Goal: Information Seeking & Learning: Learn about a topic

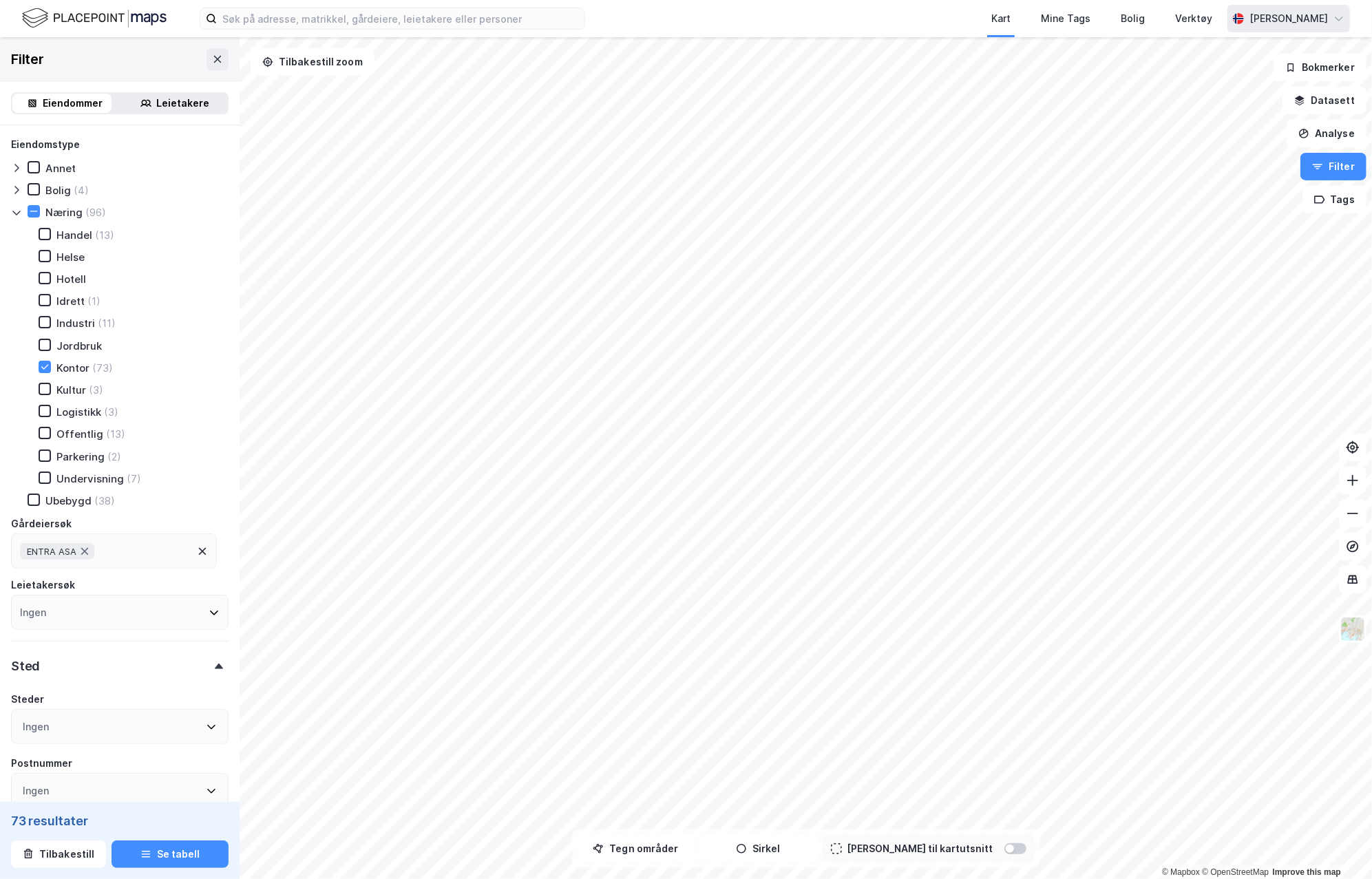
click at [1323, 23] on div "[PERSON_NAME]" at bounding box center [1288, 18] width 78 height 16
click at [1275, 86] on div "Åpne Supervisor portalen" at bounding box center [1262, 84] width 122 height 16
click at [1317, 27] on div "[PERSON_NAME]" at bounding box center [1288, 19] width 123 height 27
click at [1266, 80] on div "Åpne Supervisor portalen" at bounding box center [1262, 84] width 122 height 16
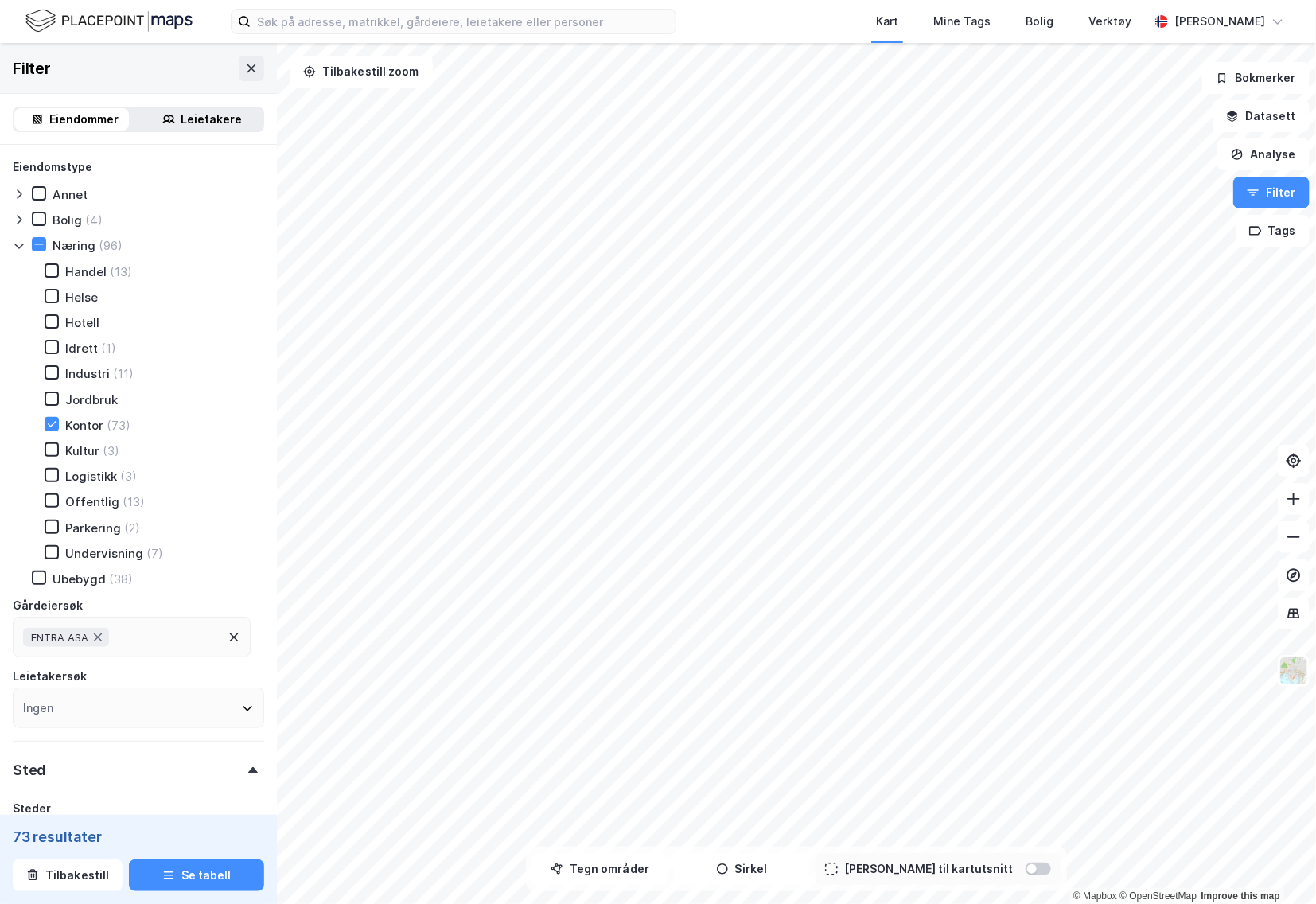
click at [219, 74] on div "Filter" at bounding box center [138, 69] width 277 height 51
click at [239, 71] on button at bounding box center [252, 68] width 26 height 26
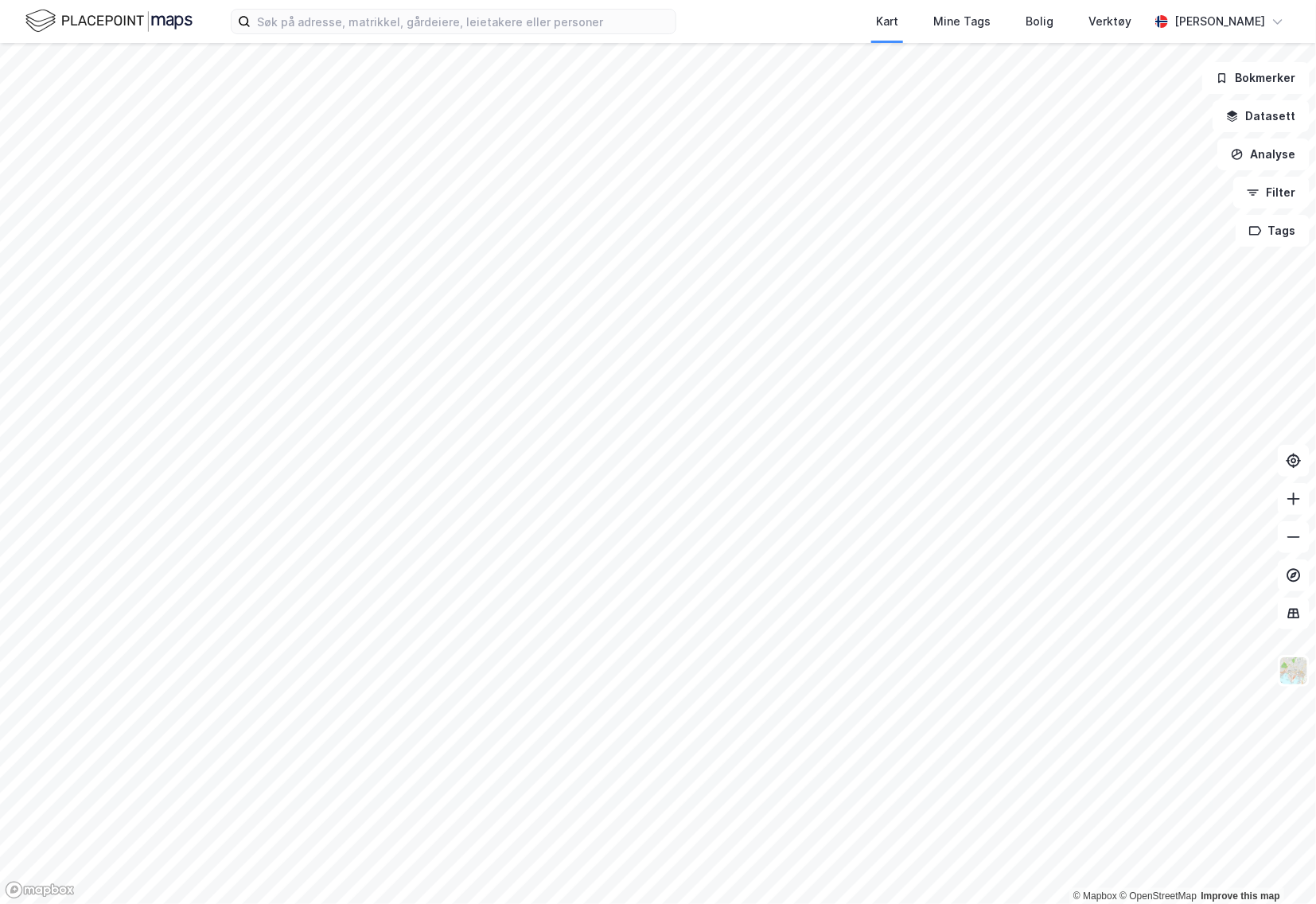
click at [72, 26] on img at bounding box center [109, 21] width 167 height 28
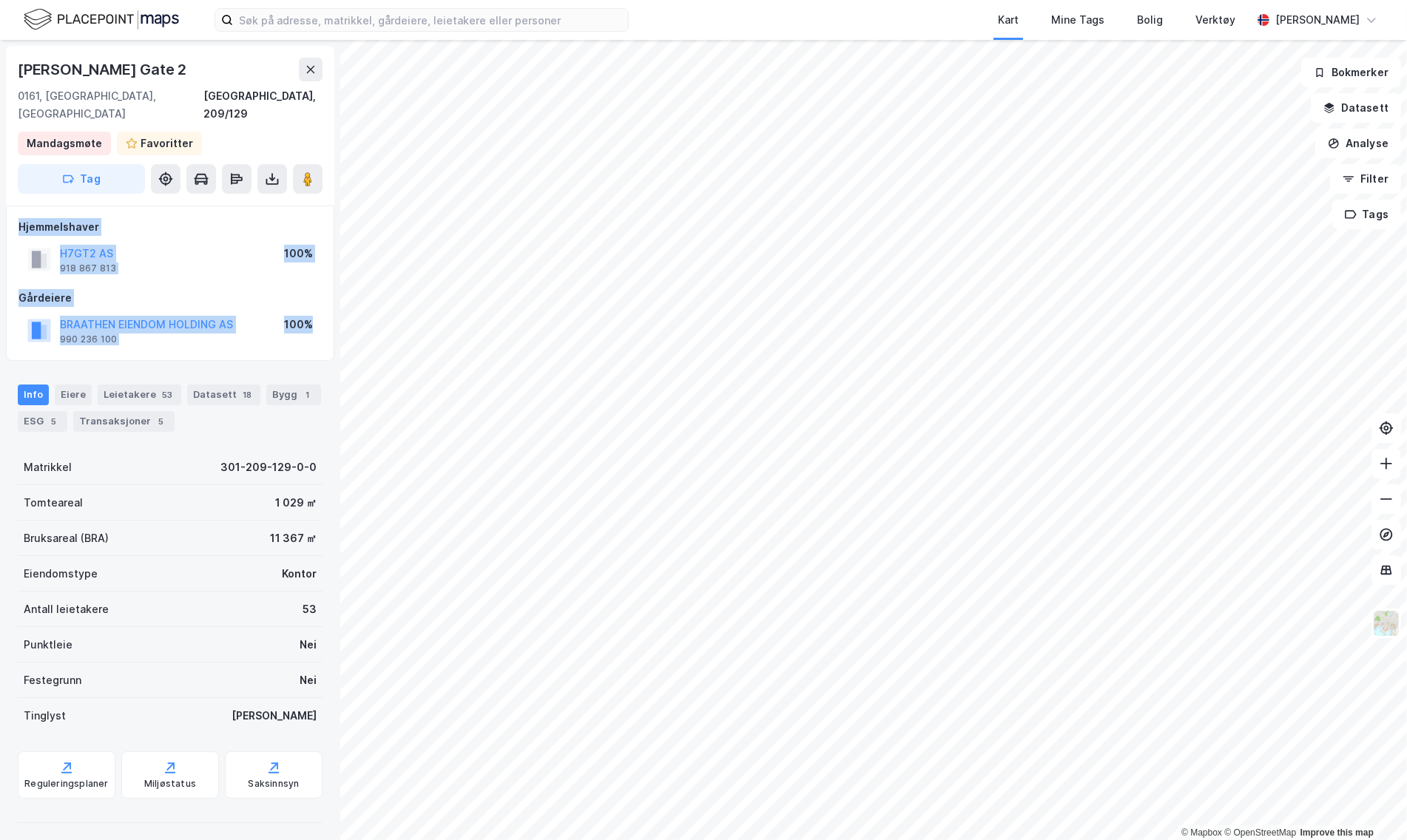
drag, startPoint x: 306, startPoint y: 335, endPoint x: 15, endPoint y: 203, distance: 319.5
click at [15, 205] on div "Hjemmelshaver H7GT2 AS 918 867 813 100% Gårdeiere BRAATHEN EIENDOM HOLDING AS 9…" at bounding box center [170, 282] width 328 height 155
click at [218, 259] on div "Hjemmelshaver H7GT2 AS 918 867 813 100% Gårdeiere BRAATHEN EIENDOM HOLDING AS 9…" at bounding box center [170, 283] width 304 height 130
drag, startPoint x: 140, startPoint y: 242, endPoint x: 124, endPoint y: 235, distance: 17.5
click at [123, 242] on div "H7GT2 AS 918 867 813 100%" at bounding box center [170, 260] width 304 height 36
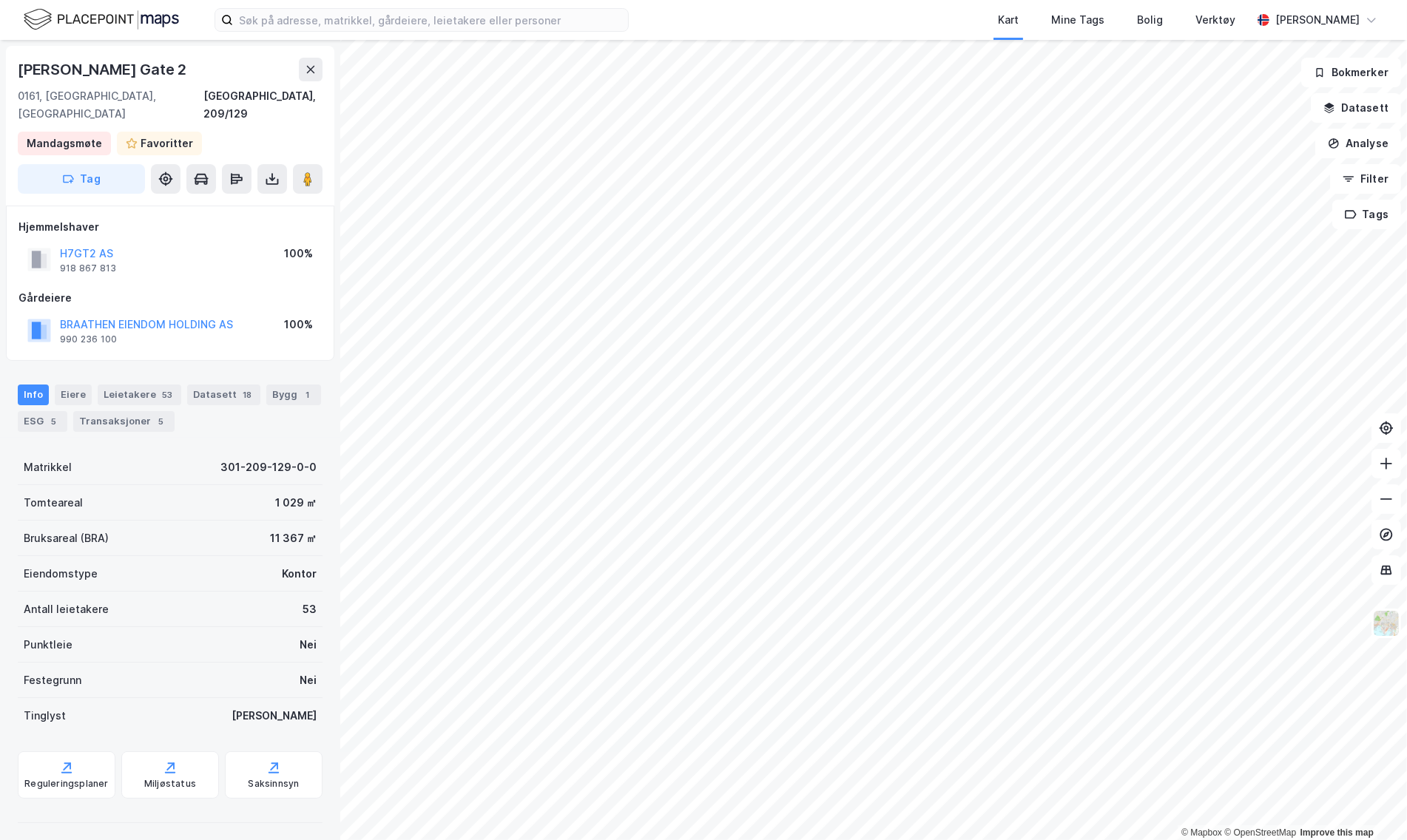
click at [124, 242] on div "H7GT2 AS 918 867 813 100%" at bounding box center [170, 260] width 304 height 36
drag, startPoint x: 140, startPoint y: 236, endPoint x: 118, endPoint y: 233, distance: 22.2
click at [119, 242] on div "H7GT2 AS 918 867 813 100%" at bounding box center [170, 260] width 304 height 36
drag, startPoint x: 127, startPoint y: 239, endPoint x: 58, endPoint y: 238, distance: 69.0
click at [58, 242] on div "H7GT2 AS 918 867 813 100%" at bounding box center [170, 260] width 304 height 36
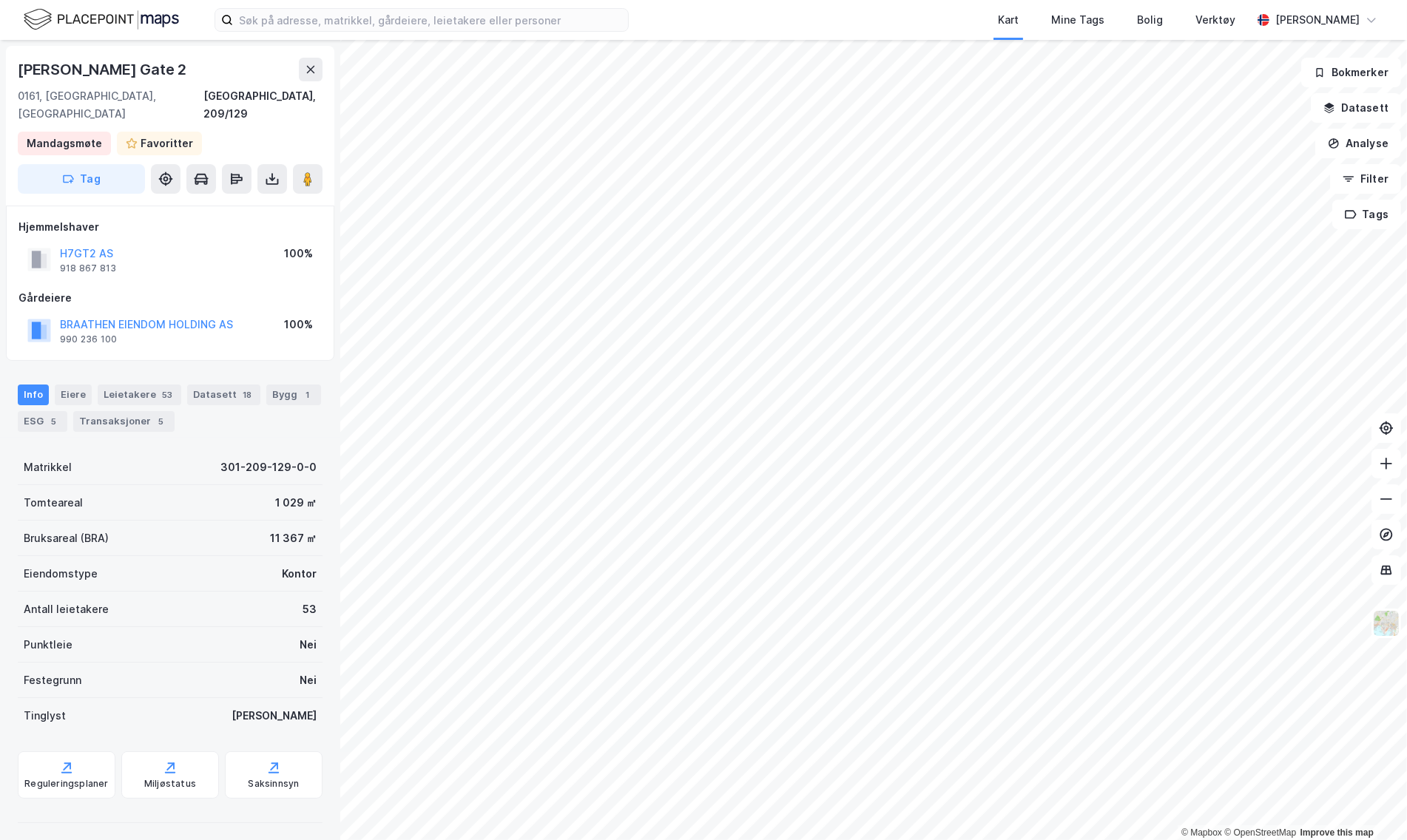
click at [205, 335] on div "Hjemmelshaver H7GT2 AS 918 867 813 100% Gårdeiere BRAATHEN EIENDOM HOLDING AS 9…" at bounding box center [170, 282] width 328 height 155
drag, startPoint x: 253, startPoint y: 334, endPoint x: 22, endPoint y: 274, distance: 238.7
click at [22, 274] on div "Hjemmelshaver H7GT2 AS 918 867 813 100% Gårdeiere BRAATHEN EIENDOM HOLDING AS 9…" at bounding box center [170, 282] width 328 height 155
click at [70, 385] on div "Eiere" at bounding box center [73, 395] width 37 height 21
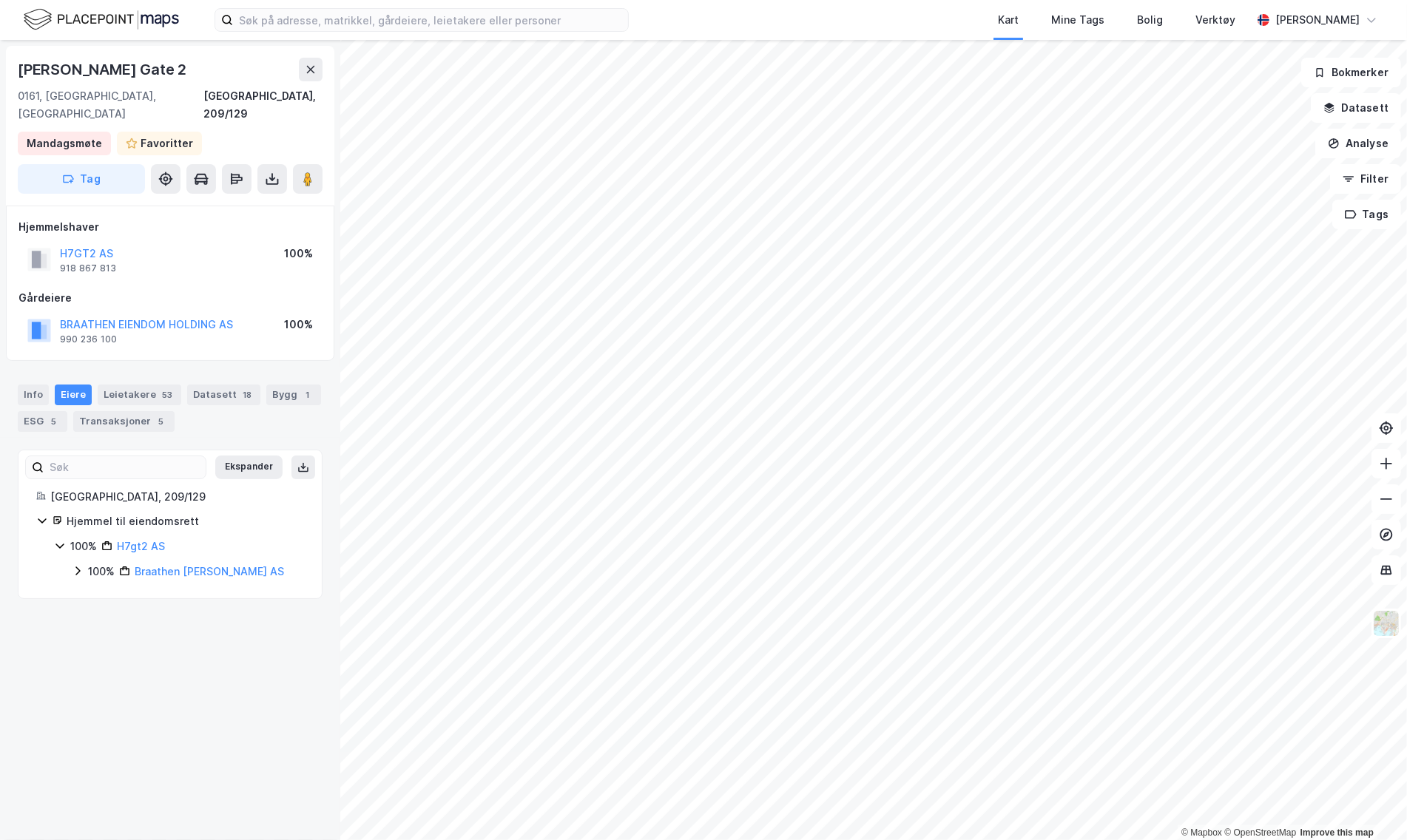
click at [99, 563] on div "100%" at bounding box center [101, 571] width 27 height 17
click at [90, 591] on icon at bounding box center [95, 596] width 12 height 12
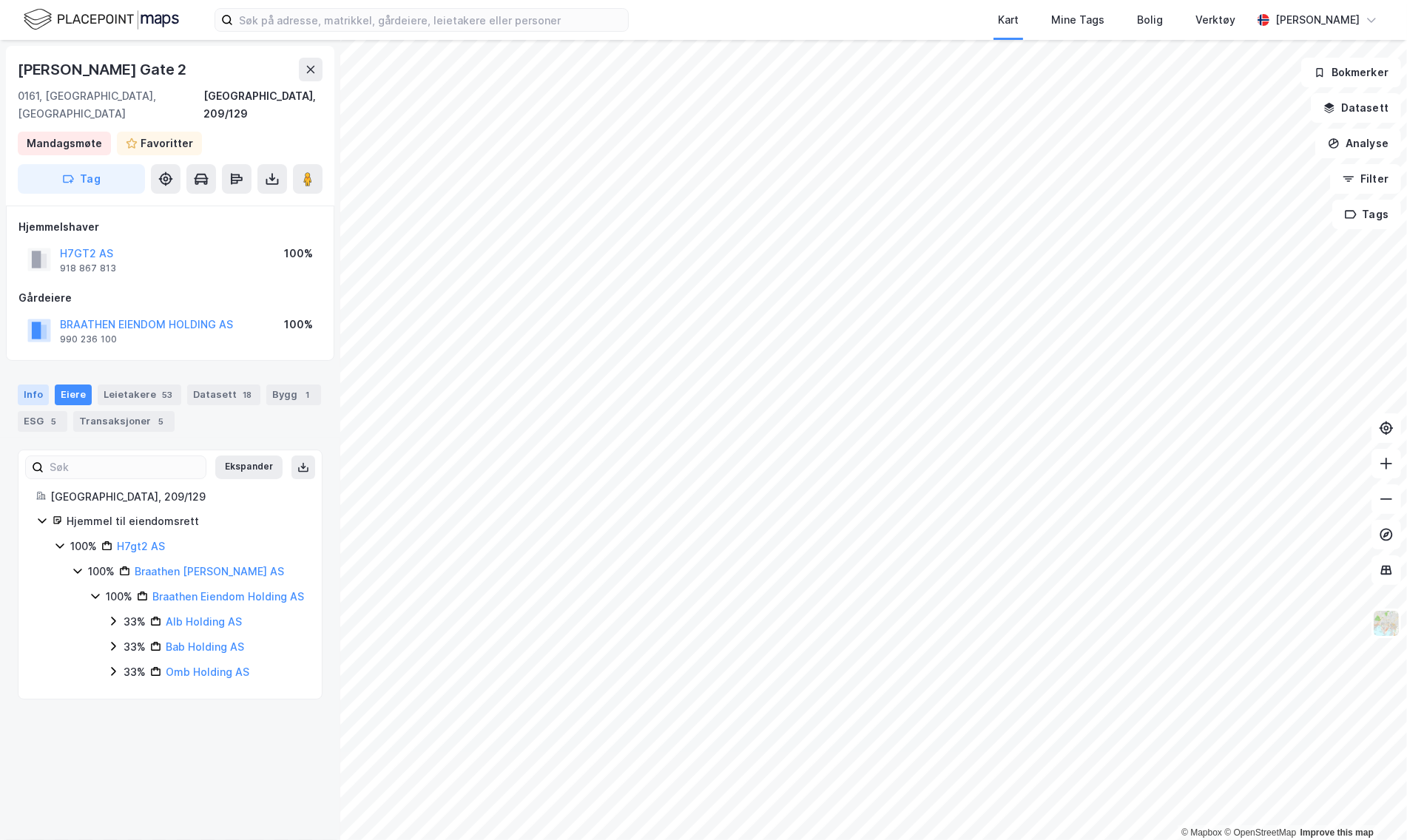
click at [37, 385] on div "Info" at bounding box center [33, 395] width 31 height 21
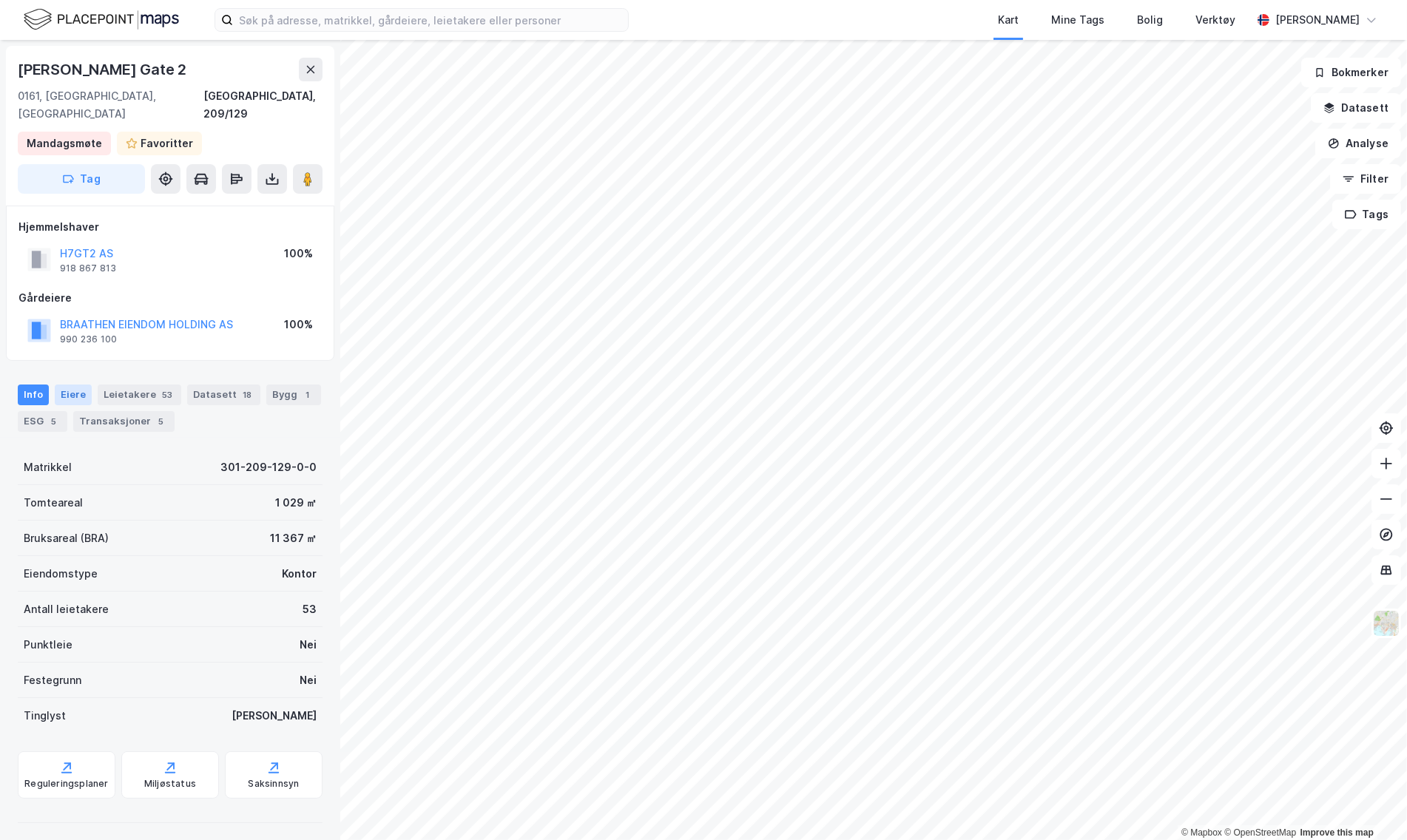
click at [67, 385] on div "Eiere" at bounding box center [73, 395] width 37 height 21
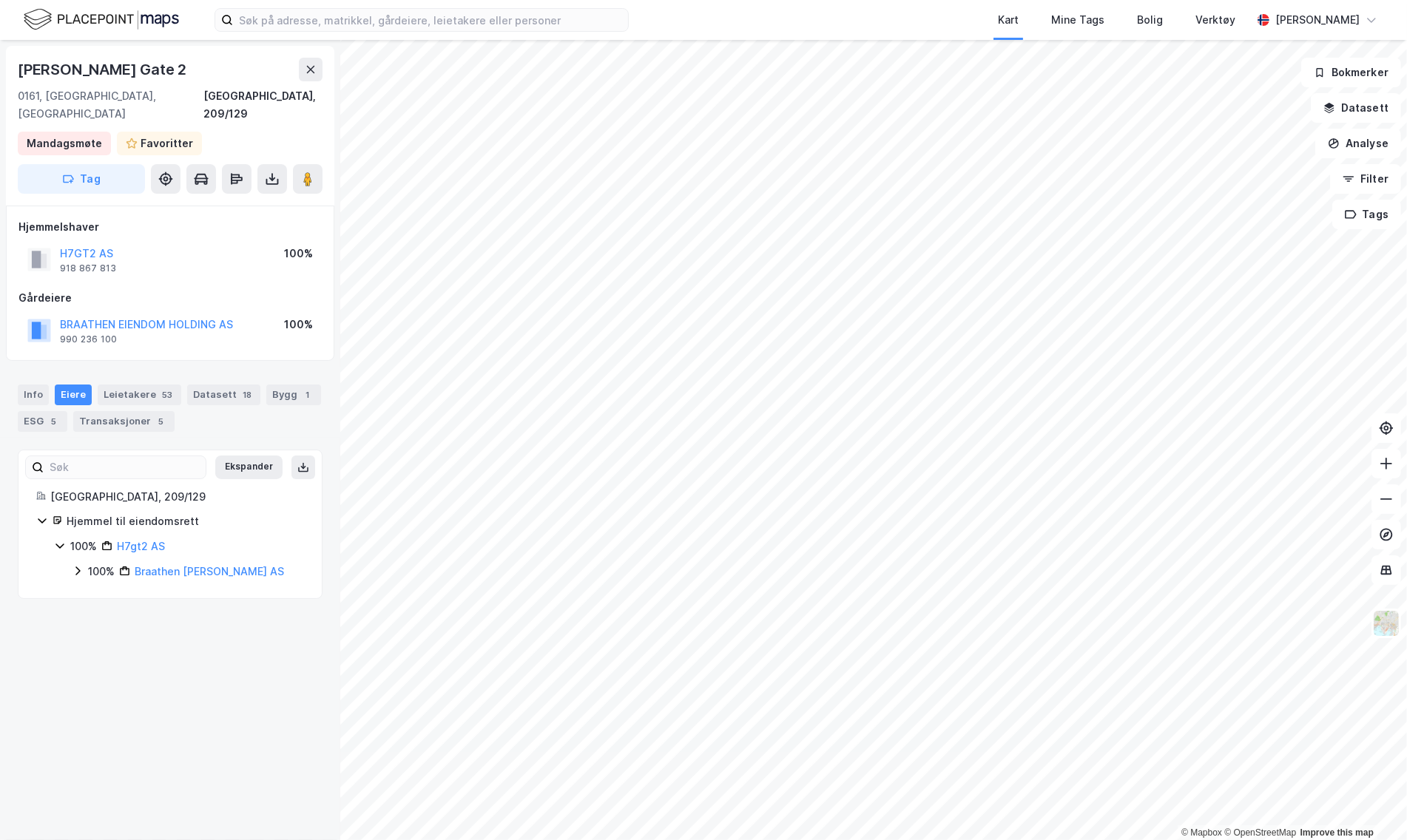
click at [89, 563] on div "Ekspander Oslo, 209/129 Hjemmel til eiendomsrett 100% H7gt2 AS 100% Braathen Ei…" at bounding box center [170, 525] width 305 height 150
click at [97, 563] on div "100%" at bounding box center [101, 571] width 27 height 17
click at [116, 588] on div "100%" at bounding box center [118, 596] width 27 height 17
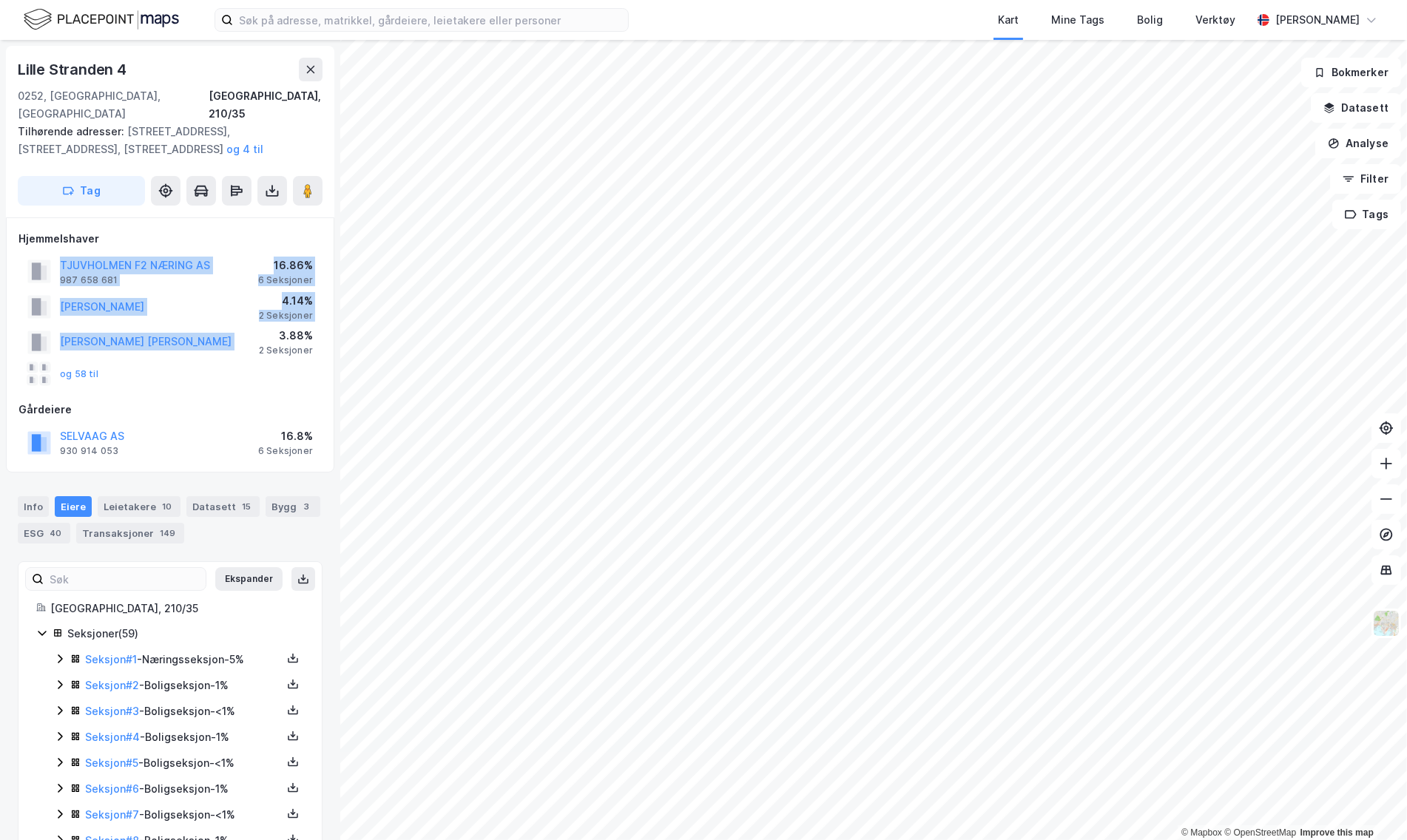
drag, startPoint x: 19, startPoint y: 241, endPoint x: 248, endPoint y: 315, distance: 240.7
click at [248, 315] on div "TJUVHOLMEN F2 NÆRING AS 987 658 681 16.86% 6 Seksjoner MANOV STEFAN 4.14% 2 Sek…" at bounding box center [170, 322] width 304 height 136
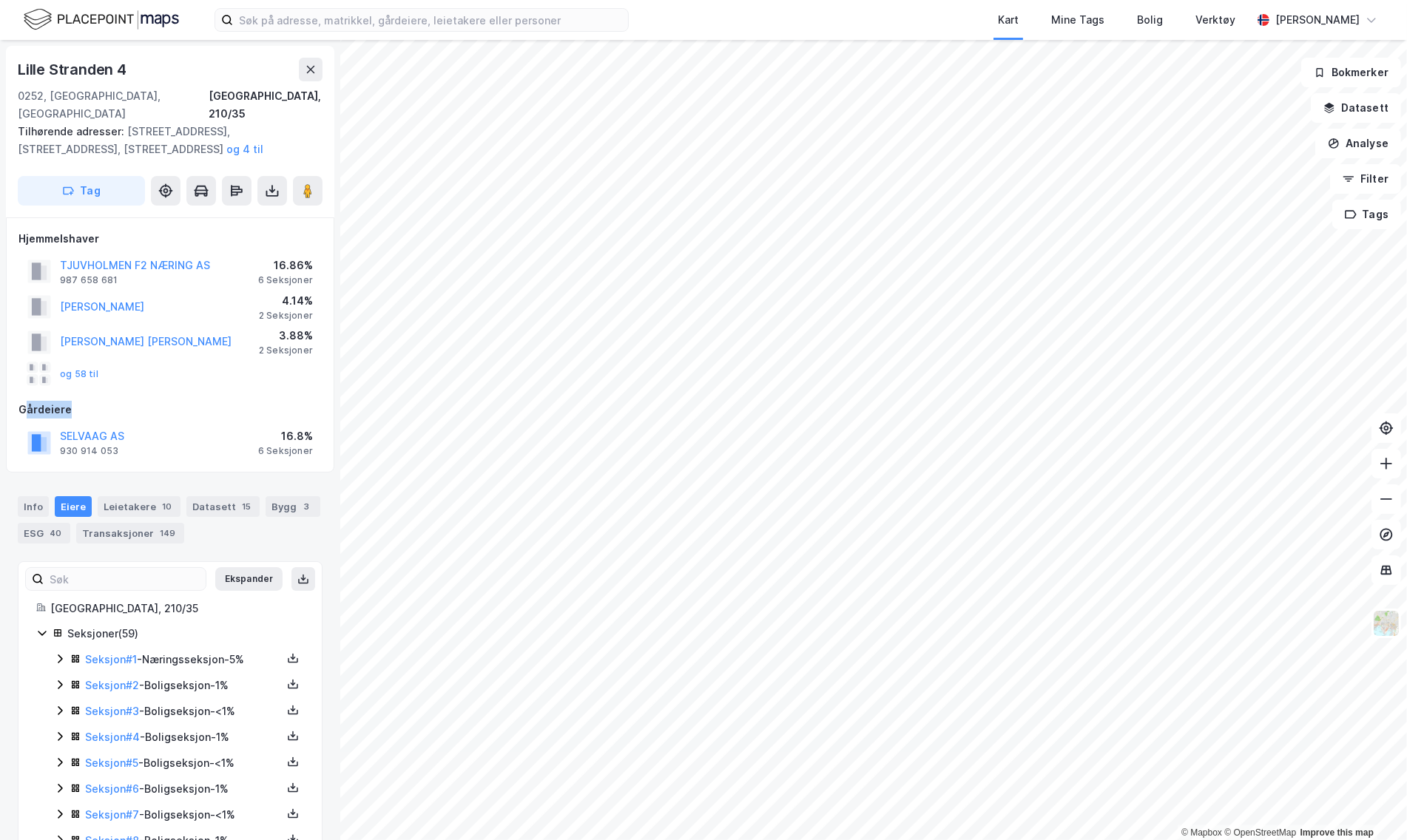
drag, startPoint x: 22, startPoint y: 392, endPoint x: 83, endPoint y: 392, distance: 61.0
click at [83, 401] on div "Gårdeiere" at bounding box center [170, 409] width 304 height 17
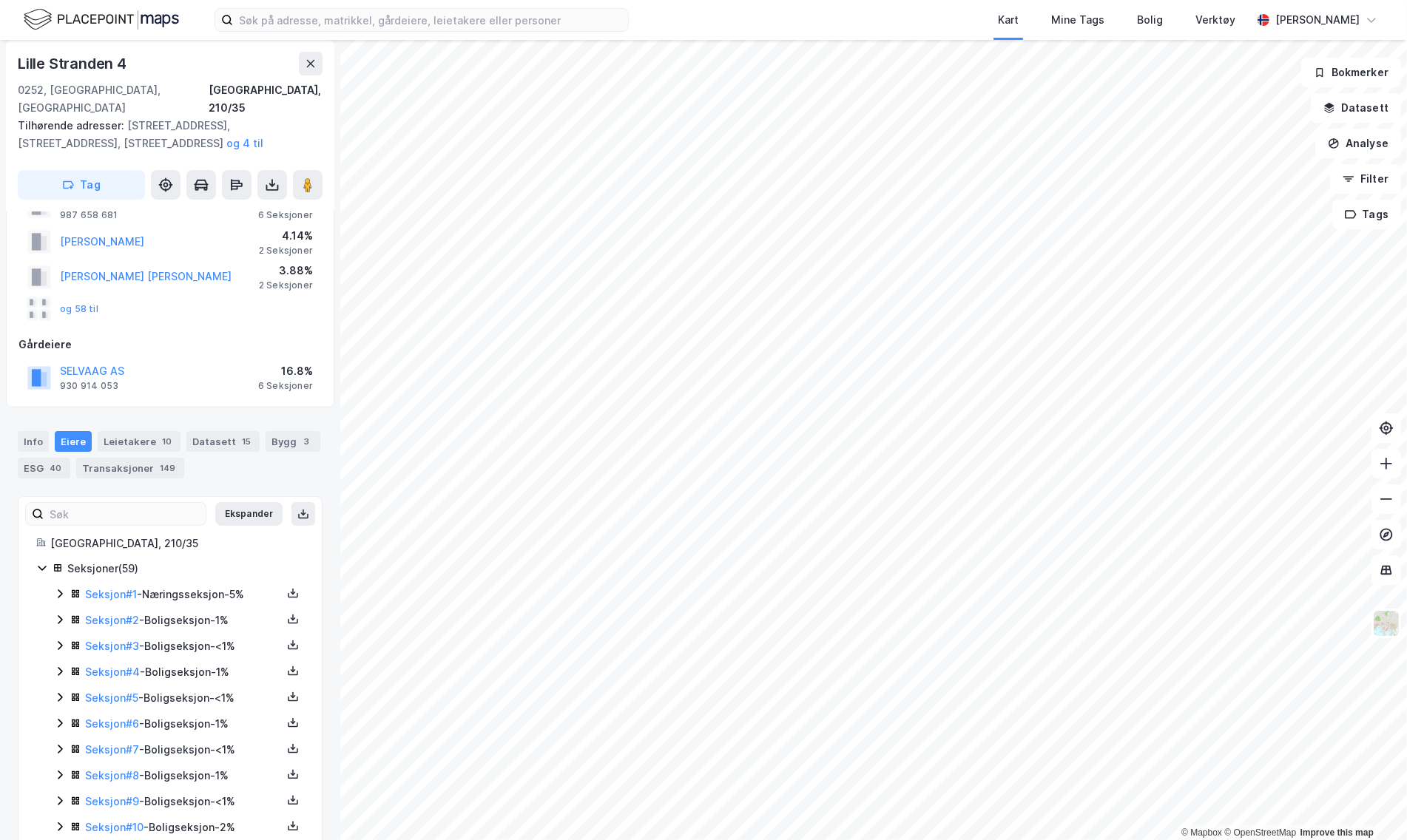
click at [64, 588] on icon at bounding box center [60, 593] width 12 height 12
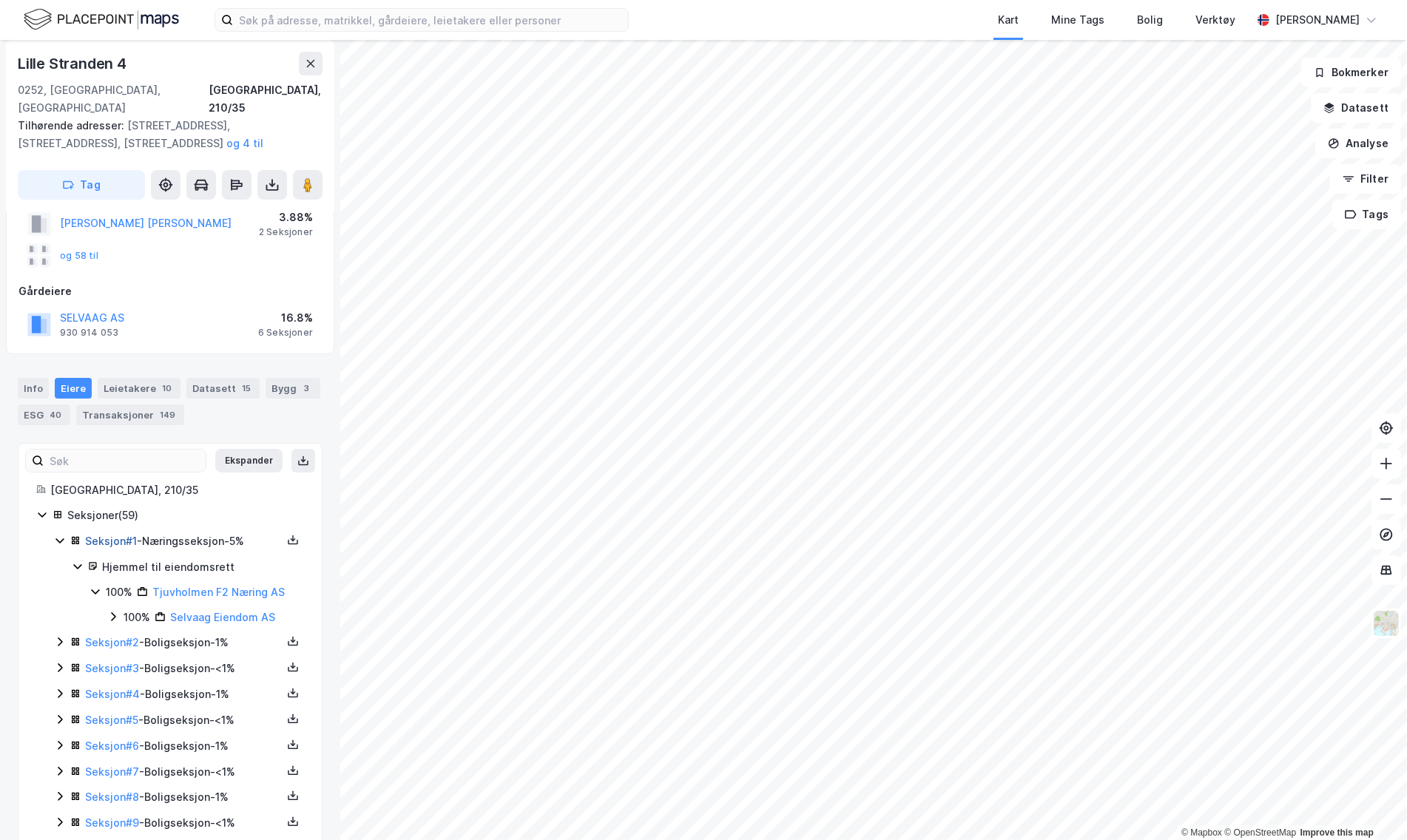
click at [120, 535] on link "Seksjon # 1" at bounding box center [111, 541] width 51 height 13
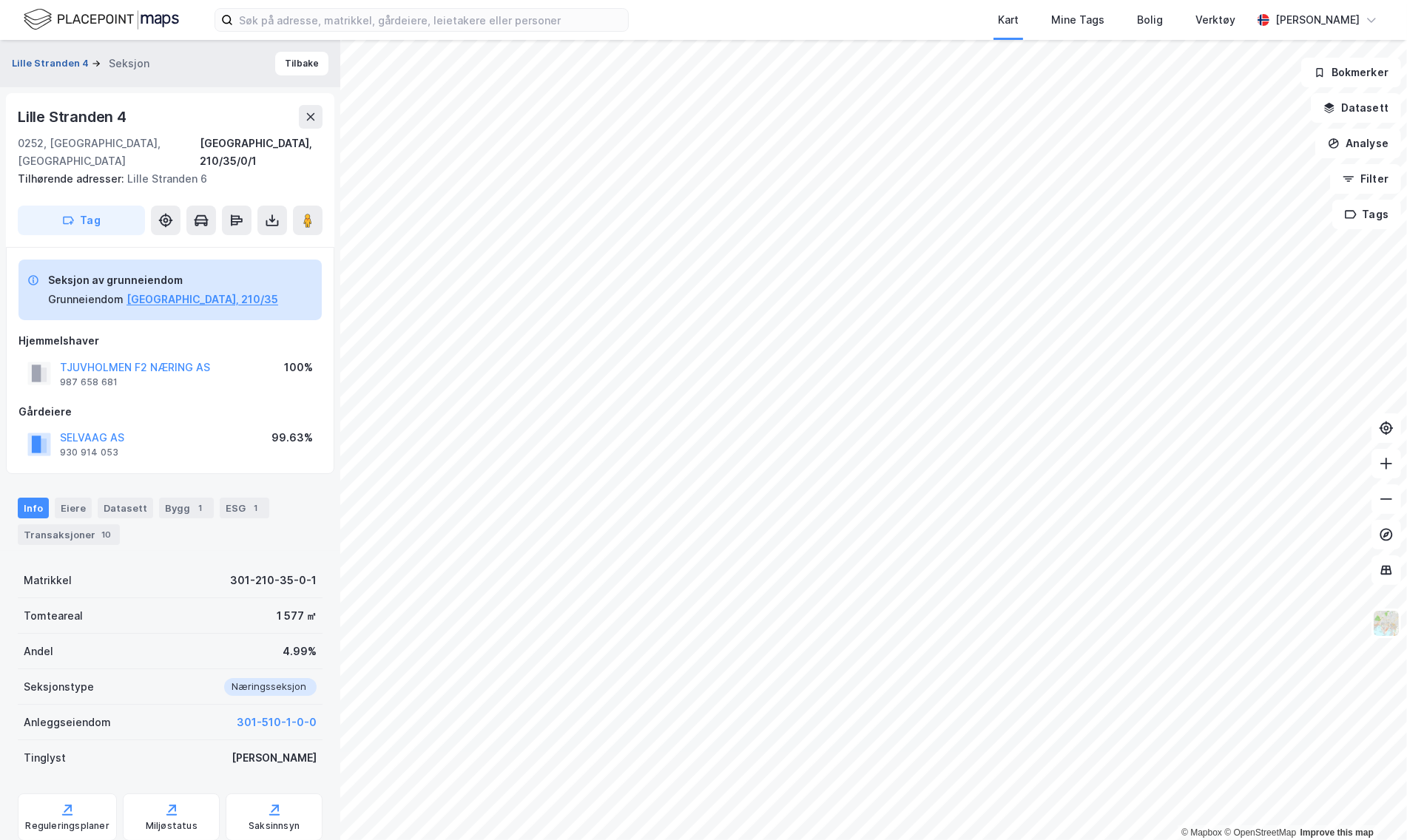
click at [64, 66] on button "Lille Stranden 4" at bounding box center [51, 63] width 80 height 15
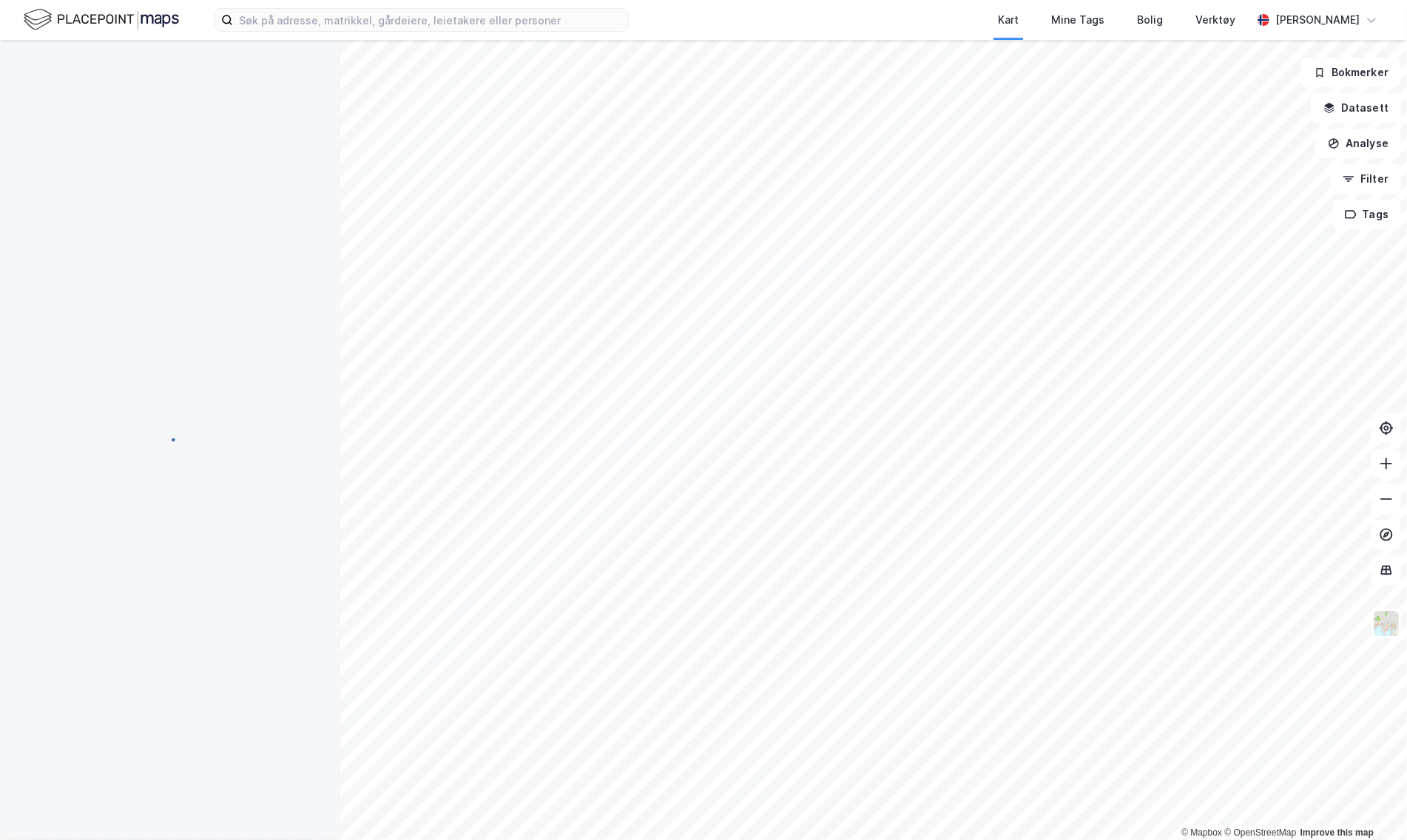
scroll to position [1, 0]
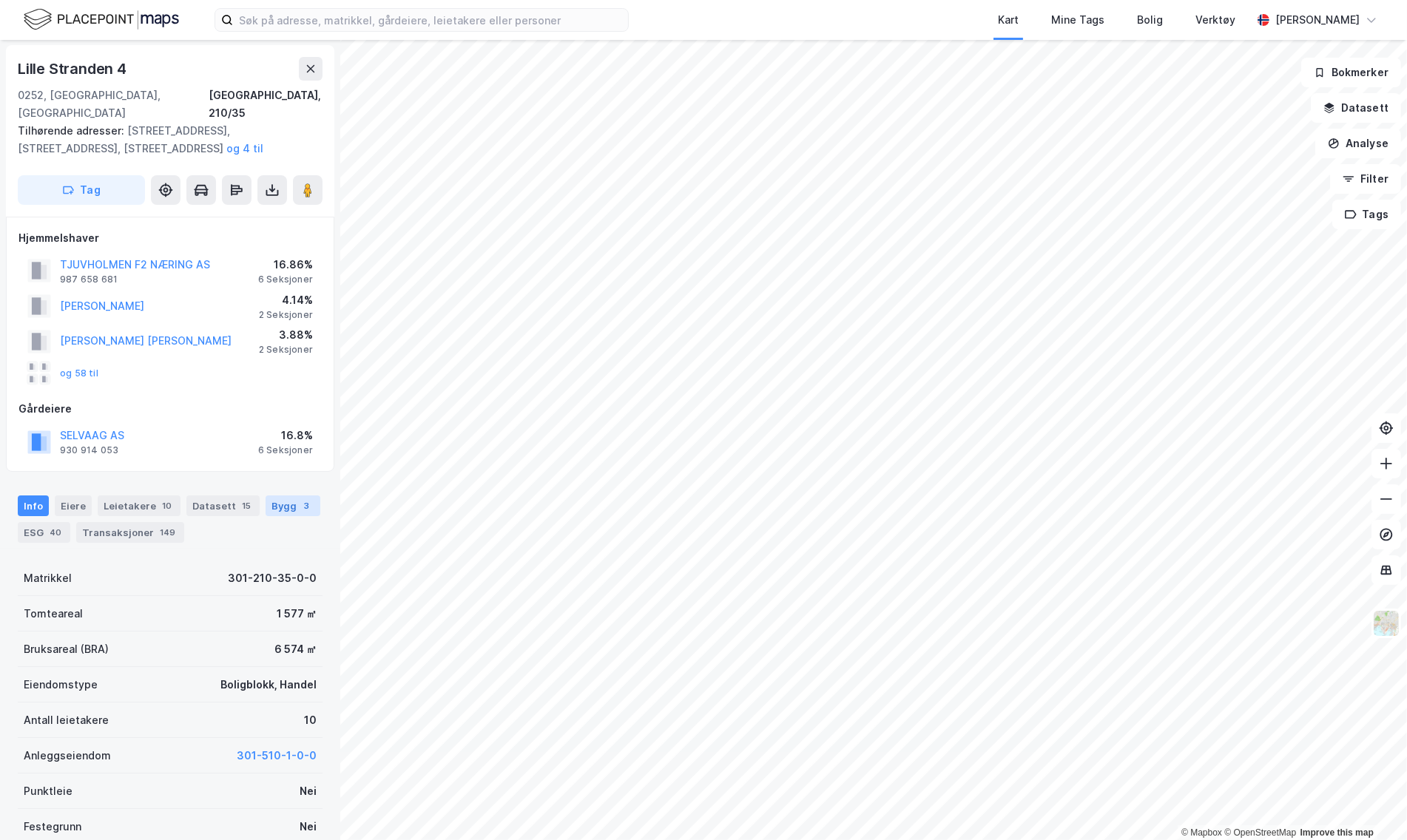
click at [280, 496] on div "Bygg 3" at bounding box center [294, 506] width 55 height 21
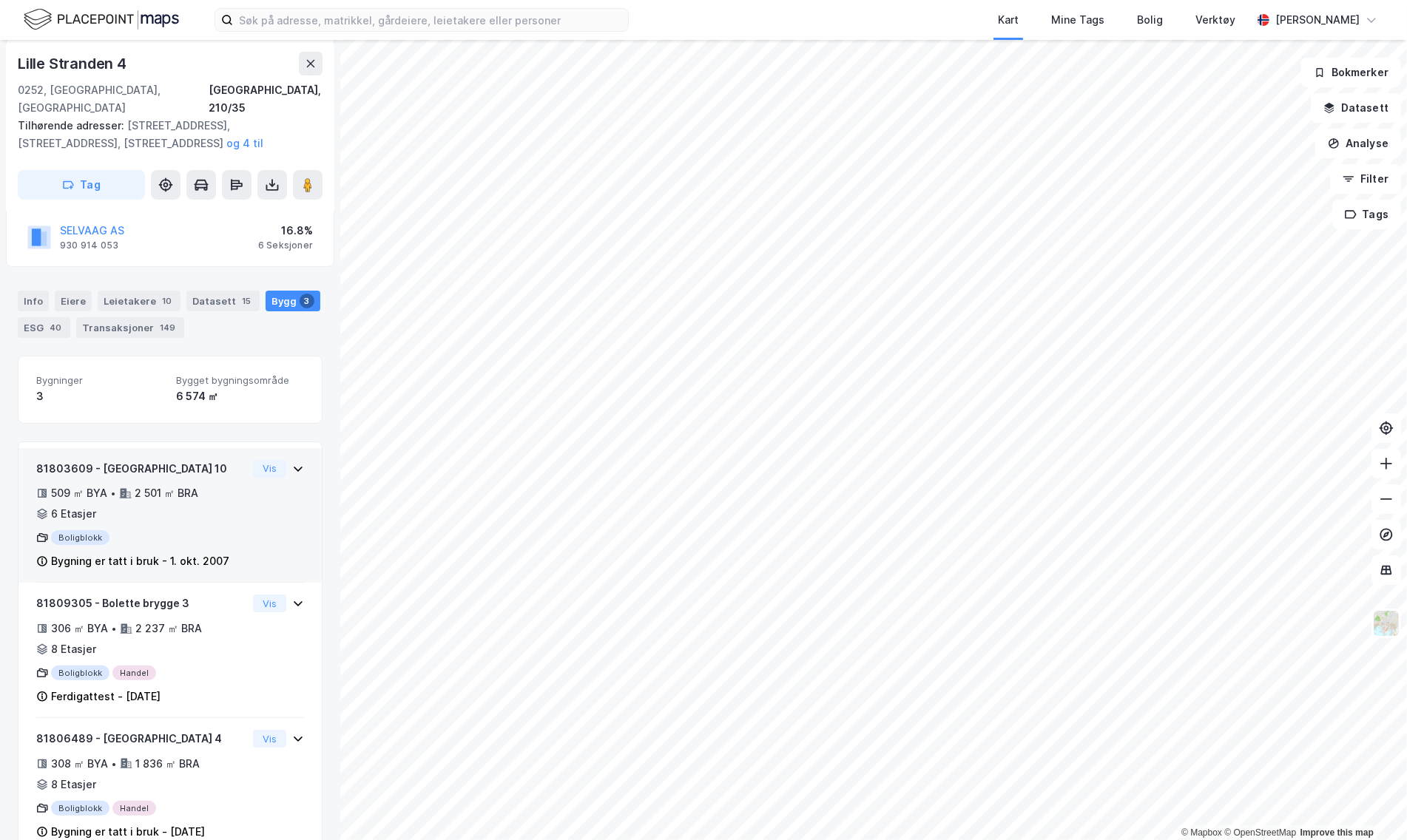
scroll to position [221, 0]
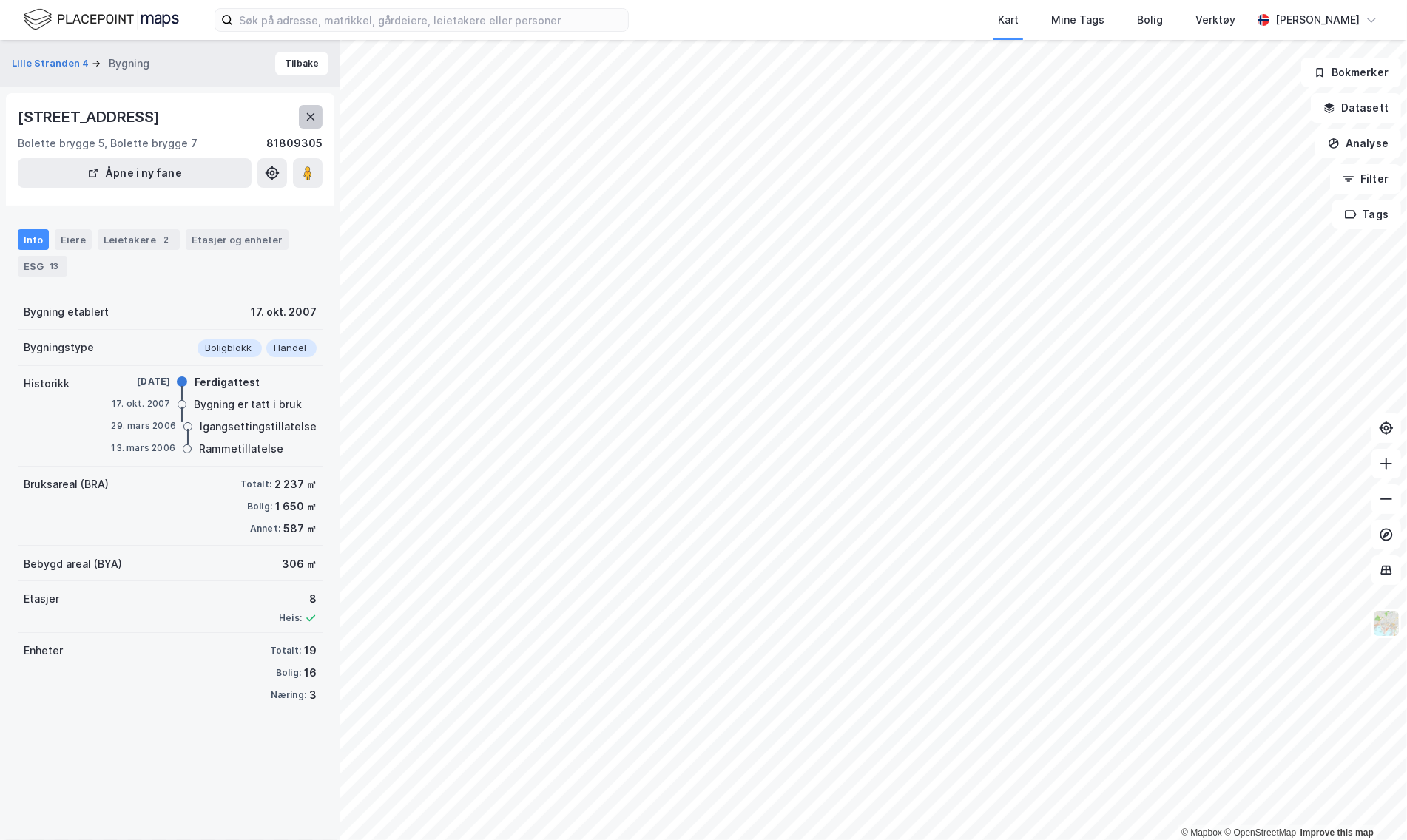
click at [301, 116] on button at bounding box center [311, 117] width 24 height 24
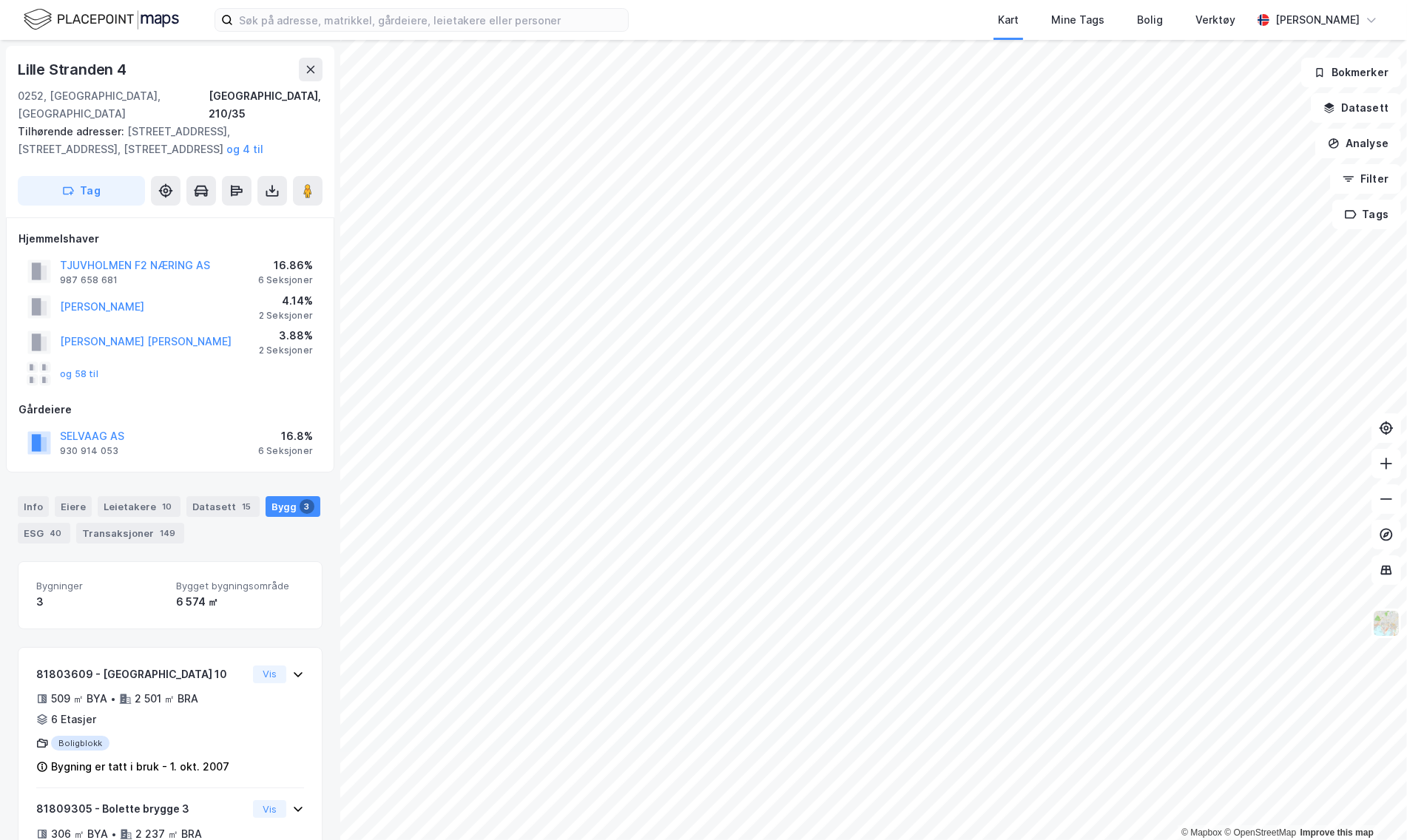
scroll to position [221, 0]
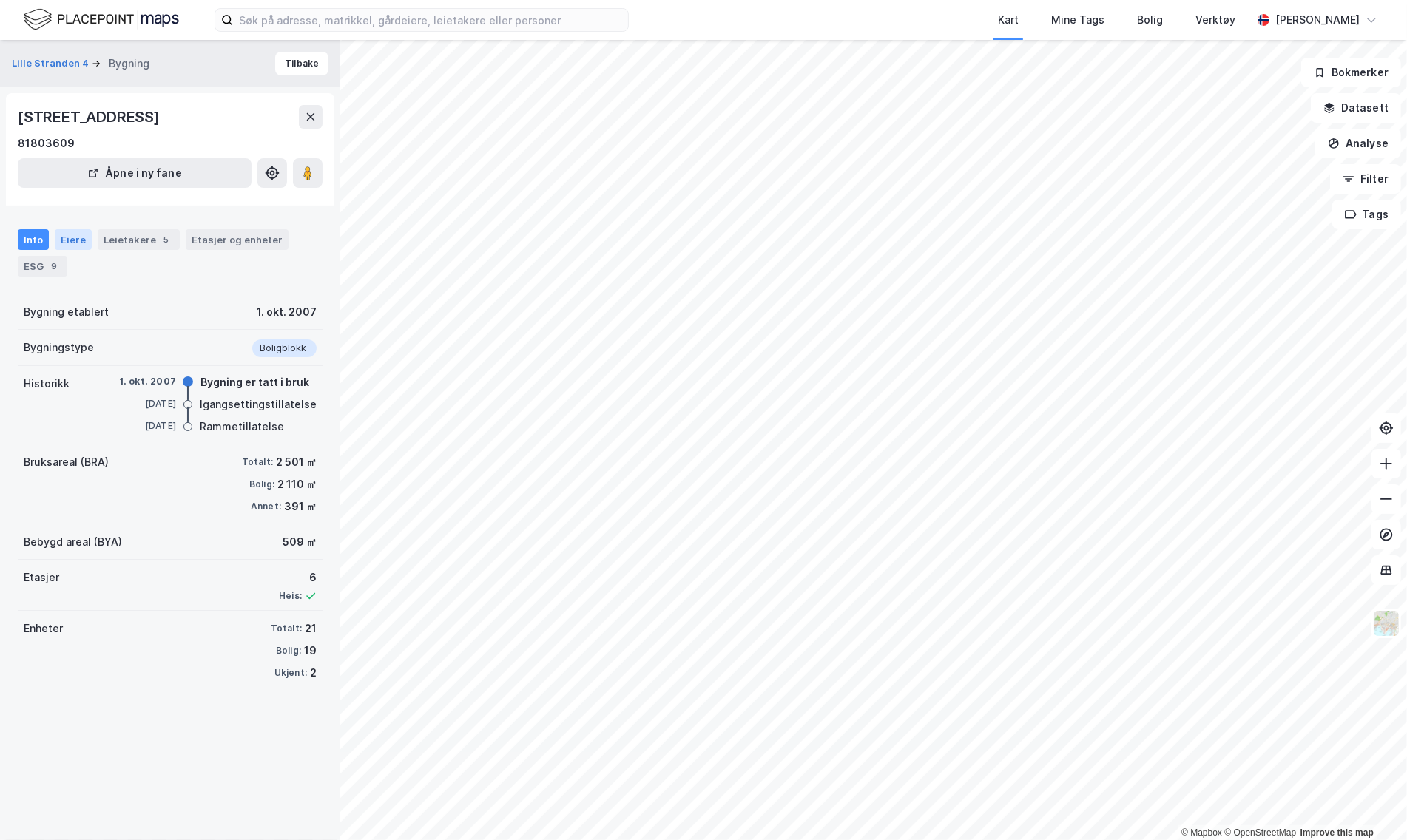
click at [75, 242] on div "Eiere" at bounding box center [73, 239] width 37 height 21
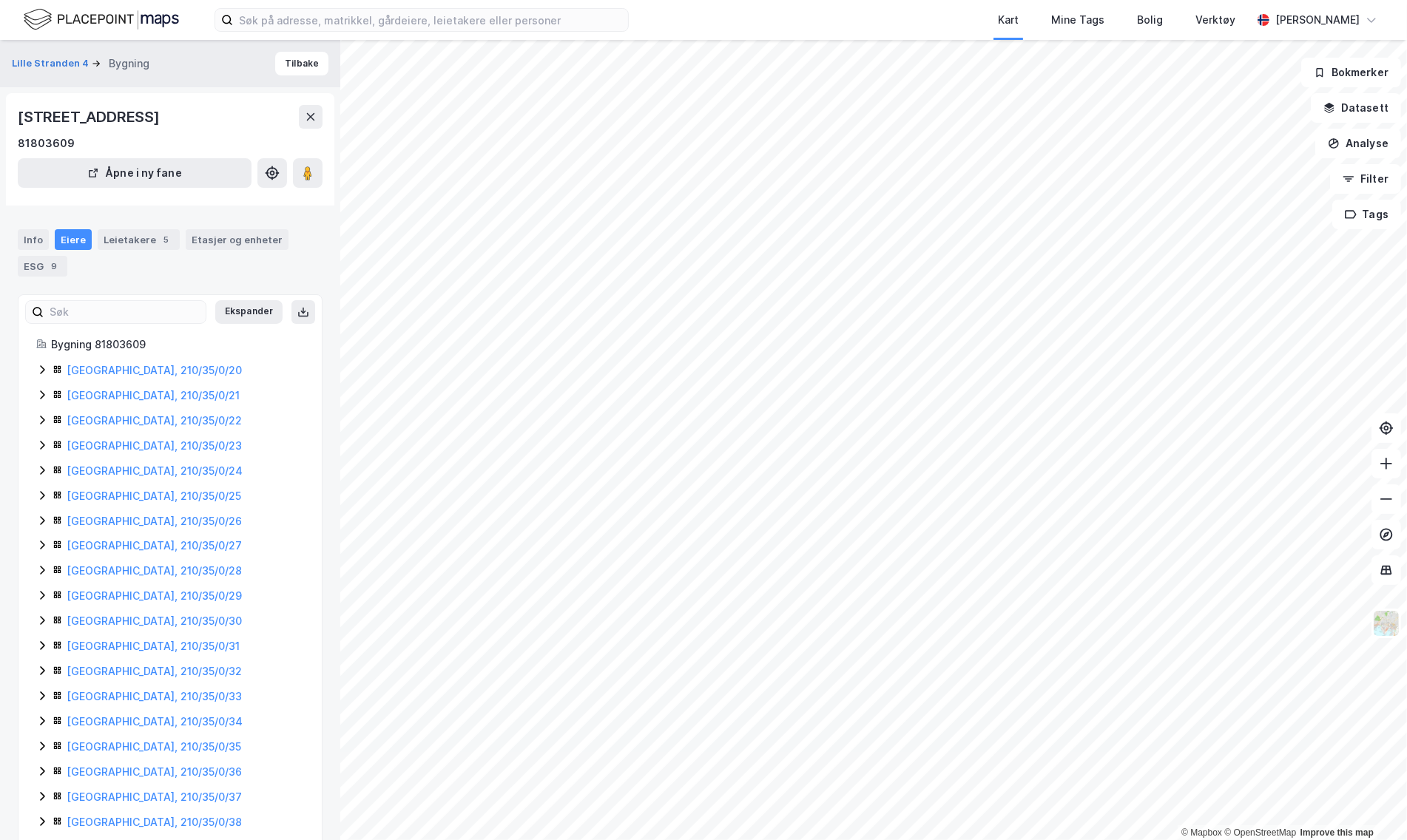
click at [145, 250] on div "Info Eiere Leietakere 5 Etasjer og enheter ESG 9" at bounding box center [170, 253] width 305 height 48
click at [147, 238] on div "Leietakere 5" at bounding box center [138, 239] width 83 height 21
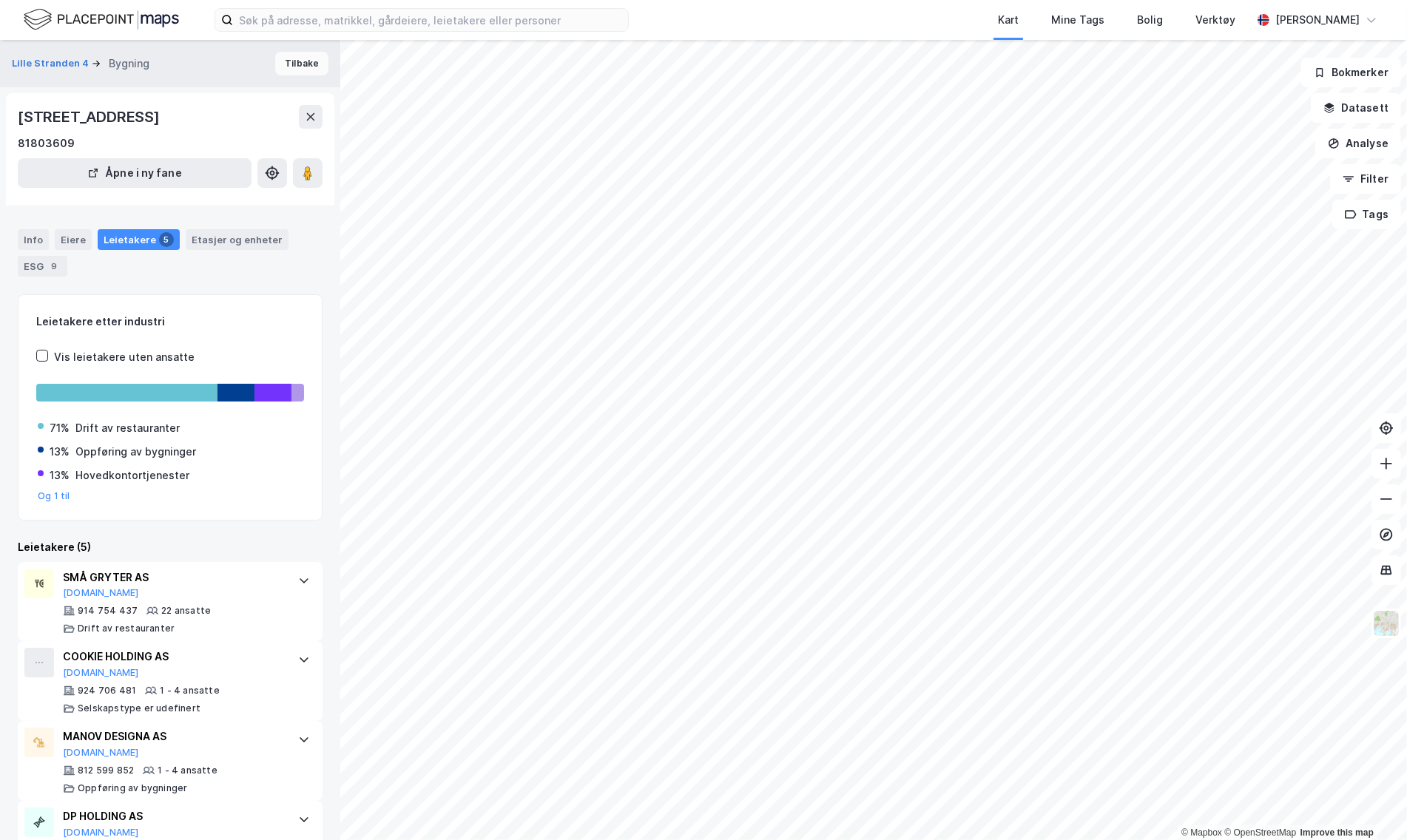
click at [298, 66] on button "Tilbake" at bounding box center [302, 63] width 53 height 24
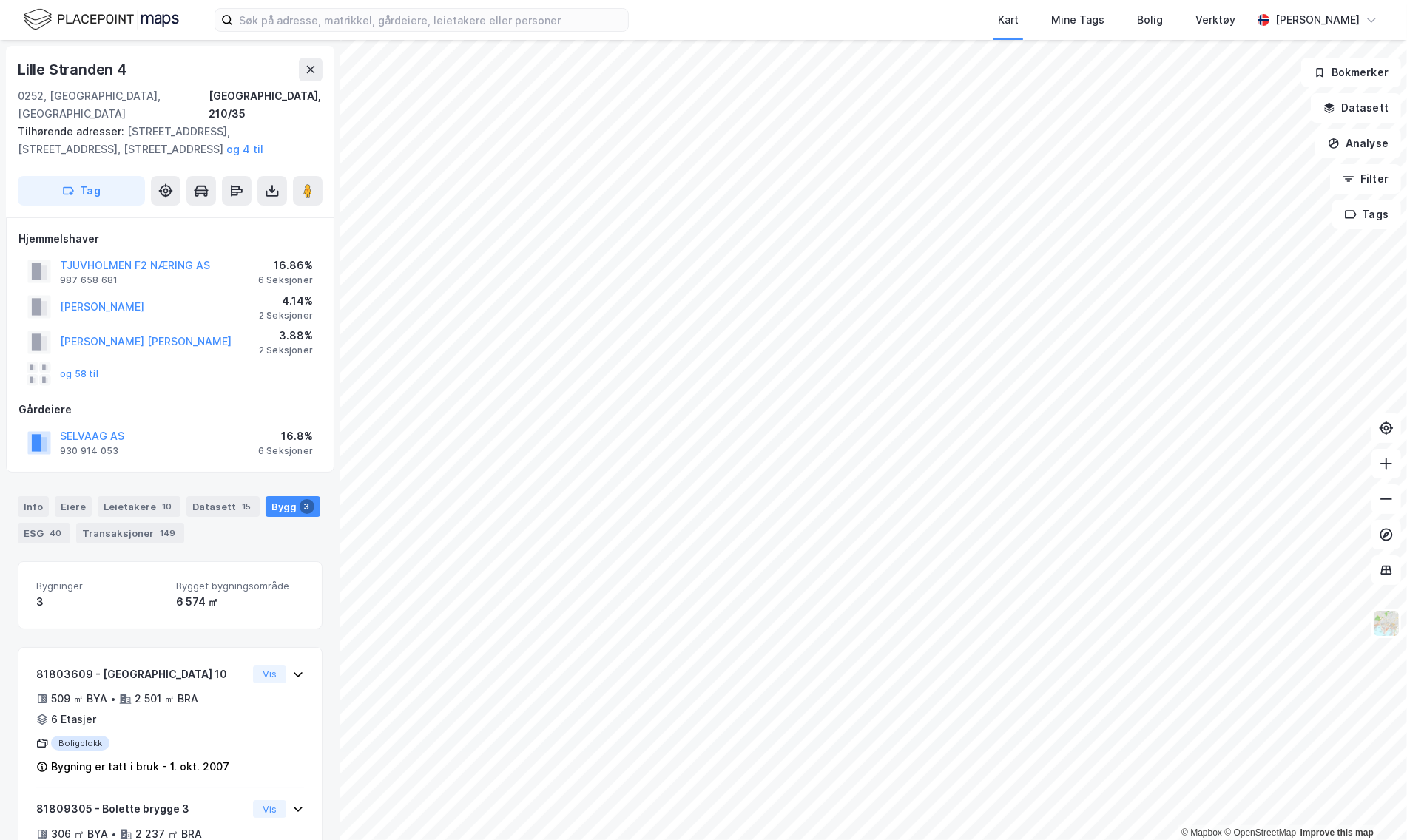
scroll to position [221, 0]
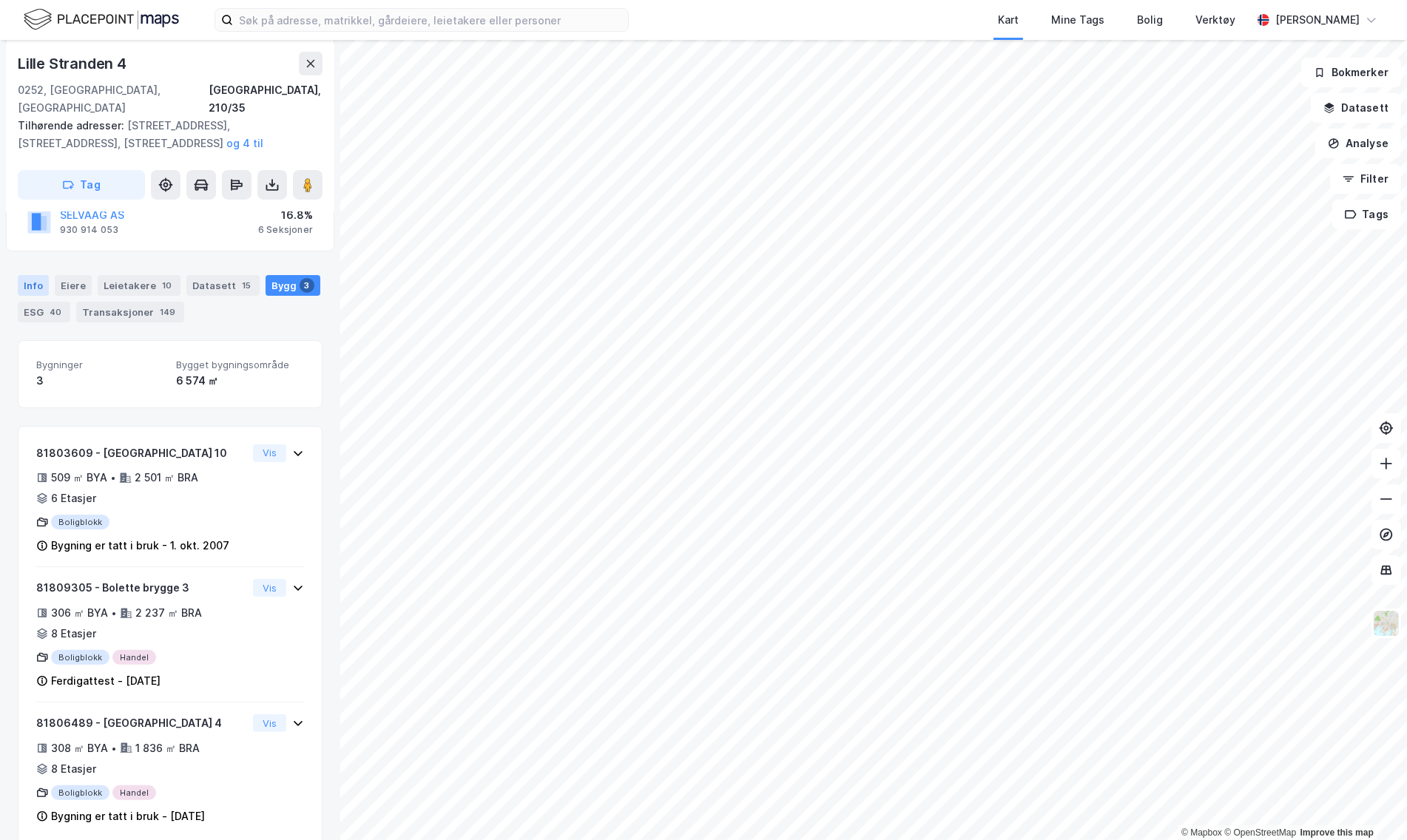
click at [25, 275] on div "Info" at bounding box center [33, 285] width 31 height 21
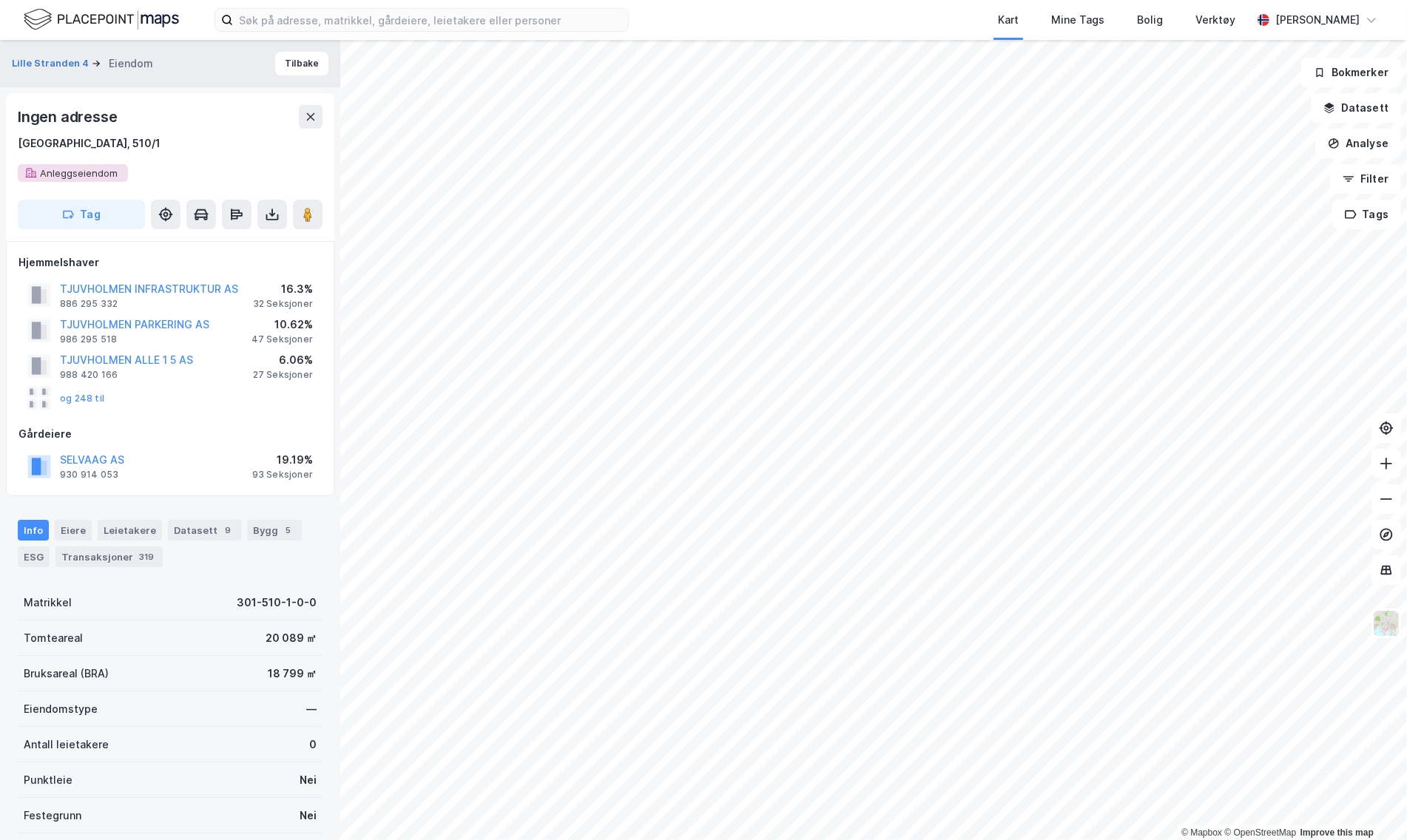
click at [301, 77] on div "Lille Stranden 4 Eiendom Tilbake" at bounding box center [170, 64] width 340 height 48
click at [307, 102] on div "Ingen adresse Oslo, 510/1 Anleggseiendom Tag" at bounding box center [170, 167] width 328 height 148
click at [292, 65] on button "Tilbake" at bounding box center [302, 63] width 53 height 24
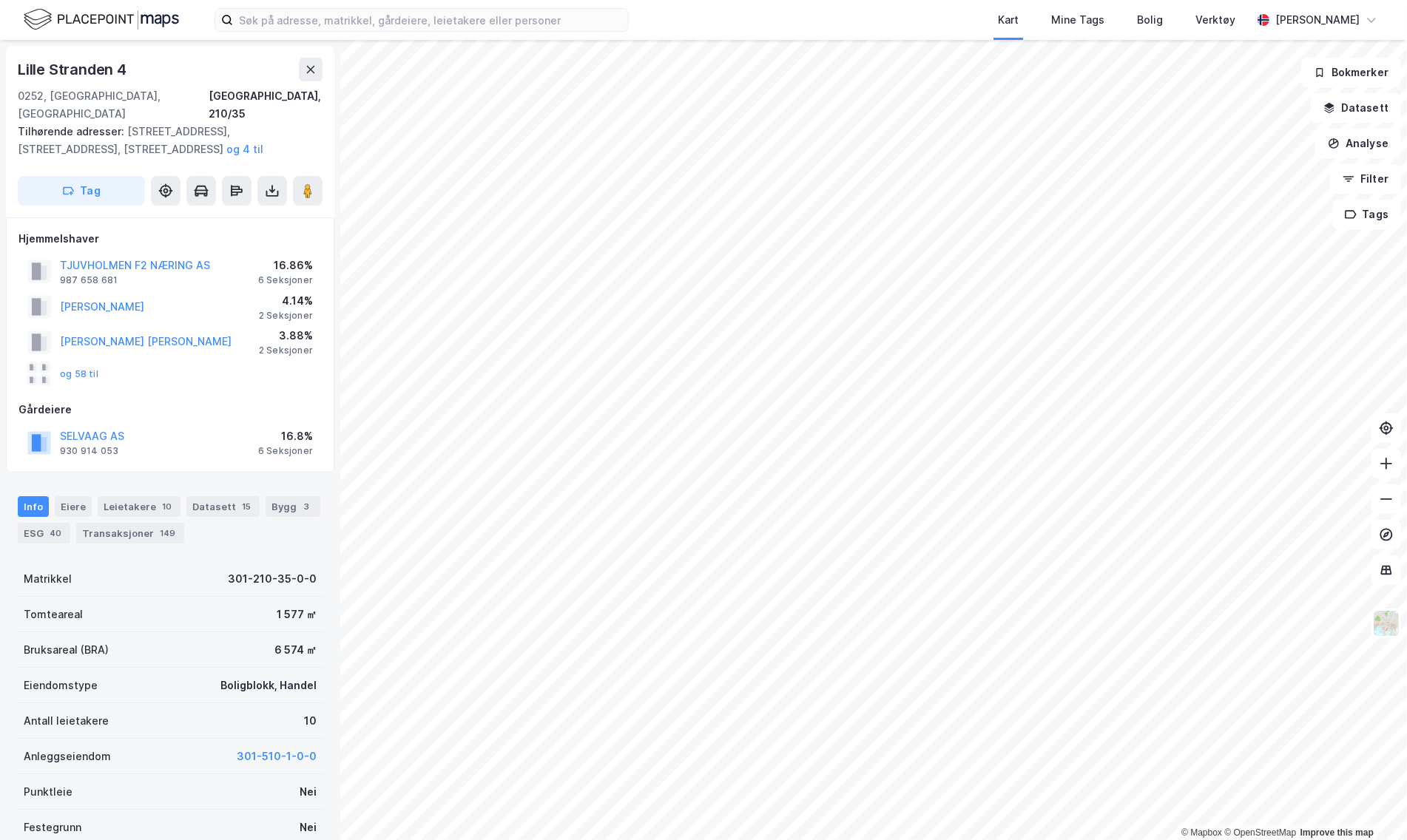
scroll to position [2, 0]
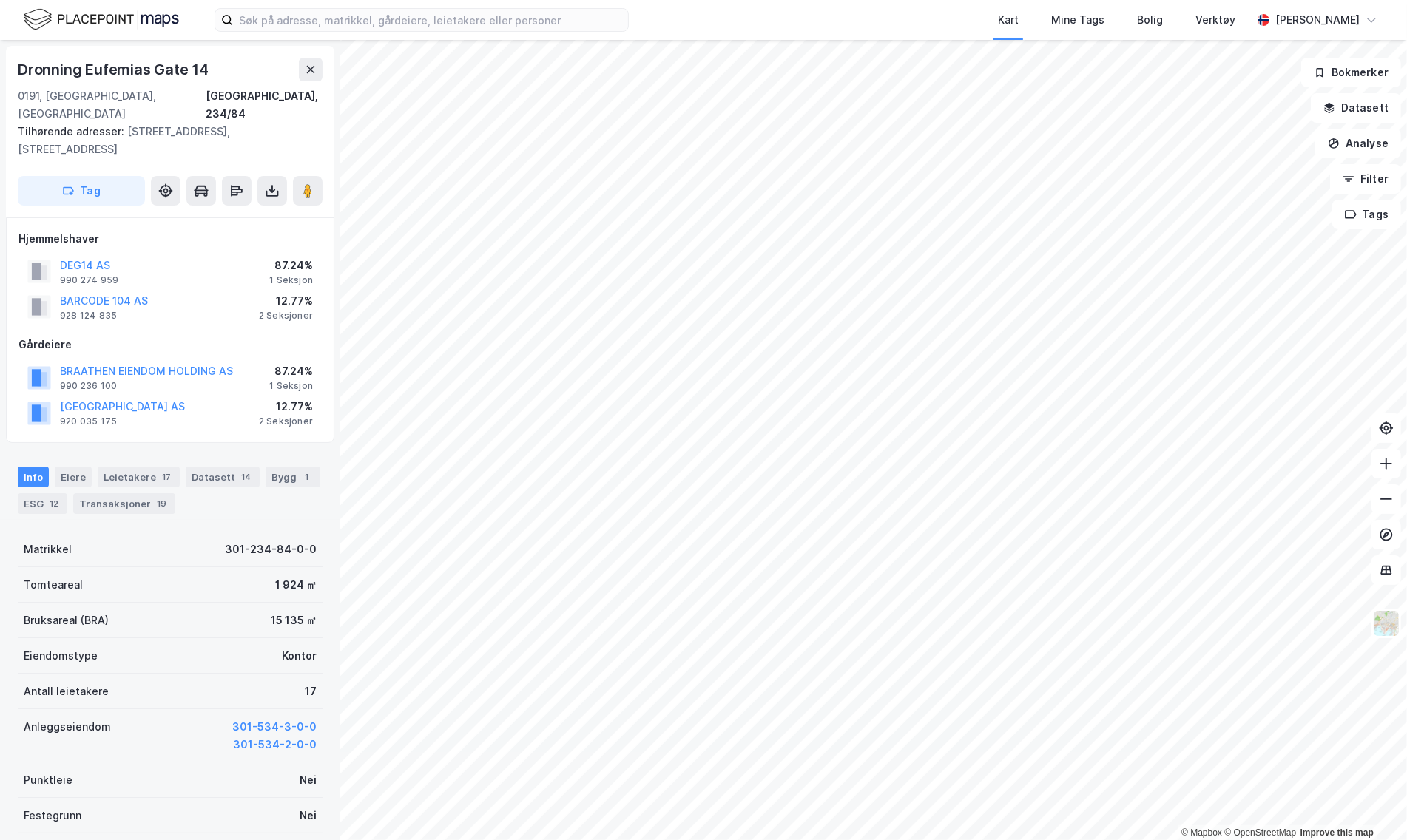
scroll to position [2, 0]
click at [309, 69] on icon at bounding box center [311, 68] width 8 height 7
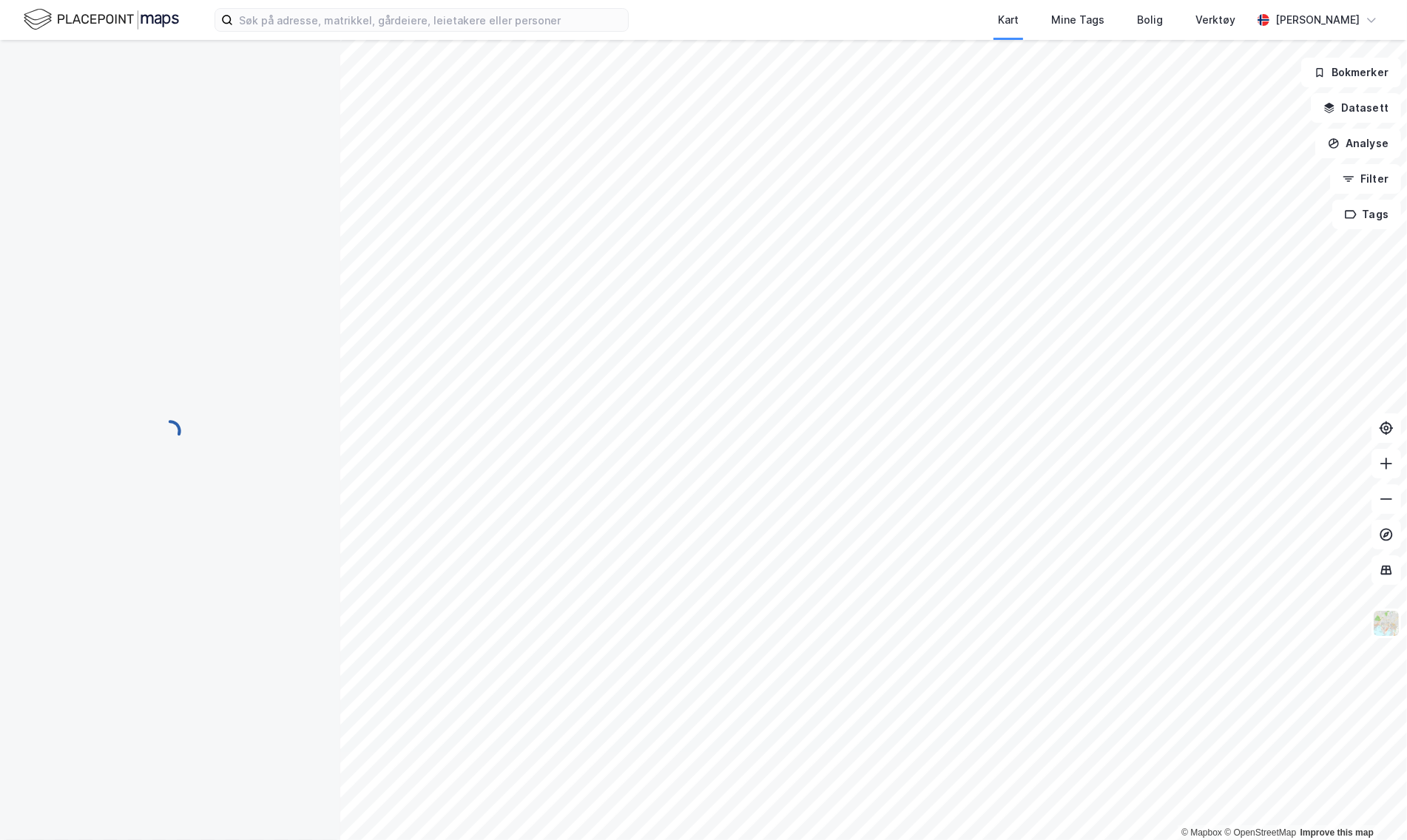
scroll to position [2, 0]
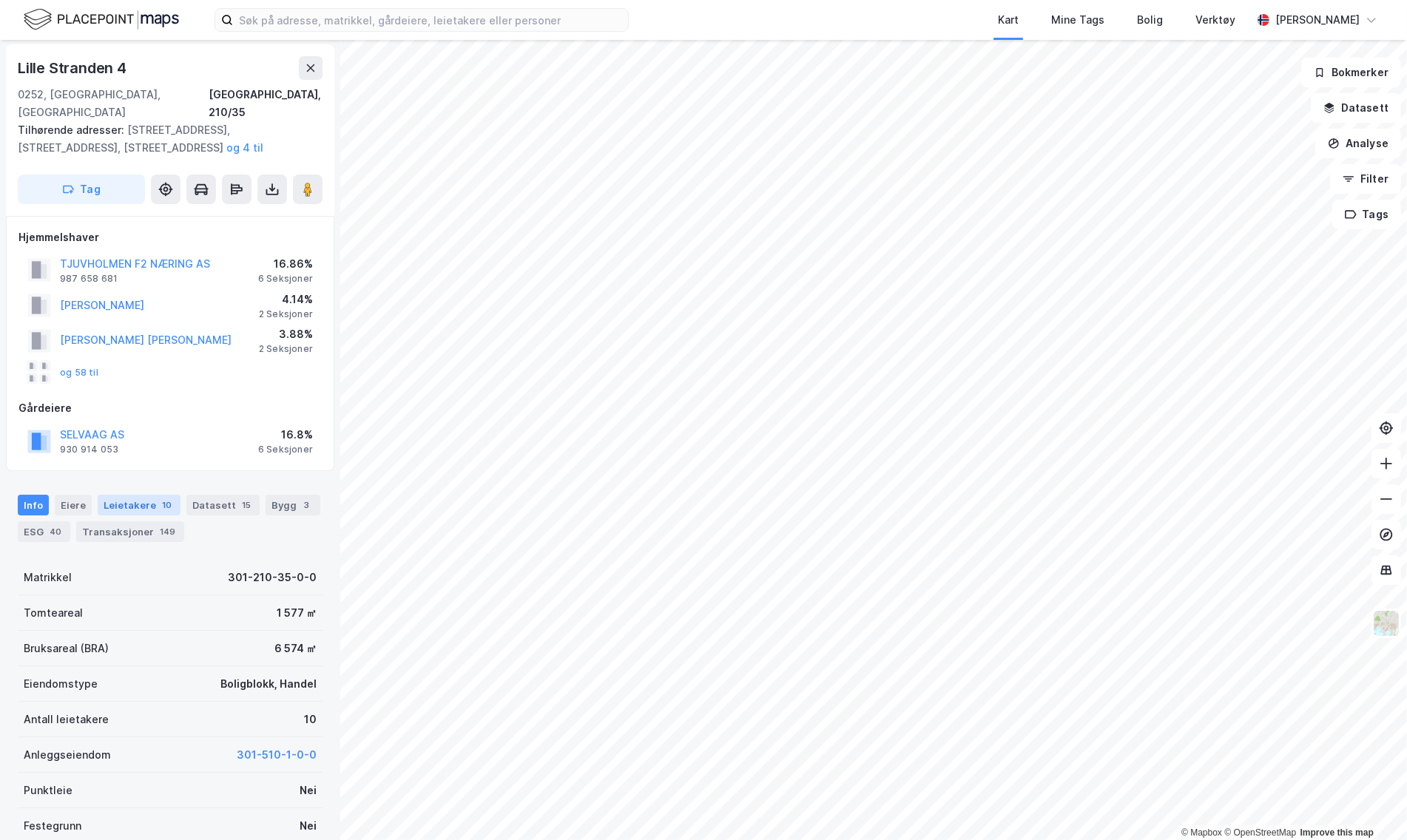
click at [136, 495] on div "Leietakere 10" at bounding box center [138, 505] width 83 height 21
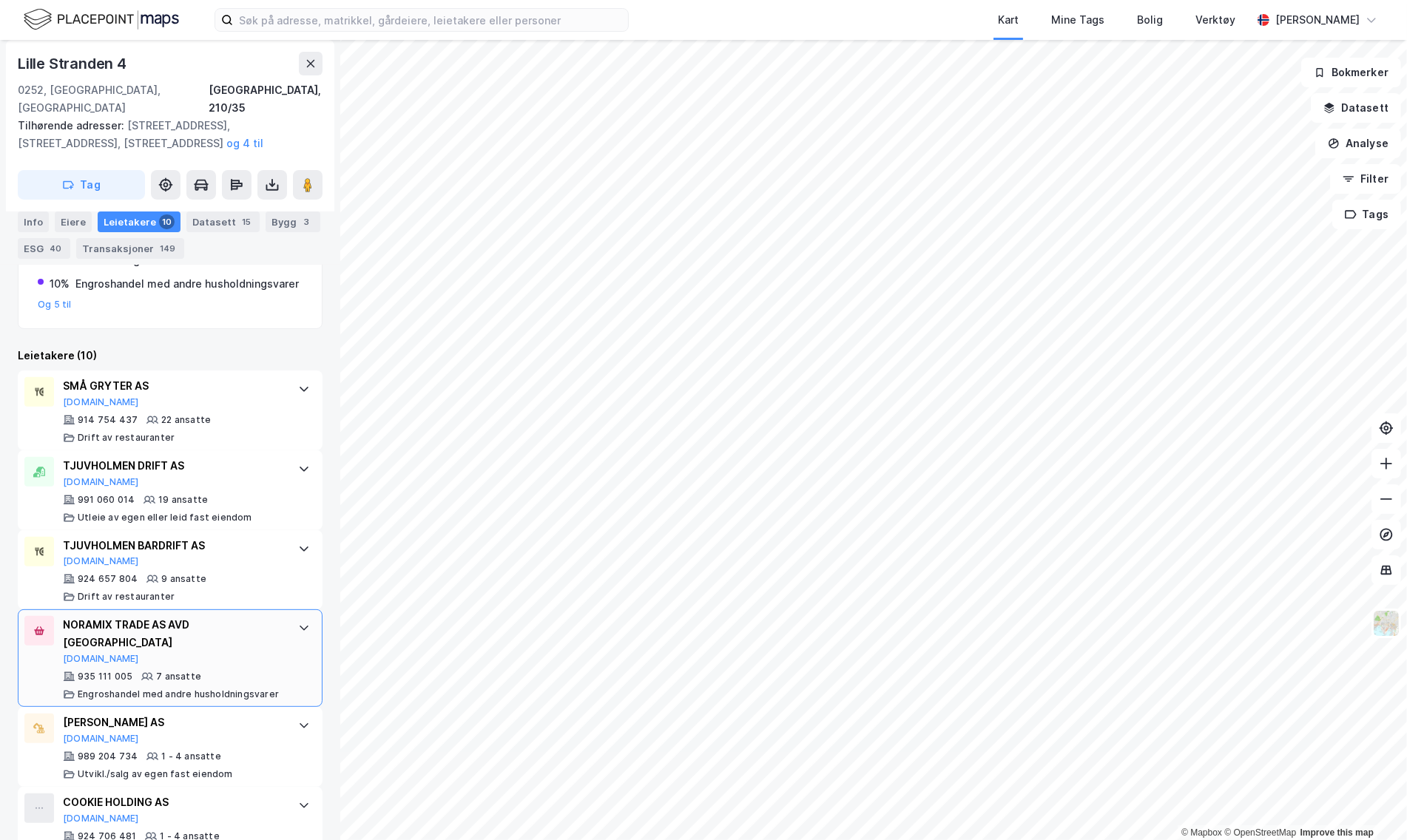
scroll to position [464, 0]
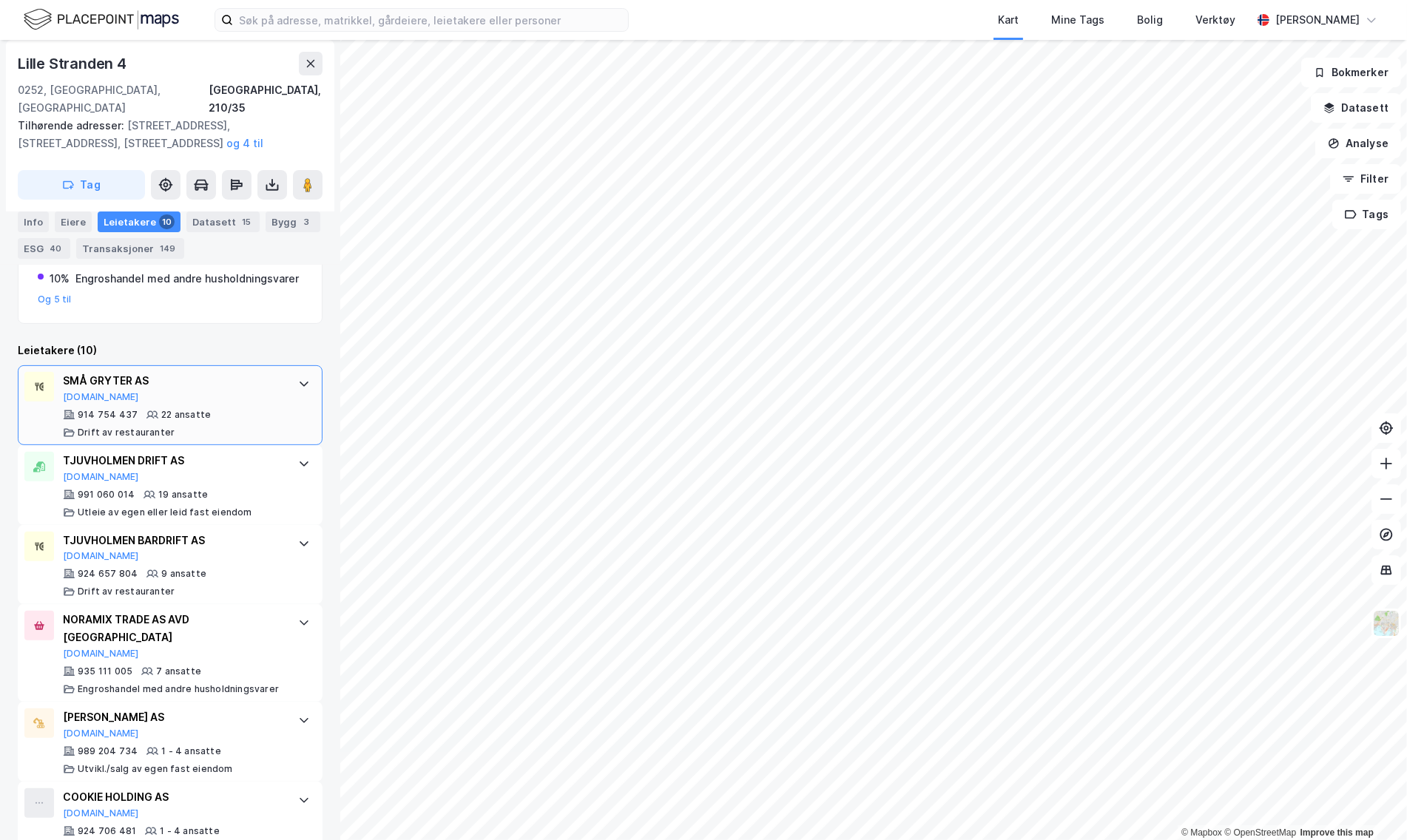
click at [225, 400] on div "SMÅ GRYTER AS Proff.no" at bounding box center [173, 388] width 220 height 31
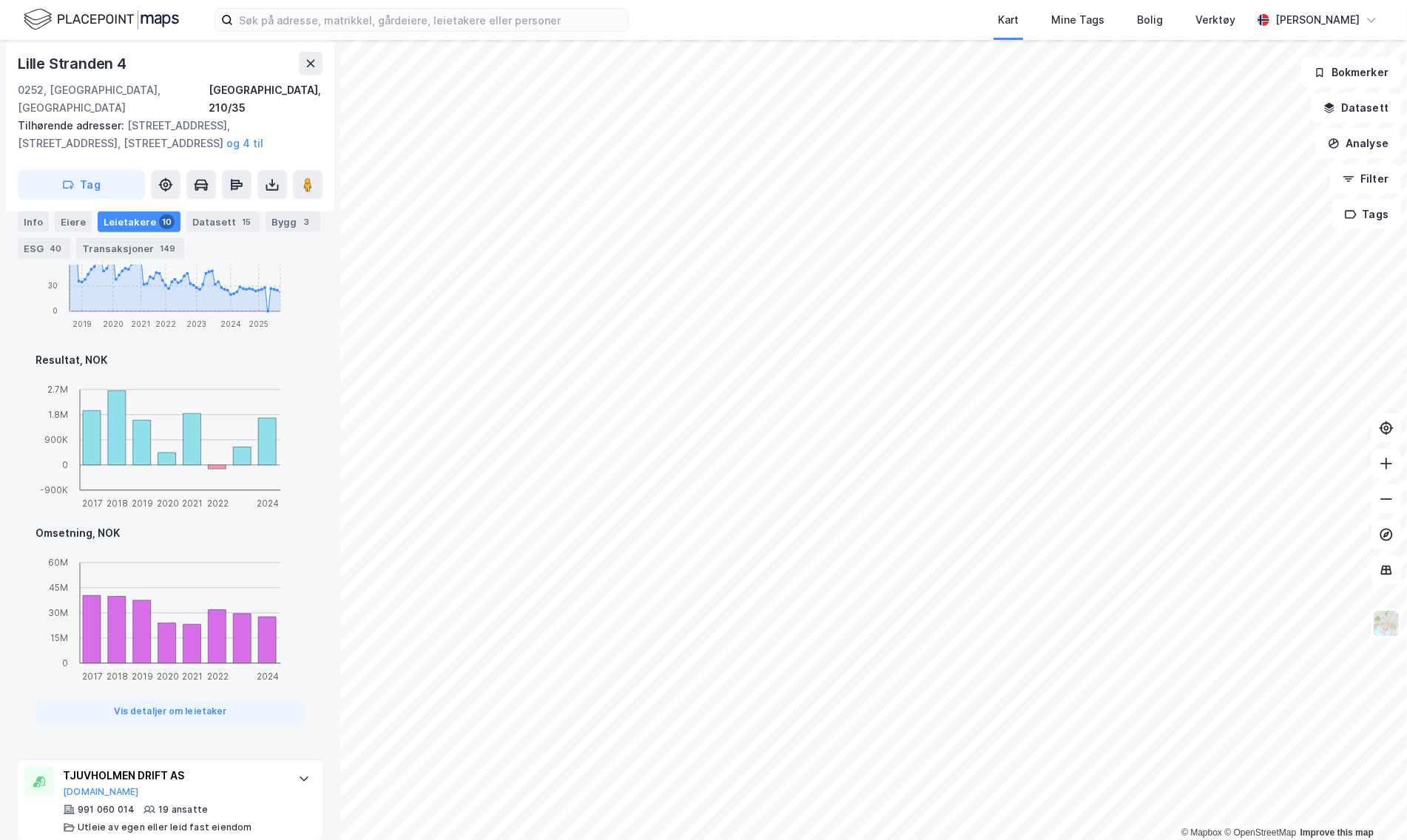
scroll to position [905, 0]
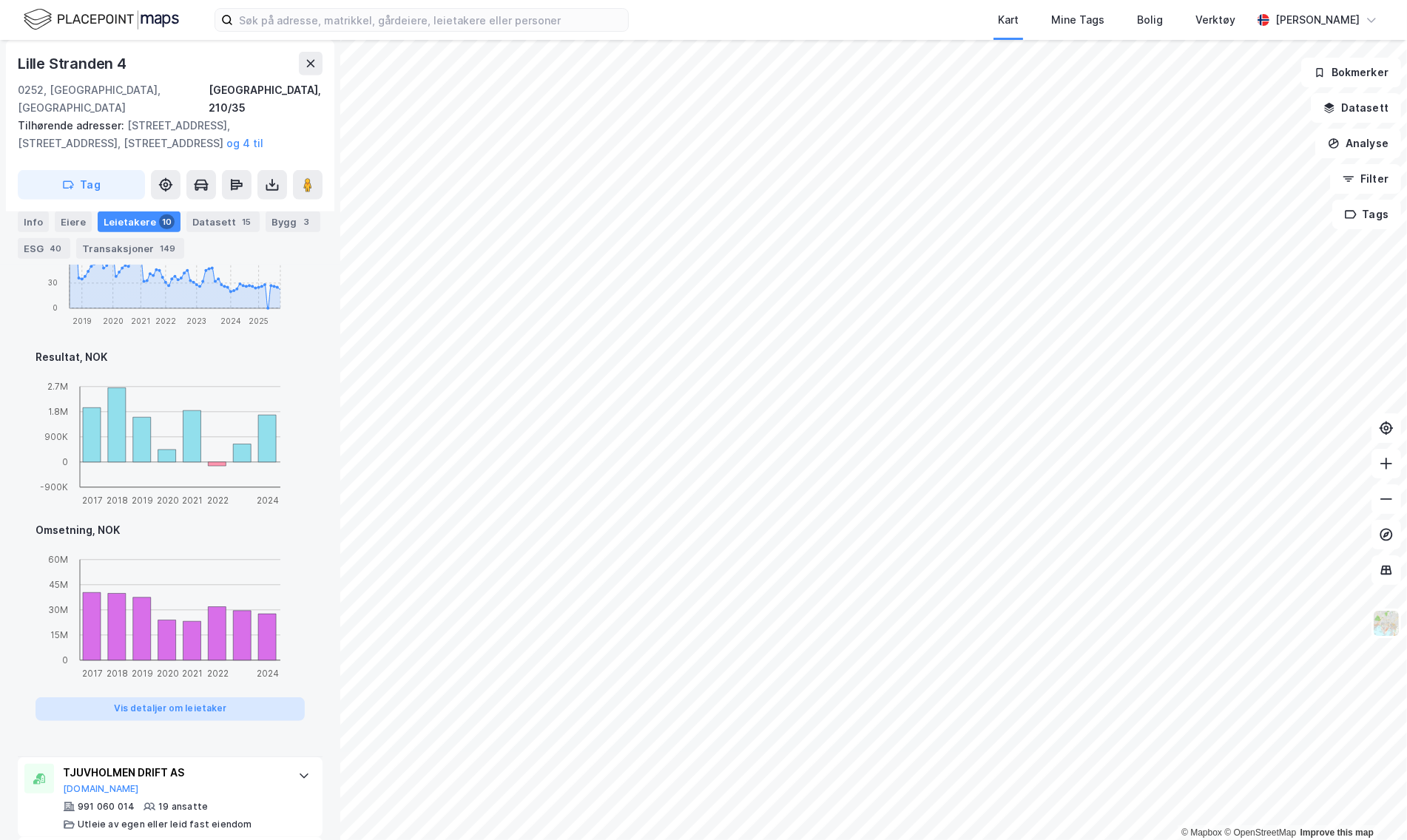
click at [181, 713] on button "Vis detaljer om leietaker" at bounding box center [171, 710] width 270 height 24
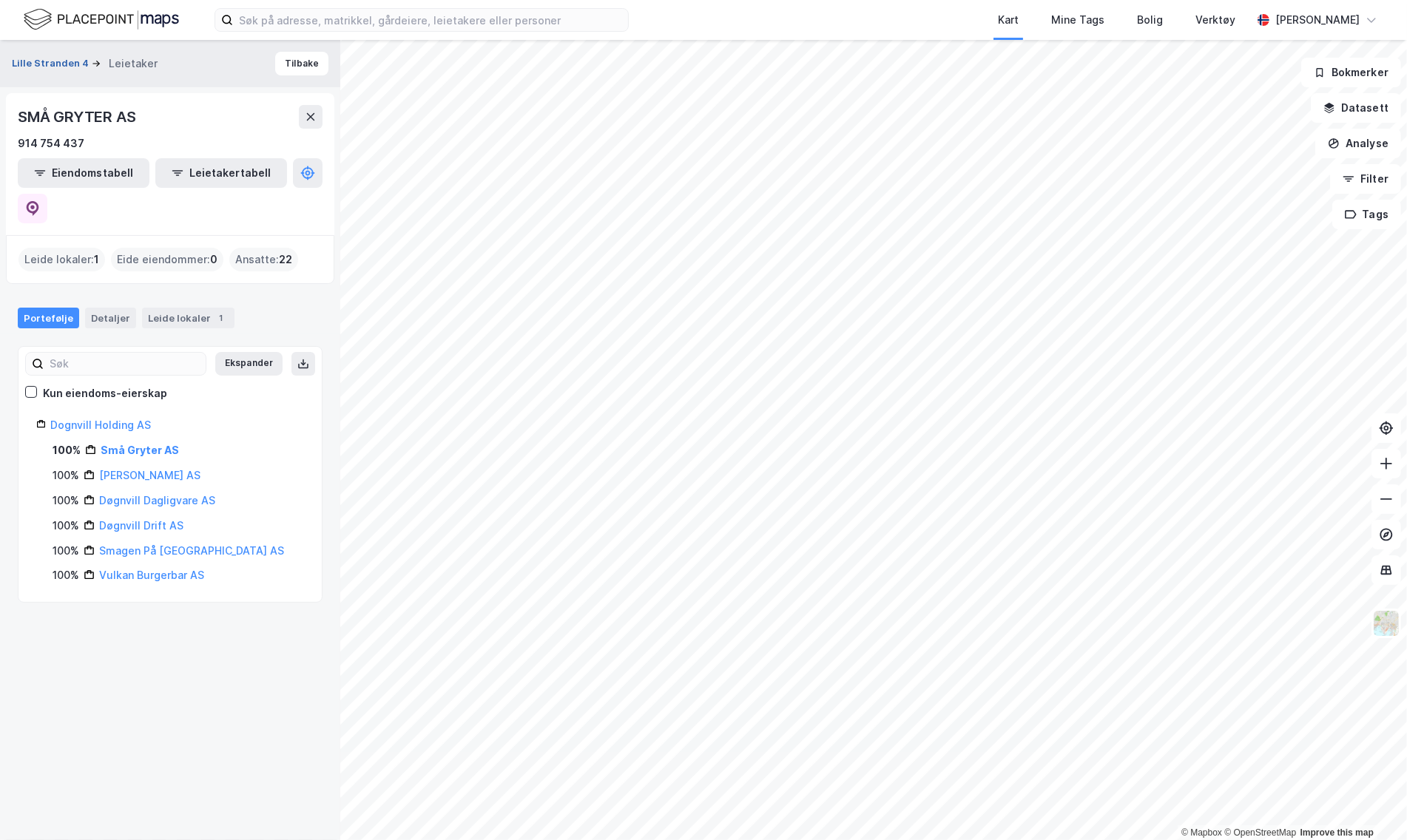
click at [63, 64] on button "Lille Stranden 4" at bounding box center [51, 63] width 80 height 15
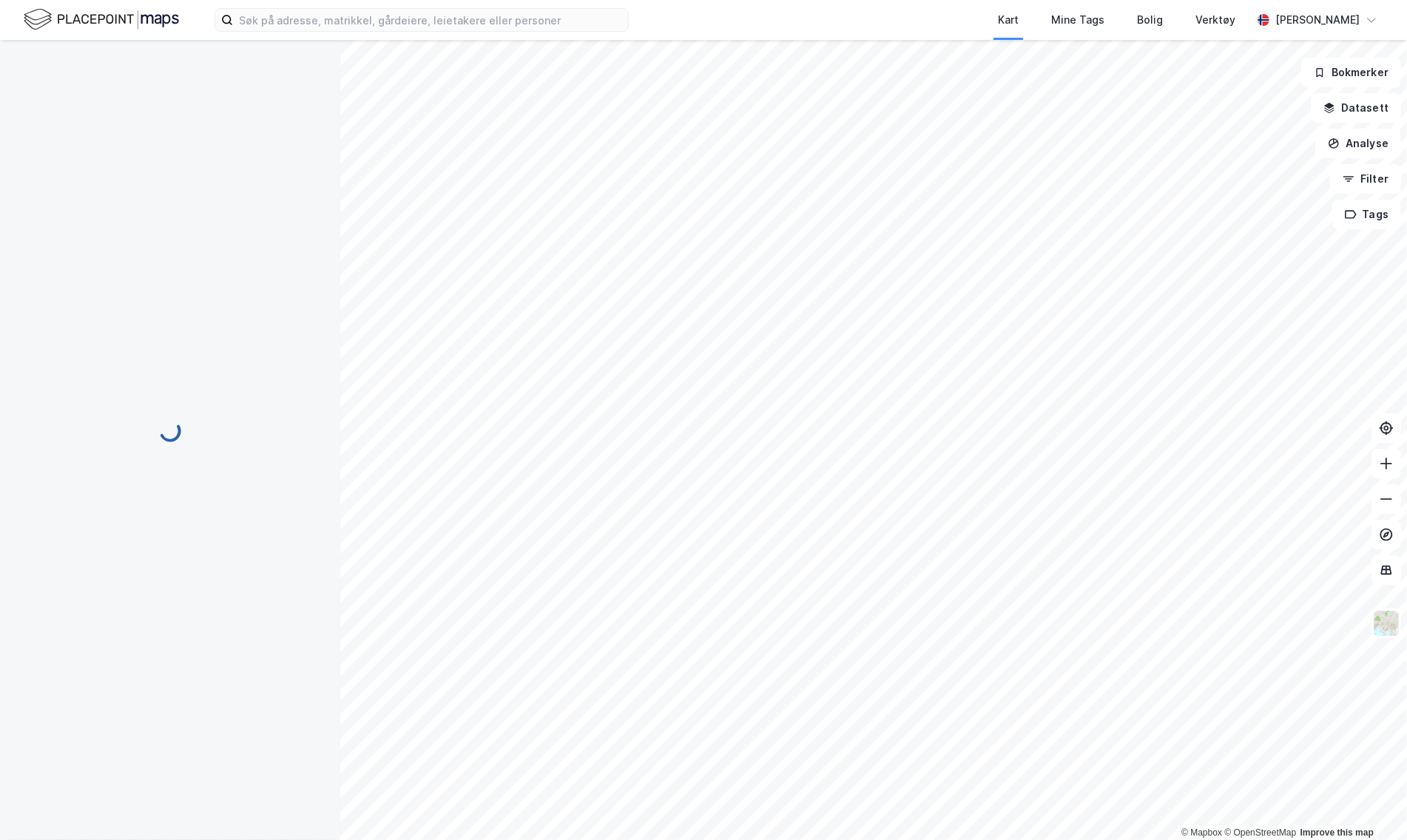
scroll to position [5, 0]
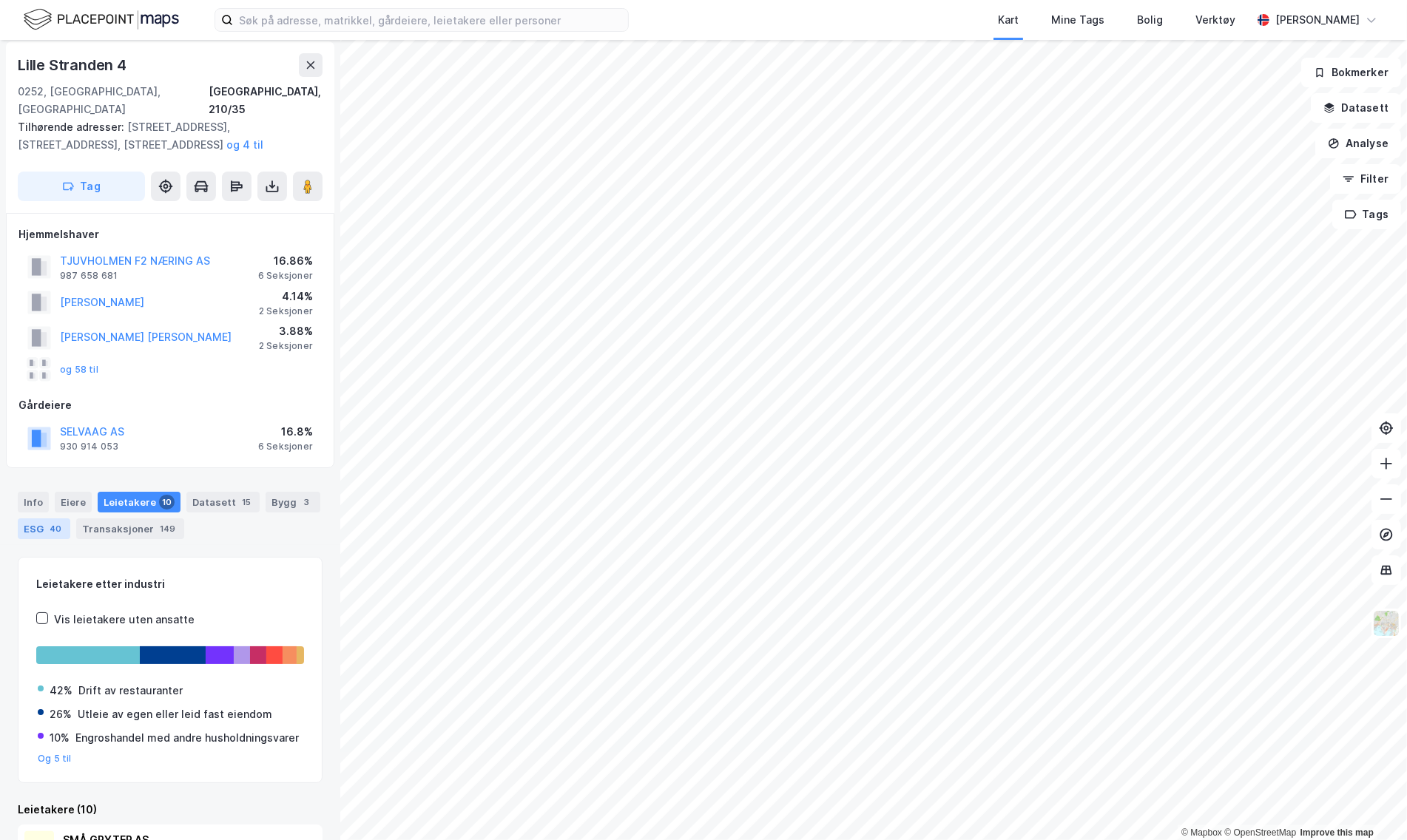
click at [42, 519] on div "ESG 40" at bounding box center [43, 529] width 52 height 21
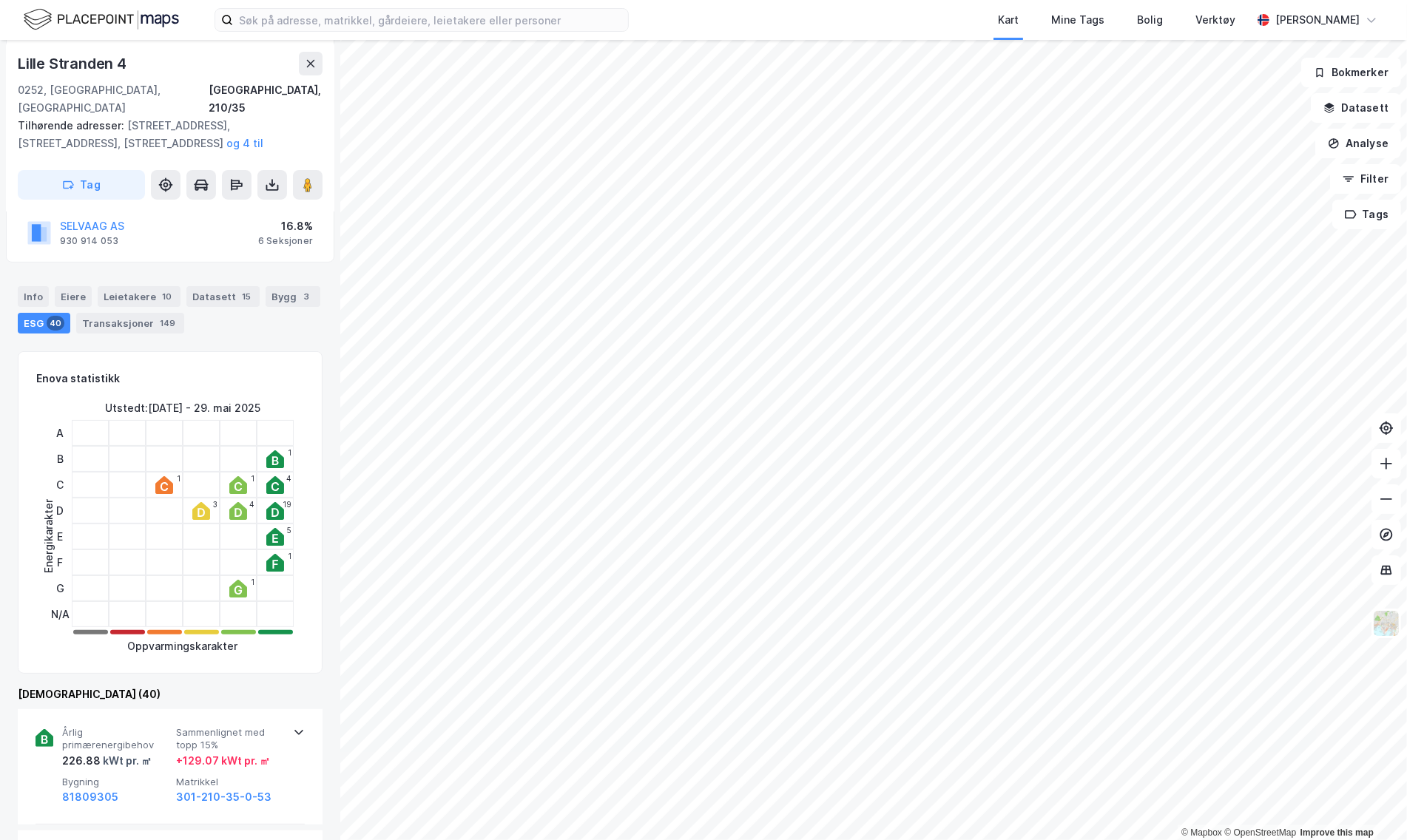
scroll to position [212, 0]
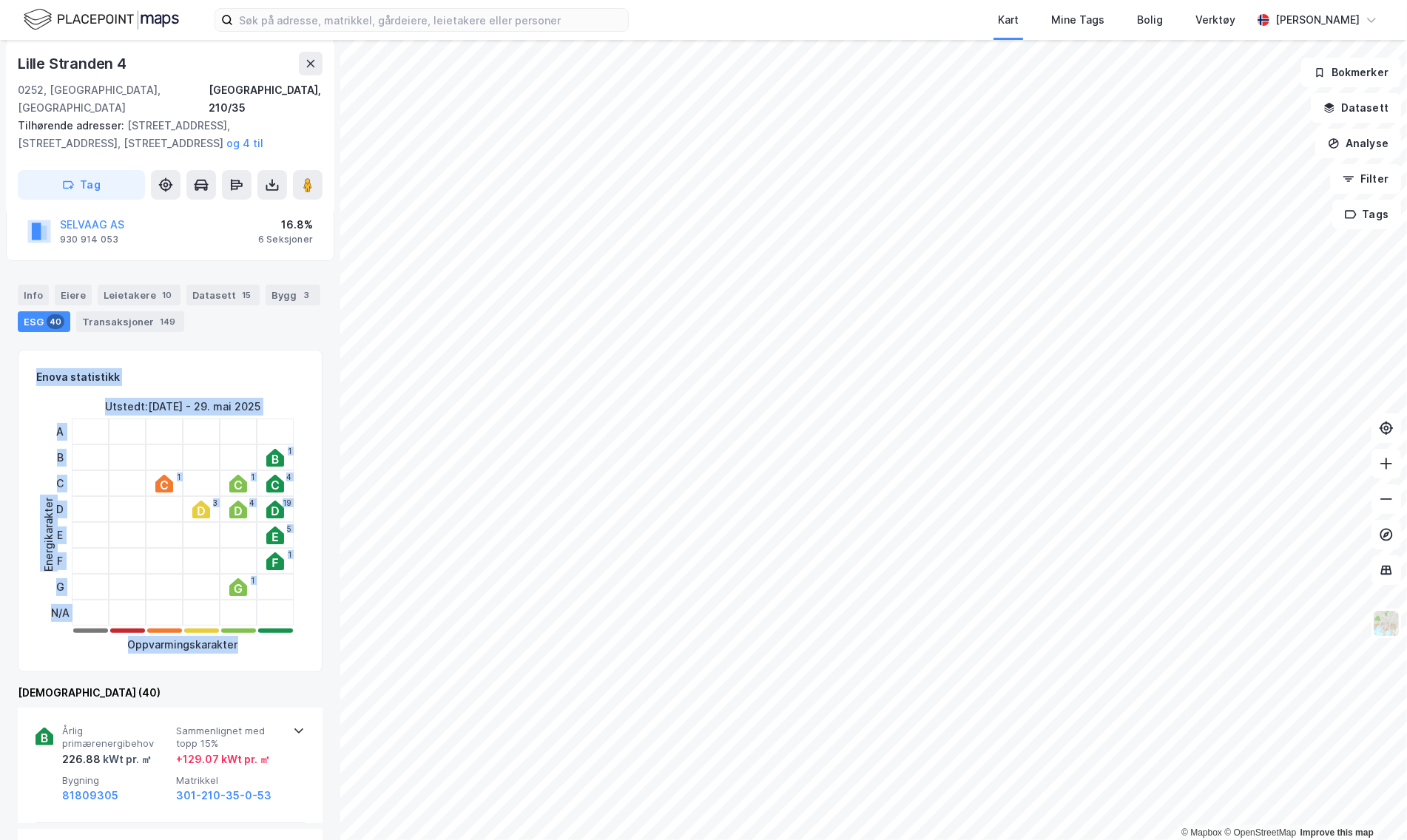
drag, startPoint x: 14, startPoint y: 339, endPoint x: 289, endPoint y: 624, distance: 396.0
click at [289, 624] on div "Lille Stranden 4 0252, Oslo, Oslo Oslo, 210/35 Tilhørende adresser: Lille Stran…" at bounding box center [170, 440] width 340 height 801
click at [288, 636] on div "Oppvarmingskarakter" at bounding box center [183, 645] width 243 height 17
drag, startPoint x: 305, startPoint y: 648, endPoint x: 30, endPoint y: 349, distance: 406.2
click at [30, 350] on div "Enova statistikk Energikarakter Utstedt : 15. sep. 2010 - 29. mai 2025 A B C D …" at bounding box center [170, 512] width 305 height 323
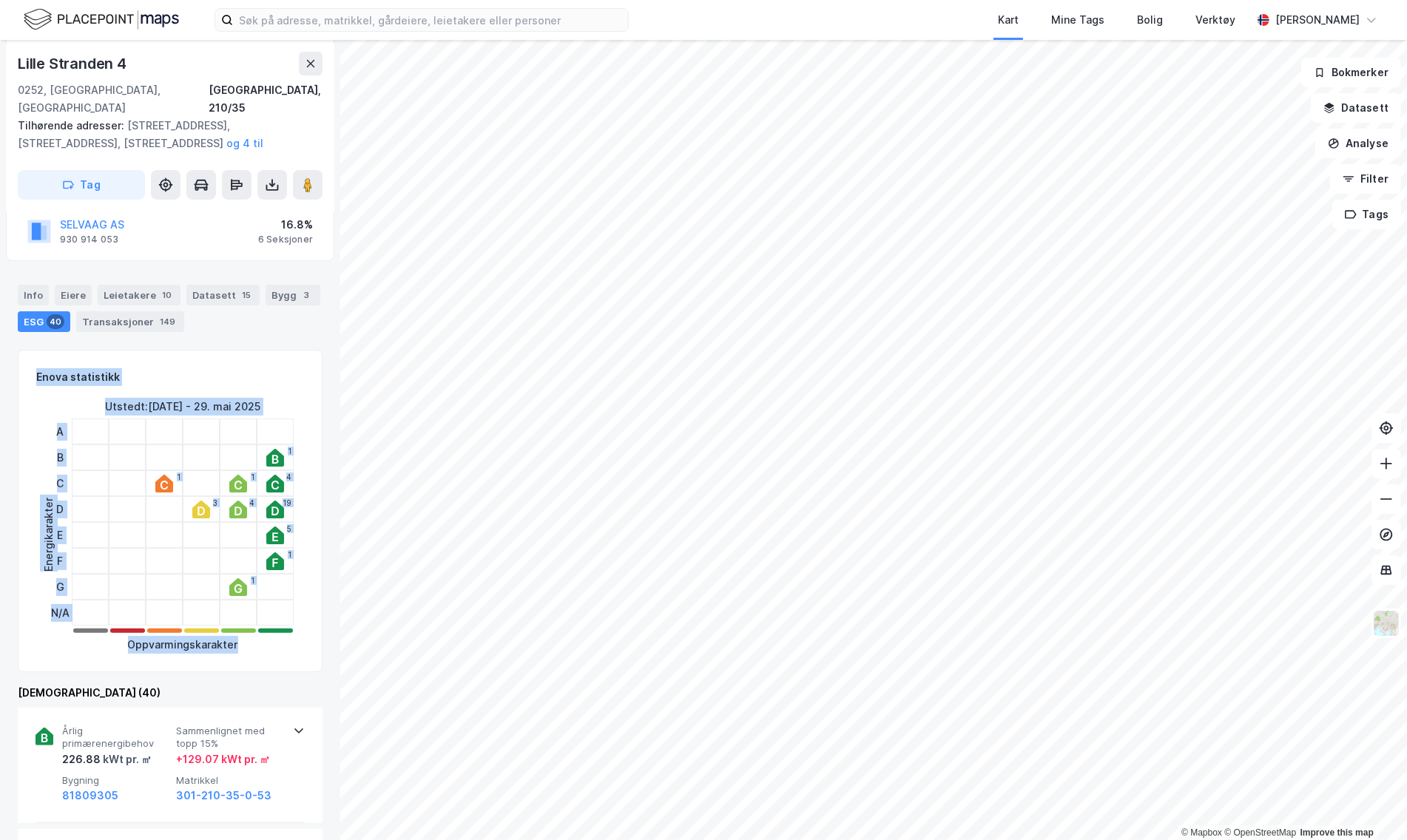
click at [30, 350] on div "Enova statistikk Energikarakter Utstedt : 15. sep. 2010 - 29. mai 2025 A B C D …" at bounding box center [170, 512] width 305 height 323
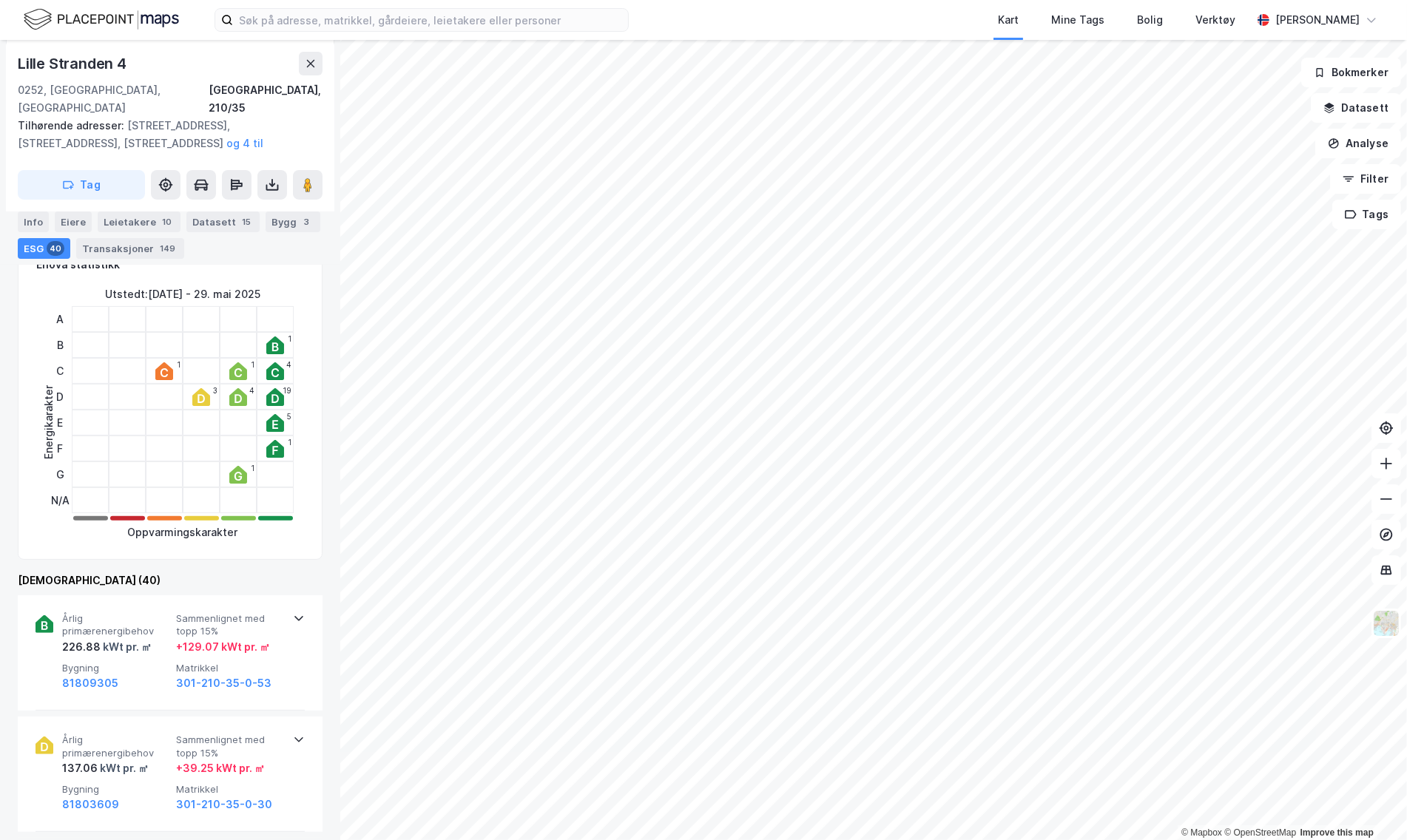
scroll to position [50, 0]
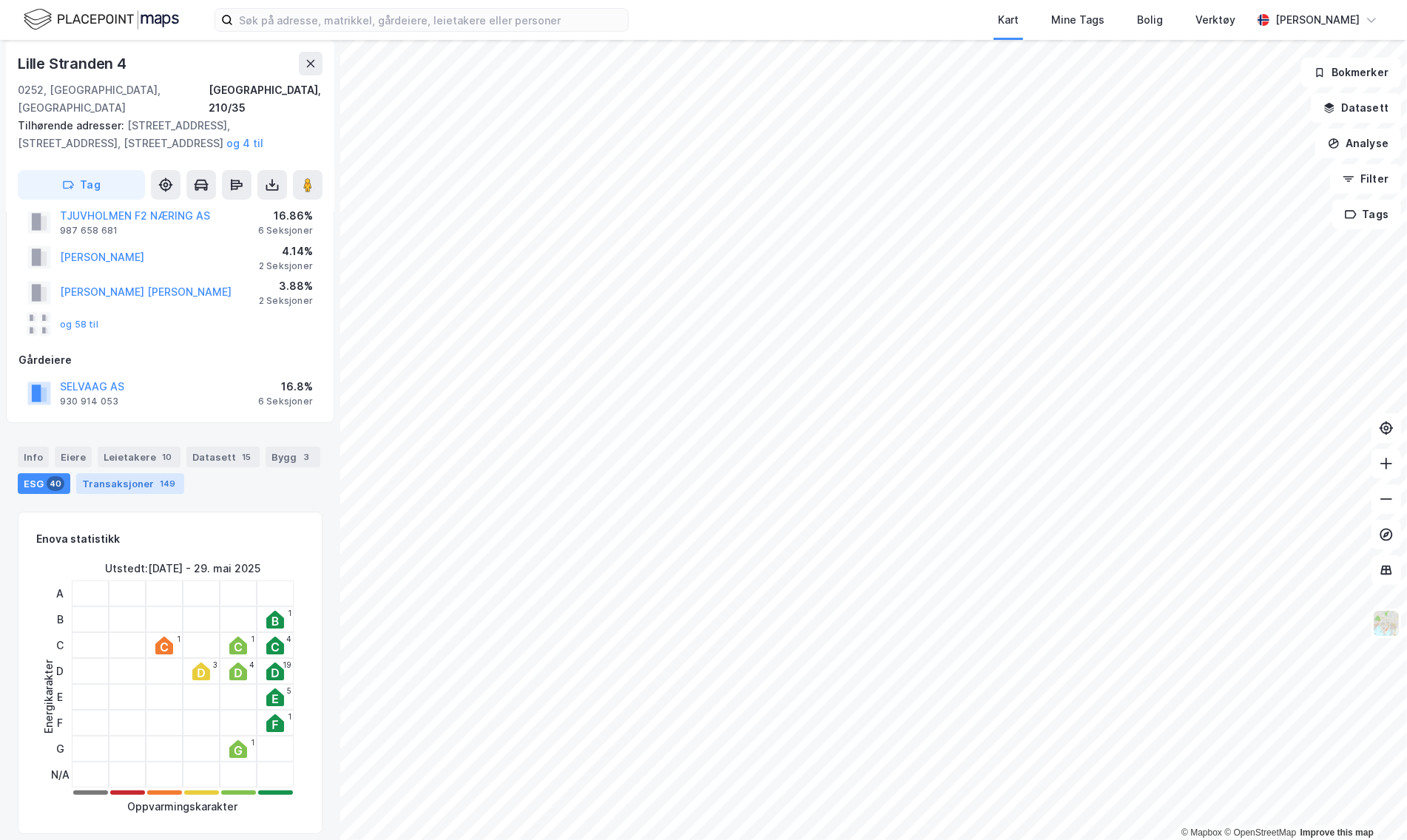
click at [134, 473] on div "Transaksjoner 149" at bounding box center [130, 483] width 108 height 21
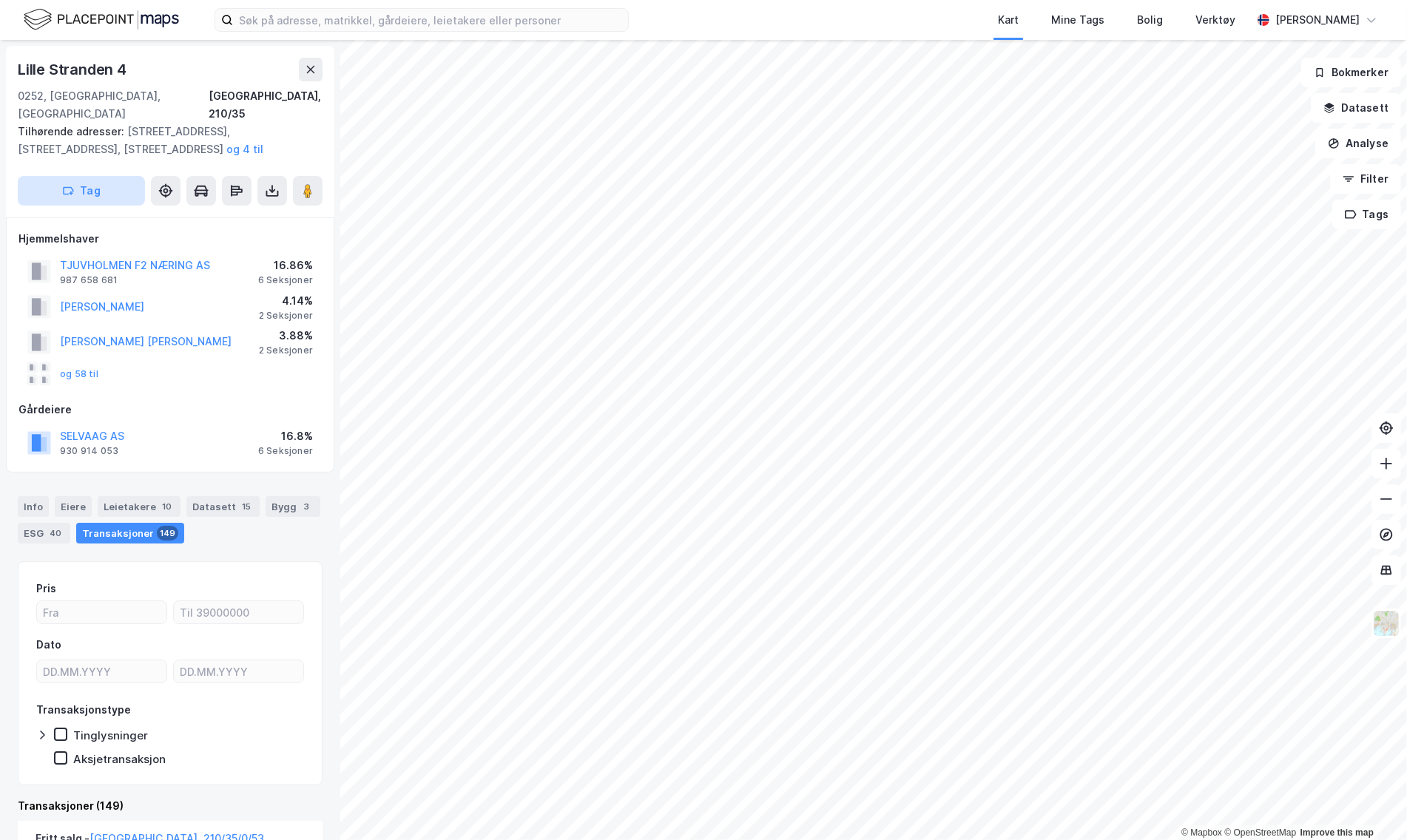
click at [90, 176] on button "Tag" at bounding box center [81, 191] width 127 height 29
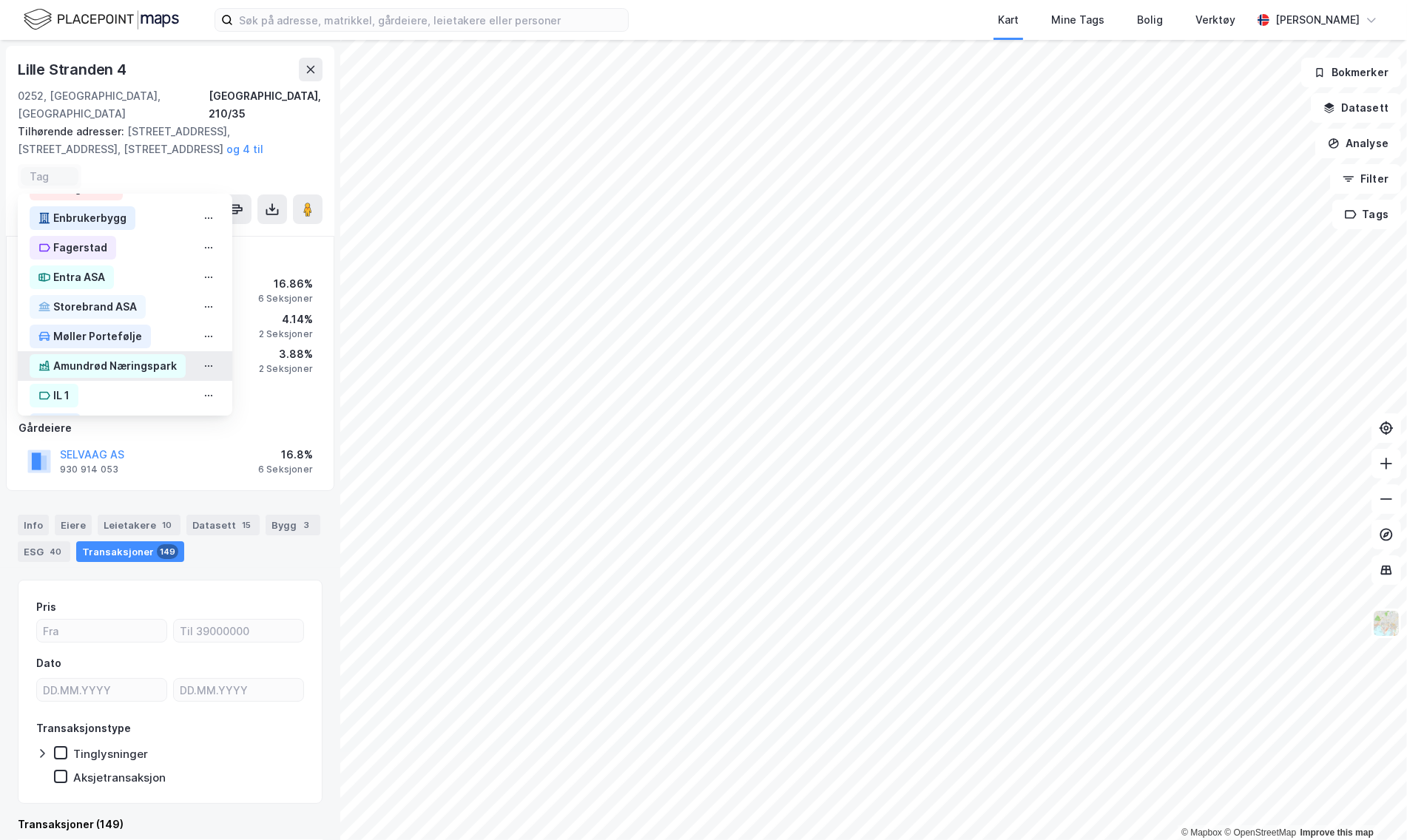
scroll to position [48, 0]
click at [120, 297] on div "Storebrand ASA" at bounding box center [94, 305] width 83 height 17
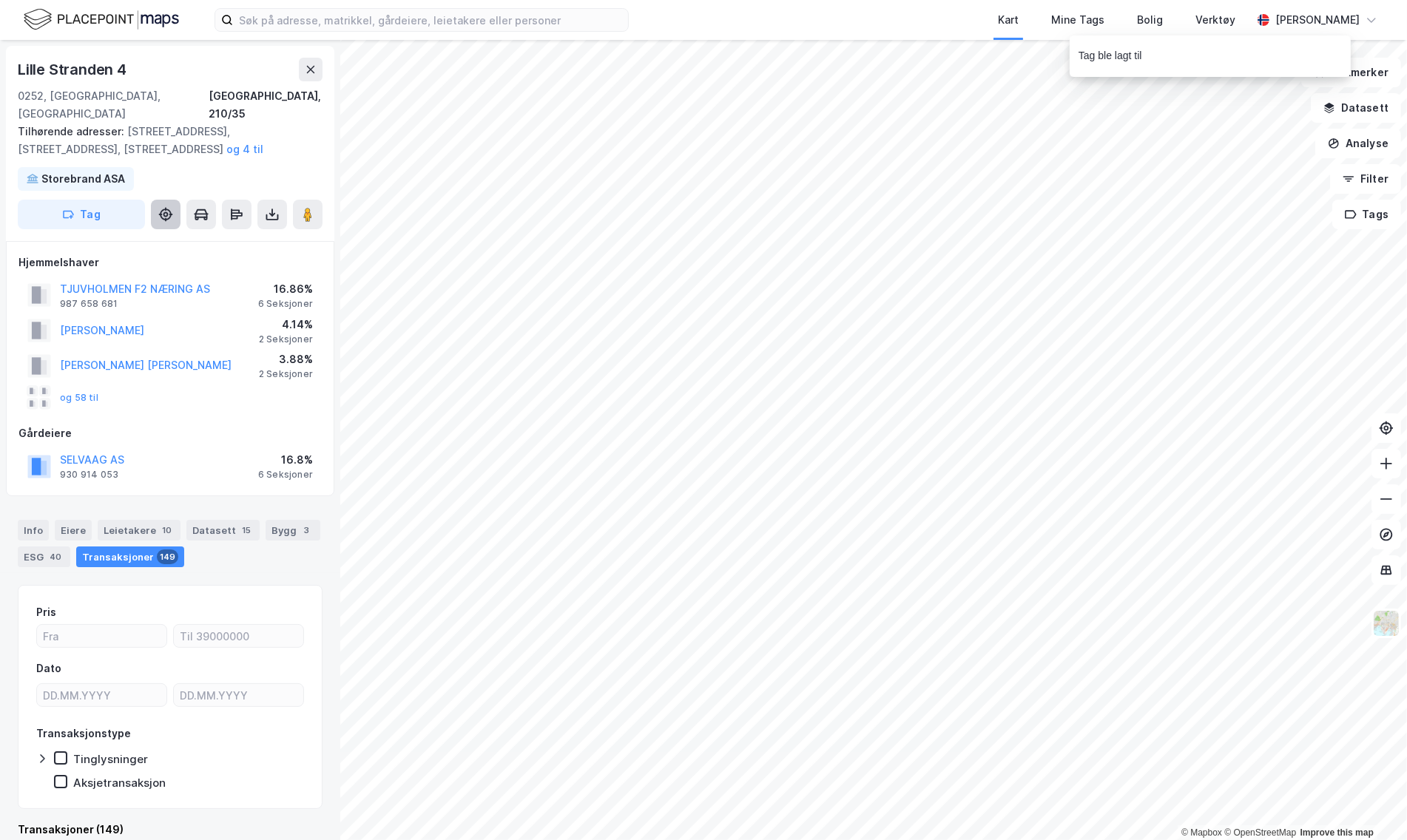
click at [168, 207] on icon at bounding box center [166, 215] width 15 height 15
click at [260, 200] on button at bounding box center [272, 215] width 29 height 29
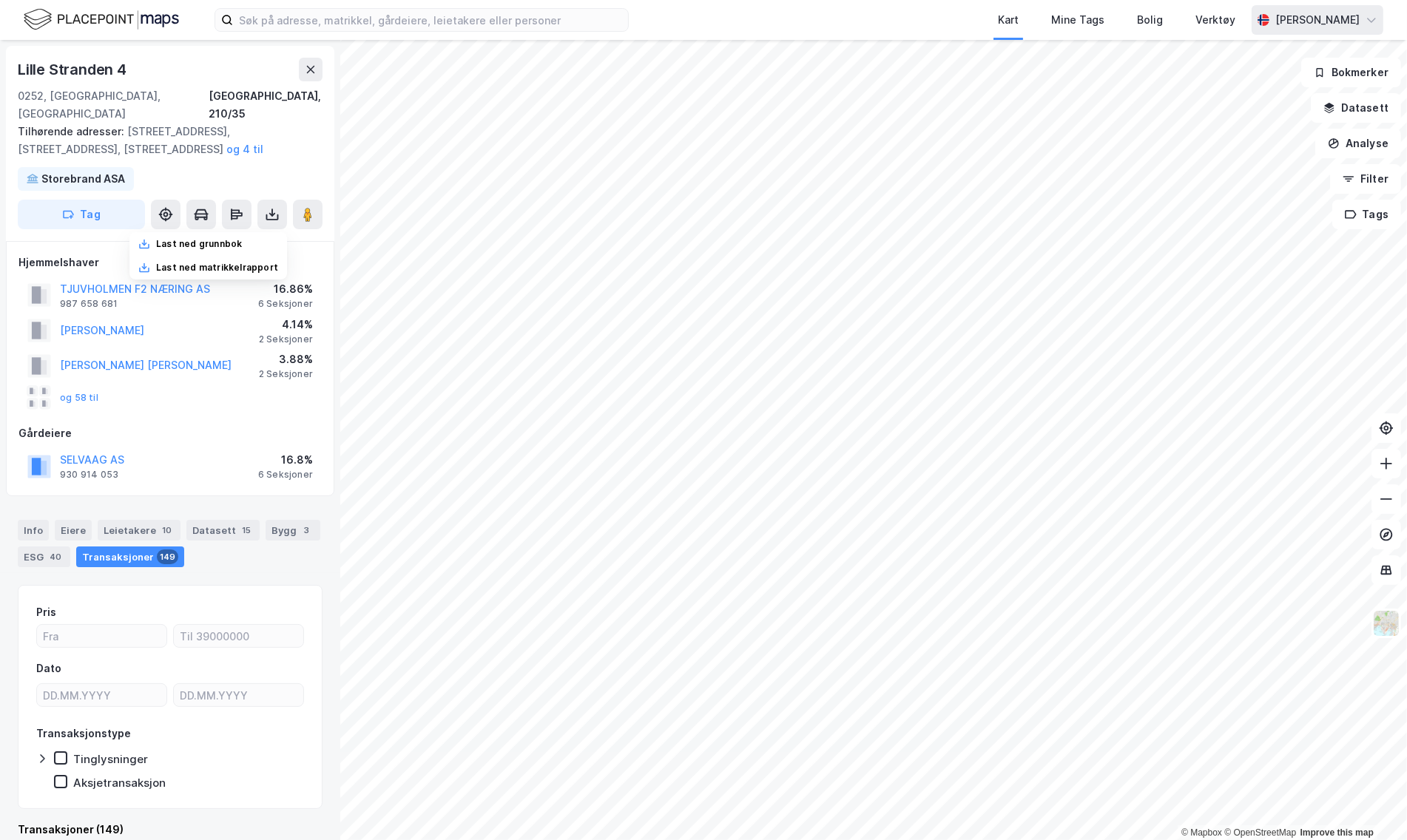
click at [1323, 23] on div "[PERSON_NAME]" at bounding box center [1318, 19] width 84 height 17
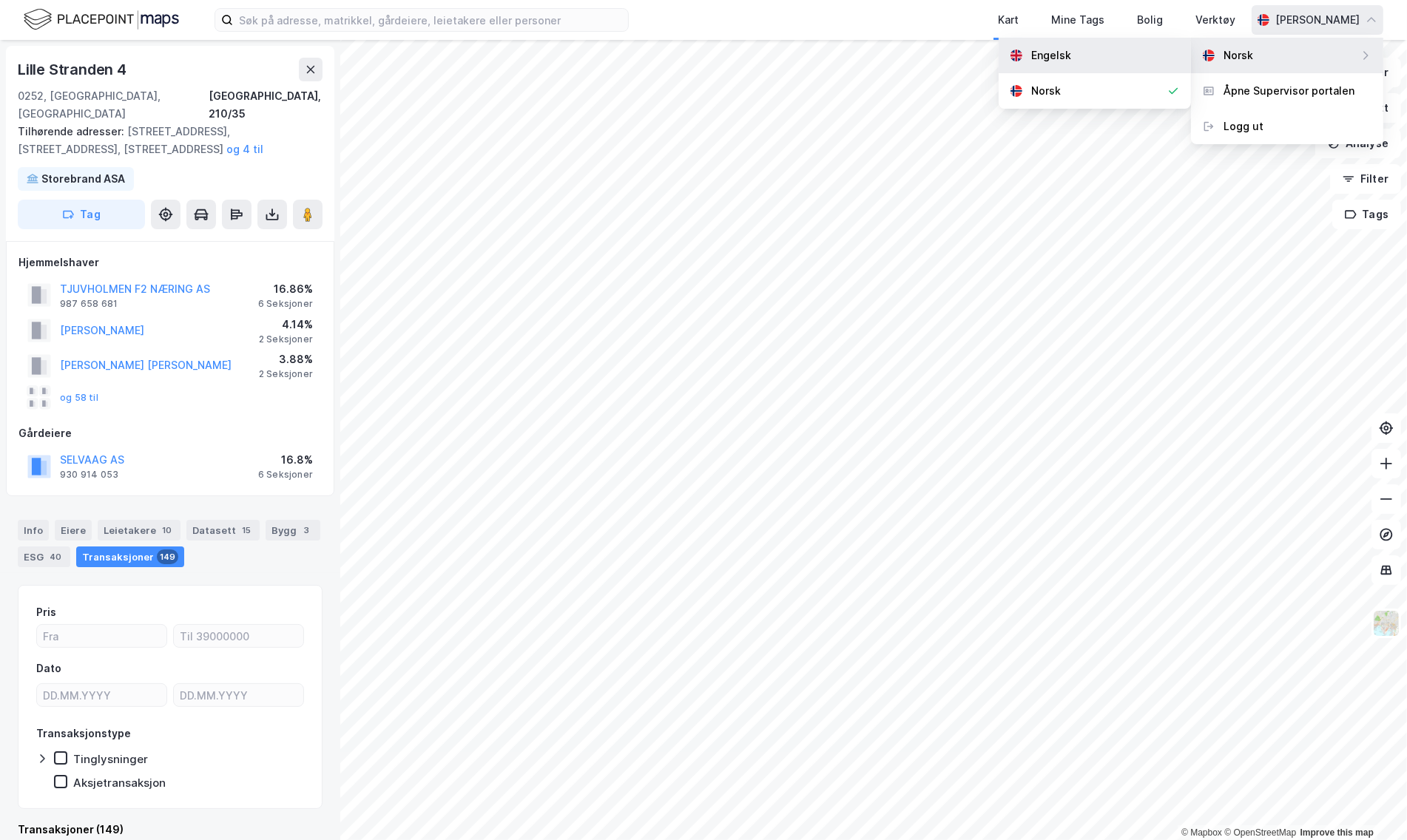
click at [1060, 55] on div "Engelsk" at bounding box center [1052, 55] width 40 height 17
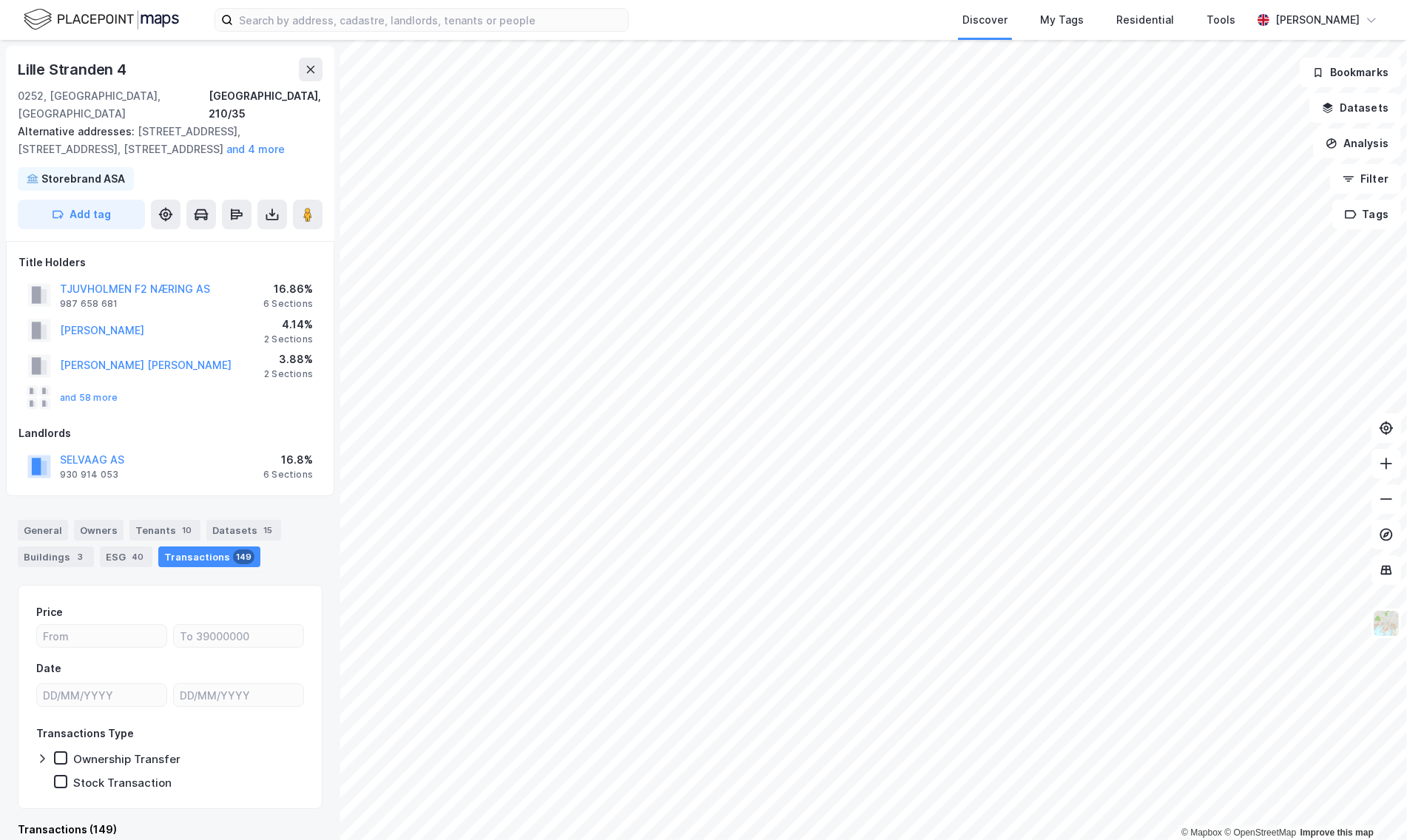
click at [259, 153] on div "Lille Stranden 4 0252, Oslo, Oslo Oslo, 210/35 Alternative addresses: Lille Str…" at bounding box center [170, 143] width 328 height 195
click at [234, 138] on div "Alternative addresses: Lille Stranden 6, Lille Stranden 8, Lille Stranden 10 an…" at bounding box center [163, 140] width 293 height 36
click at [275, 207] on icon at bounding box center [272, 215] width 15 height 15
click at [283, 172] on div "Lille Stranden 4 0252, Oslo, Oslo Oslo, 210/35 Alternative addresses: Lille Str…" at bounding box center [170, 143] width 328 height 195
click at [285, 200] on button at bounding box center [272, 215] width 29 height 29
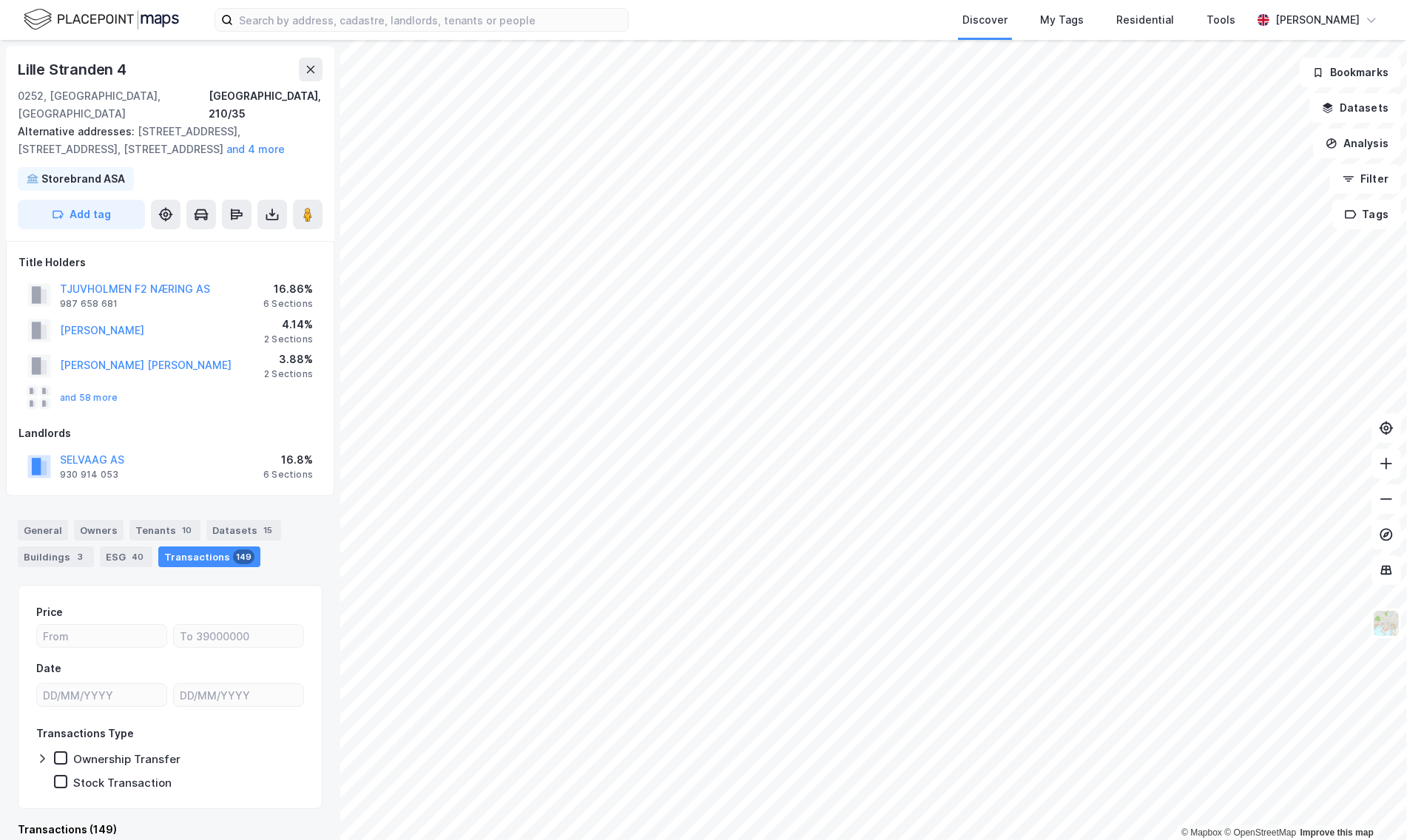
click at [260, 160] on div "Lille Stranden 4 0252, Oslo, Oslo Oslo, 210/35 Alternative addresses: Lille Str…" at bounding box center [170, 143] width 328 height 195
click at [274, 207] on icon at bounding box center [272, 215] width 15 height 15
click at [229, 256] on div "Download Property Report" at bounding box center [198, 268] width 177 height 24
click at [239, 141] on div "Lille Stranden 4 0252, Oslo, Oslo Oslo, 210/35 Alternative addresses: Lille Str…" at bounding box center [170, 143] width 328 height 195
click at [274, 204] on button at bounding box center [272, 215] width 29 height 29
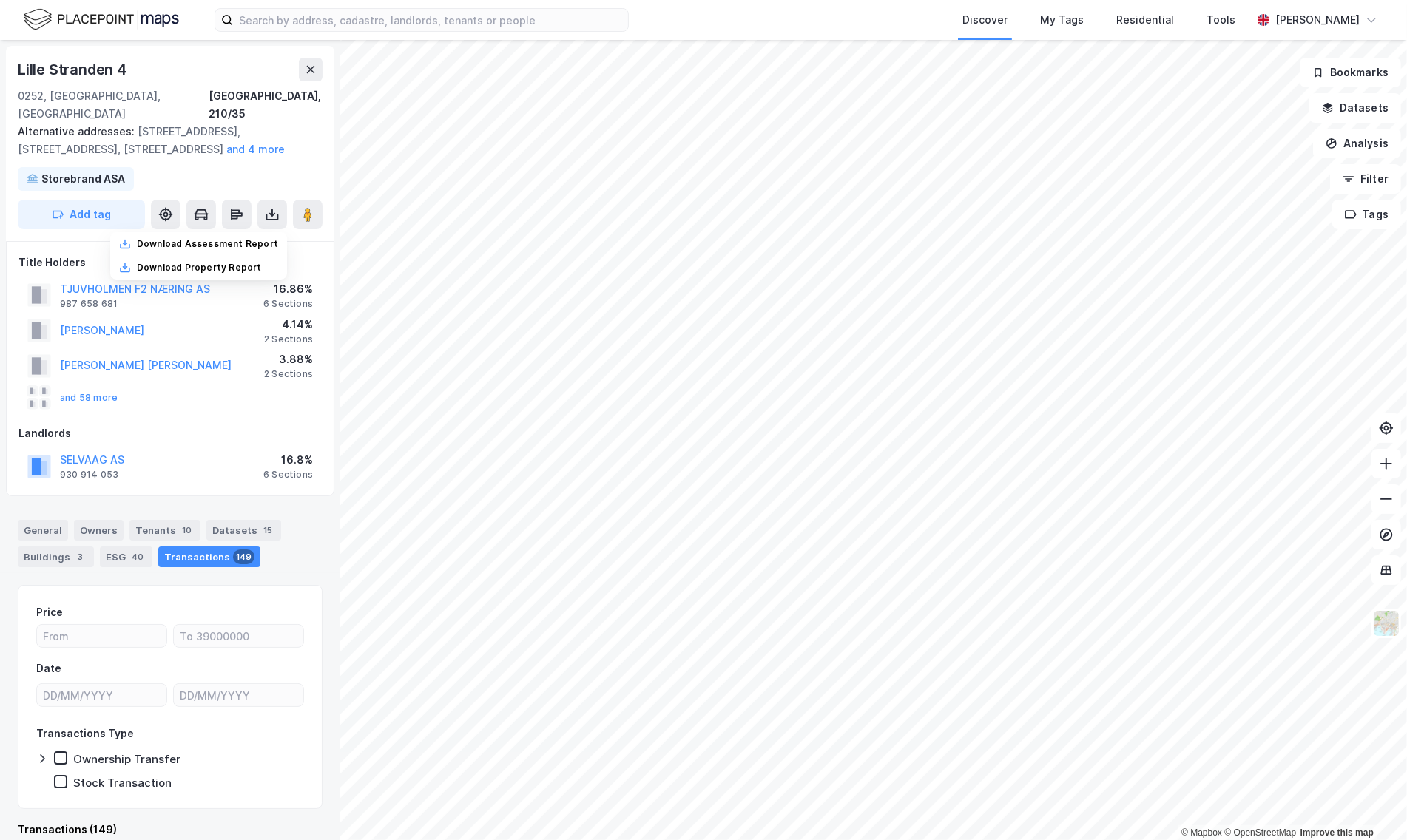
click at [275, 148] on div "Lille Stranden 4 0252, Oslo, Oslo Oslo, 210/35 Alternative addresses: Lille Str…" at bounding box center [170, 143] width 328 height 195
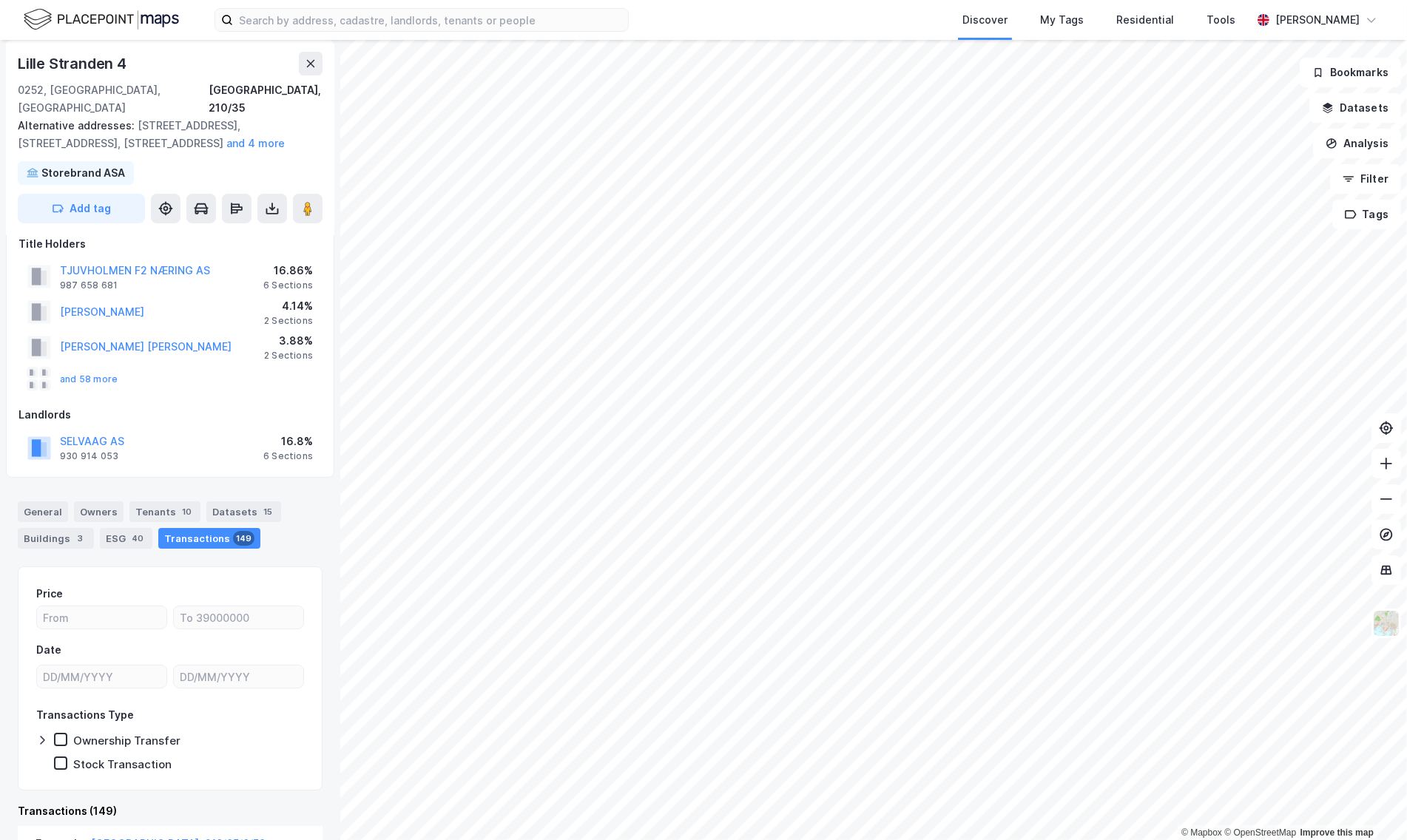
scroll to position [0, 0]
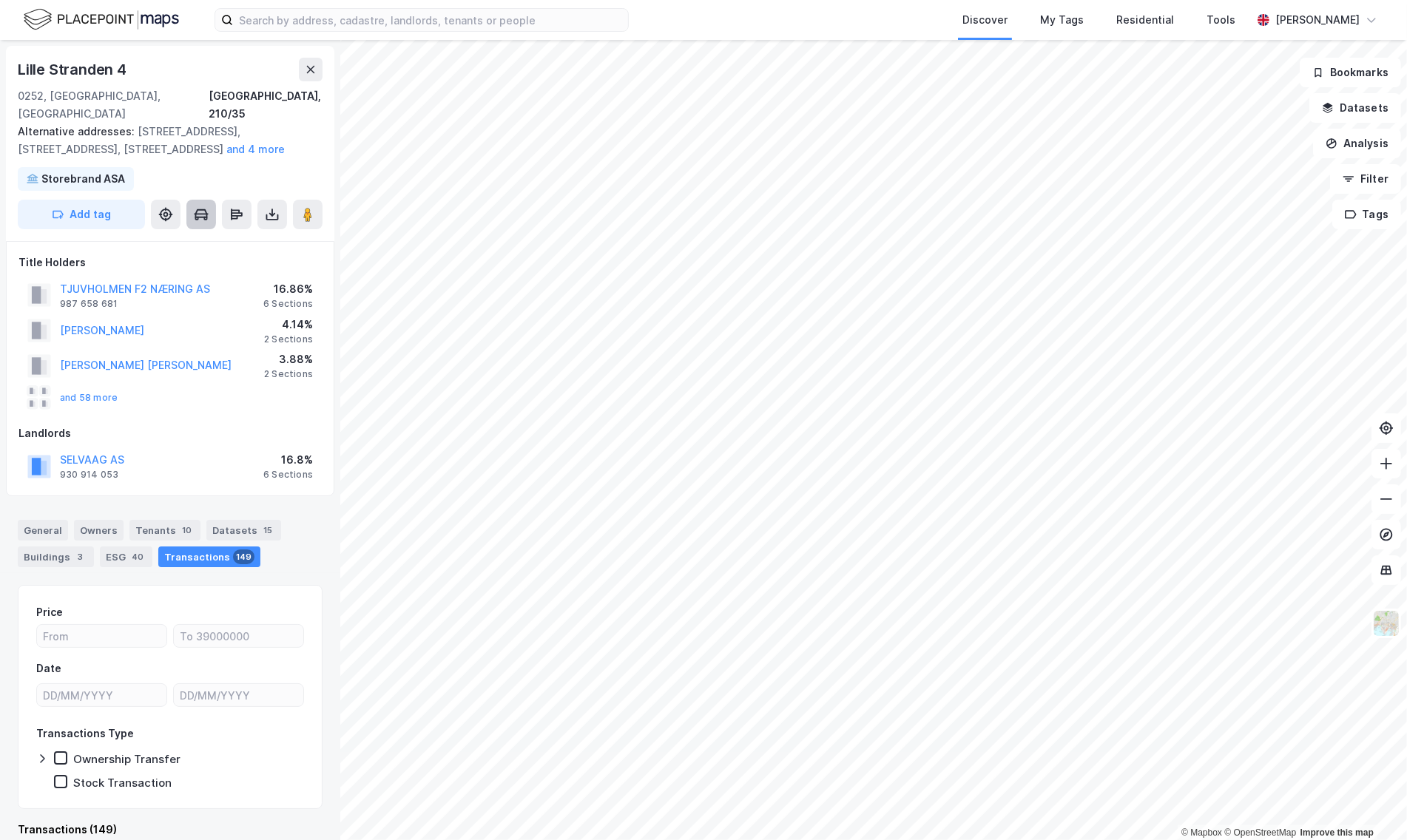
click at [205, 209] on icon at bounding box center [202, 214] width 13 height 9
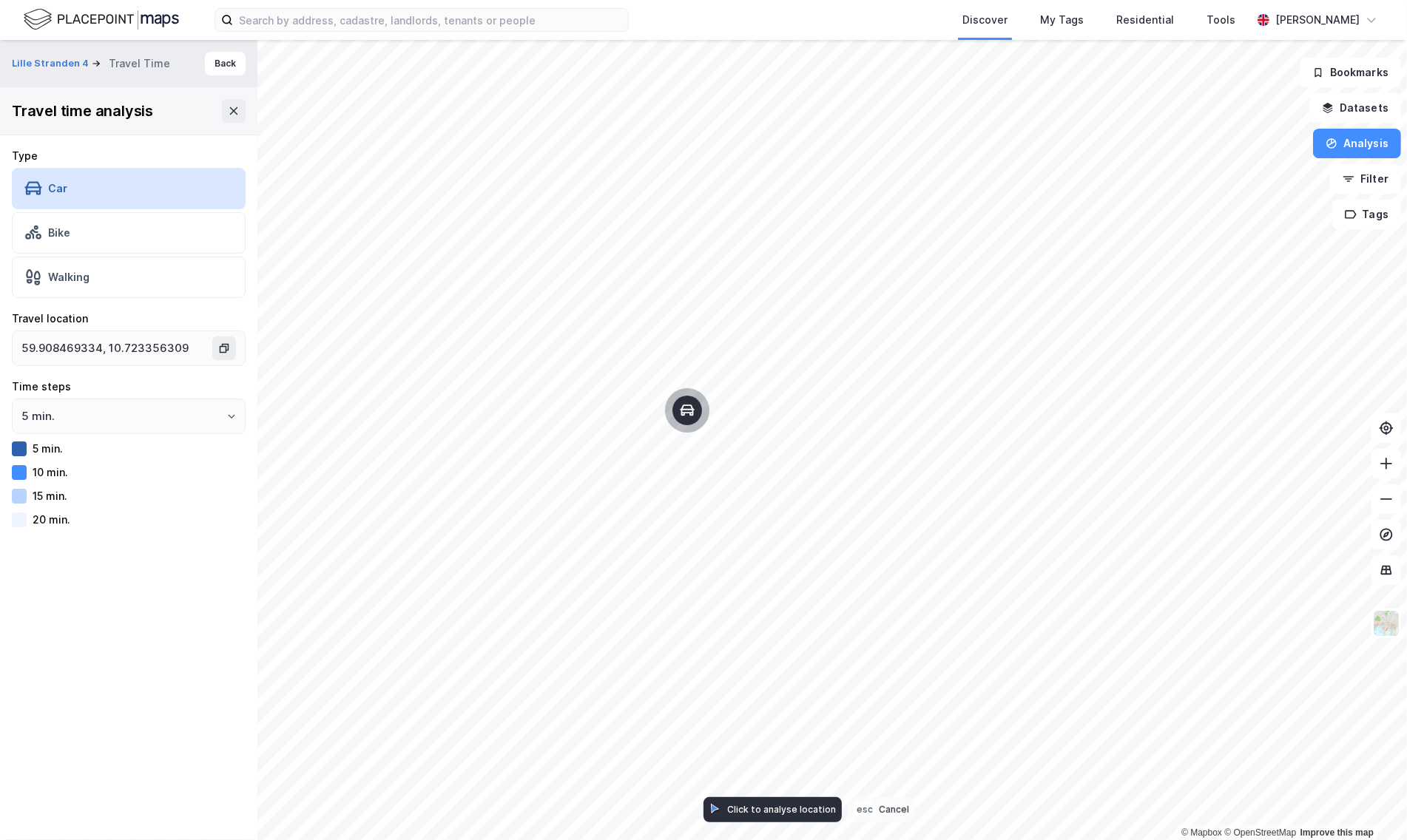
drag, startPoint x: 241, startPoint y: 204, endPoint x: 687, endPoint y: 413, distance: 492.5
click at [687, 413] on icon "Map marker" at bounding box center [686, 410] width 14 height 11
drag, startPoint x: 687, startPoint y: 414, endPoint x: 714, endPoint y: 414, distance: 27.0
click at [714, 414] on icon "Map marker" at bounding box center [715, 413] width 15 height 15
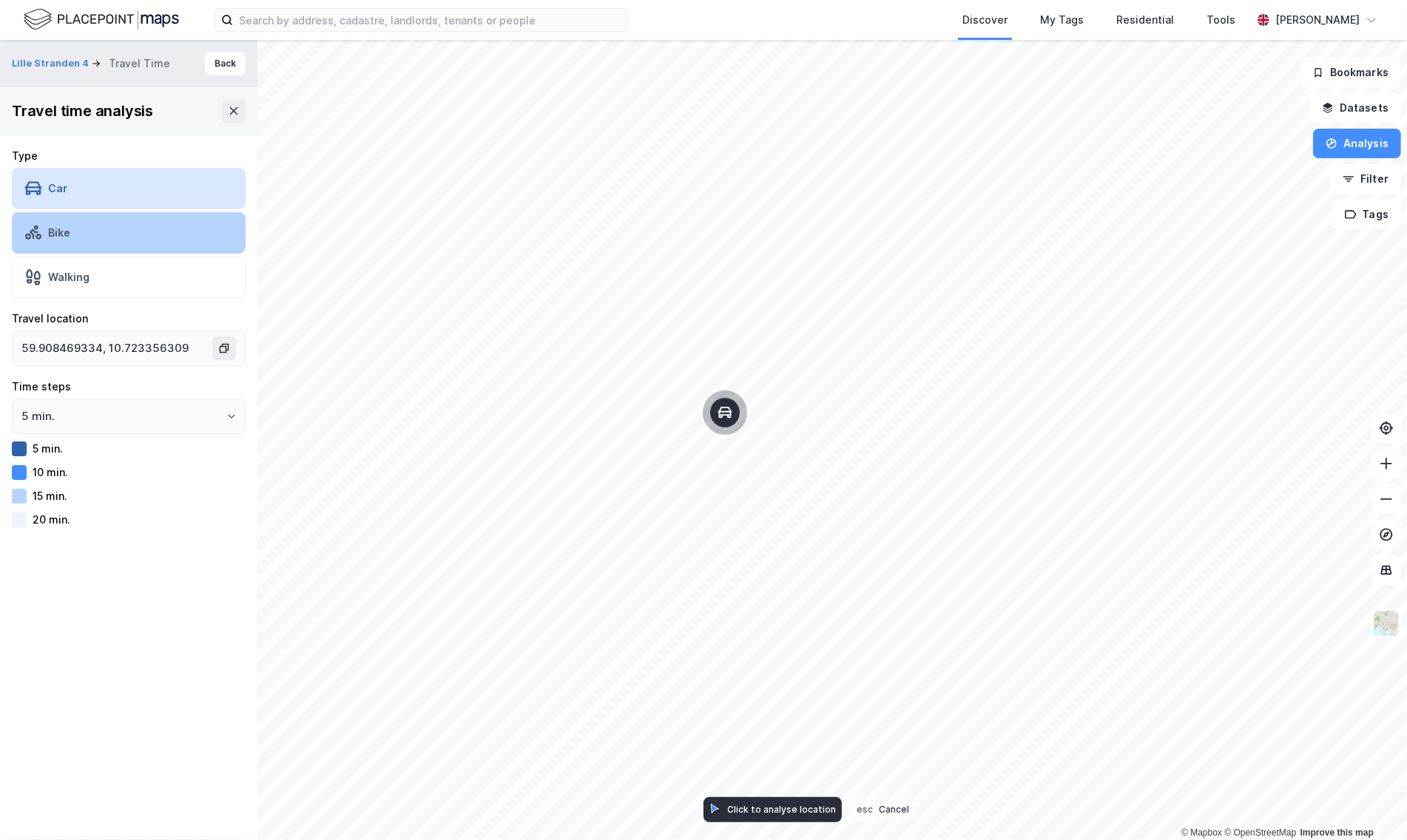
click at [136, 230] on div "Bike" at bounding box center [128, 233] width 234 height 41
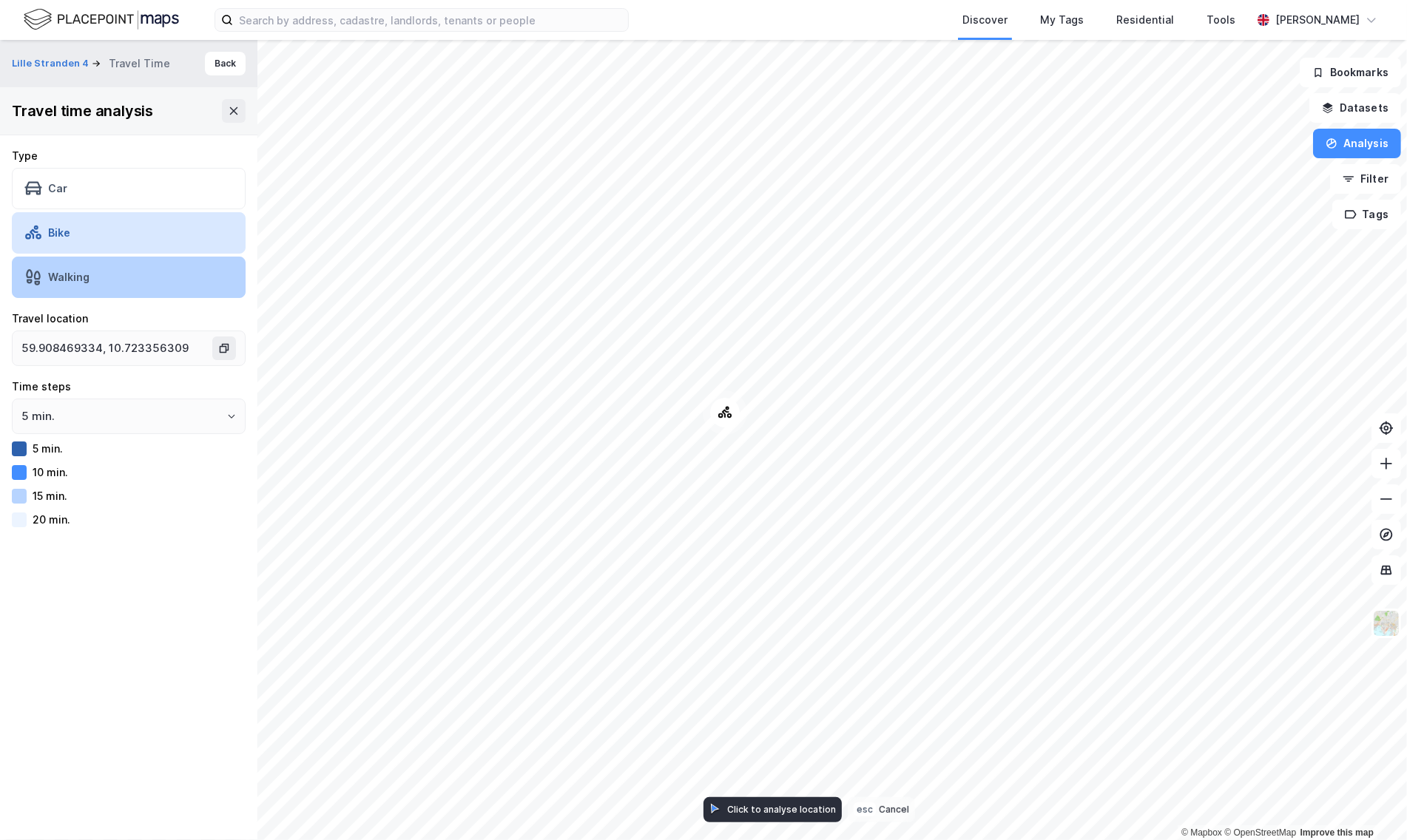
click at [127, 277] on div "Walking" at bounding box center [128, 277] width 234 height 41
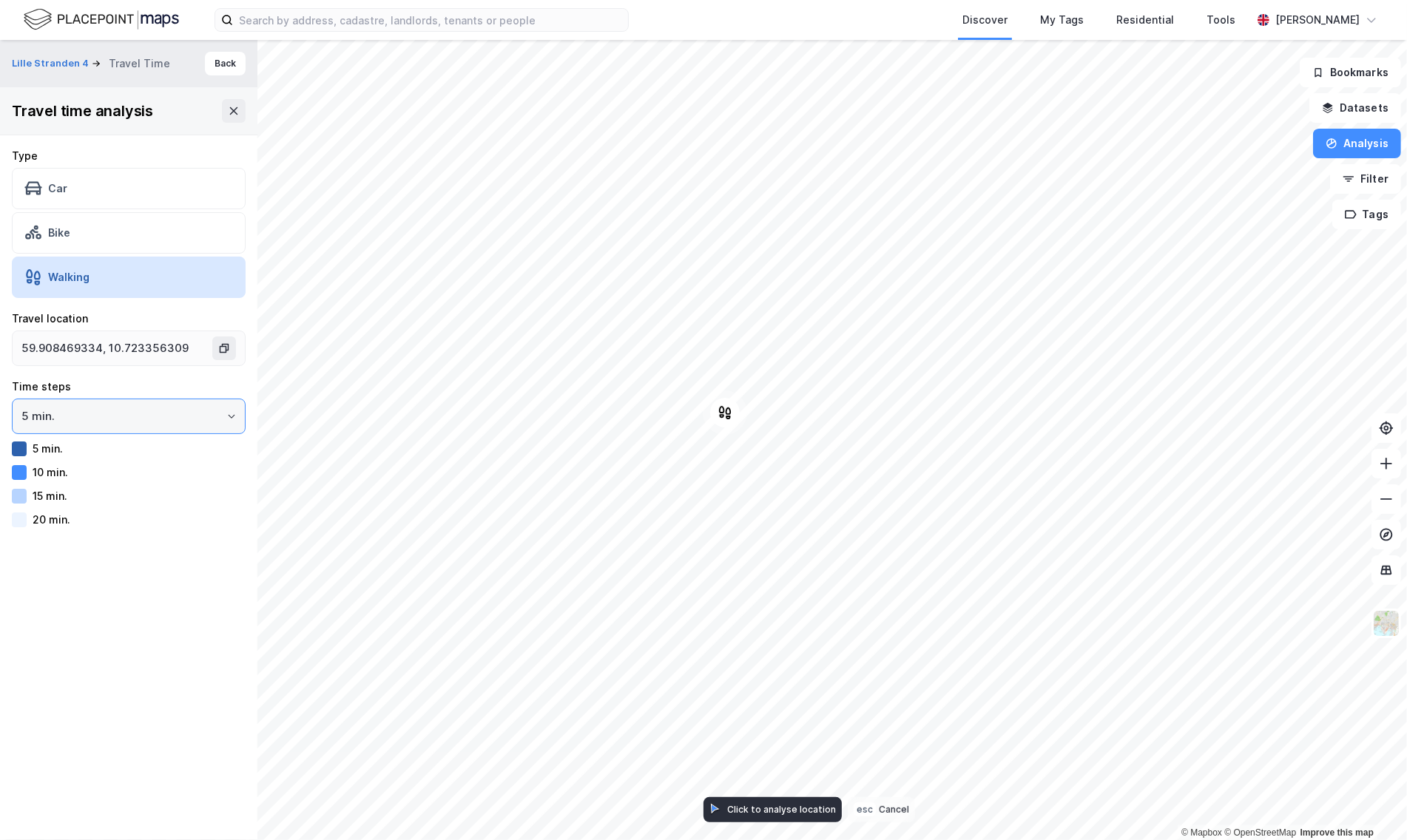
click at [137, 407] on input "5 min." at bounding box center [128, 416] width 232 height 34
click at [120, 478] on li "10 min." at bounding box center [122, 475] width 221 height 28
type input "10 min."
click at [55, 64] on button "Lille Stranden 4" at bounding box center [51, 63] width 80 height 15
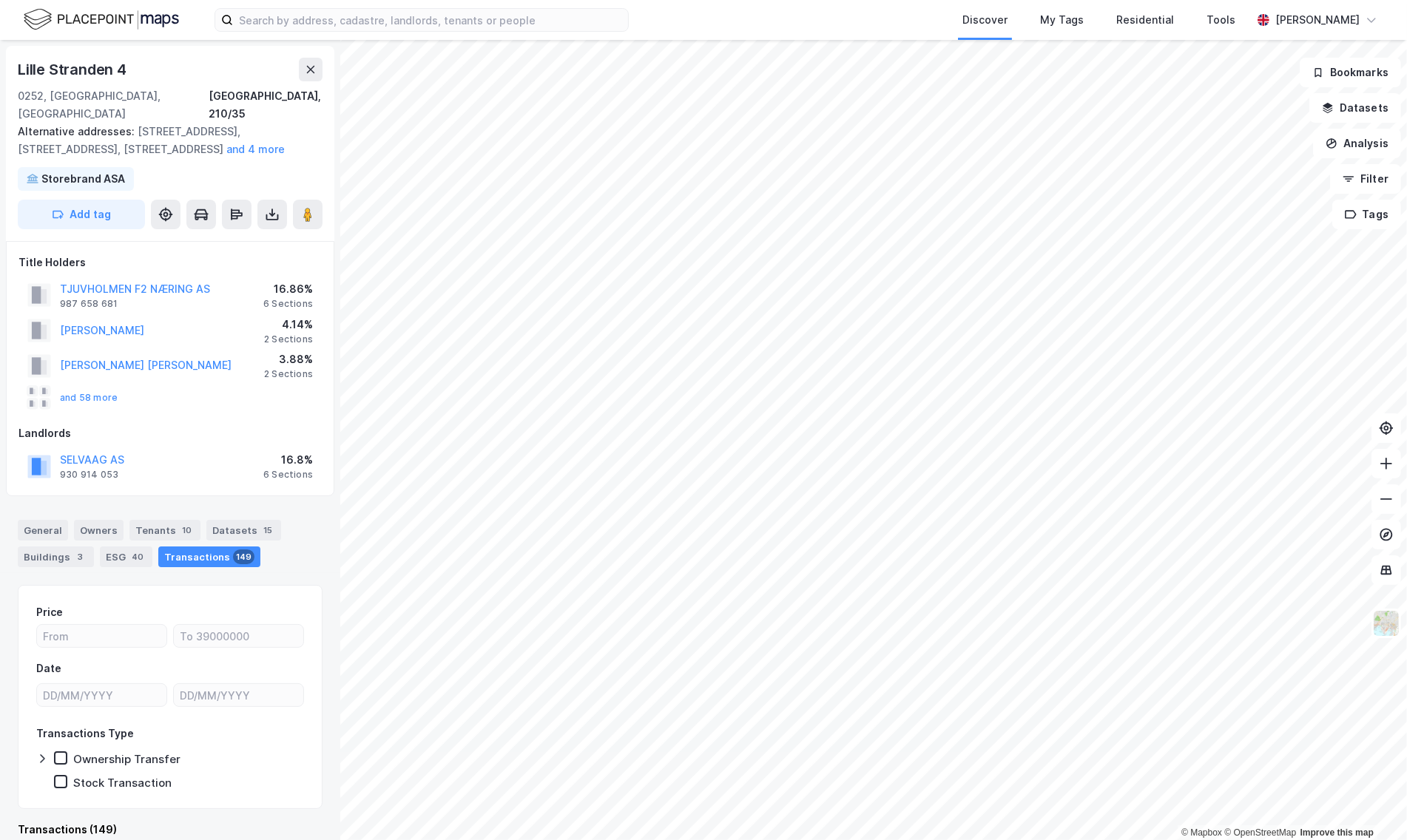
scroll to position [2, 0]
click at [238, 204] on icon at bounding box center [237, 212] width 15 height 15
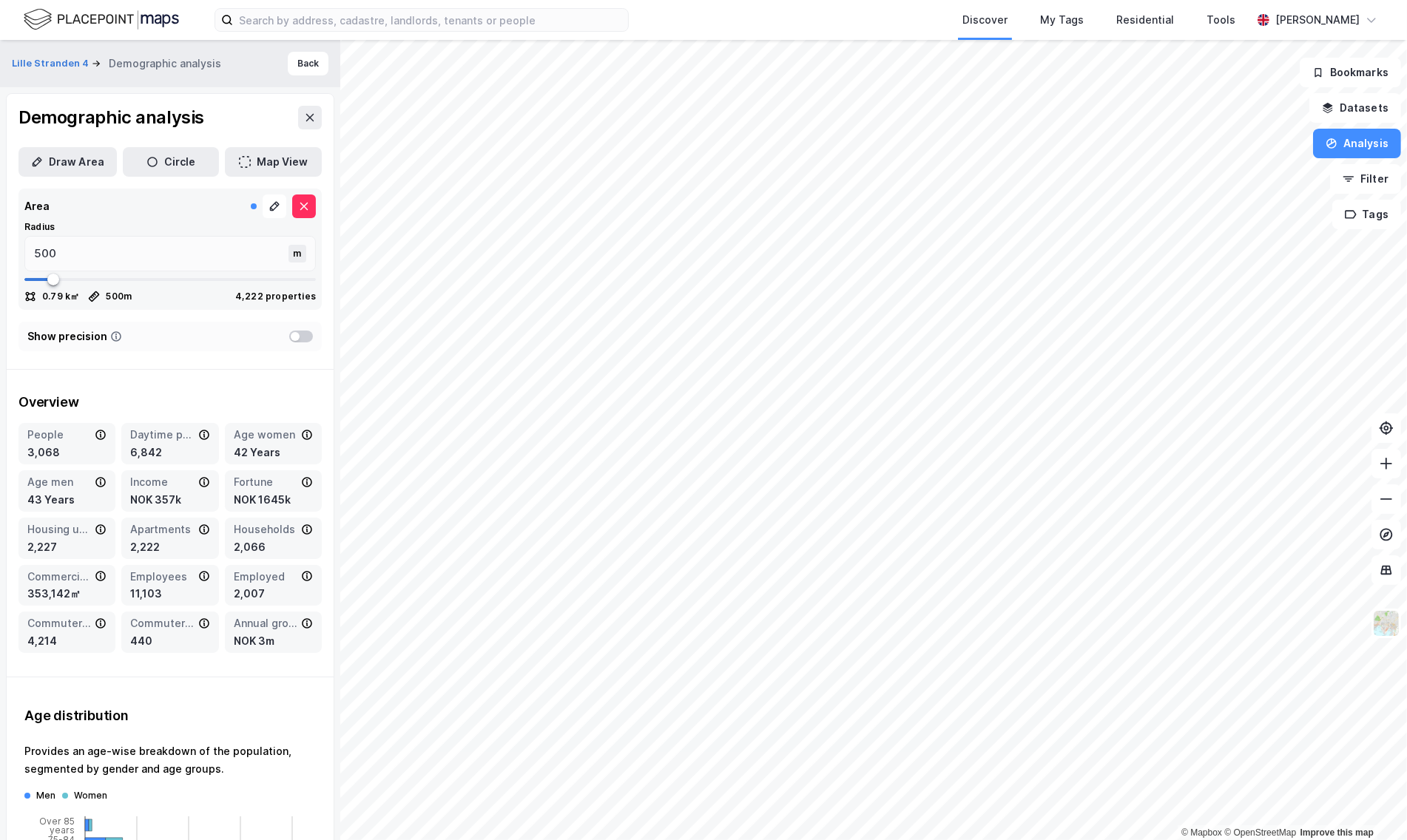
type input "430"
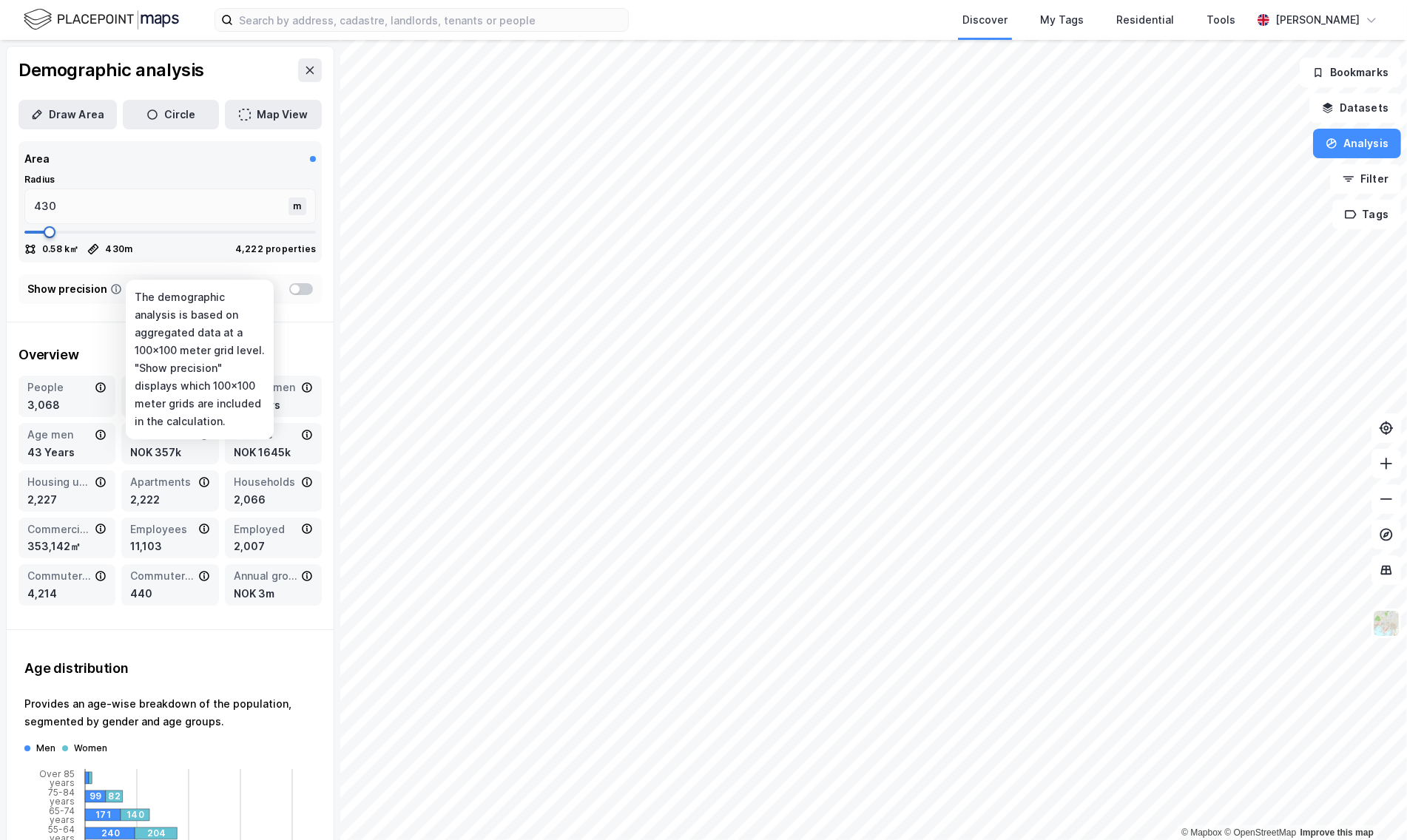
type input "443"
type input "470"
type input "509"
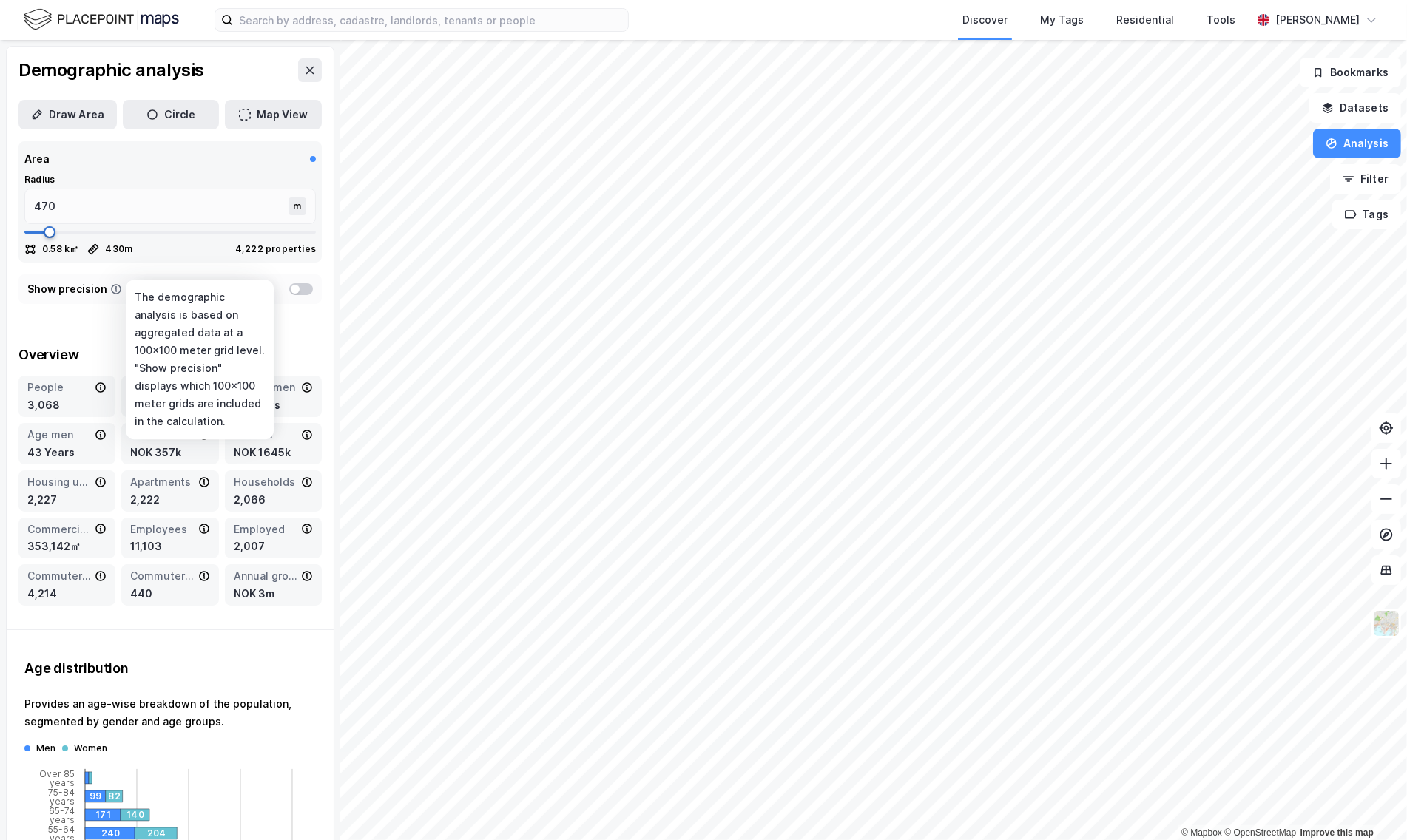
type input "509"
type input "602"
type input "641"
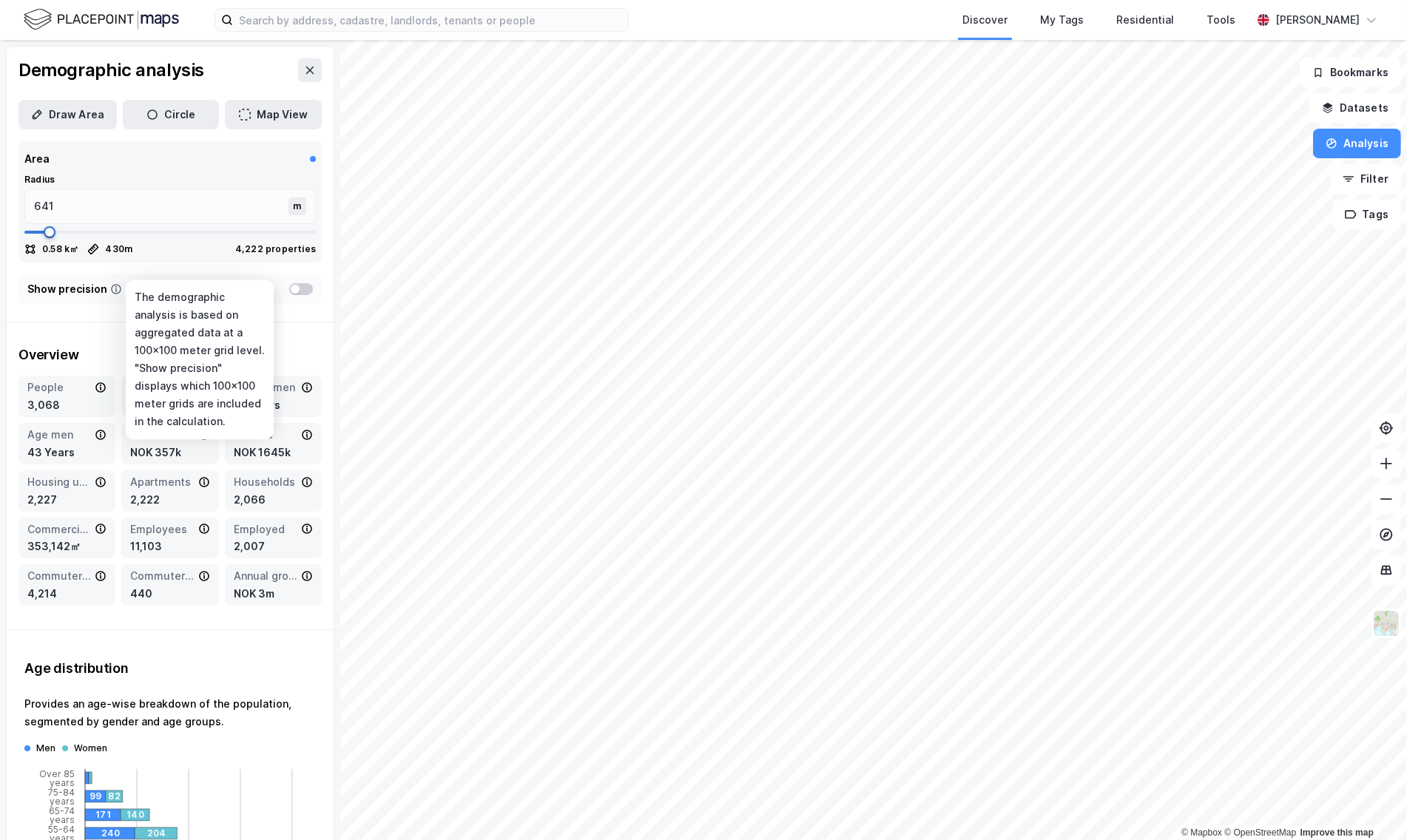
type input "668"
type input "681"
type input "694"
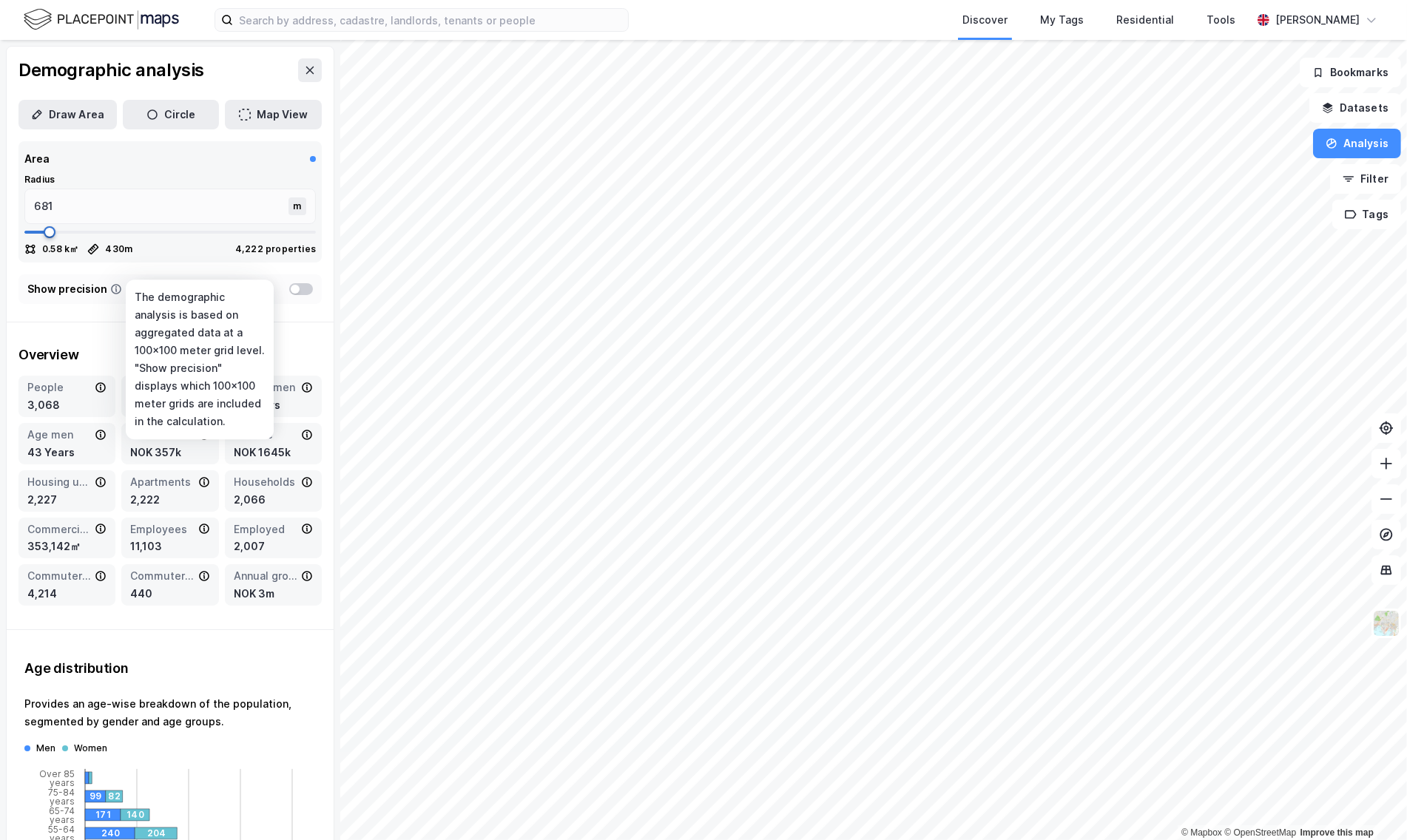
type input "694"
type input "707"
type input "734"
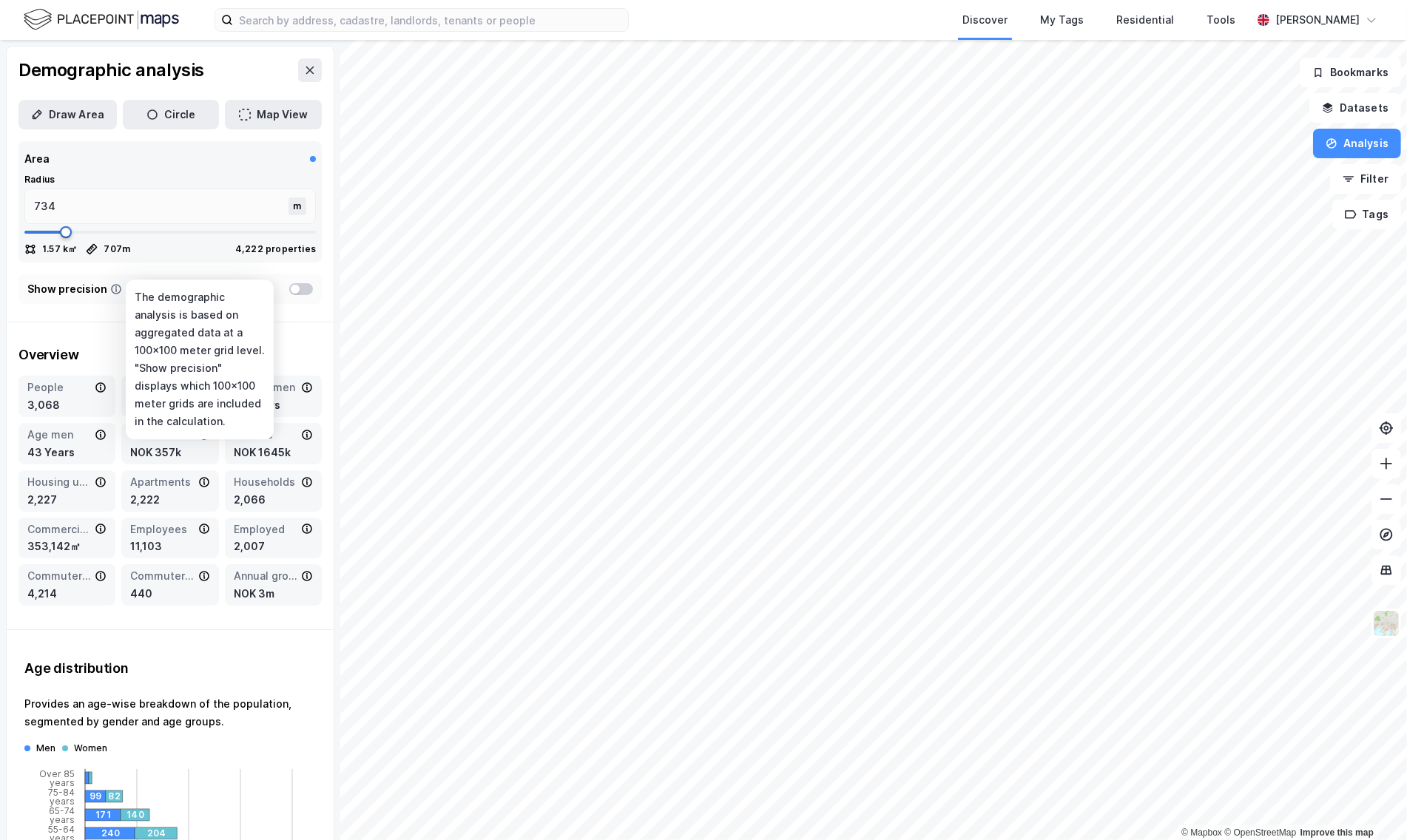
type input "760"
type input "866"
type input "1011"
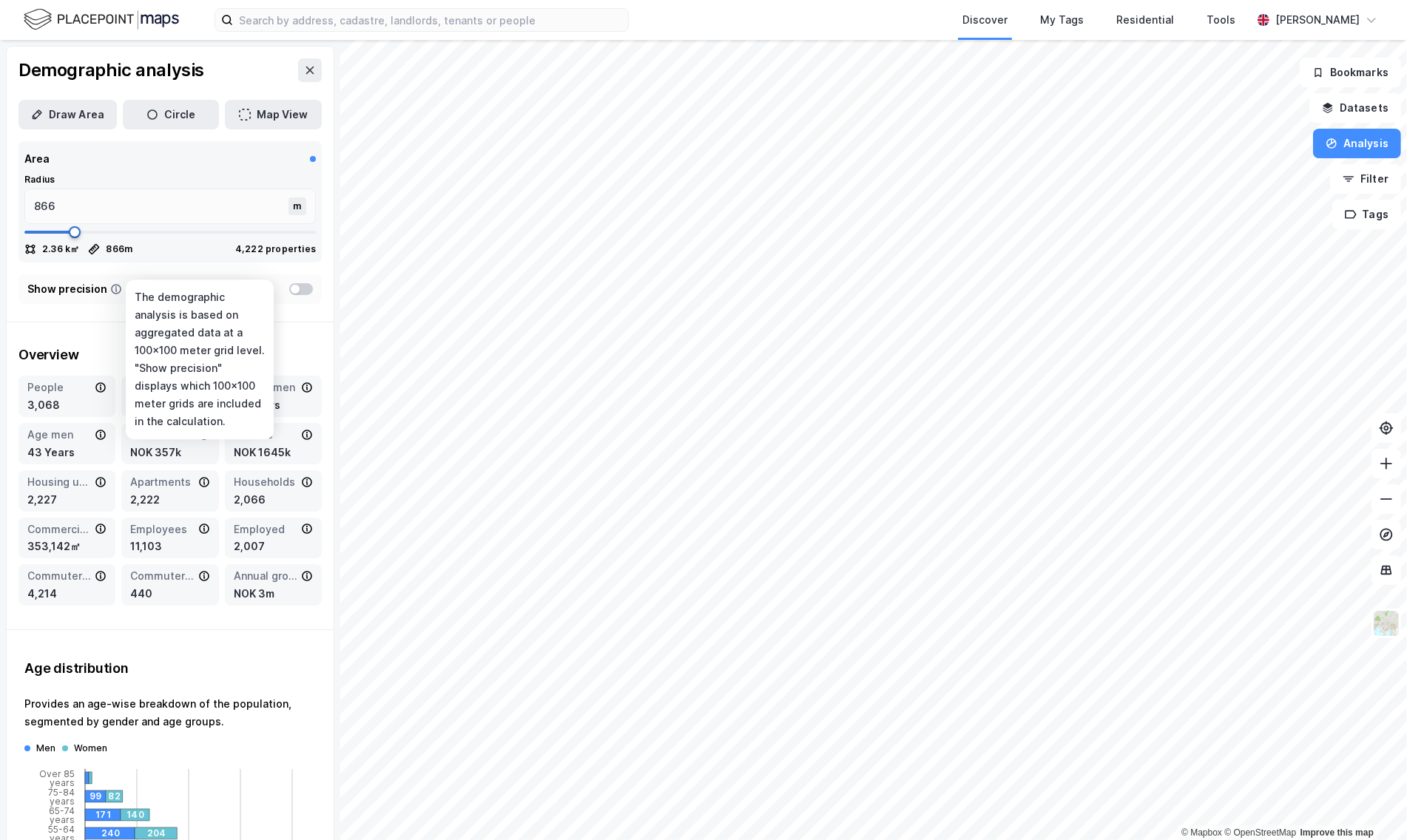
type input "1011"
type input "1091"
type input "1130"
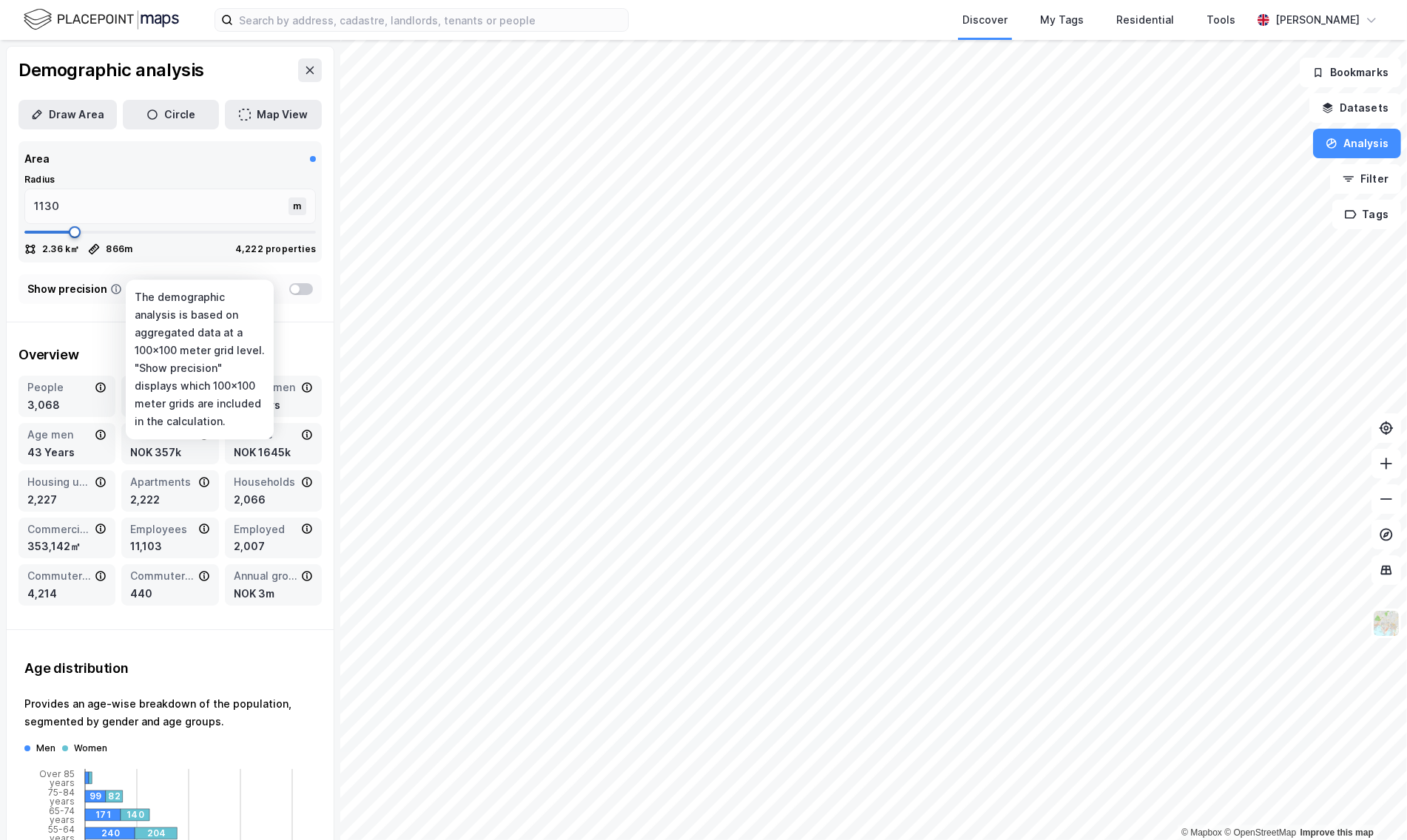
type input "1170"
type input "1183"
type input "1170"
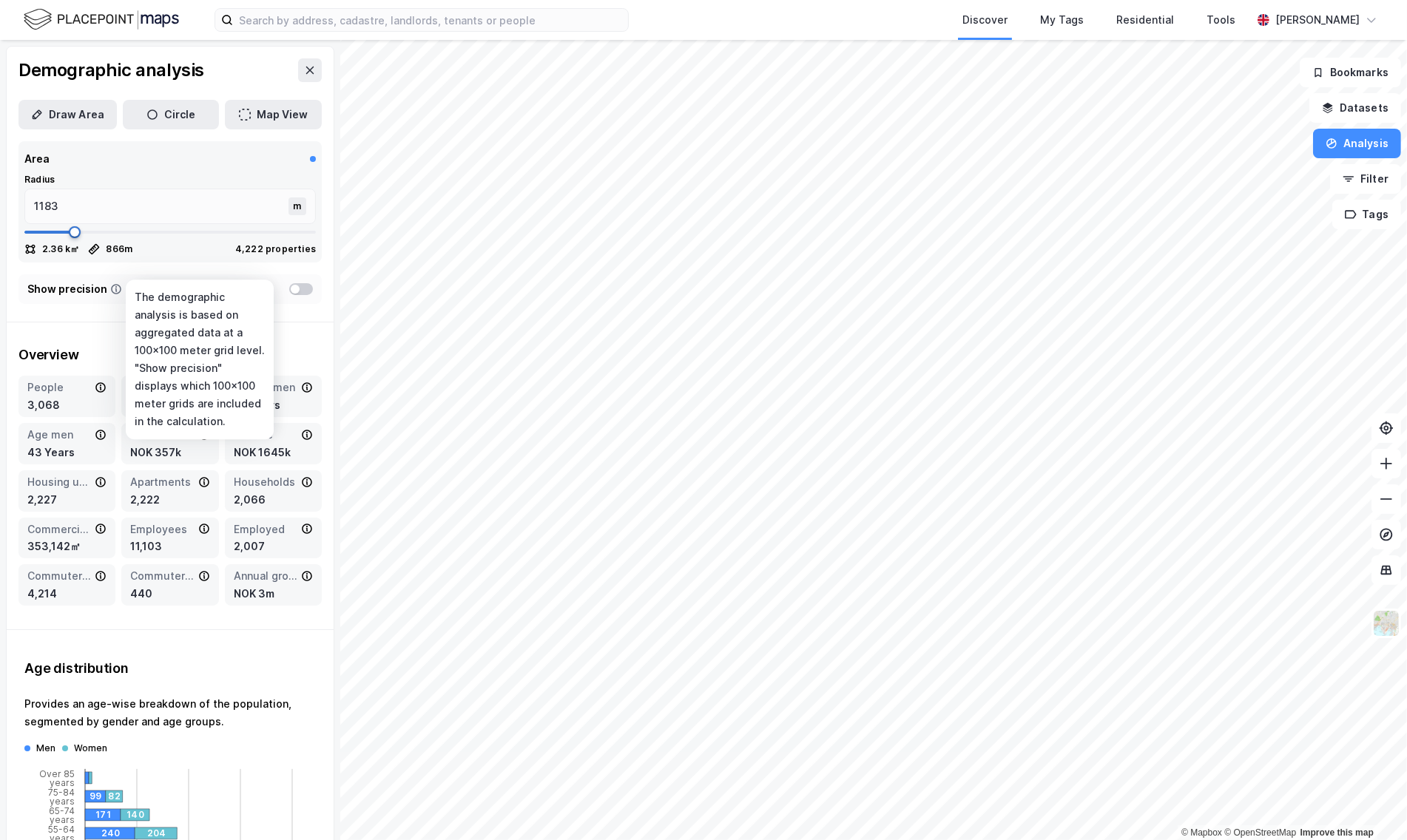
type input "1170"
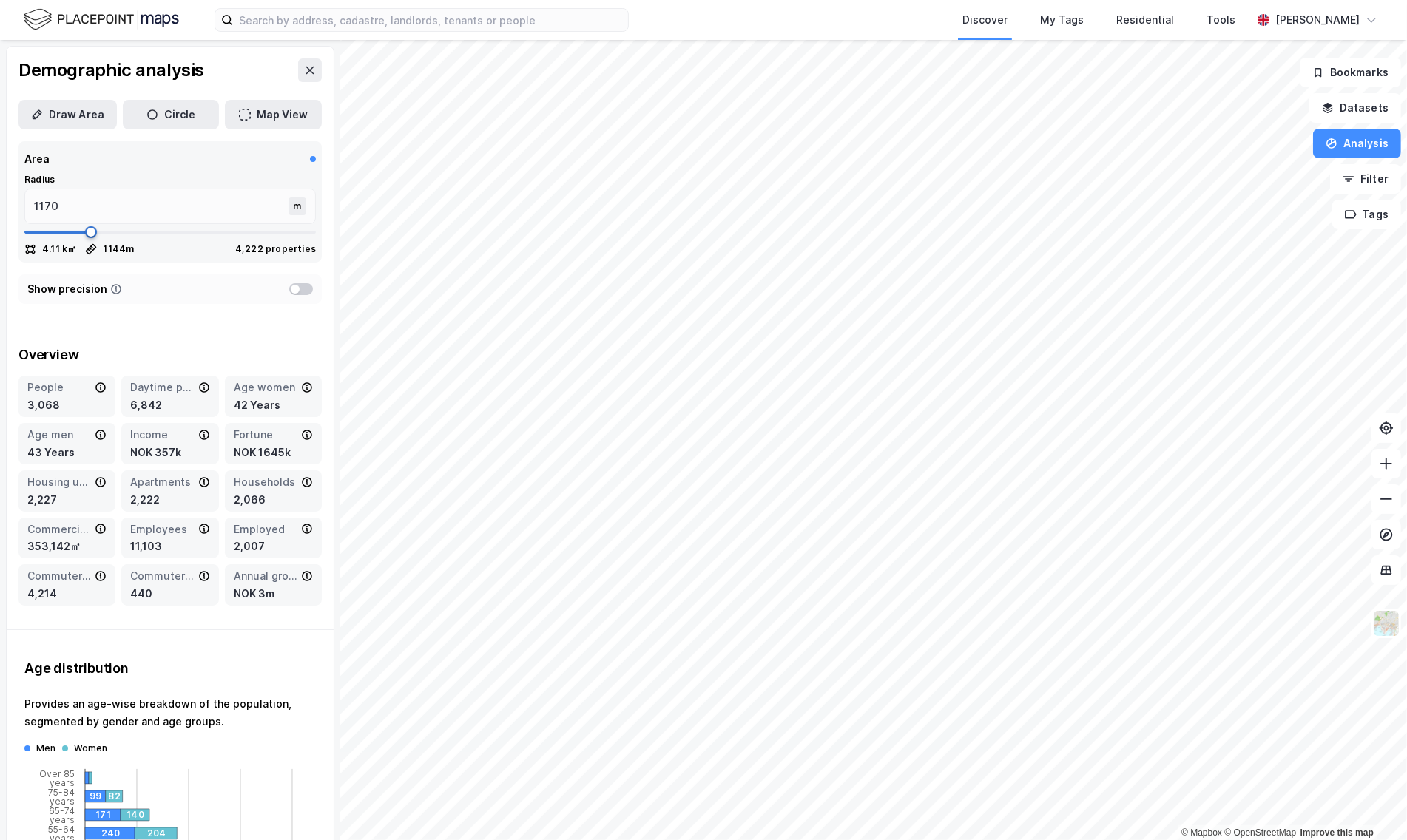
type input "1144"
type input "1064"
type input "1025"
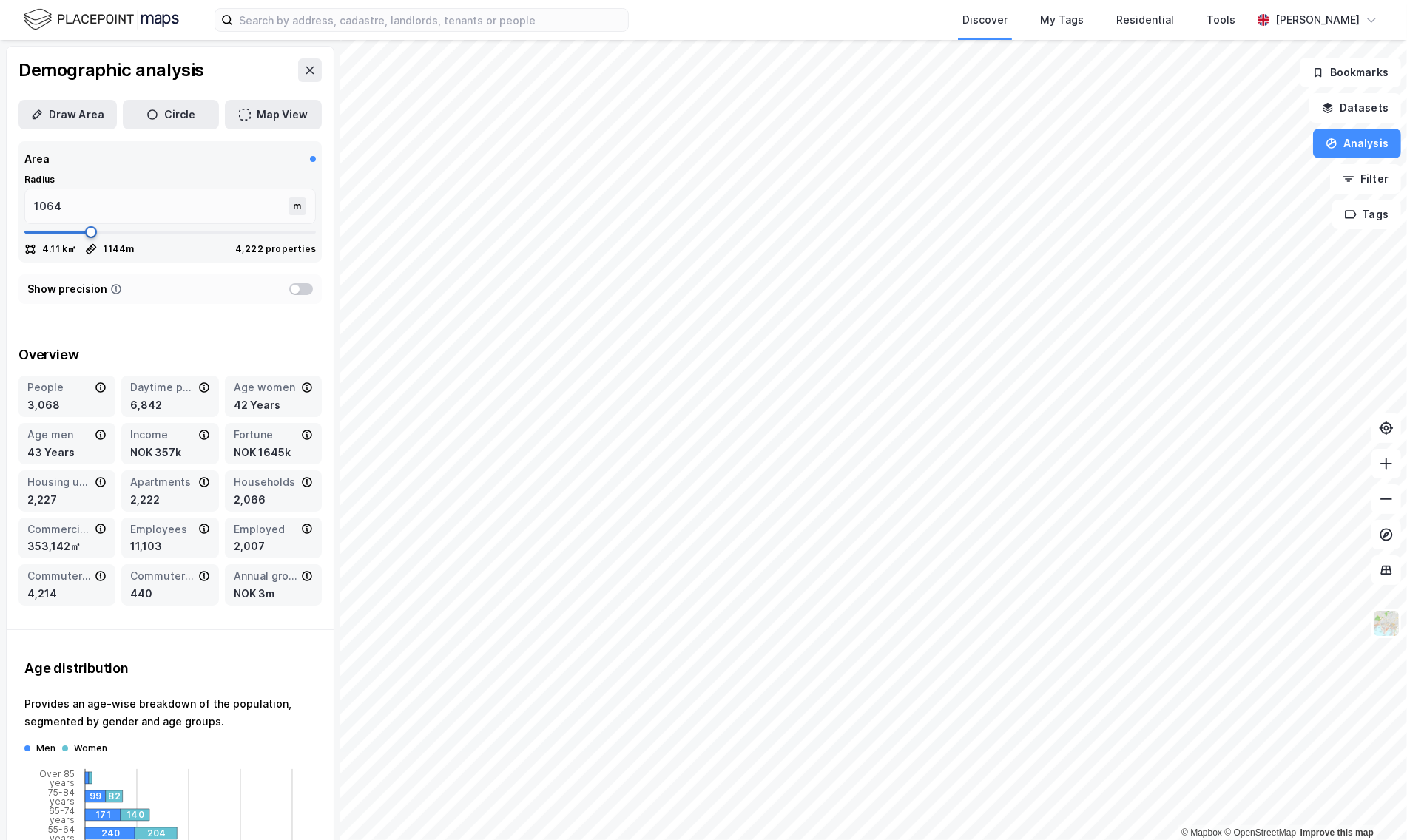
type input "1025"
type input "959"
type input "879"
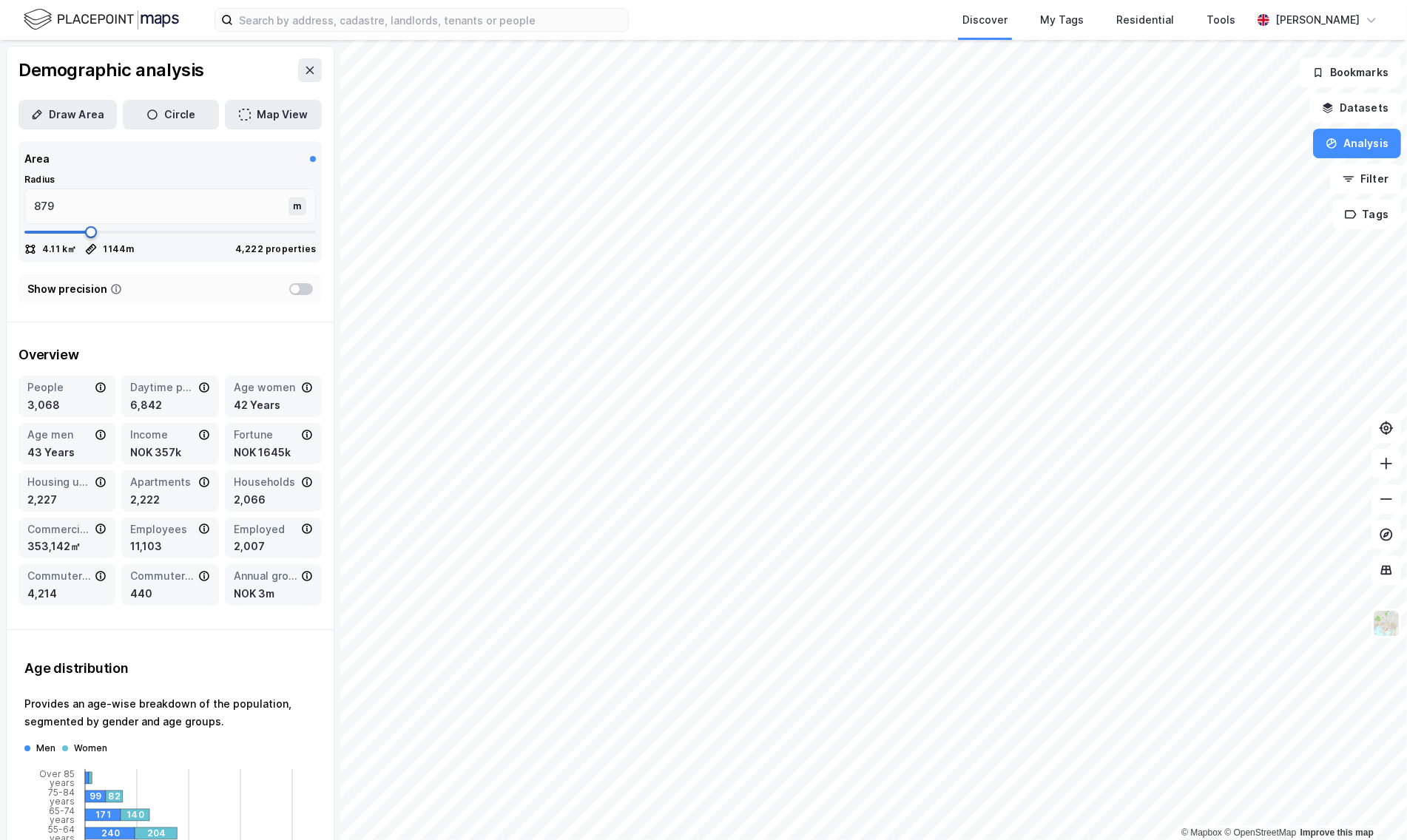
type input "840"
type input "813"
type input "787"
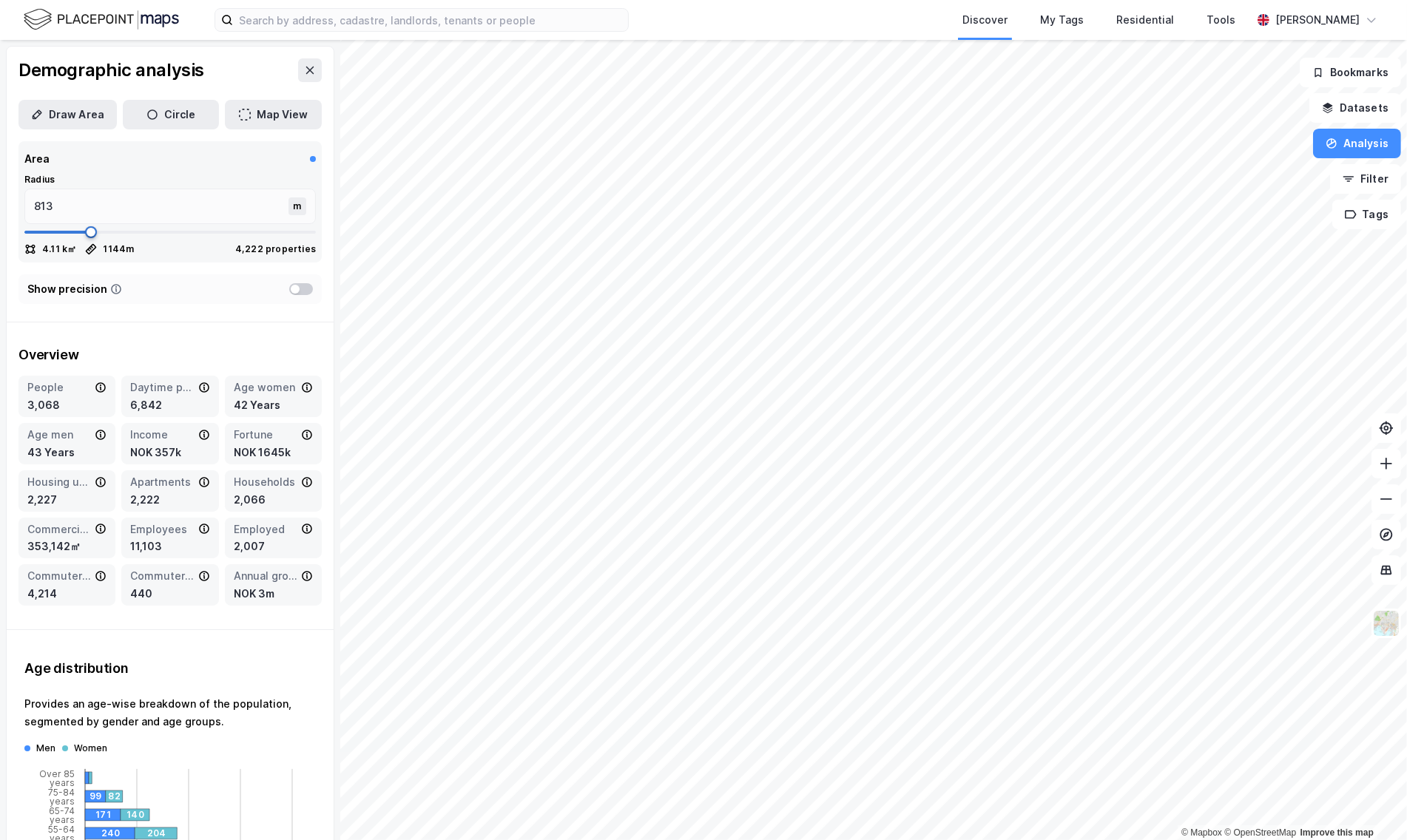
type input "787"
type input "774"
type input "787"
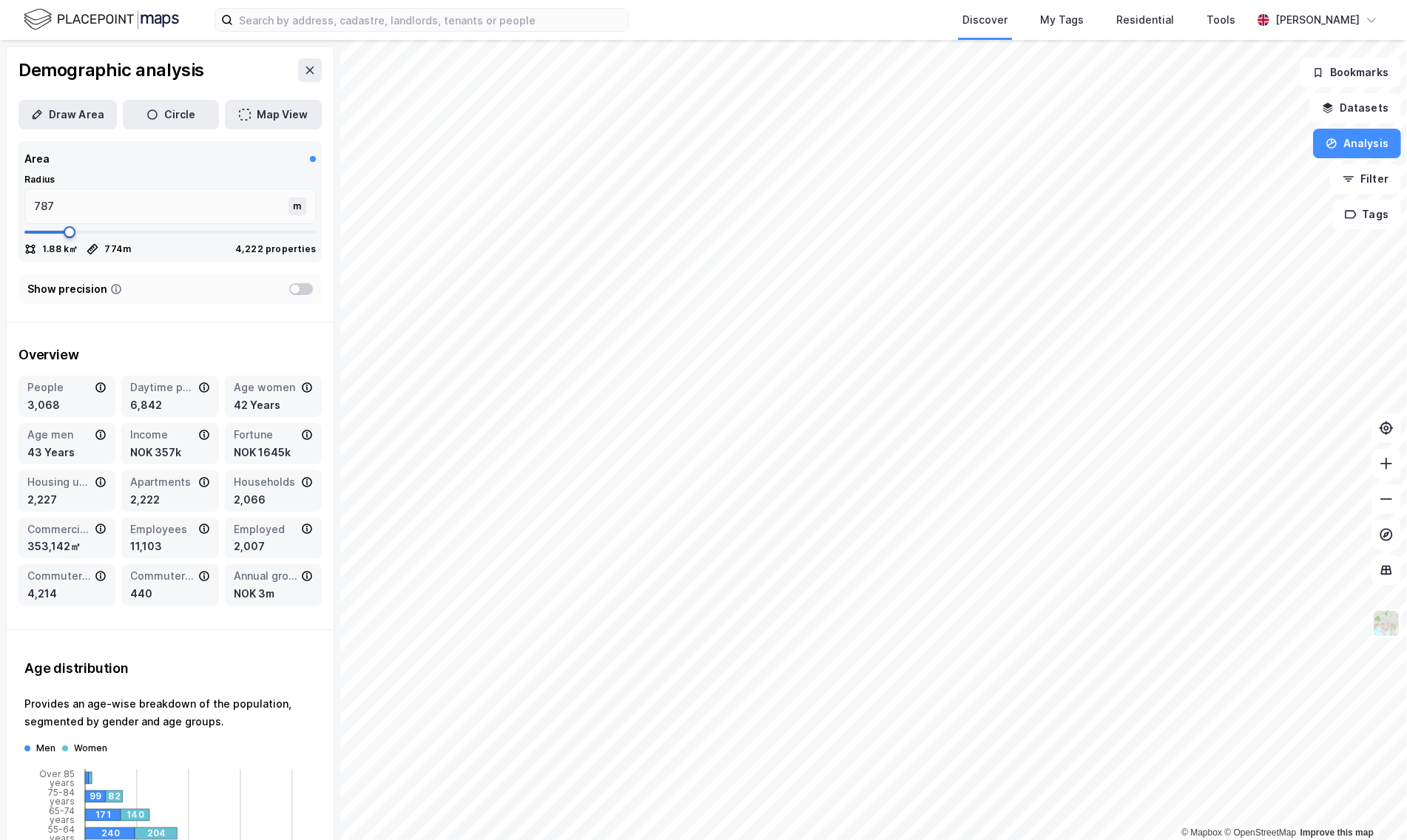
type input "853"
type input "906"
type input "945"
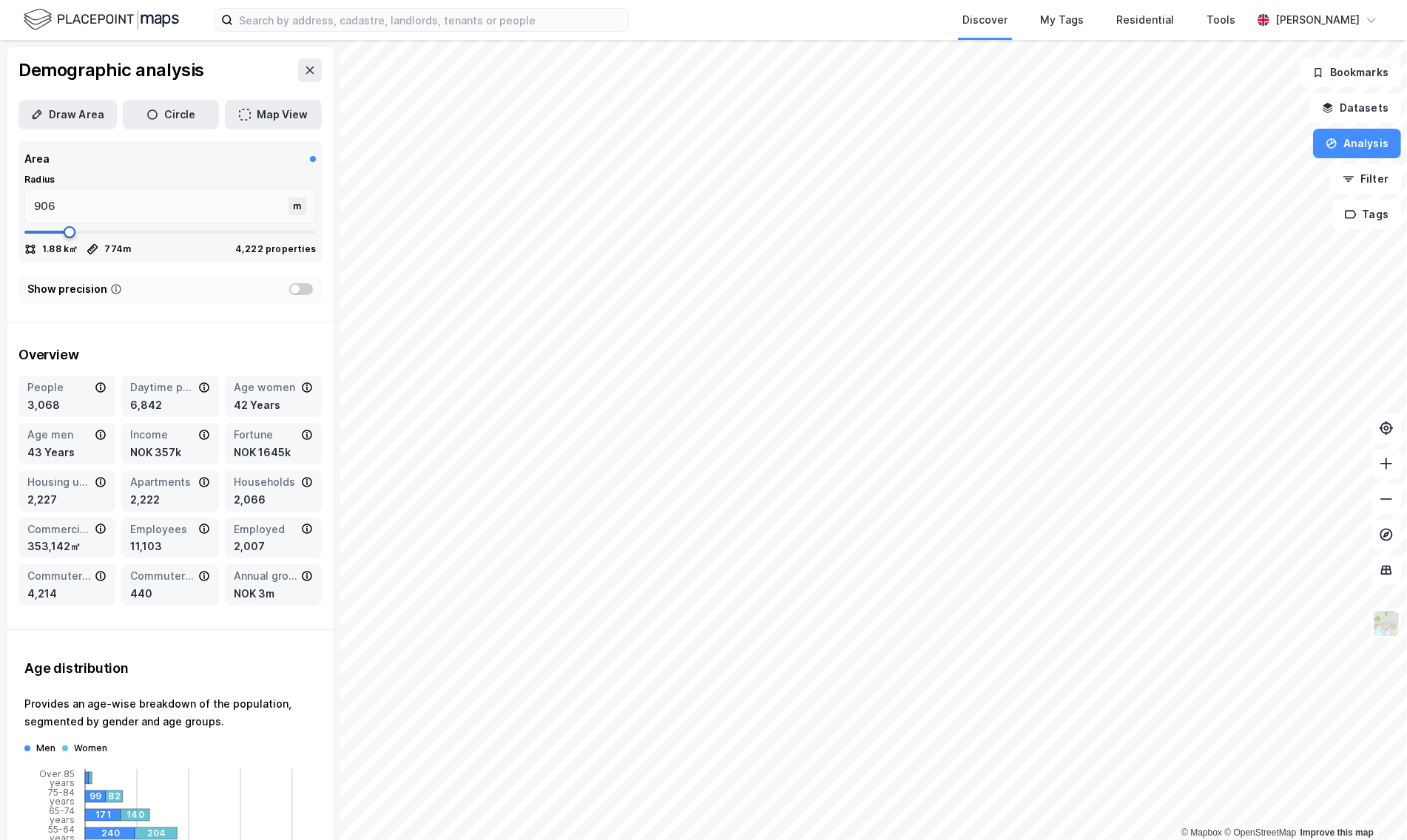
type input "945"
type input "1051"
type input "1104"
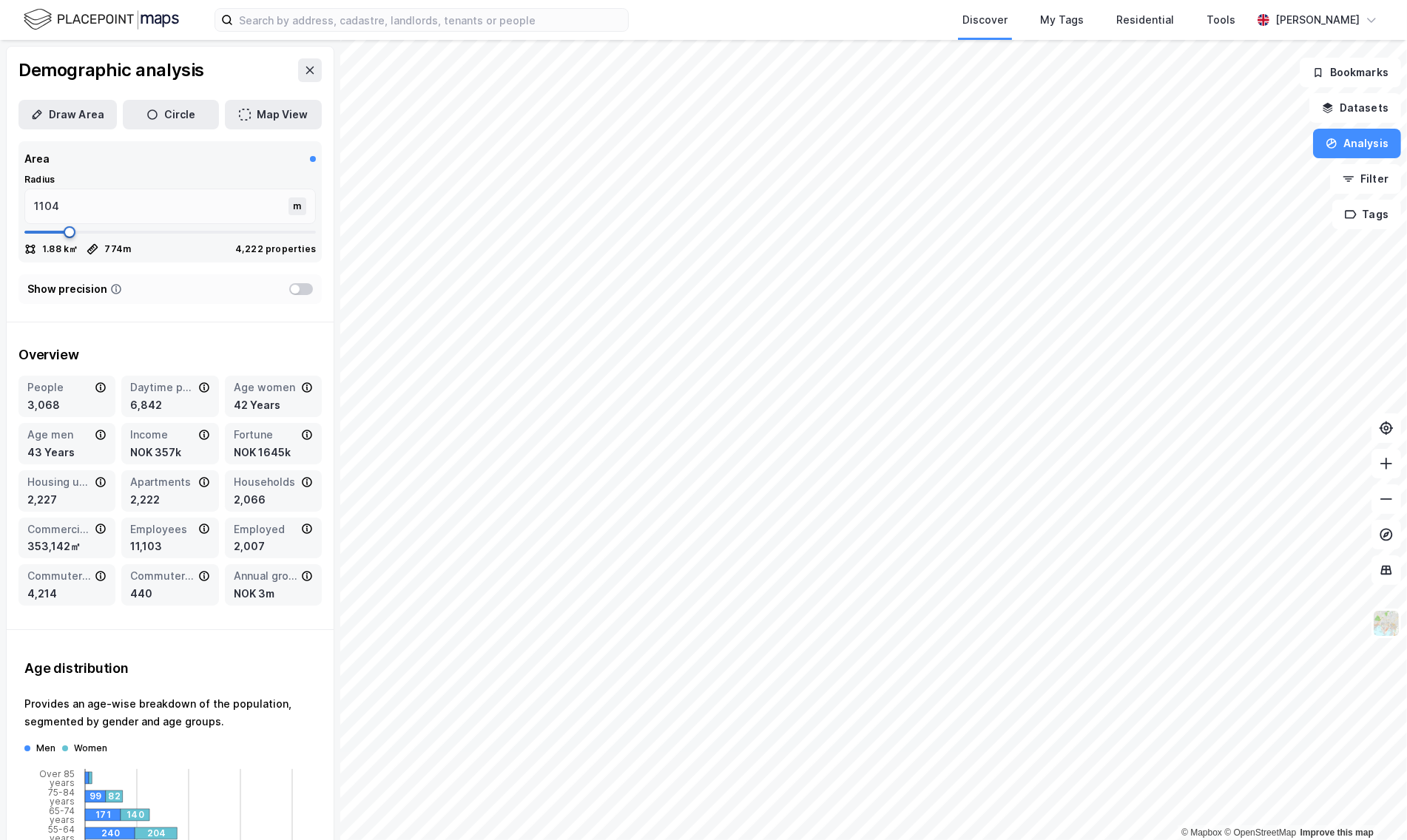
type input "1117"
type input "1130"
type input "1144"
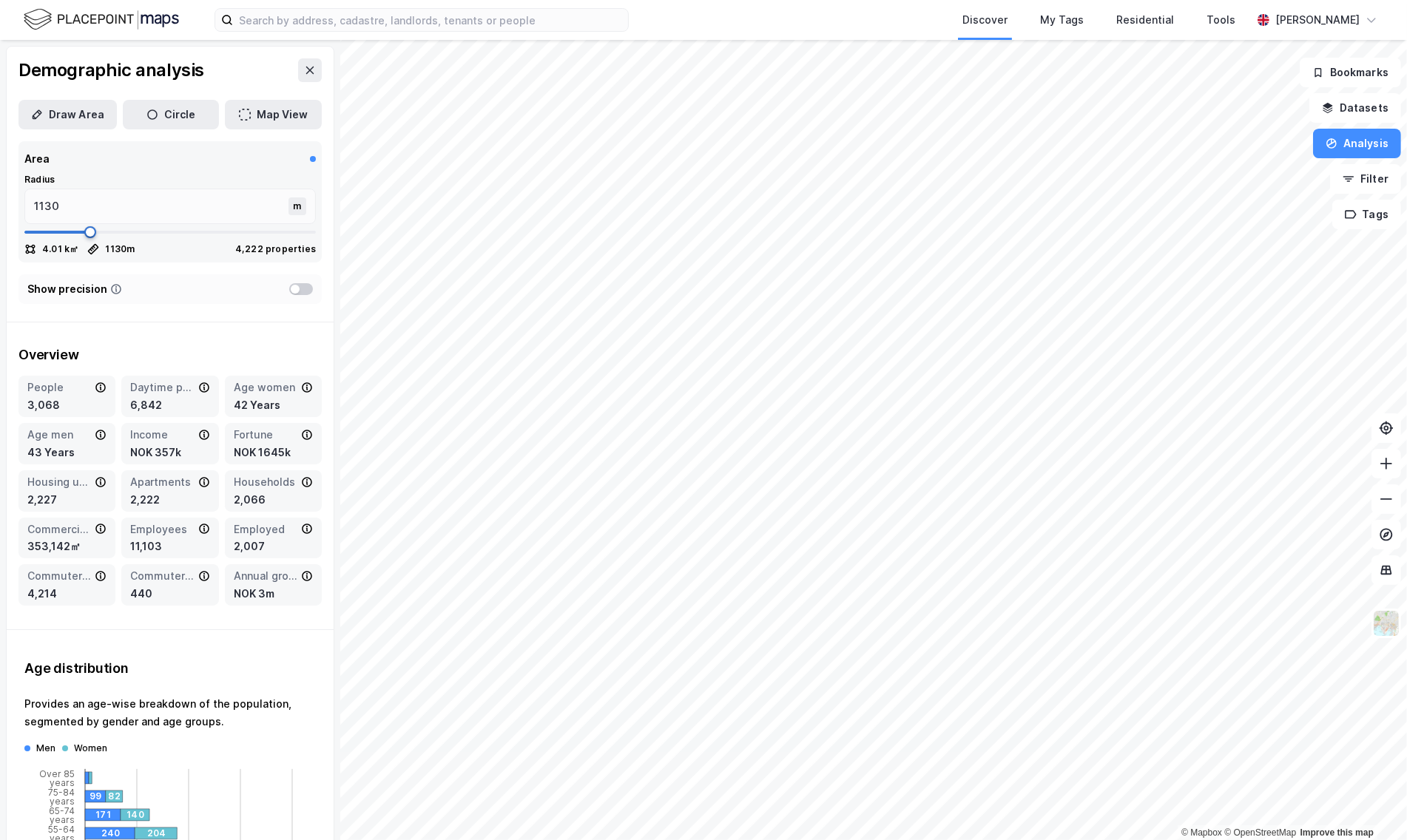
type input "1144"
type input "1157"
type input "1183"
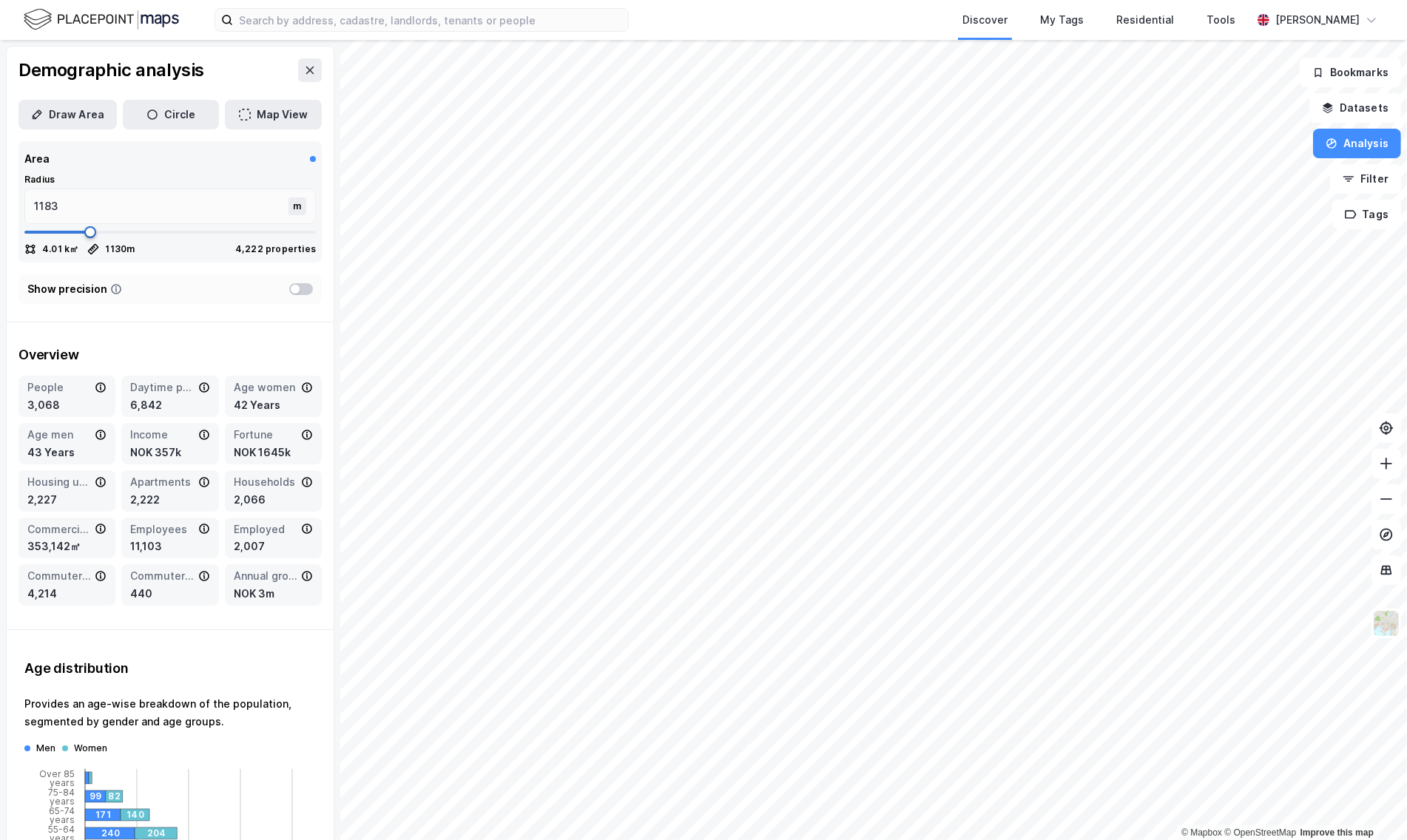
type input "1196"
type input "1223"
type input "1263"
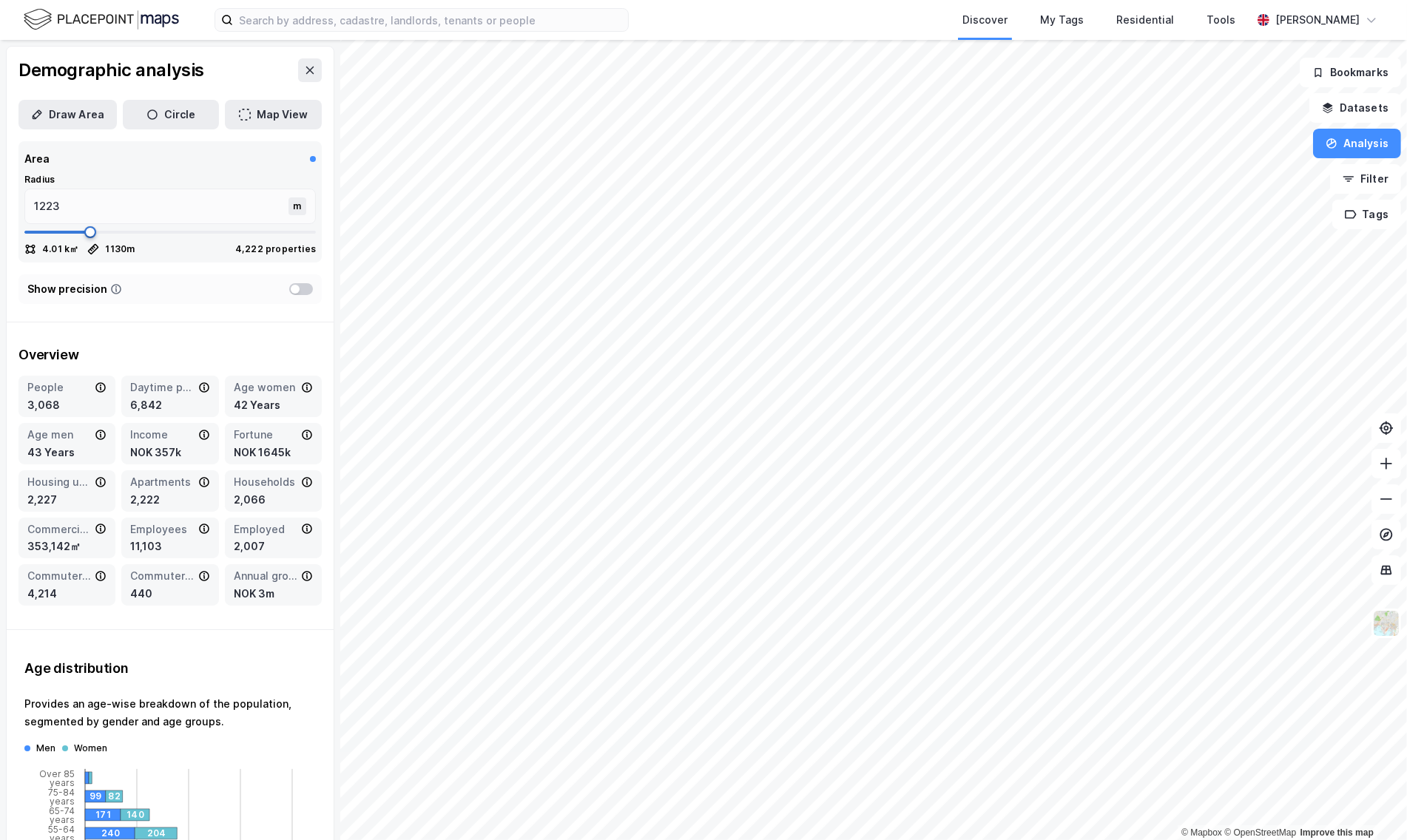
type input "1263"
type input "1315"
type input "1329"
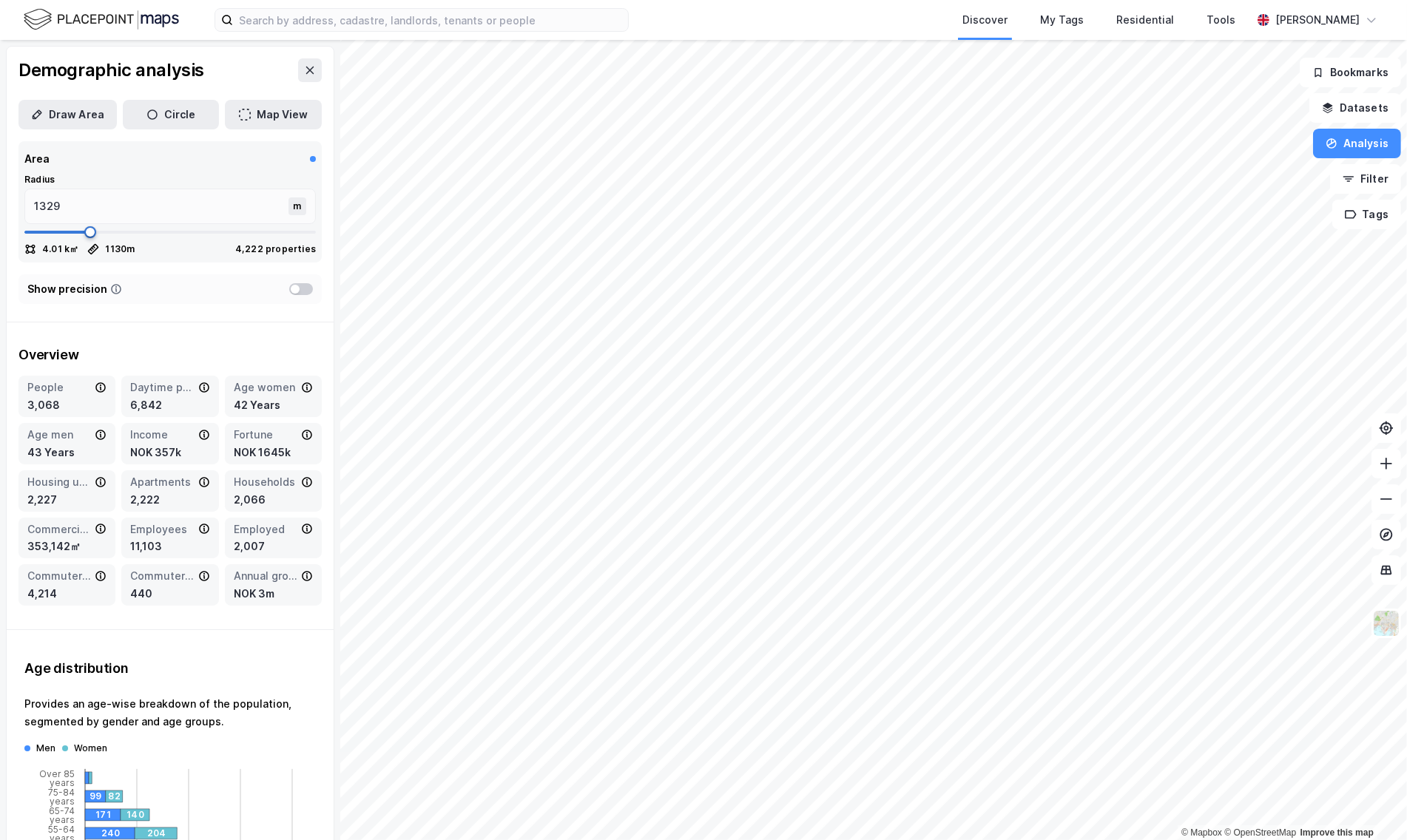
type input "1342"
type input "1355"
type input "1342"
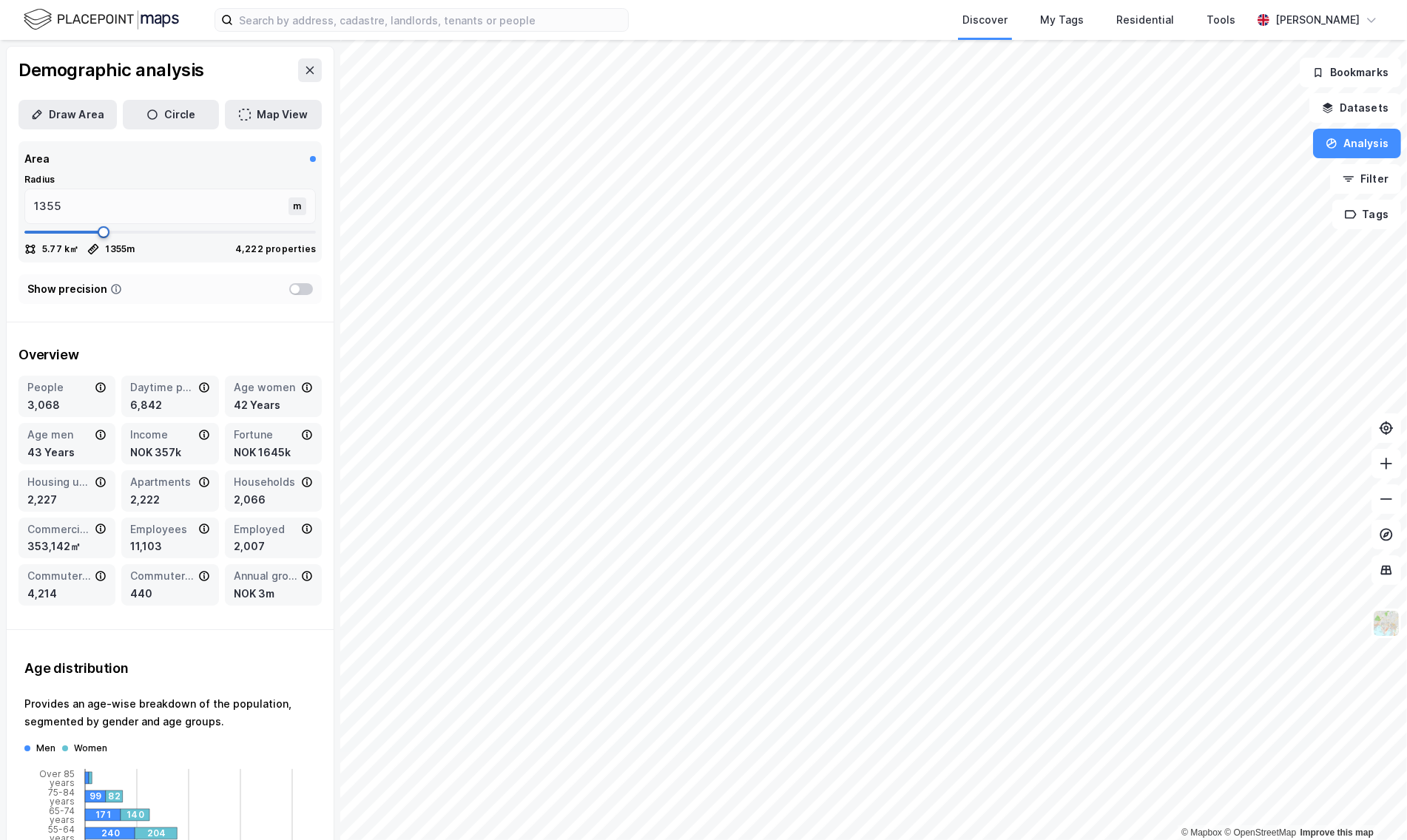
type input "1342"
type input "1329"
type input "1302"
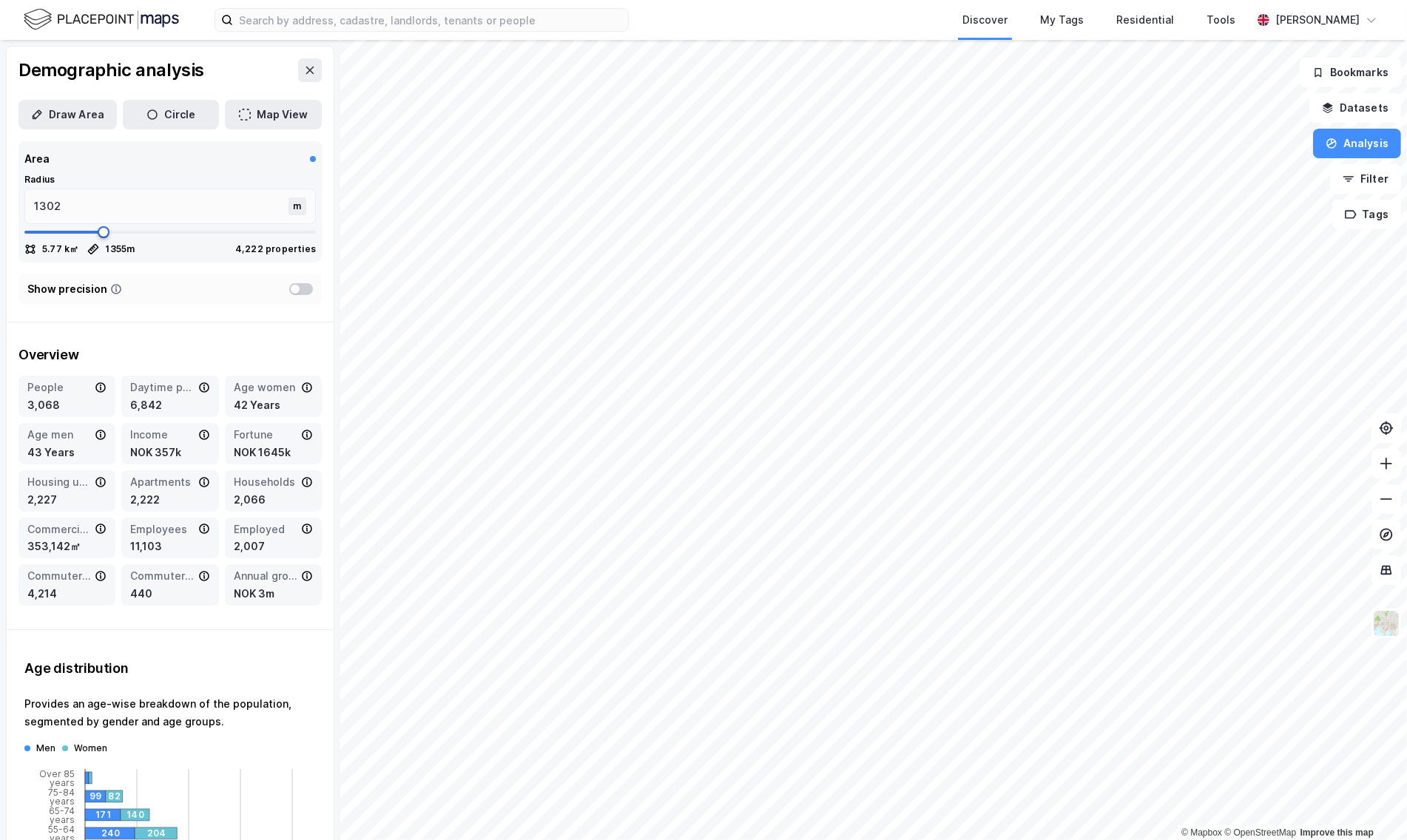
type input "1263"
type input "1223"
type input "1157"
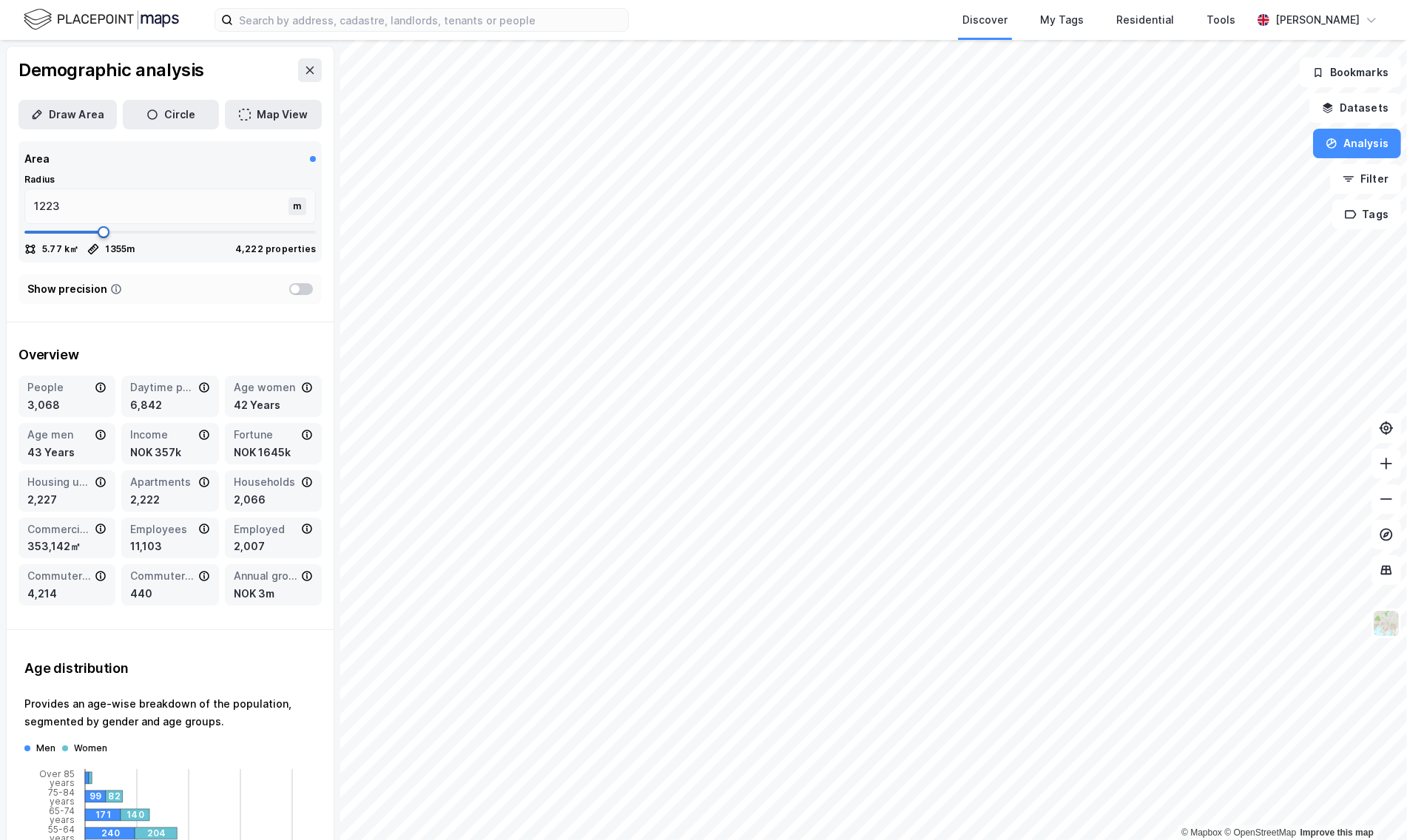
type input "1157"
type input "1078"
type input "1011"
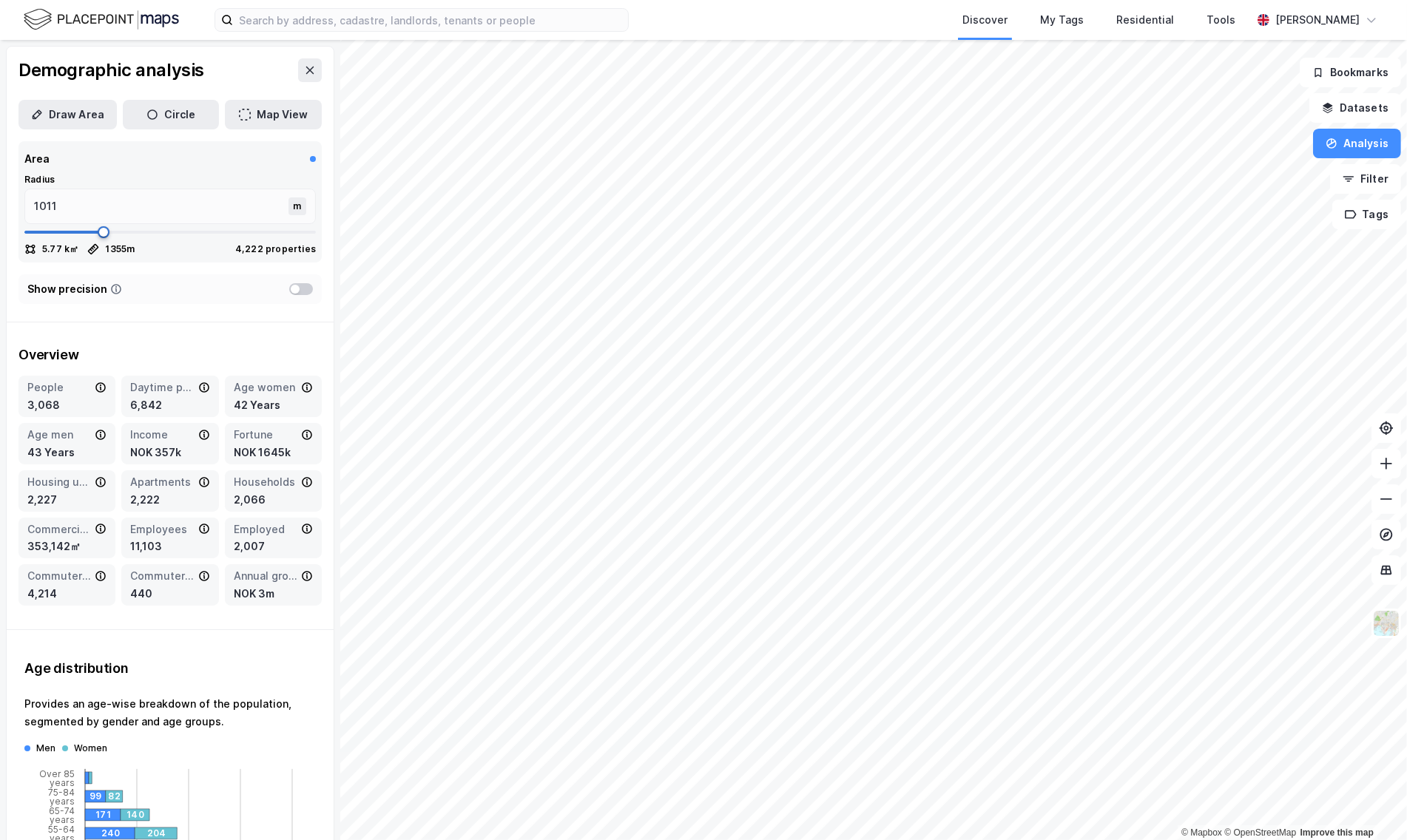
type input "985"
type input "959"
type input "932"
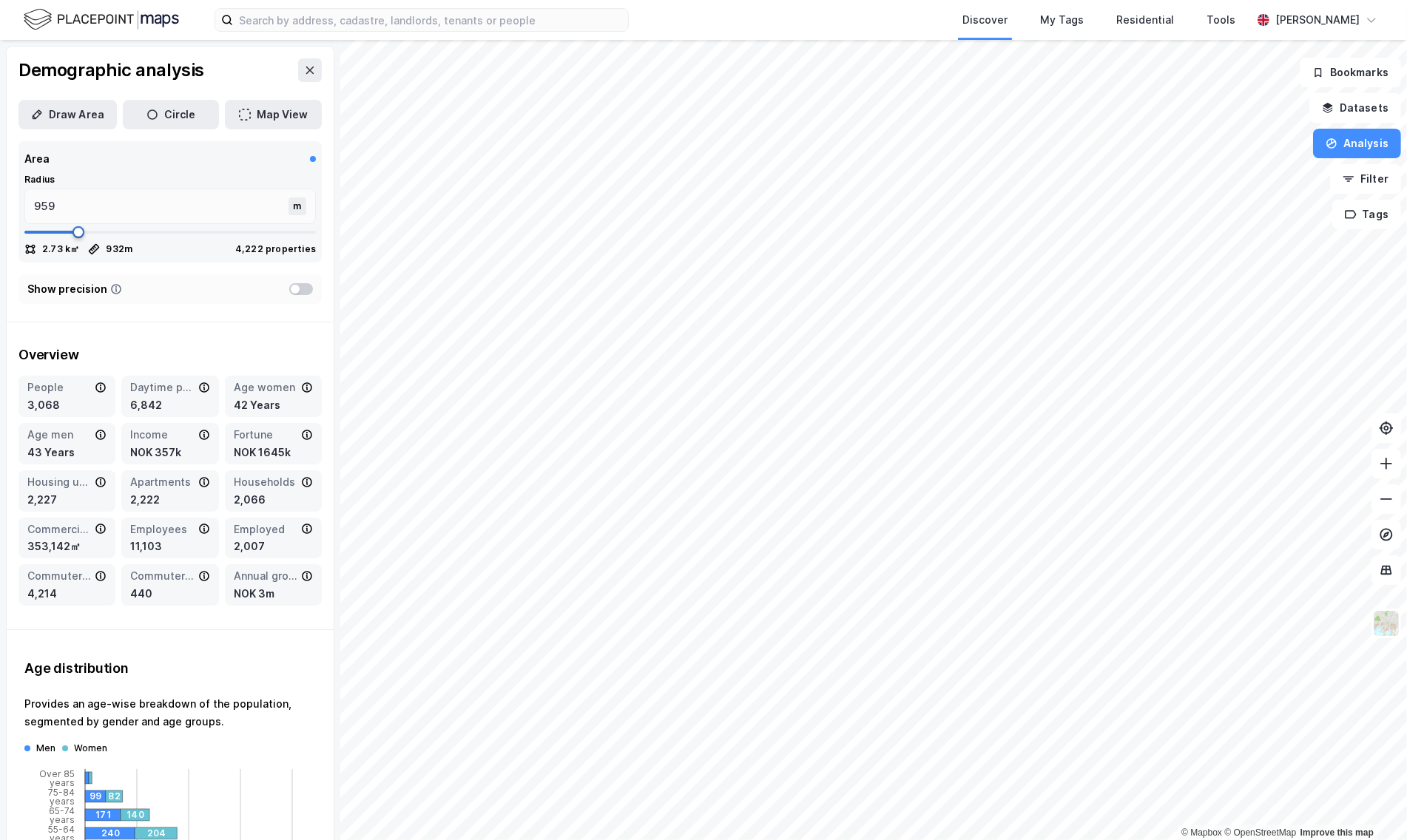
type input "932"
type input "906"
type input "893"
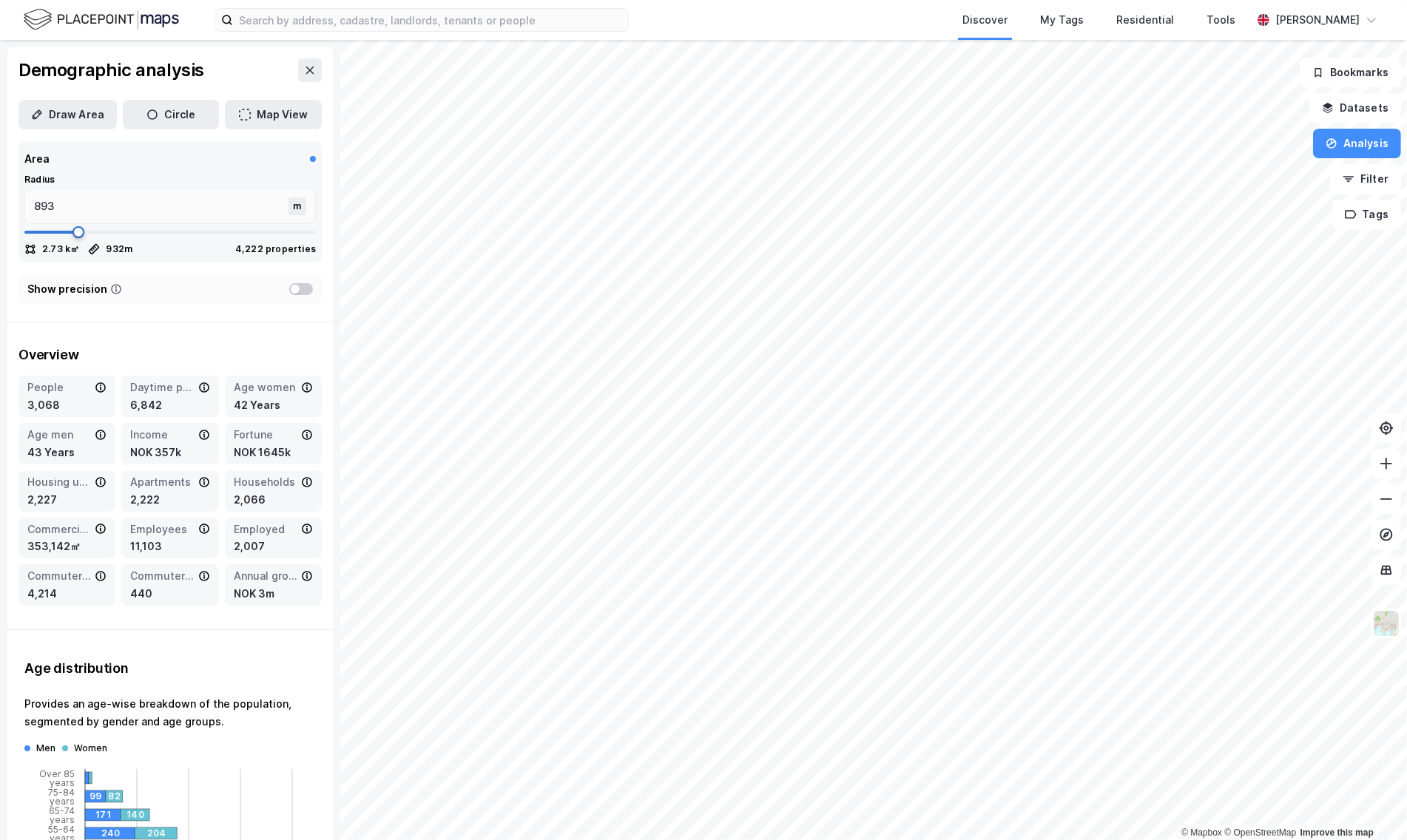
type input "853"
type input "800"
type input "760"
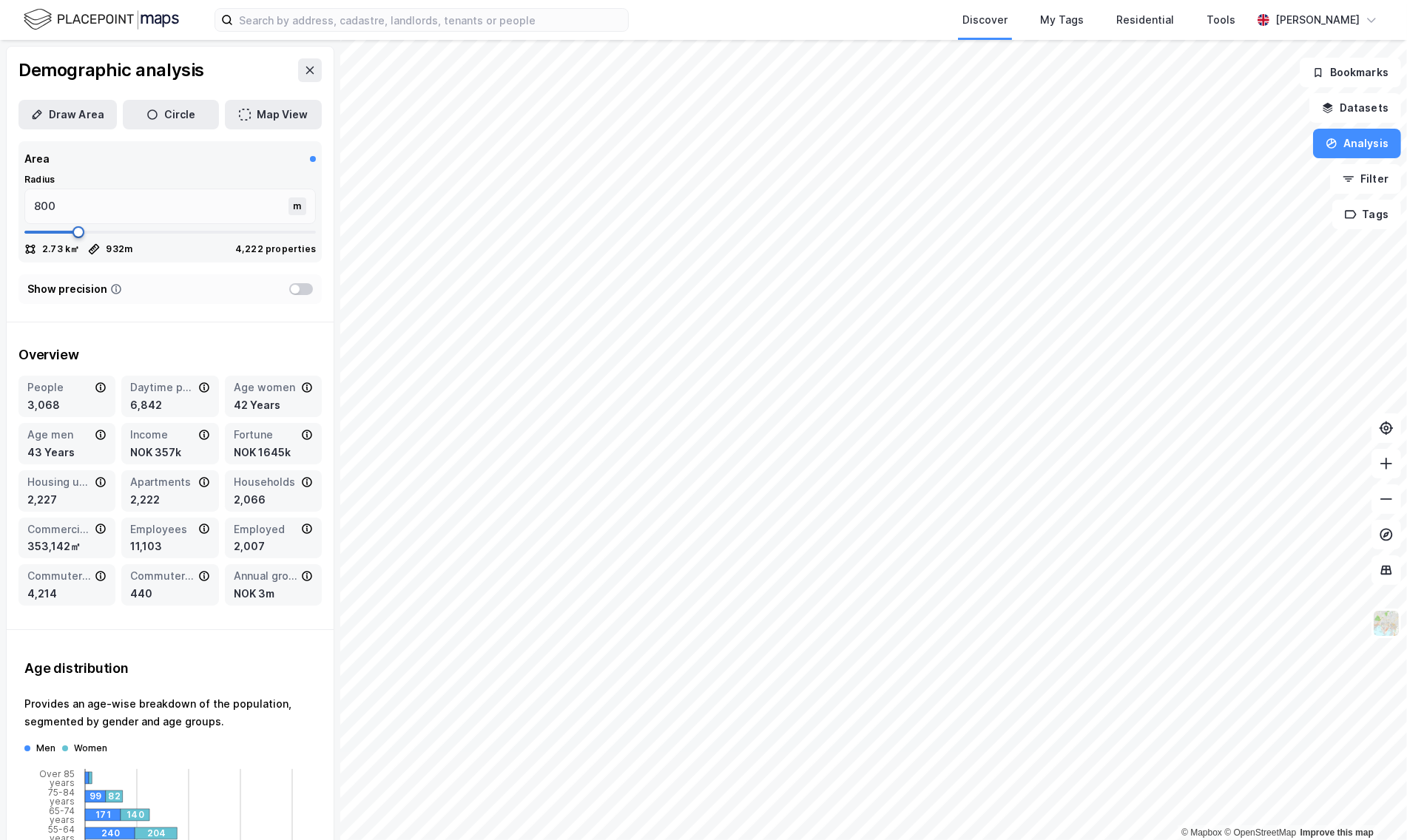
type input "760"
type input "747"
type input "760"
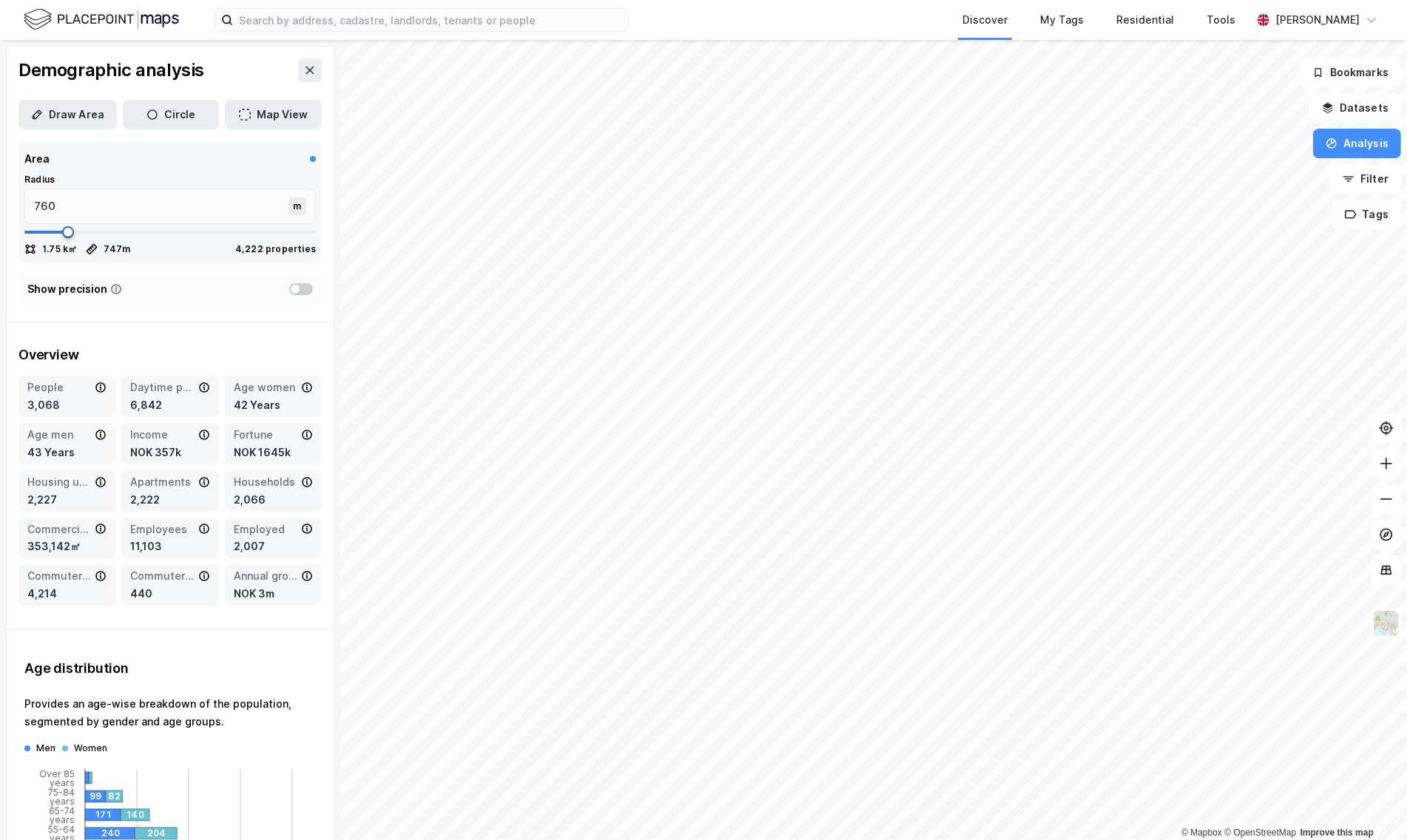
type input "774"
type input "800"
type input "879"
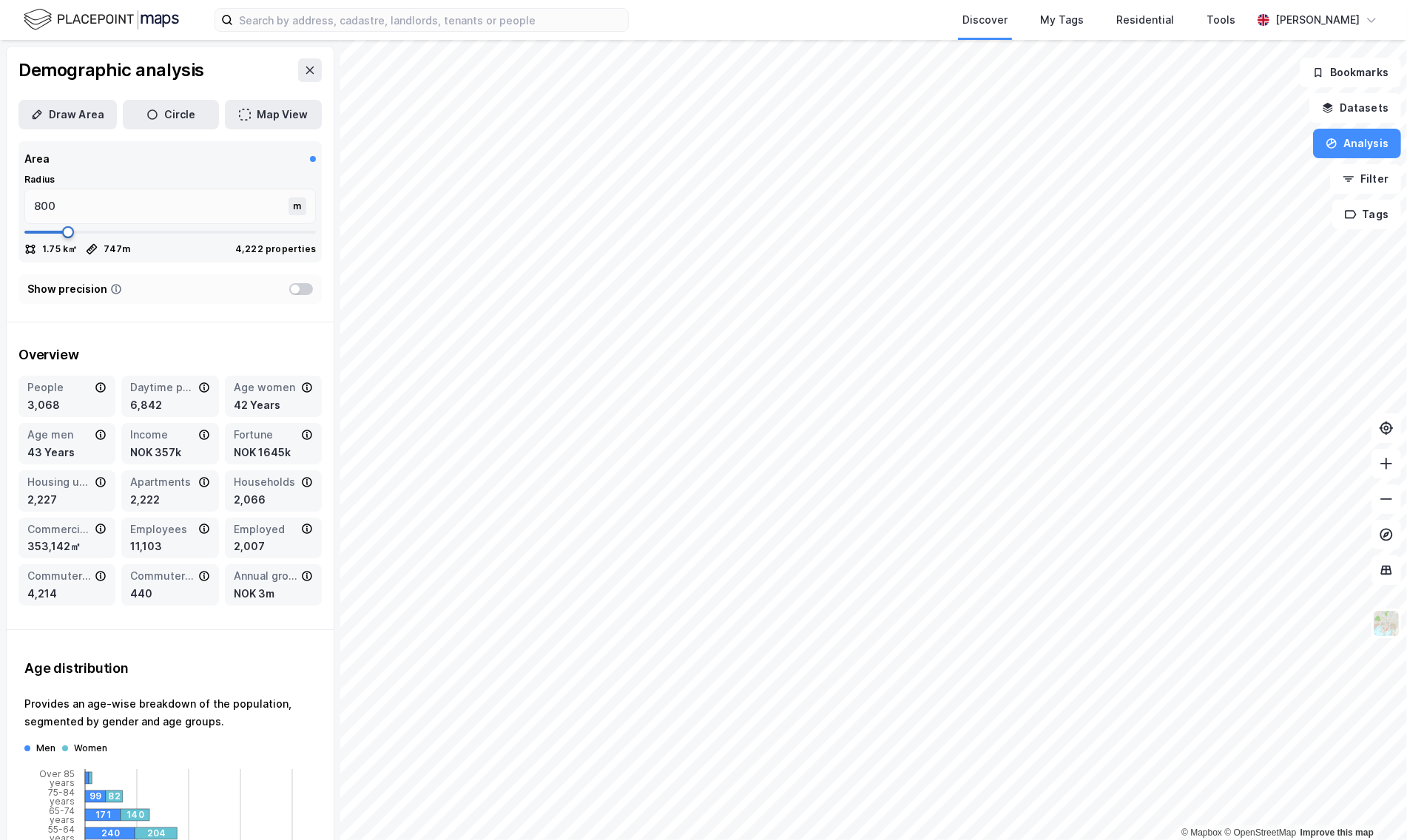
type input "879"
type input "932"
type input "959"
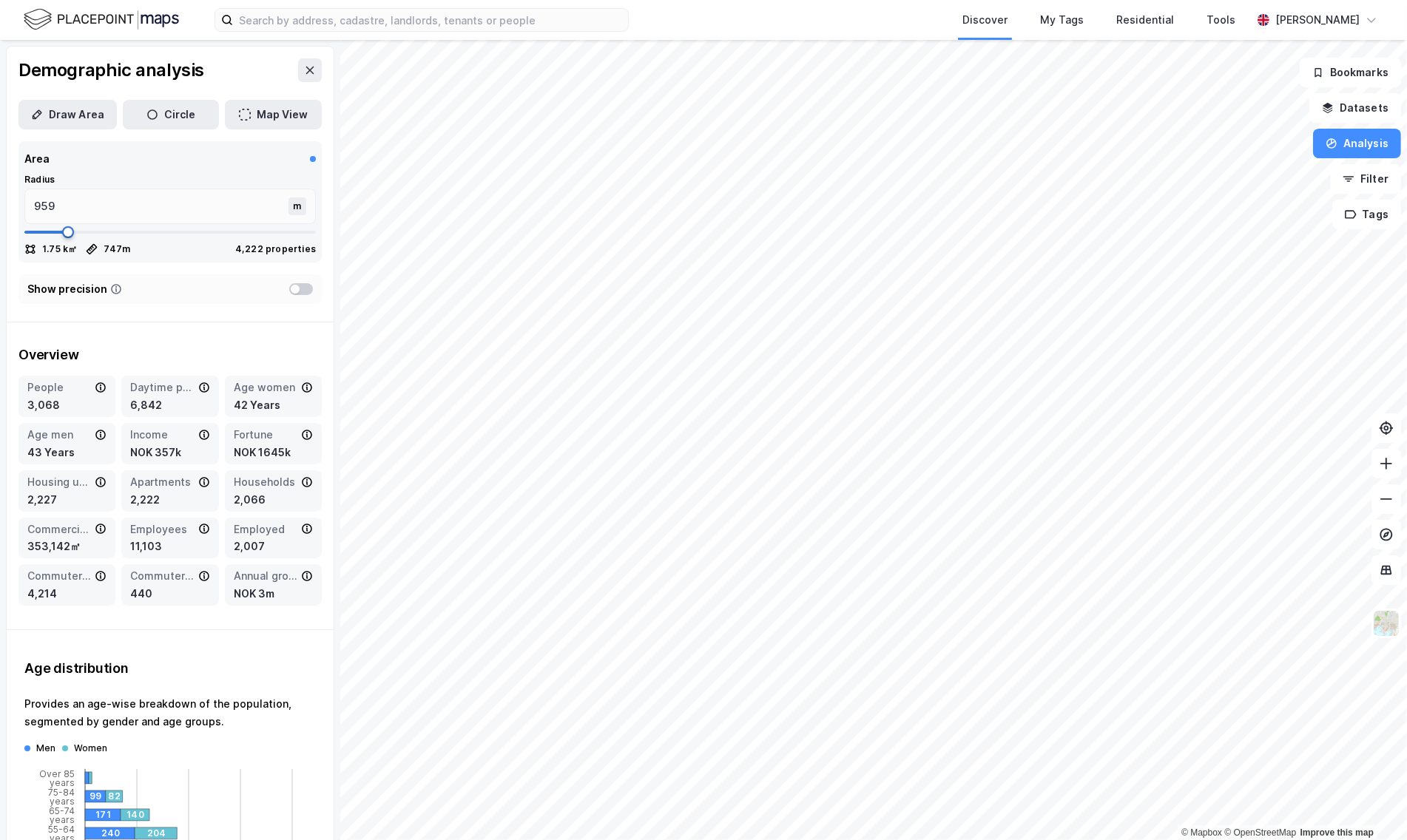
type input "985"
type input "998"
type input "1011"
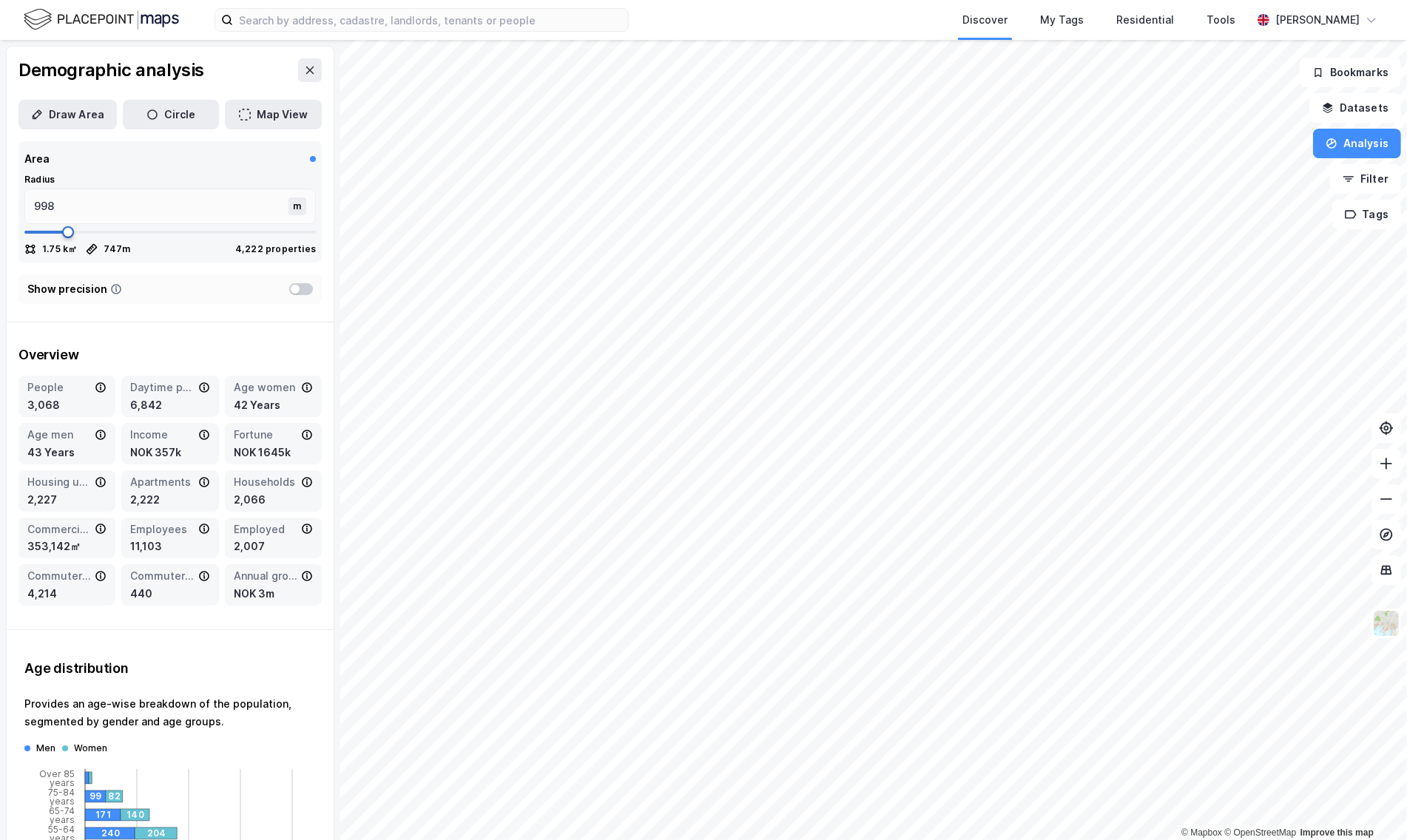
type input "1011"
type input "1025"
type input "1011"
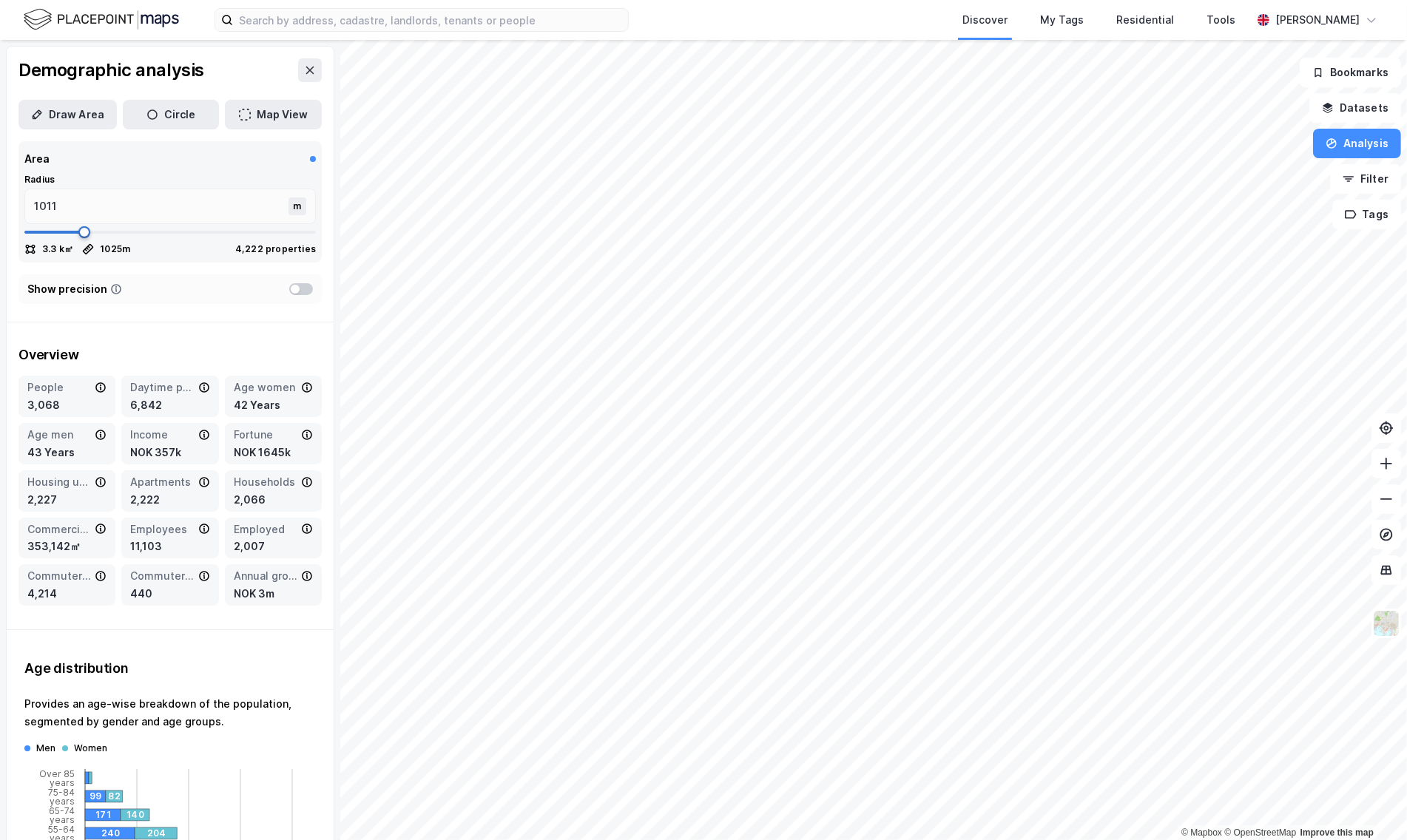
type input "985"
type input "945"
type input "906"
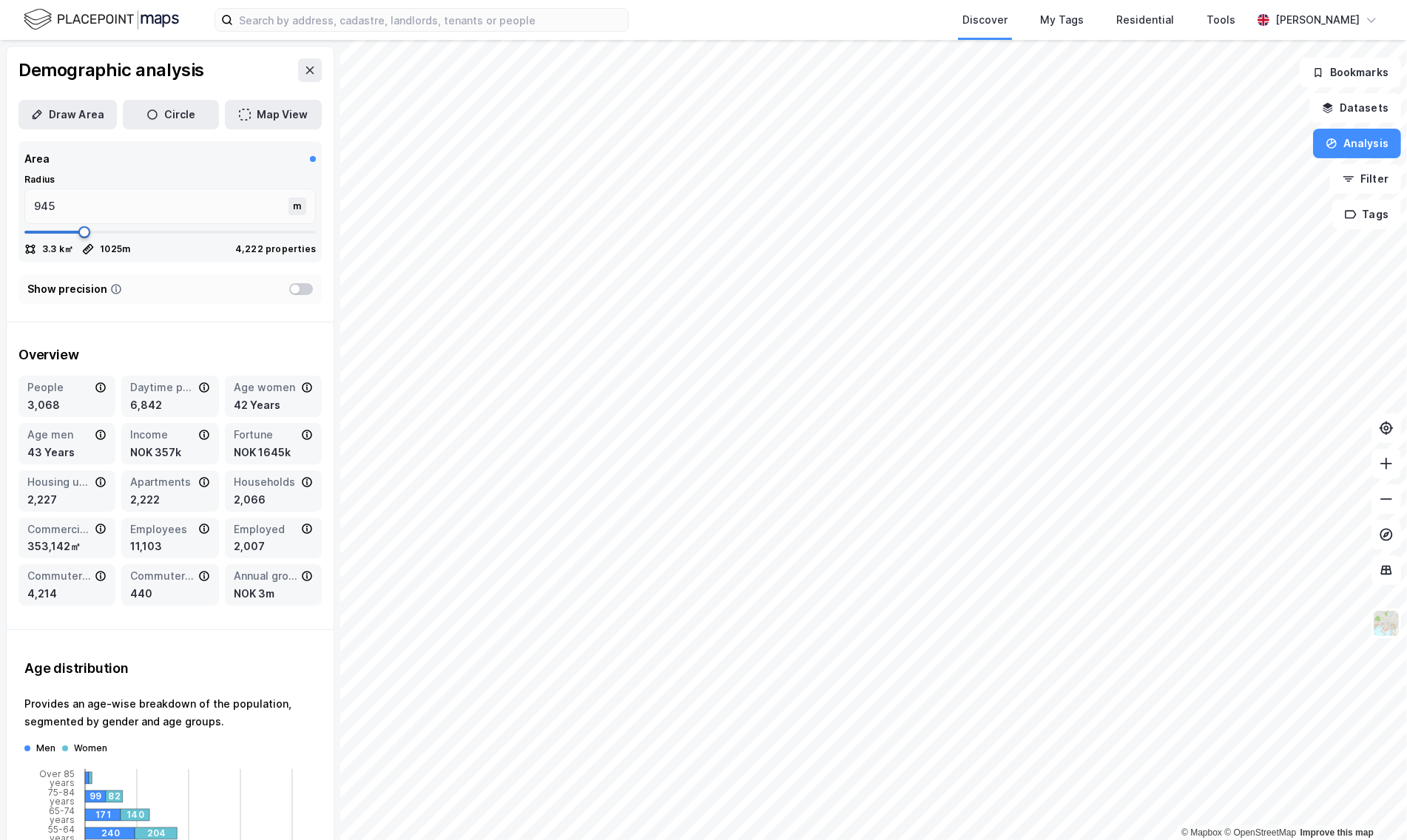
type input "906"
type input "879"
type input "866"
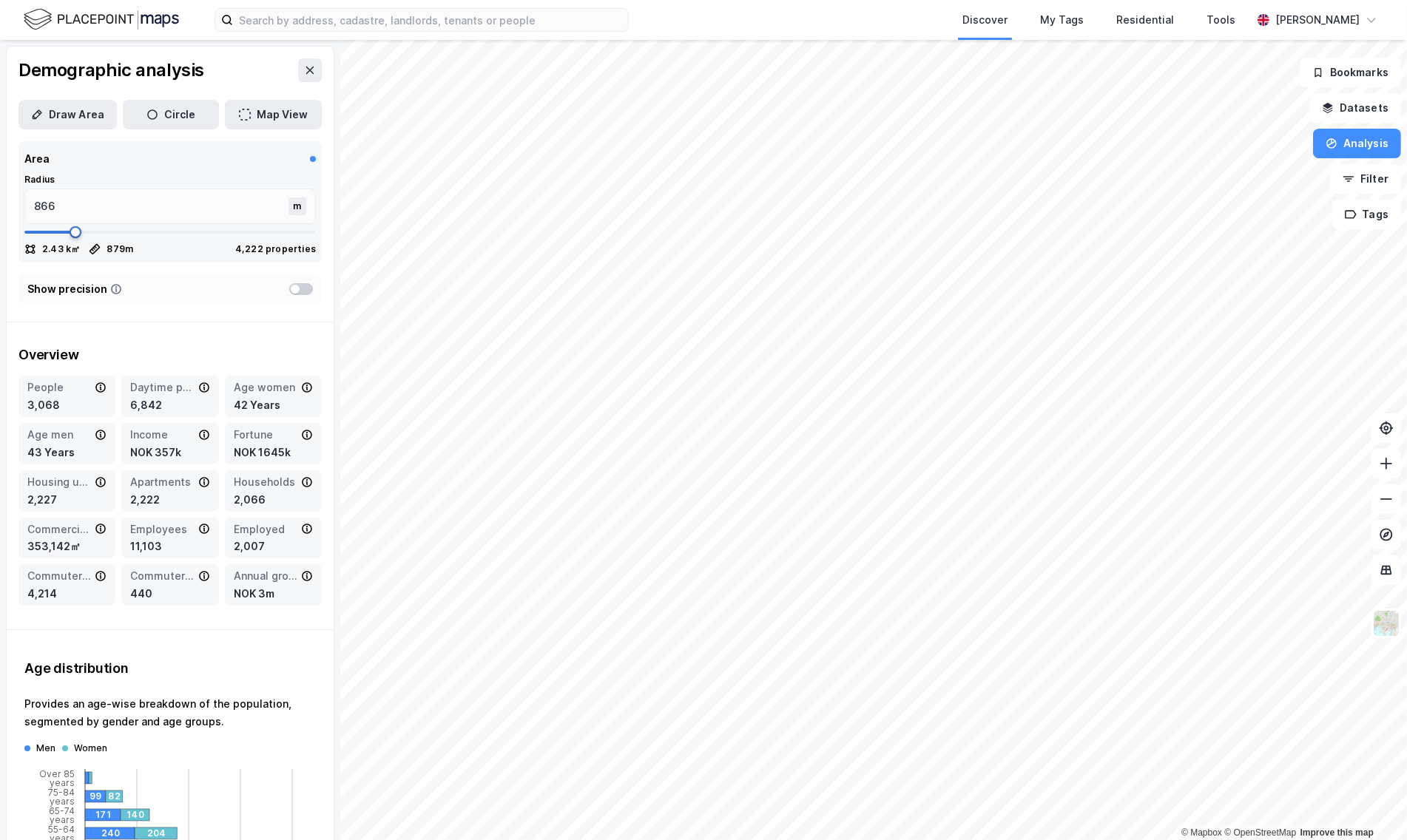
type input "853"
type input "840"
type input "826"
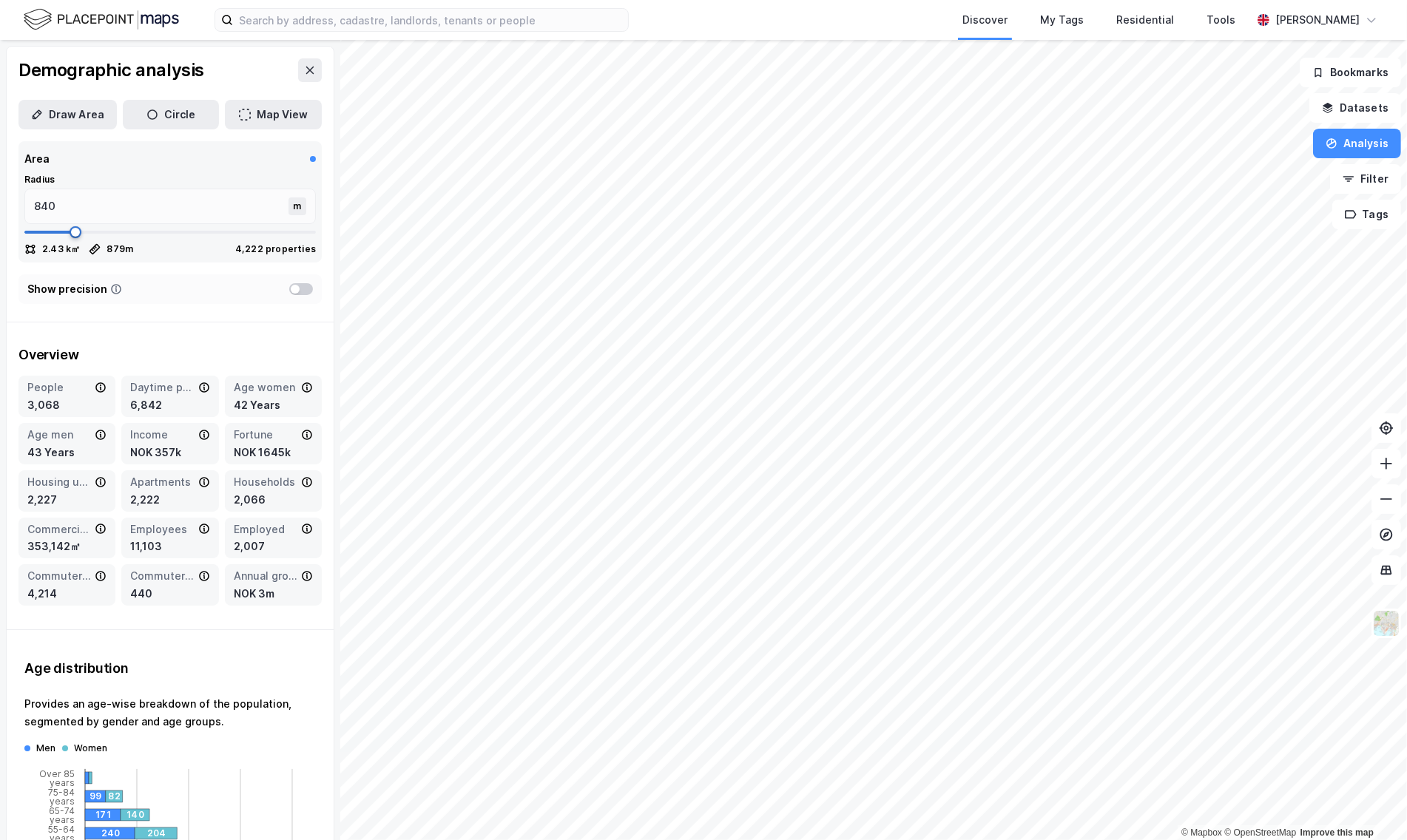
type input "826"
type input "813"
type input "826"
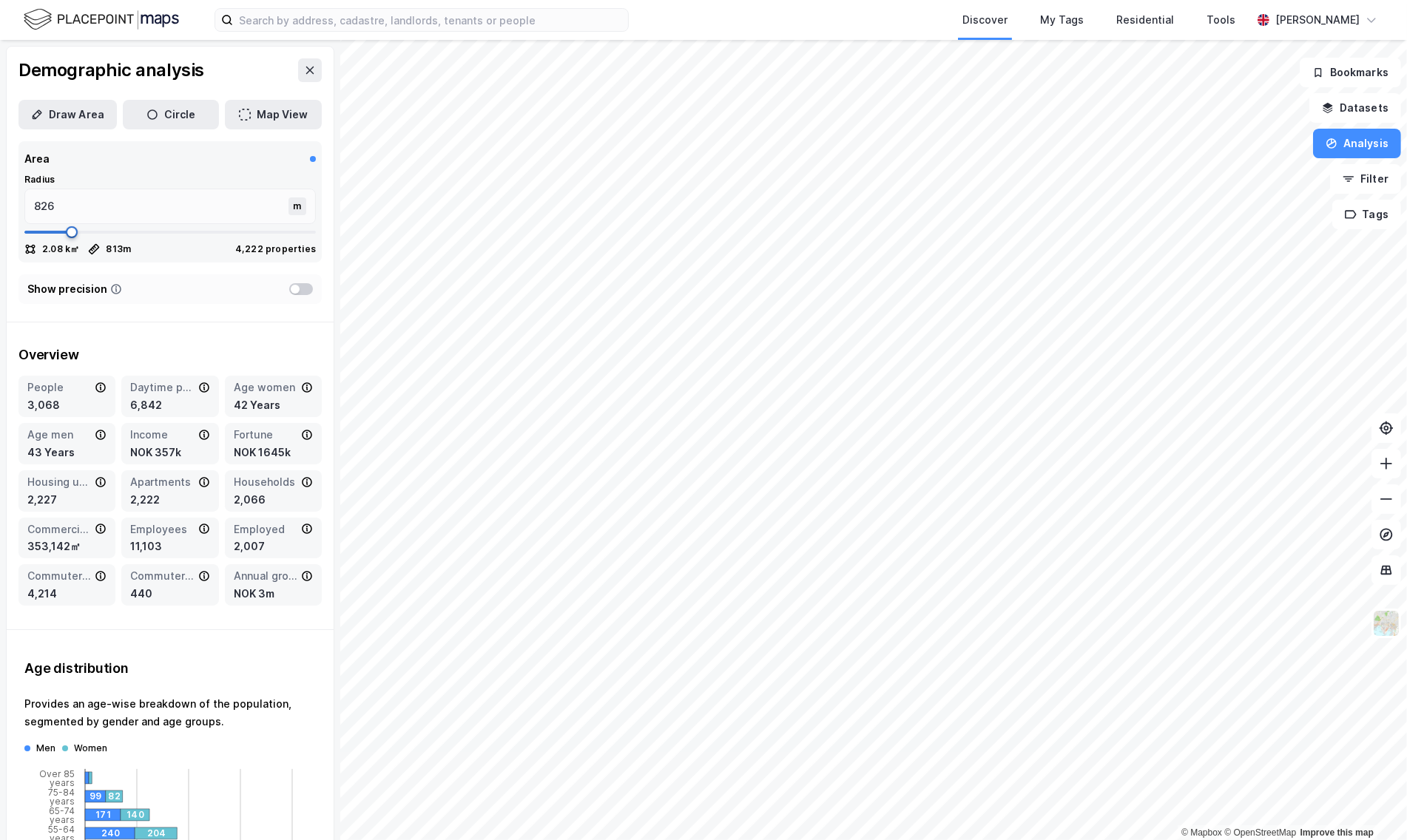
type input "840"
type input "866"
type input "932"
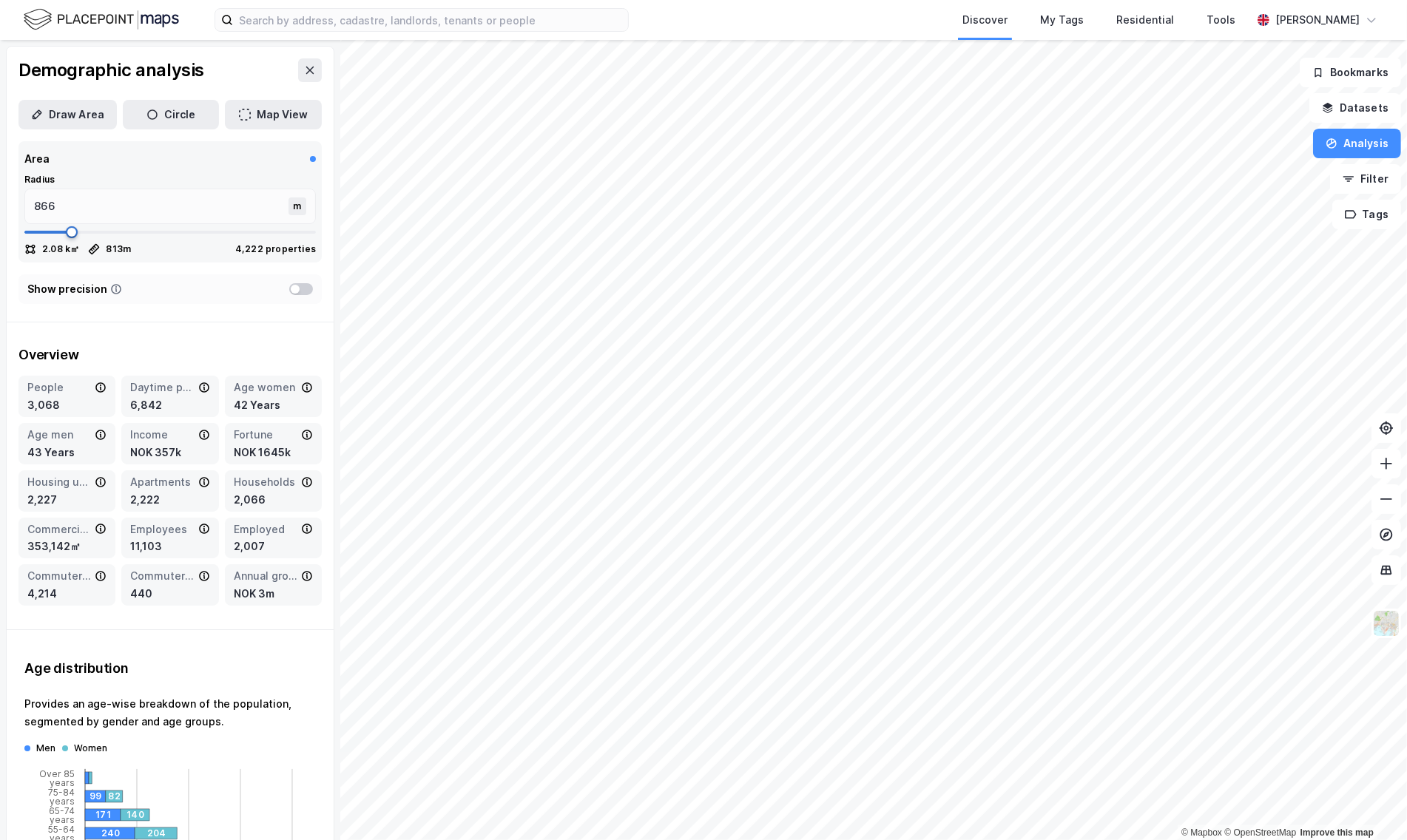
type input "932"
type input "972"
type input "985"
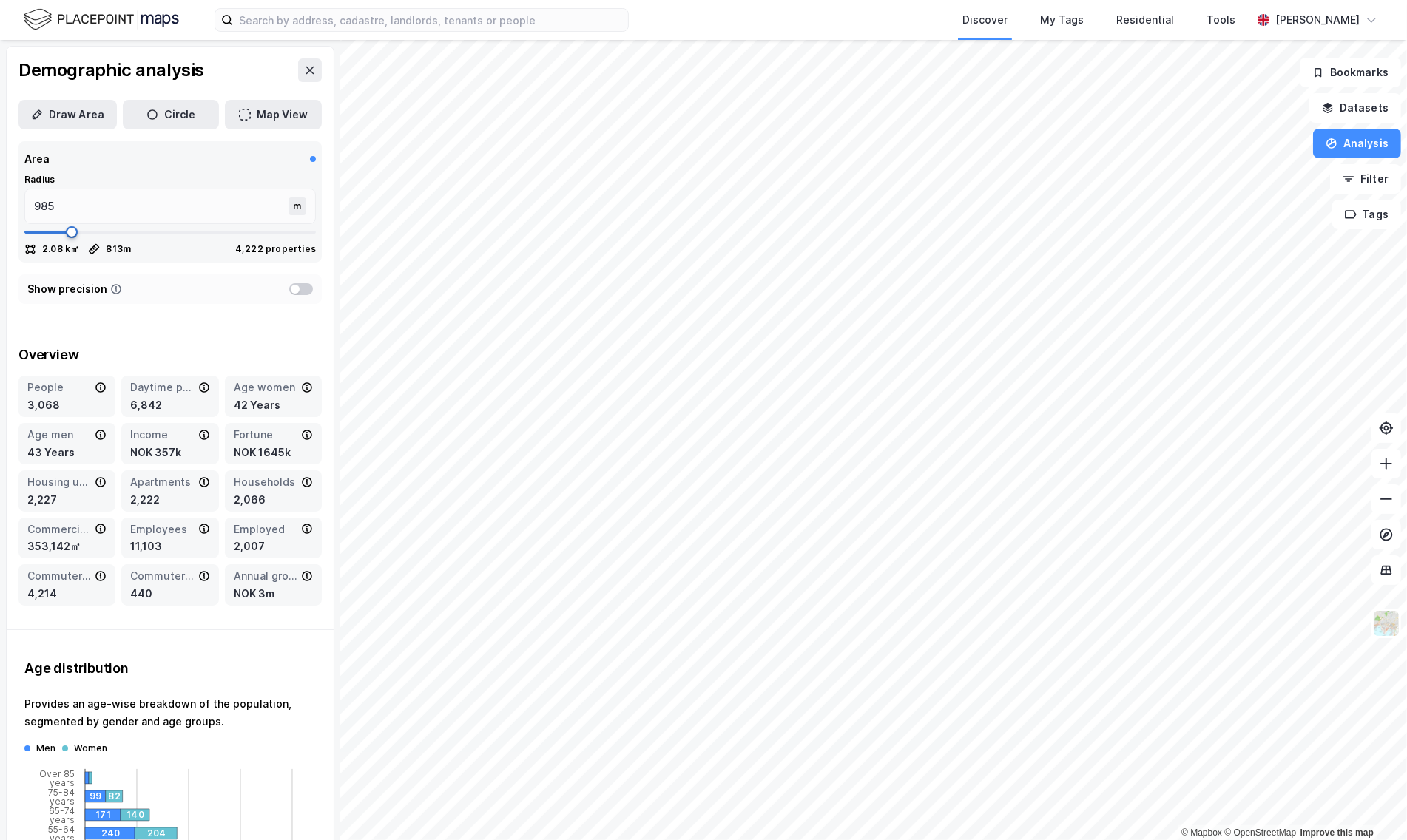
type input "1025"
type input "1038"
type input "1051"
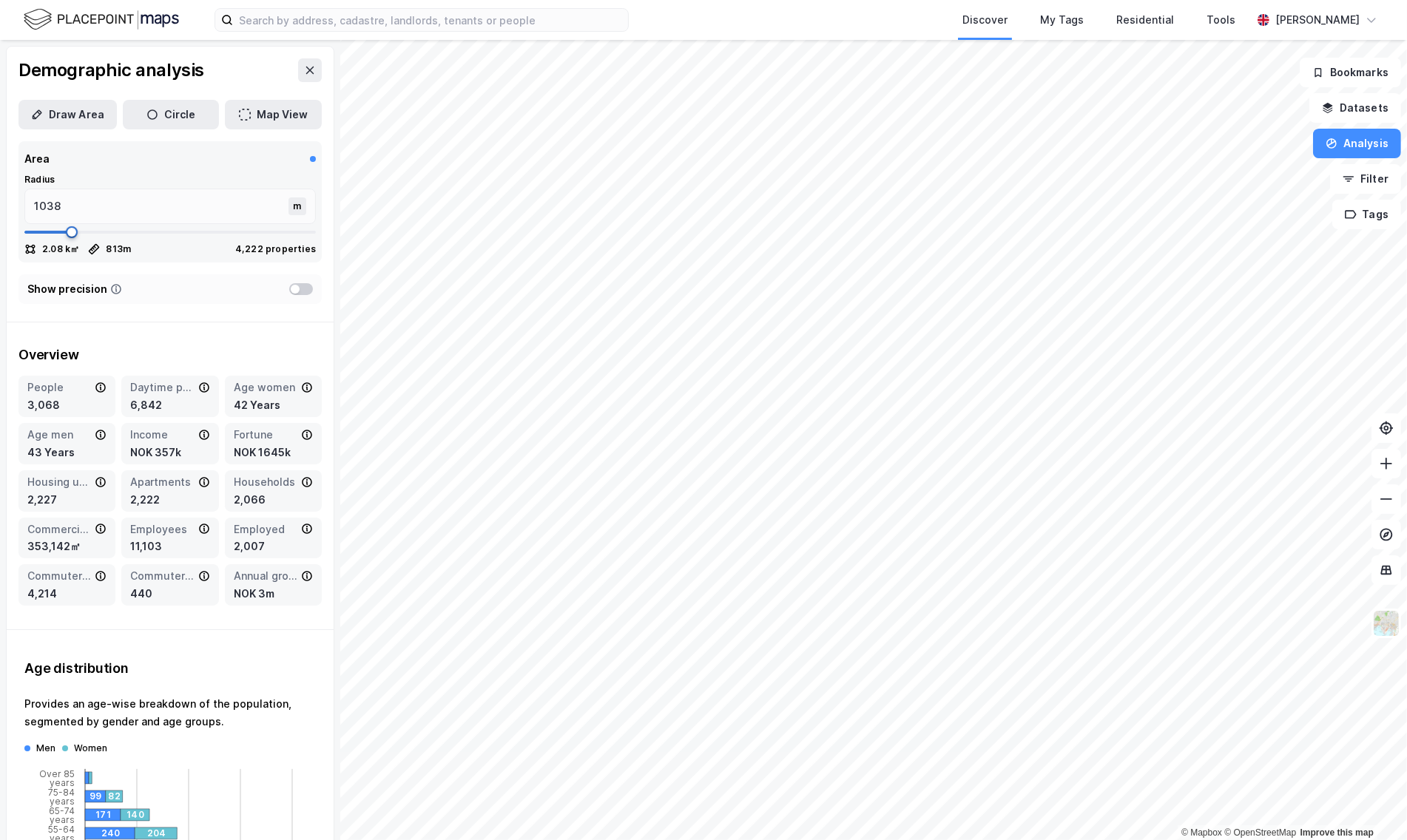
type input "1051"
drag, startPoint x: 48, startPoint y: 282, endPoint x: 83, endPoint y: 266, distance: 38.5
click at [83, 266] on div "Area Radius 1051 m 3.47 k㎡ 1051 m 4,222 properties" at bounding box center [170, 202] width 327 height 133
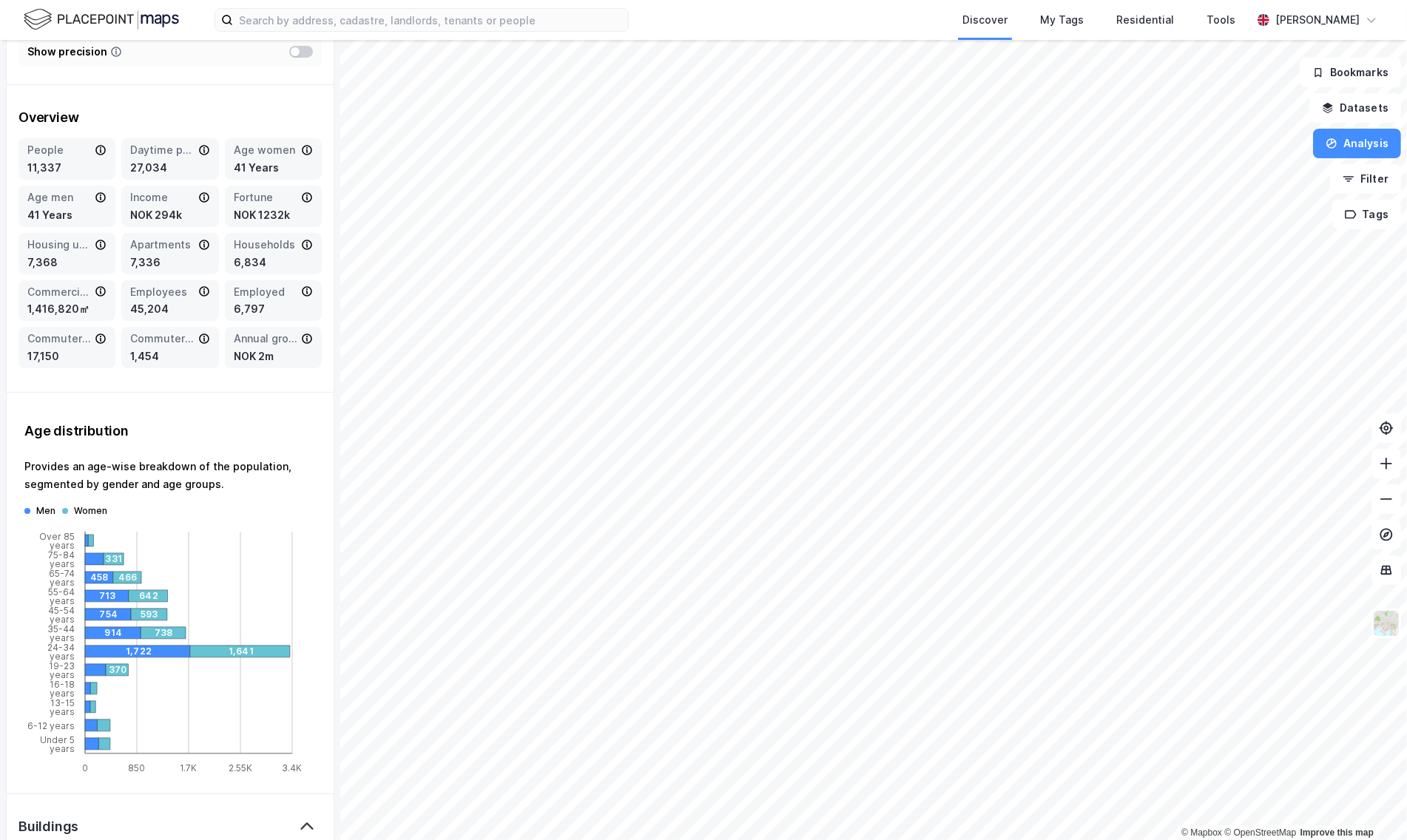
scroll to position [0, 0]
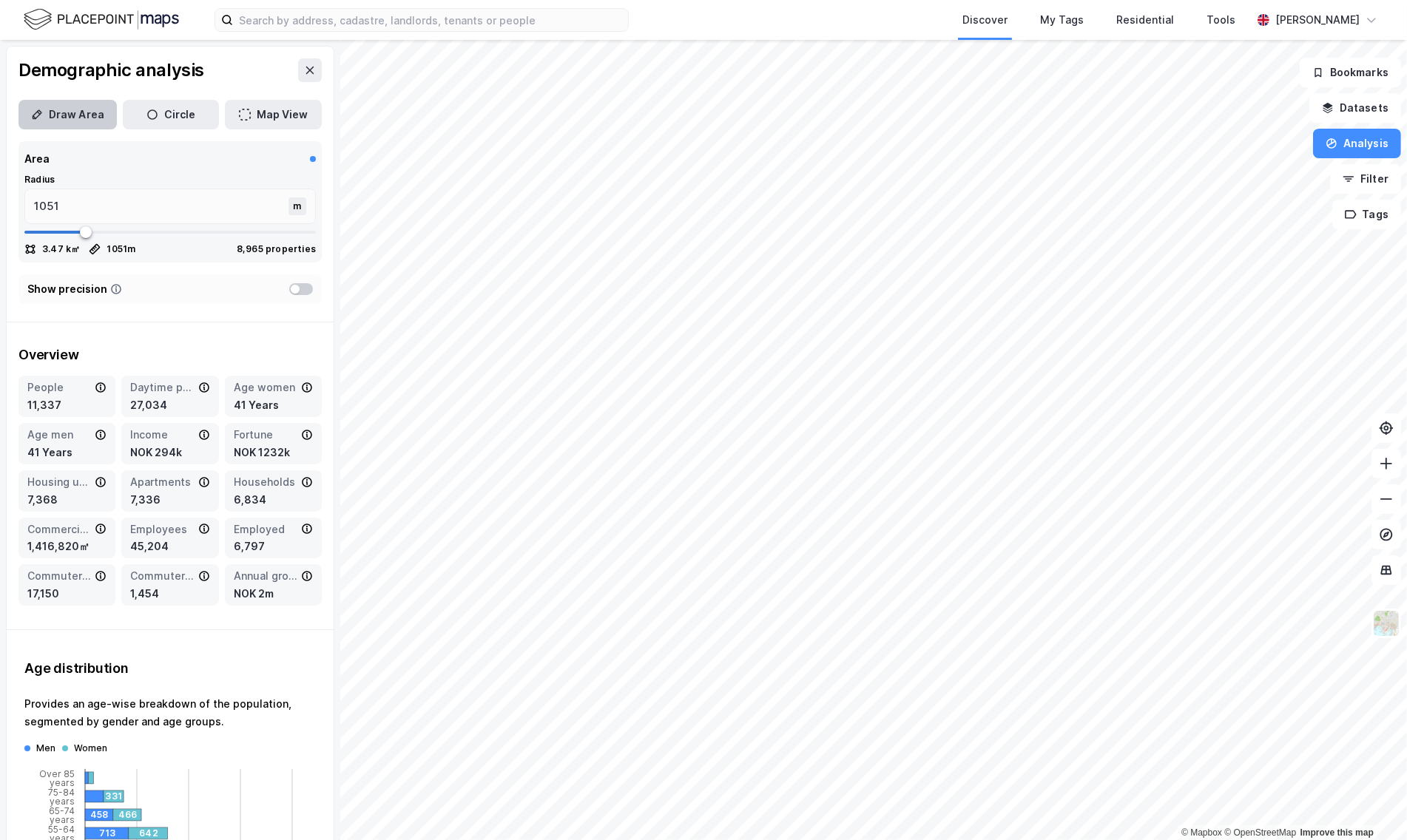
click at [80, 114] on button "Draw Area" at bounding box center [67, 115] width 98 height 29
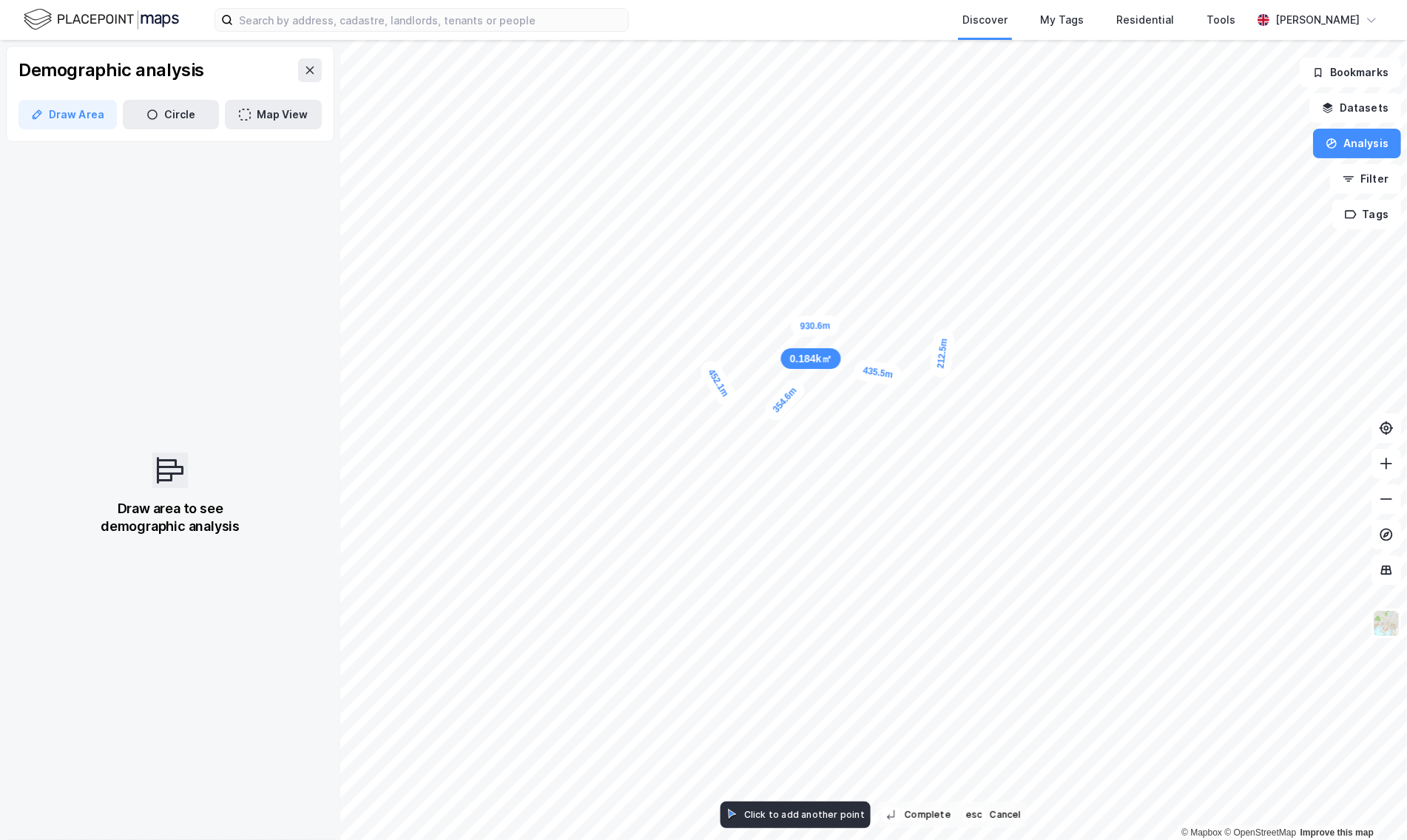
click at [821, 366] on div "0.184k㎡" at bounding box center [811, 359] width 60 height 21
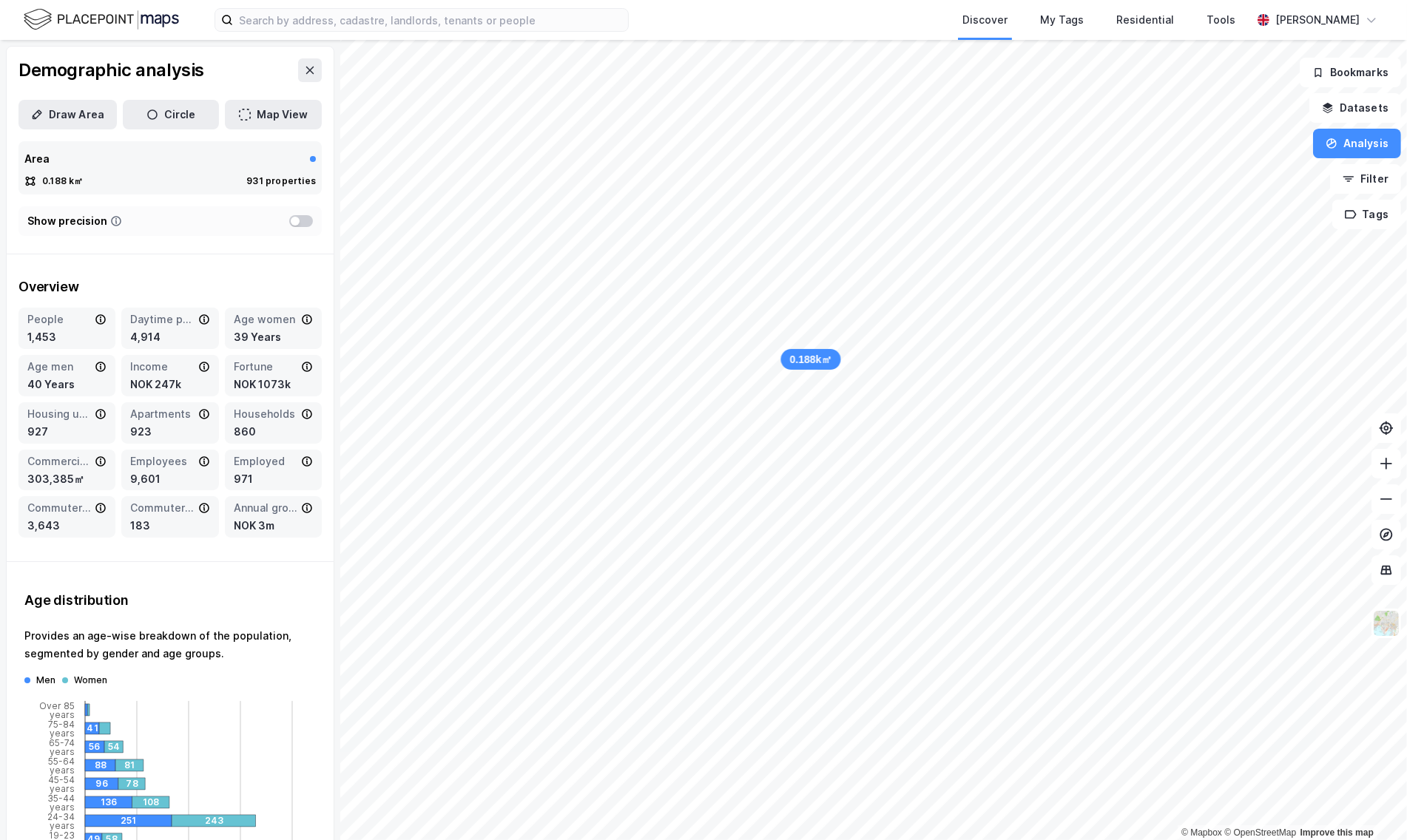
click at [290, 217] on div at bounding box center [301, 221] width 24 height 12
click at [289, 216] on div at bounding box center [301, 221] width 24 height 12
click at [305, 69] on icon at bounding box center [310, 70] width 12 height 12
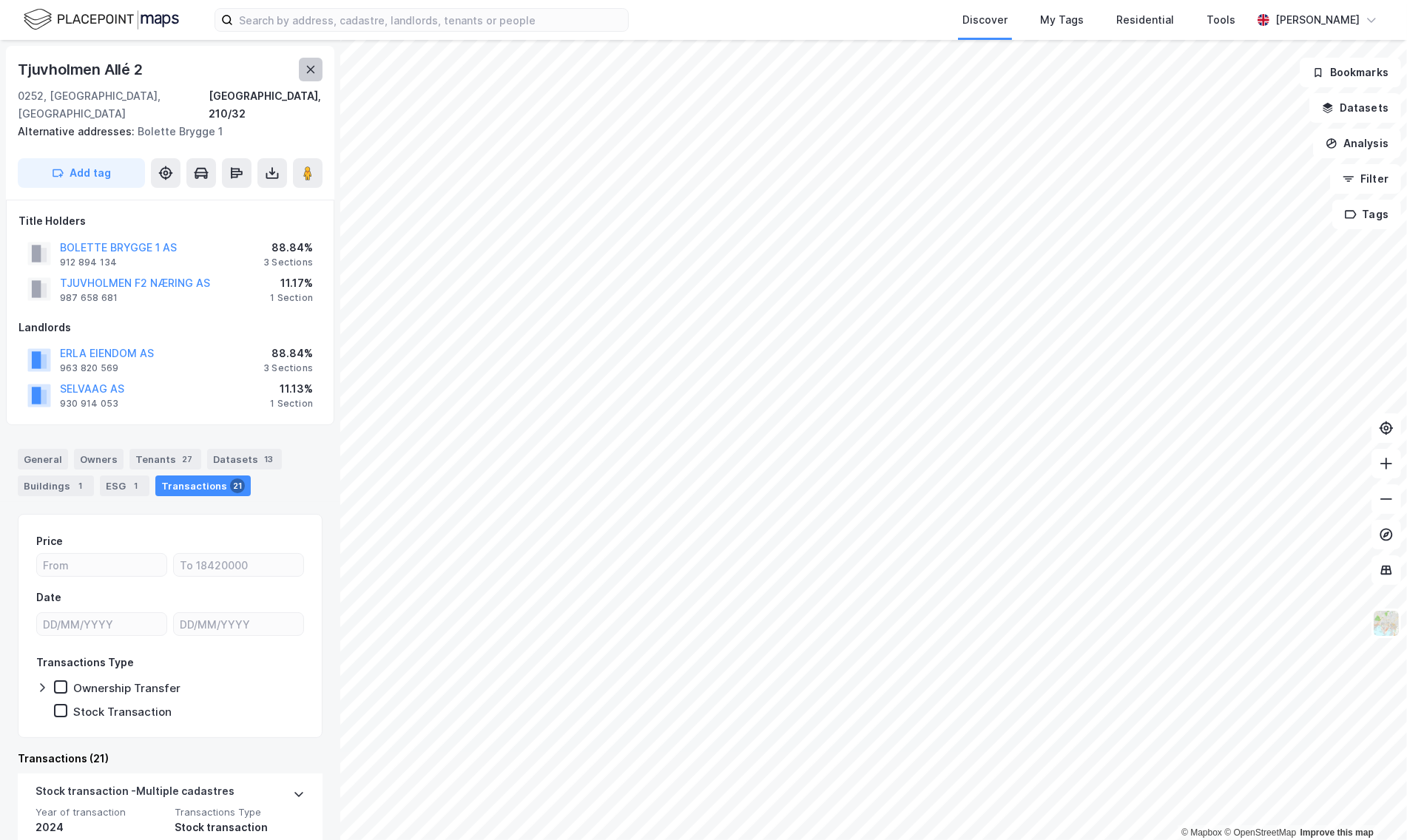
click at [306, 71] on icon at bounding box center [310, 69] width 12 height 12
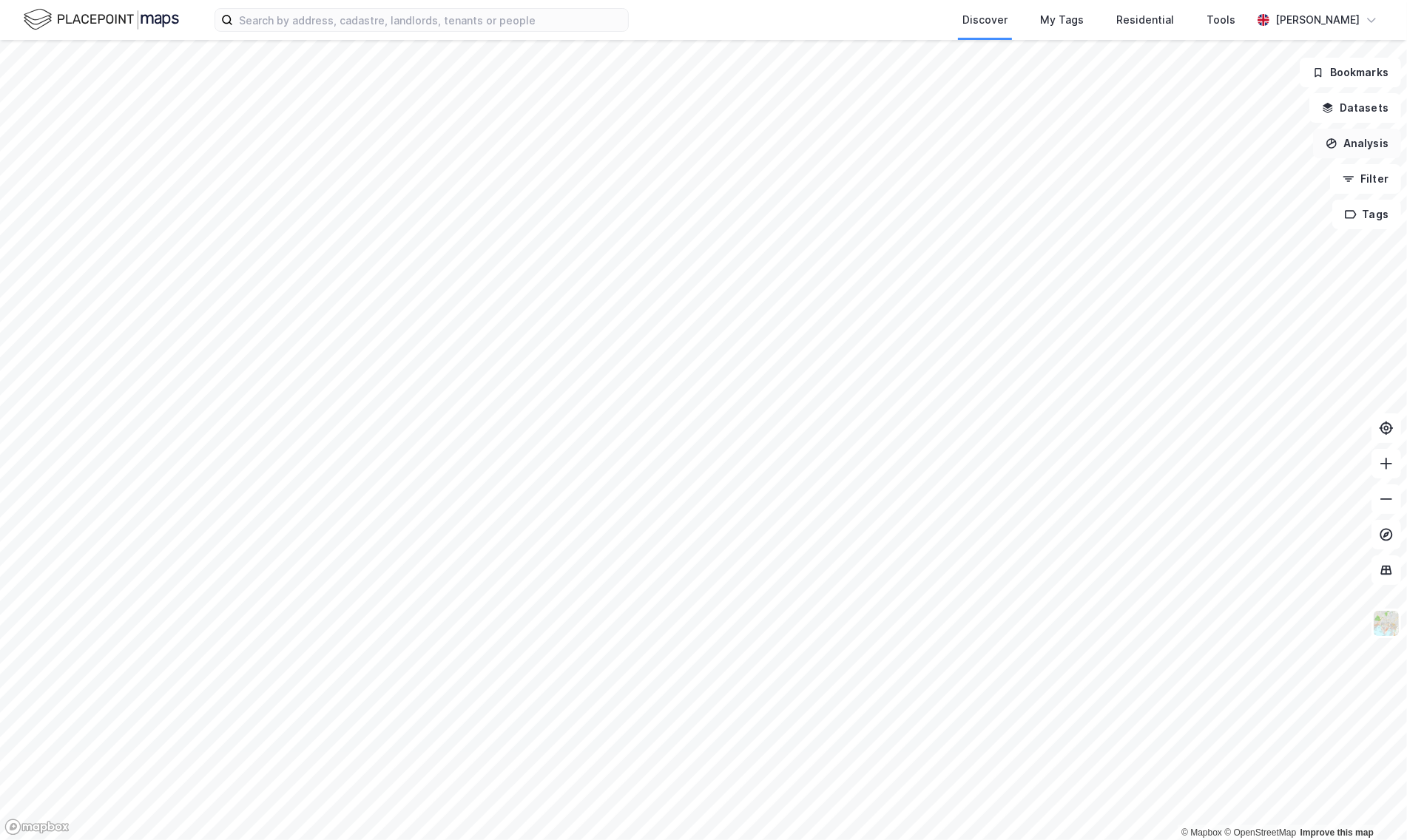
click at [1380, 148] on button "Analysis" at bounding box center [1357, 143] width 88 height 29
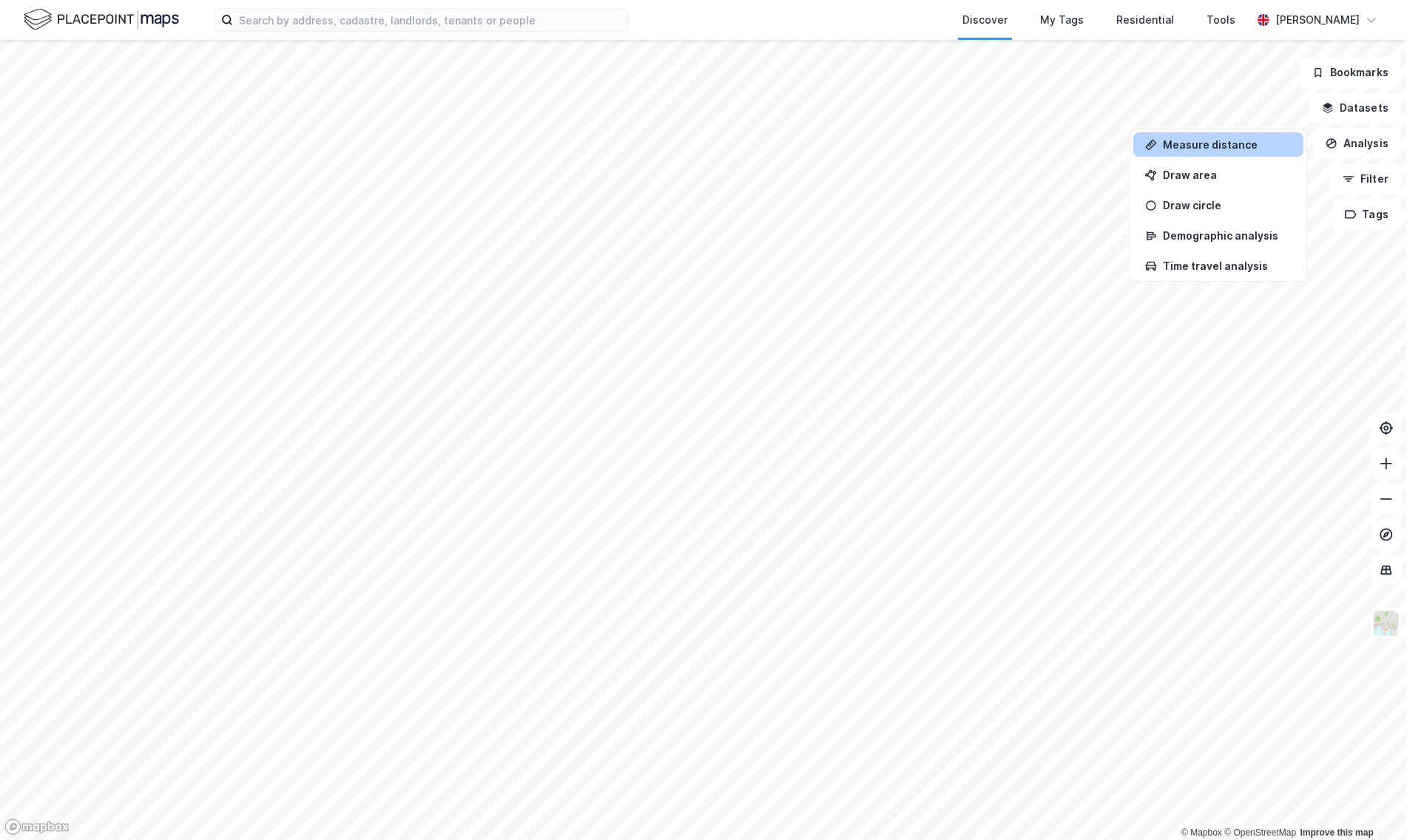
click at [1228, 148] on div "Measure distance" at bounding box center [1227, 145] width 128 height 13
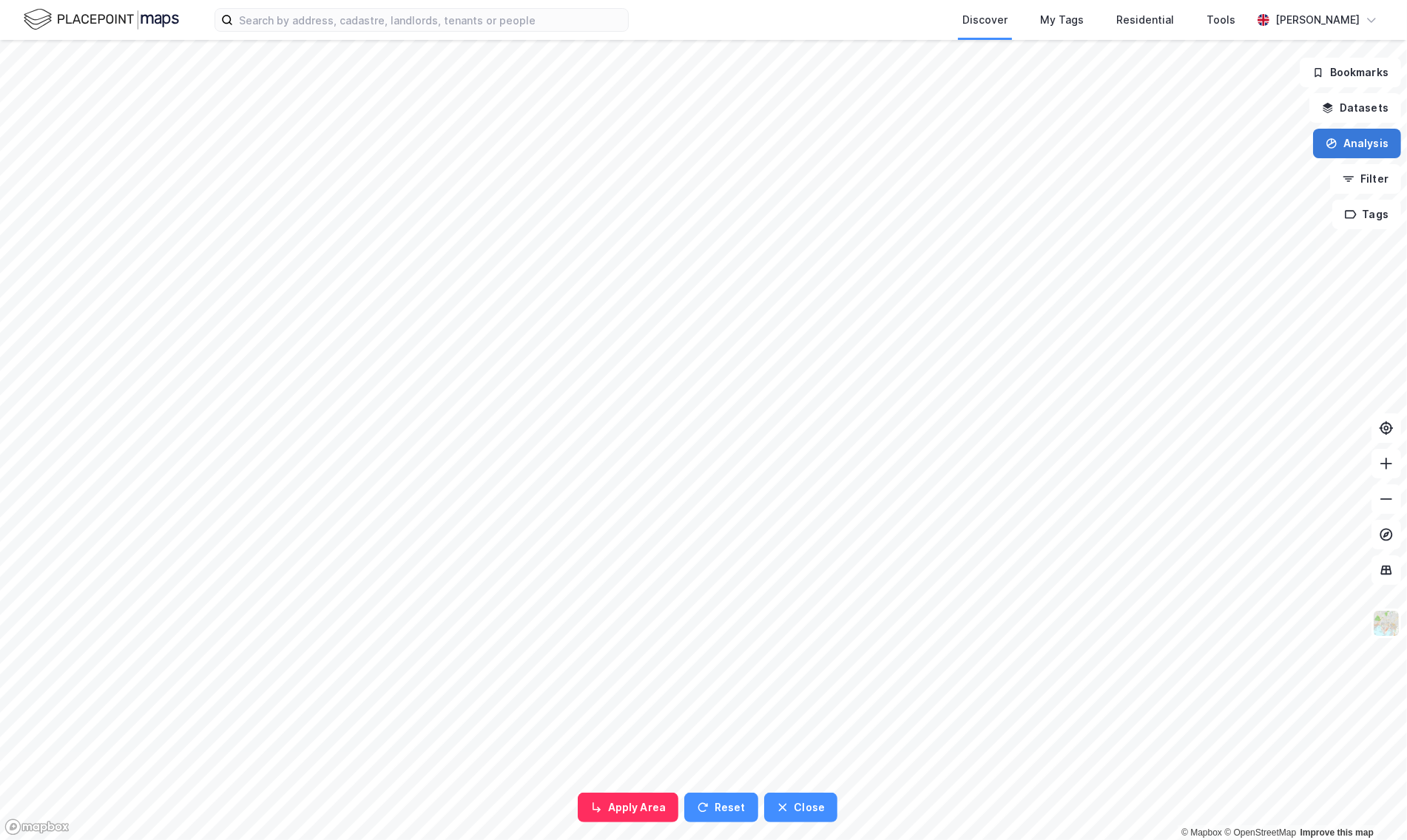
click at [1359, 142] on button "Analysis" at bounding box center [1357, 143] width 88 height 29
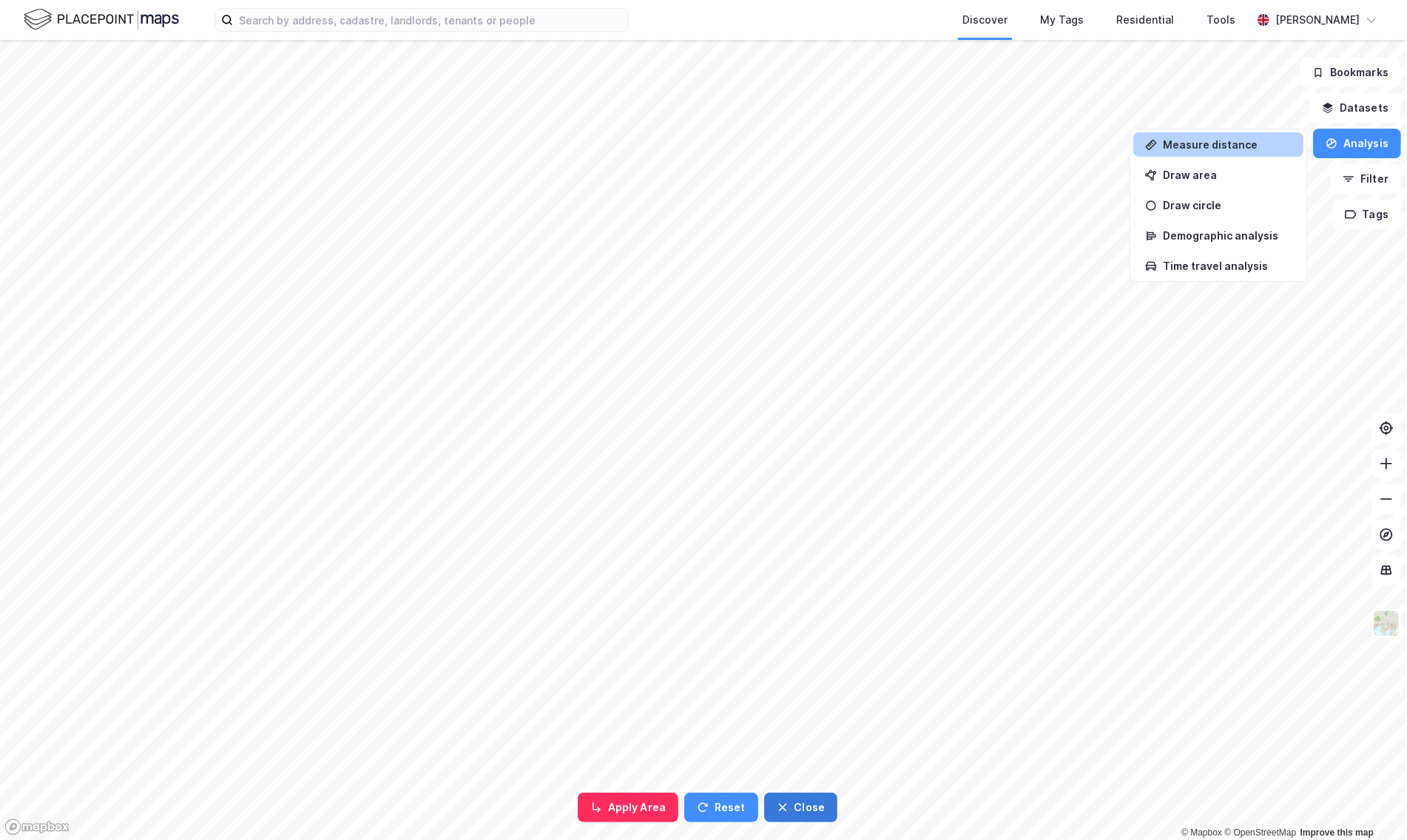
click at [819, 802] on button "Close" at bounding box center [801, 808] width 74 height 29
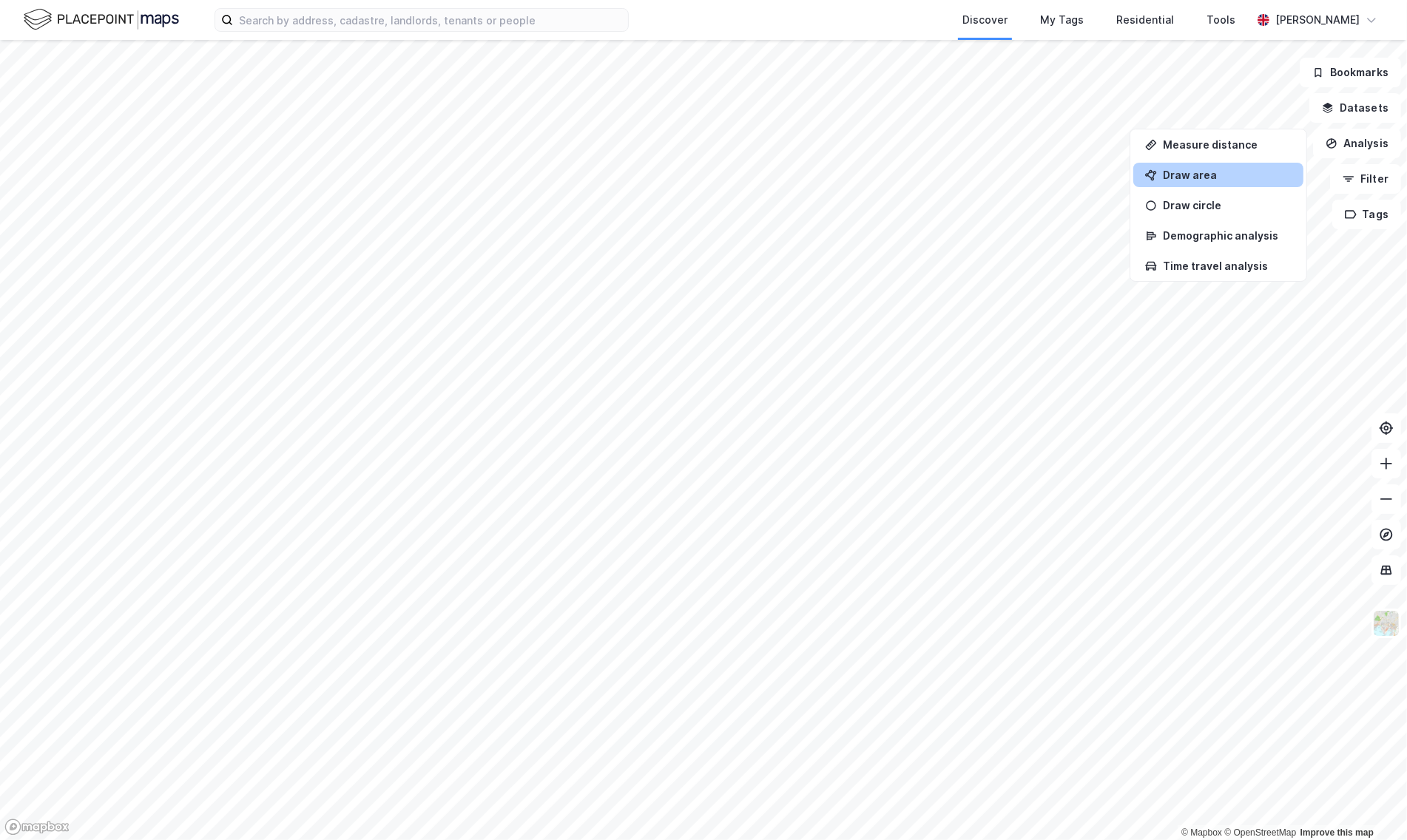
click at [1232, 178] on div "Draw area" at bounding box center [1227, 175] width 128 height 13
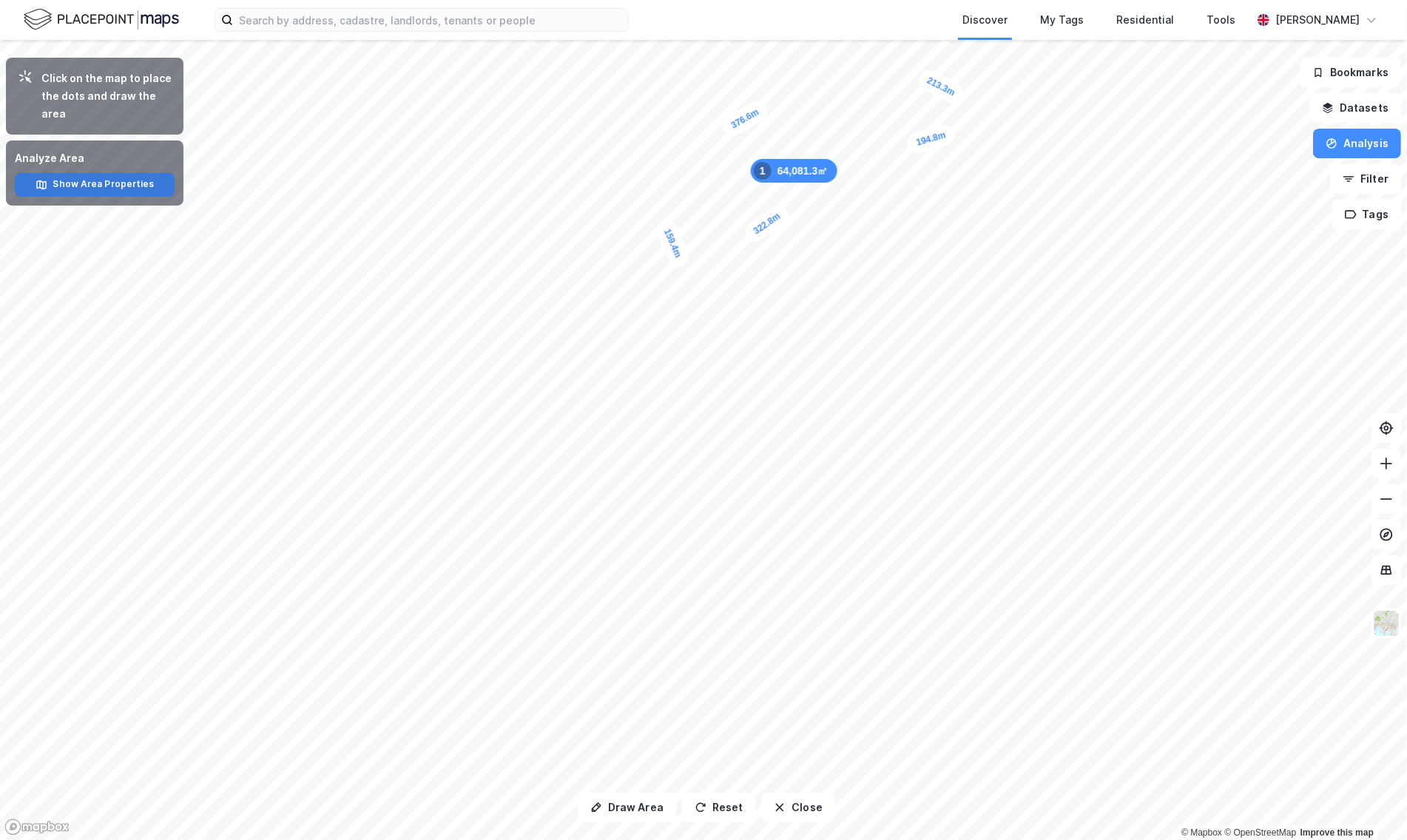
click at [105, 186] on button "Show Area Properties" at bounding box center [94, 185] width 160 height 24
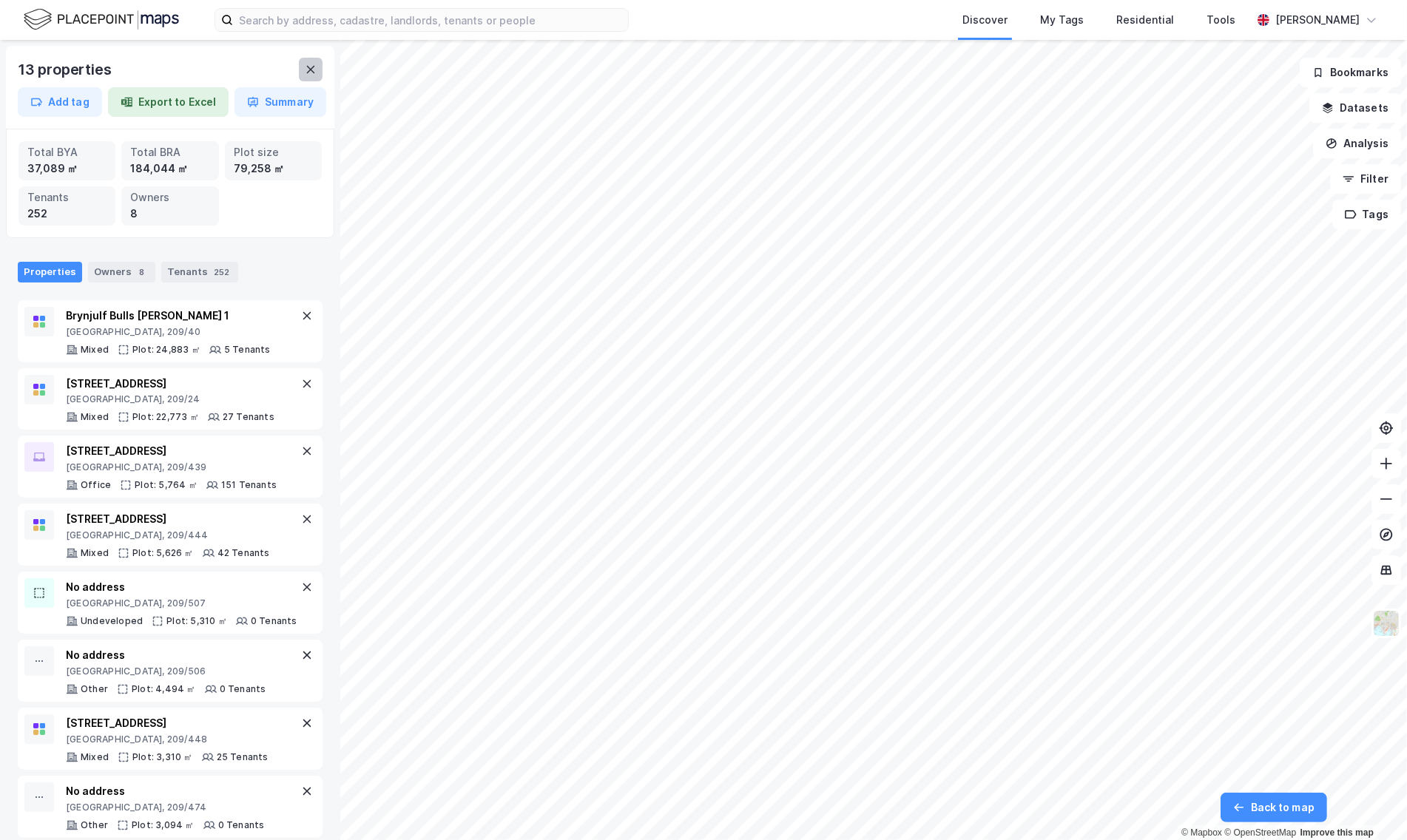
click at [311, 72] on icon at bounding box center [310, 69] width 12 height 12
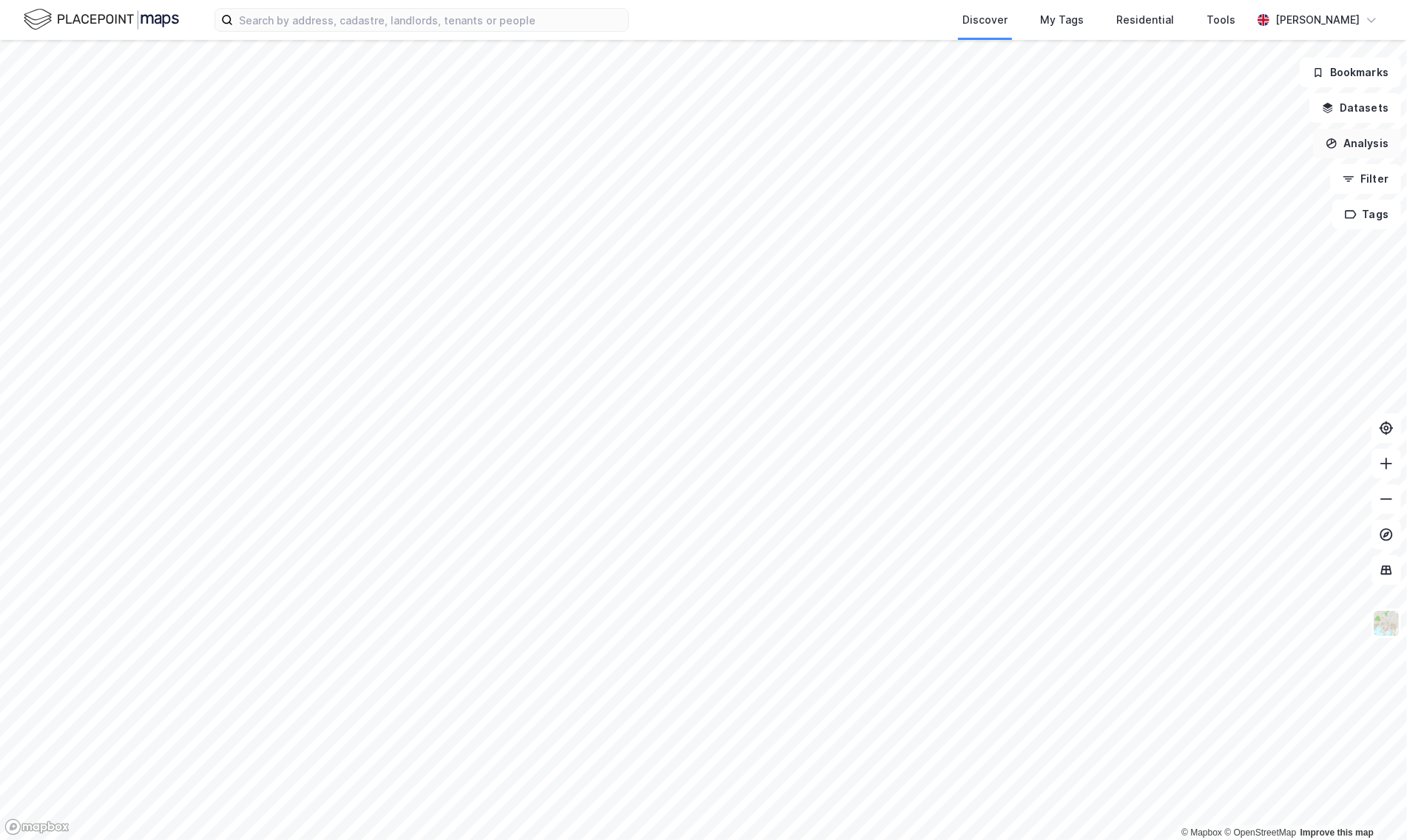
click at [1363, 150] on button "Analysis" at bounding box center [1357, 143] width 88 height 29
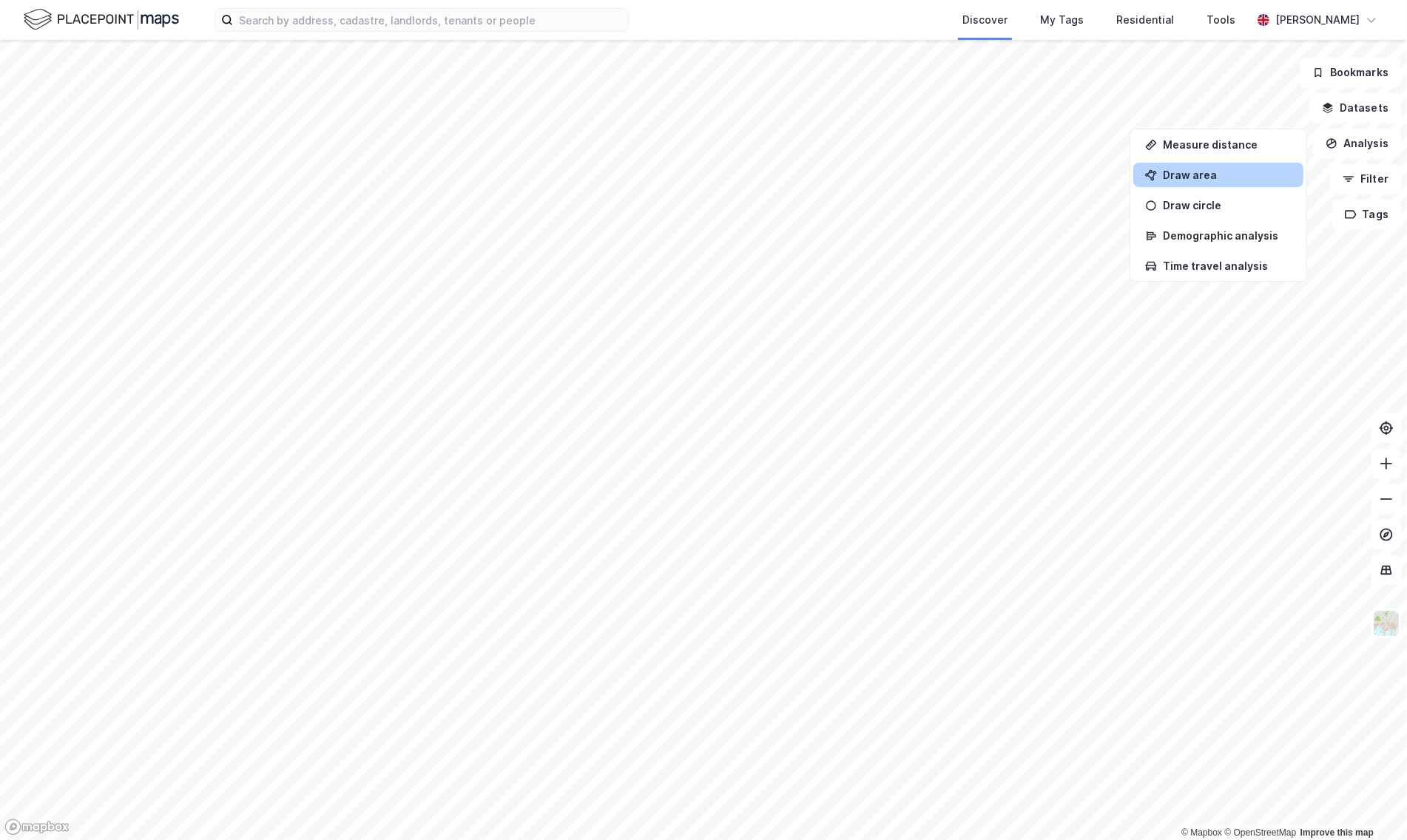
click at [1230, 174] on div "Draw area" at bounding box center [1227, 175] width 128 height 13
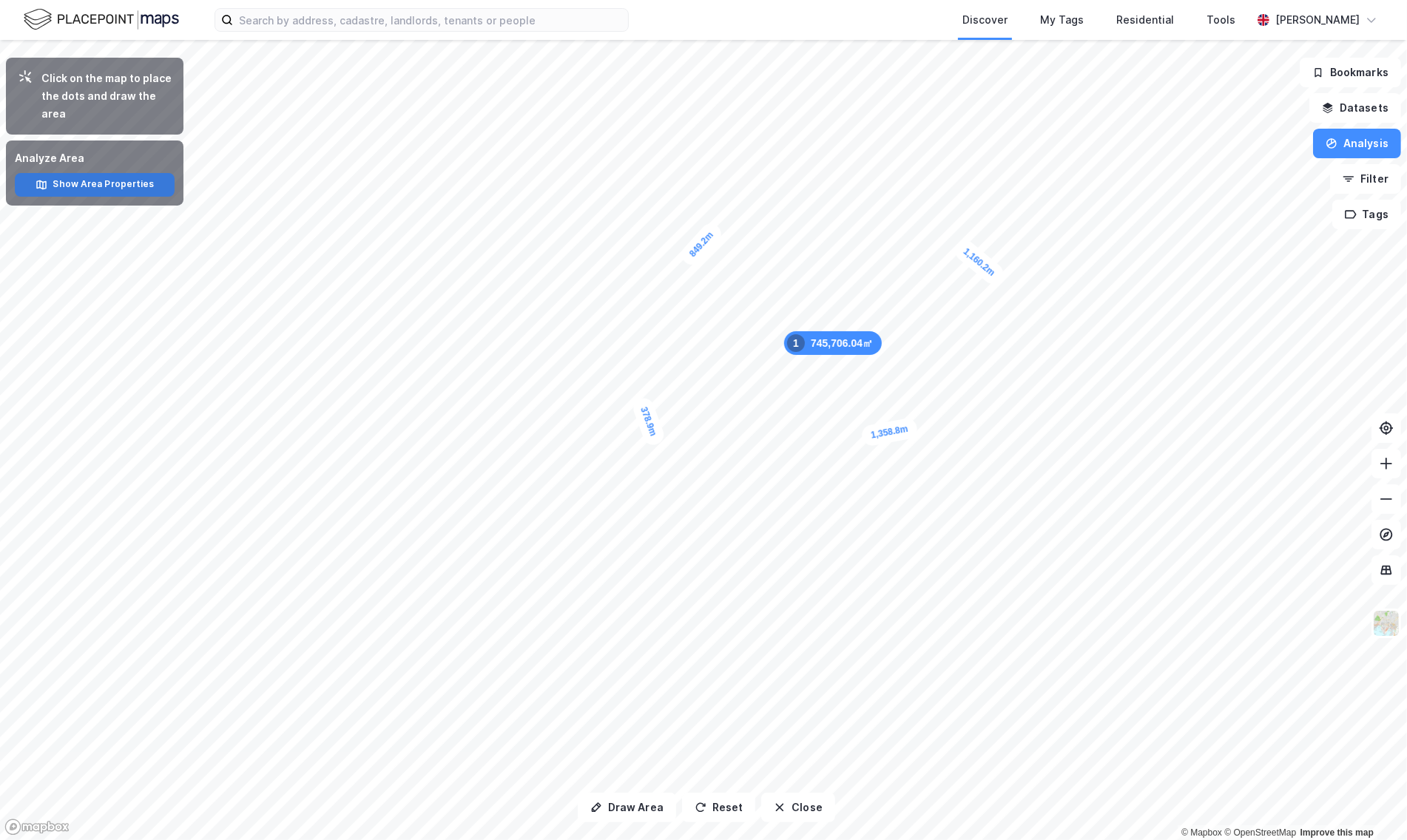
click at [133, 190] on button "Show Area Properties" at bounding box center [94, 185] width 160 height 24
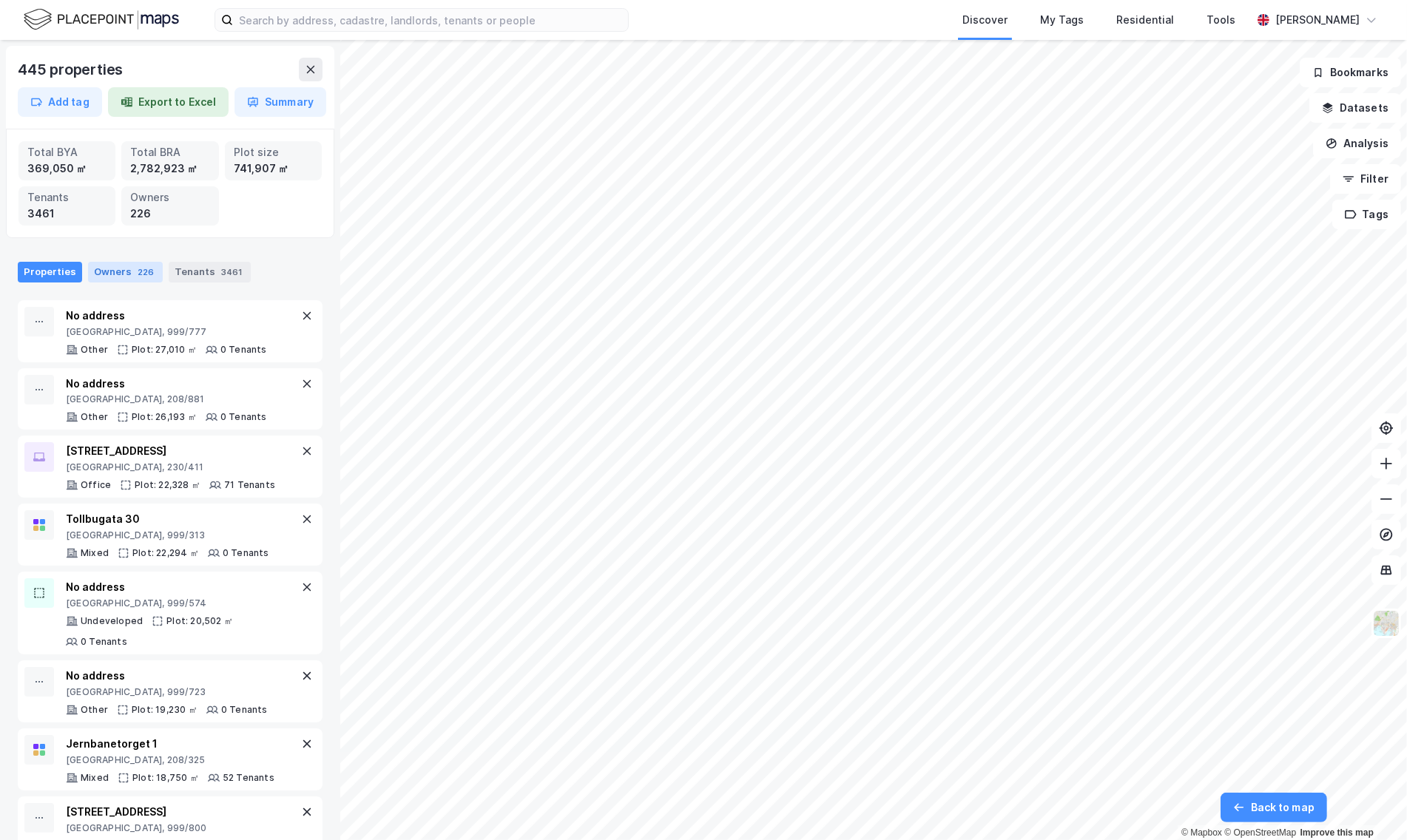
click at [135, 271] on div "226" at bounding box center [146, 272] width 22 height 15
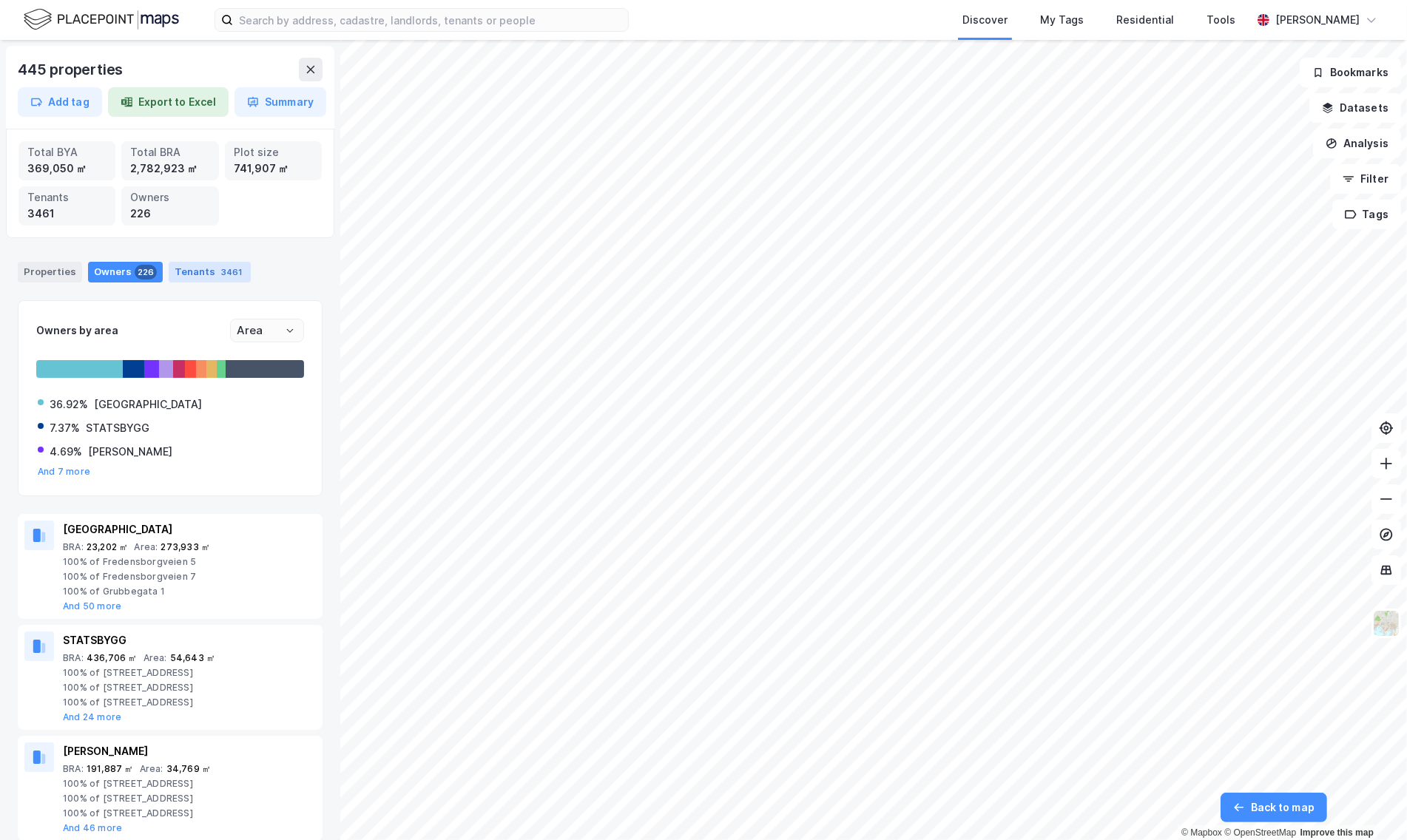
click at [209, 263] on div "Tenants 3461" at bounding box center [210, 272] width 83 height 21
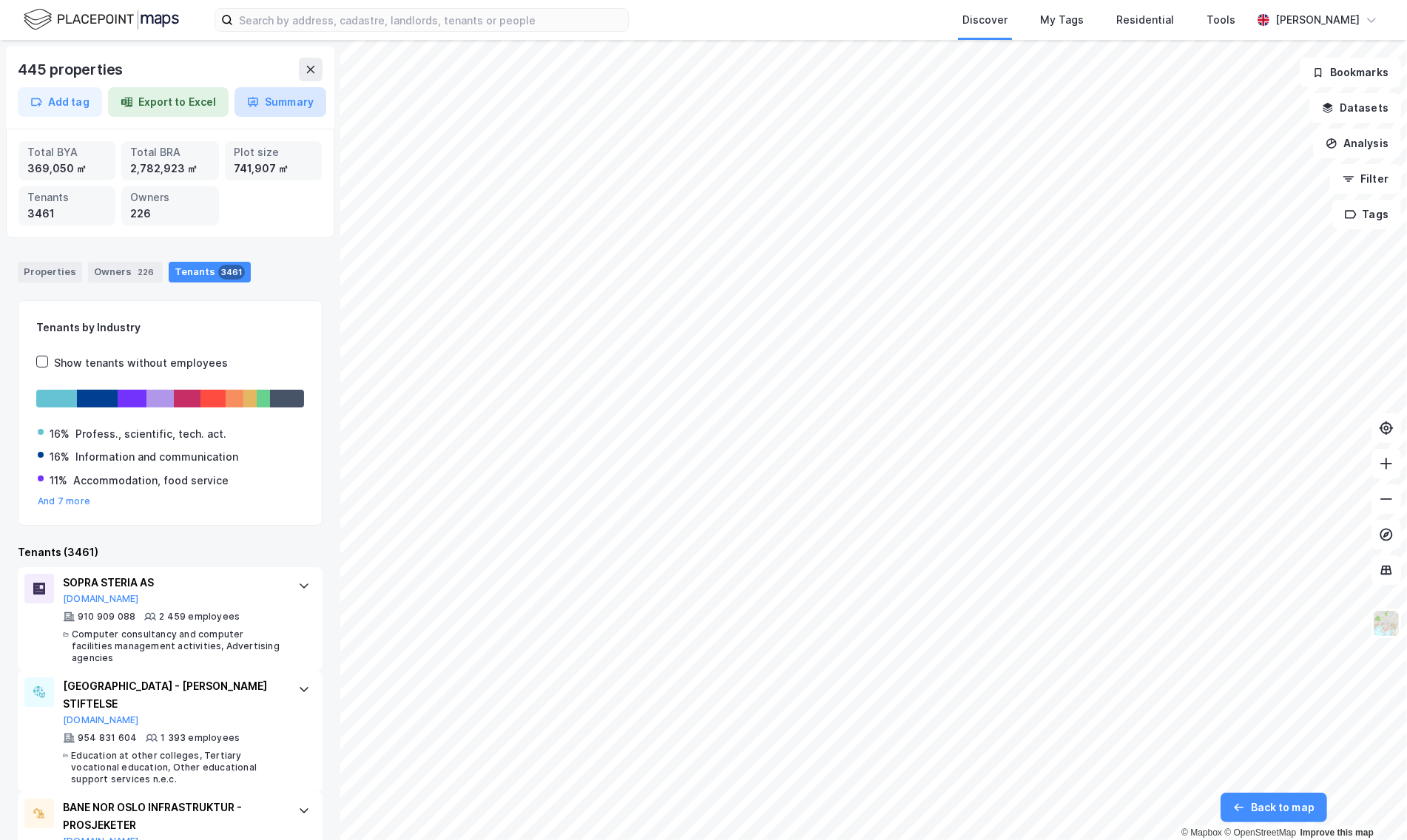
click at [271, 98] on button "Summary" at bounding box center [281, 102] width 92 height 29
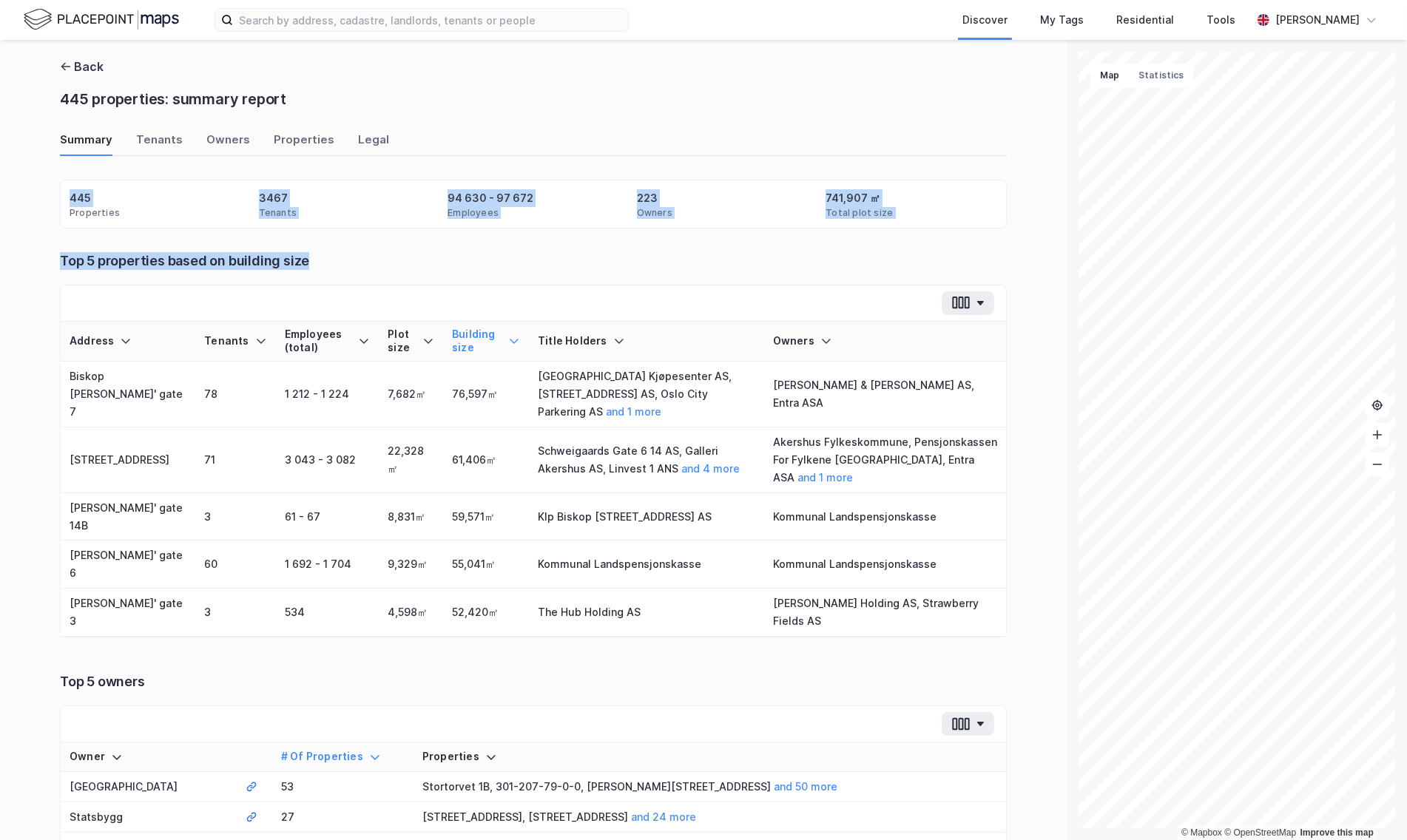
drag, startPoint x: 35, startPoint y: 179, endPoint x: 780, endPoint y: 259, distance: 749.3
click at [781, 261] on div "Back 445 properties: summary report Summary Tenants Owners Properties Legal Pro…" at bounding box center [533, 440] width 1067 height 801
click at [780, 259] on div "Top 5 properties based on building size" at bounding box center [533, 260] width 947 height 17
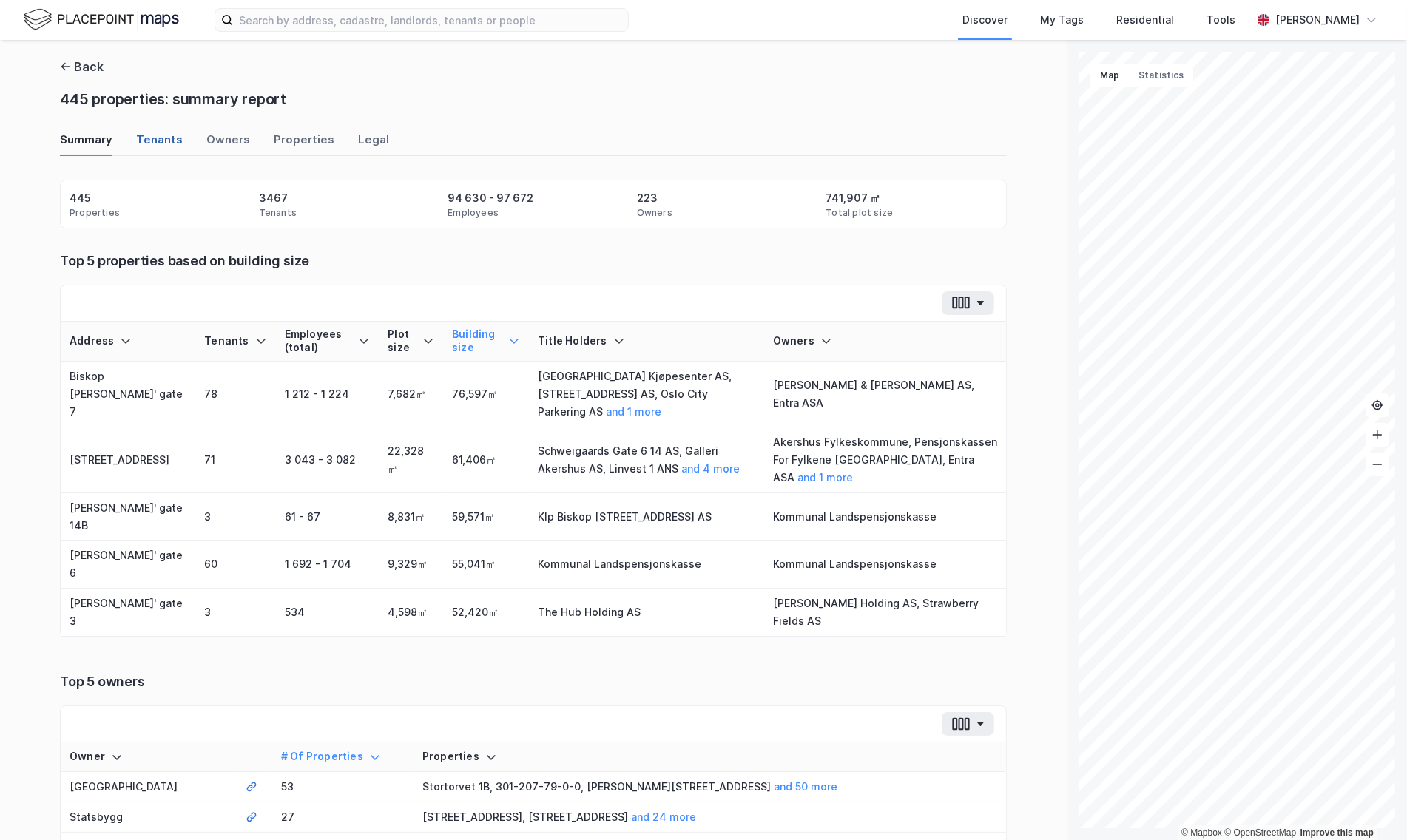
click at [166, 142] on div "Tenants" at bounding box center [159, 144] width 47 height 25
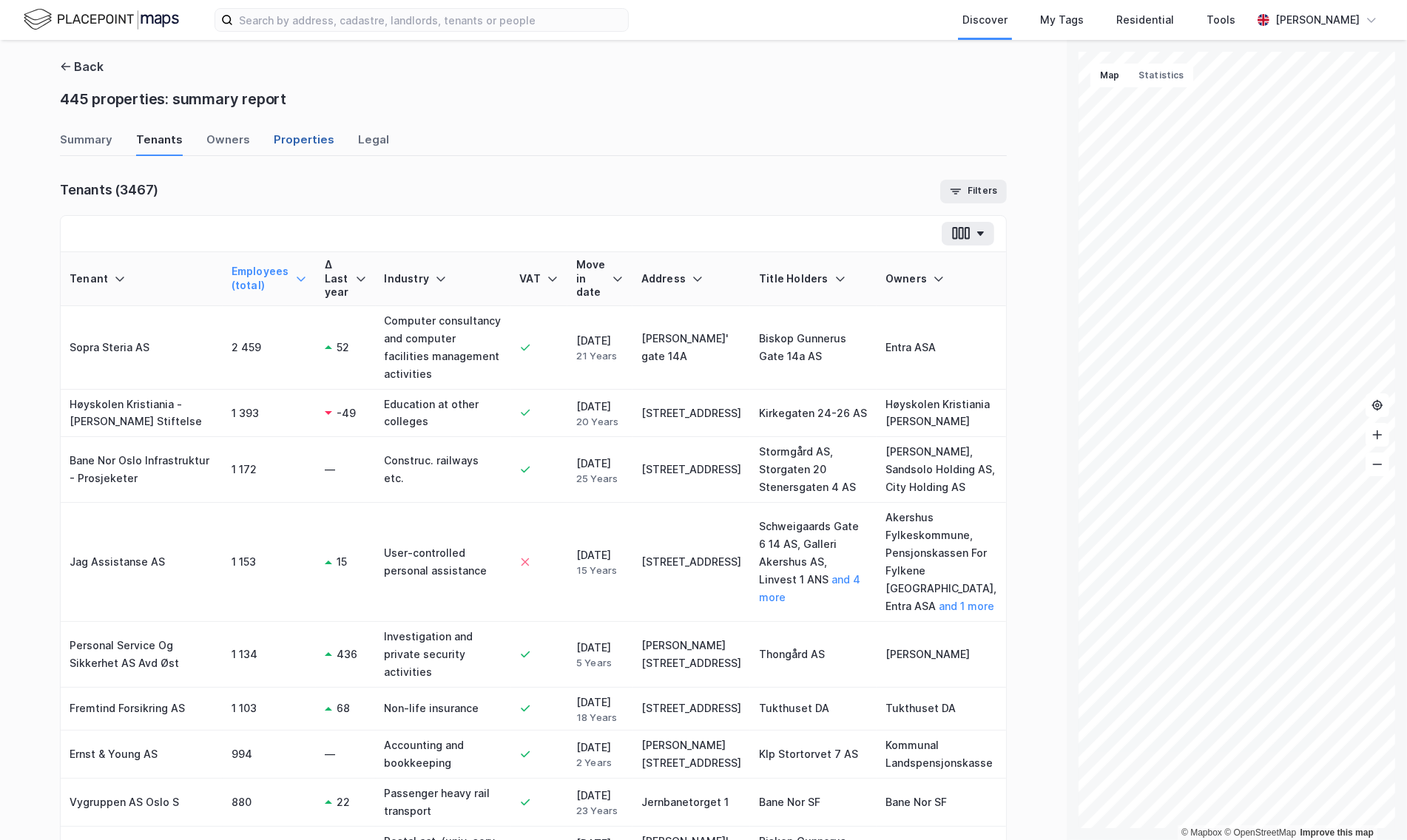
click at [294, 141] on div "Properties" at bounding box center [305, 144] width 61 height 25
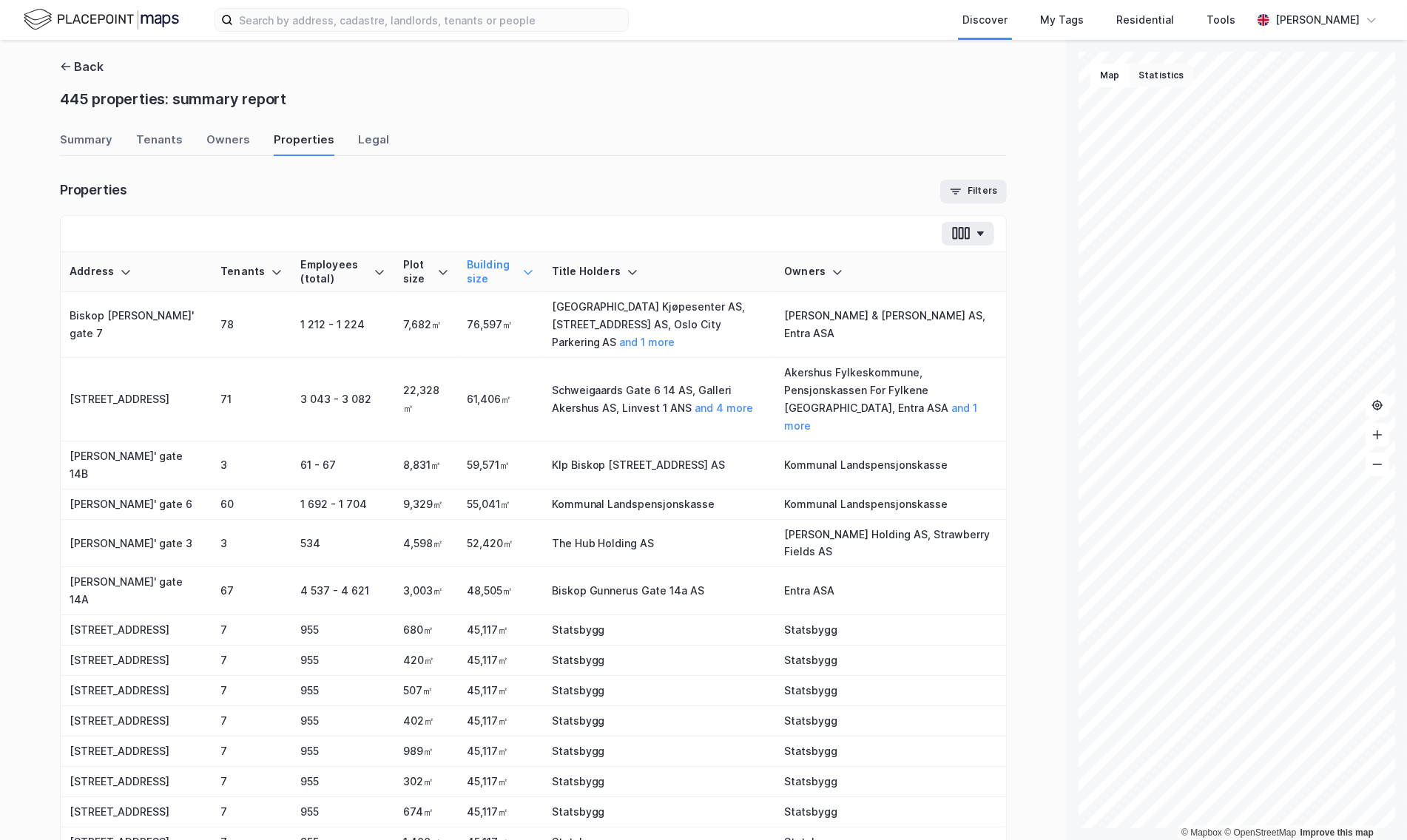
click at [1170, 82] on button "Statistics" at bounding box center [1161, 75] width 64 height 24
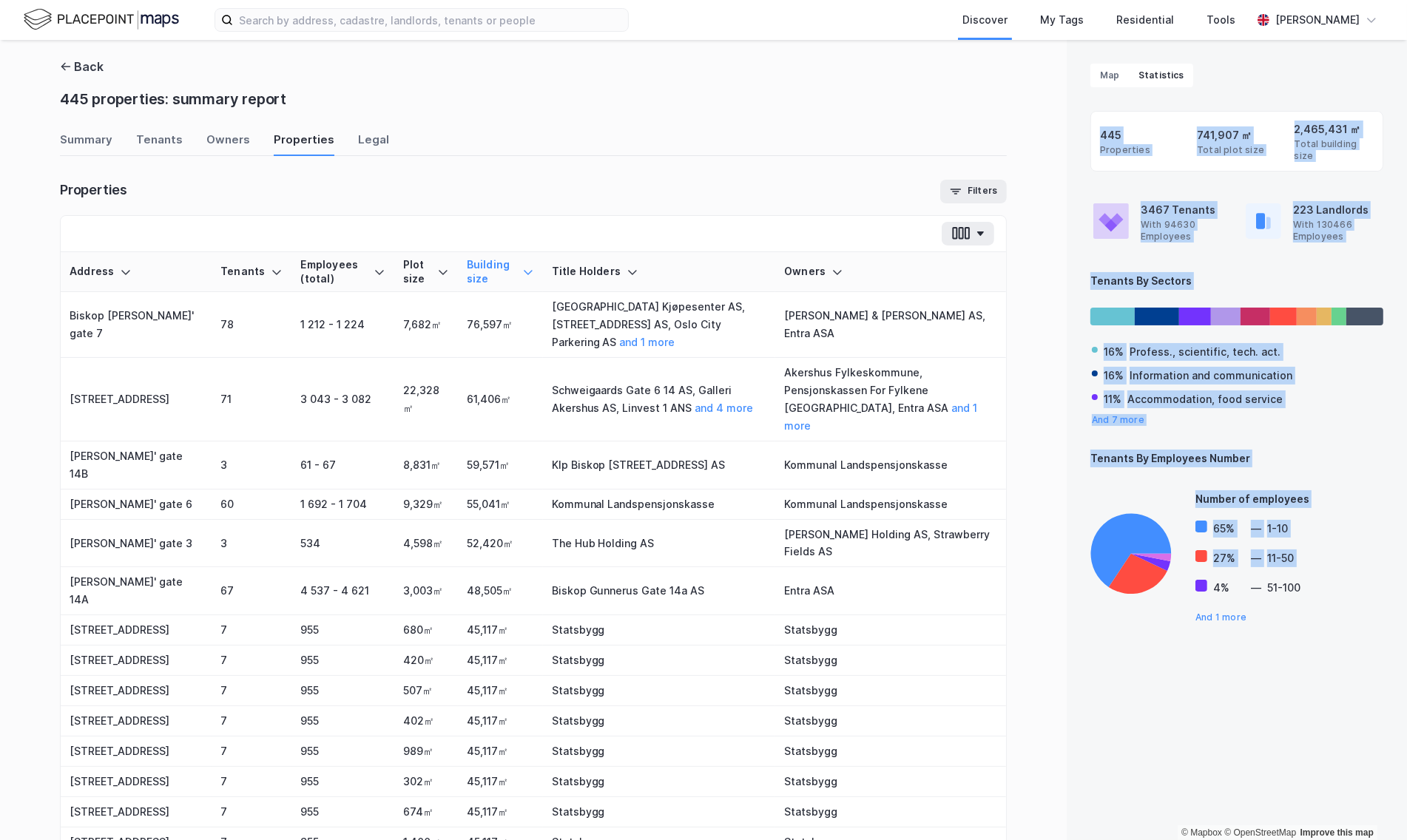
drag, startPoint x: 1112, startPoint y: 144, endPoint x: 1201, endPoint y: 596, distance: 460.7
click at [1201, 596] on div "Properties 445 Total plot size 741,907 ㎡ Total building size 2,465,431 ㎡ 3467 T…" at bounding box center [1236, 397] width 293 height 572
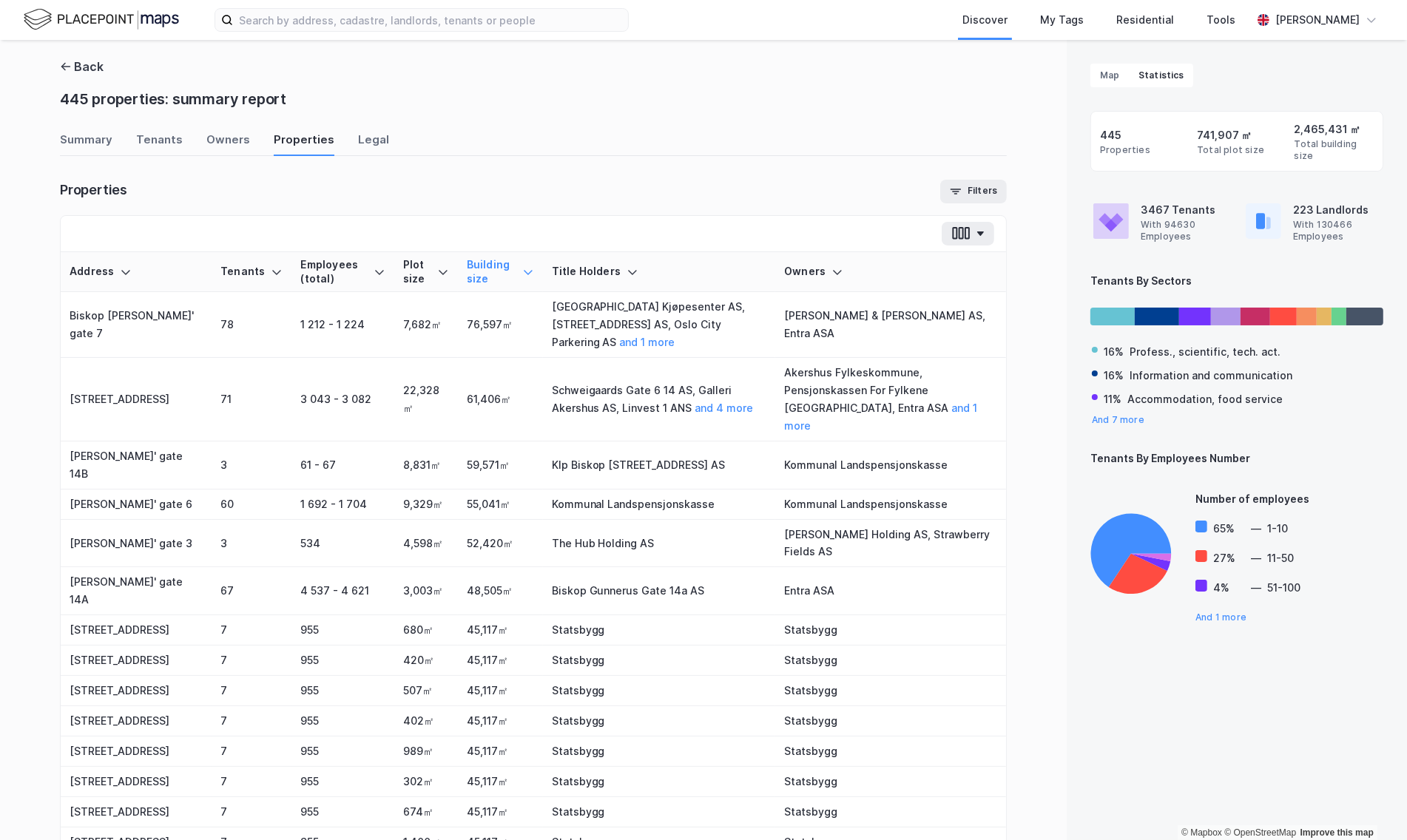
click at [1226, 639] on div "Properties 445 Total plot size 741,907 ㎡ Total building size 2,465,431 ㎡ 3467 T…" at bounding box center [1236, 397] width 293 height 572
click at [216, 136] on div "Owners" at bounding box center [228, 144] width 44 height 25
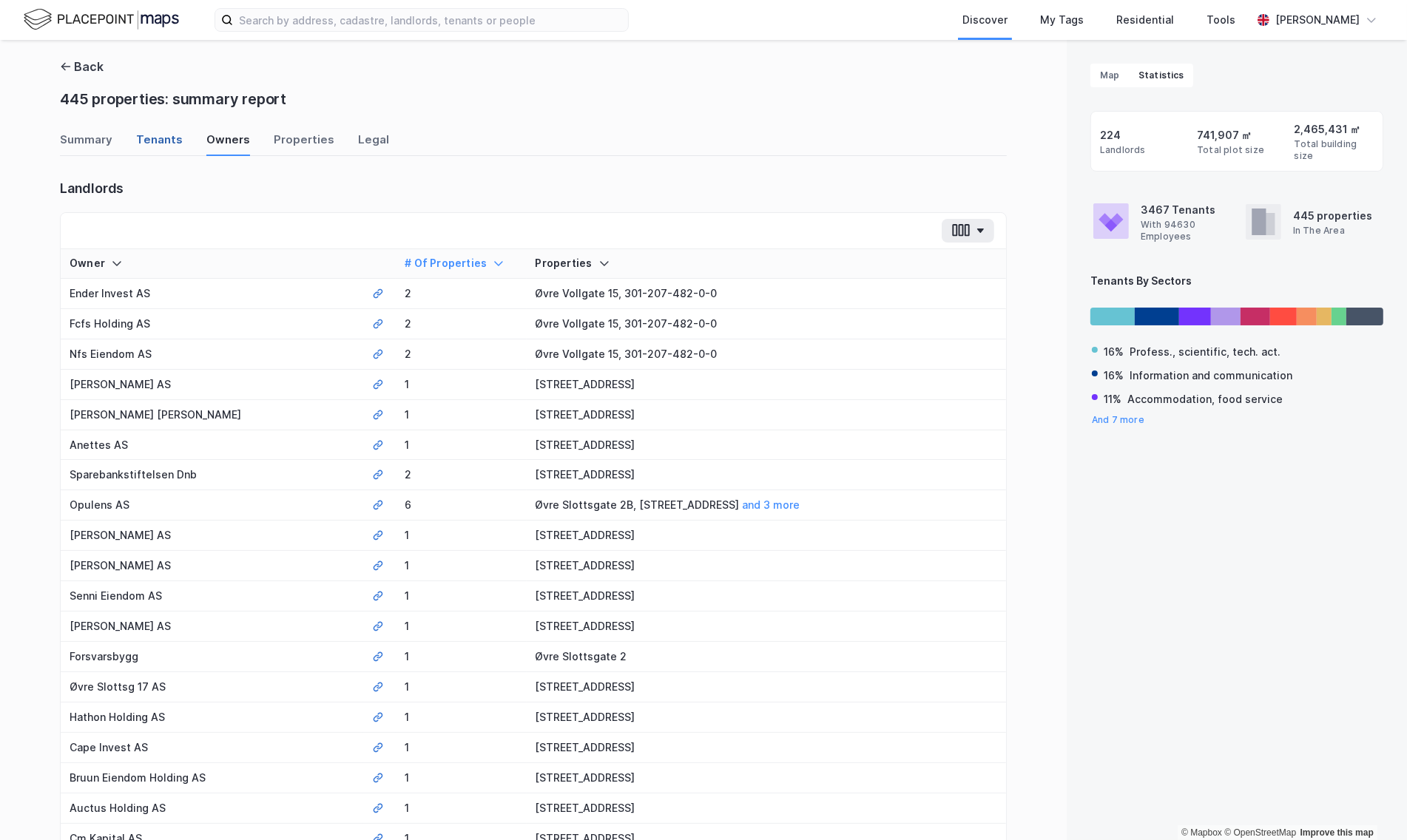
click at [150, 146] on div "Tenants" at bounding box center [159, 144] width 47 height 25
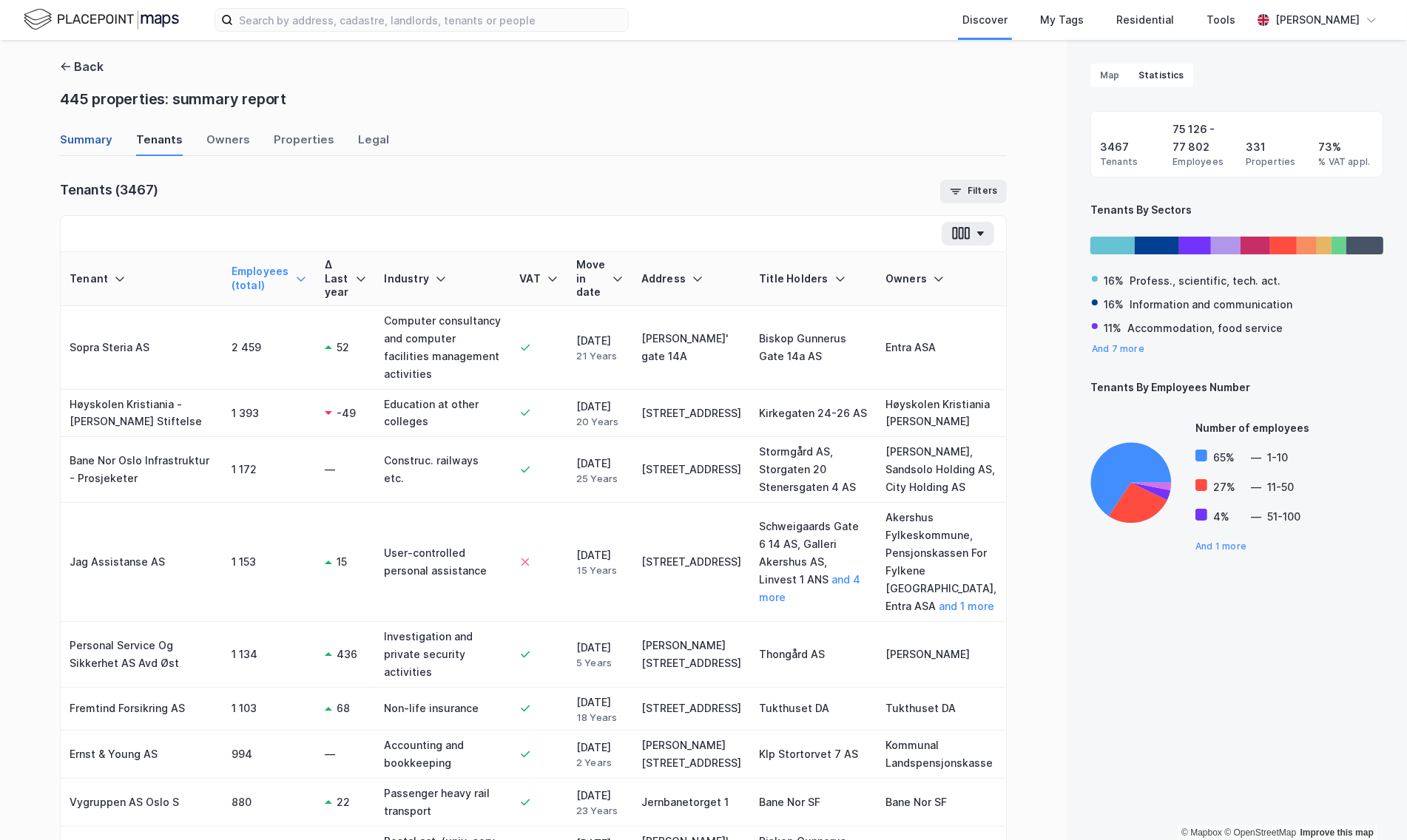
click at [85, 140] on div "Summary" at bounding box center [85, 144] width 52 height 25
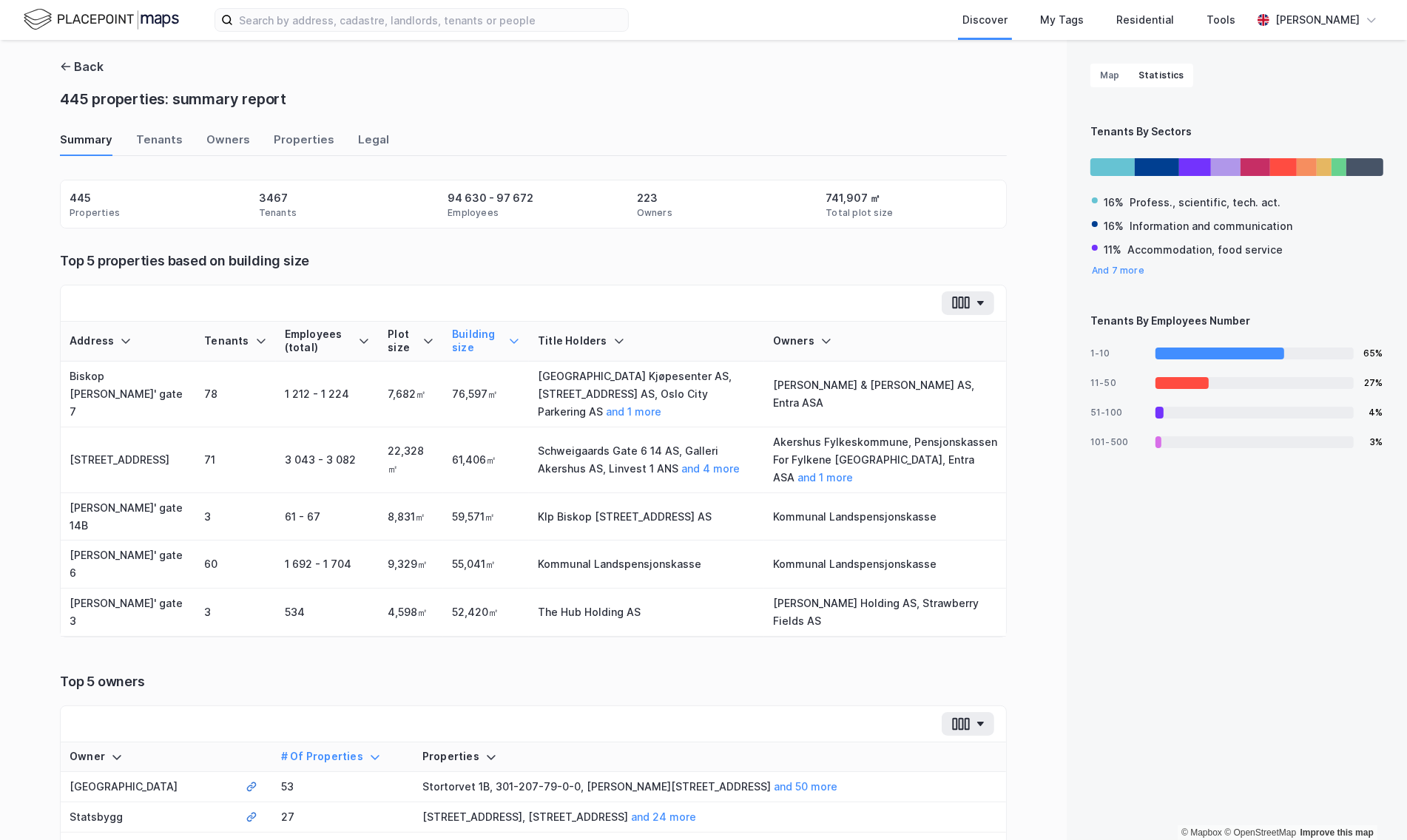
click at [79, 56] on div "Back 445 properties: summary report Summary Tenants Owners Properties Legal Pro…" at bounding box center [533, 440] width 1067 height 801
click at [76, 61] on button "Back" at bounding box center [82, 66] width 44 height 17
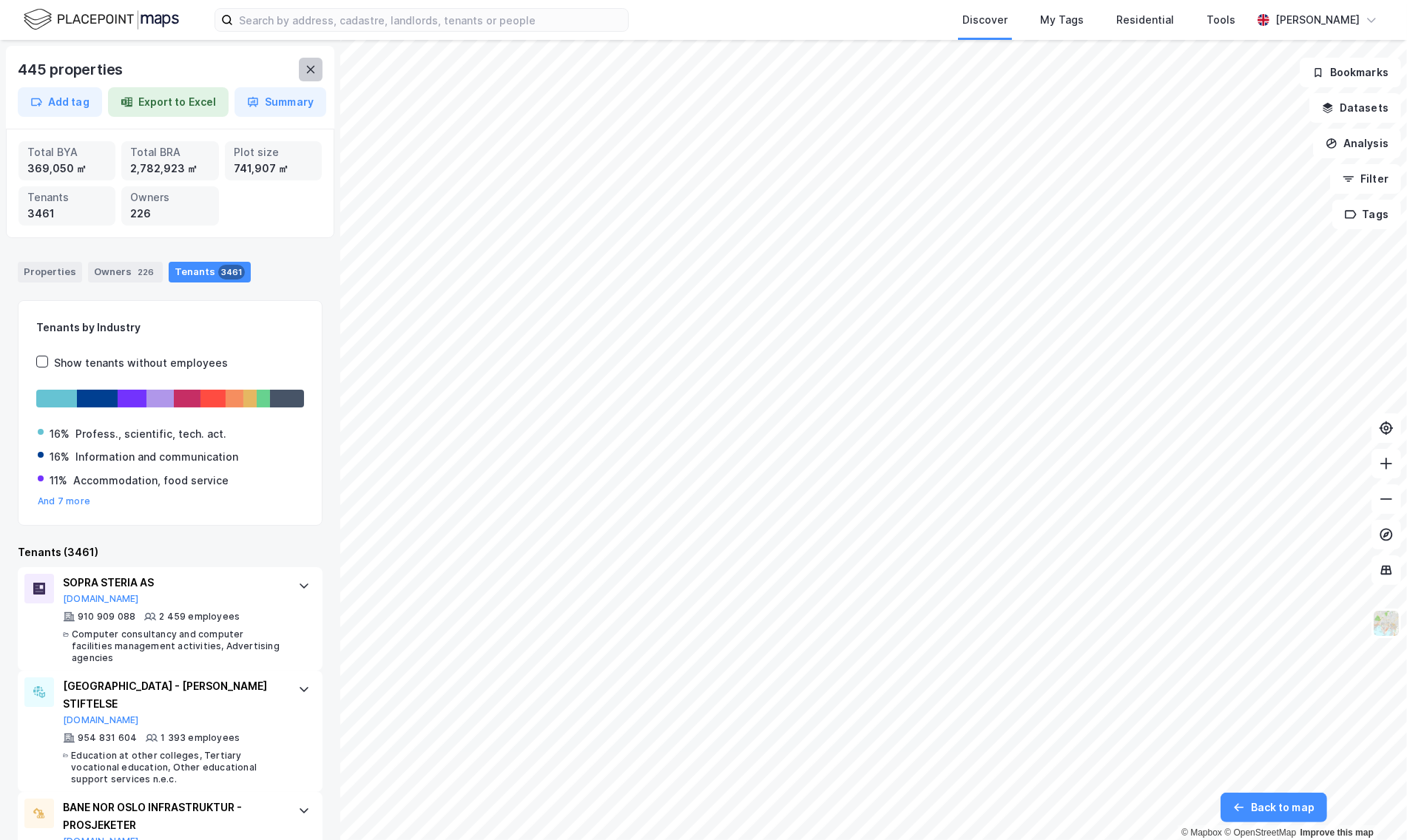
click at [307, 62] on button at bounding box center [311, 70] width 24 height 24
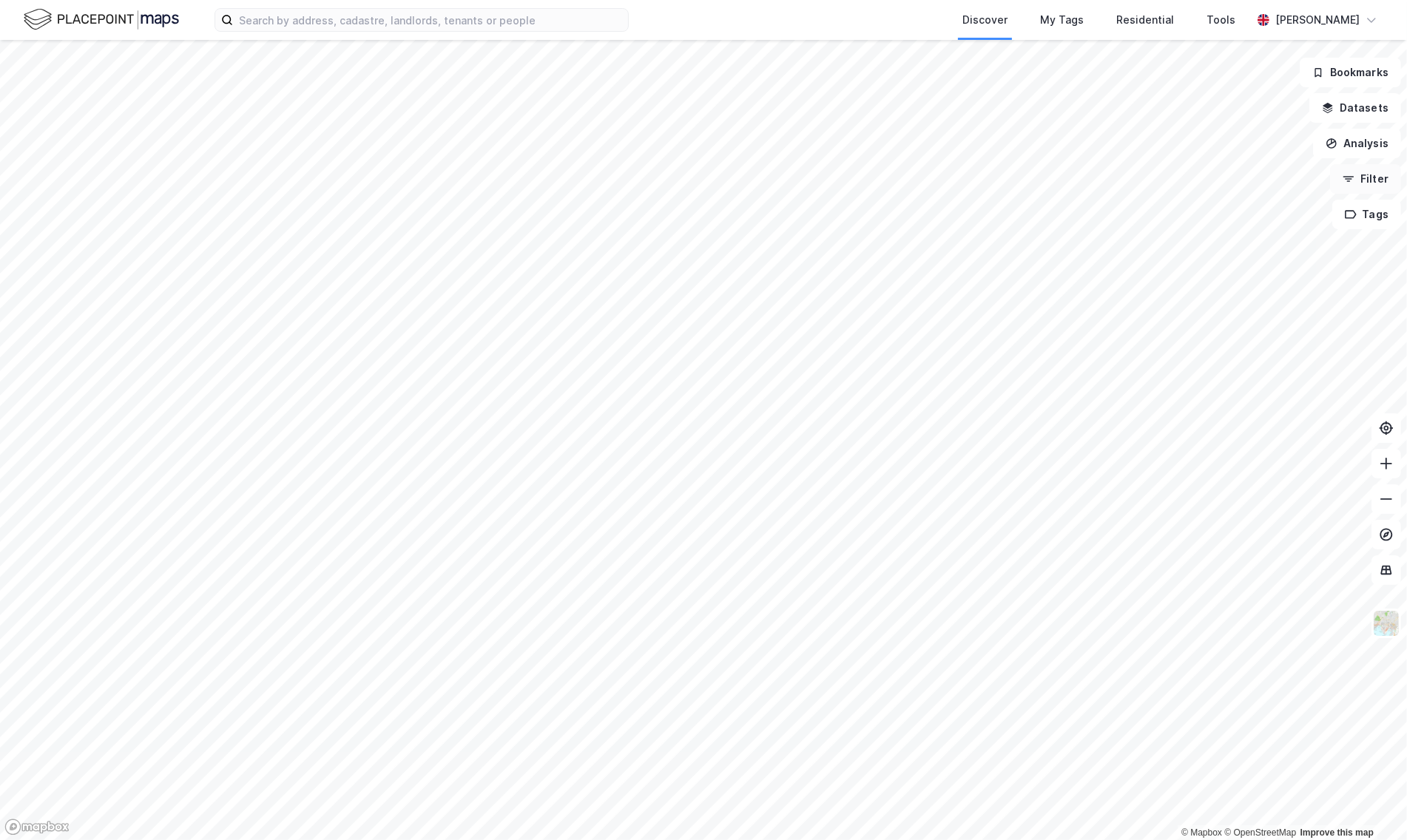
click at [1361, 171] on button "Filter" at bounding box center [1366, 179] width 71 height 29
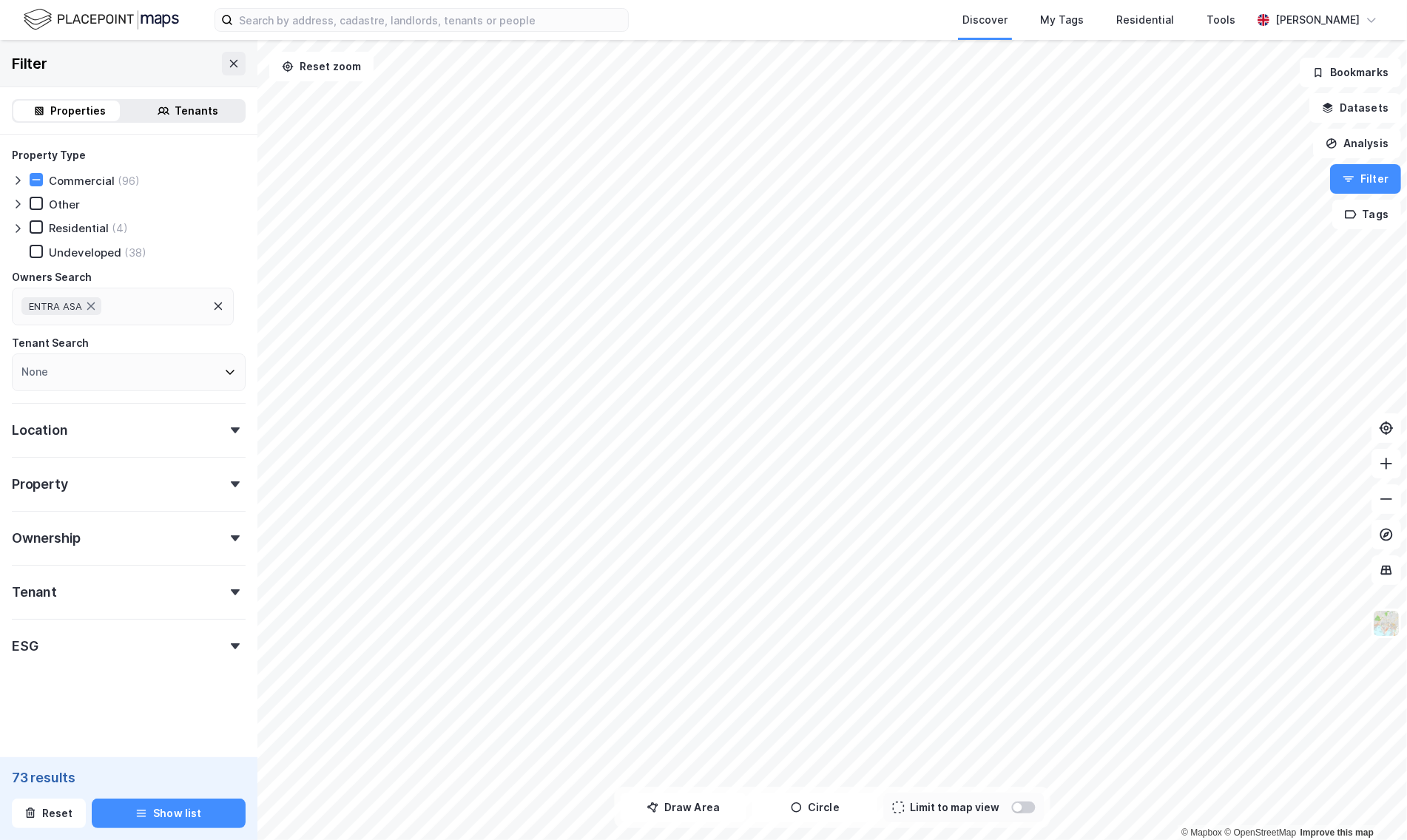
click at [201, 127] on div "Properties Tenants" at bounding box center [128, 111] width 258 height 48
click at [182, 103] on div "Tenants" at bounding box center [197, 110] width 44 height 17
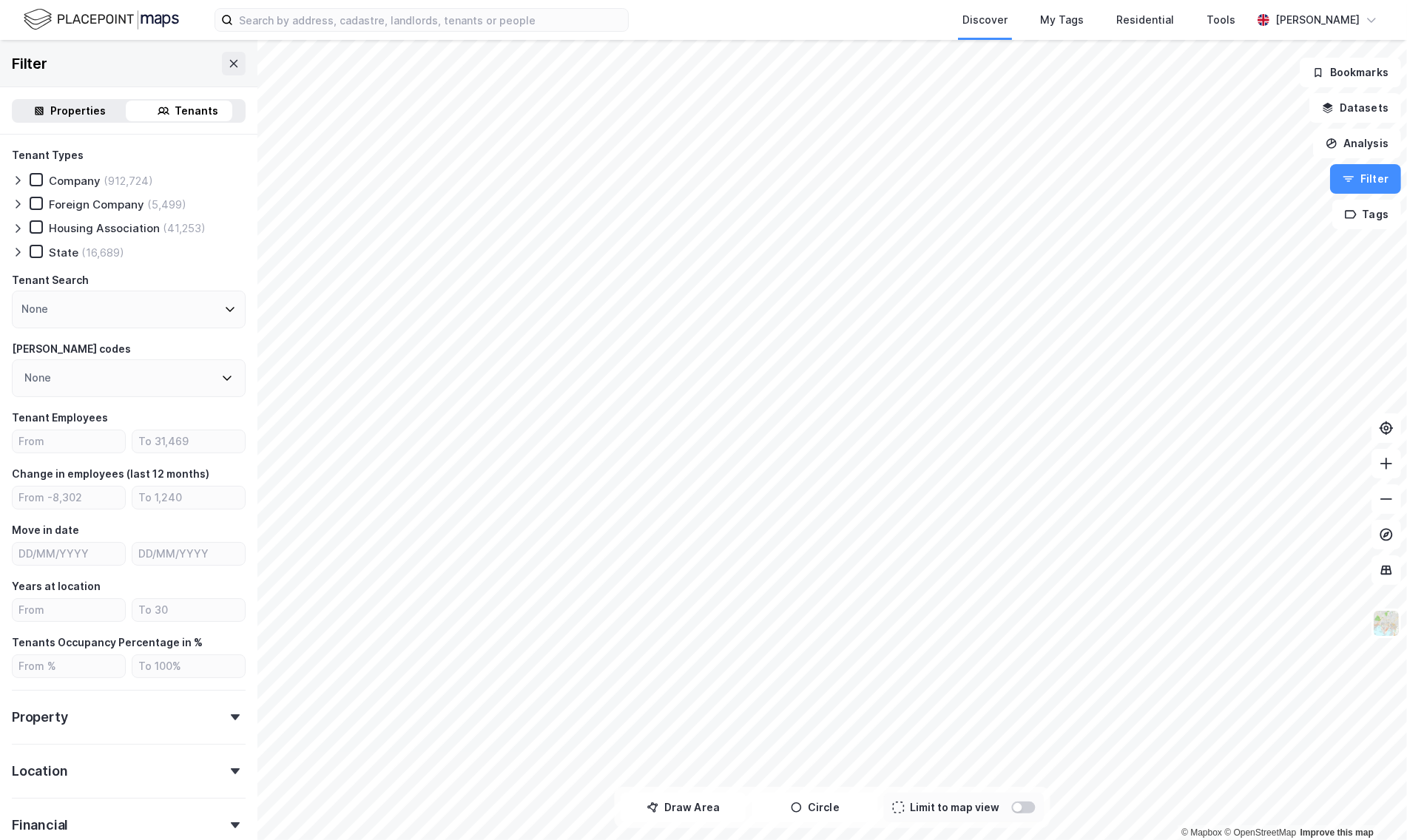
click at [80, 120] on div "Properties" at bounding box center [70, 111] width 113 height 21
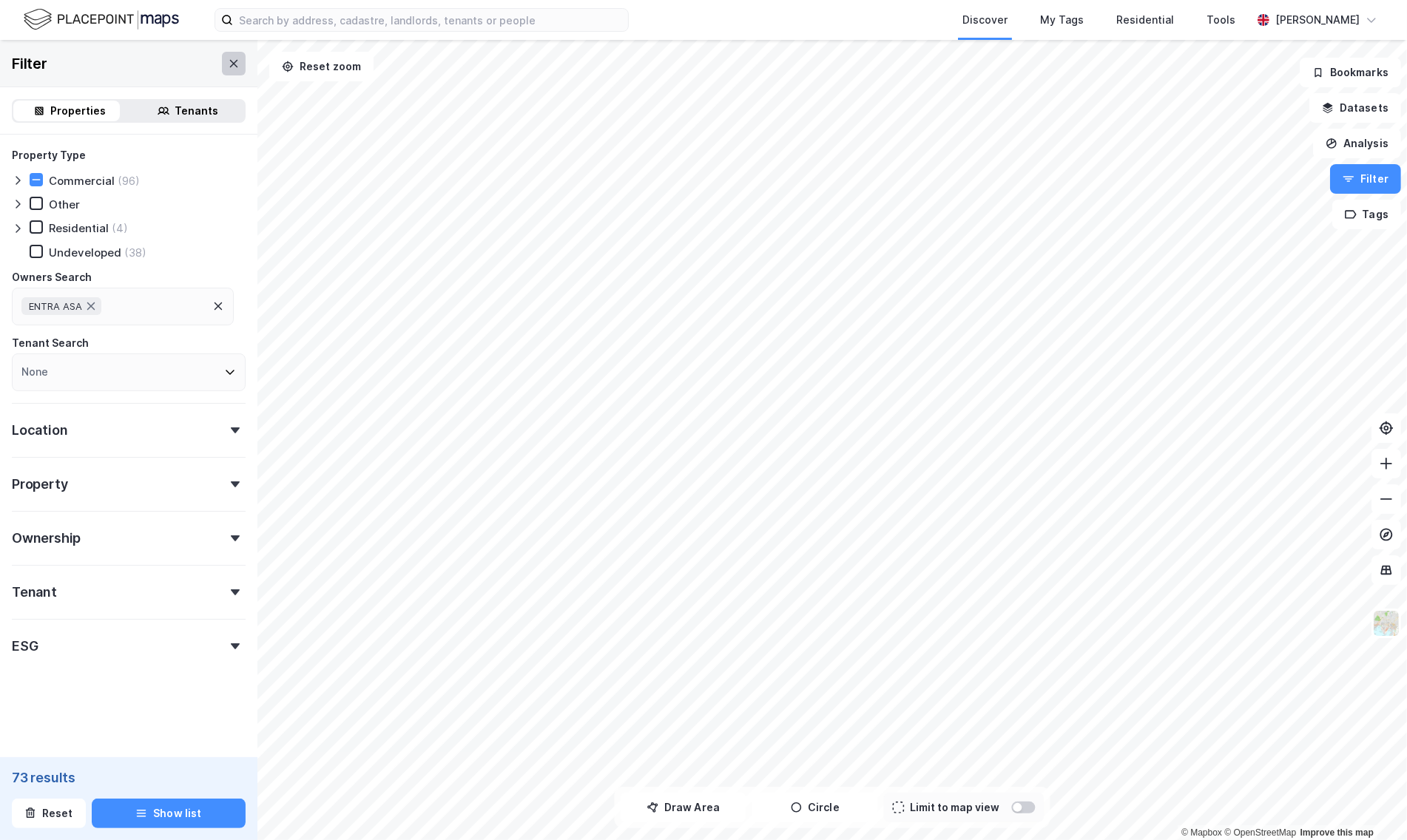
click at [231, 57] on button at bounding box center [234, 63] width 24 height 24
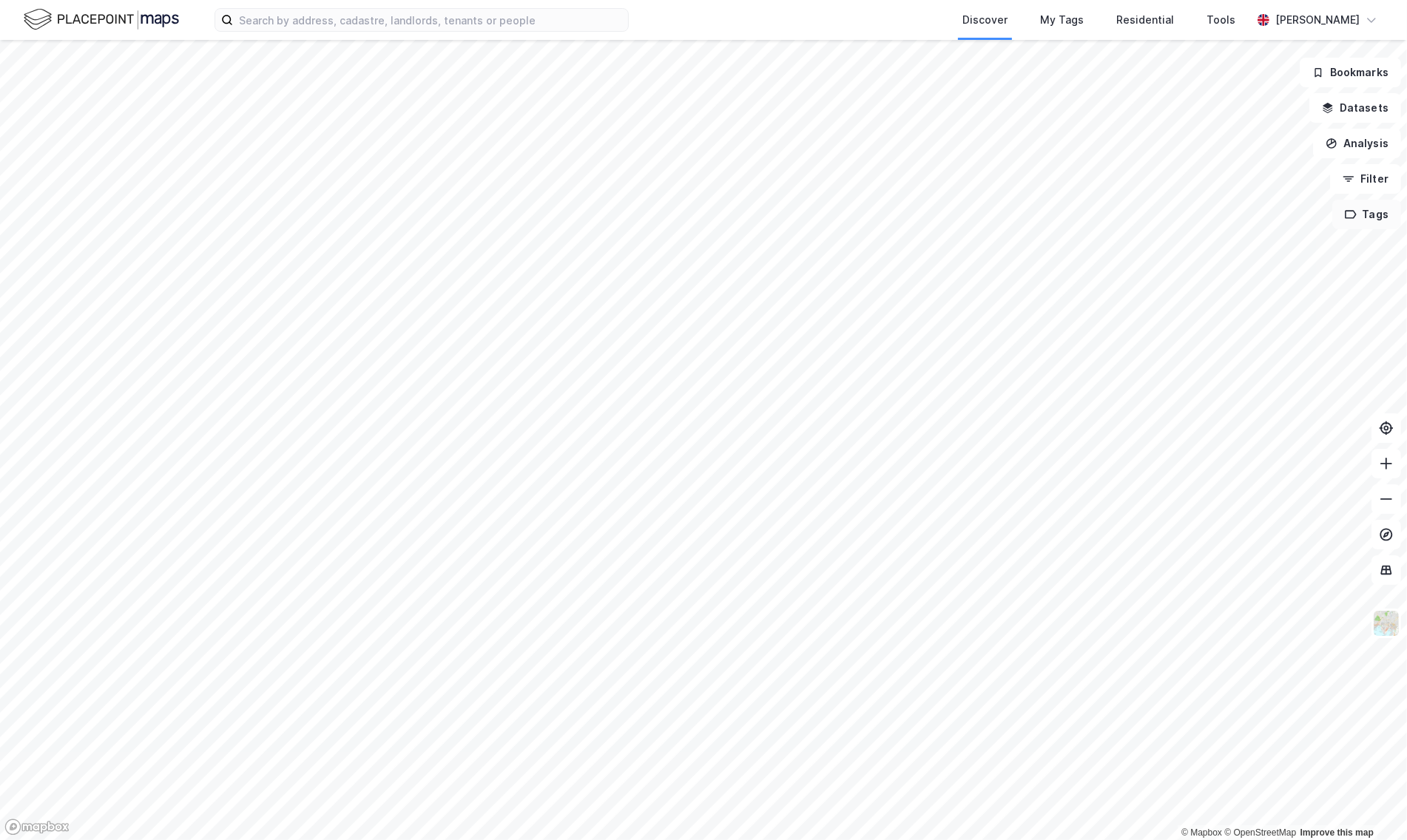
click at [1378, 214] on button "Tags" at bounding box center [1367, 215] width 69 height 29
click at [1367, 213] on button "Tags" at bounding box center [1367, 215] width 69 height 29
click at [1376, 226] on button "Tags" at bounding box center [1367, 215] width 69 height 29
click at [1195, 246] on div "Mappe test" at bounding box center [1209, 251] width 200 height 13
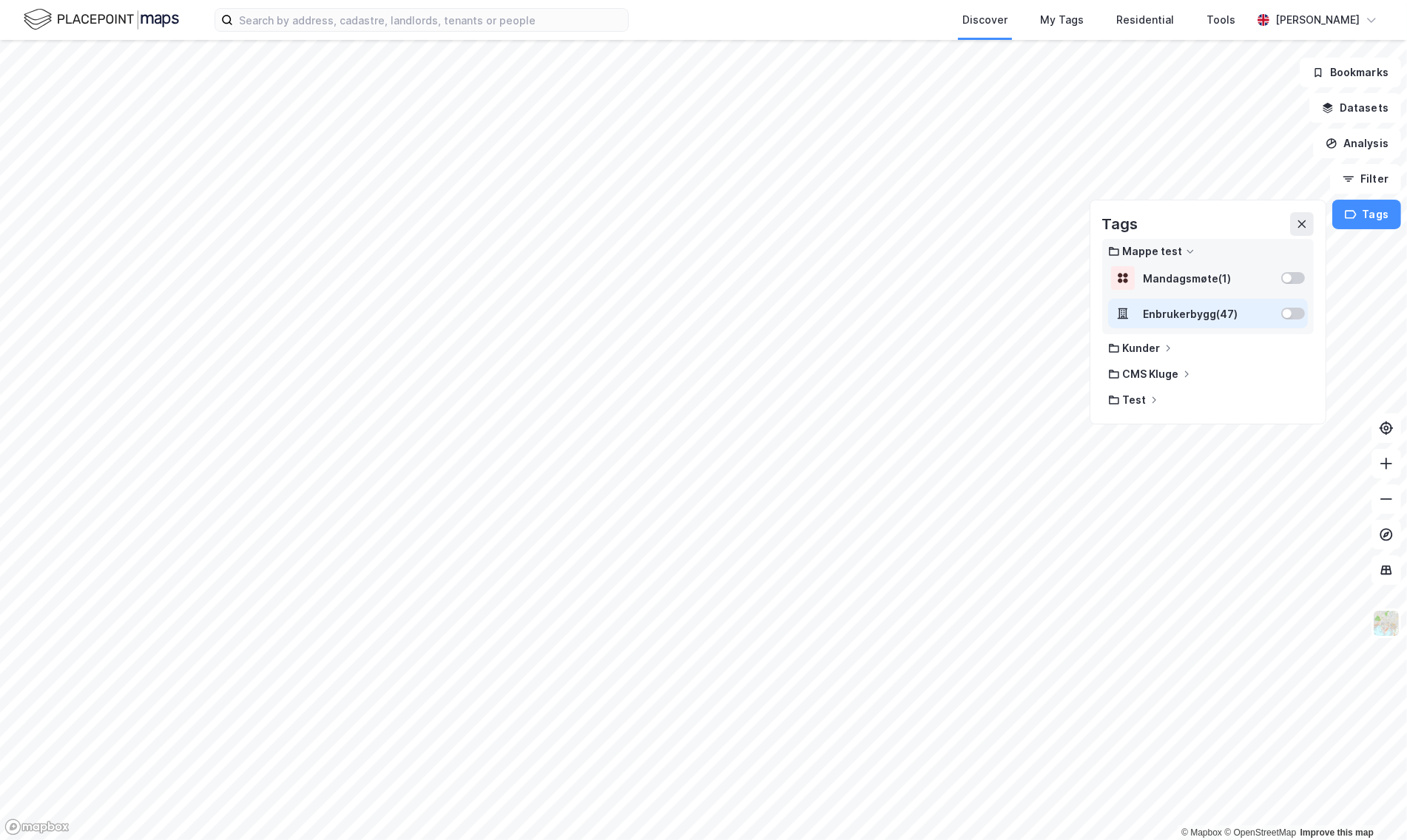
click at [1300, 311] on div at bounding box center [1293, 314] width 24 height 12
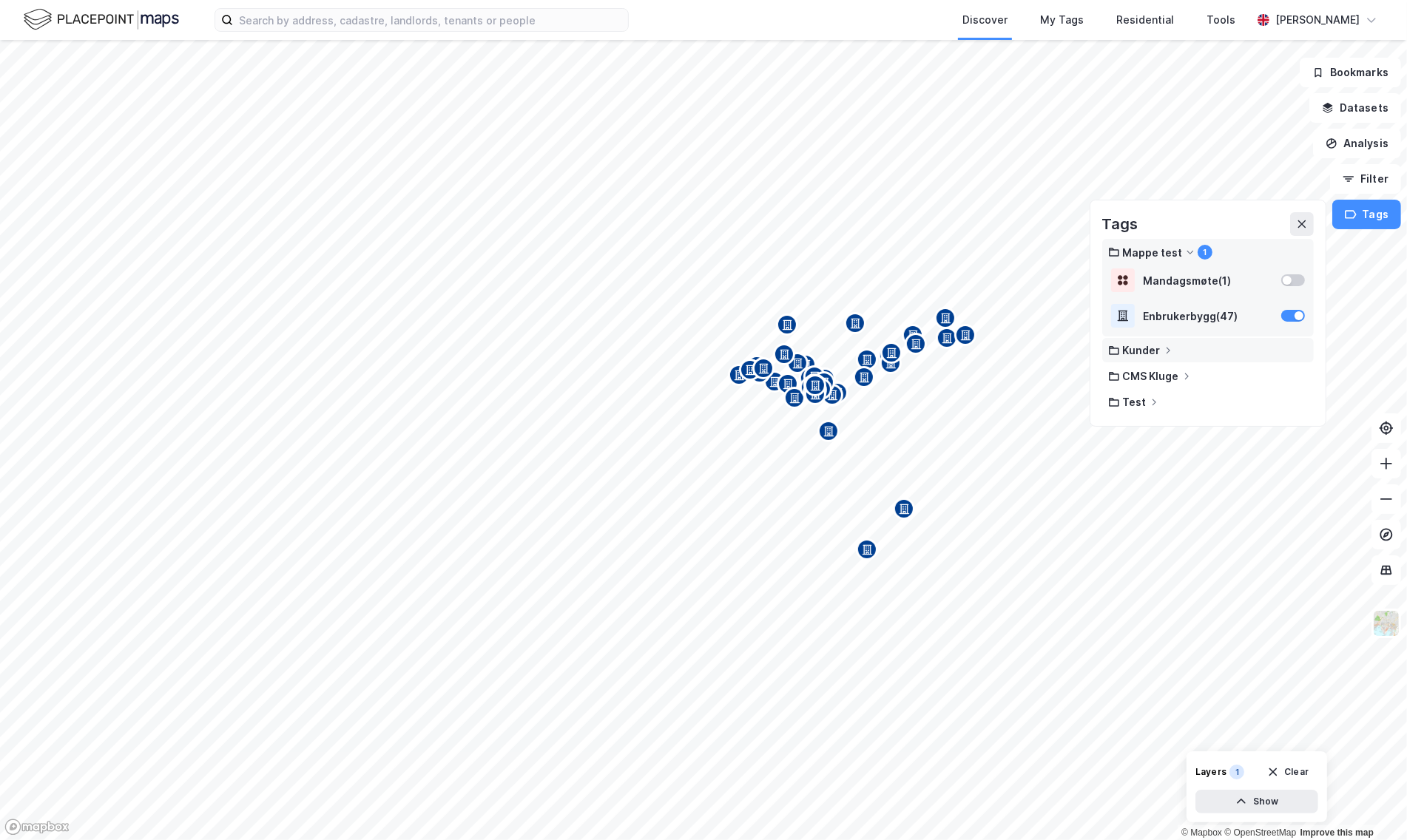
click at [1169, 345] on div "Kunder" at bounding box center [1209, 350] width 200 height 13
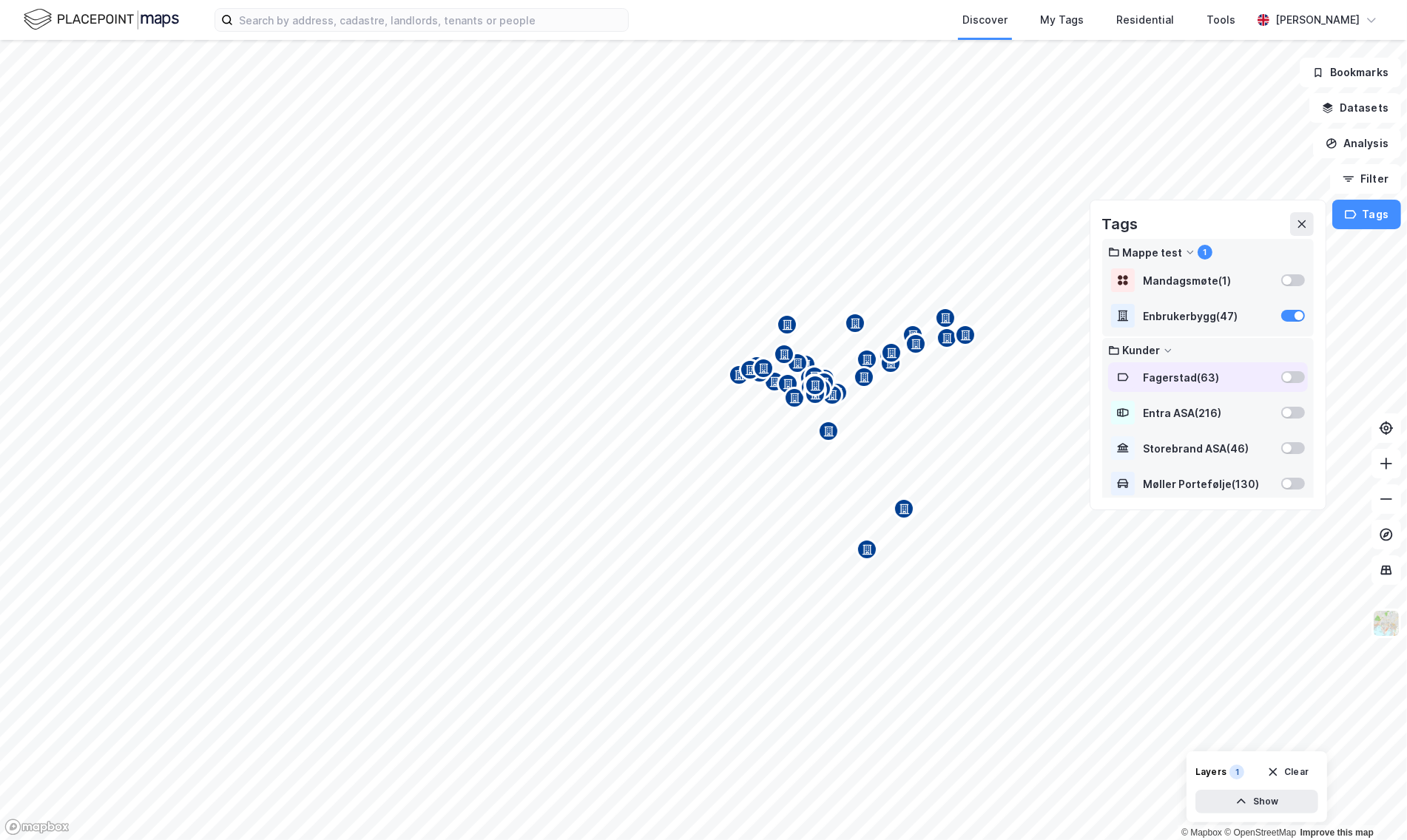
click at [1281, 380] on div at bounding box center [1293, 377] width 24 height 12
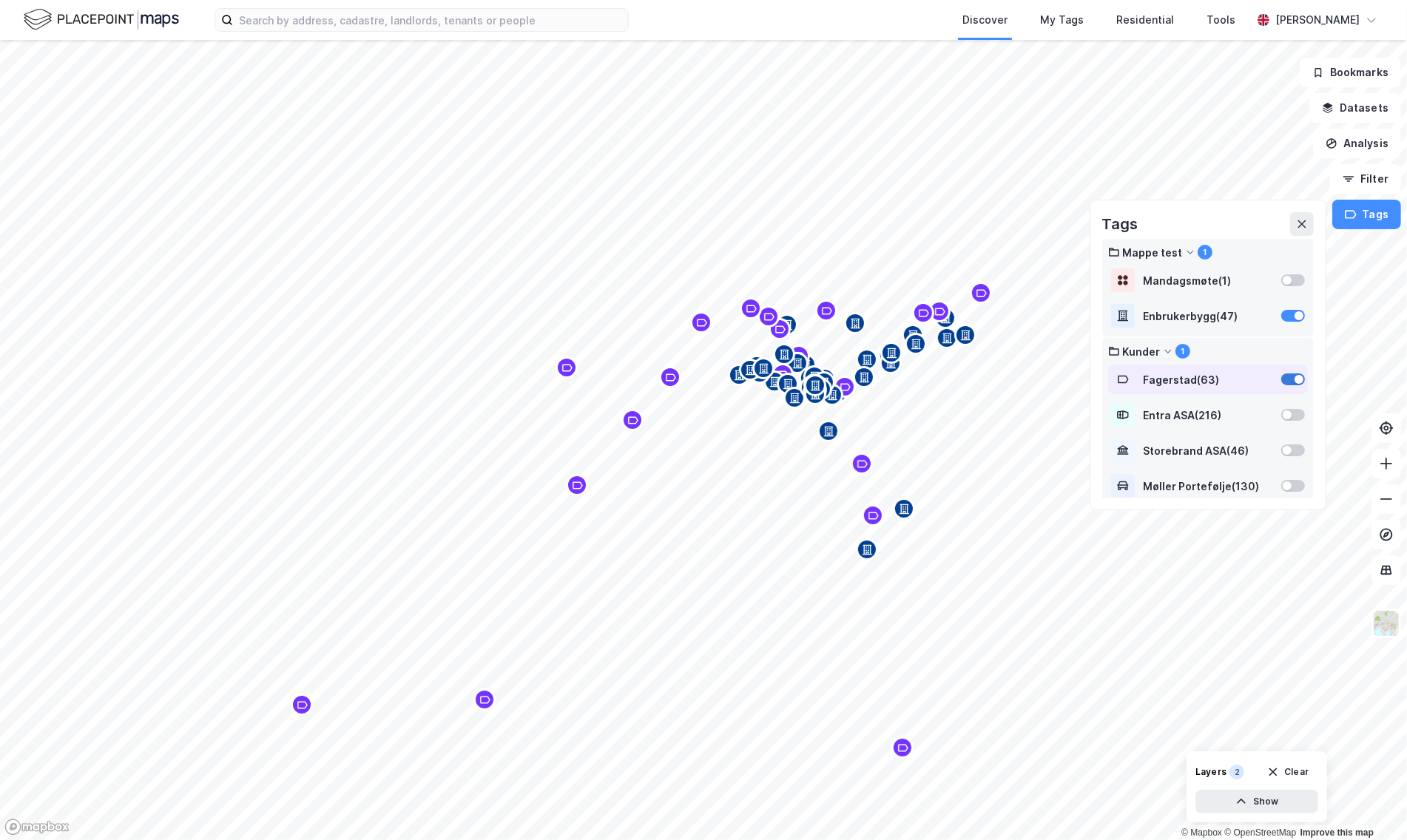
click at [1285, 378] on div at bounding box center [1293, 379] width 24 height 12
click at [1291, 308] on div "Enbrukerbygg ( 47 )" at bounding box center [1209, 315] width 200 height 29
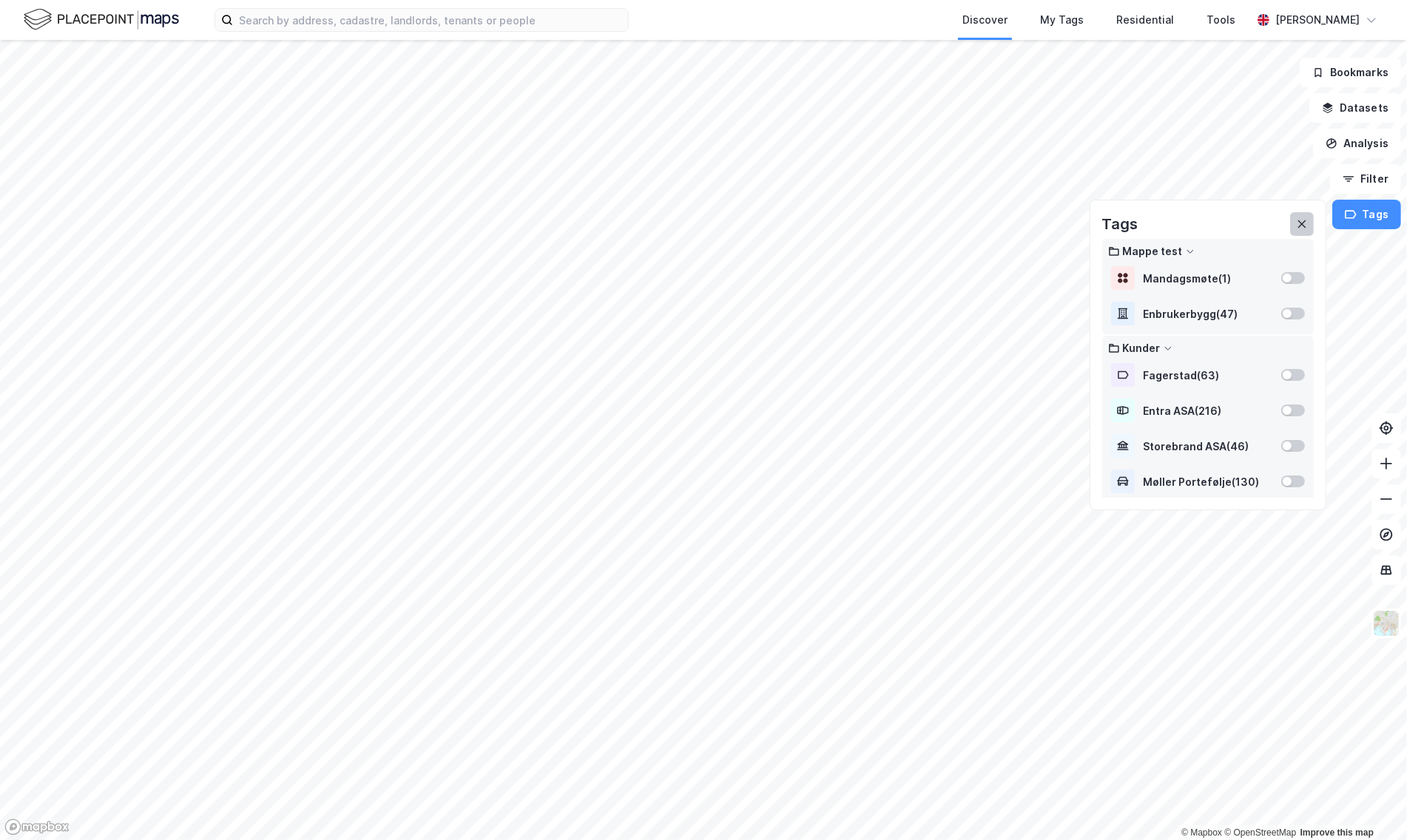
click at [1308, 218] on icon at bounding box center [1302, 224] width 12 height 12
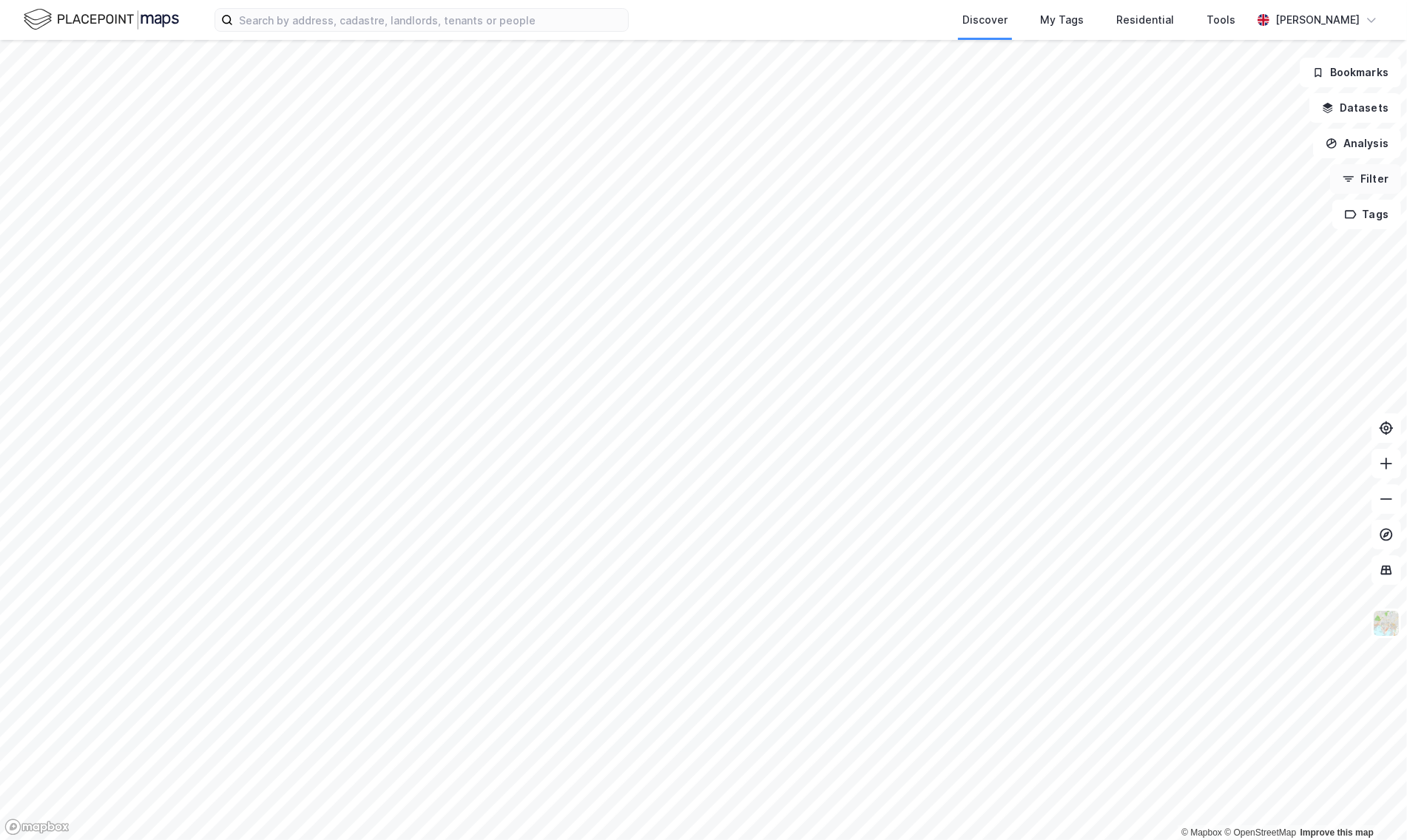
click at [1368, 171] on button "Filter" at bounding box center [1366, 179] width 71 height 29
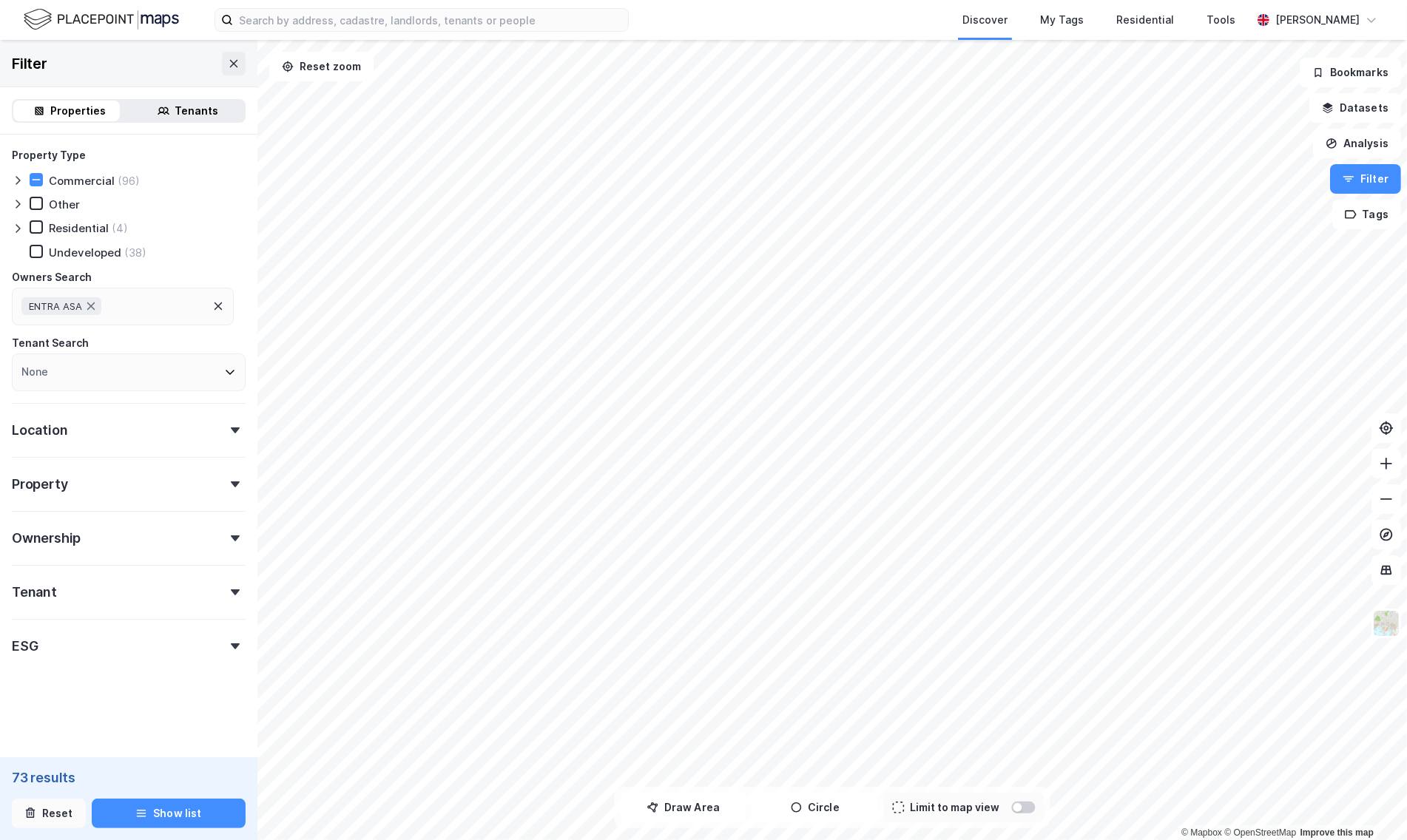
click at [43, 825] on button "Reset" at bounding box center [49, 813] width 74 height 29
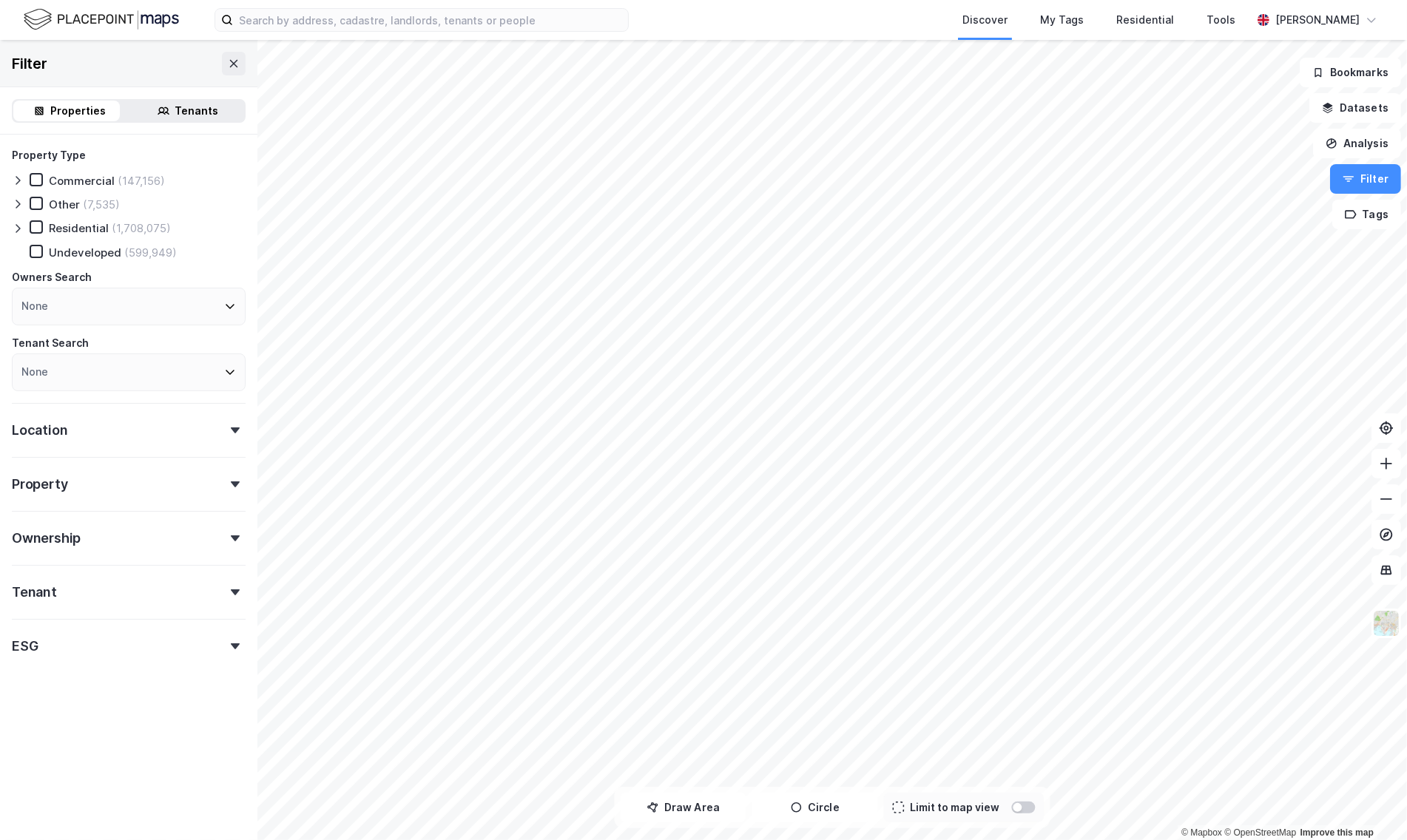
click at [182, 116] on div "Tenants" at bounding box center [197, 110] width 44 height 17
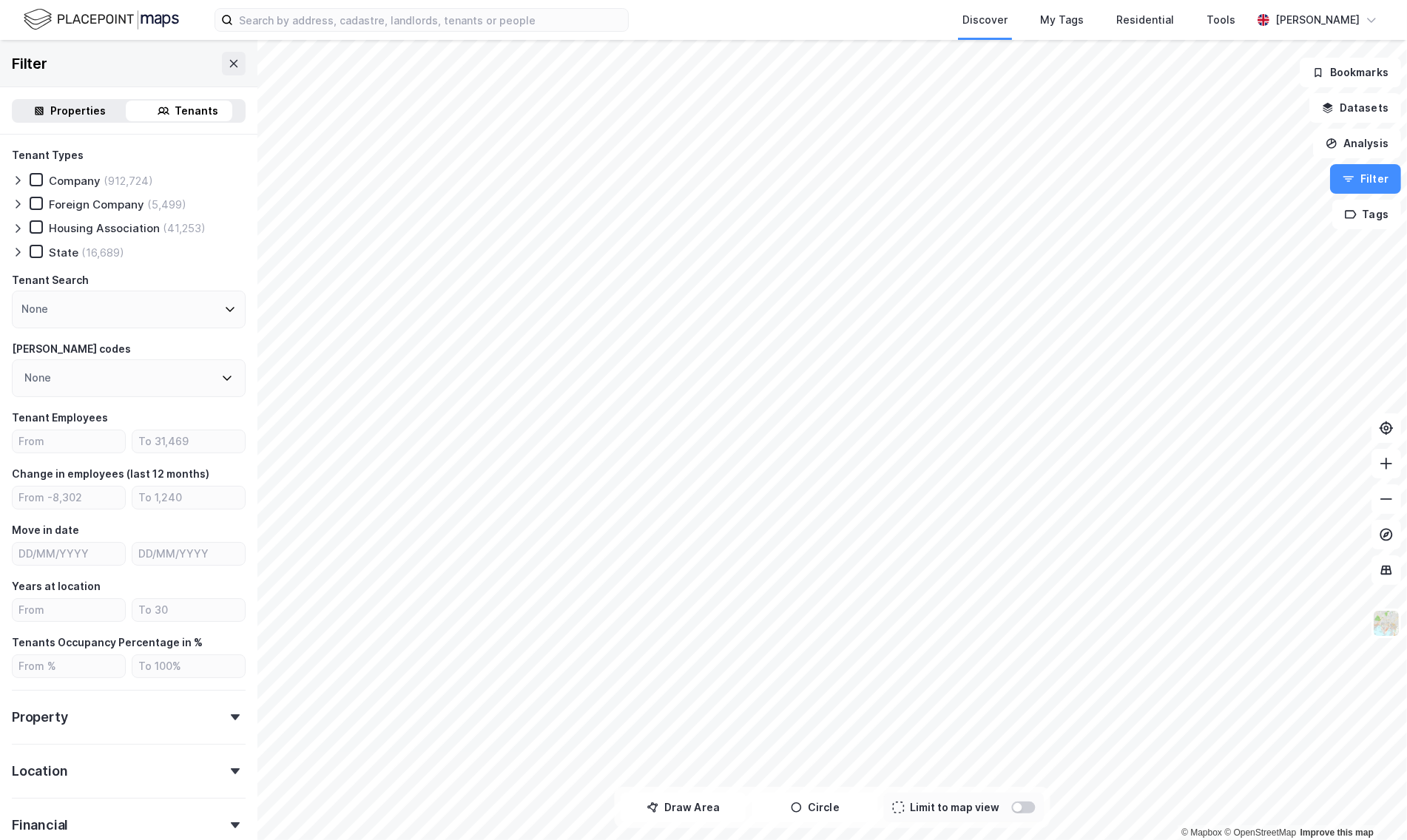
click at [83, 107] on div "Properties" at bounding box center [79, 110] width 56 height 17
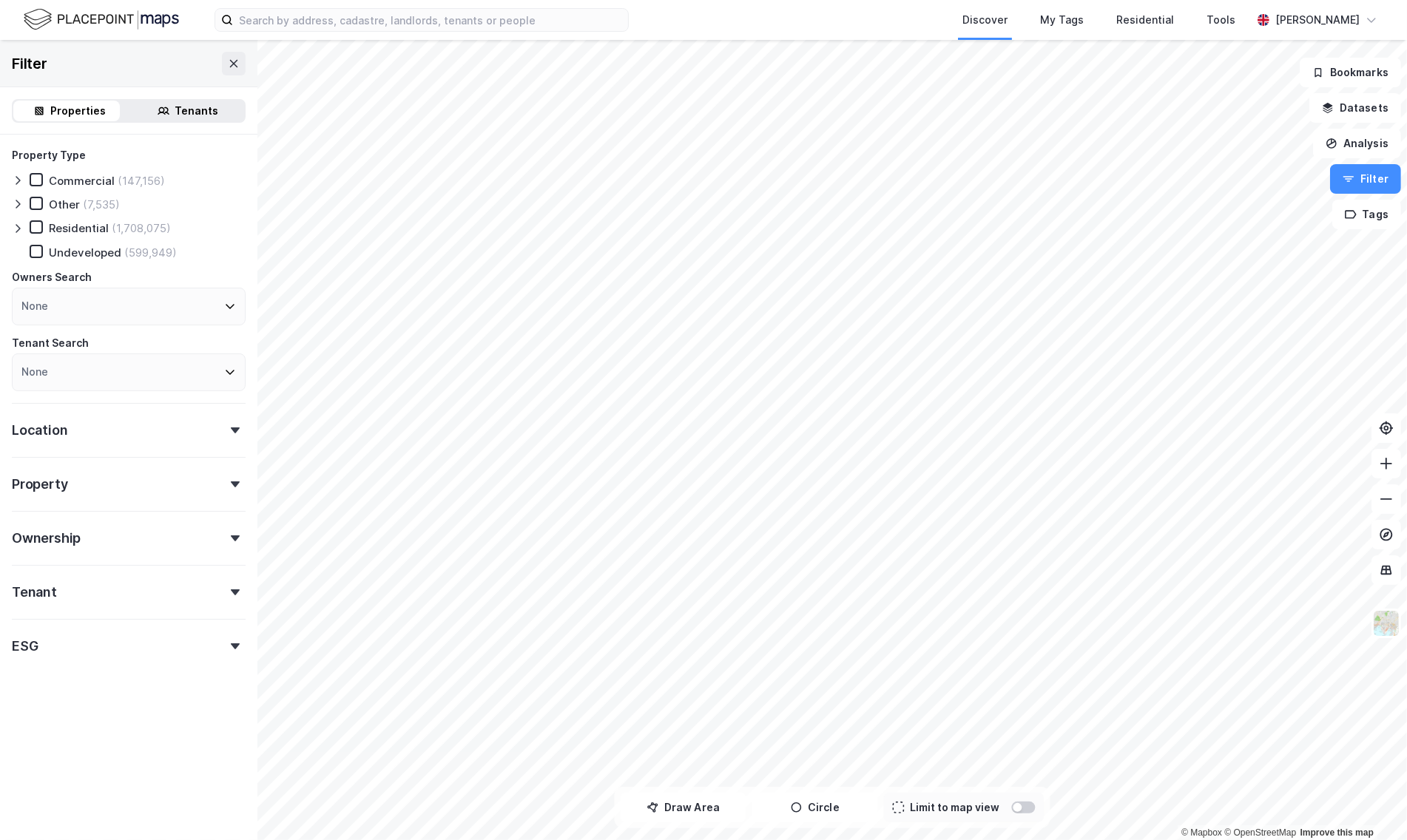
click at [21, 184] on icon at bounding box center [17, 180] width 12 height 12
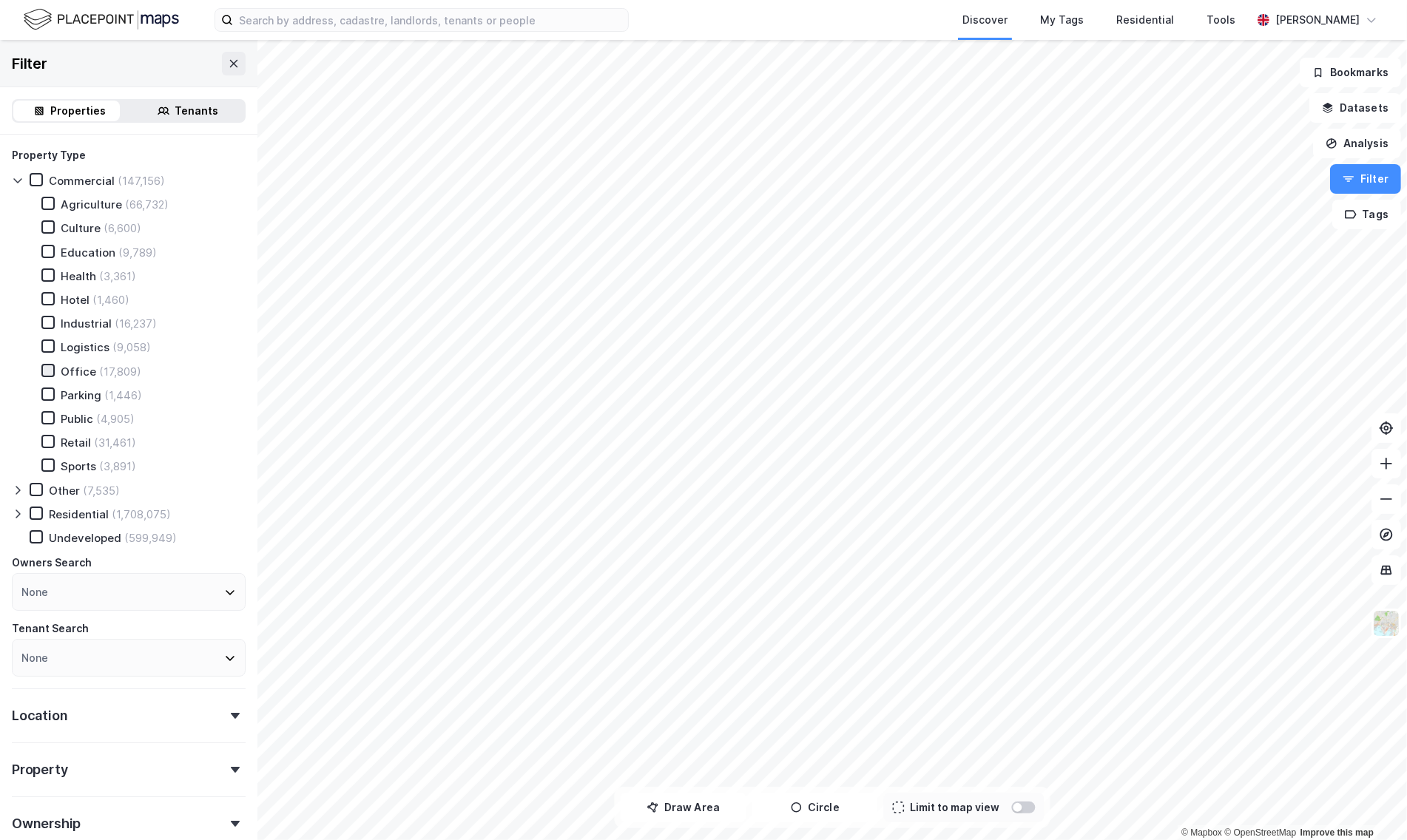
click at [44, 370] on icon at bounding box center [48, 370] width 10 height 10
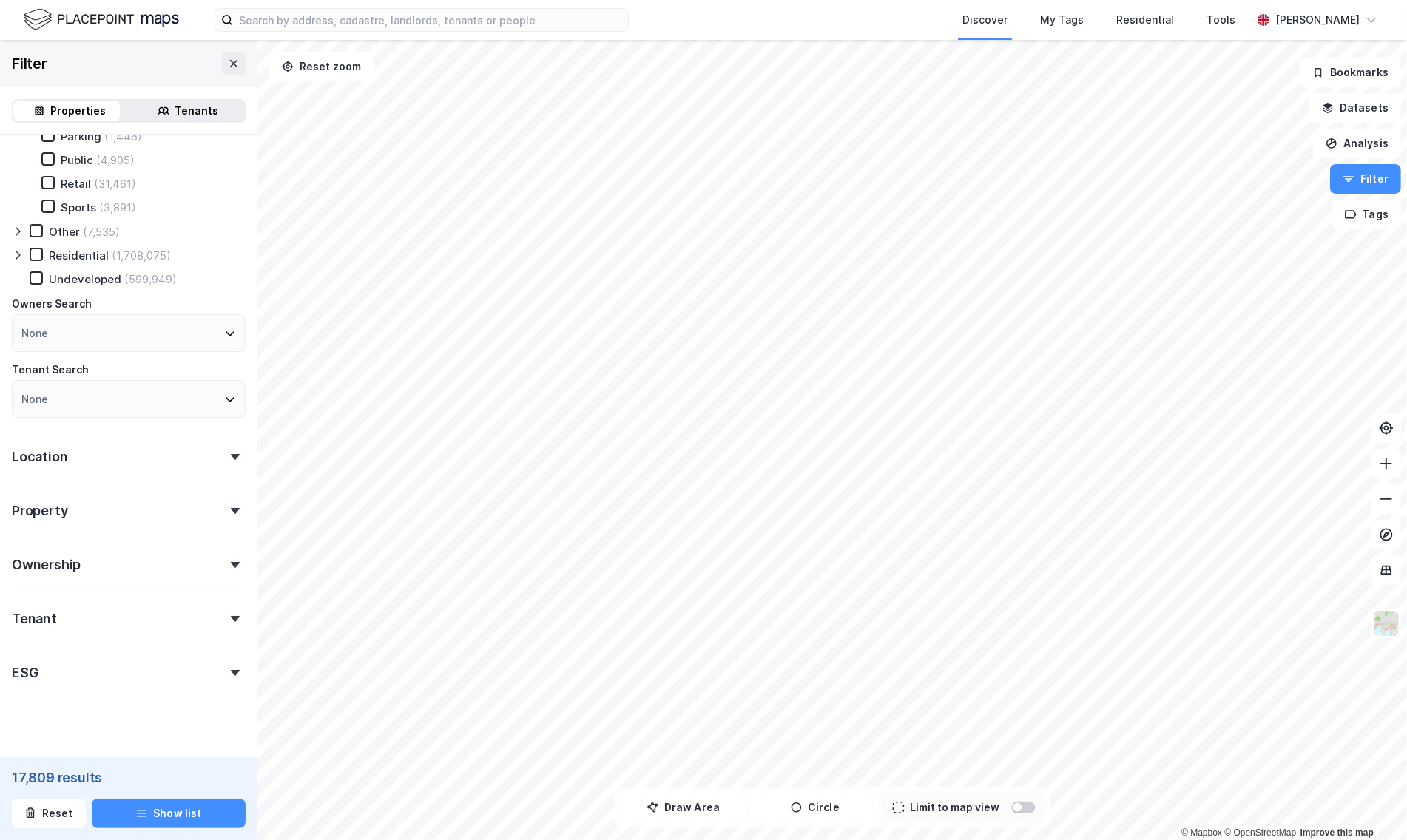
scroll to position [275, 0]
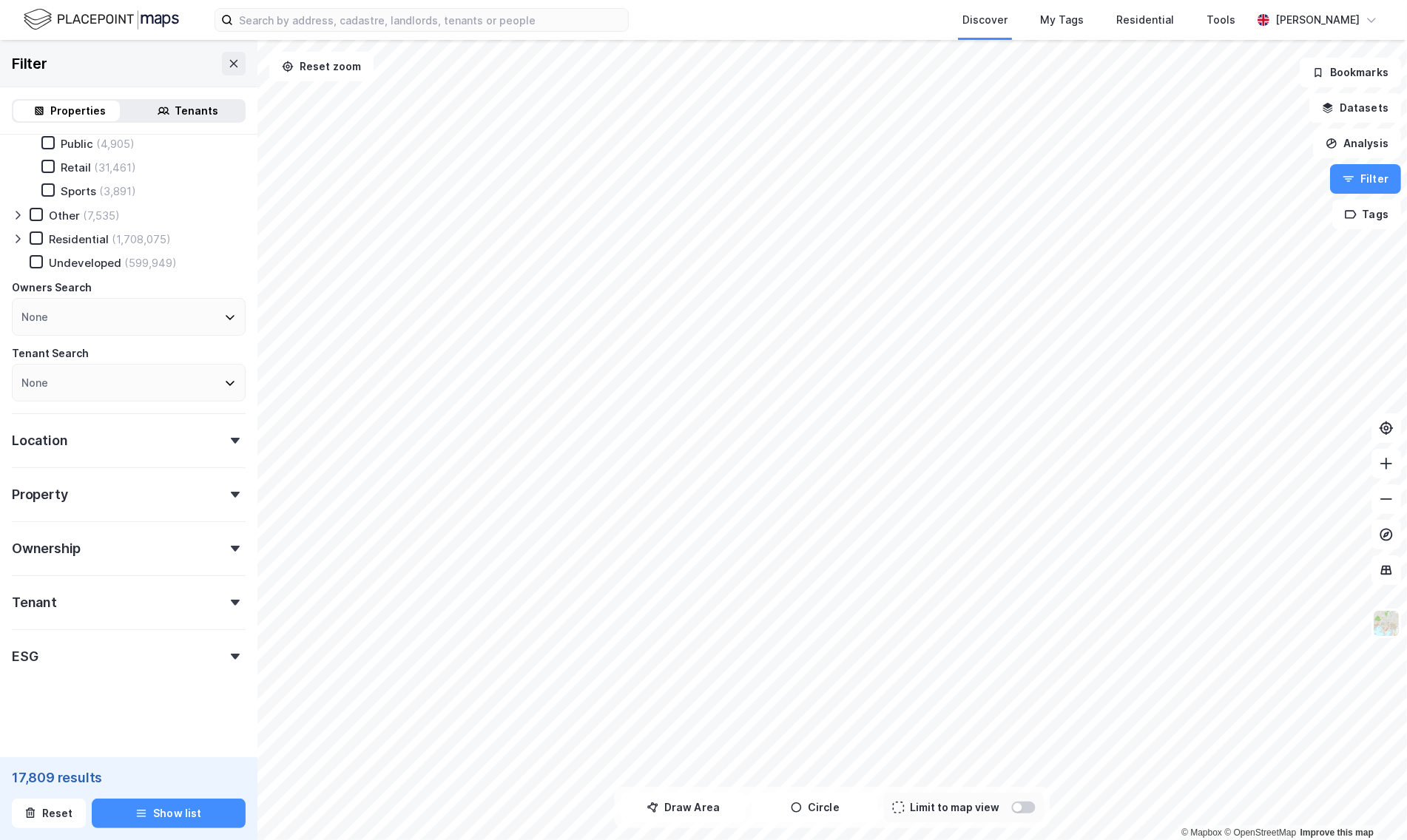
click at [124, 447] on div "Location" at bounding box center [128, 435] width 234 height 42
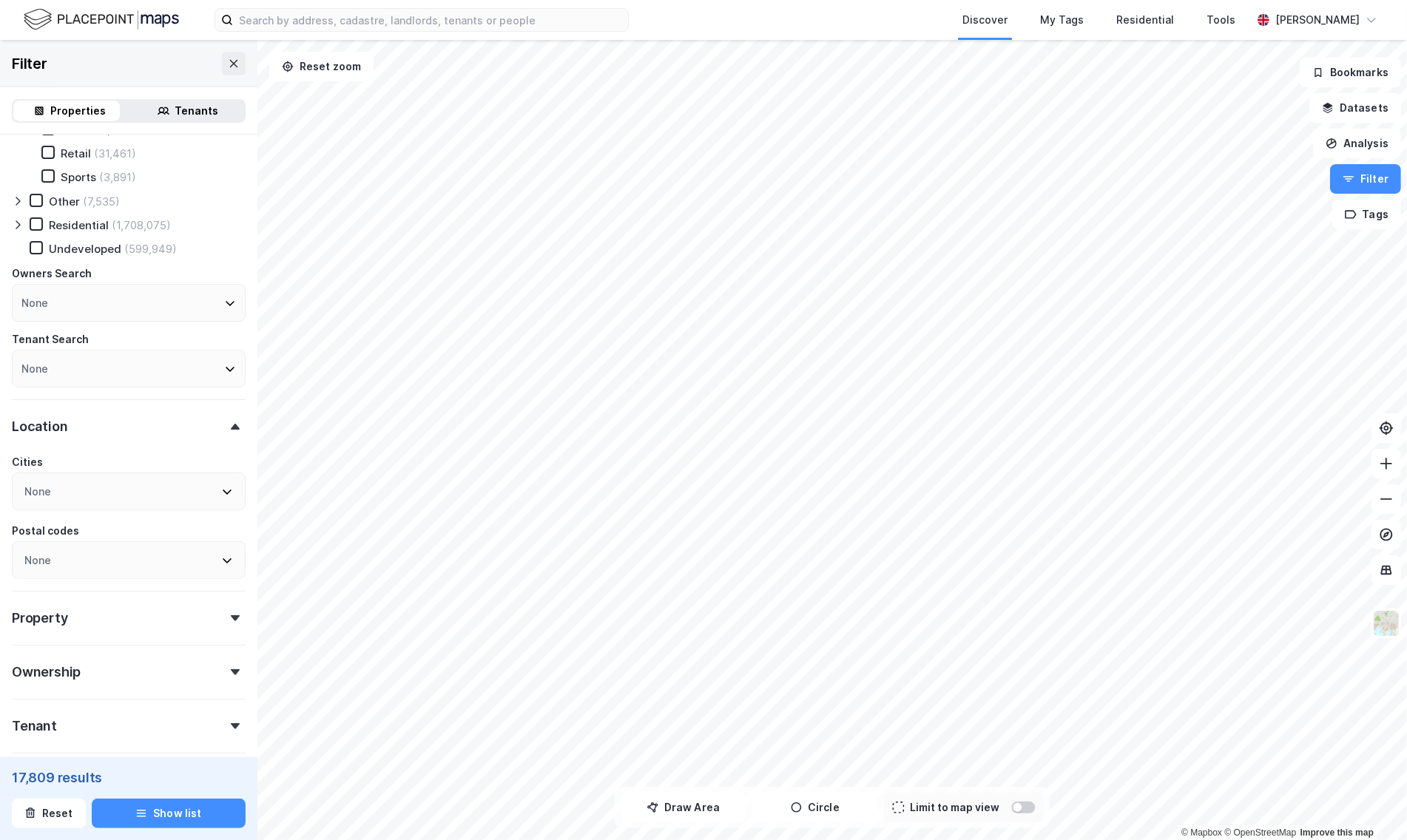
click at [128, 422] on div "Location" at bounding box center [128, 421] width 234 height 42
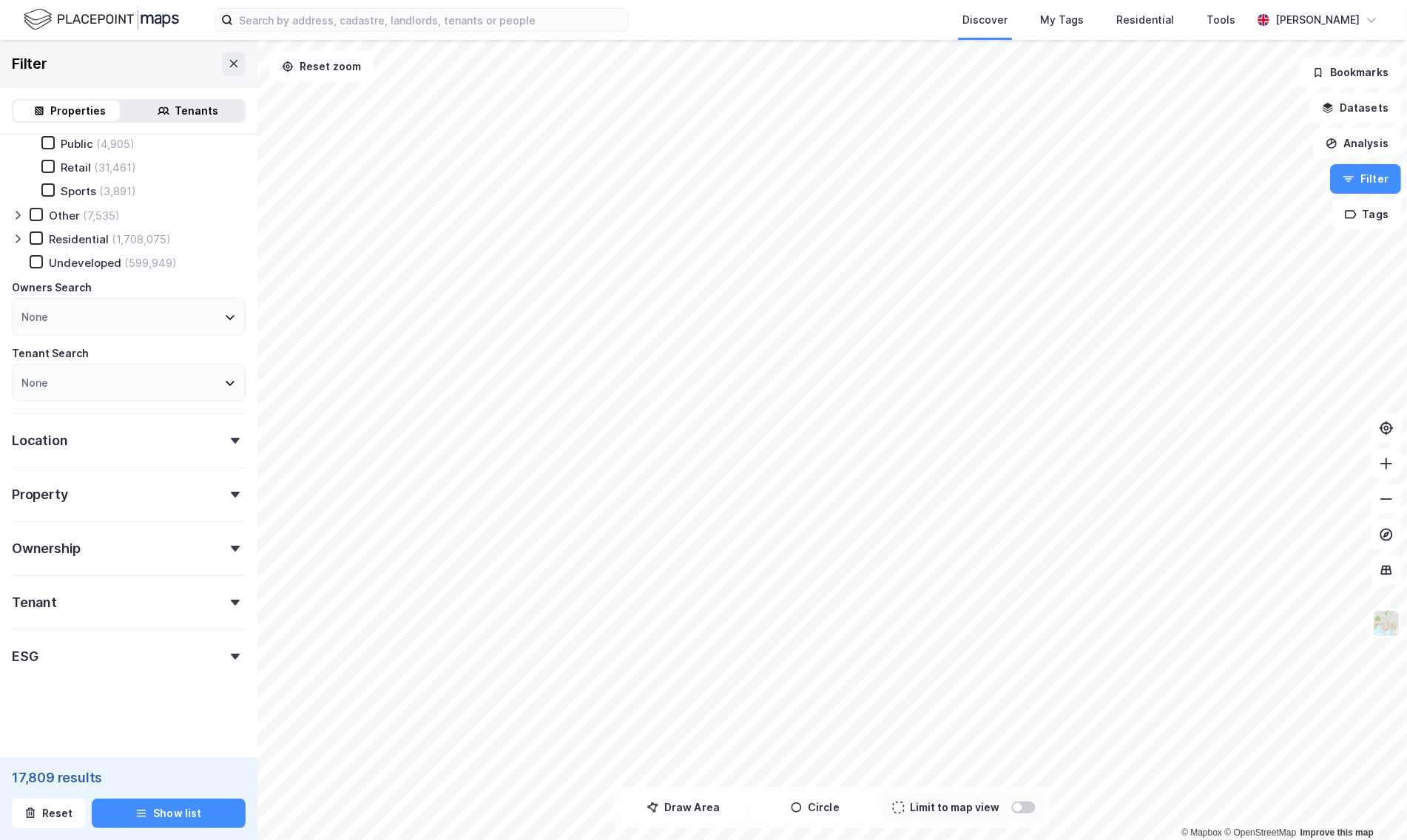
click at [132, 507] on div "Property" at bounding box center [128, 489] width 234 height 42
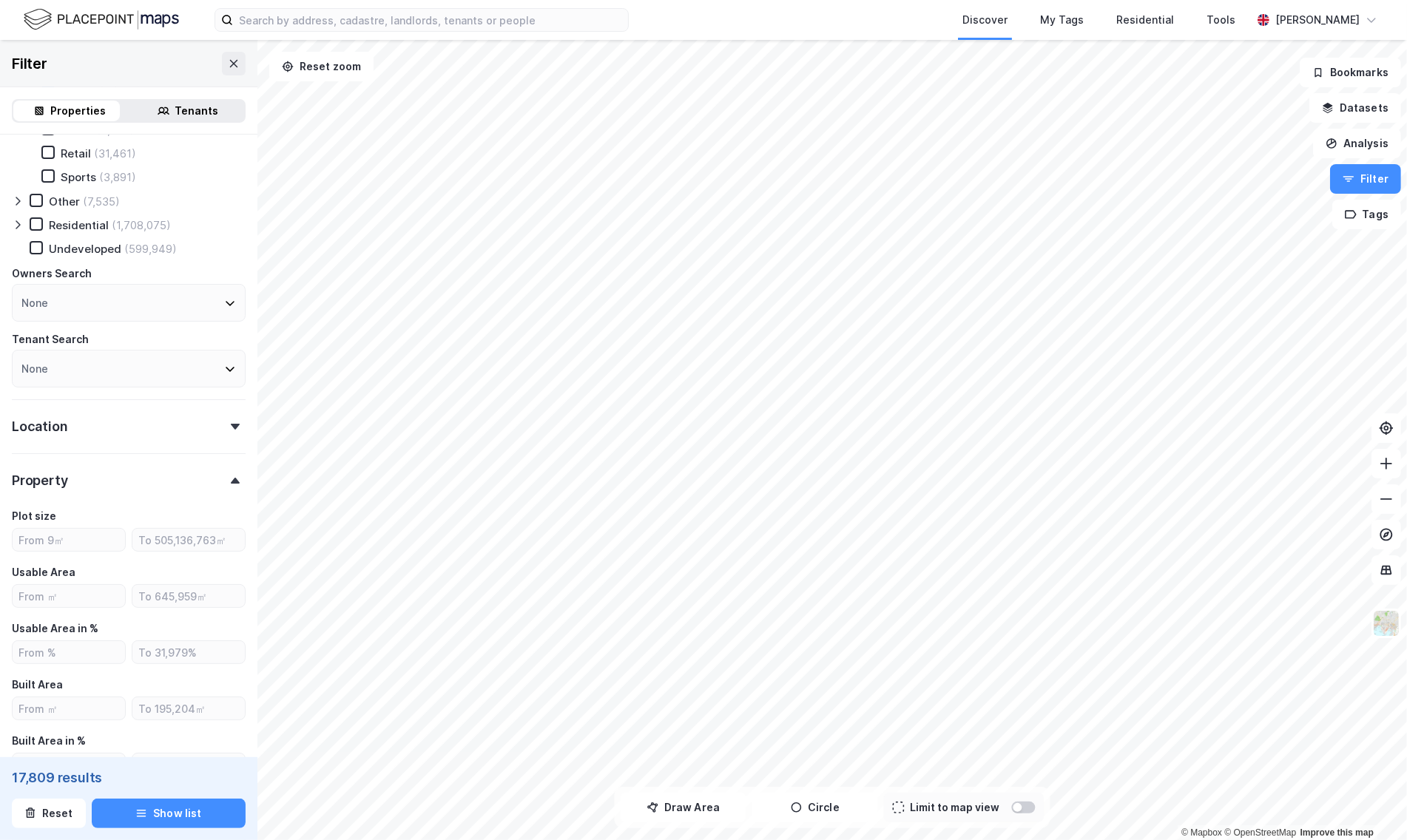
click at [128, 514] on div "Plot size" at bounding box center [128, 515] width 234 height 17
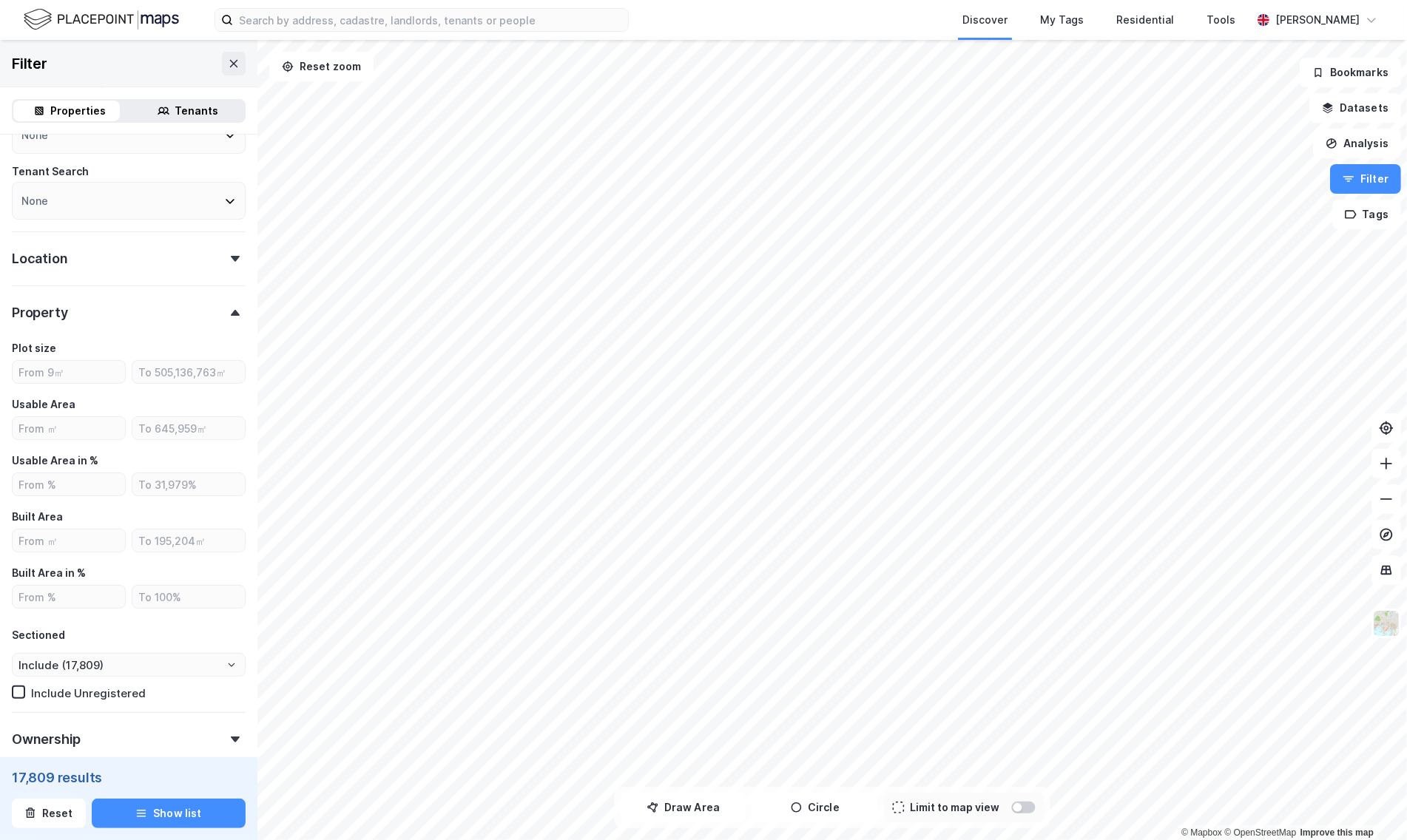
scroll to position [496, 0]
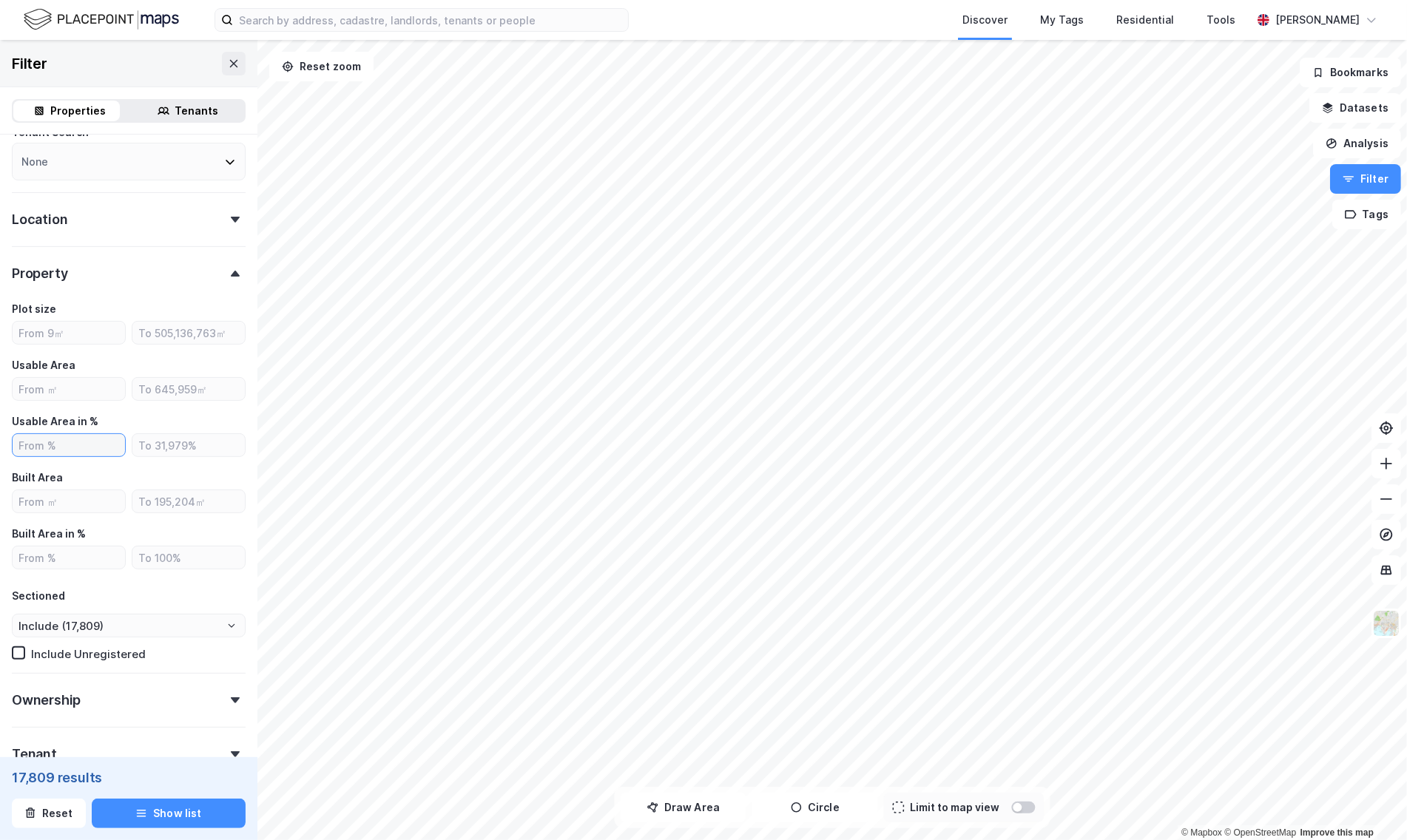
click at [74, 438] on input "number" at bounding box center [69, 446] width 113 height 22
type input "30"
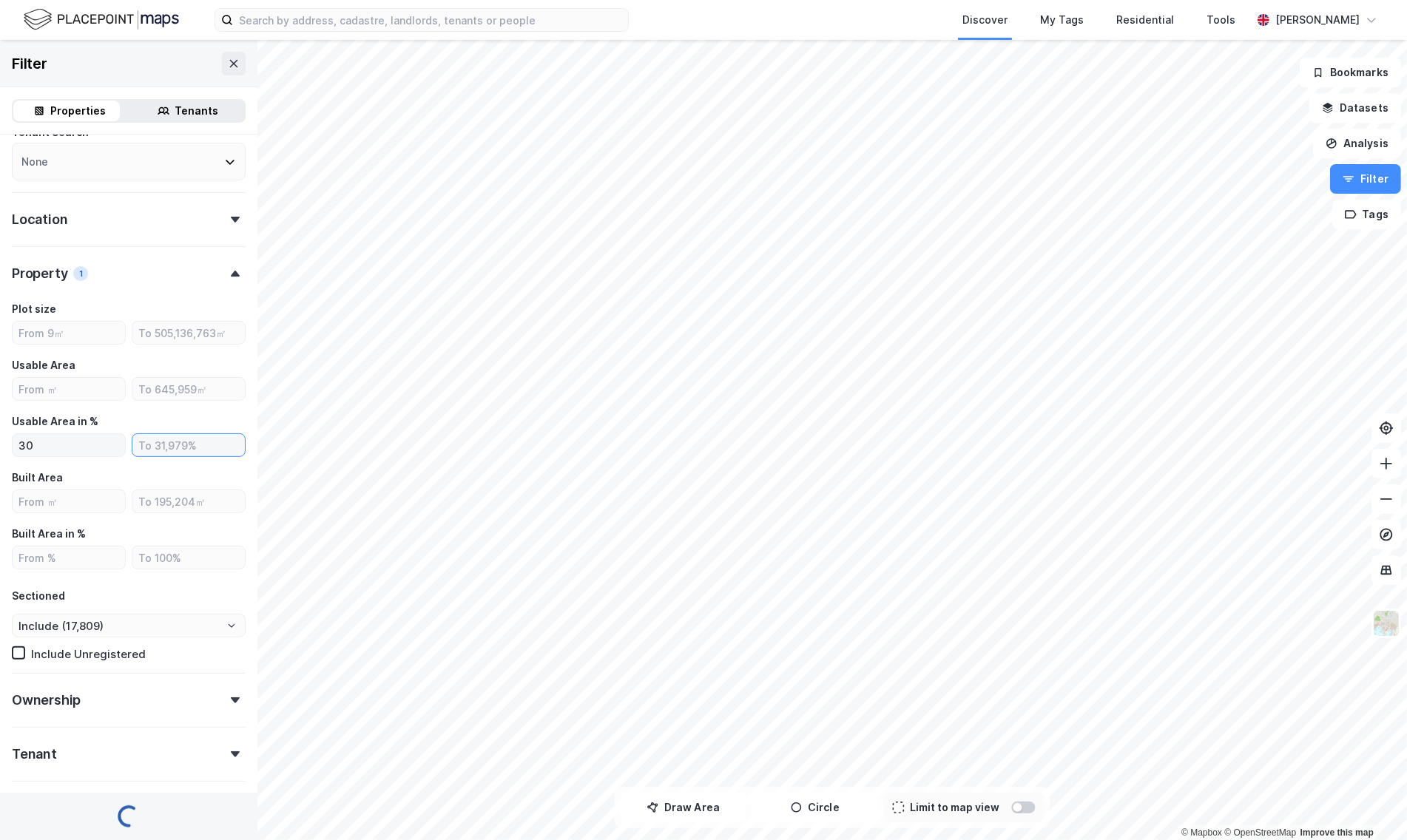
type input "Include (10,748)"
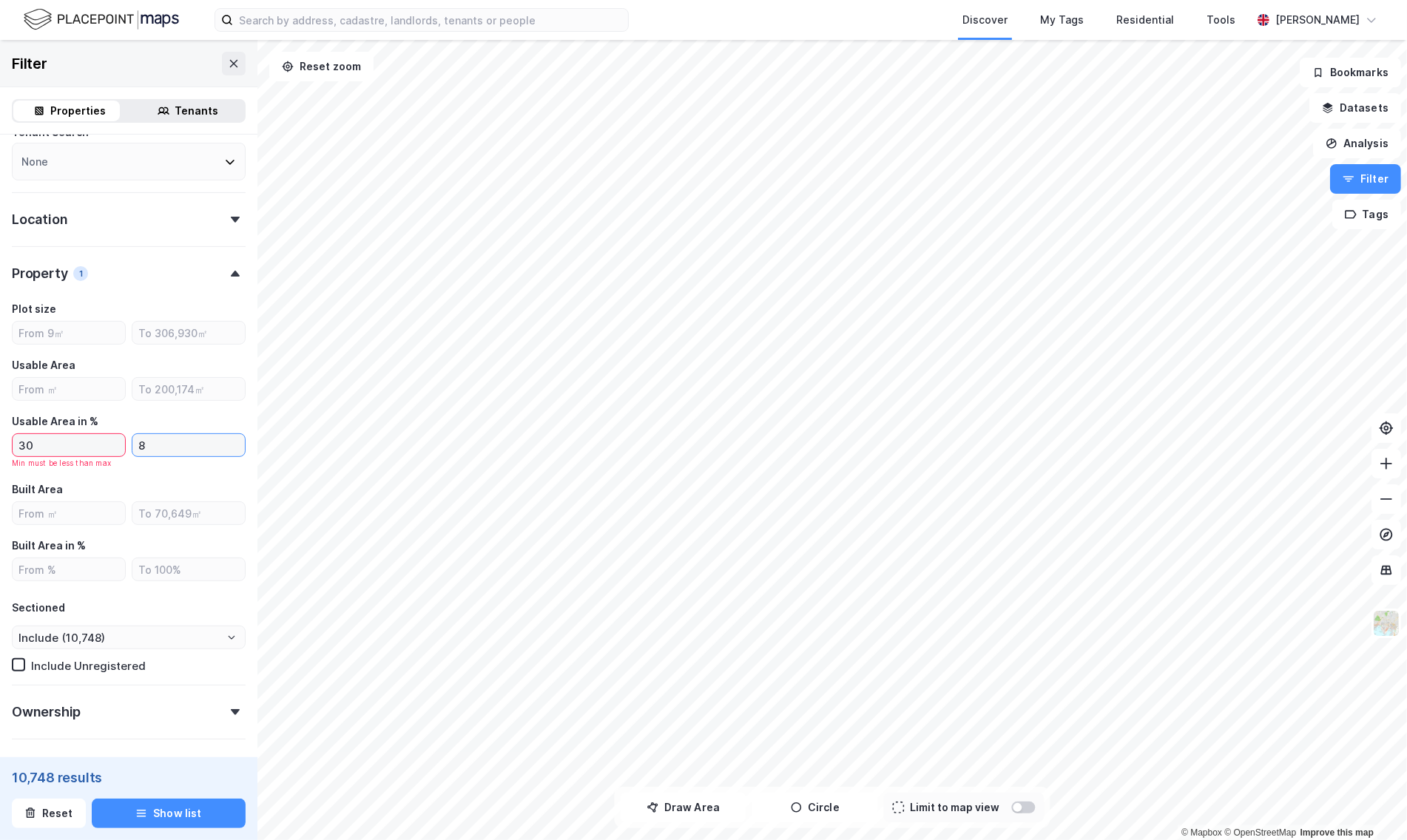
type input "80"
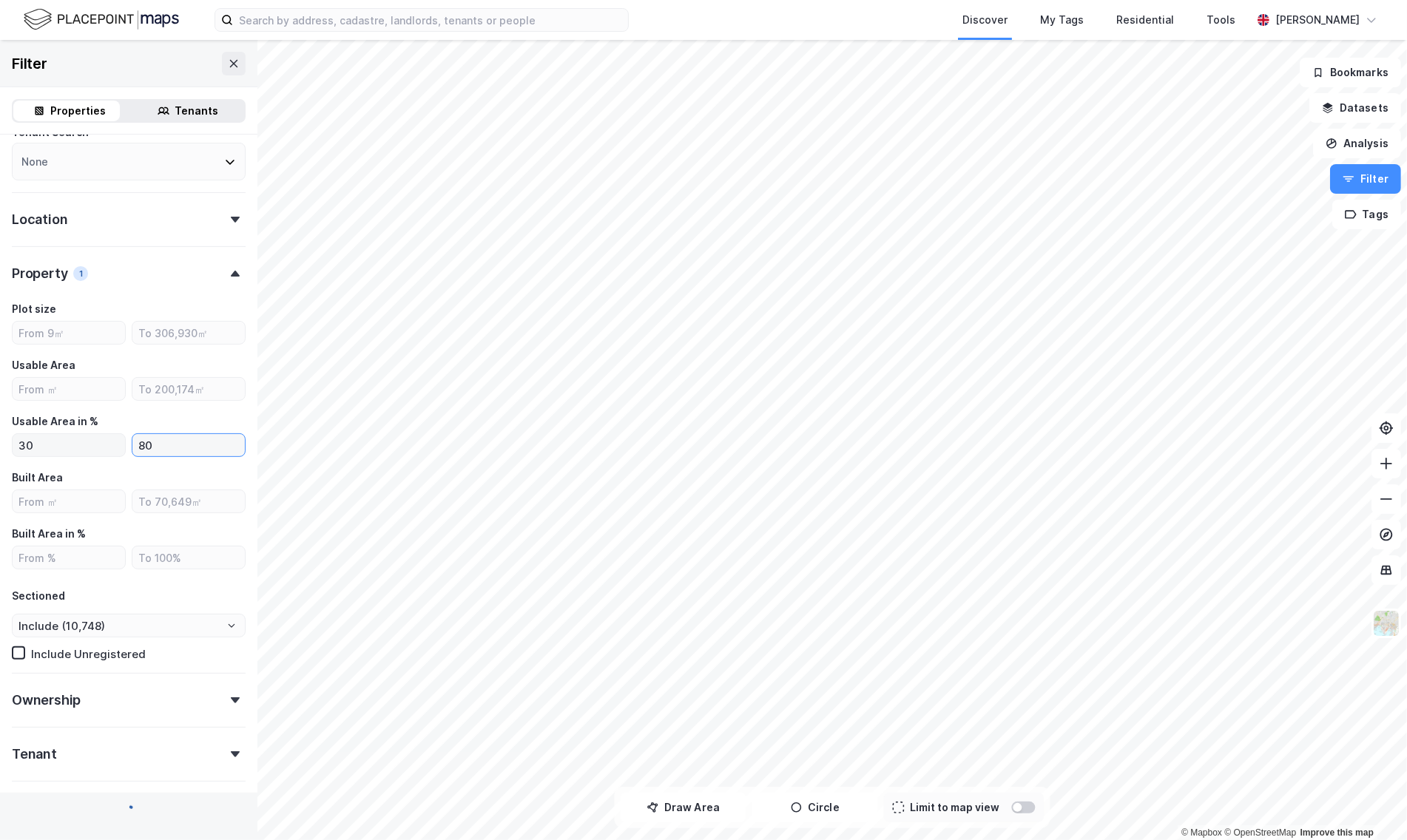
type input "Include (4,395)"
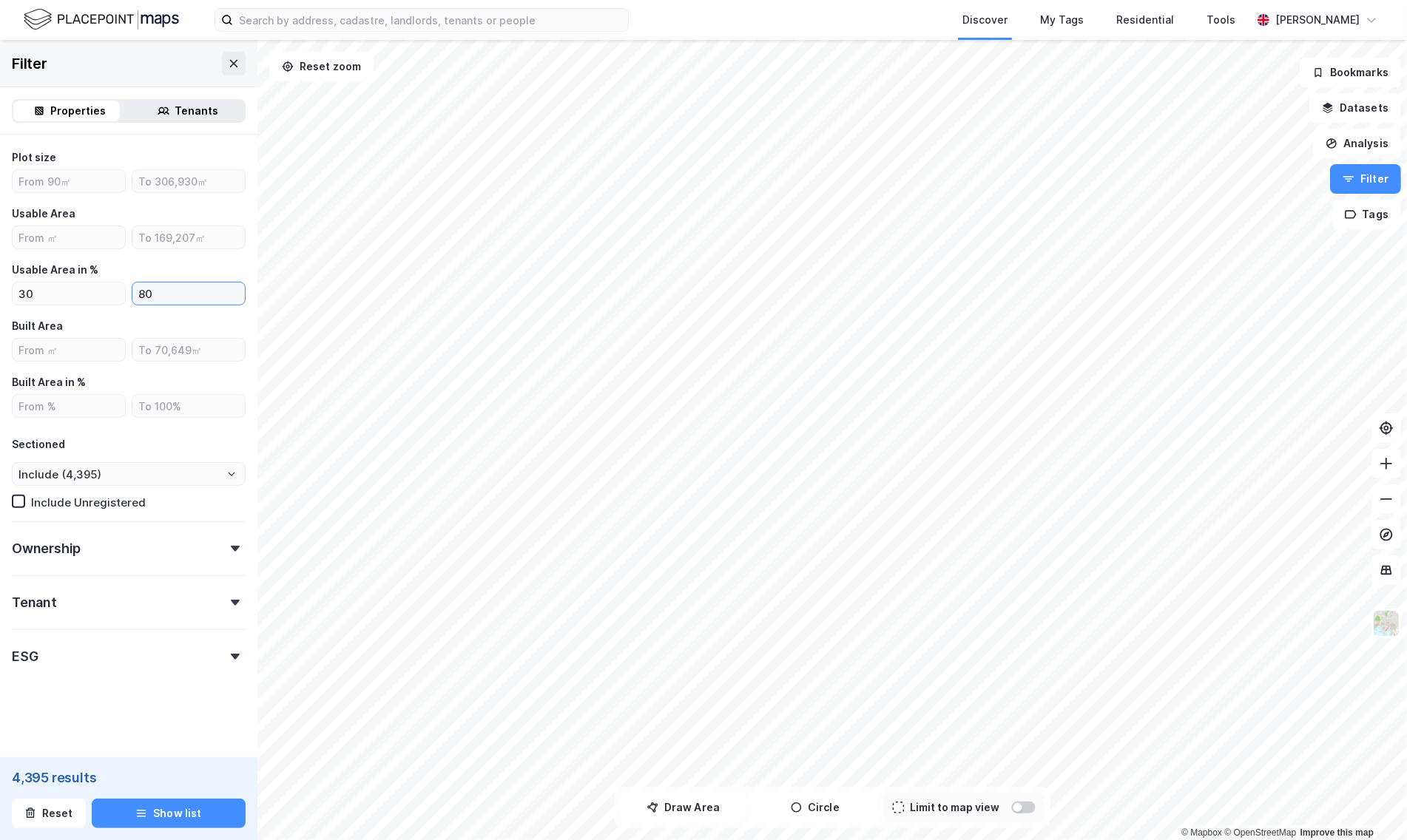
type input "80"
click at [194, 557] on div "Ownership" at bounding box center [128, 543] width 234 height 42
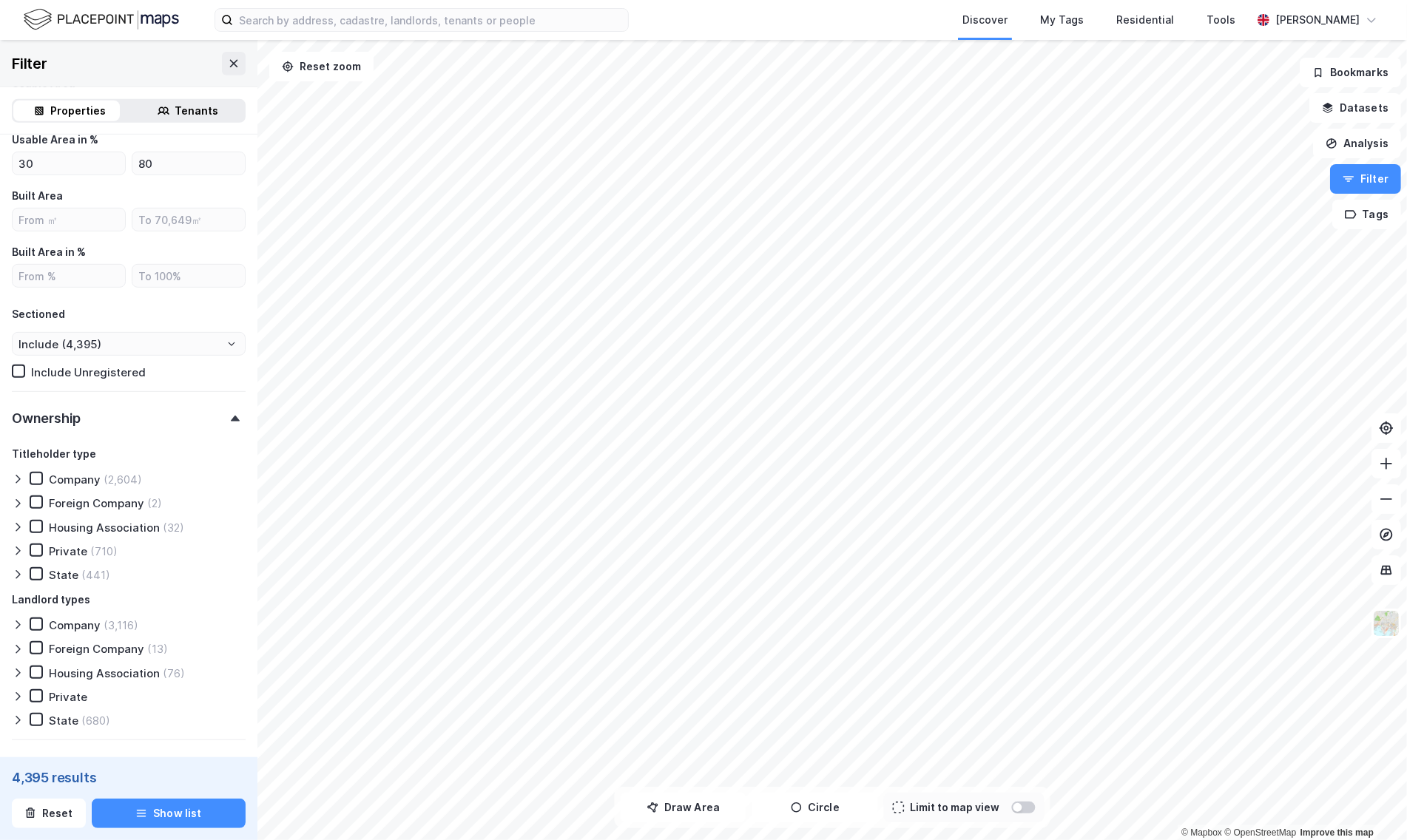
scroll to position [781, 0]
click at [37, 478] on icon at bounding box center [36, 475] width 10 height 10
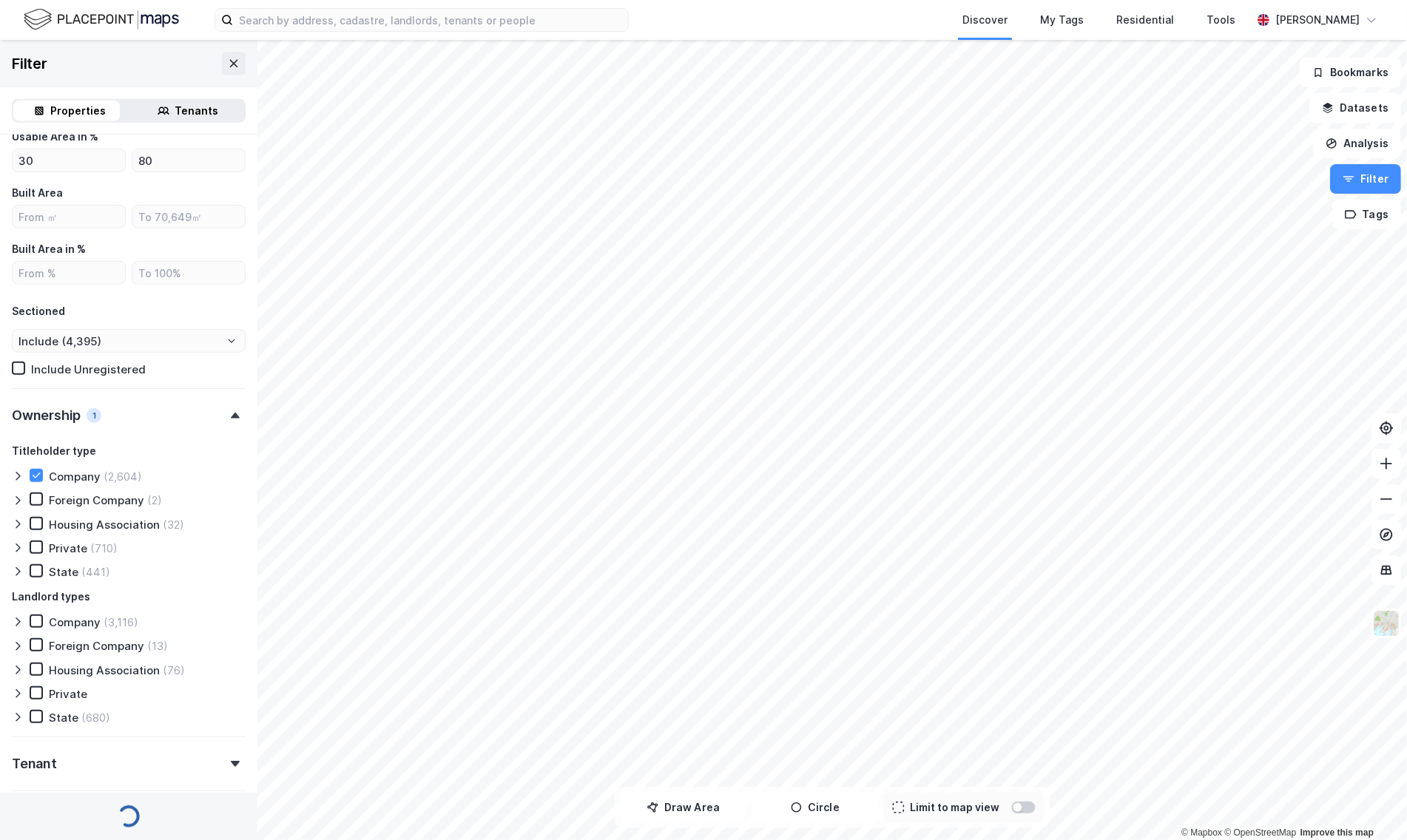
type input "Include (2,604)"
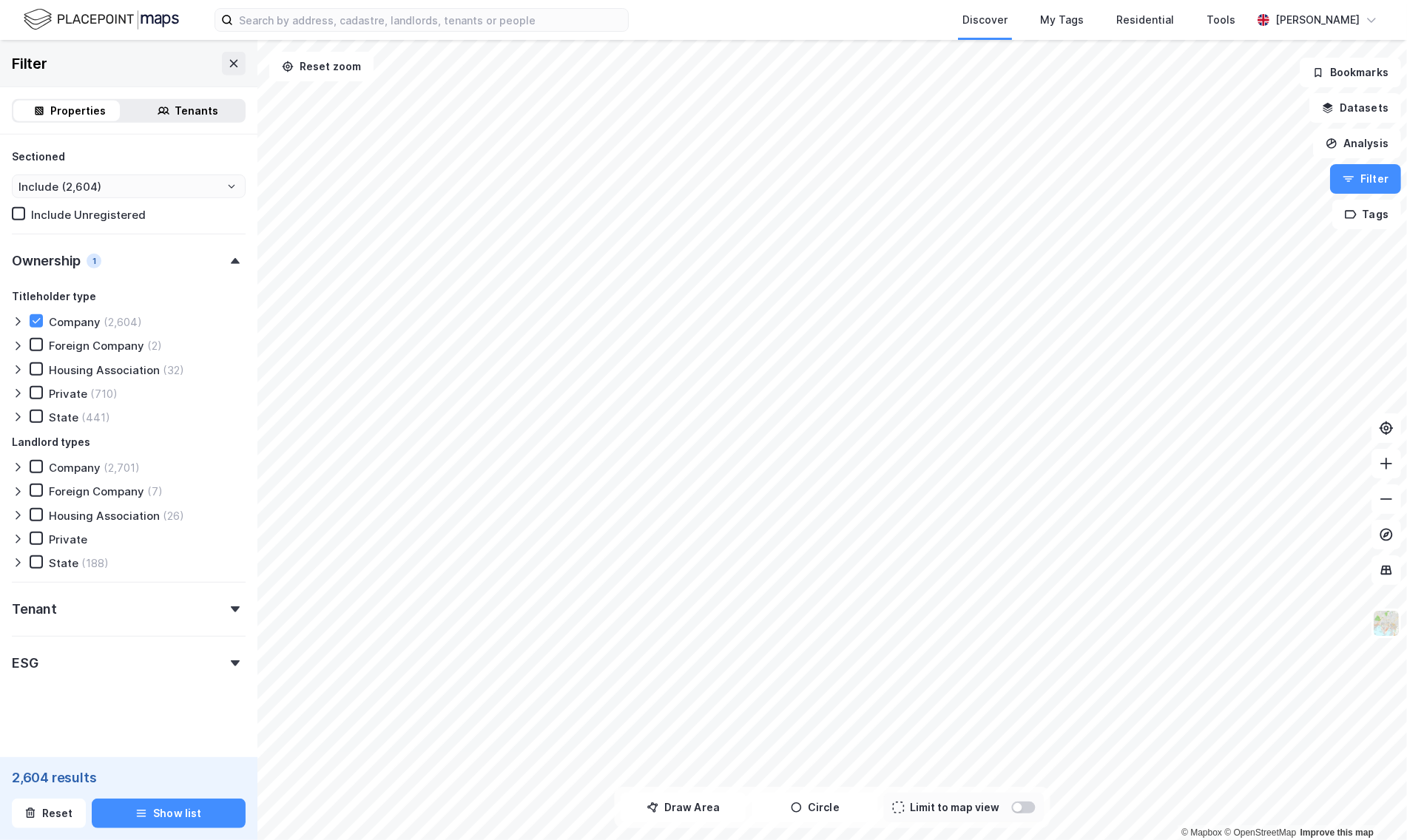
scroll to position [944, 0]
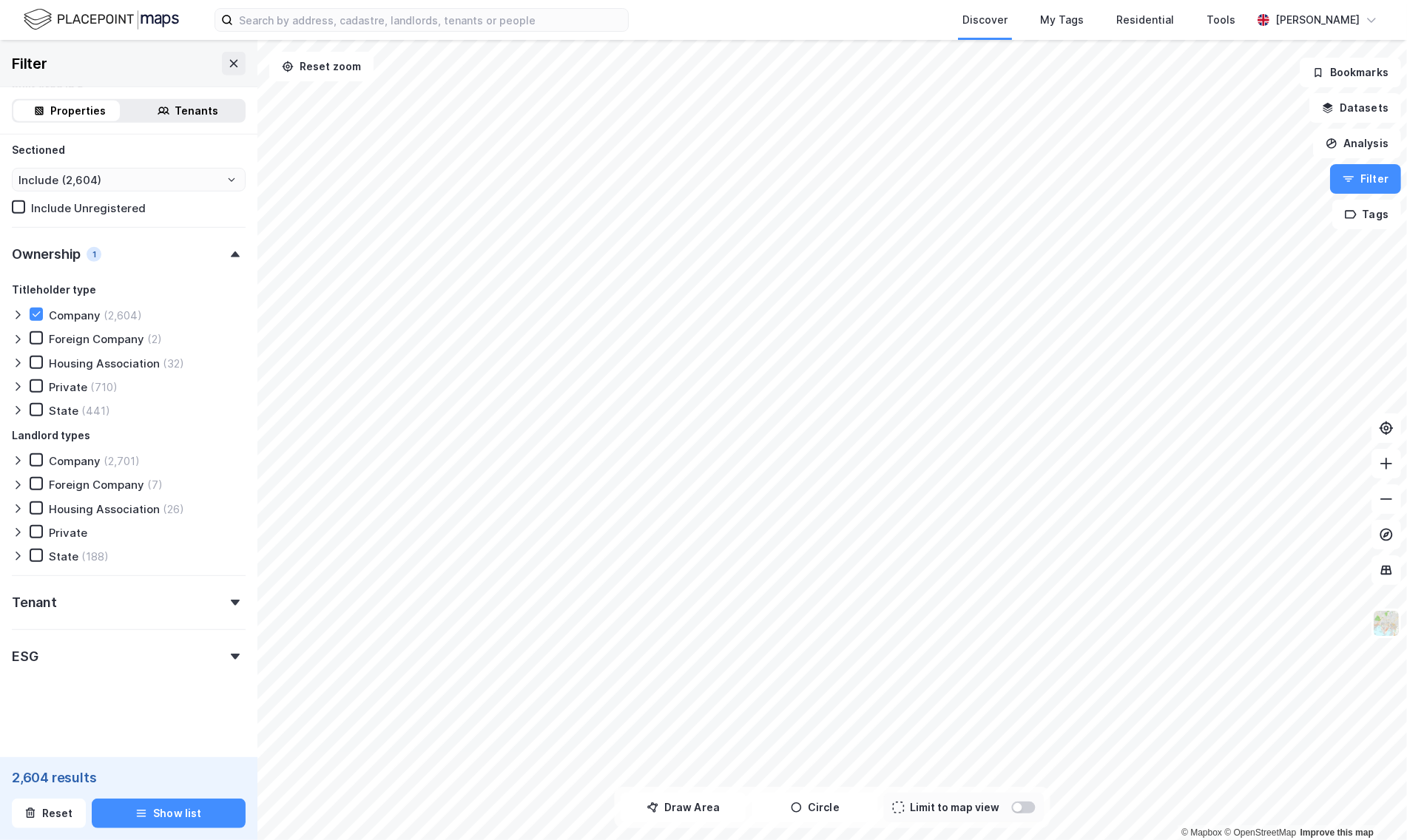
click at [107, 606] on div "Tenant" at bounding box center [128, 597] width 234 height 42
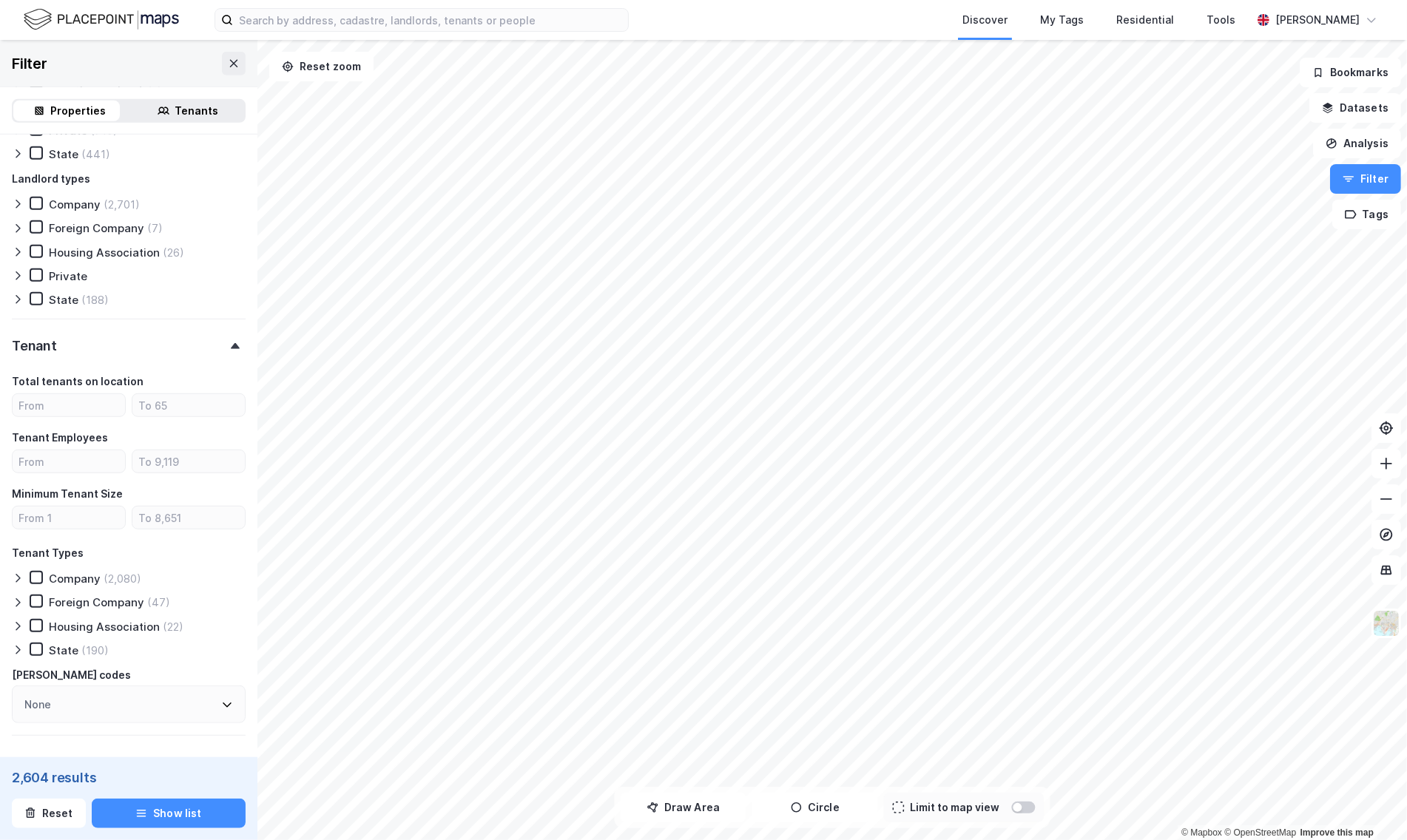
scroll to position [1308, 0]
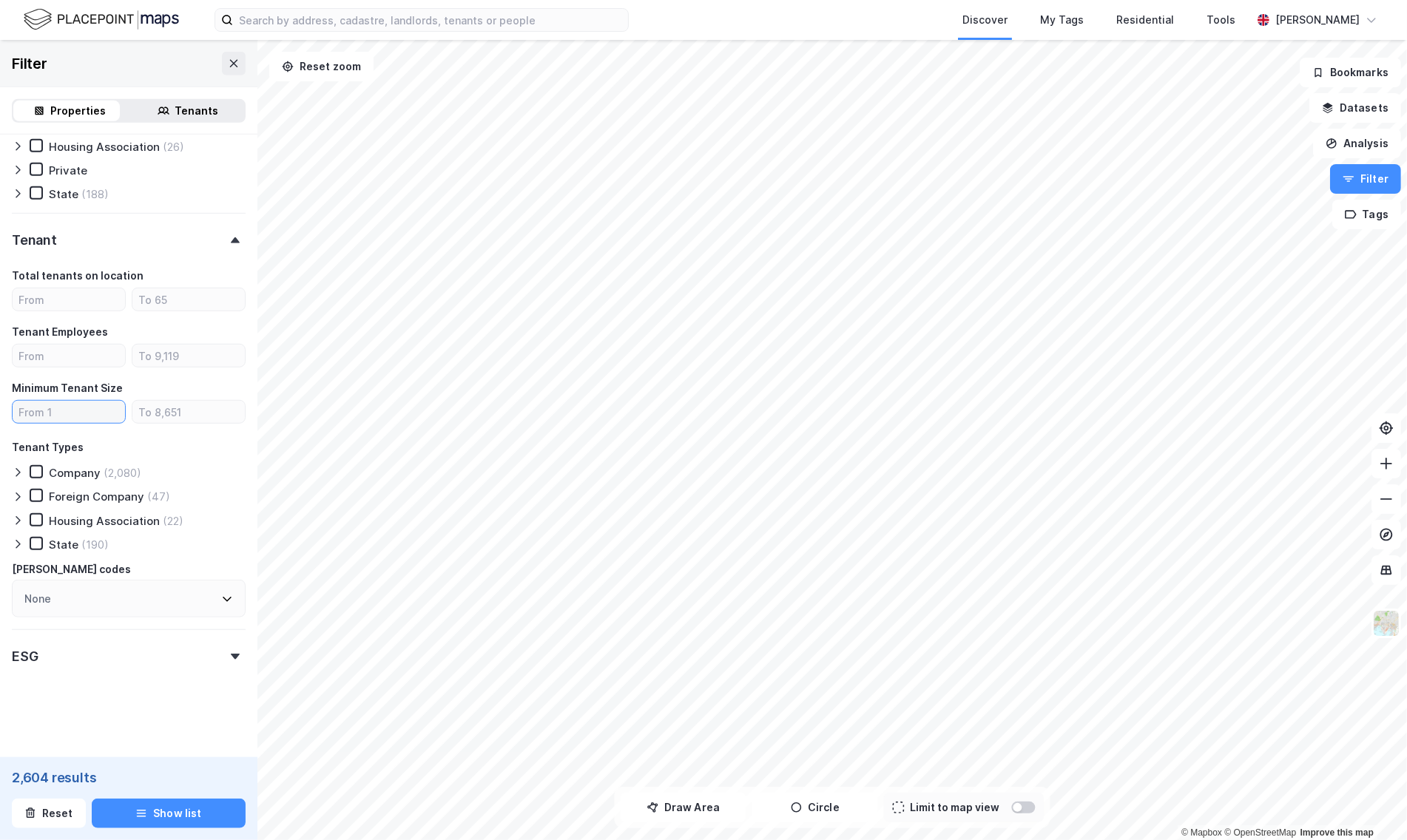
click at [84, 421] on input "number" at bounding box center [69, 412] width 113 height 22
type input "5"
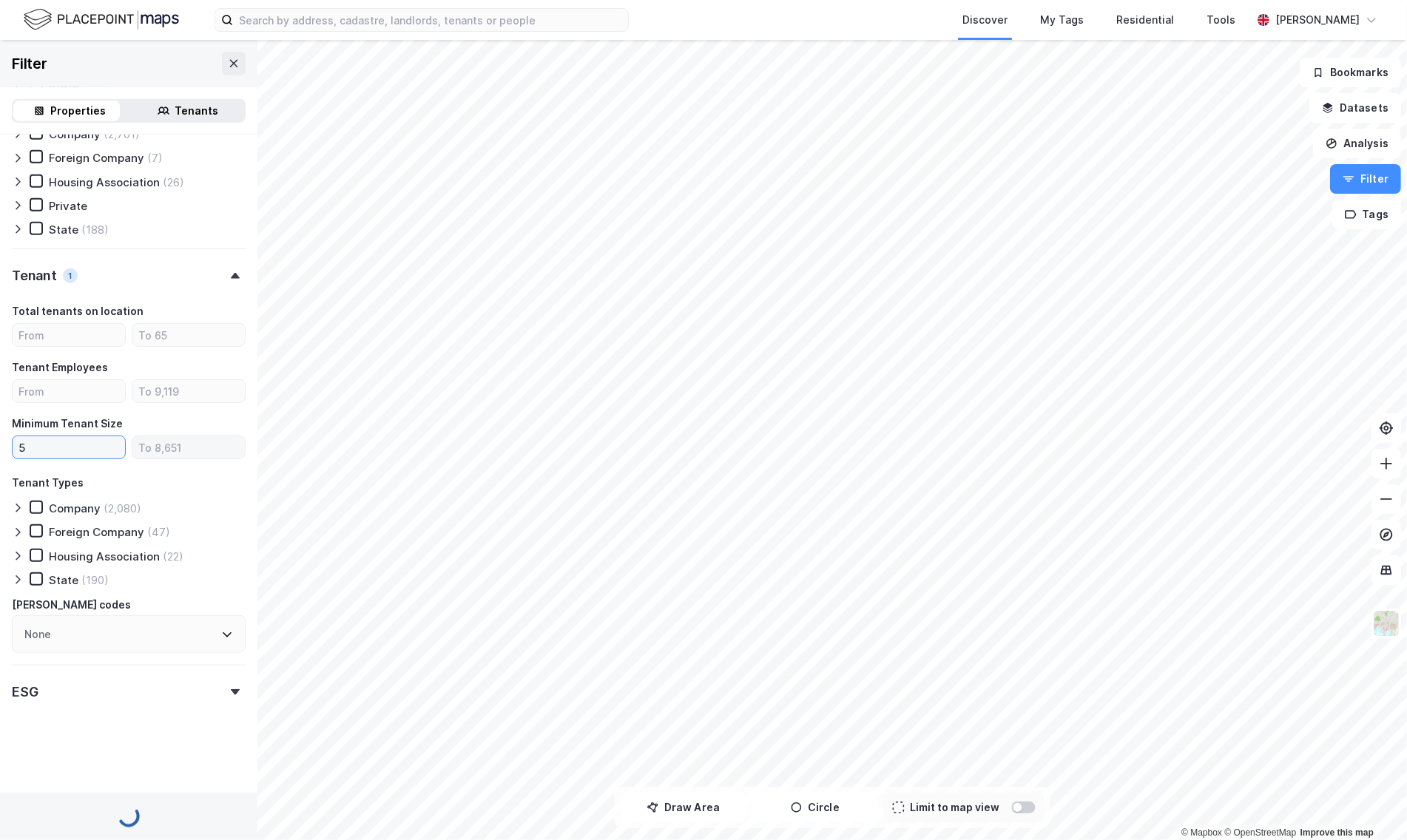
type input "Include (1,809)"
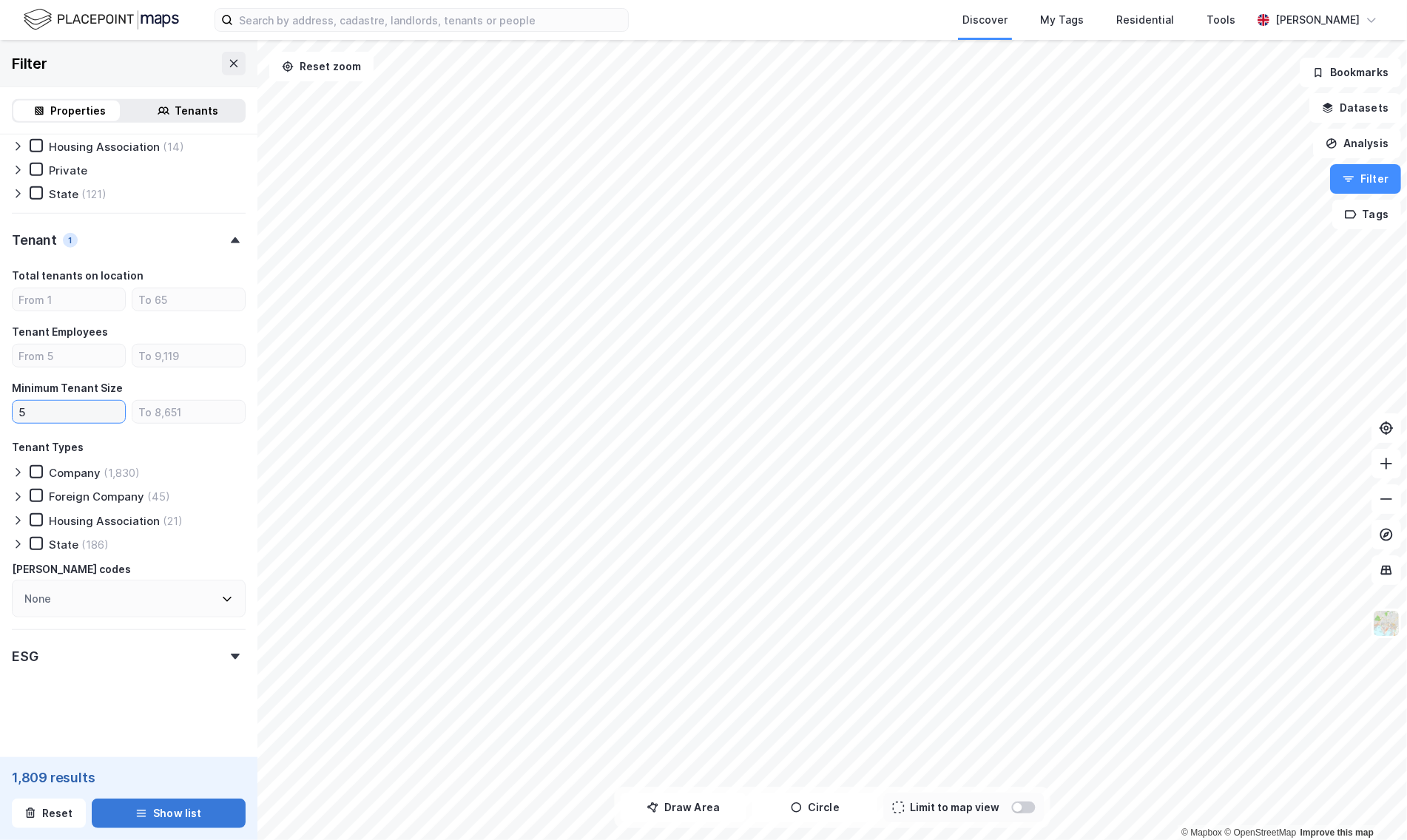
type input "5"
click at [165, 822] on button "Show list" at bounding box center [169, 813] width 155 height 29
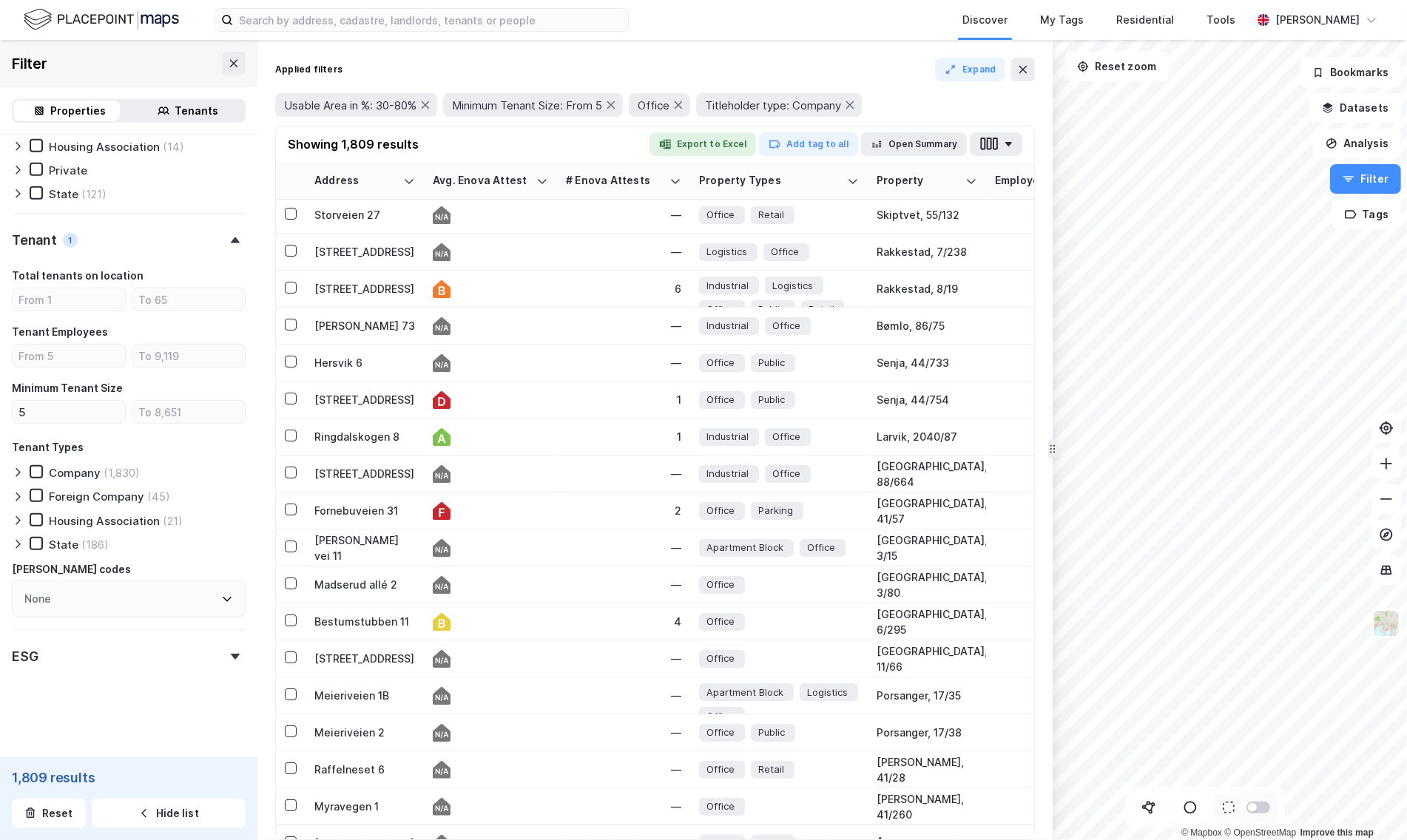
scroll to position [138, 0]
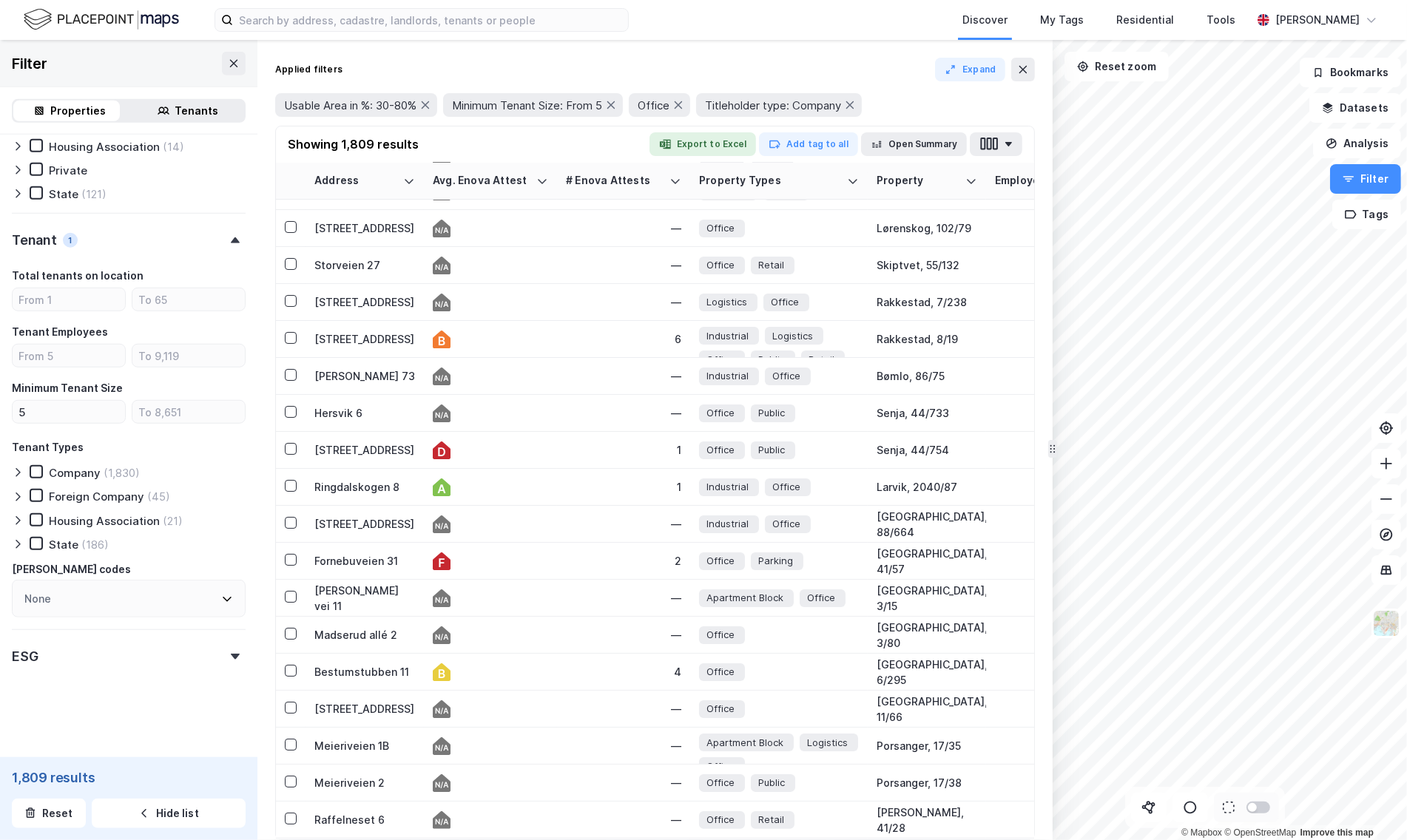
click at [1008, 71] on div "Expand" at bounding box center [985, 70] width 100 height 24
click at [1019, 71] on icon at bounding box center [1023, 69] width 12 height 12
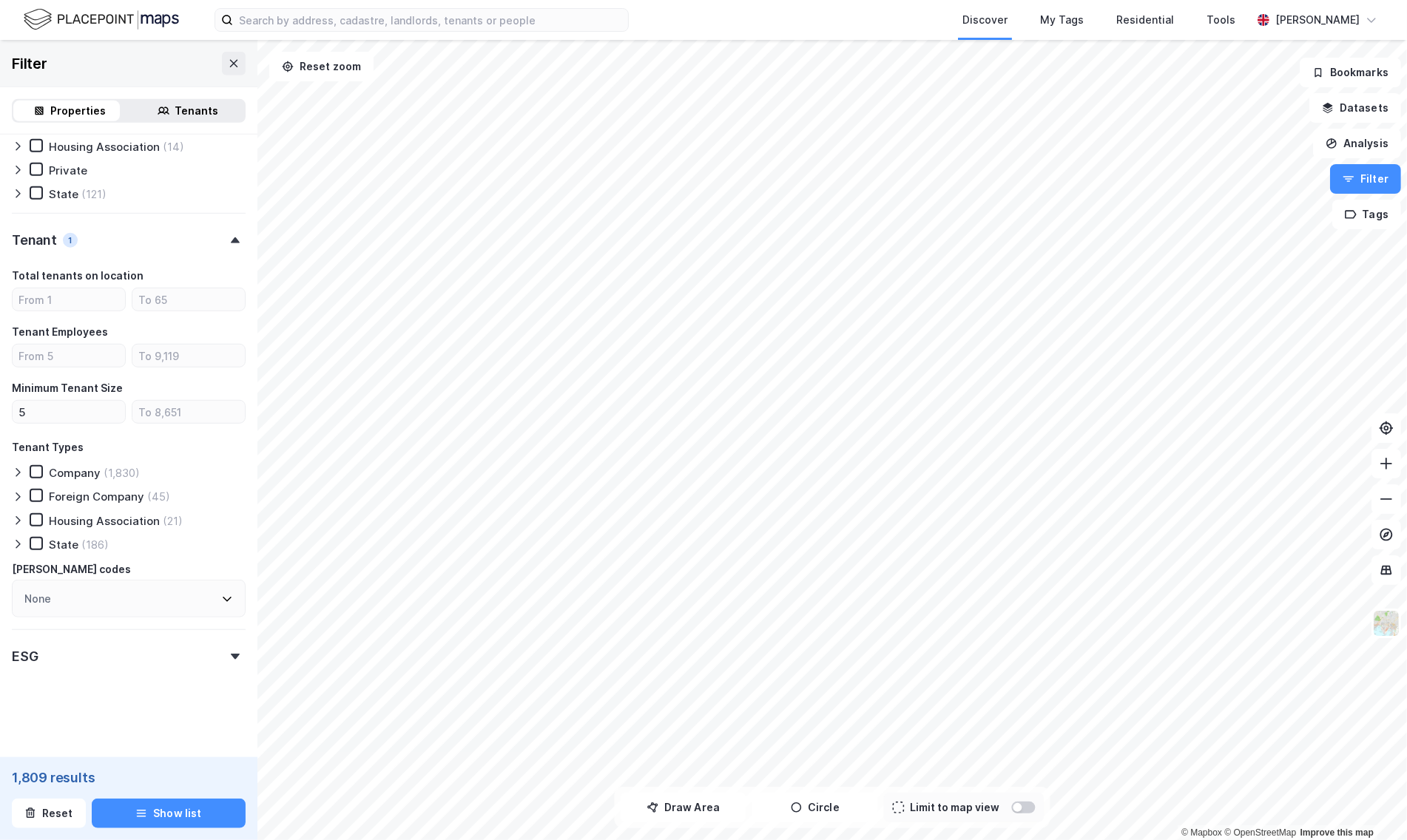
click at [1021, 810] on div at bounding box center [1018, 808] width 9 height 9
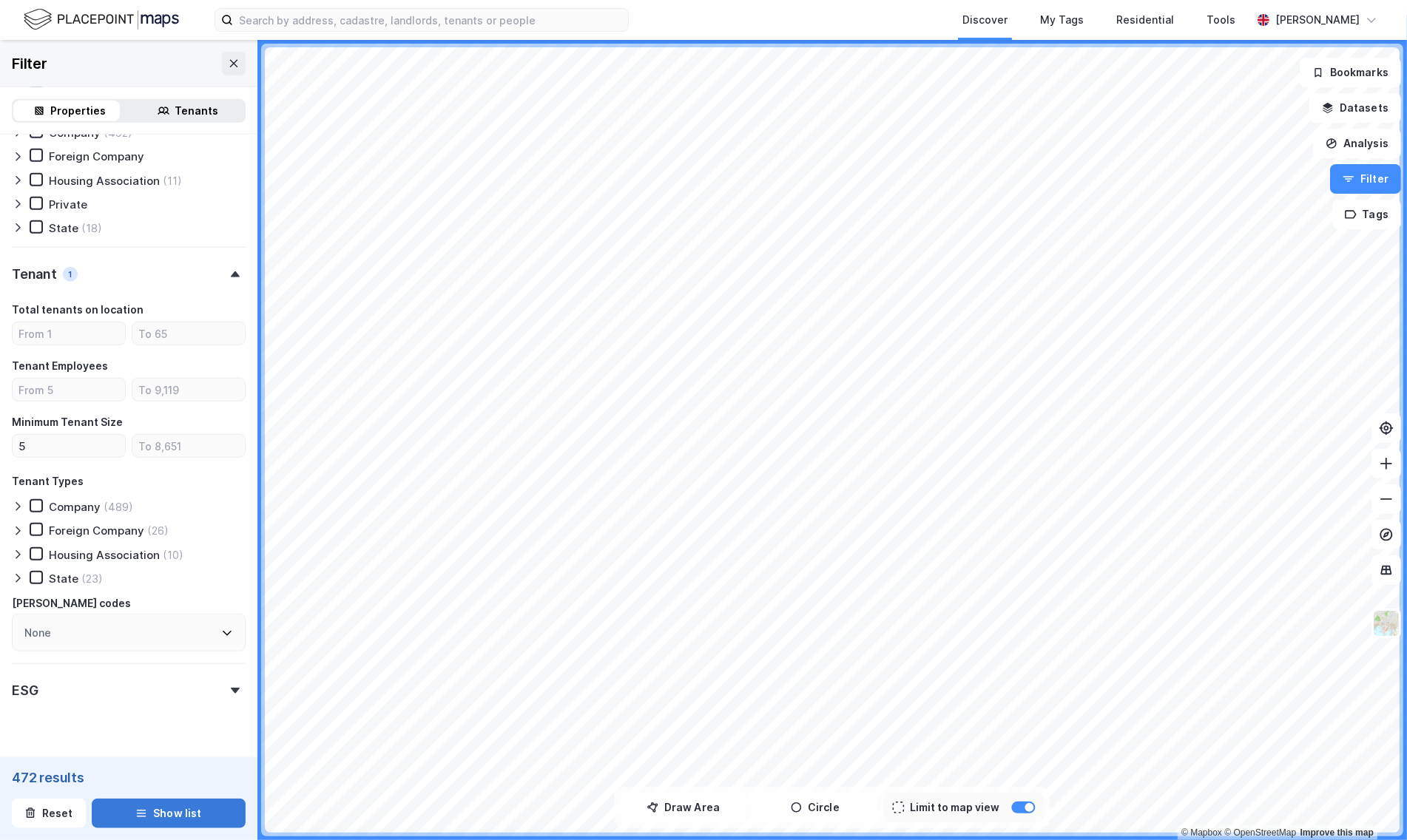
scroll to position [1308, 0]
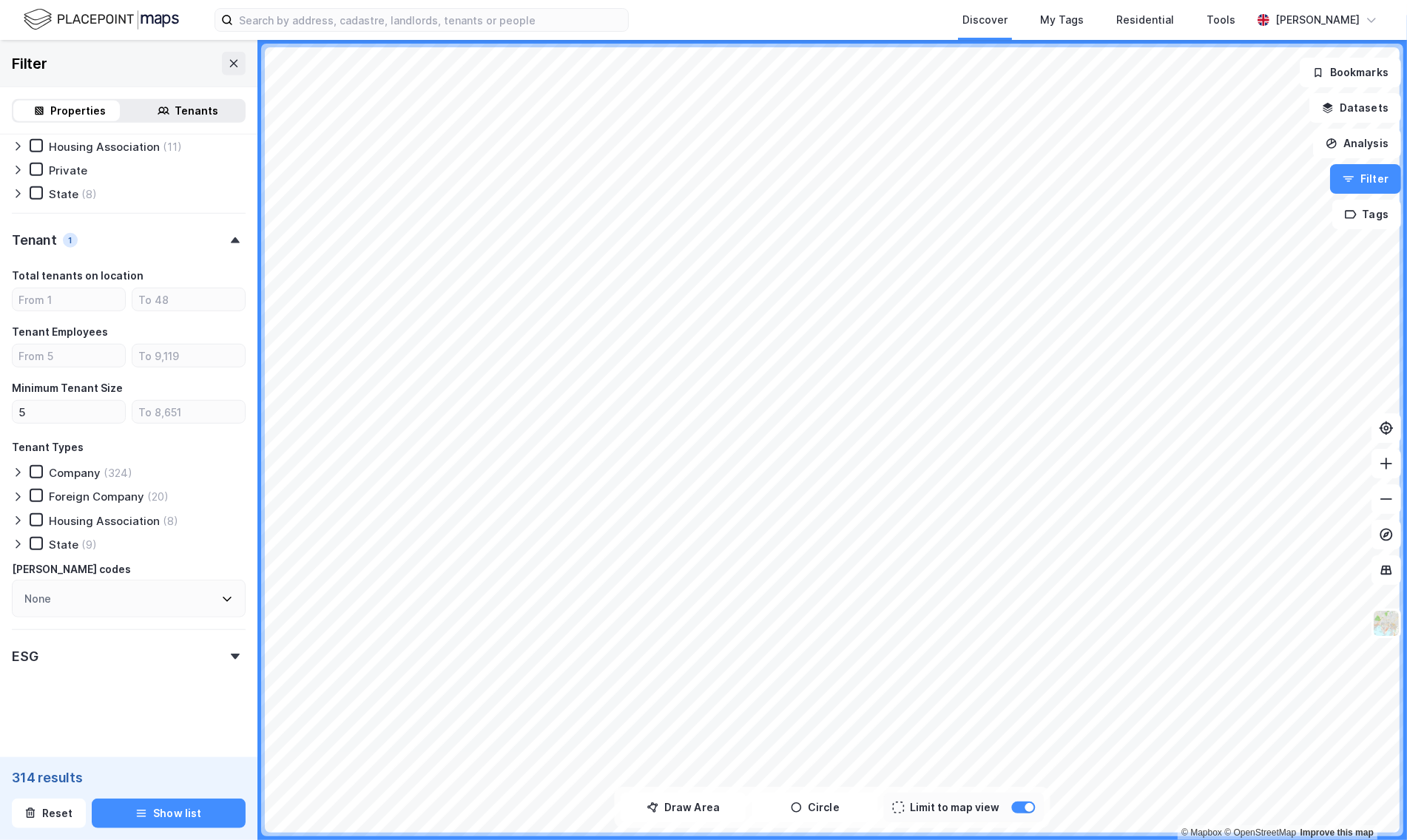
scroll to position [1308, 0]
type input "Include (127)"
click at [177, 814] on button "Show list" at bounding box center [169, 813] width 155 height 29
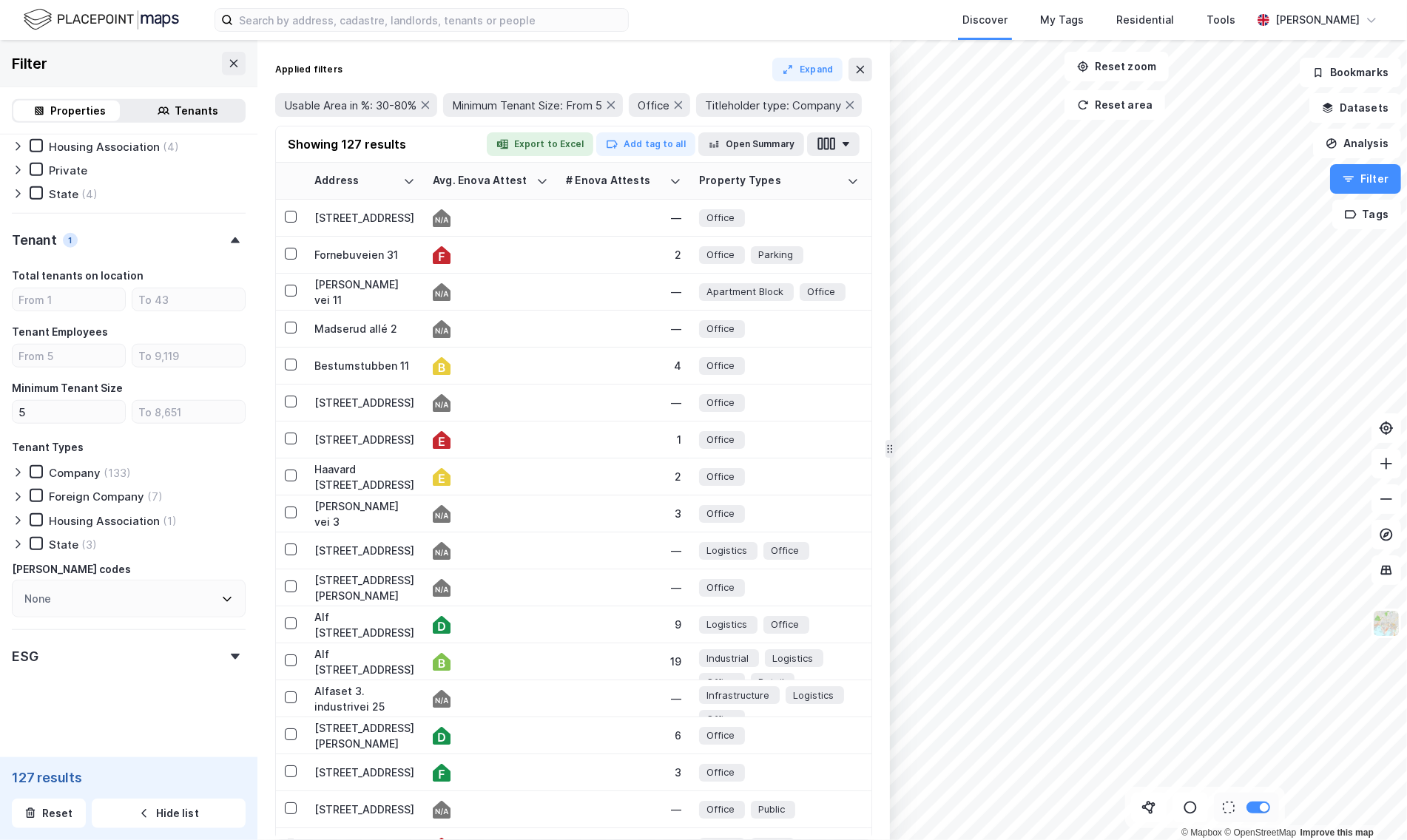
drag, startPoint x: 1052, startPoint y: 449, endPoint x: 890, endPoint y: 469, distance: 163.2
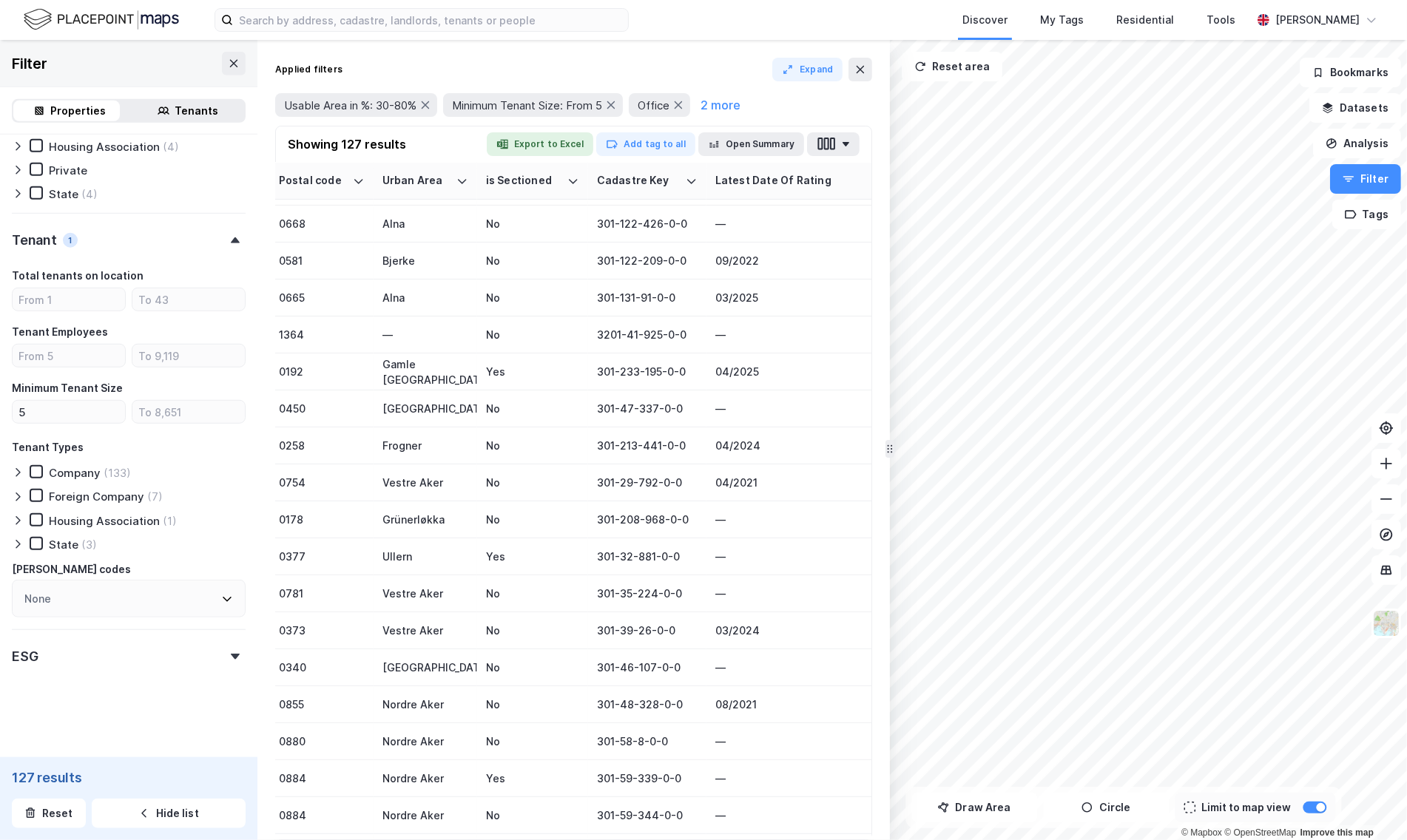
scroll to position [353, 1893]
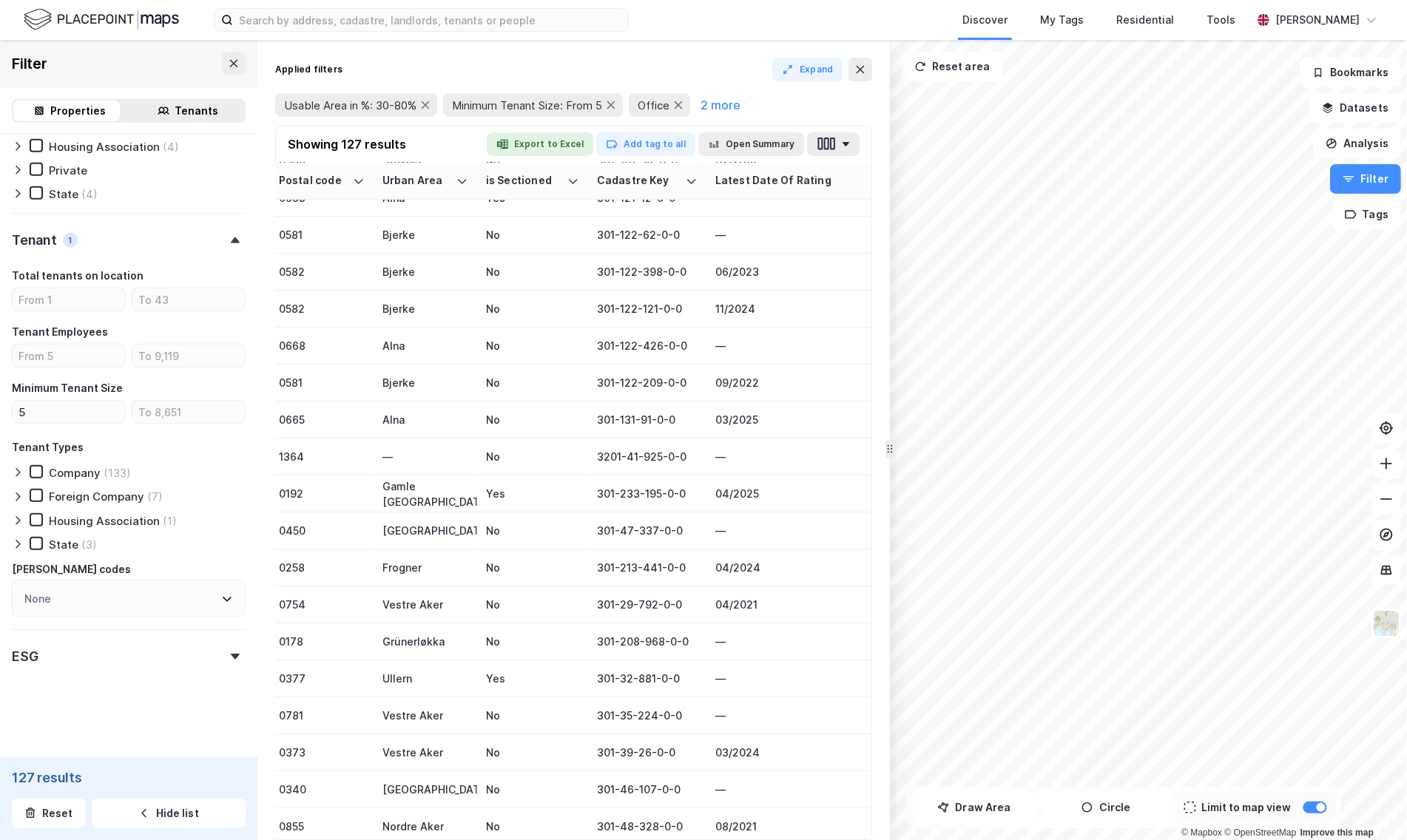
click at [163, 111] on div "Tenants" at bounding box center [188, 111] width 113 height 21
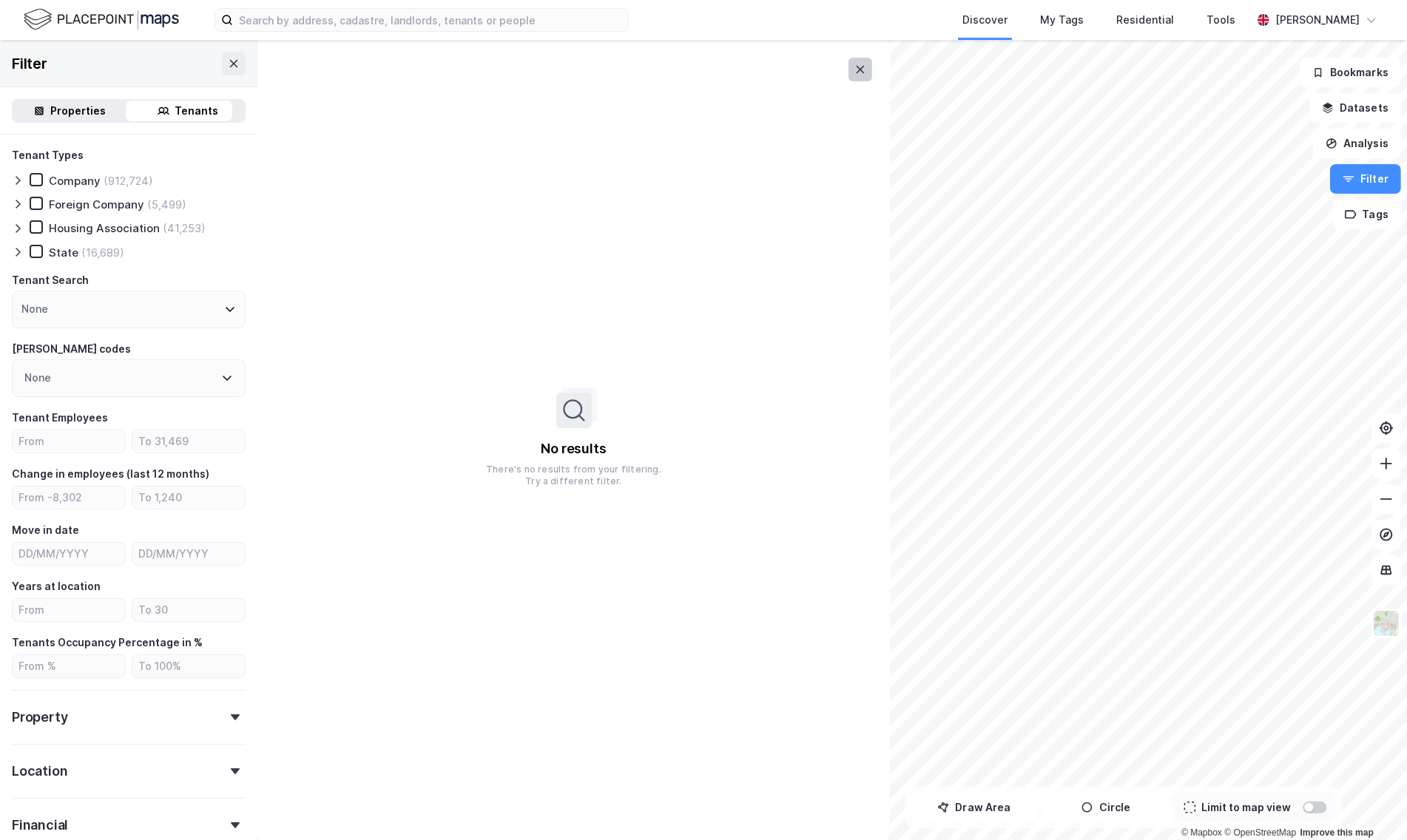
click at [855, 60] on button at bounding box center [860, 70] width 24 height 24
click at [72, 96] on div "Properties Tenants" at bounding box center [128, 111] width 258 height 48
click at [72, 113] on div "Properties" at bounding box center [79, 110] width 56 height 17
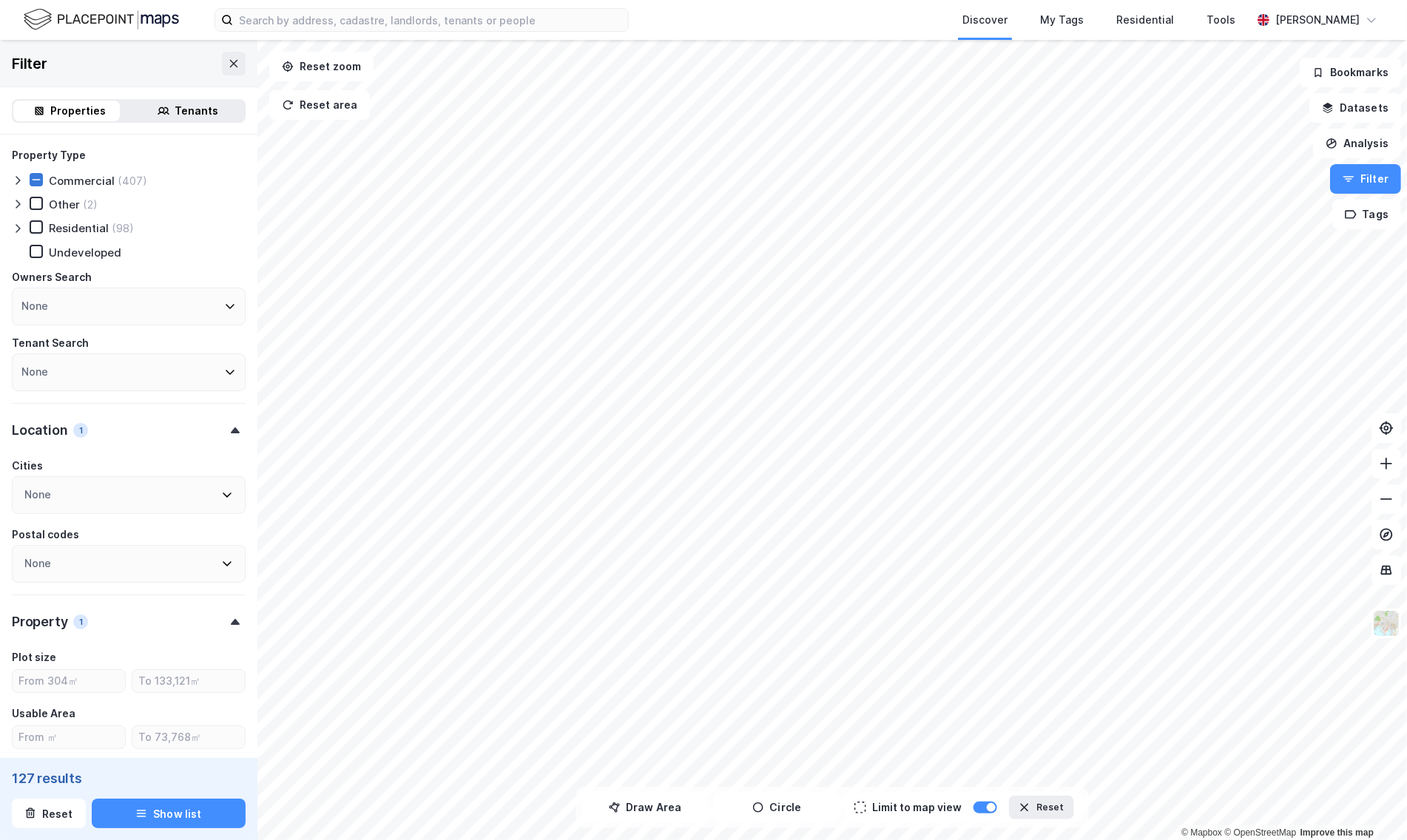
click at [37, 178] on icon at bounding box center [36, 179] width 10 height 10
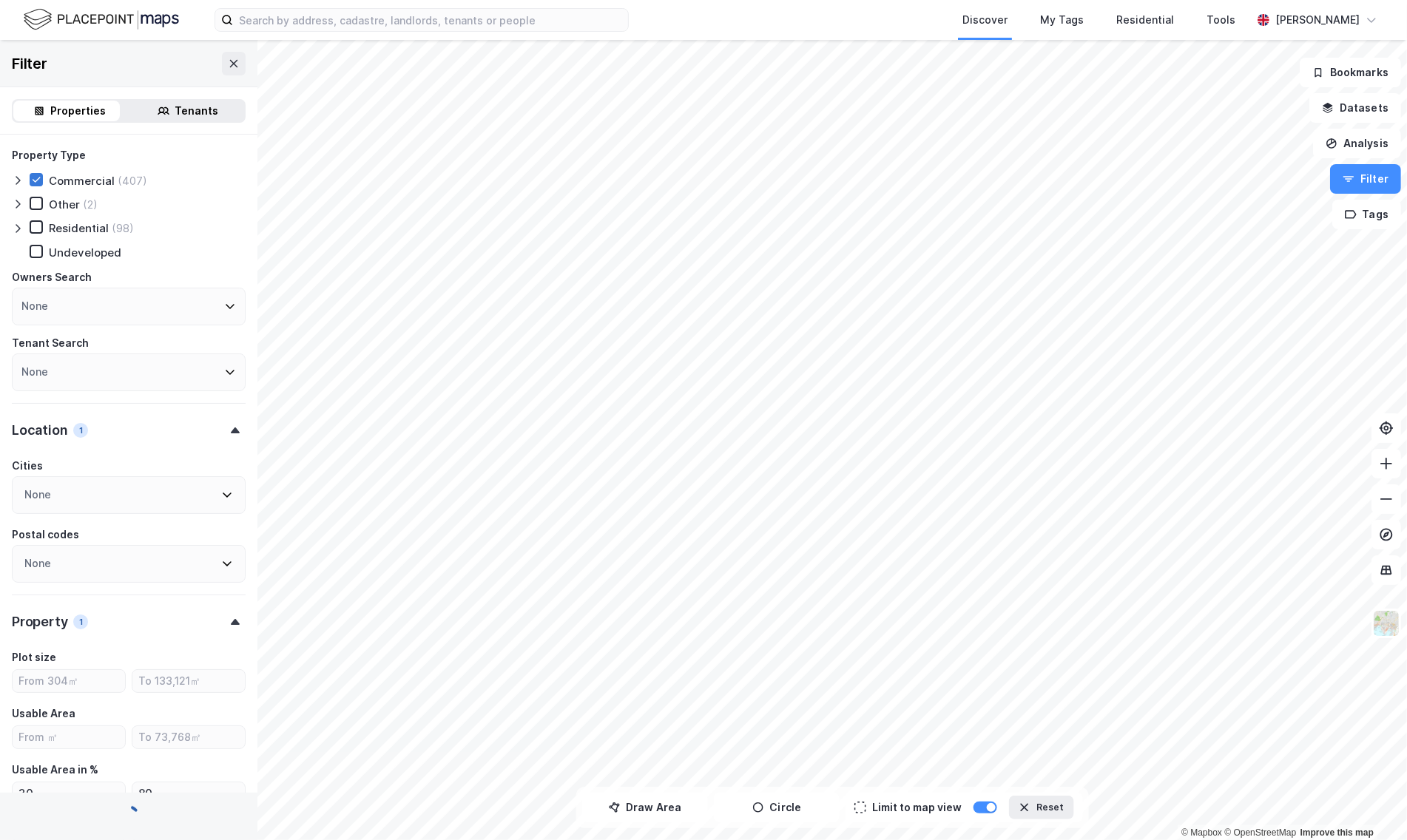
type input "Include (407)"
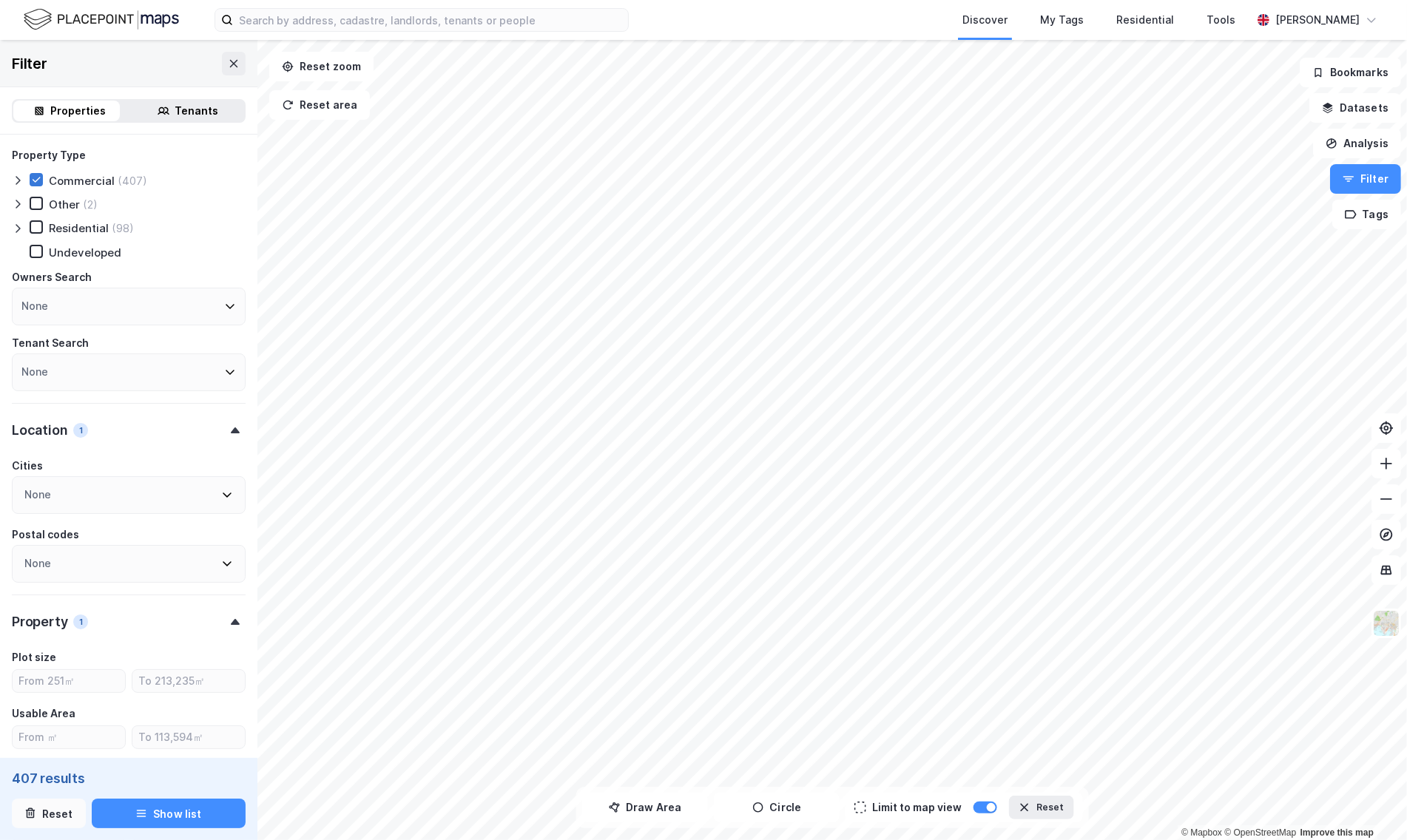
click at [64, 812] on button "Reset" at bounding box center [49, 813] width 74 height 29
type input "Include (2,589,833)"
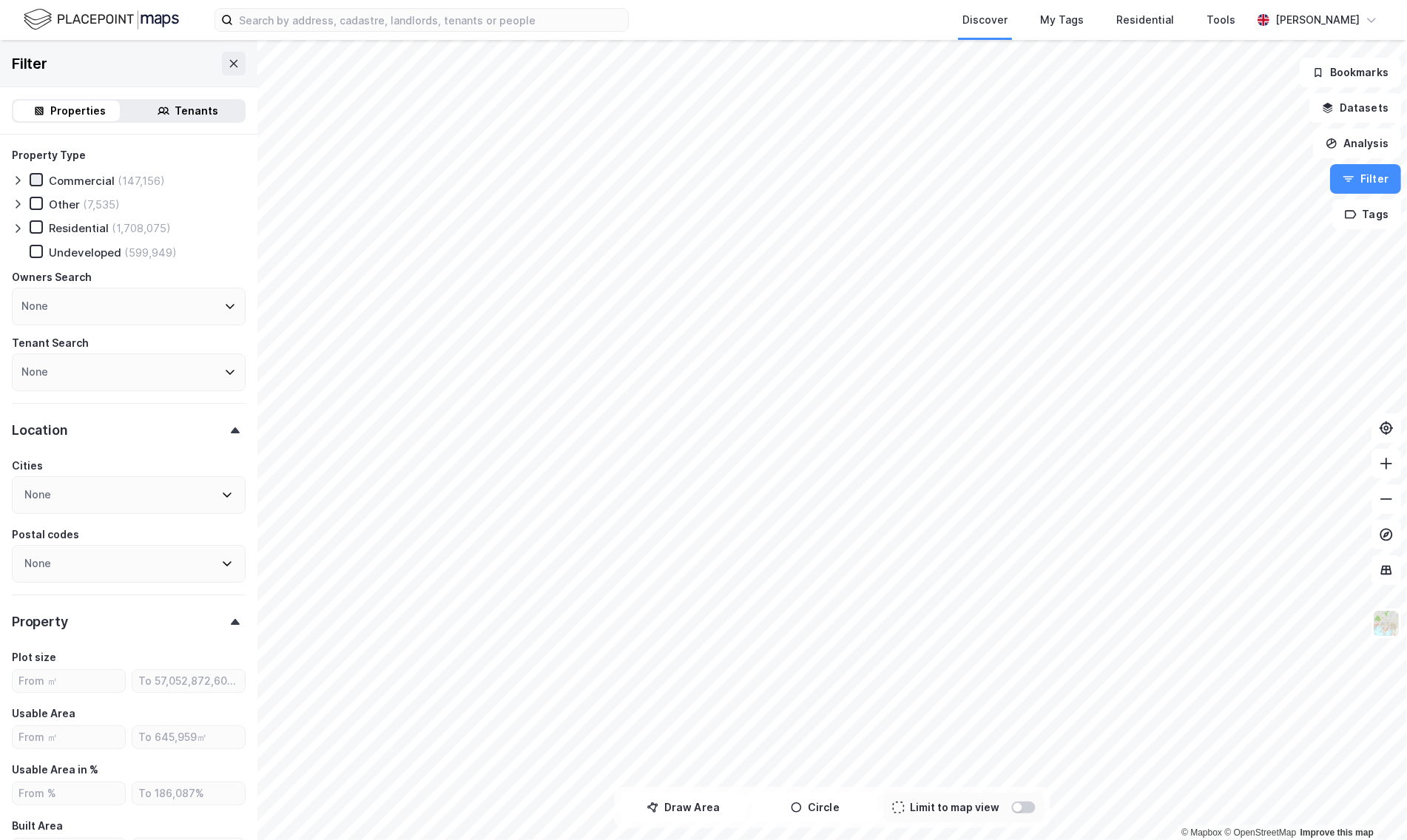
click at [131, 304] on div "None" at bounding box center [128, 306] width 234 height 38
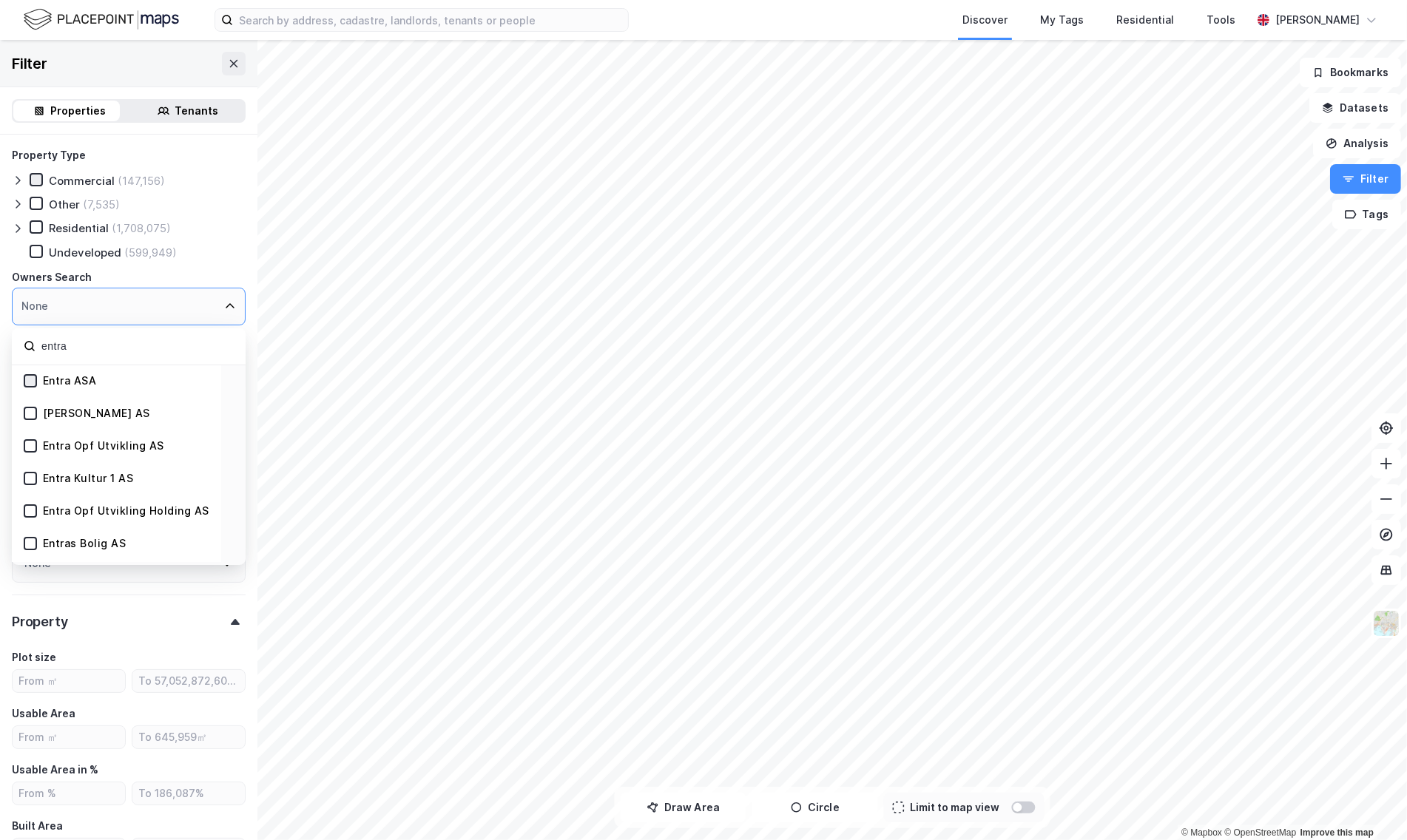
click at [31, 378] on icon at bounding box center [29, 381] width 10 height 10
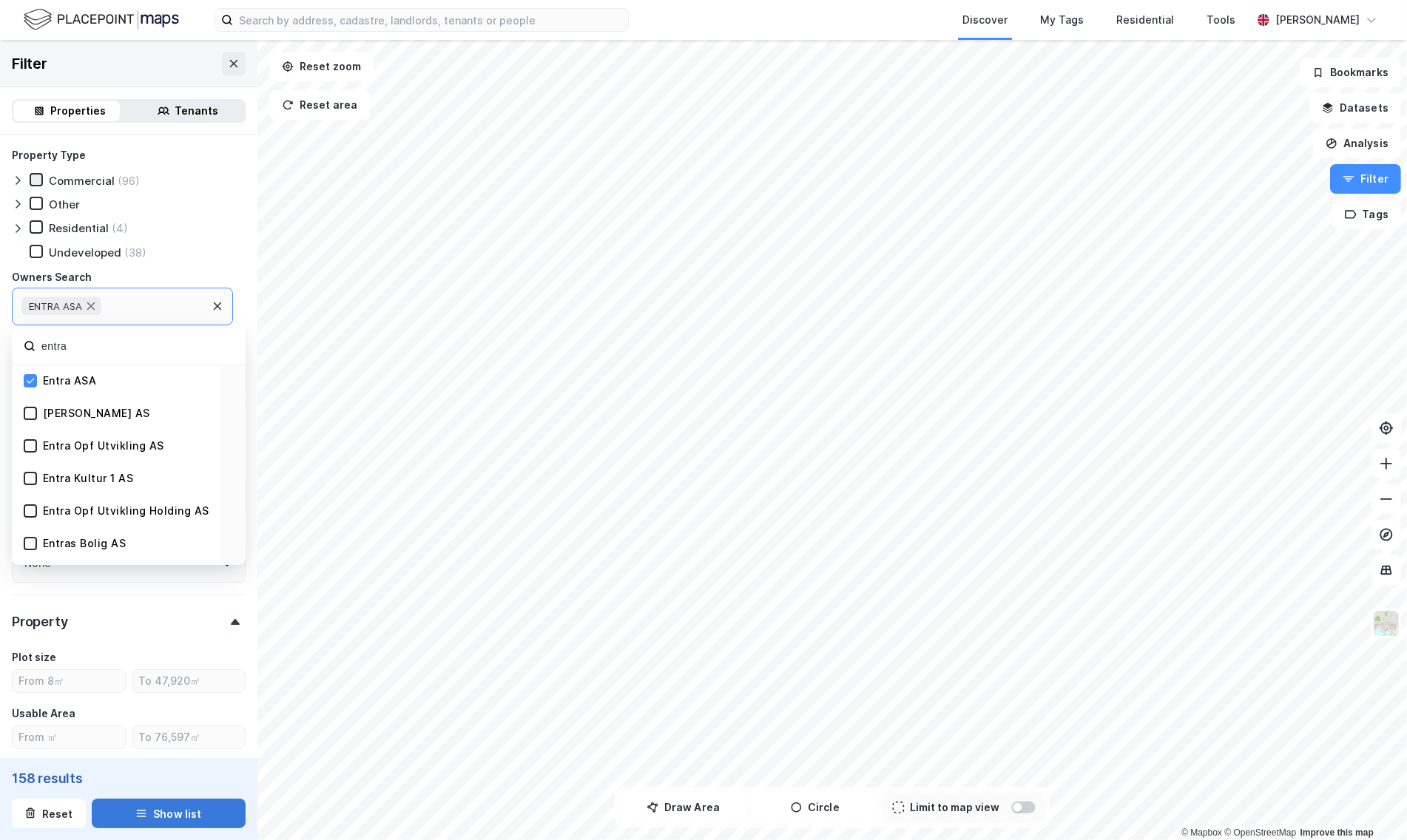
click at [162, 827] on button "Show list" at bounding box center [169, 813] width 155 height 29
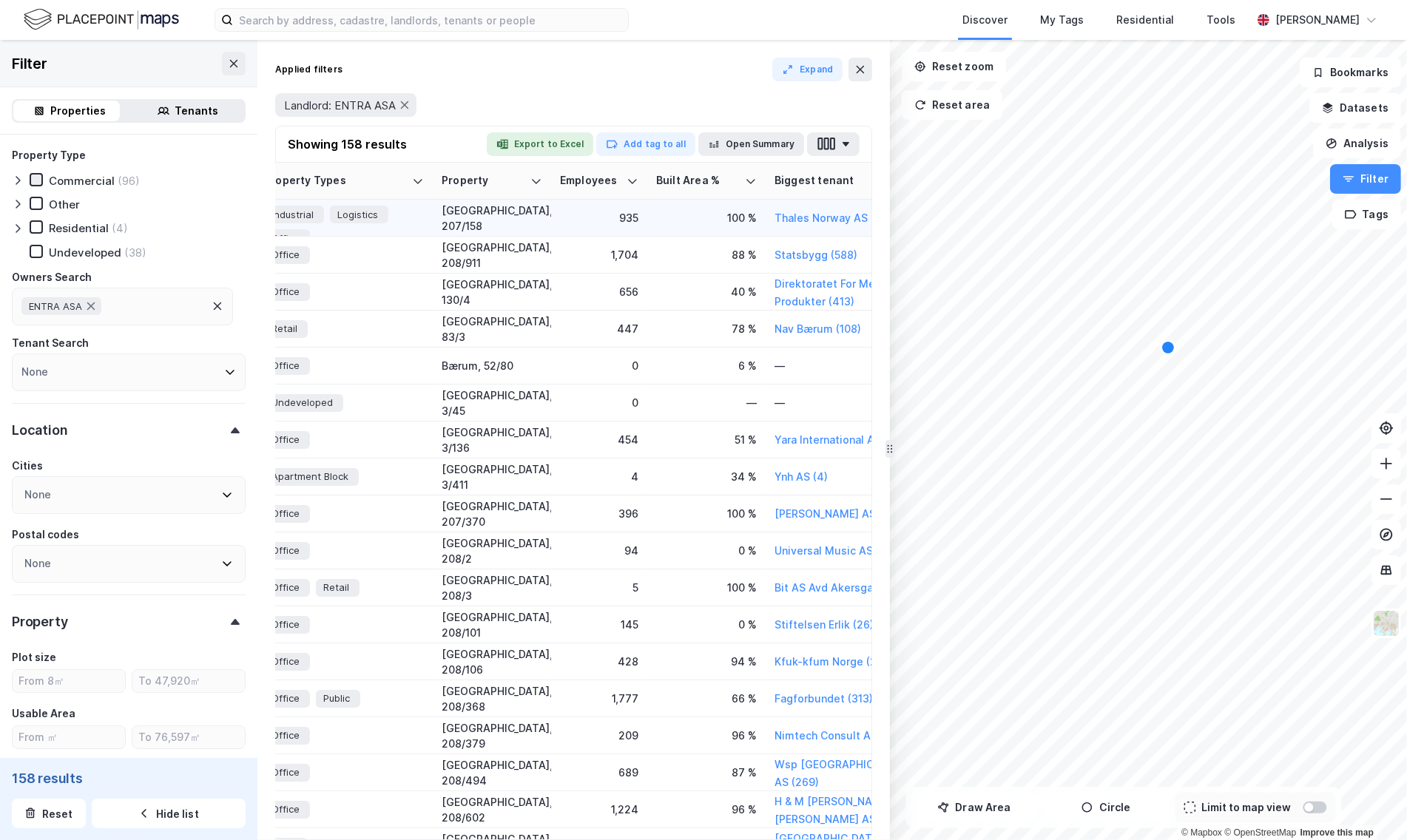
scroll to position [0, 438]
click at [838, 76] on button "Expand" at bounding box center [807, 70] width 71 height 24
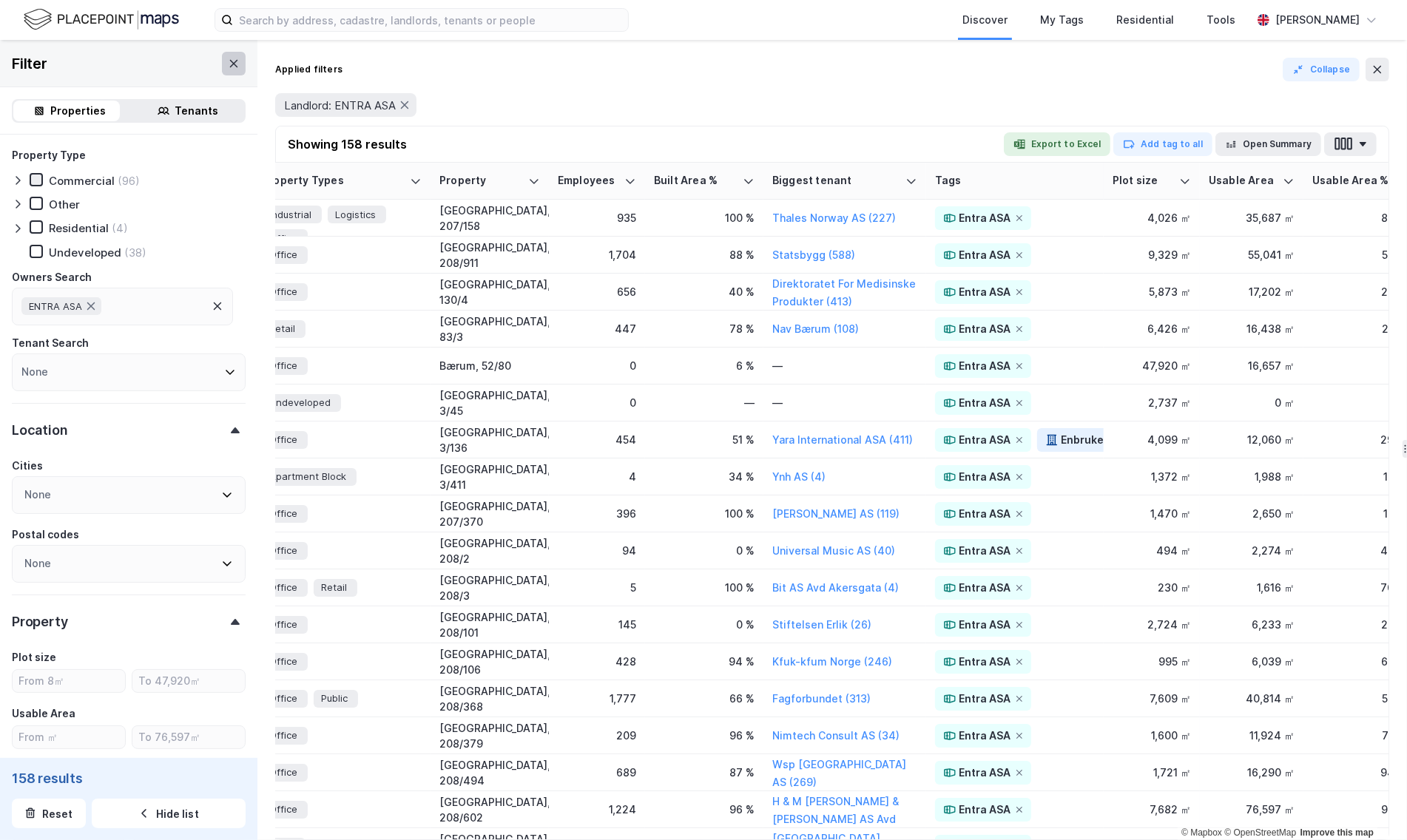
click at [227, 61] on icon at bounding box center [233, 63] width 12 height 12
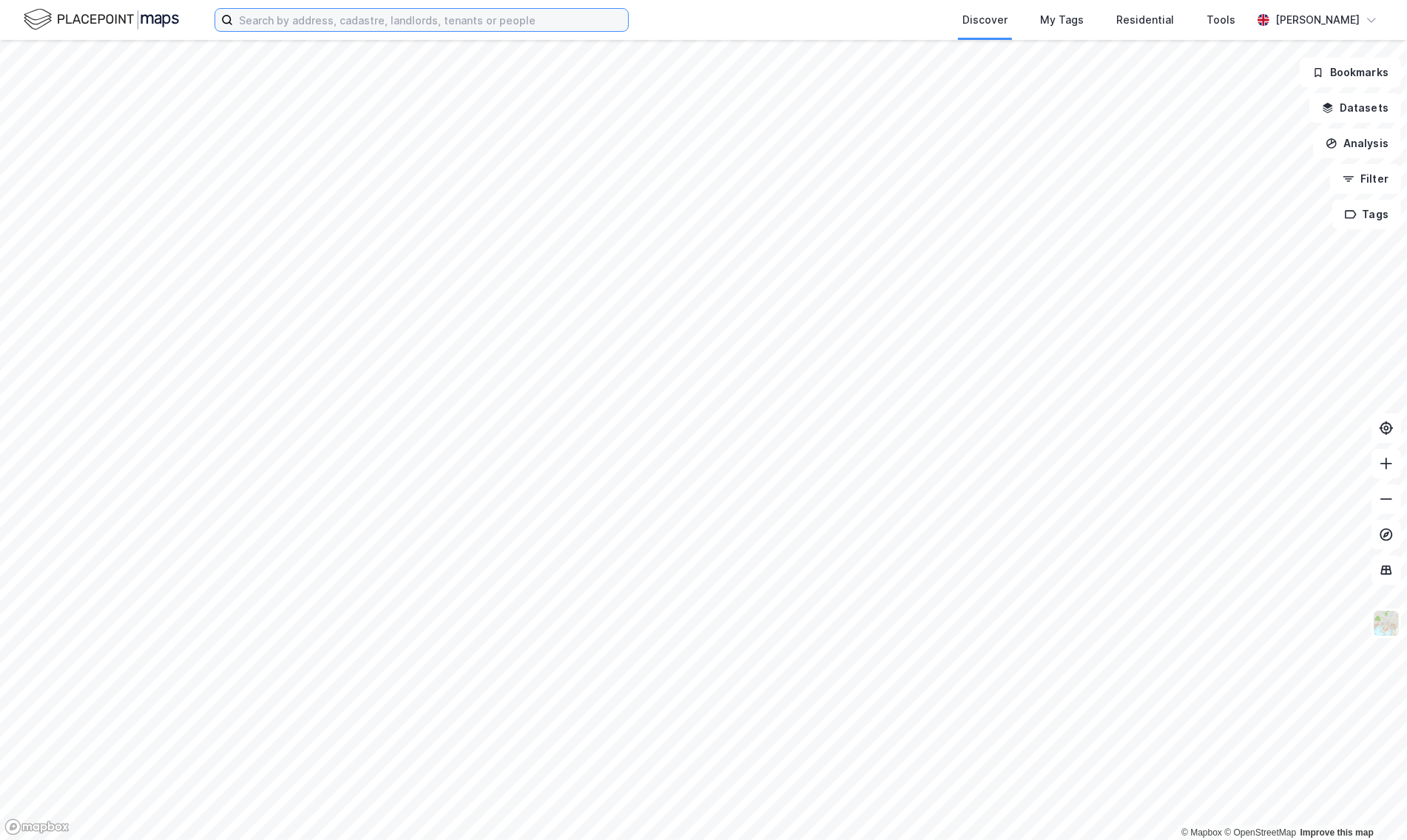
click at [282, 28] on input at bounding box center [430, 20] width 395 height 22
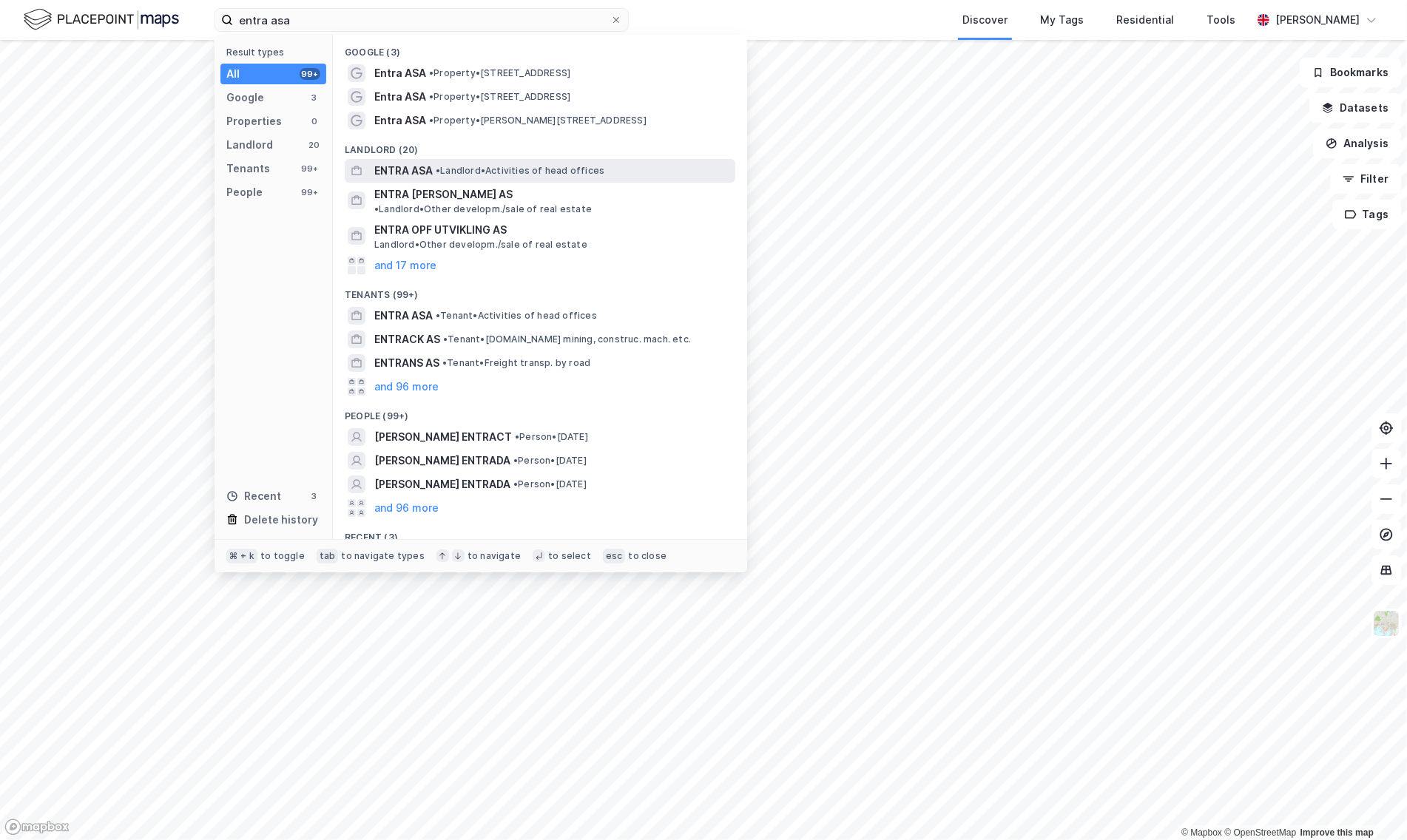
click at [453, 166] on span "• Landlord • Activities of head offices" at bounding box center [520, 171] width 169 height 12
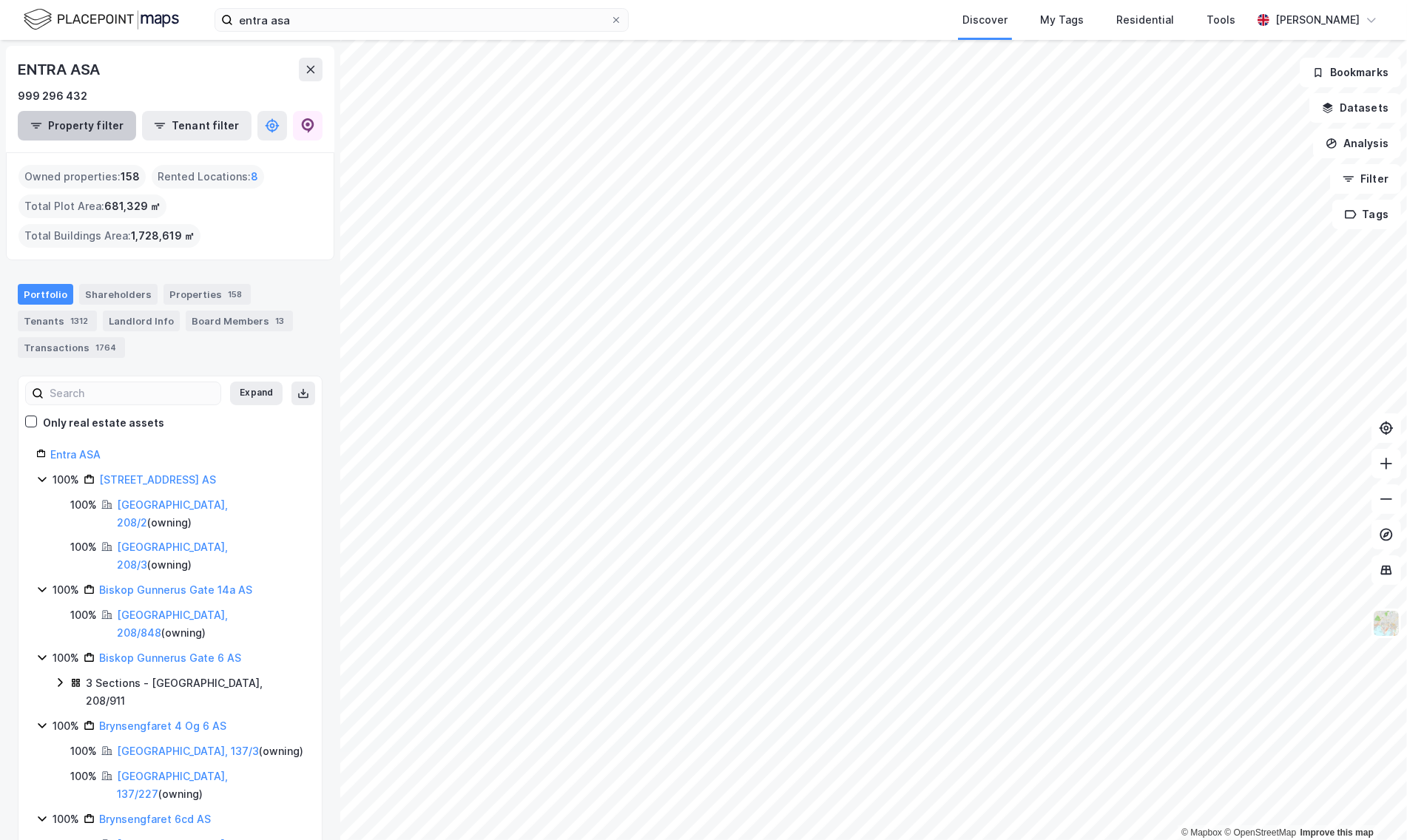
click at [105, 128] on button "Property filter" at bounding box center [76, 126] width 118 height 29
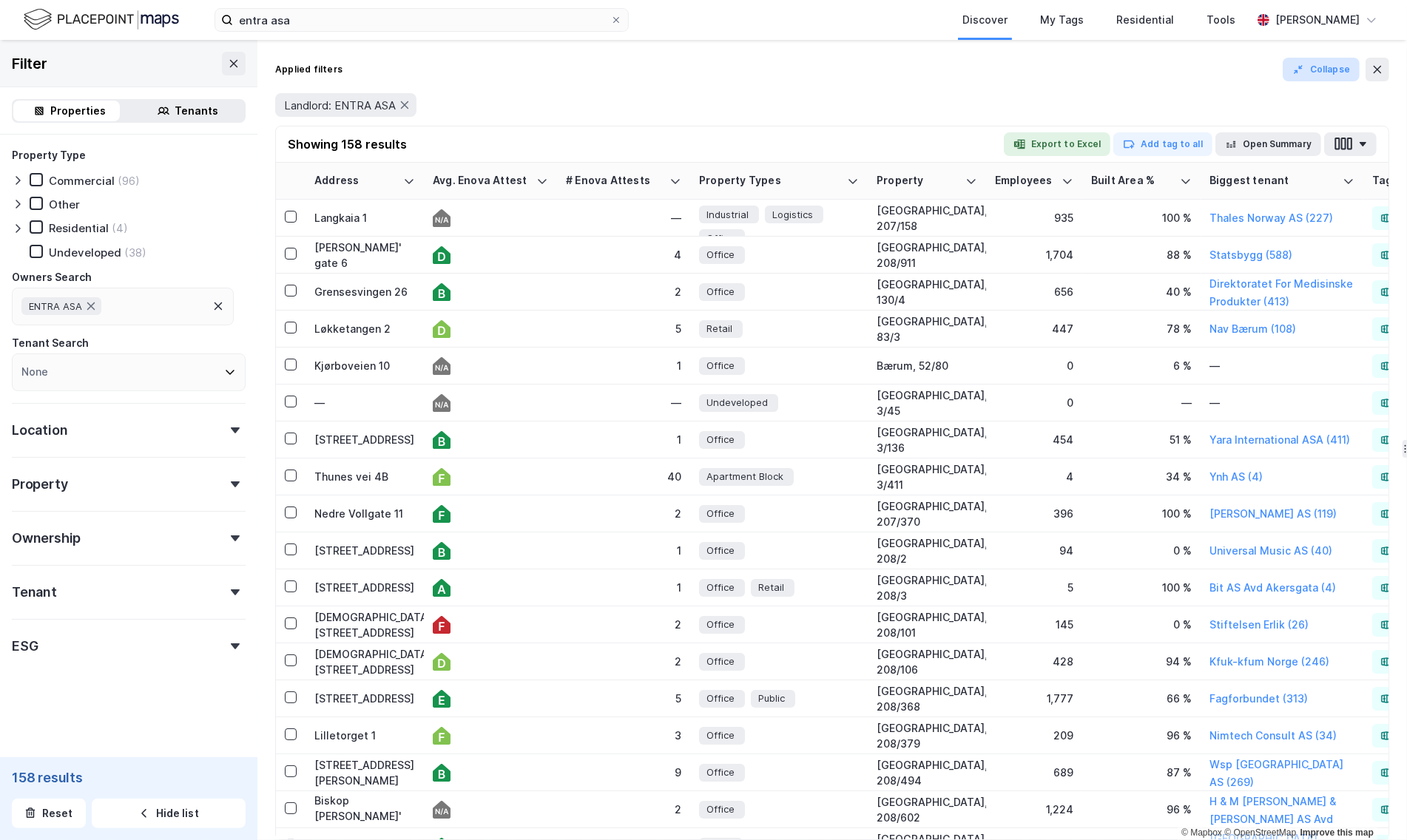
click at [1301, 74] on icon "button" at bounding box center [1298, 69] width 12 height 12
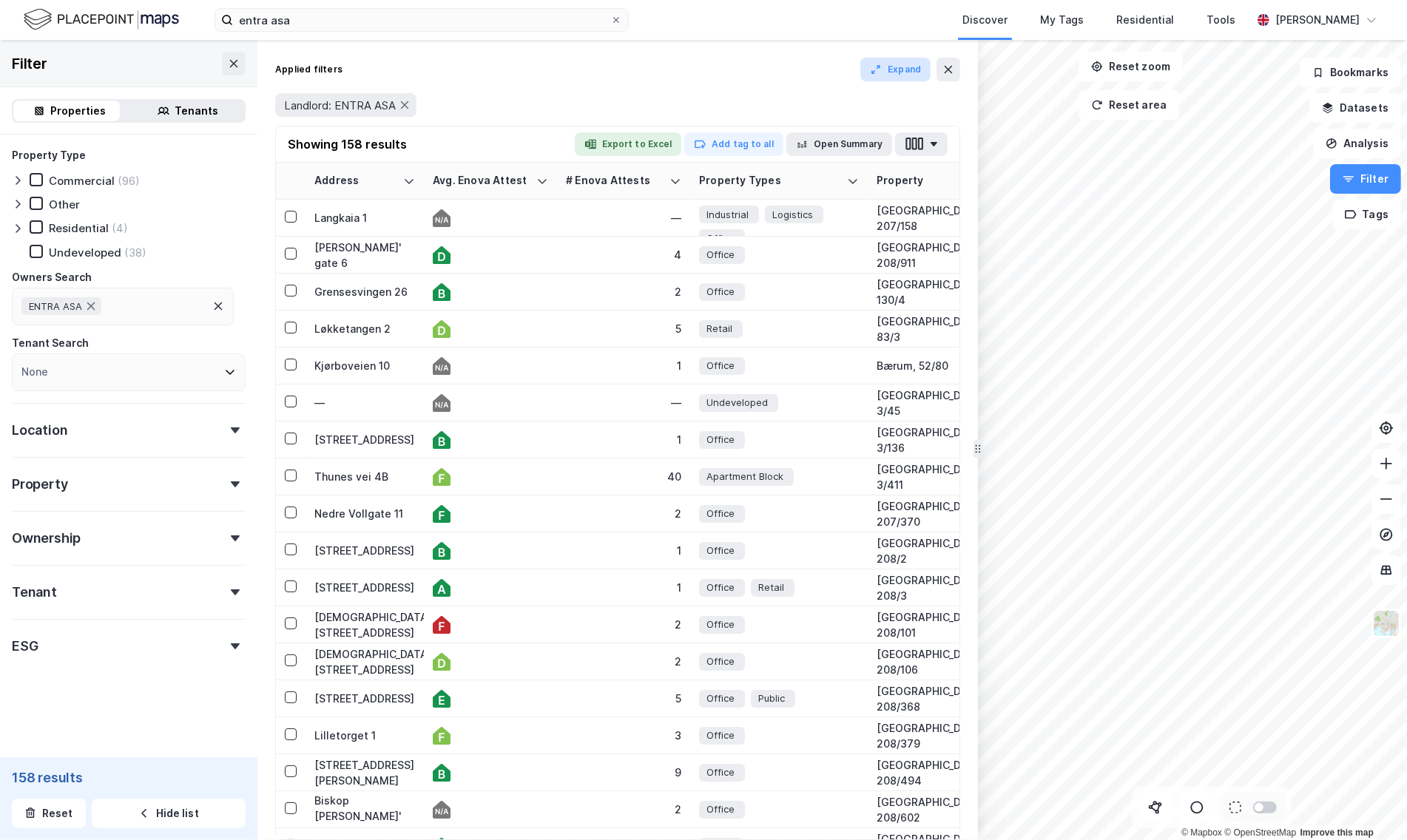
drag, startPoint x: 1067, startPoint y: 450, endPoint x: 974, endPoint y: 466, distance: 94.4
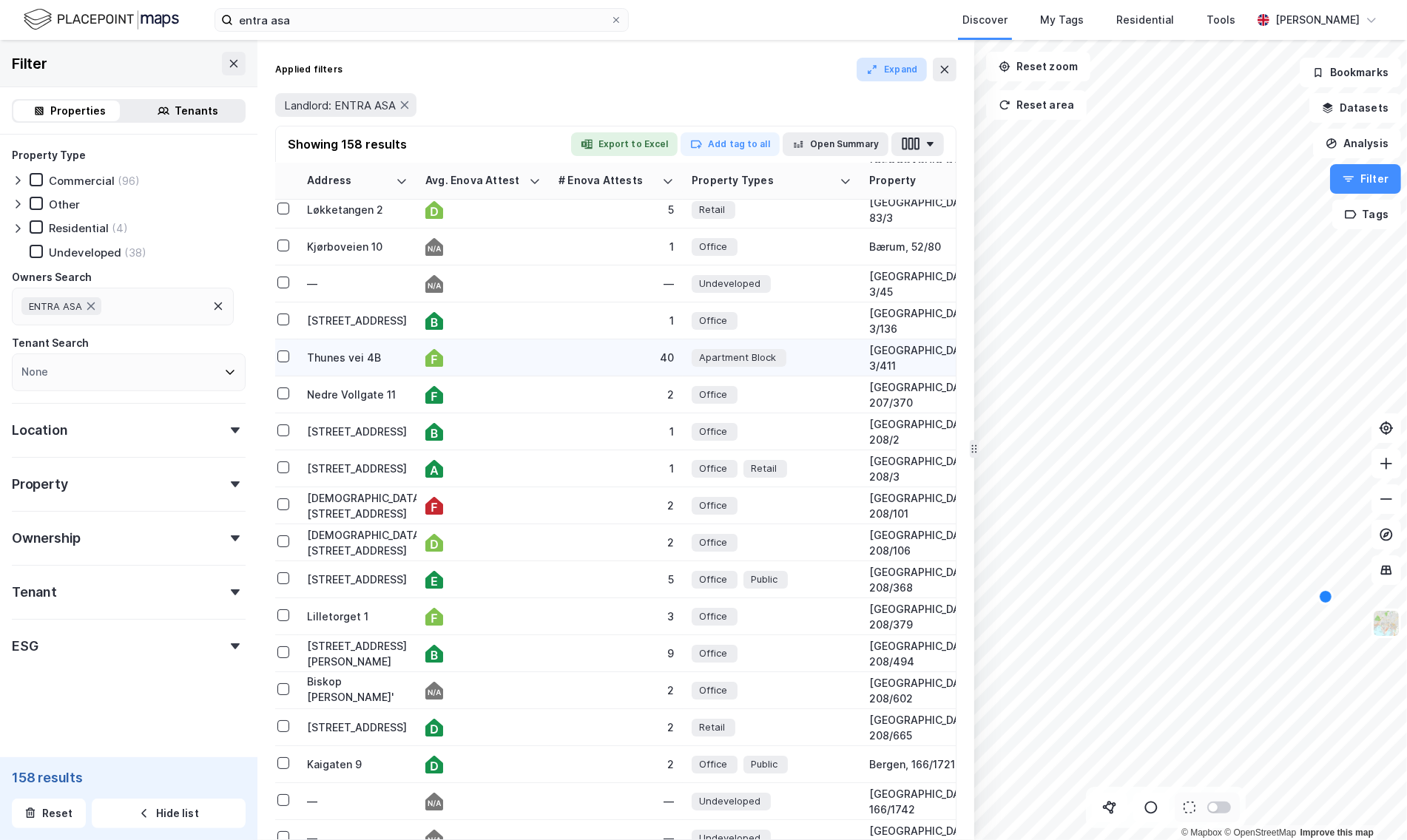
scroll to position [0, 7]
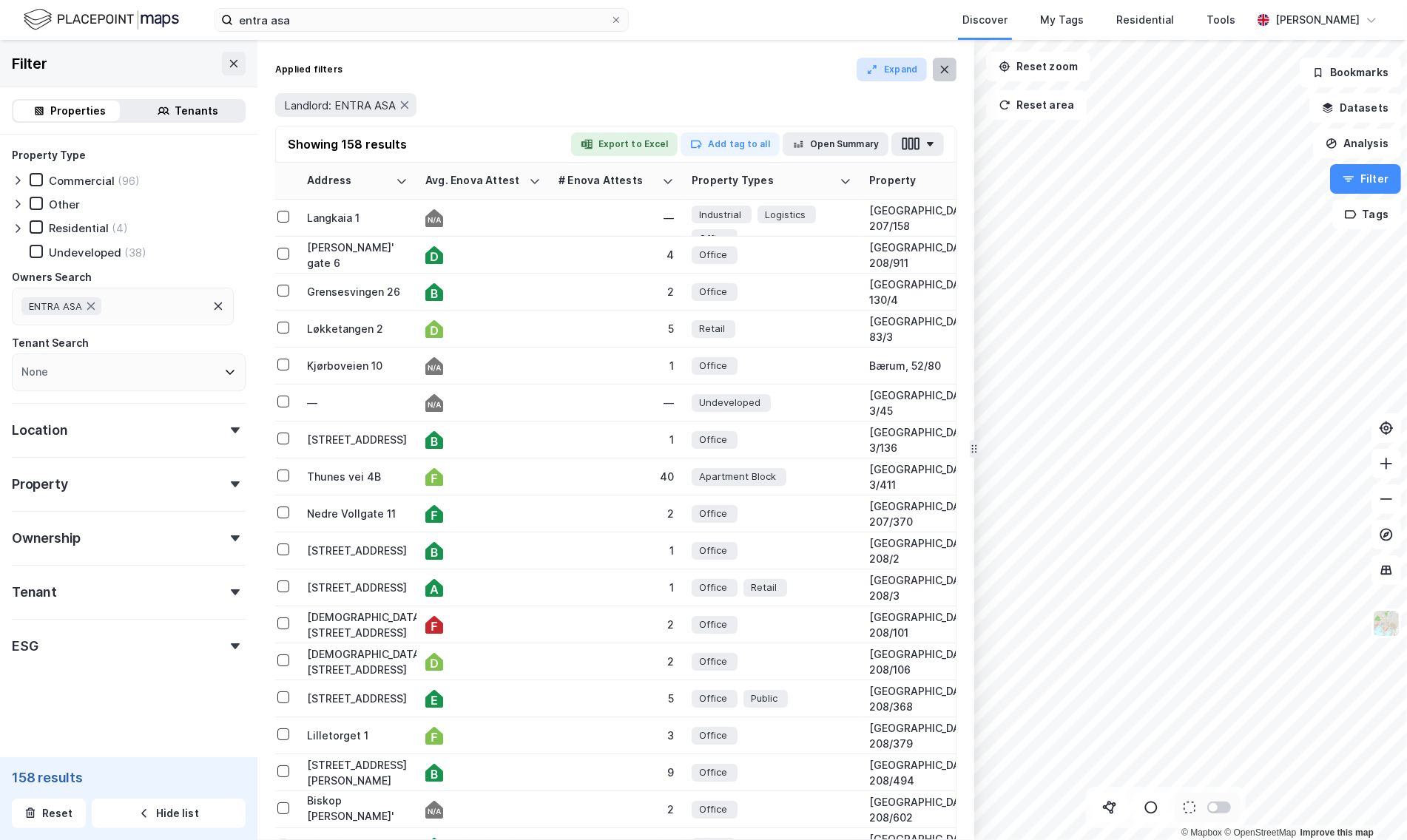
click at [952, 67] on button at bounding box center [945, 70] width 24 height 24
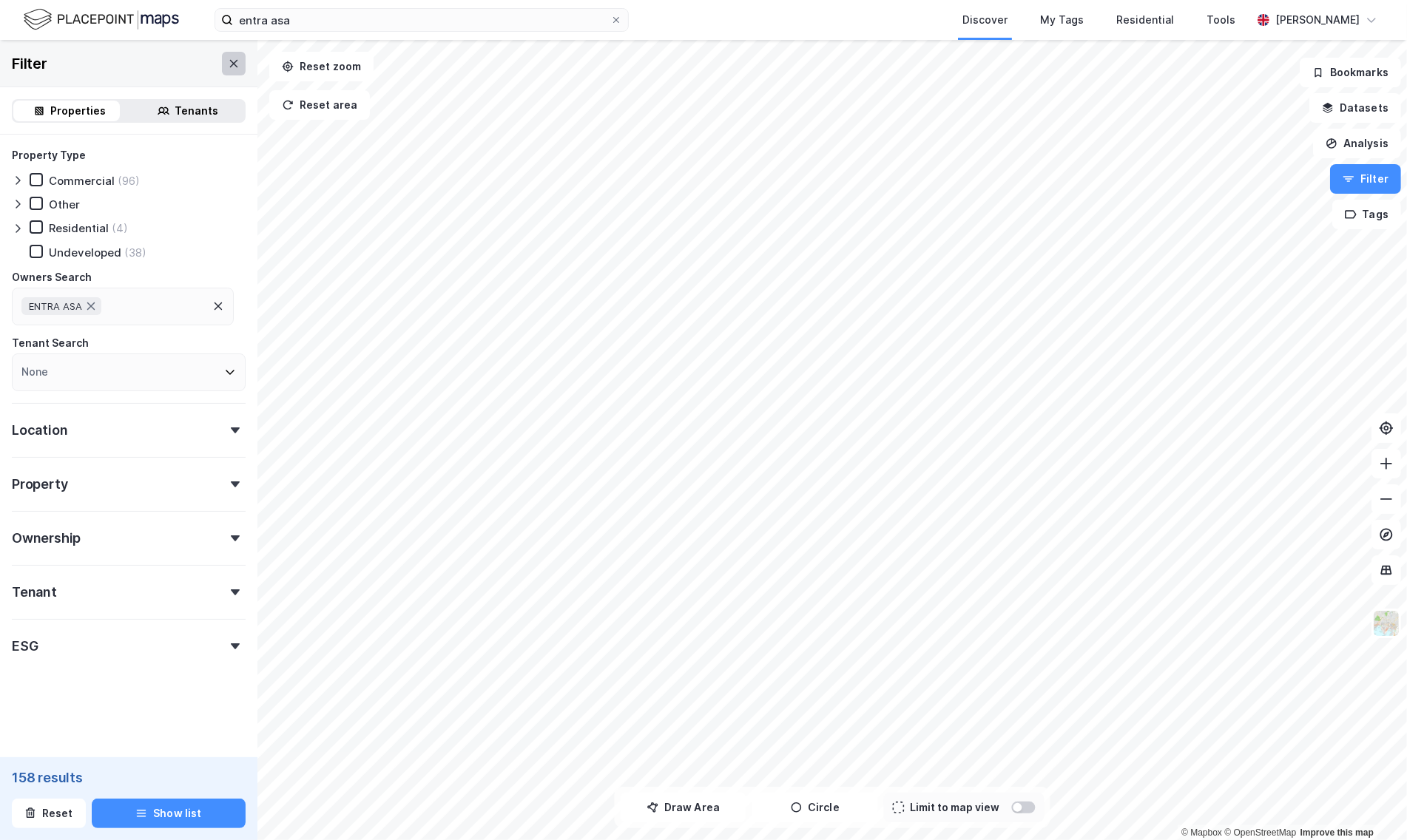
click at [227, 61] on icon at bounding box center [233, 63] width 12 height 12
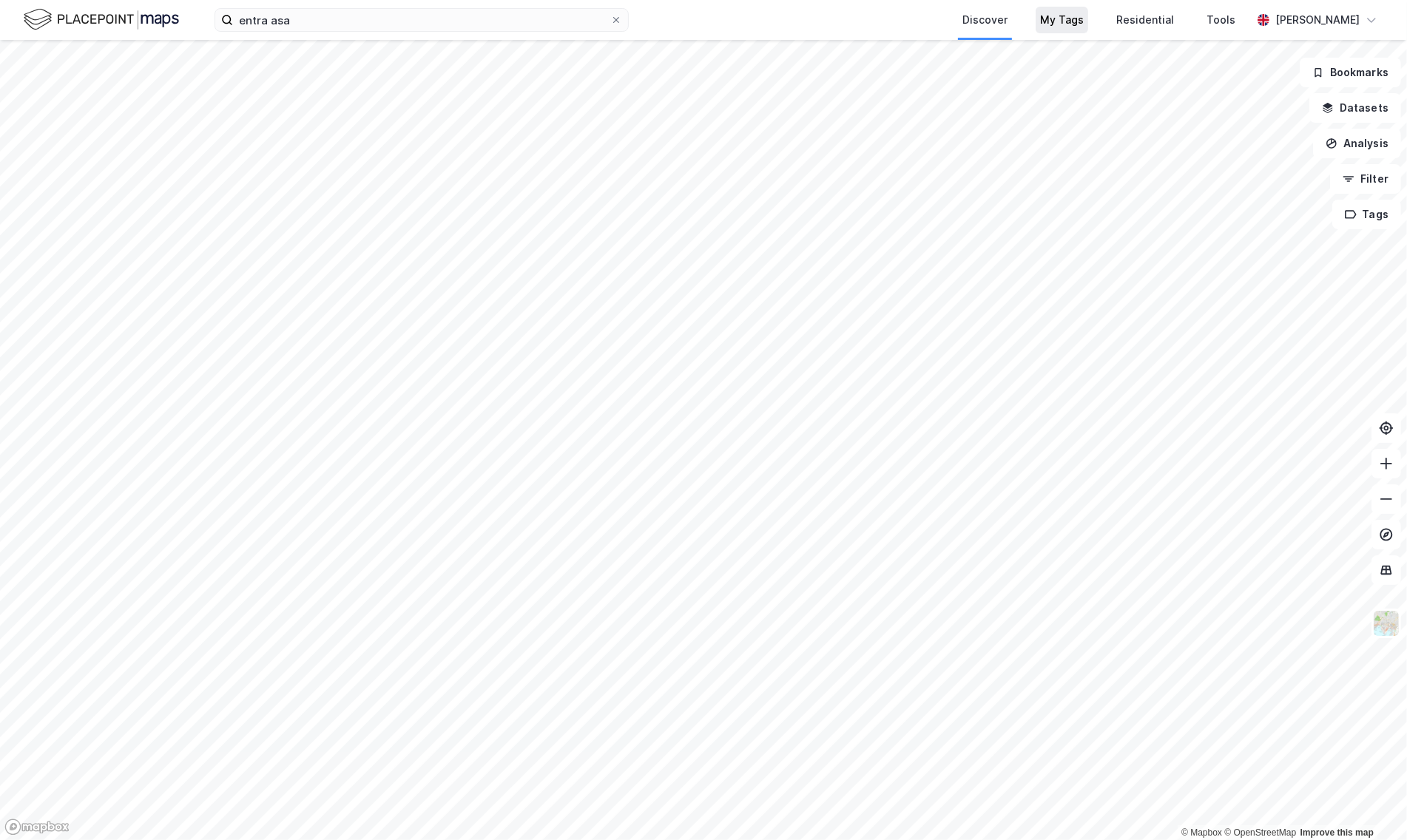
click at [1084, 22] on div "My Tags" at bounding box center [1062, 19] width 44 height 17
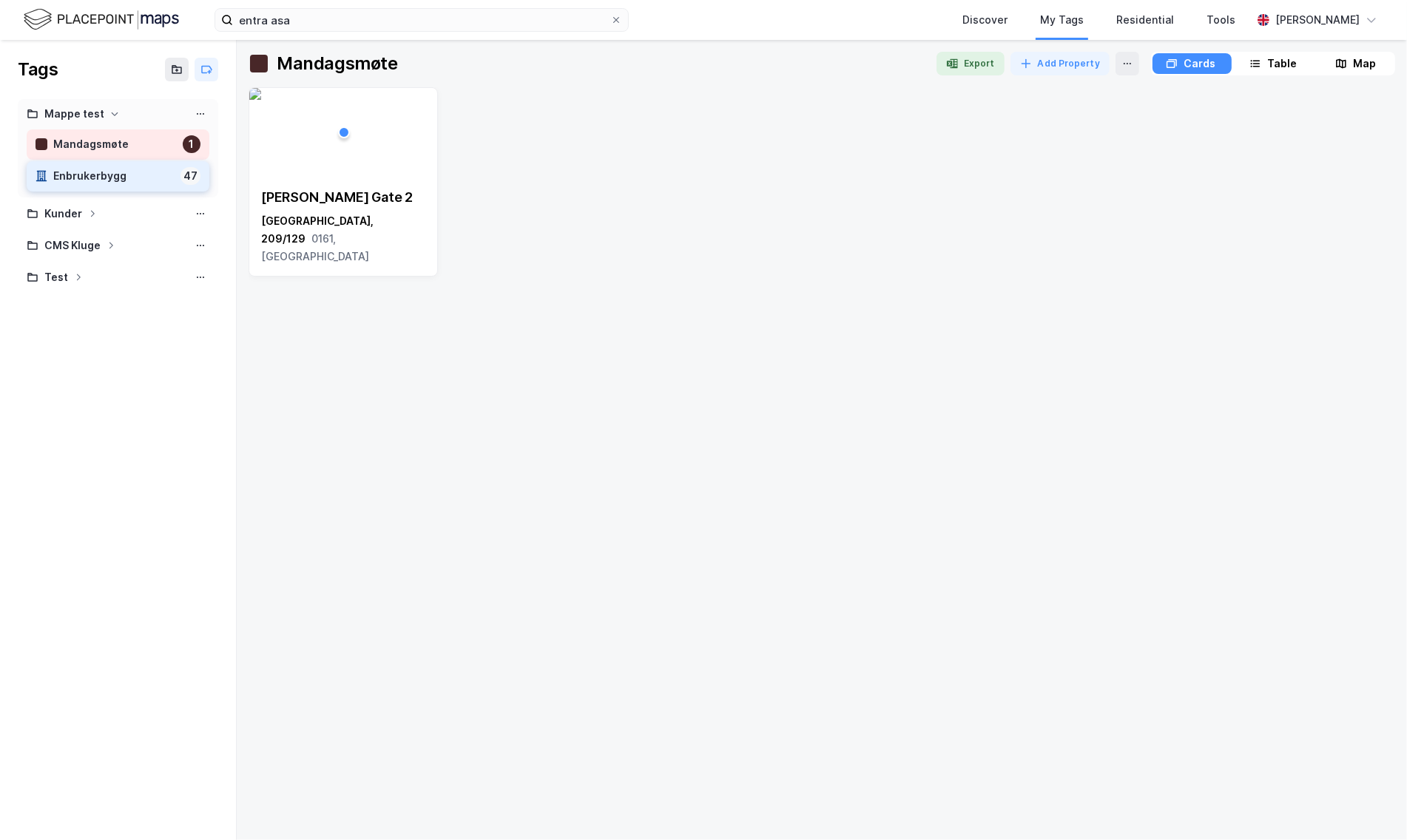
click at [86, 178] on div "Enbrukerbygg" at bounding box center [114, 176] width 121 height 18
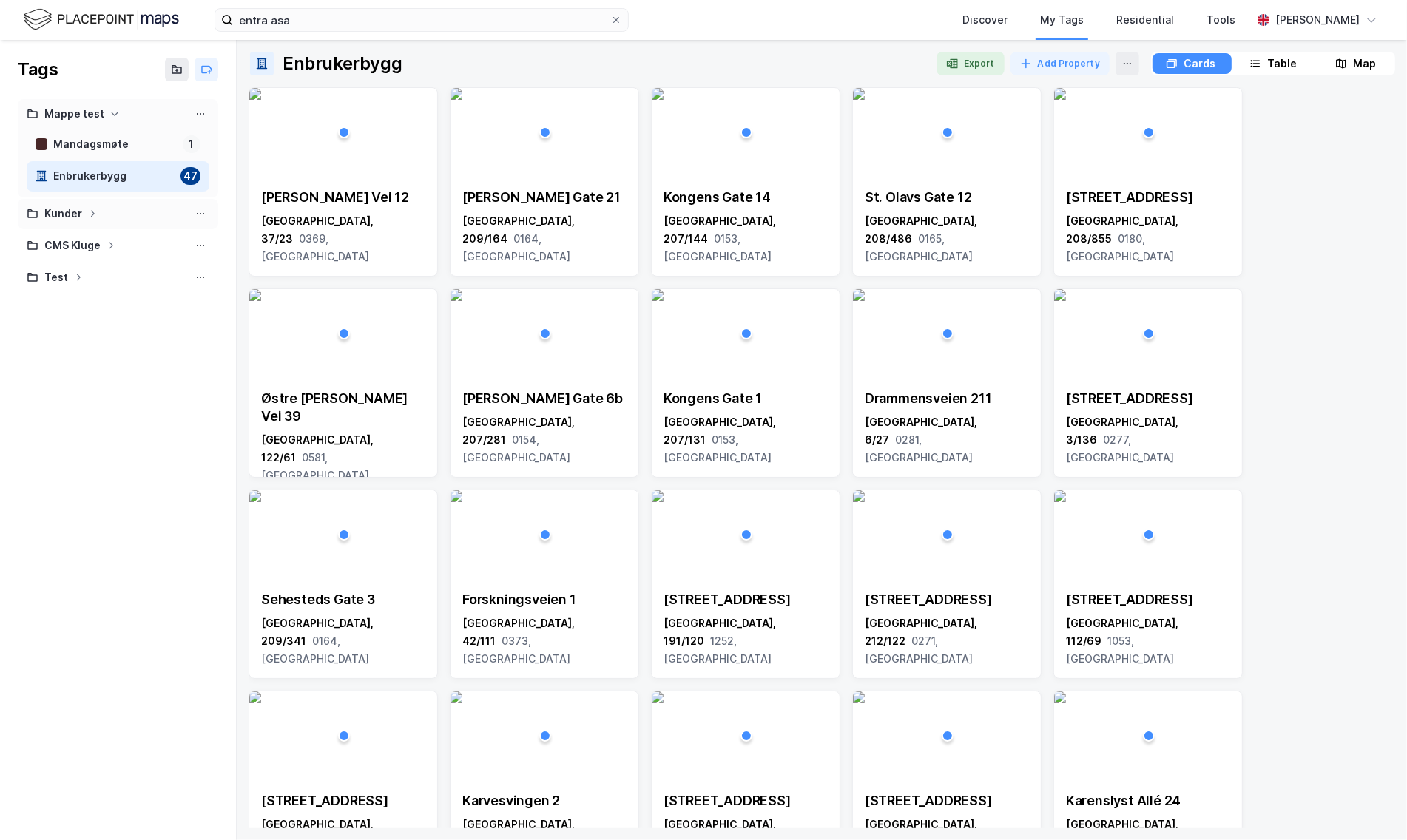
click at [112, 217] on div "Kunder" at bounding box center [117, 214] width 183 height 18
click at [1271, 68] on div "Table" at bounding box center [1282, 63] width 29 height 17
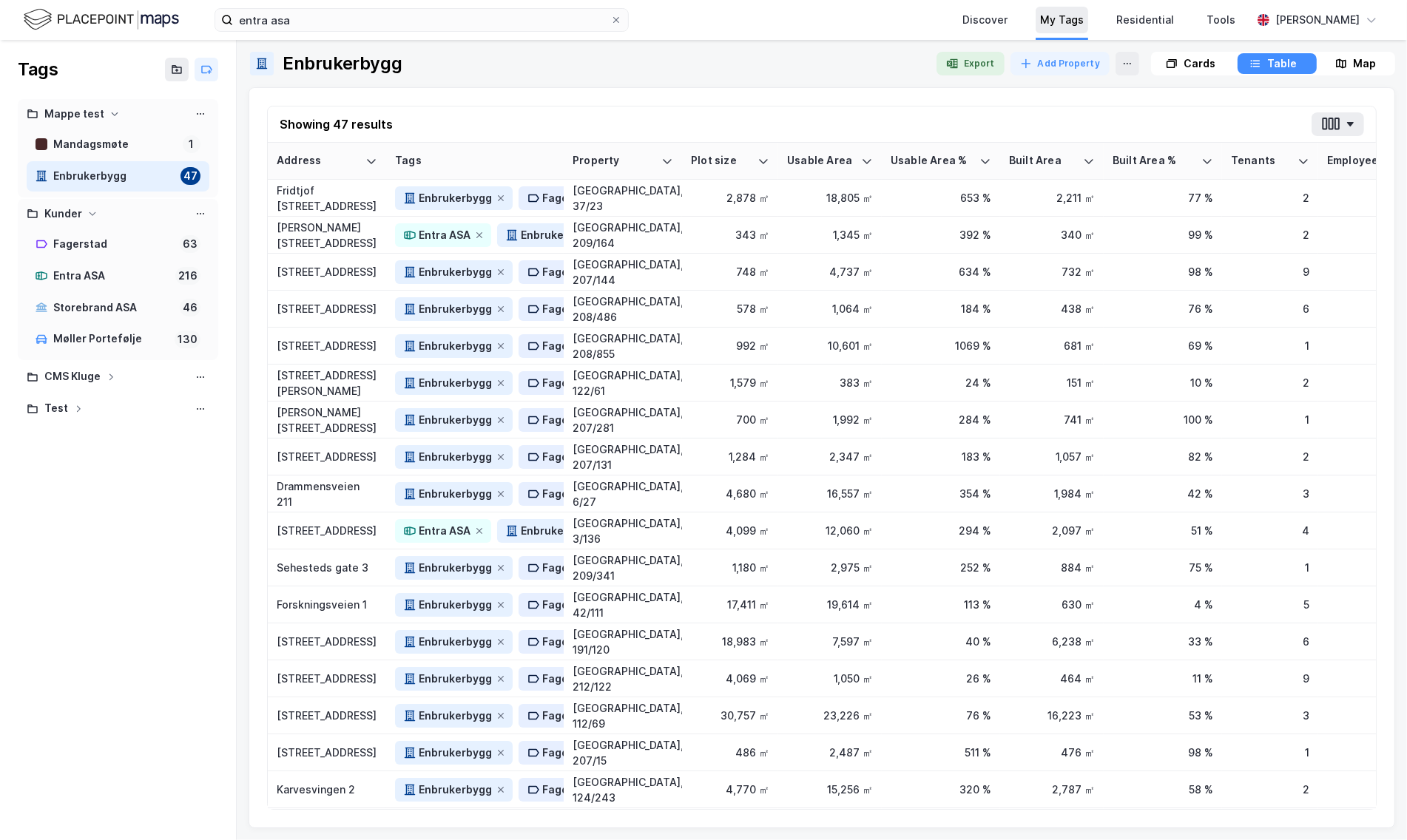
click at [1085, 29] on div "My Tags" at bounding box center [1061, 19] width 52 height 27
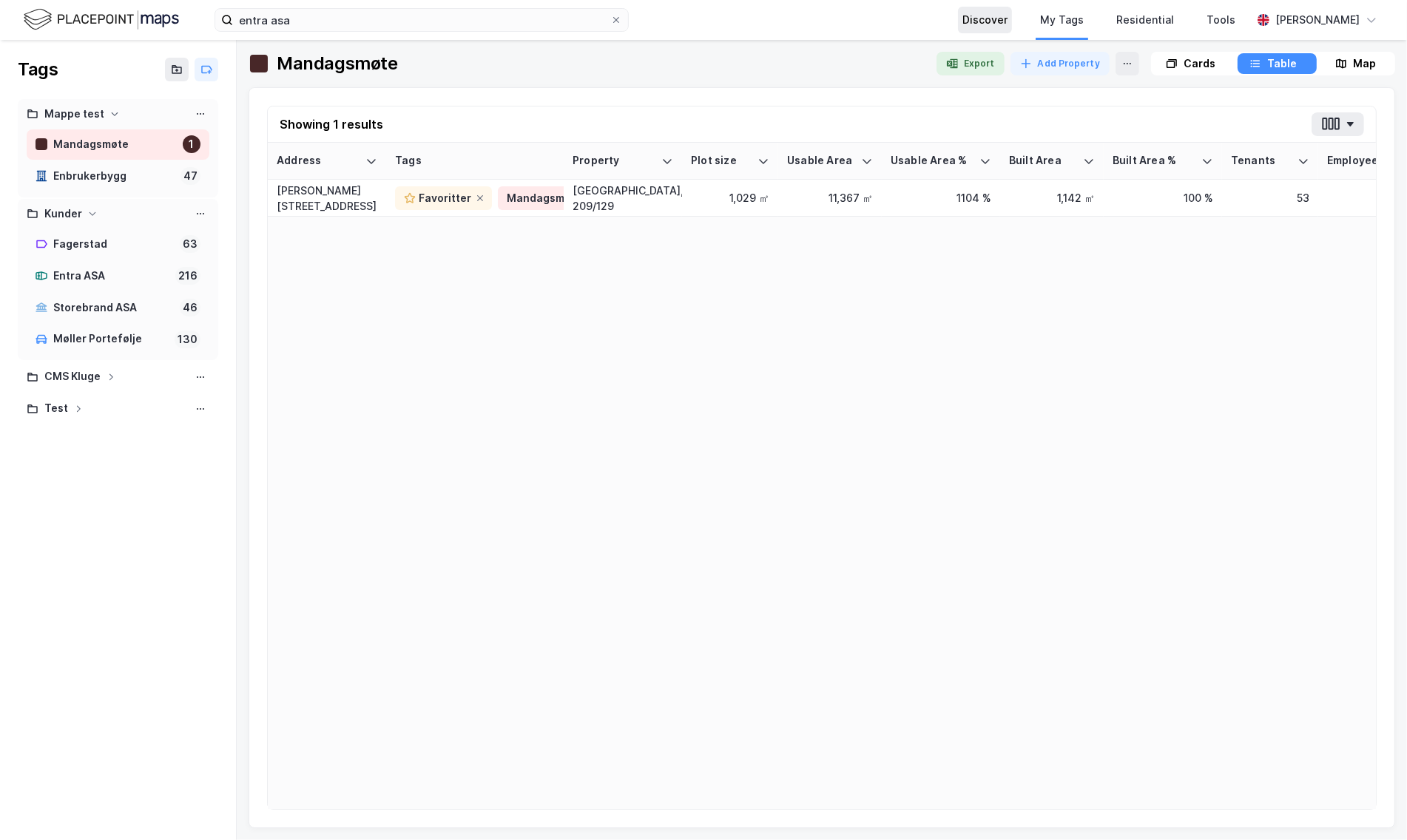
click at [1008, 23] on div "Discover" at bounding box center [985, 19] width 45 height 17
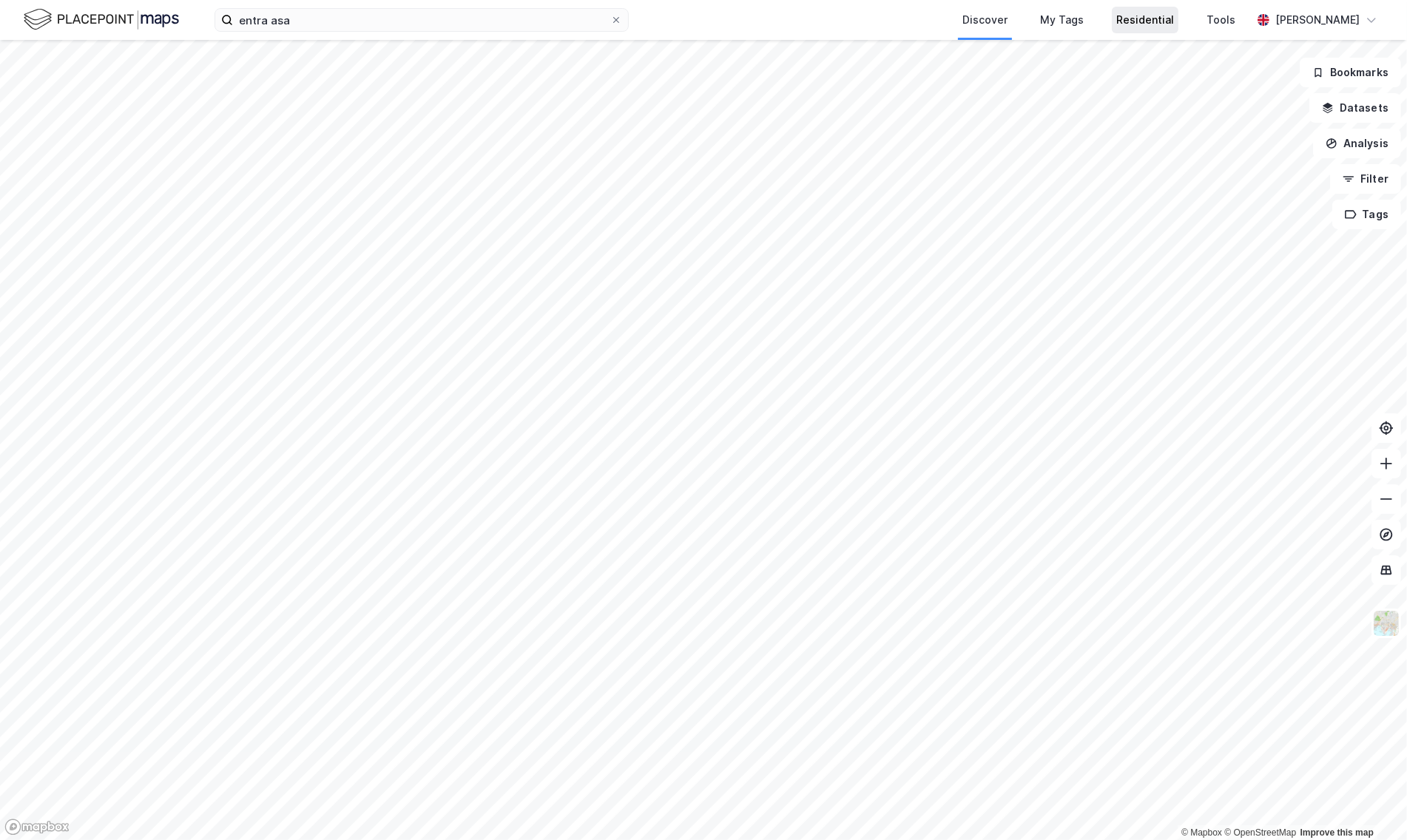
click at [1166, 26] on div "Residential" at bounding box center [1145, 19] width 58 height 17
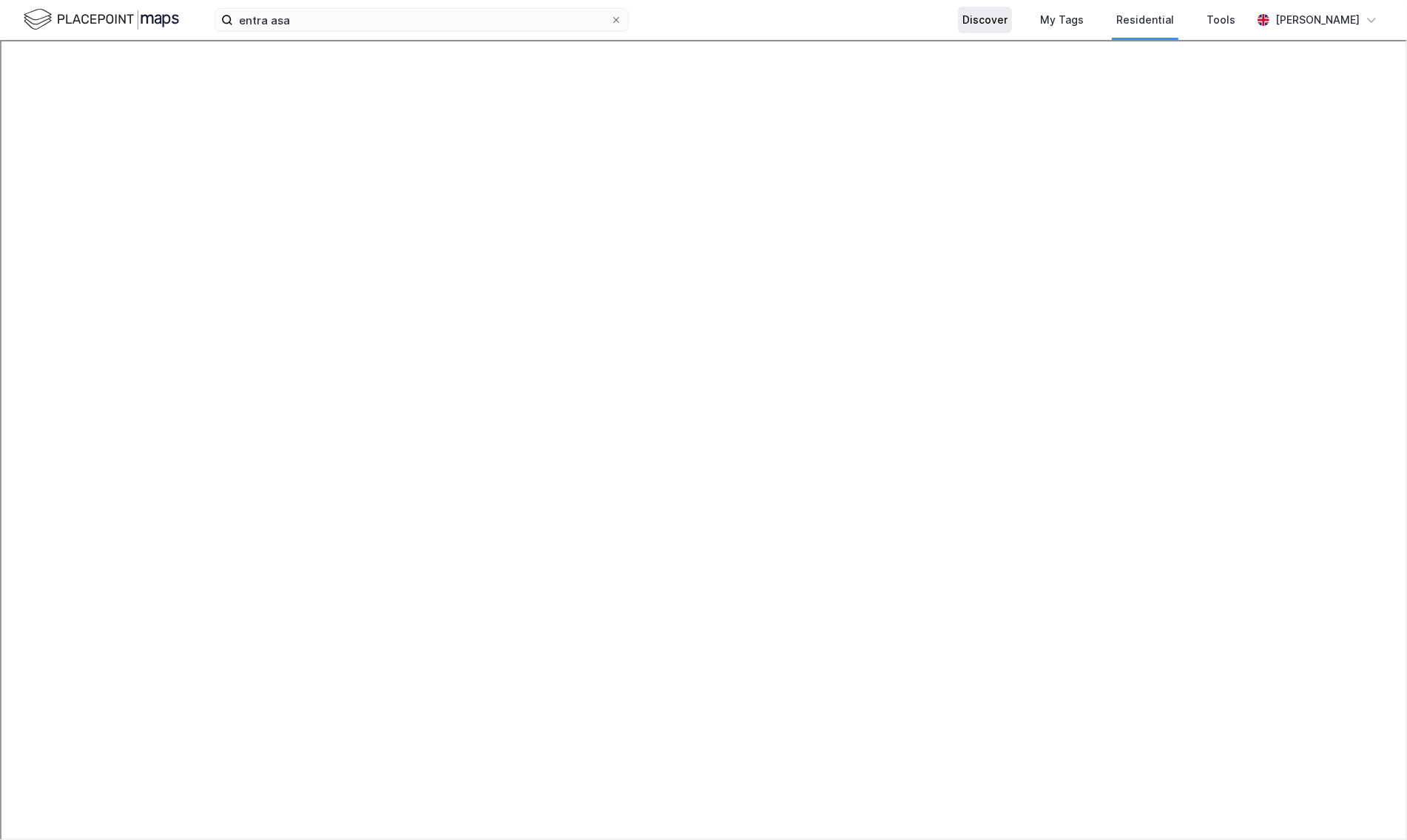
click at [1008, 14] on div "Discover" at bounding box center [985, 19] width 45 height 17
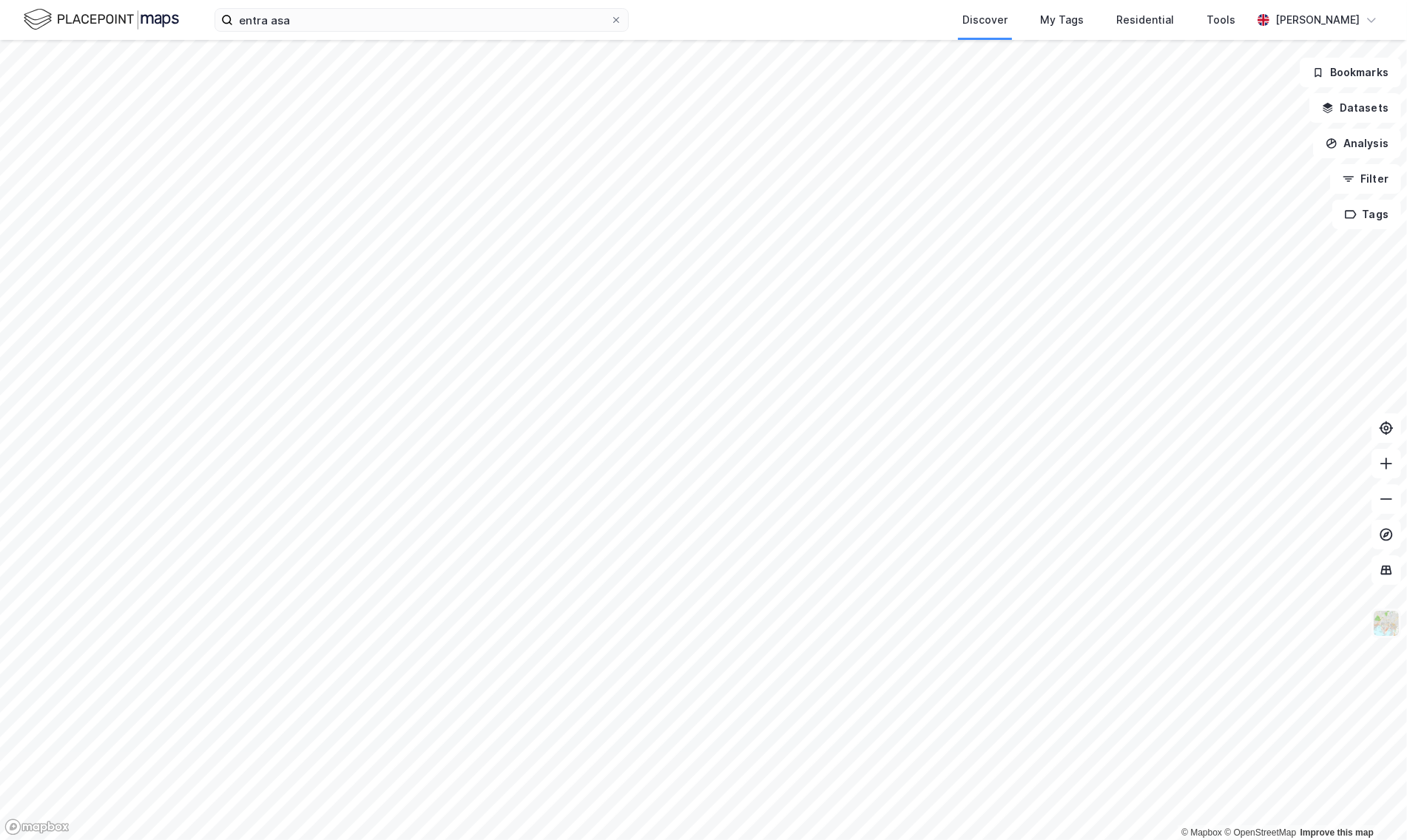
click at [1379, 627] on img at bounding box center [1387, 624] width 28 height 28
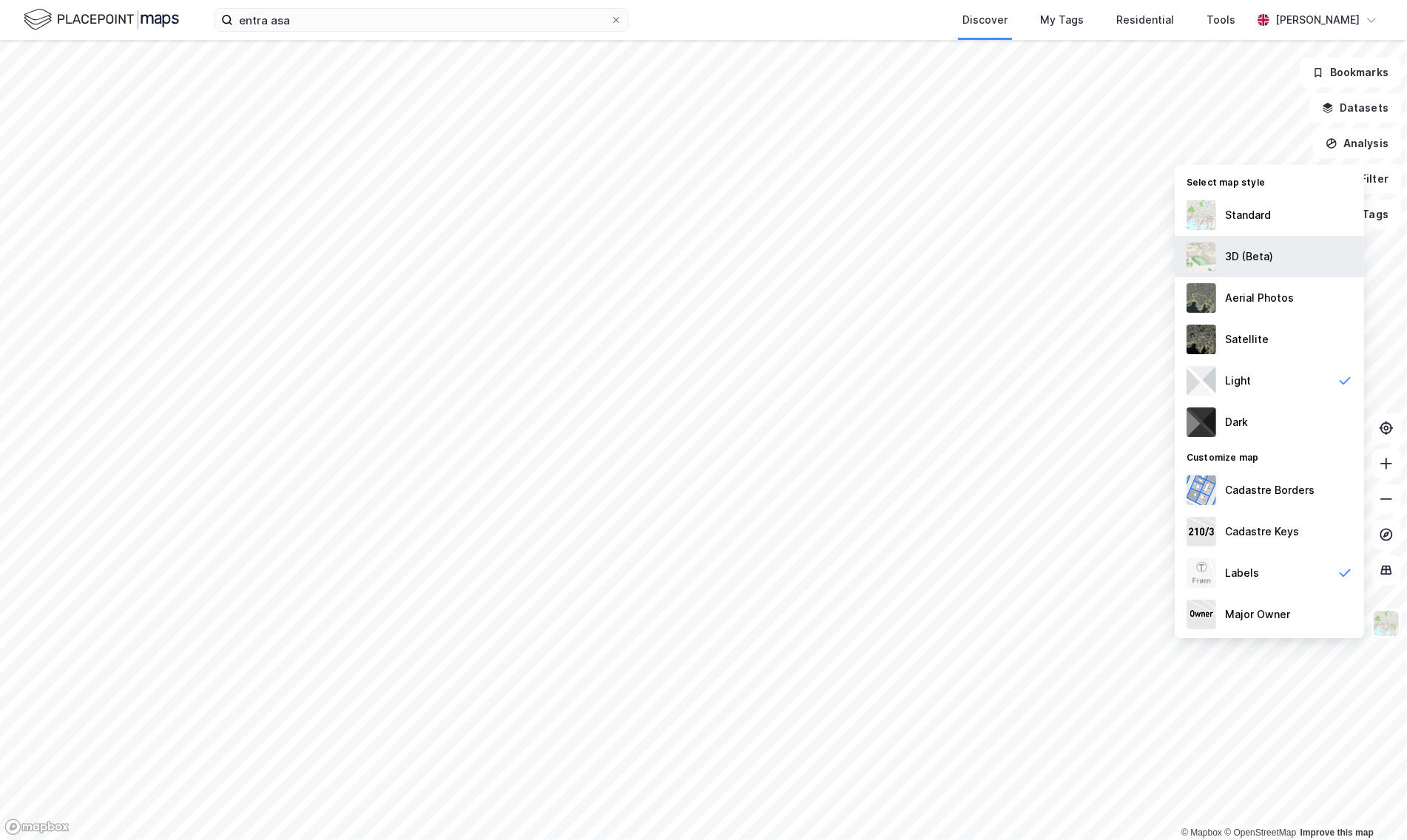
click at [1288, 247] on div "3D (Beta)" at bounding box center [1269, 256] width 190 height 41
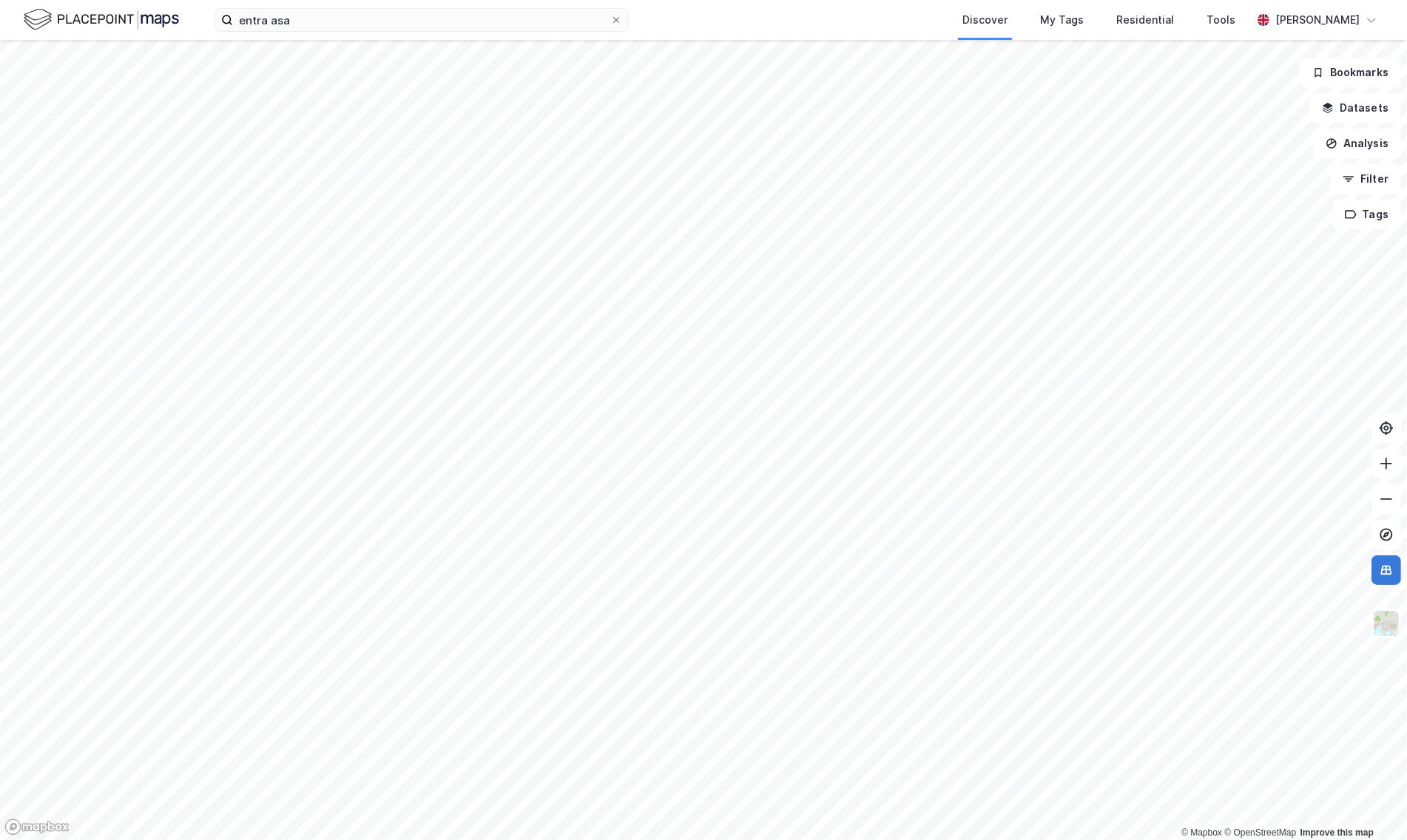
click at [1389, 569] on icon at bounding box center [1387, 570] width 15 height 15
click at [1394, 624] on img at bounding box center [1387, 624] width 28 height 28
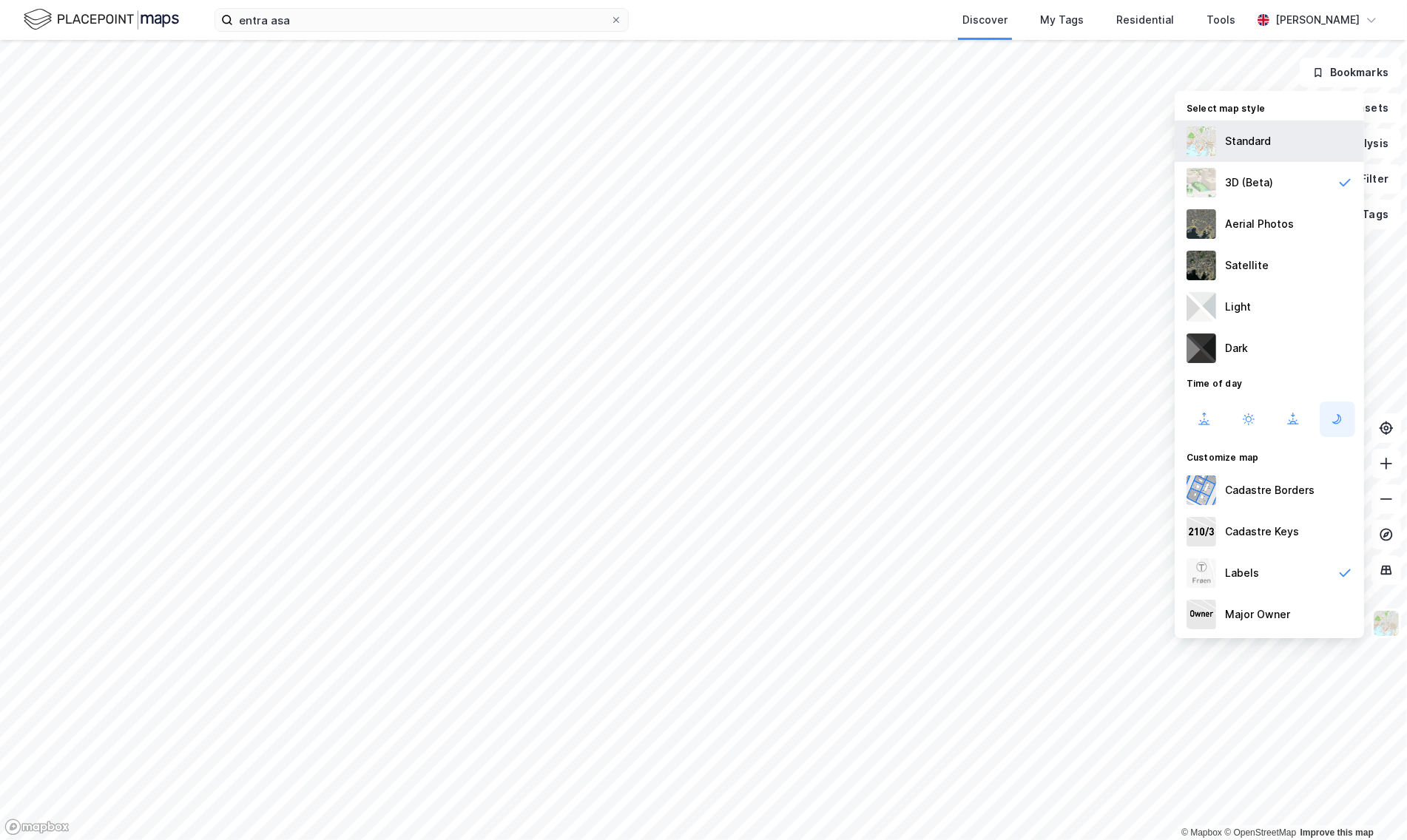
click at [1259, 148] on div "Standard" at bounding box center [1248, 140] width 46 height 17
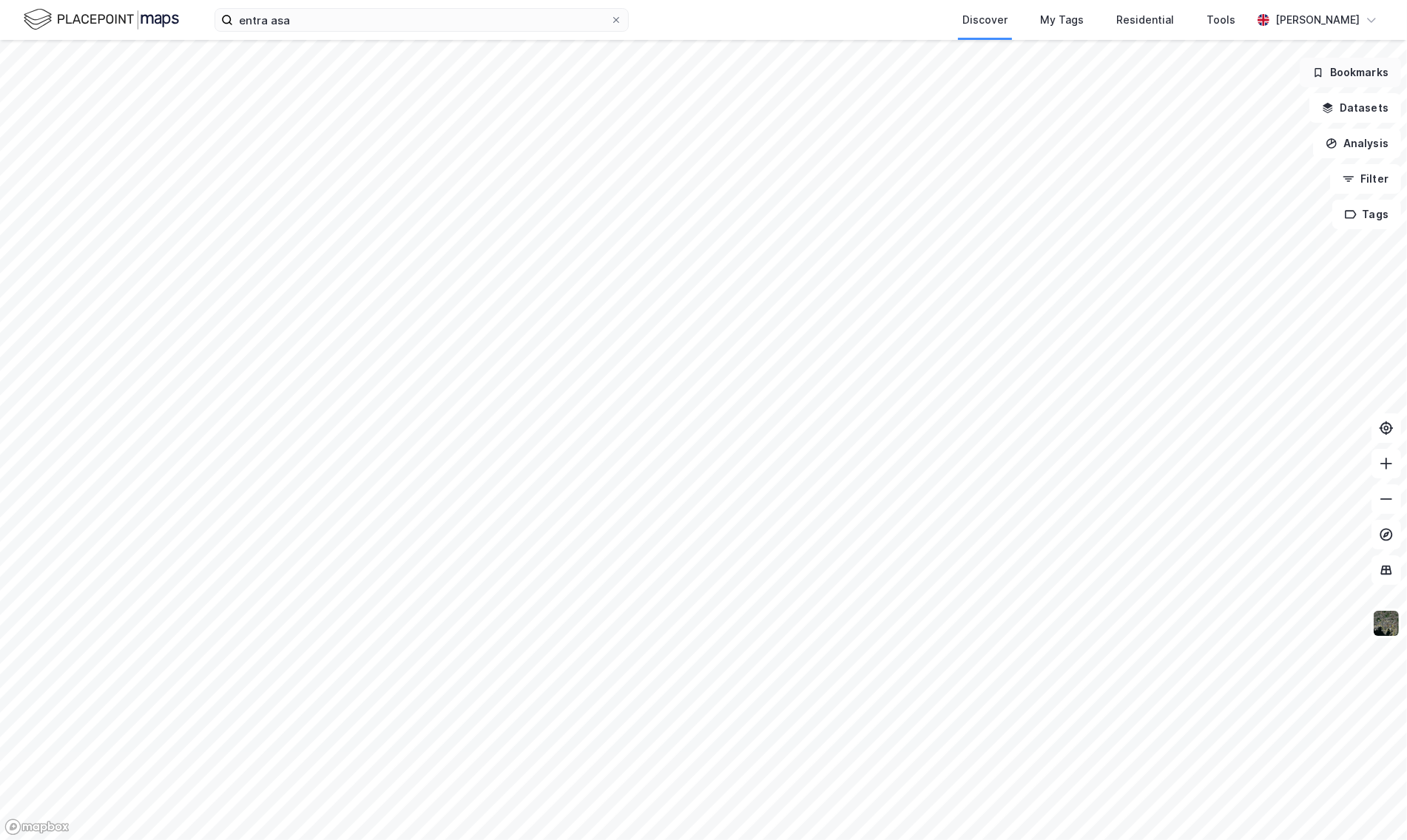
click at [1386, 83] on button "Bookmarks" at bounding box center [1351, 72] width 102 height 29
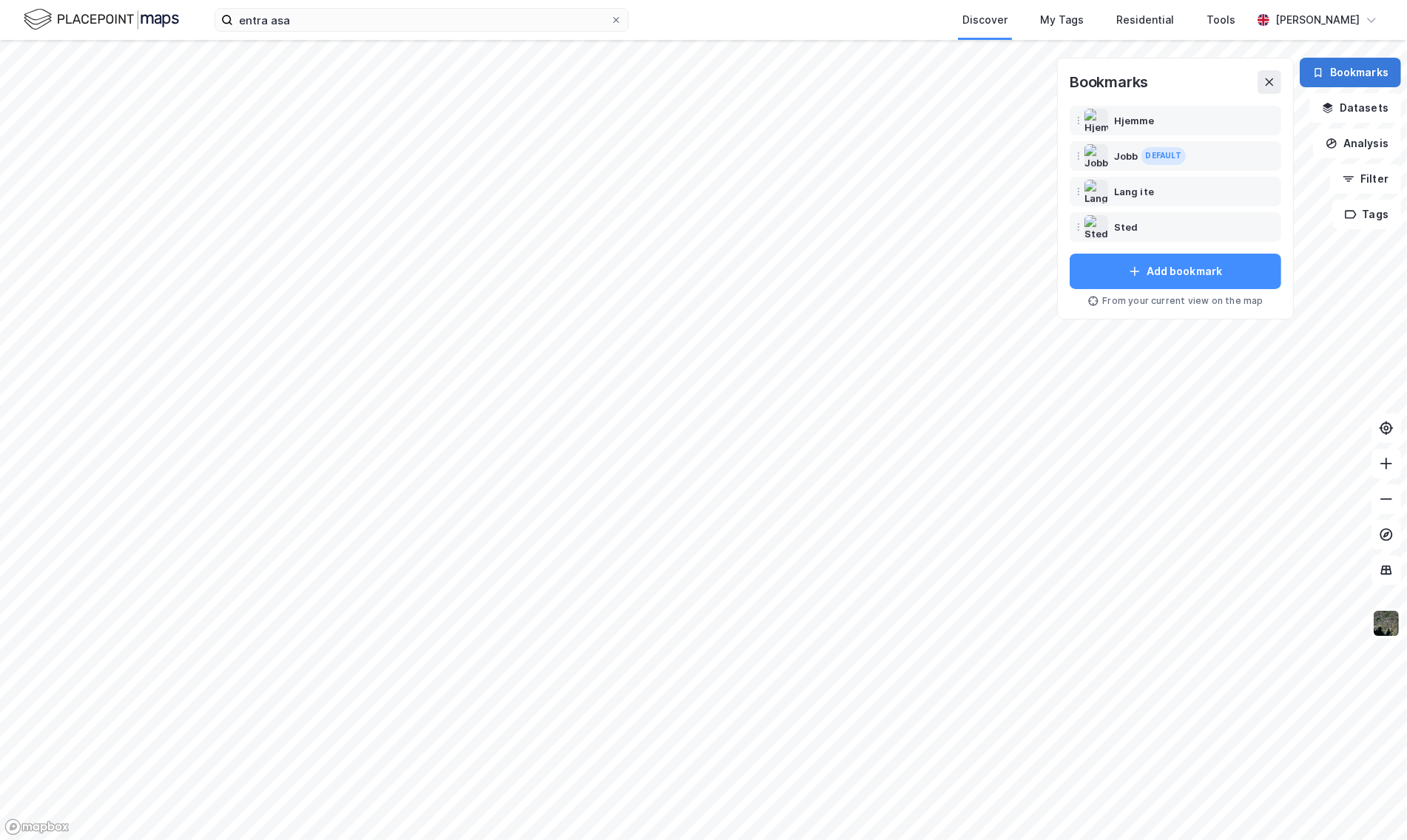
click at [1386, 83] on button "Bookmarks" at bounding box center [1351, 72] width 102 height 29
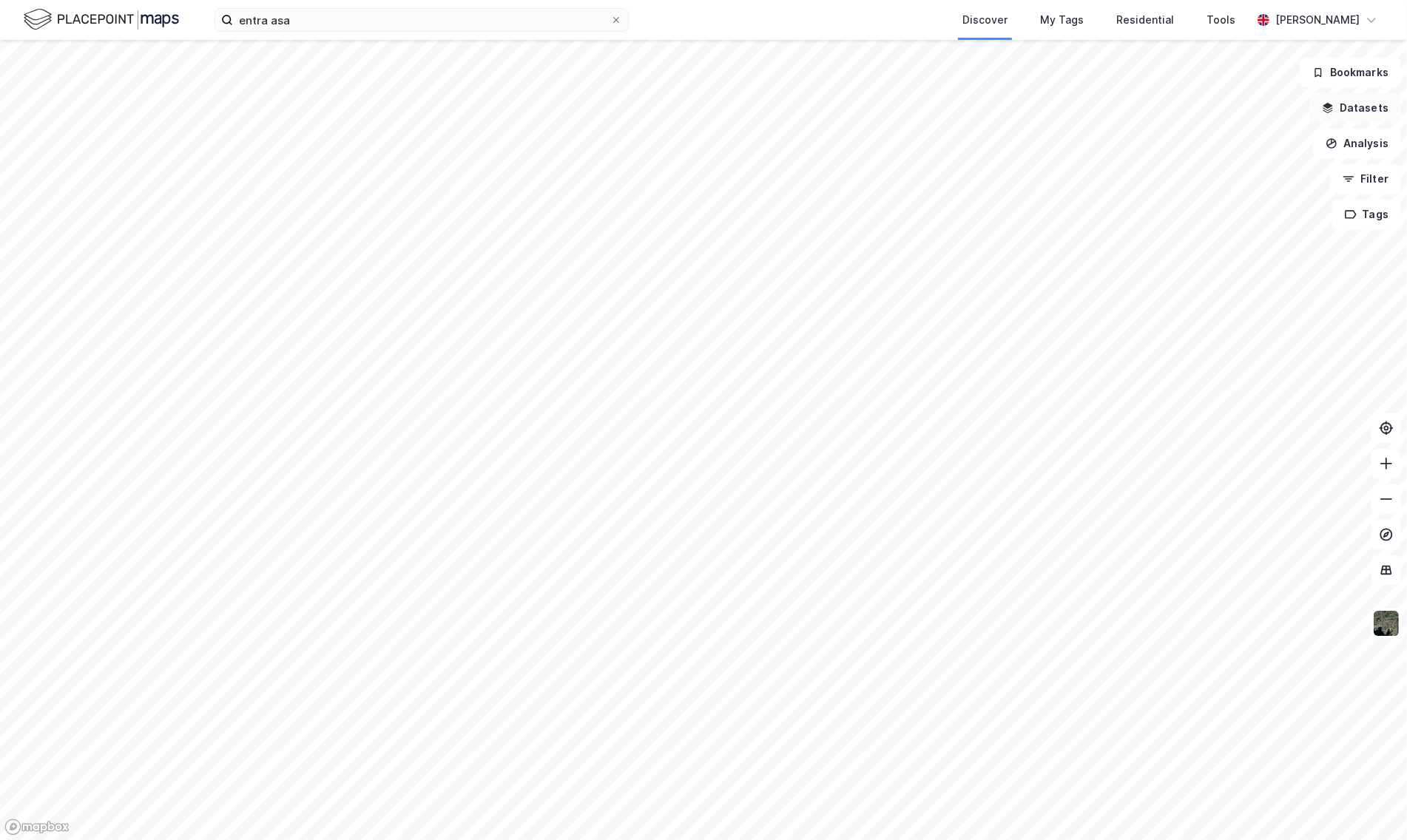
click at [1369, 105] on button "Datasets" at bounding box center [1356, 108] width 92 height 29
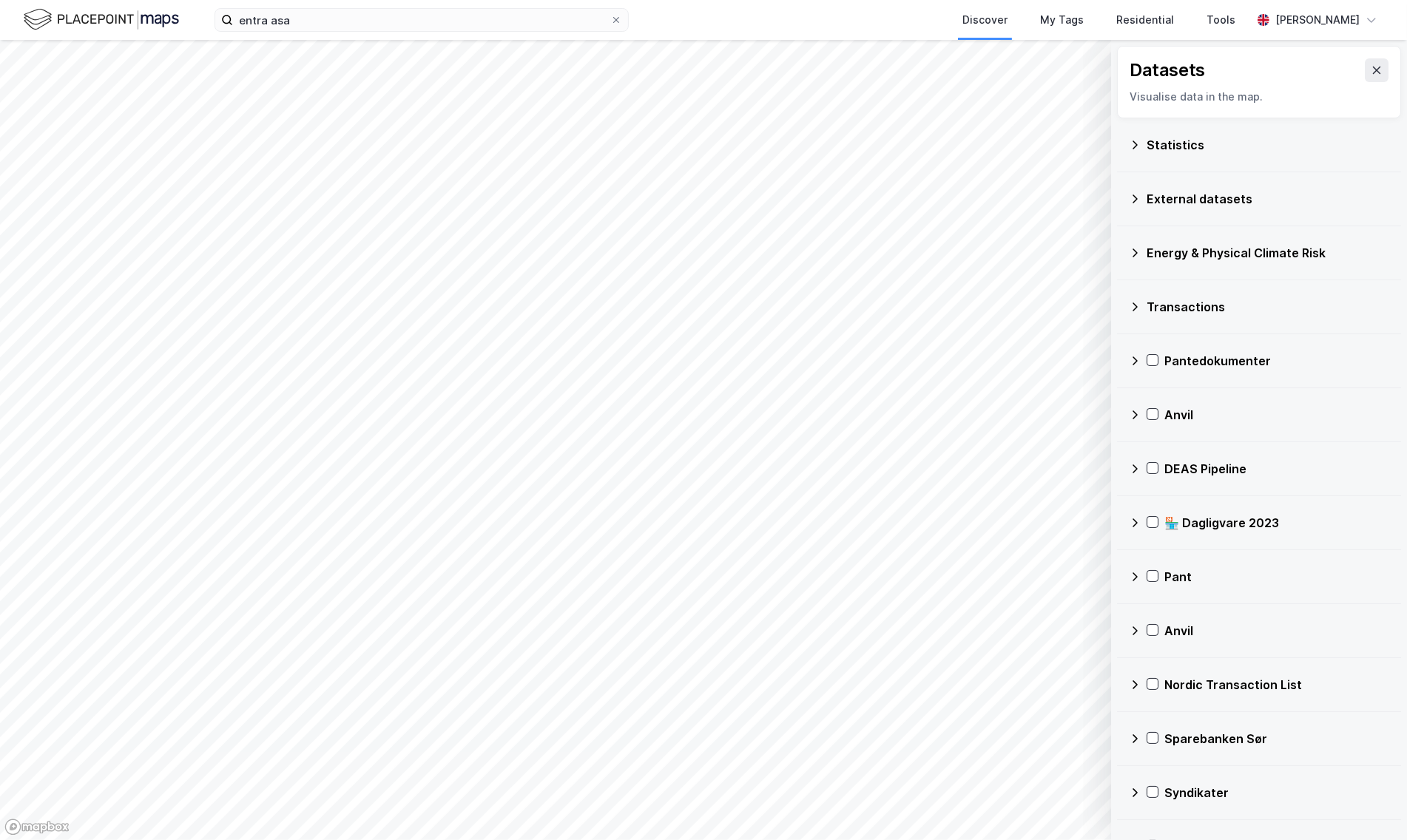
click at [1170, 147] on div "Statistics" at bounding box center [1269, 144] width 243 height 17
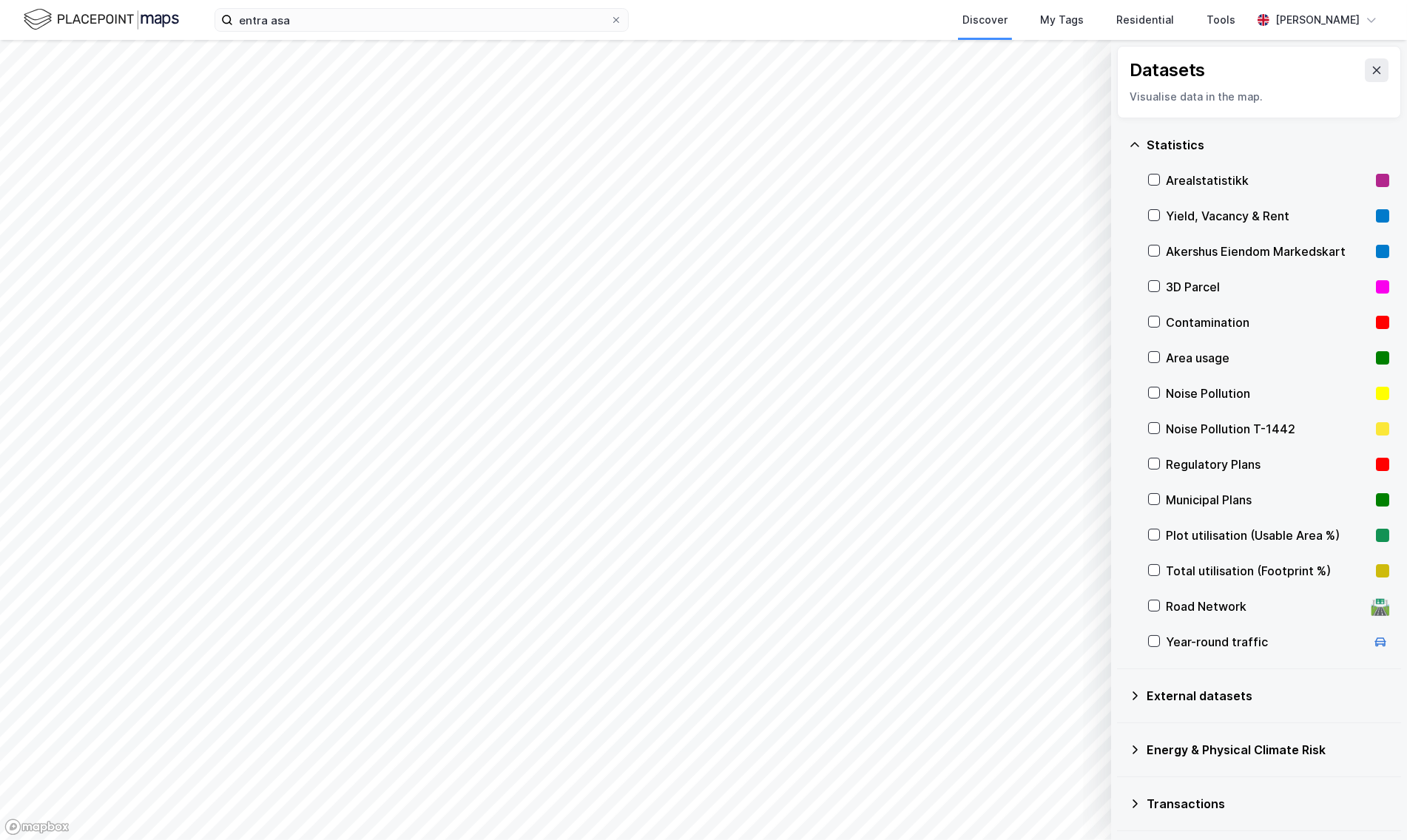
click at [1299, 227] on div "Yield, Vacancy & Rent" at bounding box center [1269, 216] width 241 height 36
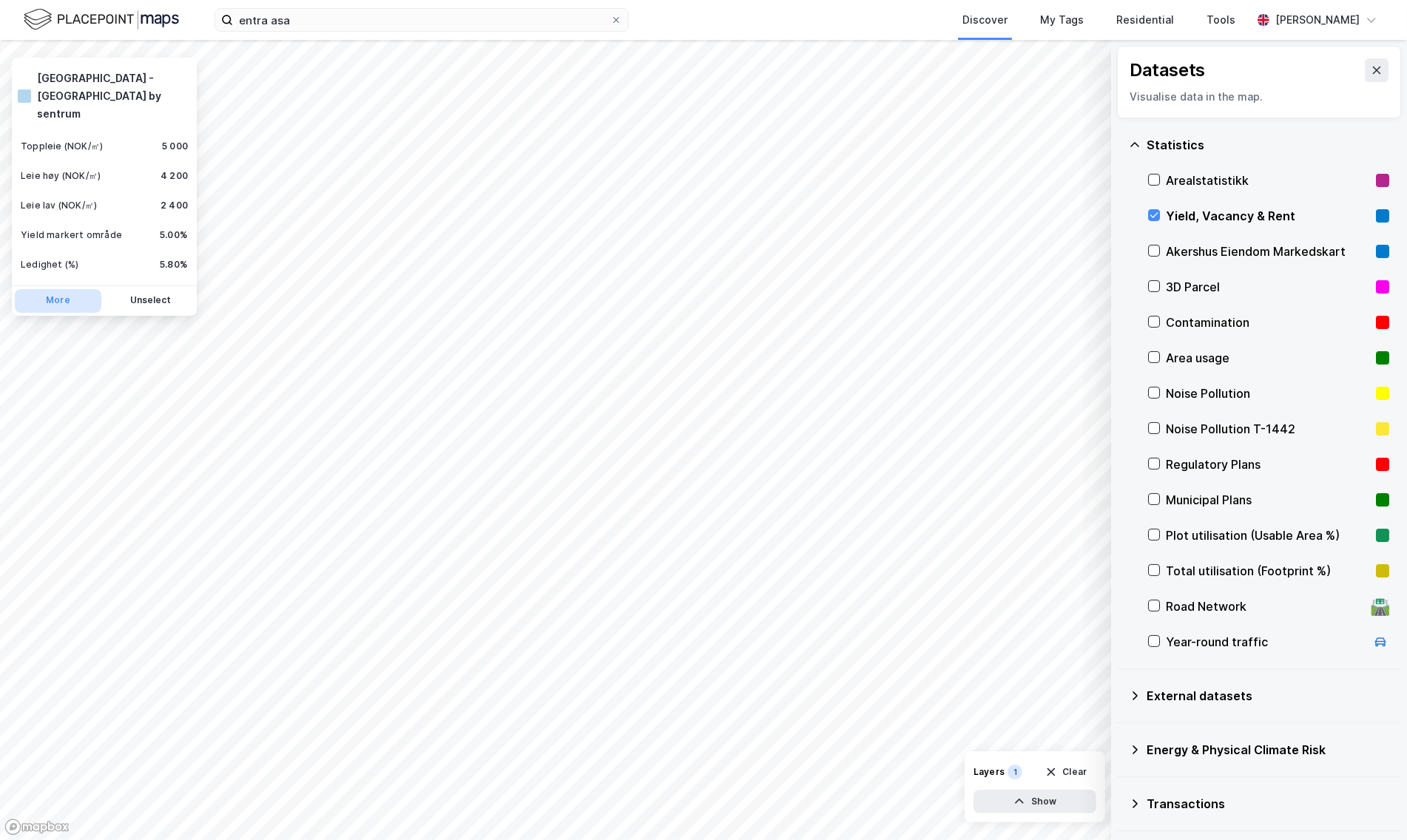
click at [68, 289] on button "More" at bounding box center [58, 301] width 86 height 24
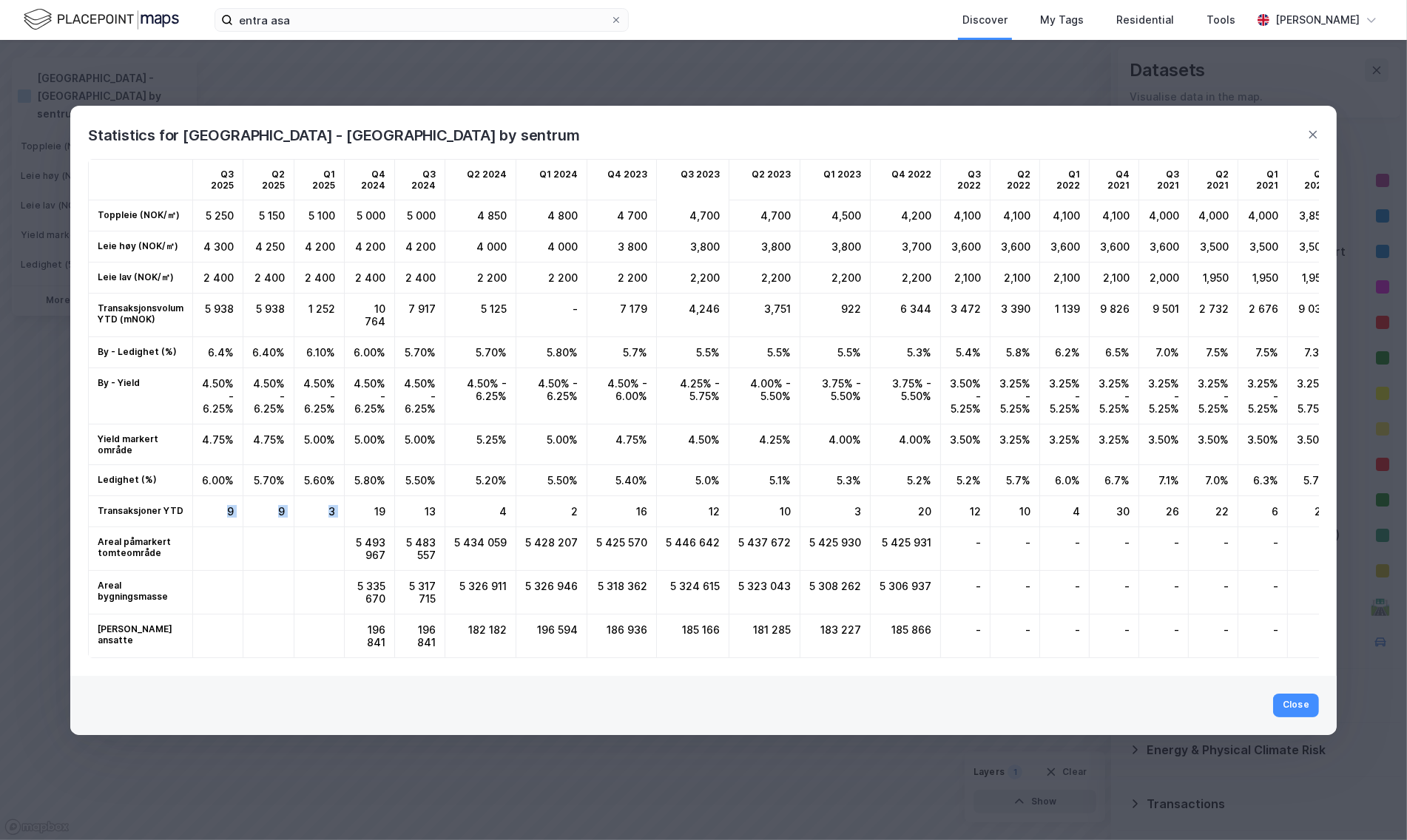
drag, startPoint x: 190, startPoint y: 501, endPoint x: 340, endPoint y: 501, distance: 150.0
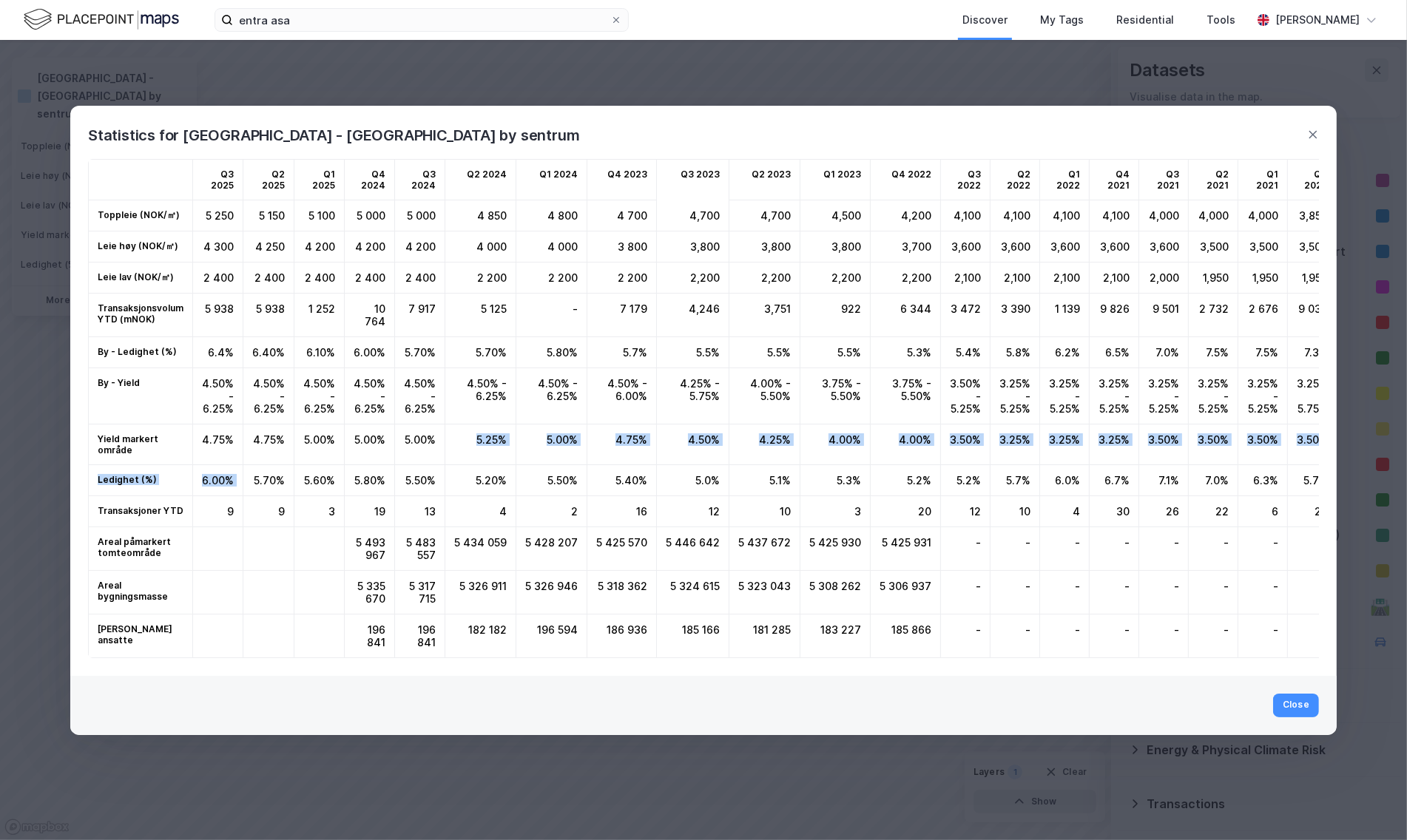
drag, startPoint x: 246, startPoint y: 470, endPoint x: 413, endPoint y: 447, distance: 168.6
click at [181, 465] on td "Ledighet (%)" at bounding box center [141, 481] width 105 height 31
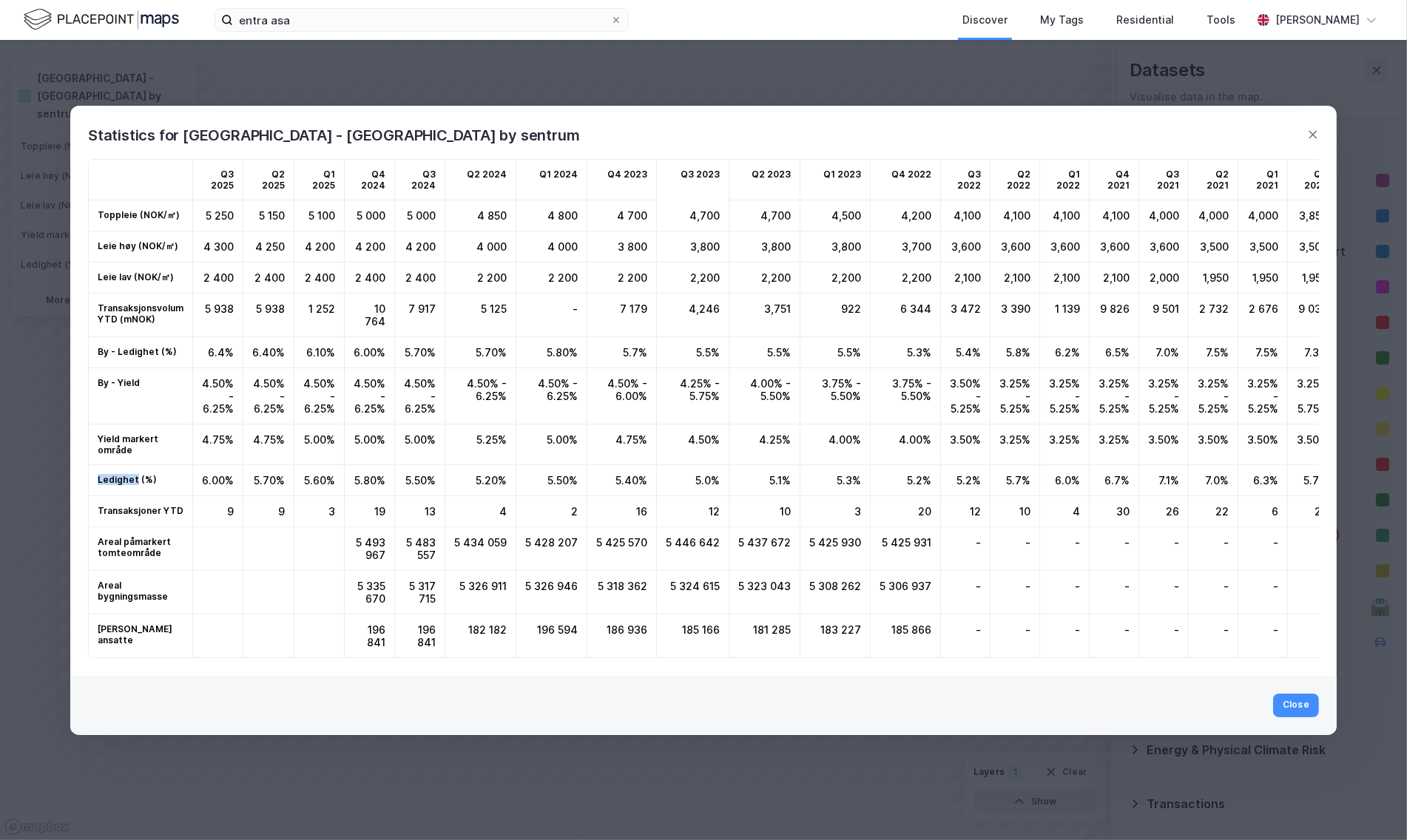
click at [181, 465] on td "Ledighet (%)" at bounding box center [141, 481] width 105 height 31
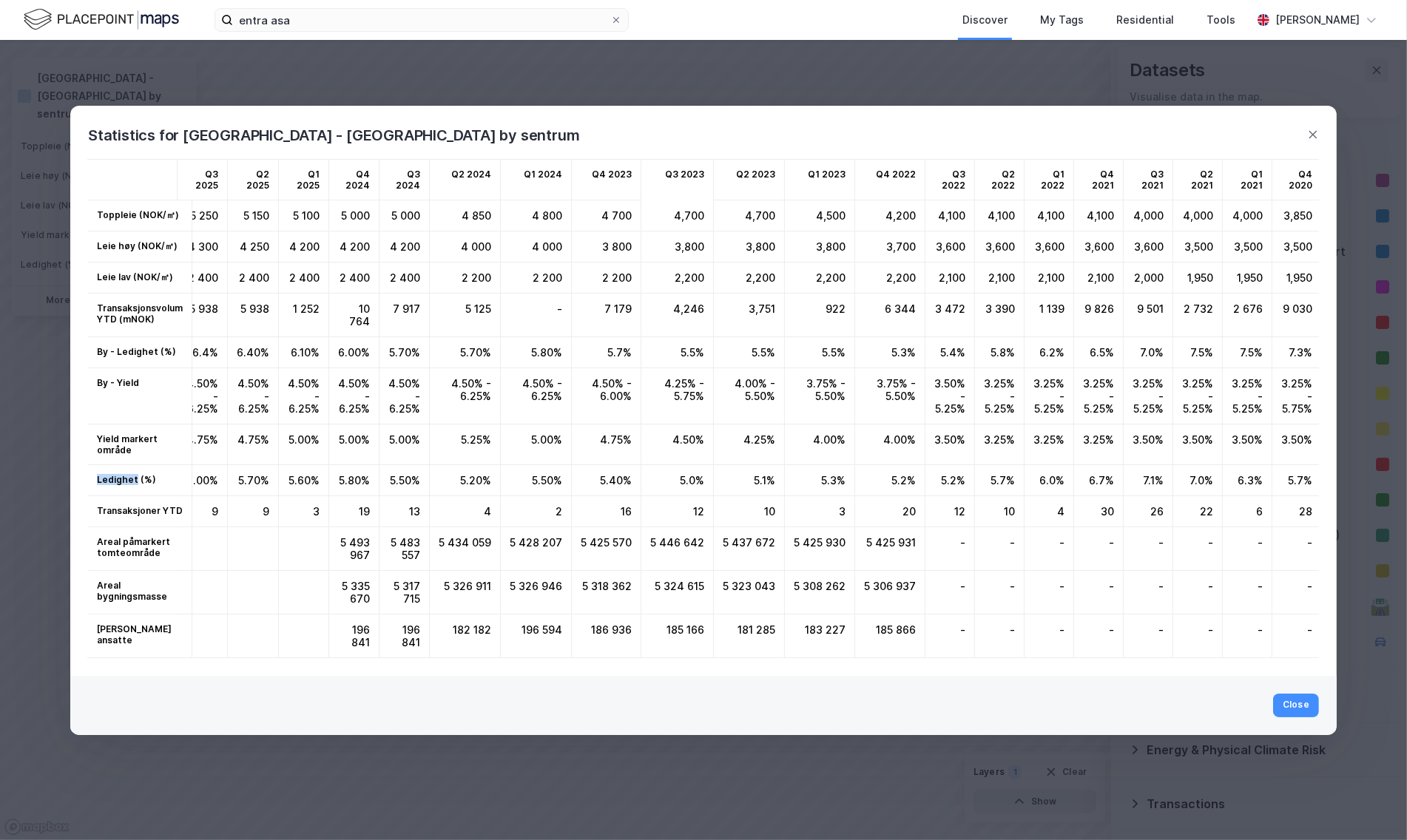
scroll to position [0, 22]
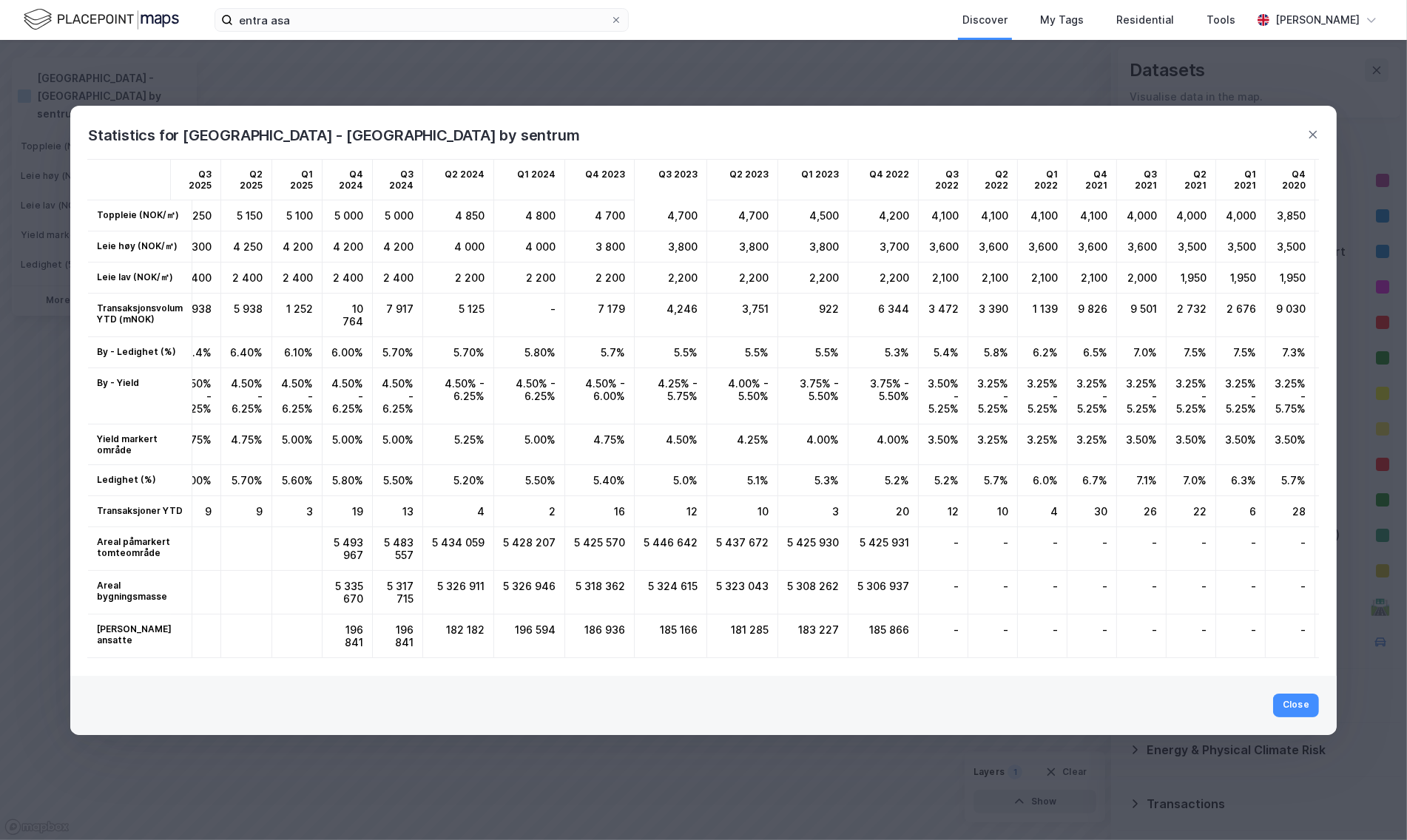
click at [1319, 118] on div "Statistics for Oslo - Indre by sentrum" at bounding box center [704, 126] width 1267 height 41
click at [1318, 128] on icon at bounding box center [1313, 134] width 12 height 12
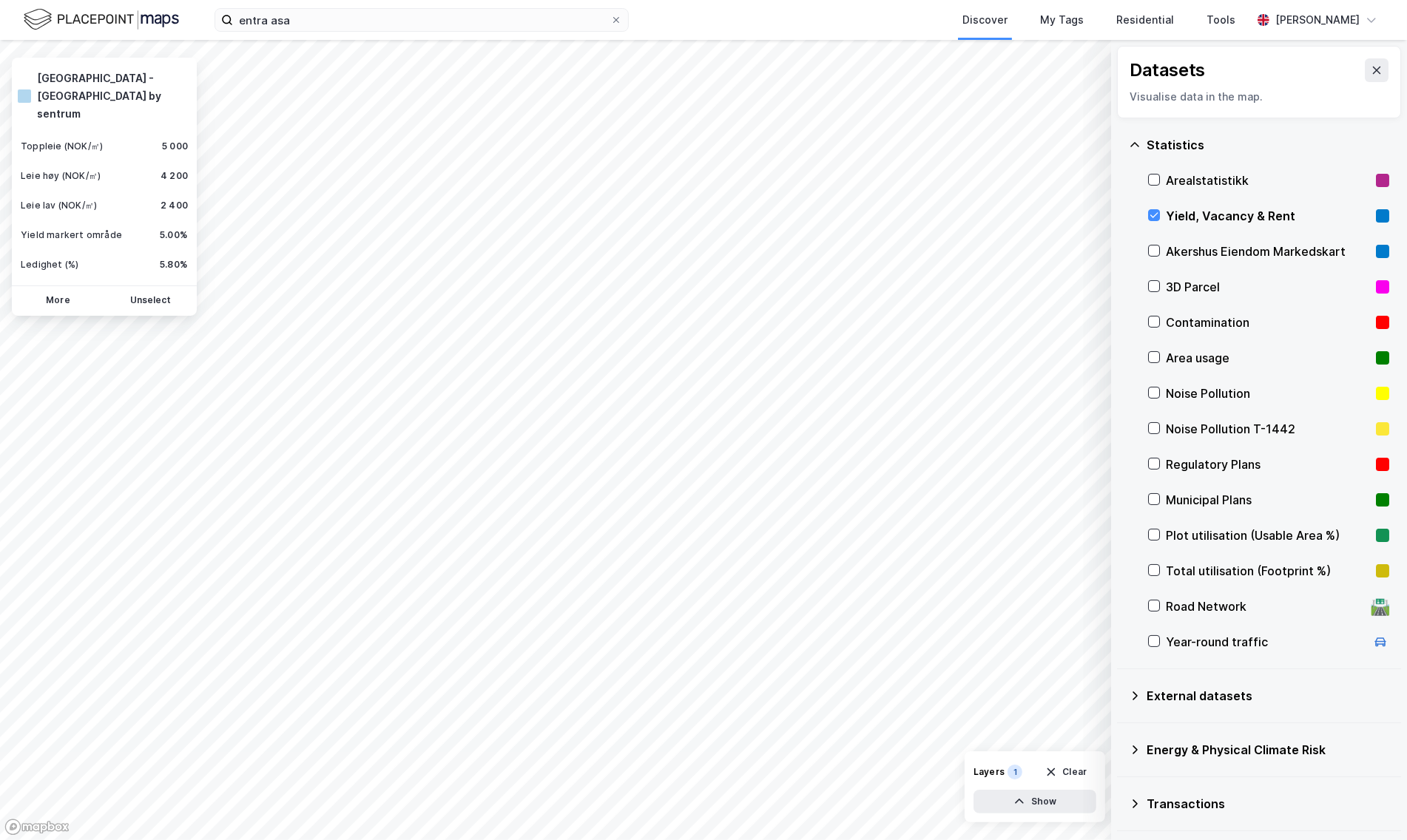
click at [1235, 224] on div "Yield, Vacancy & Rent" at bounding box center [1269, 216] width 241 height 36
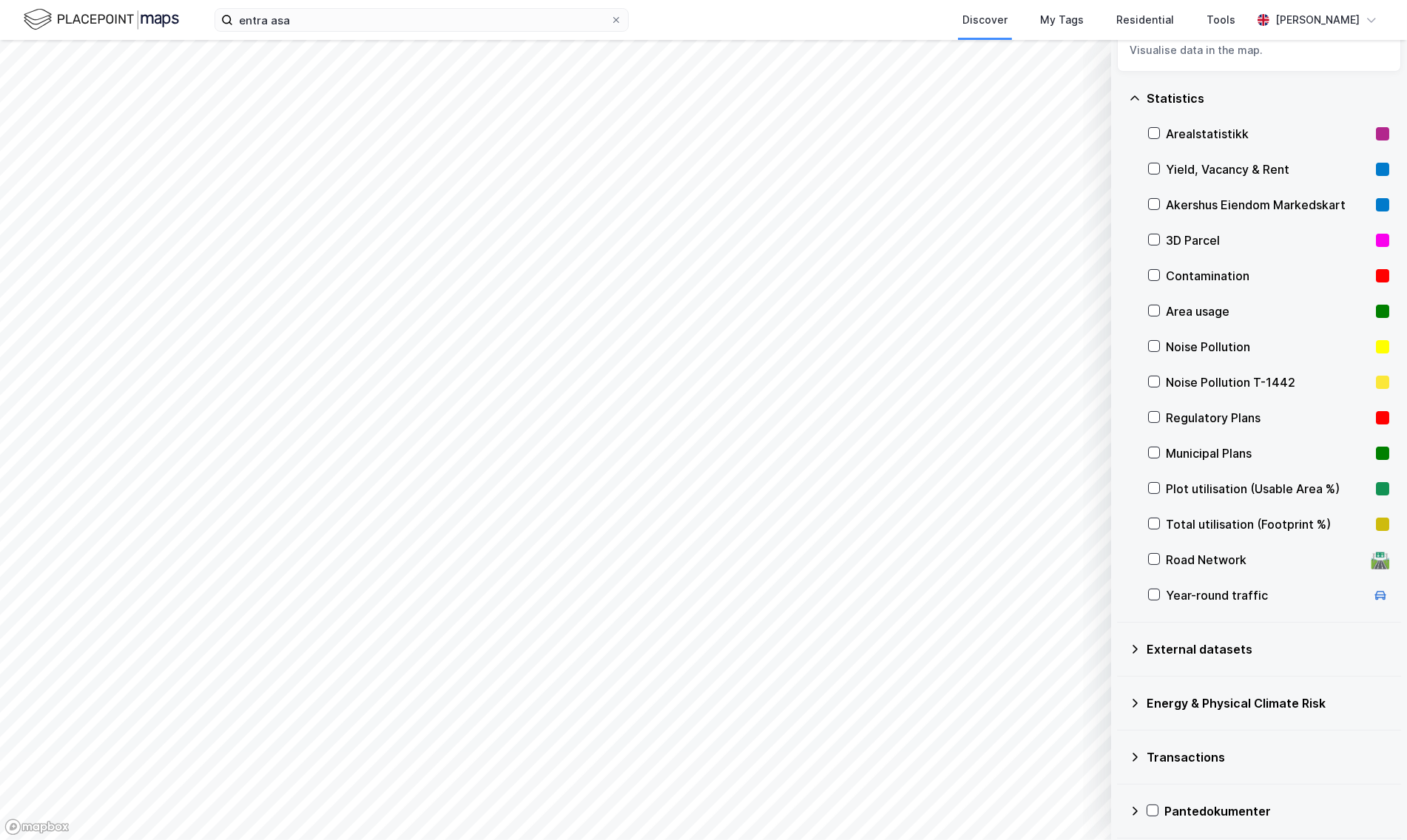
scroll to position [48, 0]
click at [1215, 316] on div "Area usage" at bounding box center [1268, 309] width 205 height 17
click at [1181, 308] on div "Area usage" at bounding box center [1268, 309] width 205 height 17
click at [1201, 344] on div "Noise Pollution" at bounding box center [1268, 345] width 205 height 17
click at [1202, 340] on div "Noise Pollution" at bounding box center [1268, 345] width 205 height 17
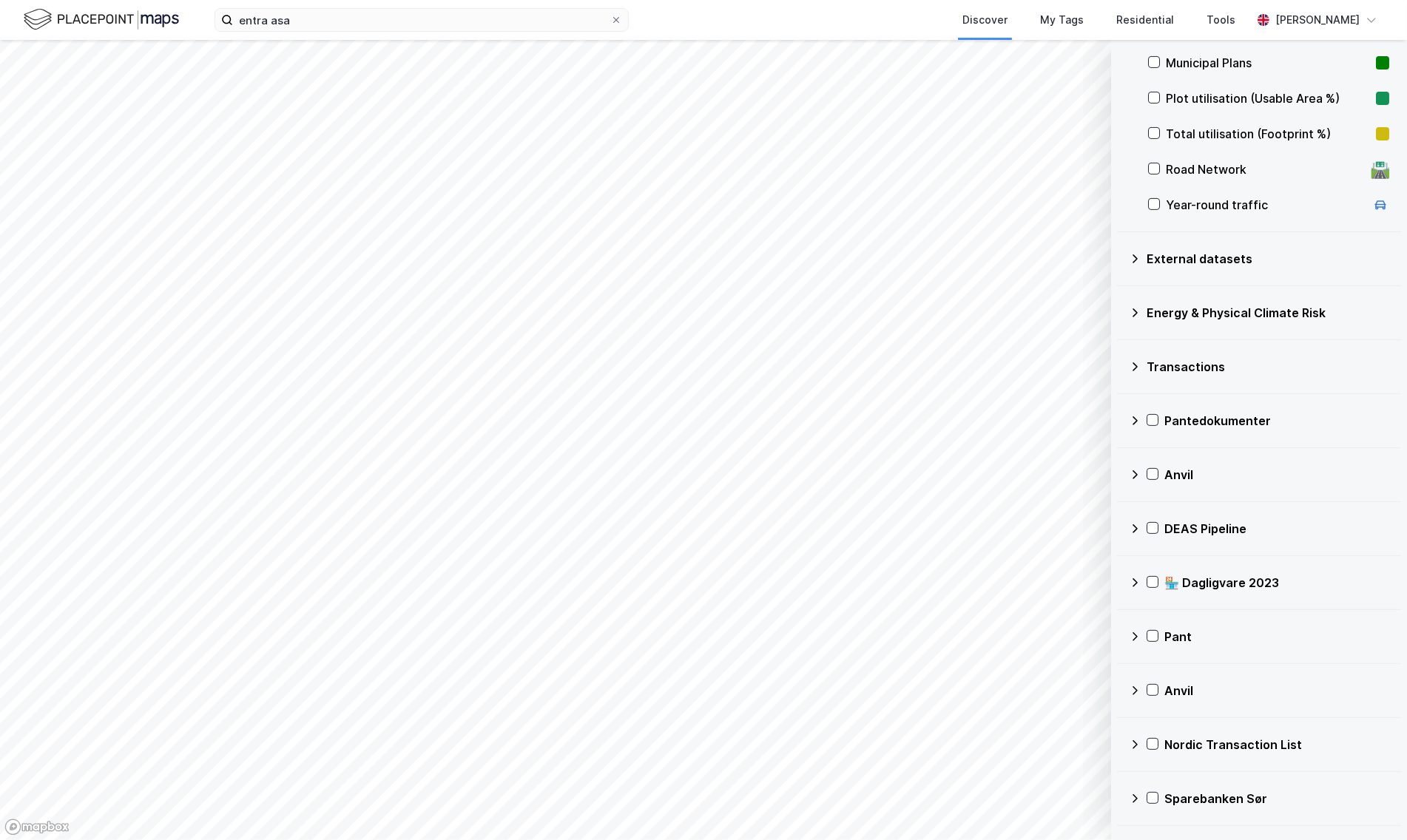
scroll to position [438, 0]
click at [1191, 366] on div "Transactions" at bounding box center [1269, 365] width 243 height 17
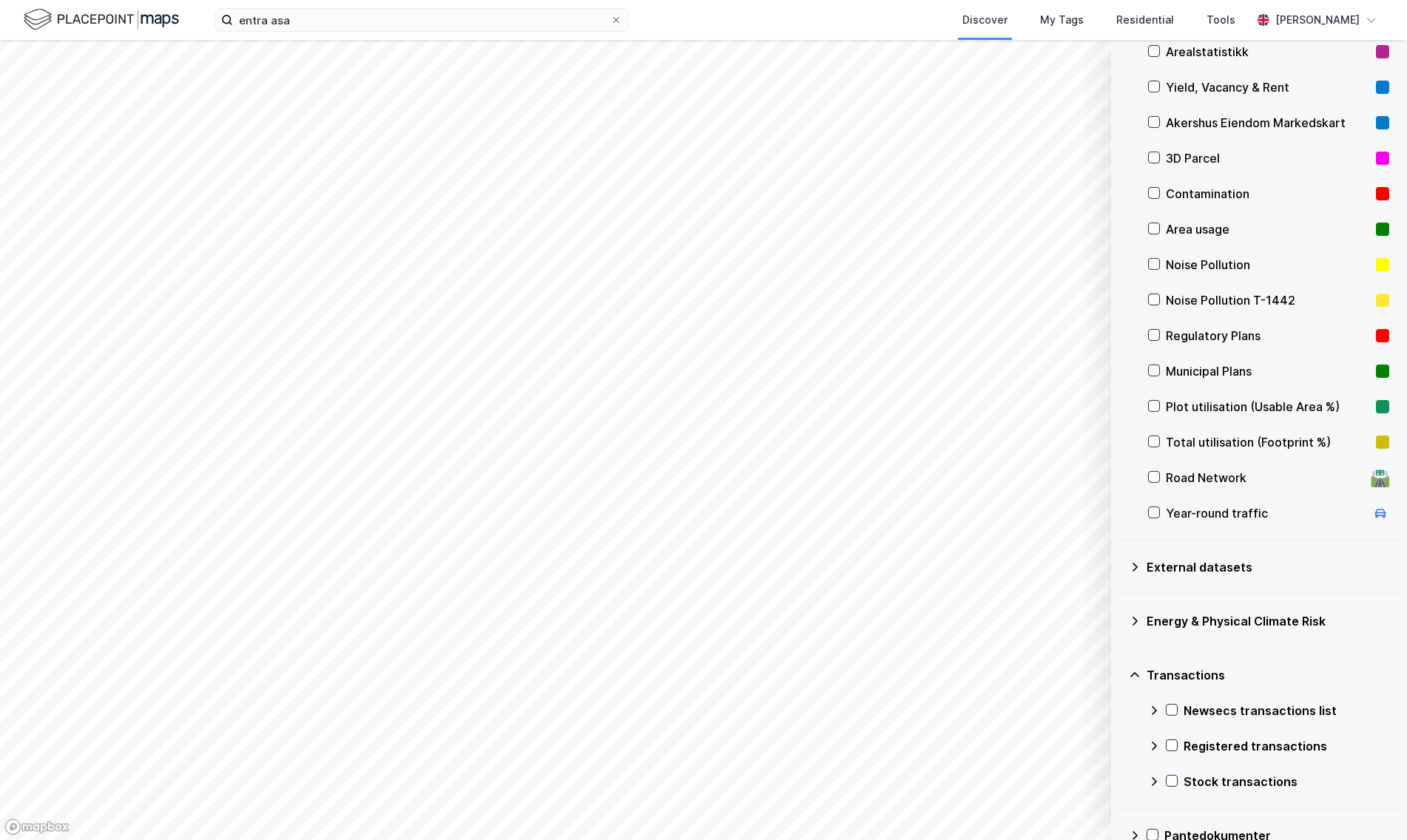
scroll to position [0, 0]
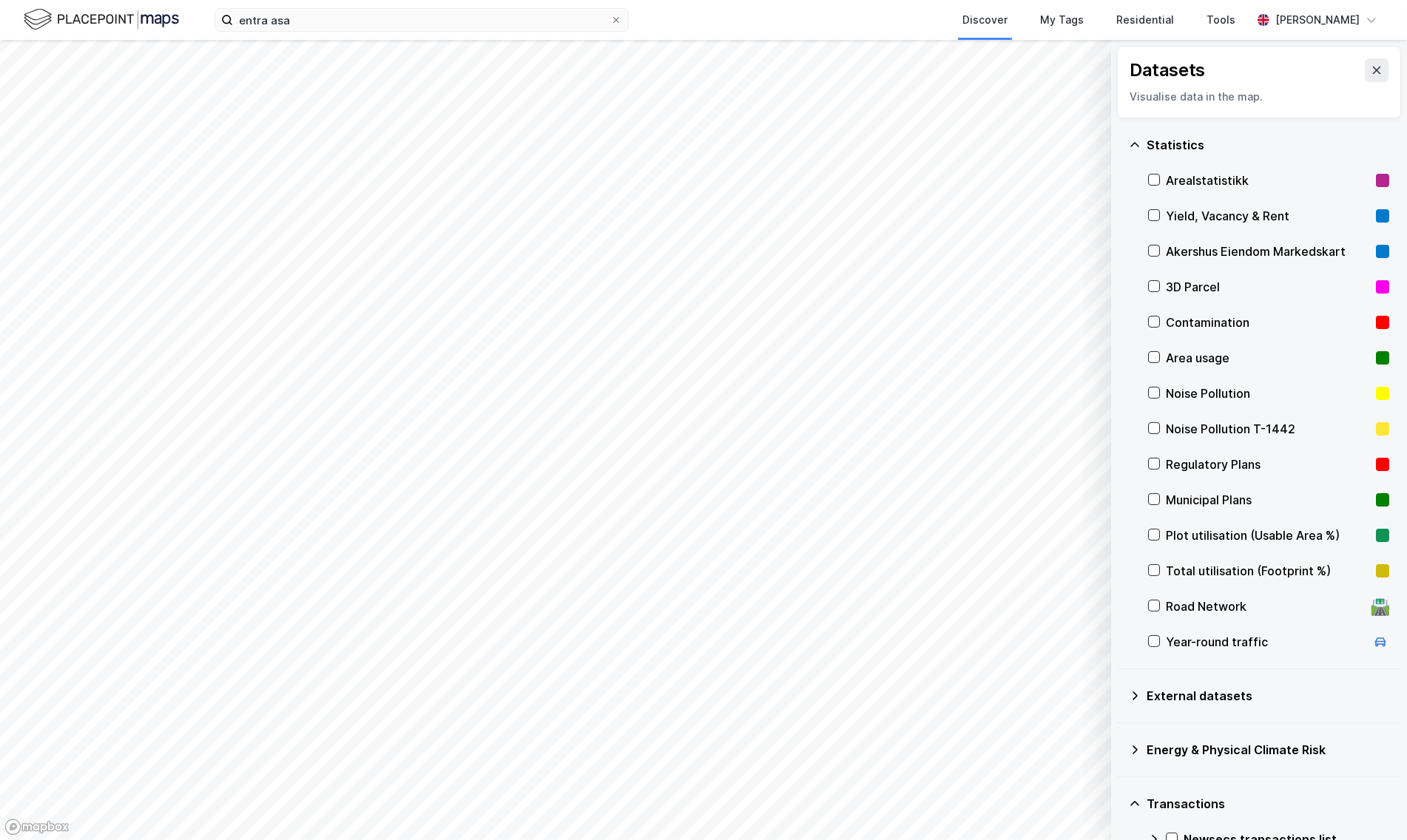
click at [1167, 139] on div "Statistics" at bounding box center [1269, 144] width 243 height 17
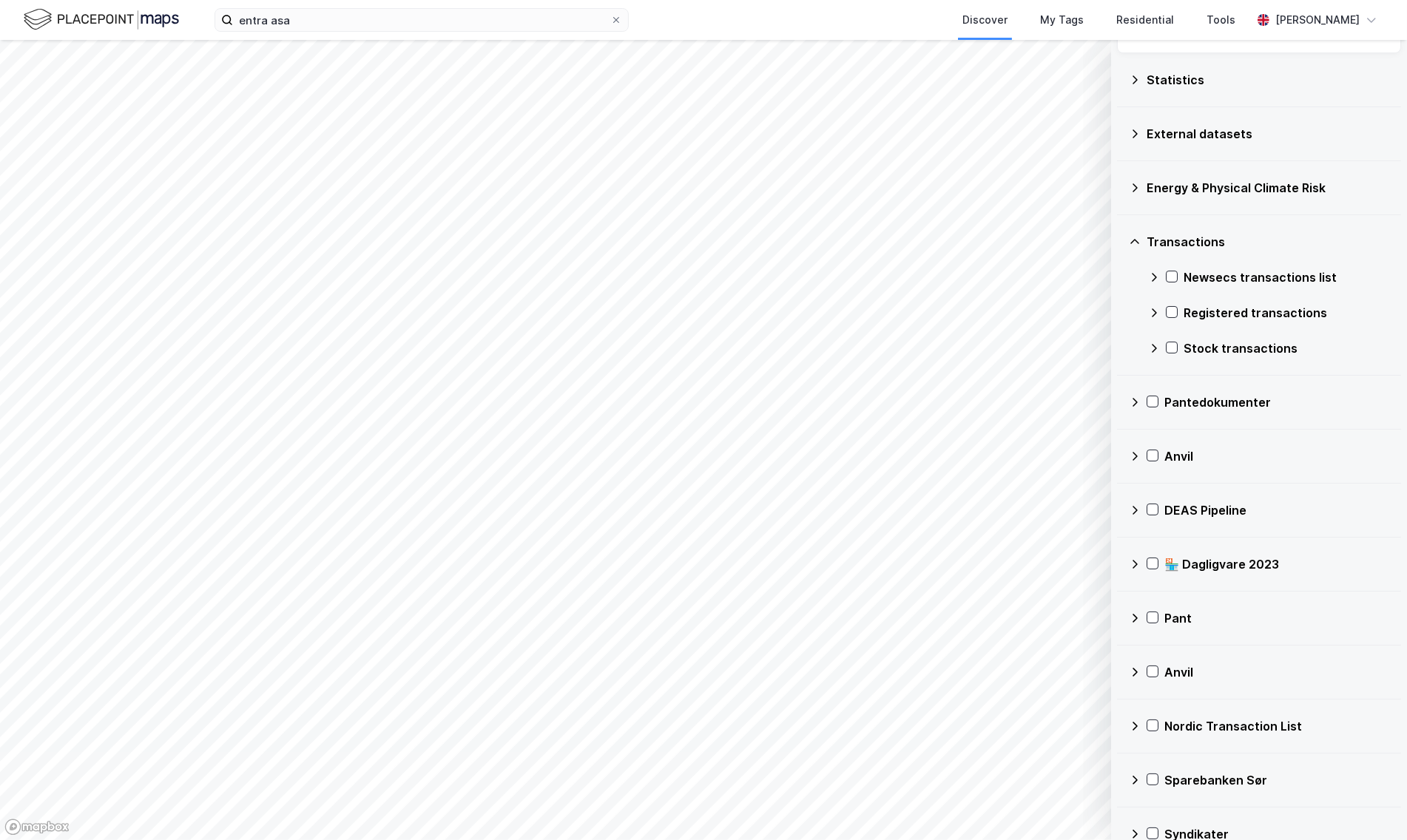
scroll to position [68, 0]
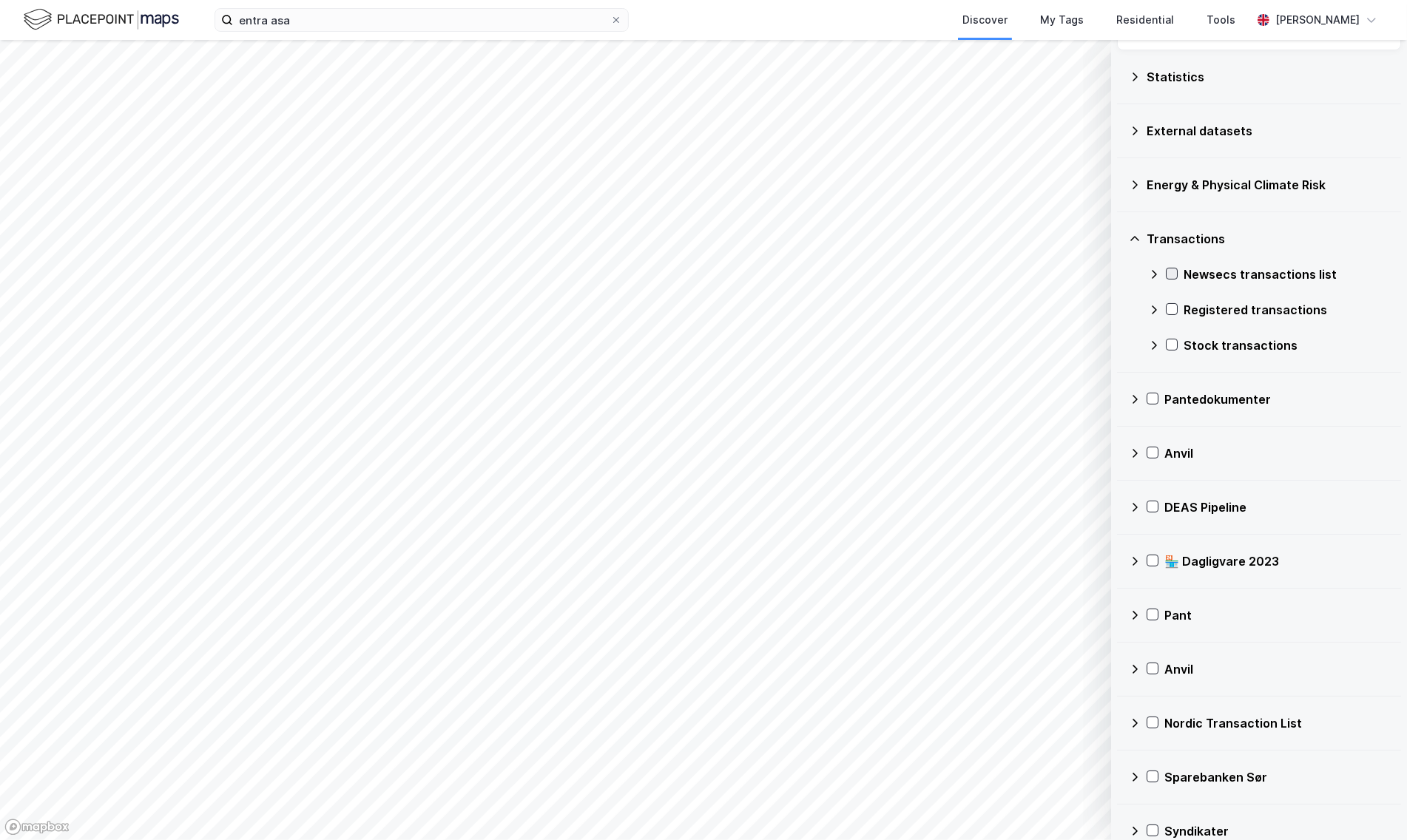
click at [1172, 277] on icon at bounding box center [1171, 273] width 10 height 10
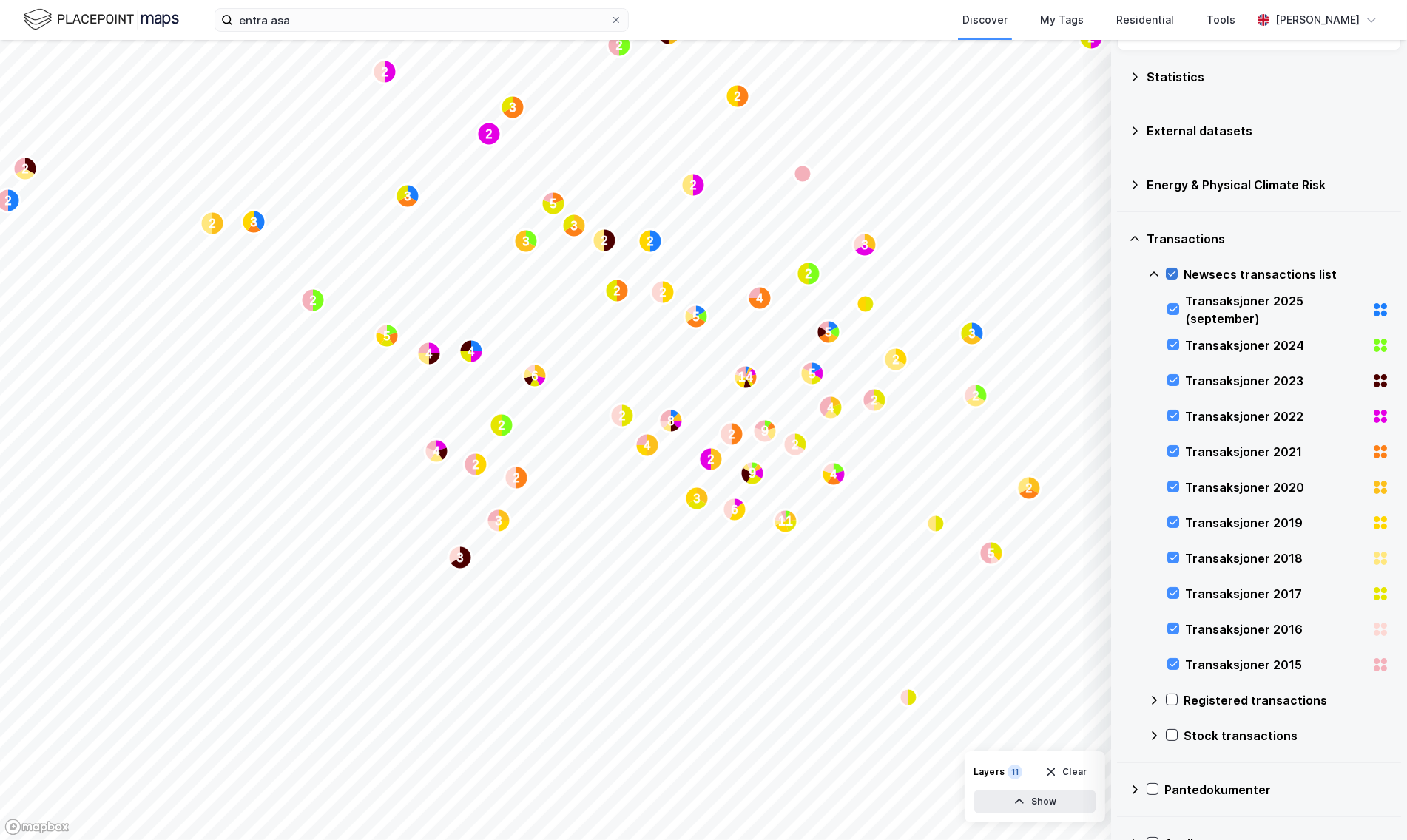
click at [1174, 269] on icon at bounding box center [1171, 273] width 10 height 10
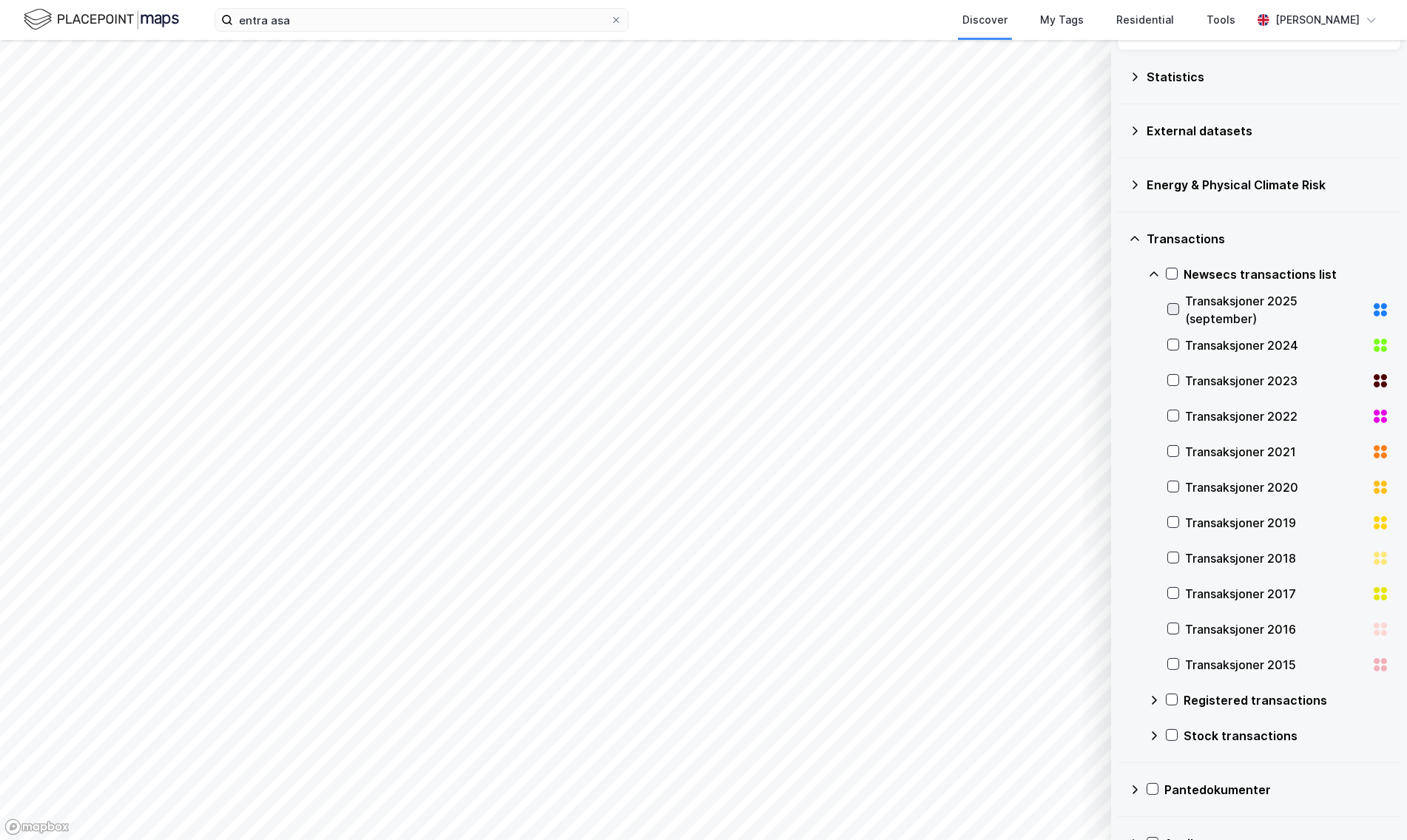
click at [1178, 307] on icon at bounding box center [1174, 310] width 8 height 6
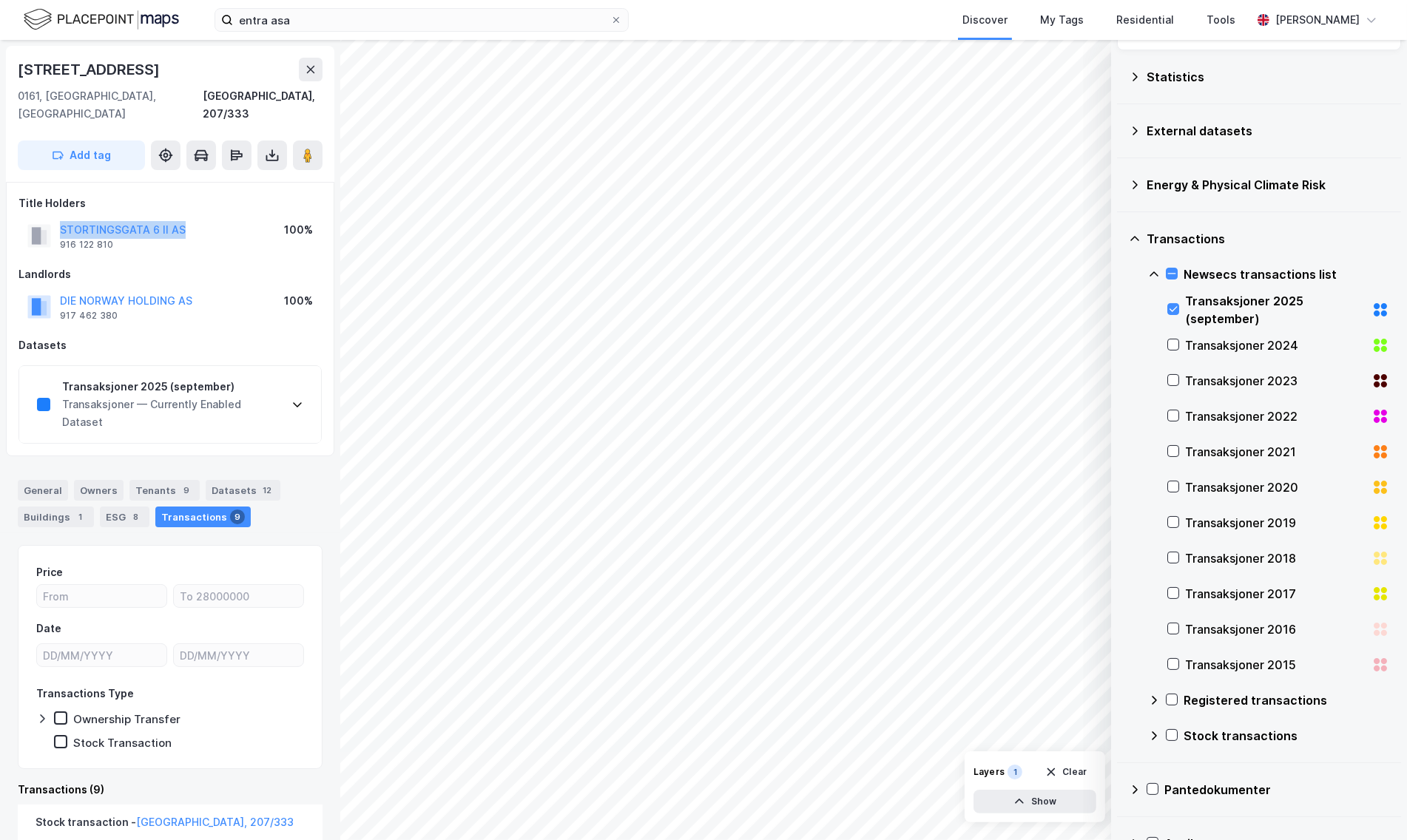
drag, startPoint x: 232, startPoint y: 210, endPoint x: 41, endPoint y: 197, distance: 191.4
click at [41, 197] on div "Title Holders STORTINGSGATA 6 II AS 916 122 810 100%" at bounding box center [170, 224] width 304 height 60
click at [229, 481] on div "Datasets 12" at bounding box center [242, 491] width 74 height 21
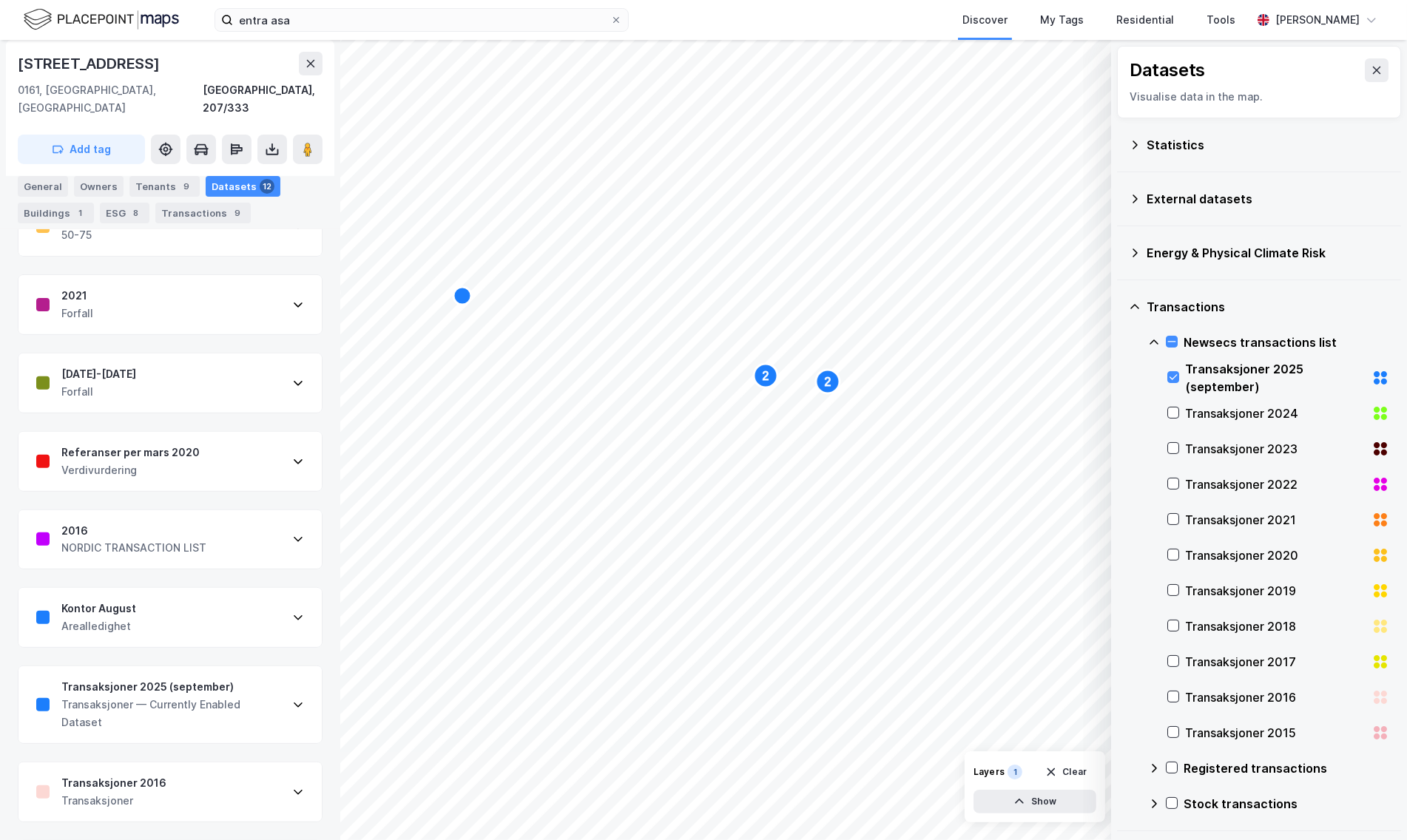
click at [1210, 247] on div "Energy & Physical Climate Risk" at bounding box center [1269, 252] width 243 height 17
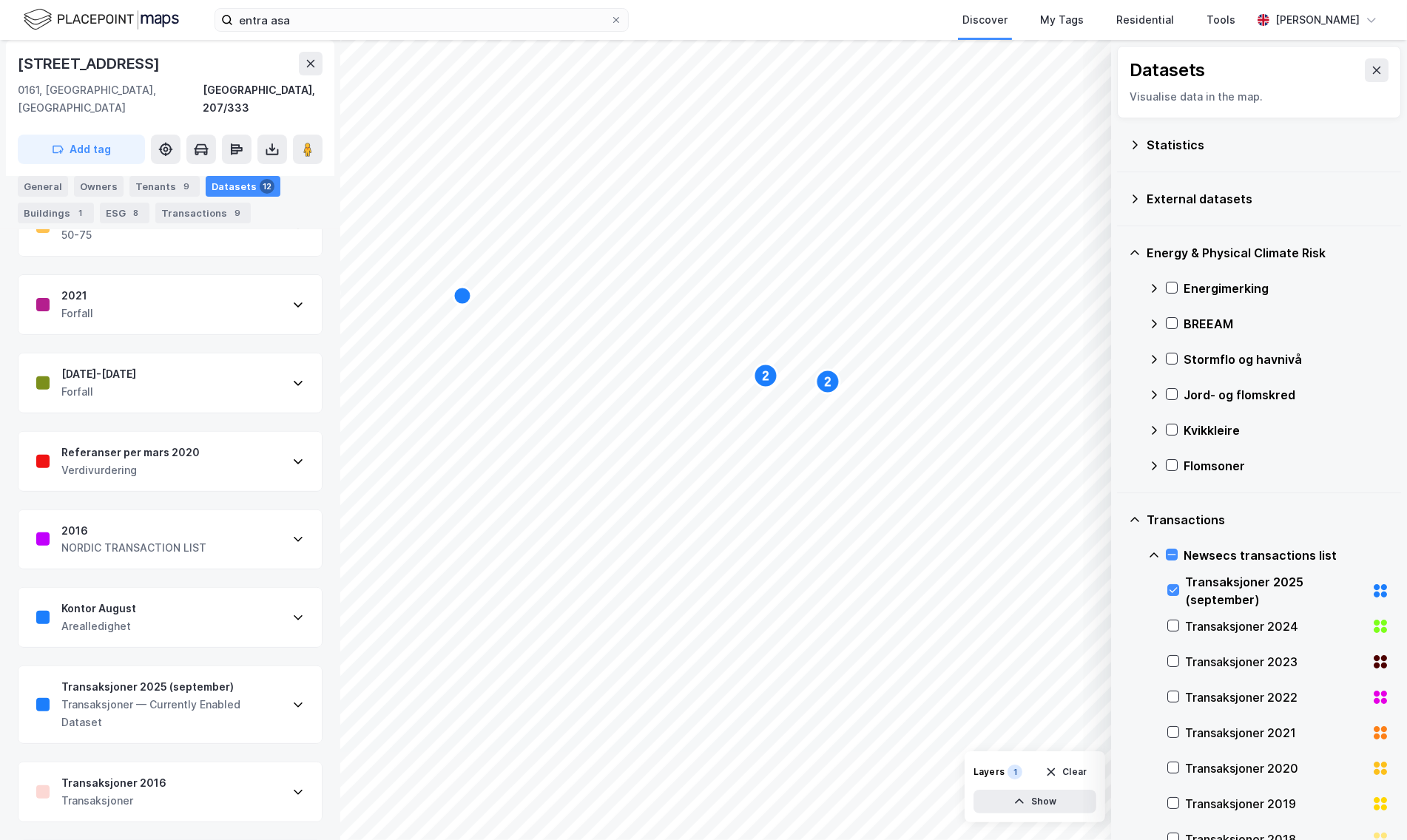
click at [1190, 206] on div "External datasets" at bounding box center [1269, 198] width 243 height 17
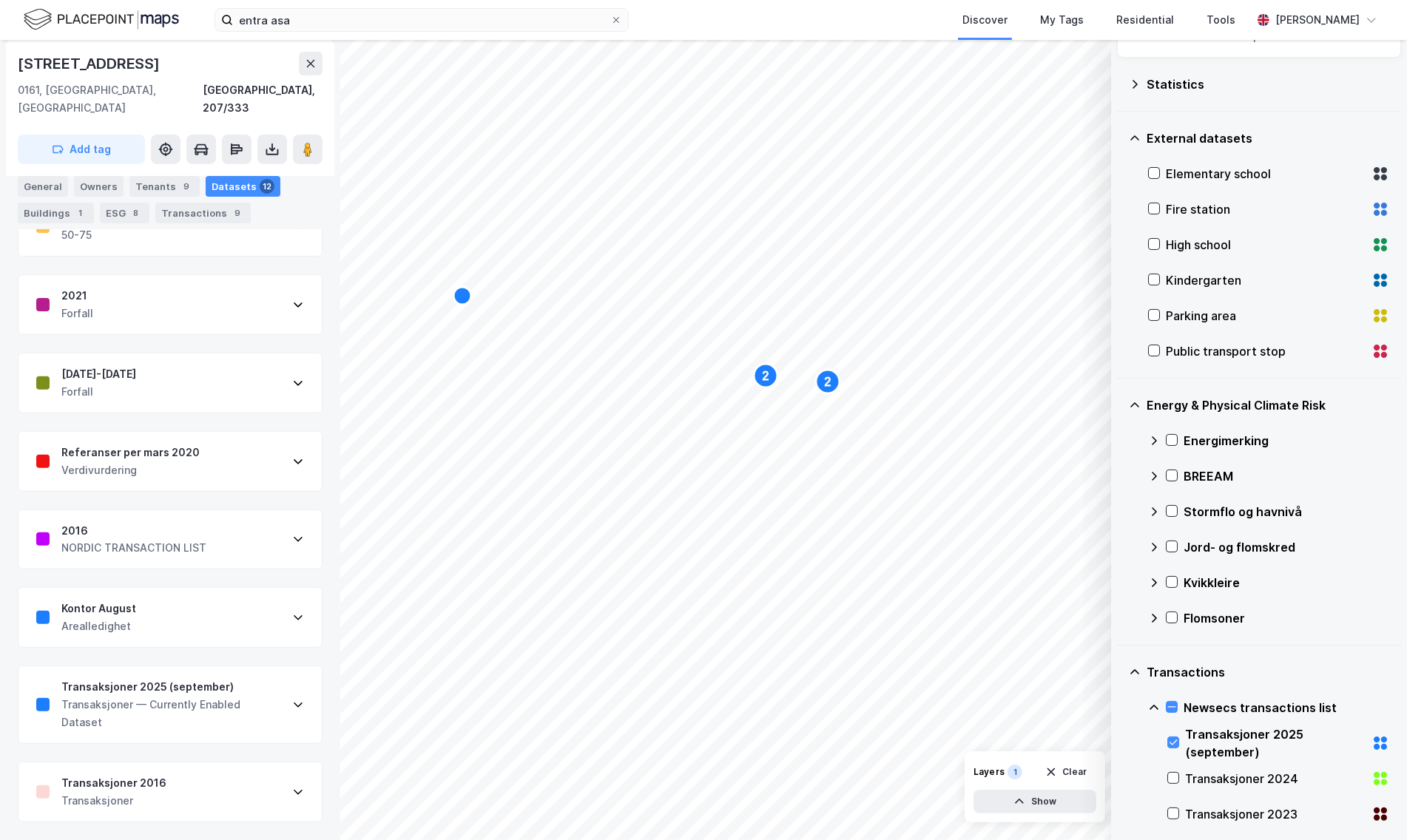
scroll to position [94, 0]
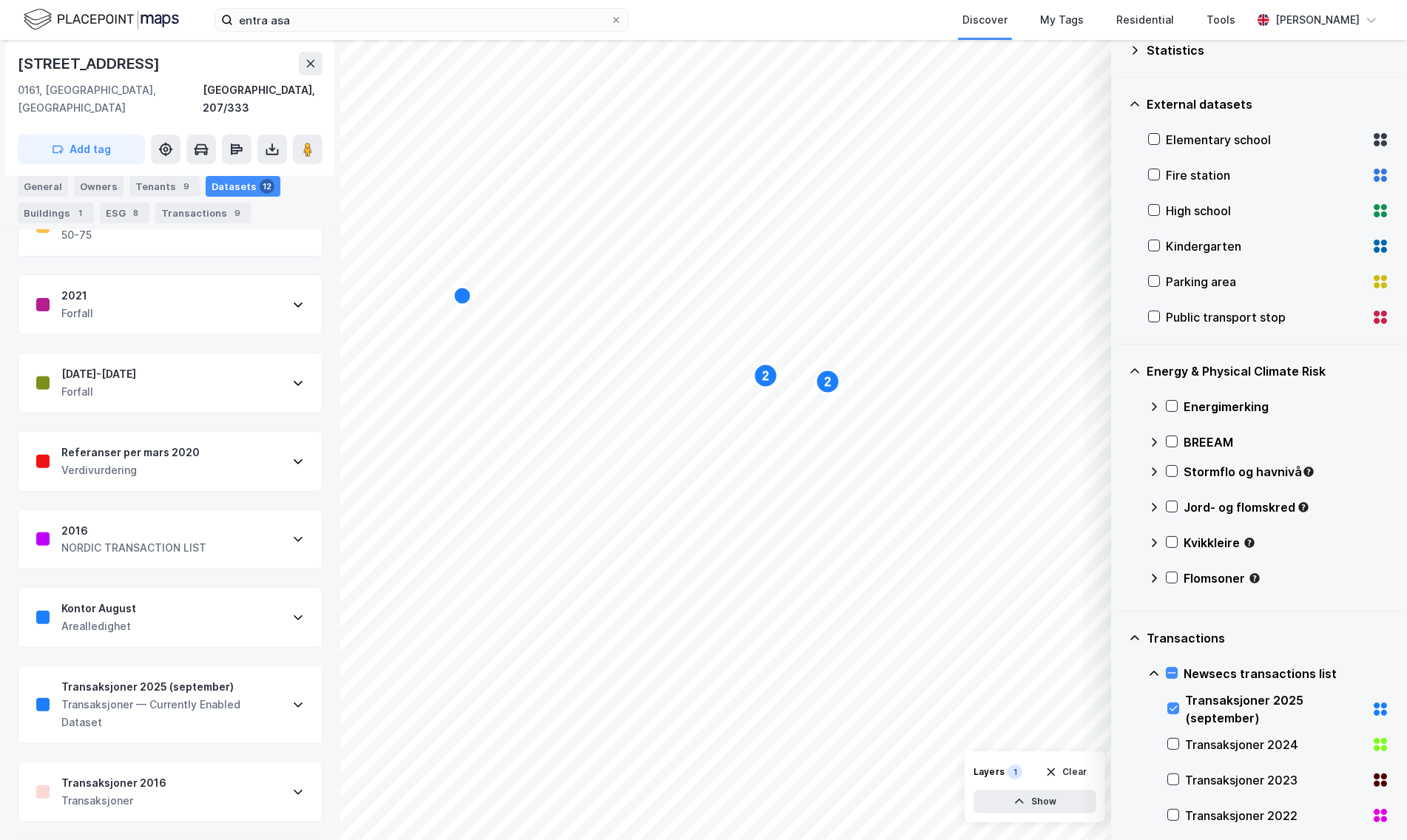
click at [1210, 500] on div "Jord- og flomskred" at bounding box center [1287, 507] width 205 height 17
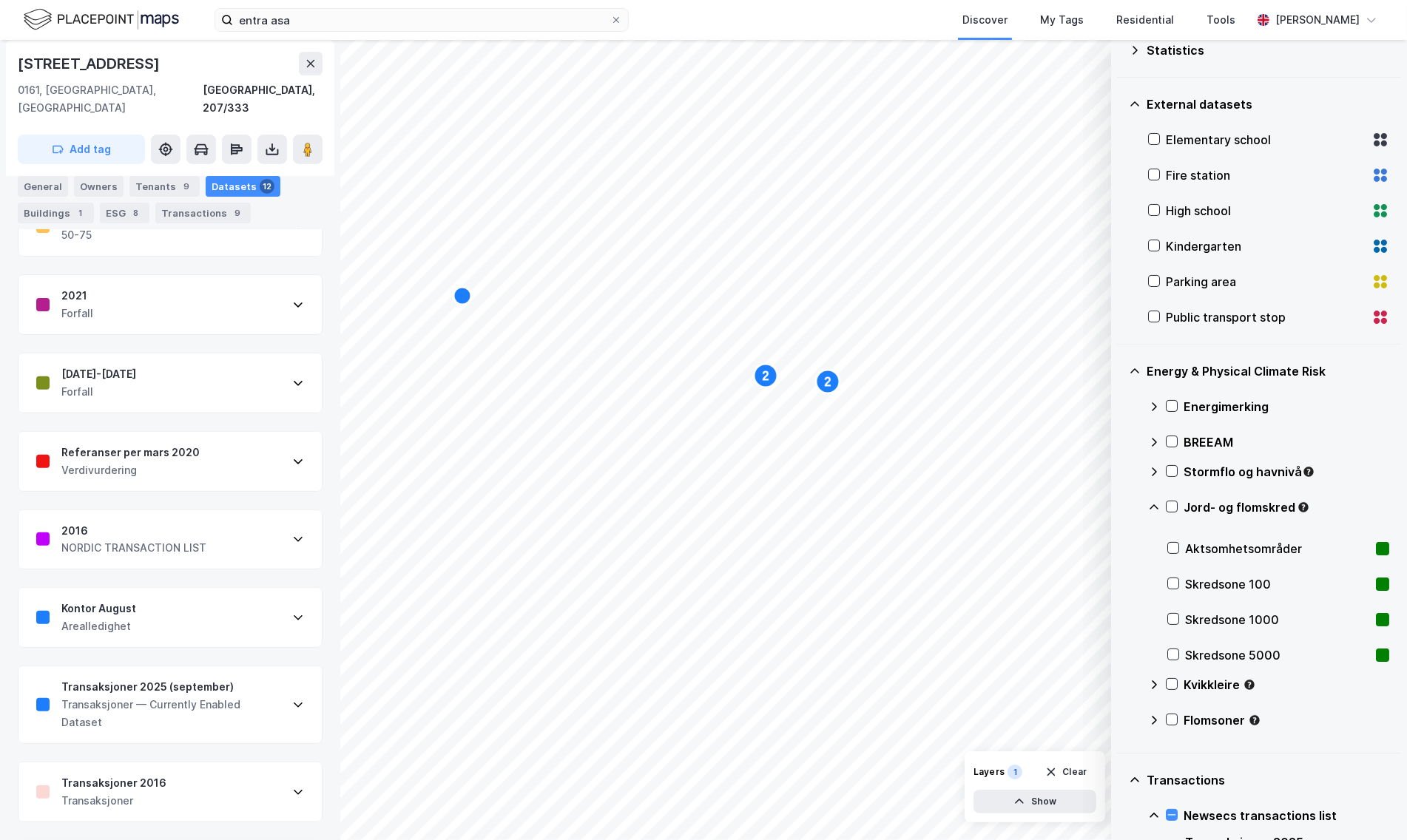
scroll to position [160, 0]
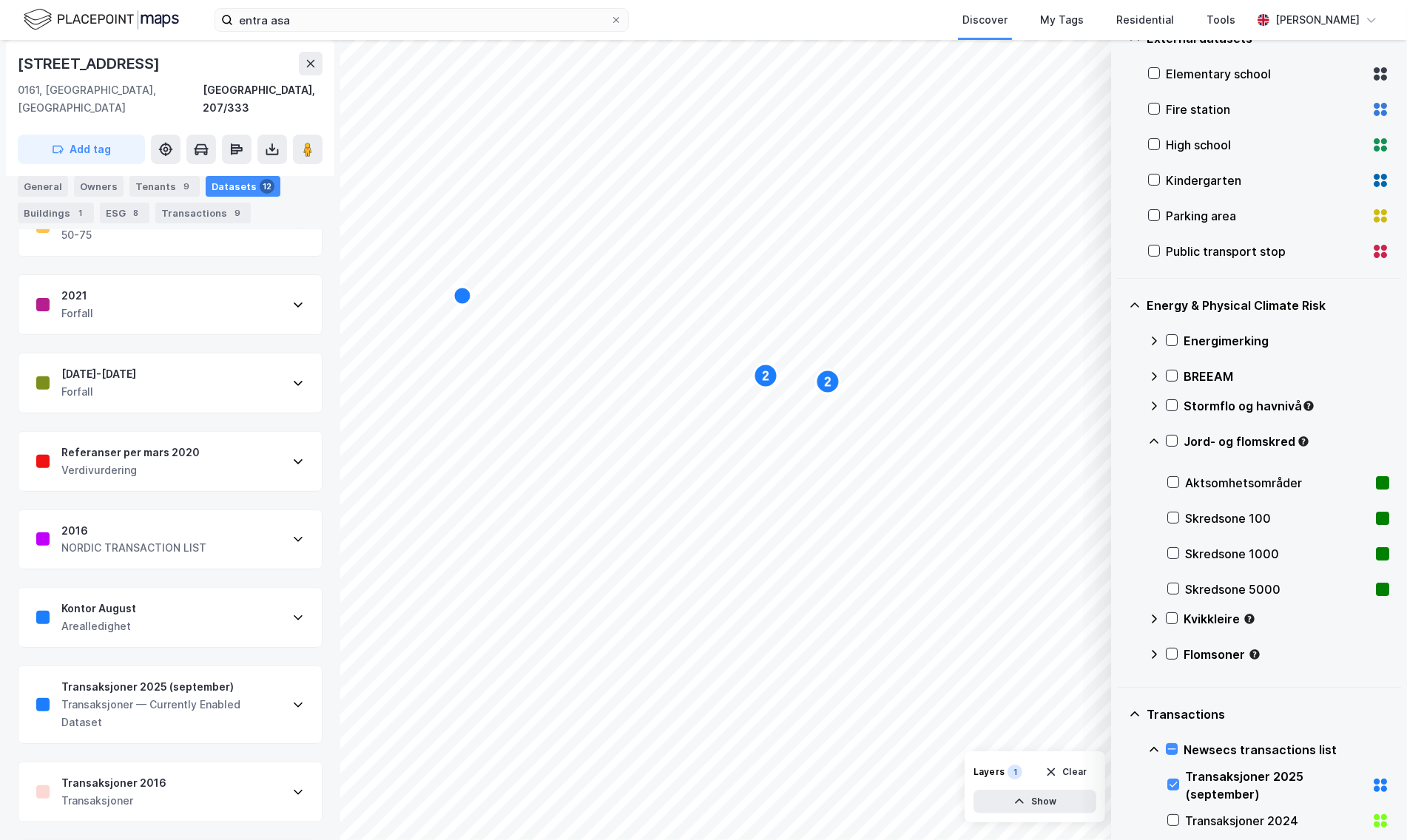
click at [1213, 399] on div "Stormflo og havnivå" at bounding box center [1287, 405] width 205 height 17
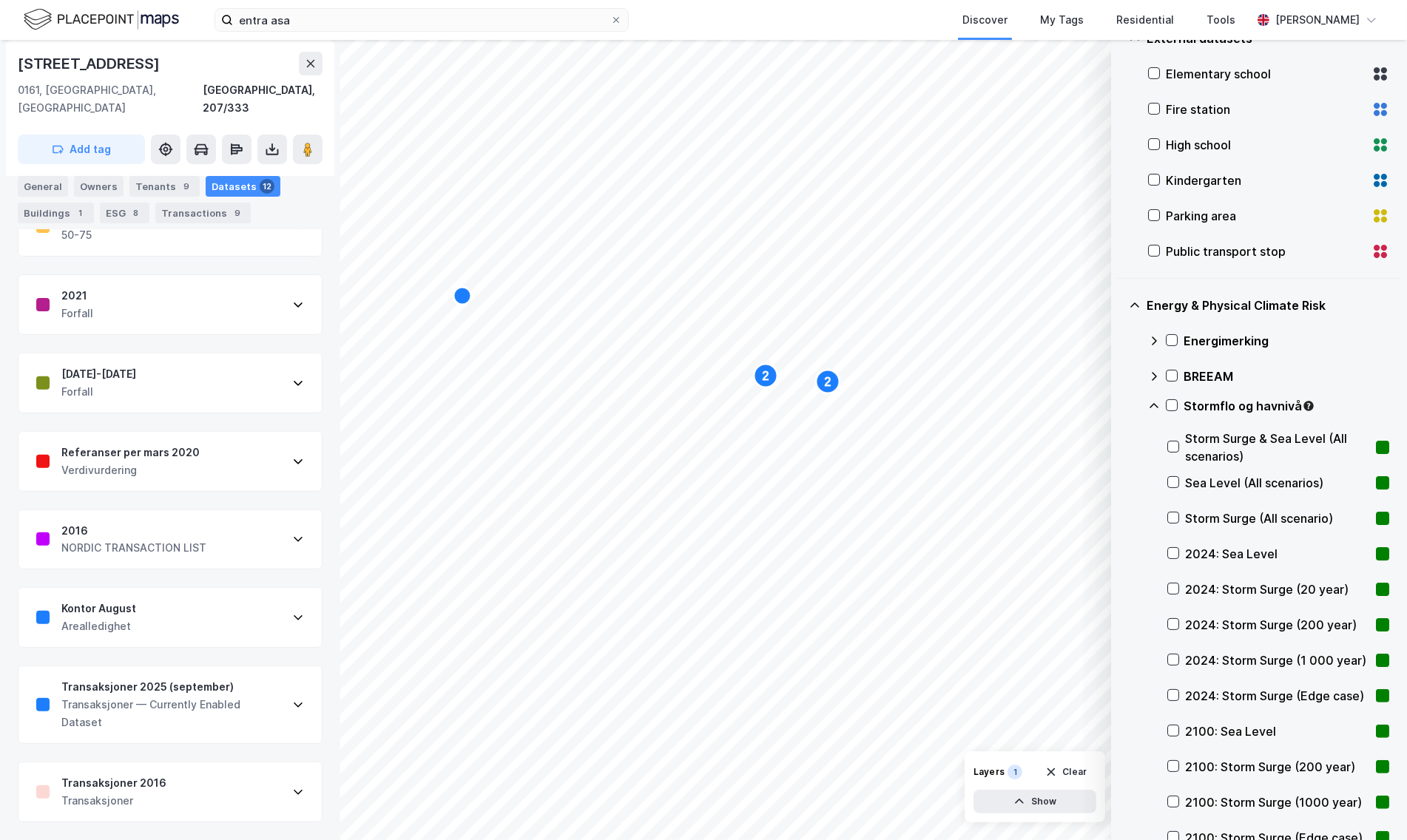
scroll to position [204, 0]
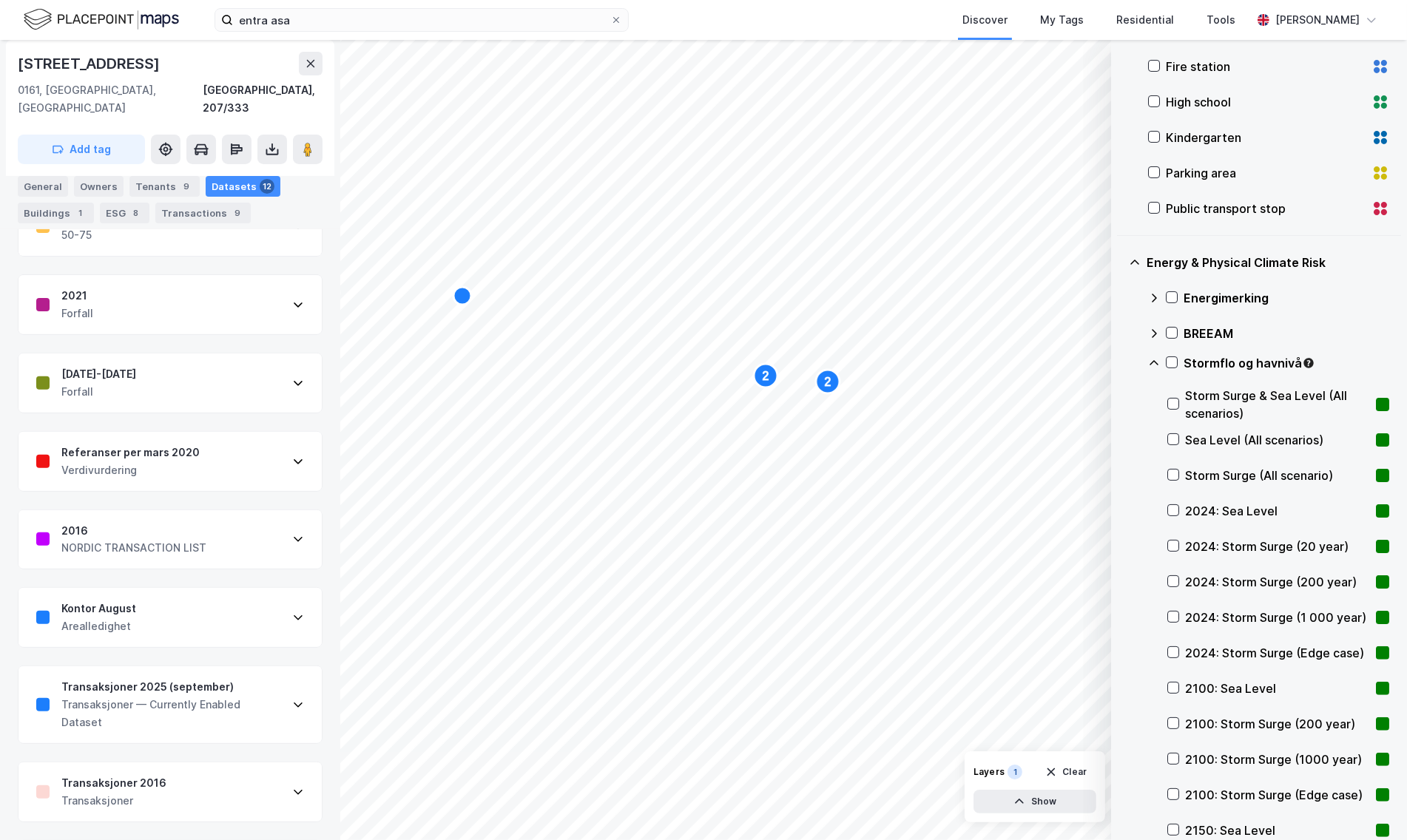
click at [1224, 361] on div "Stormflo og havnivå" at bounding box center [1287, 362] width 205 height 17
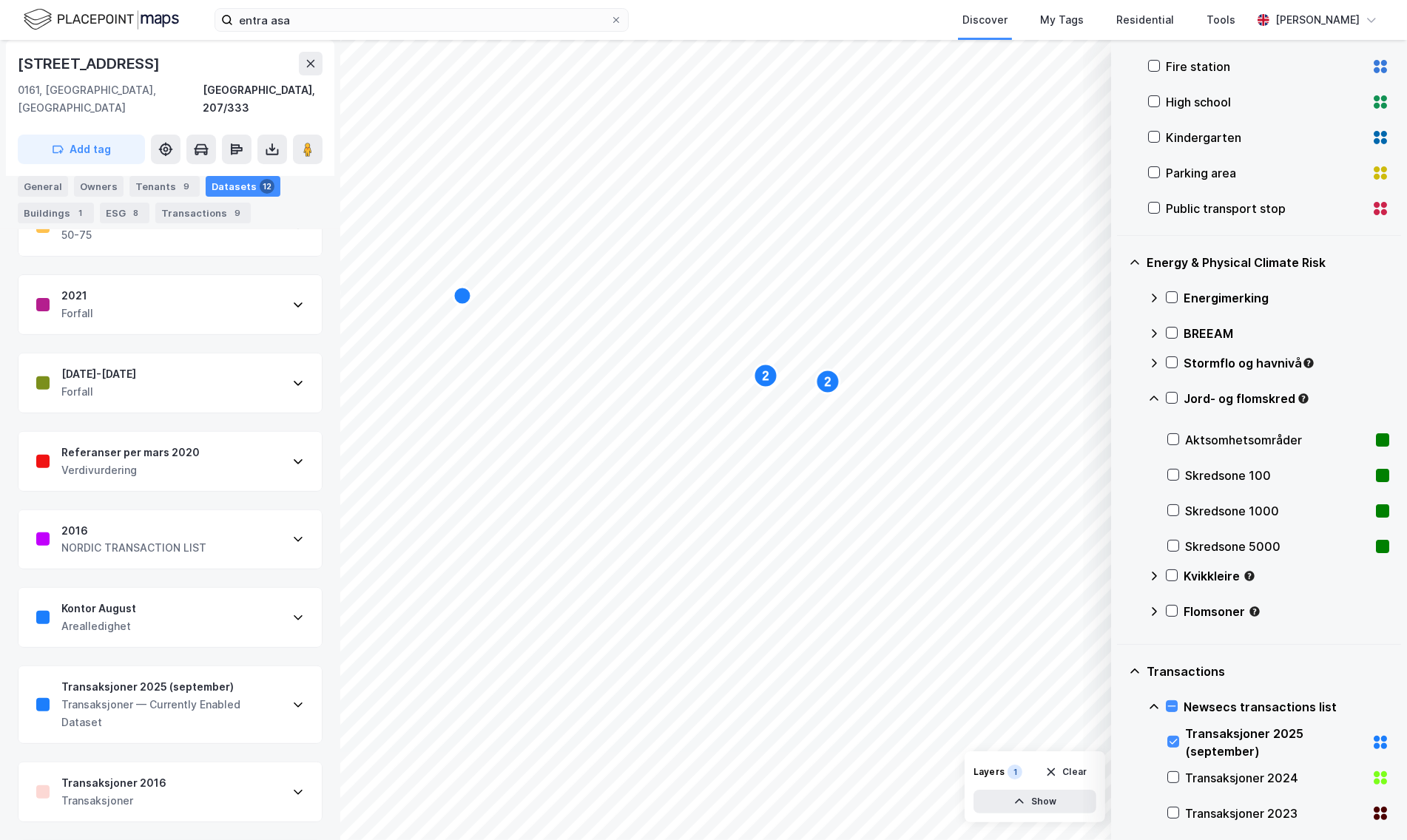
click at [1210, 284] on div "Energimerking" at bounding box center [1269, 298] width 241 height 36
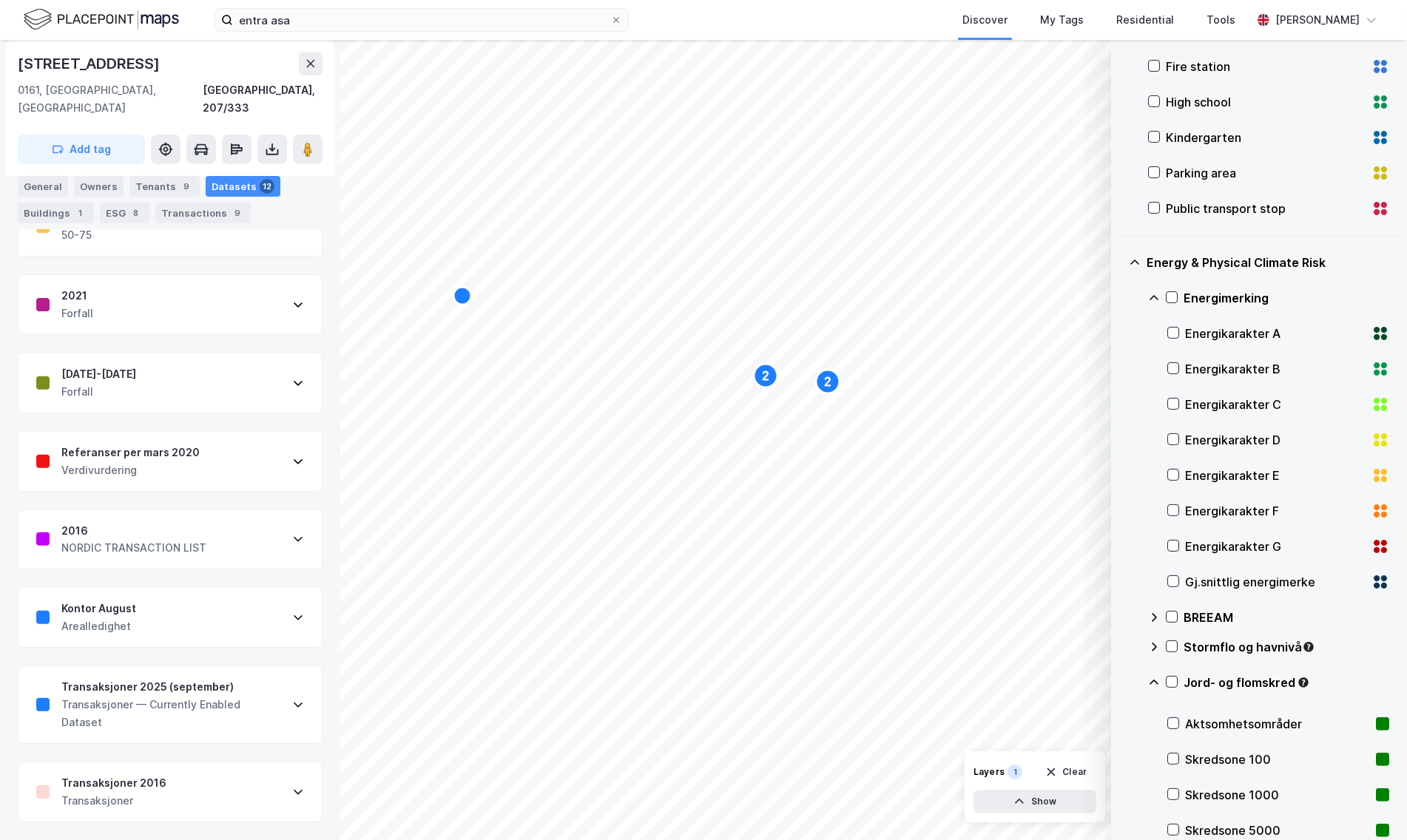
click at [1218, 341] on div "Energikarakter A" at bounding box center [1279, 333] width 222 height 36
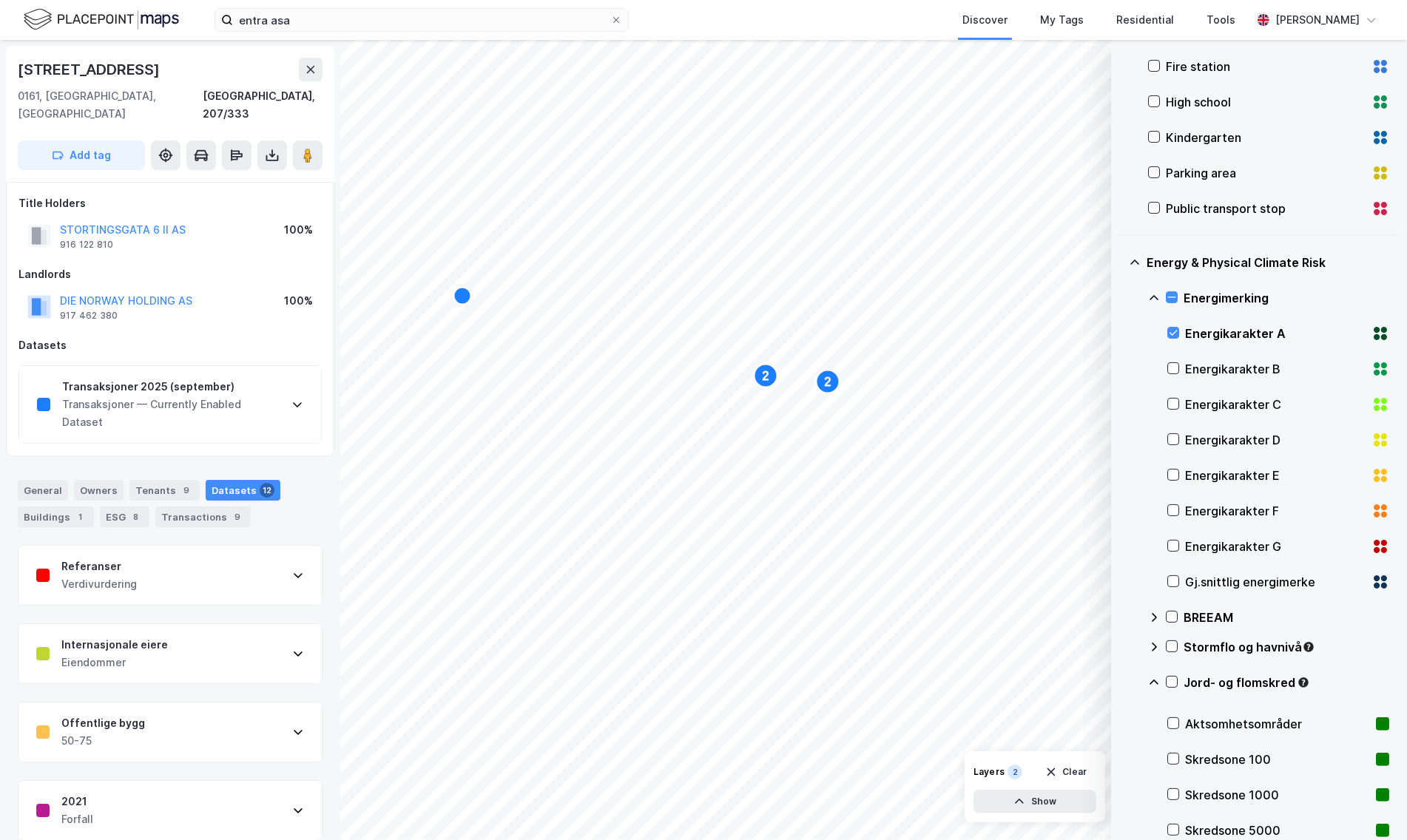
click at [1257, 577] on div "Gj.snittlig energimerke" at bounding box center [1275, 581] width 181 height 17
click at [305, 63] on icon at bounding box center [310, 69] width 12 height 12
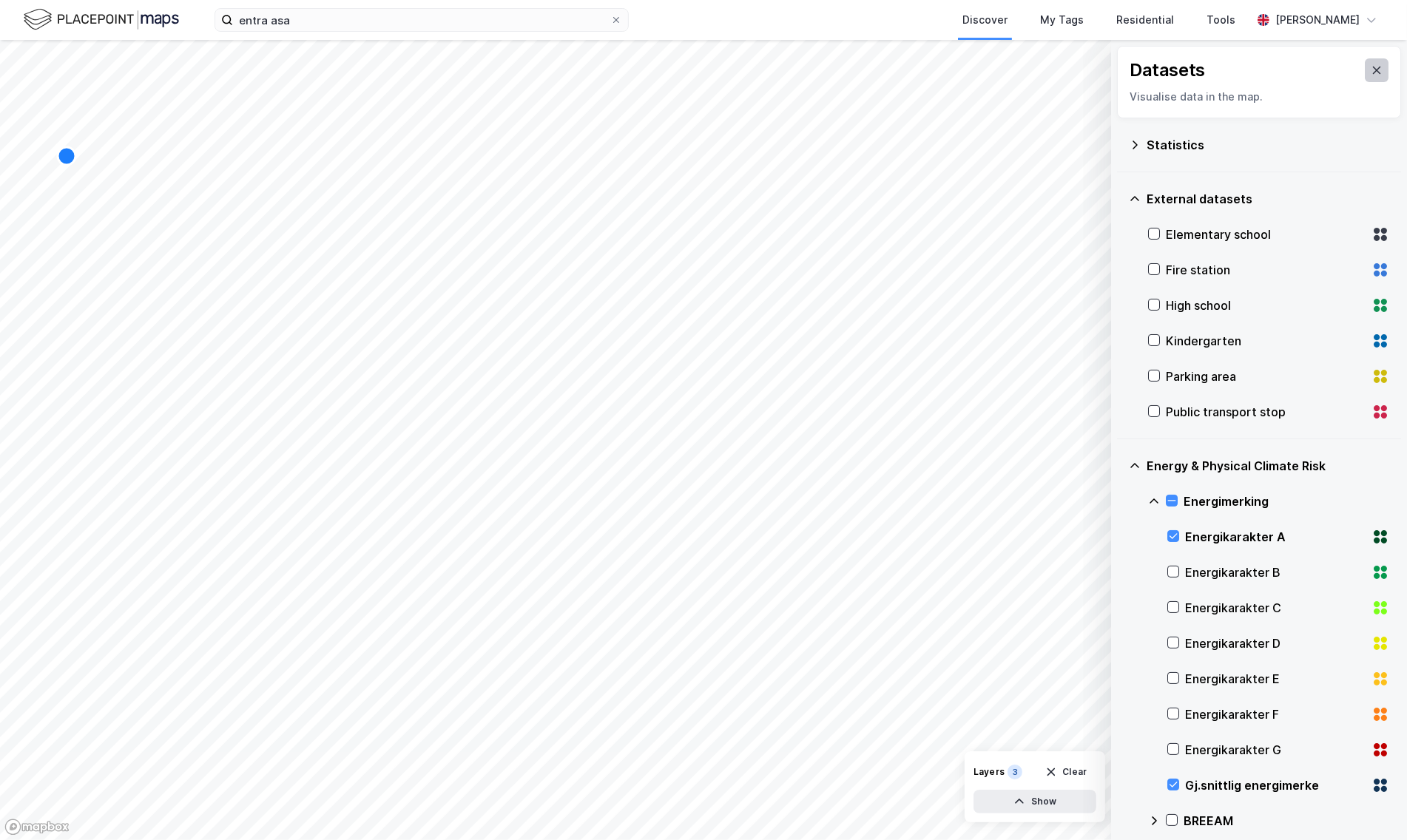
click at [1373, 61] on button at bounding box center [1378, 71] width 24 height 24
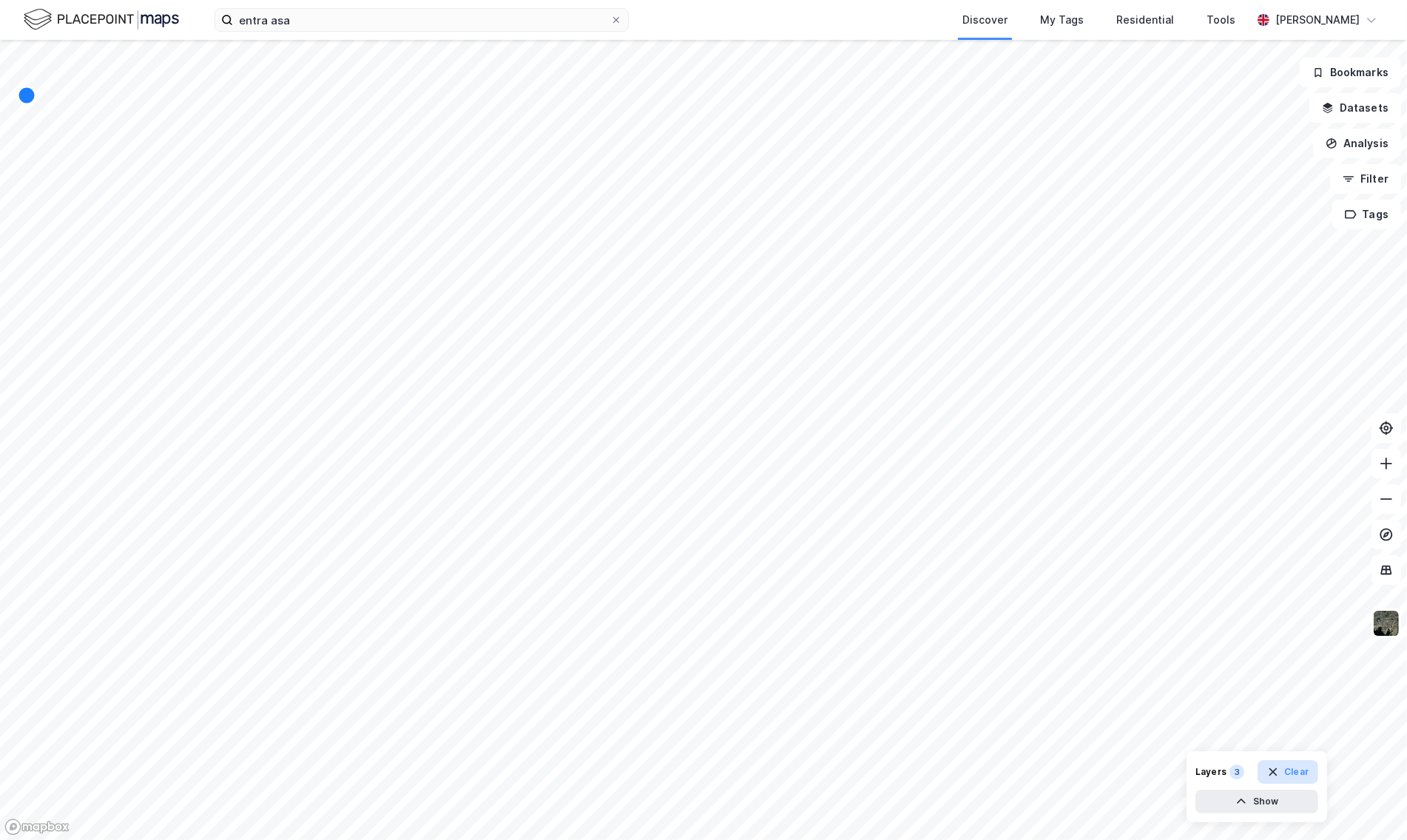
click at [1304, 770] on button "Clear" at bounding box center [1289, 772] width 61 height 24
click at [615, 21] on icon at bounding box center [616, 20] width 9 height 9
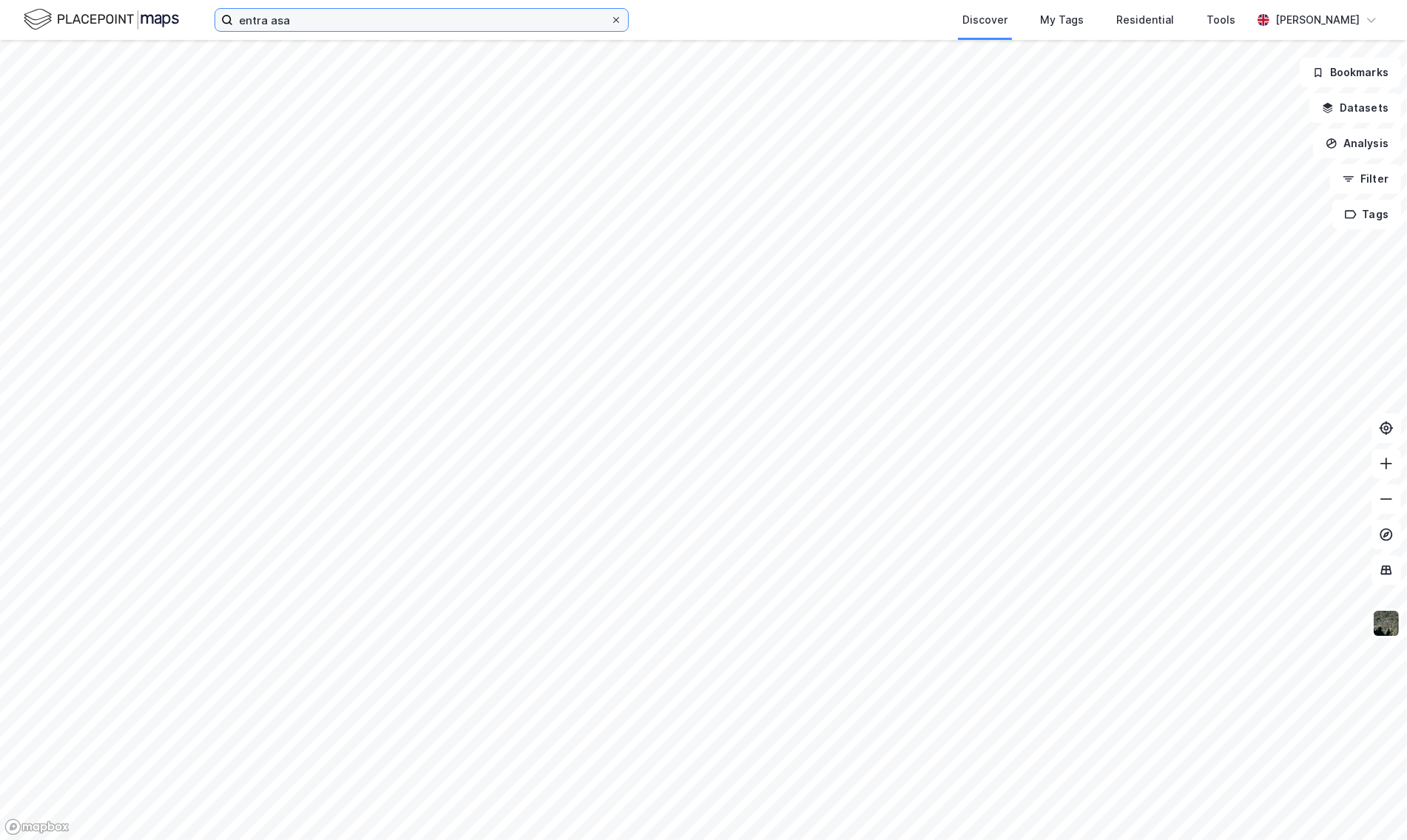
click at [611, 21] on input "entra asa" at bounding box center [421, 20] width 377 height 22
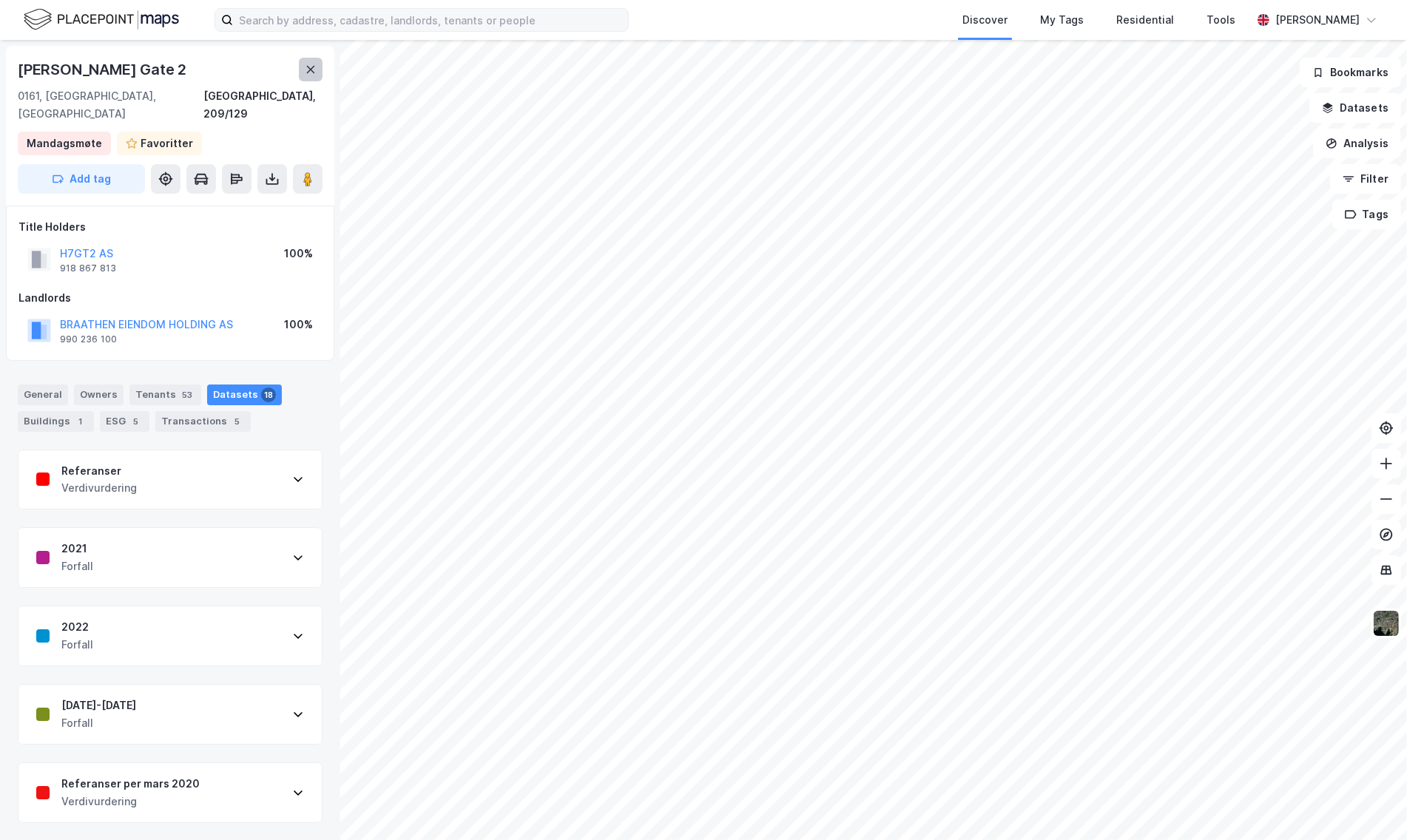
click at [308, 72] on icon at bounding box center [311, 70] width 8 height 7
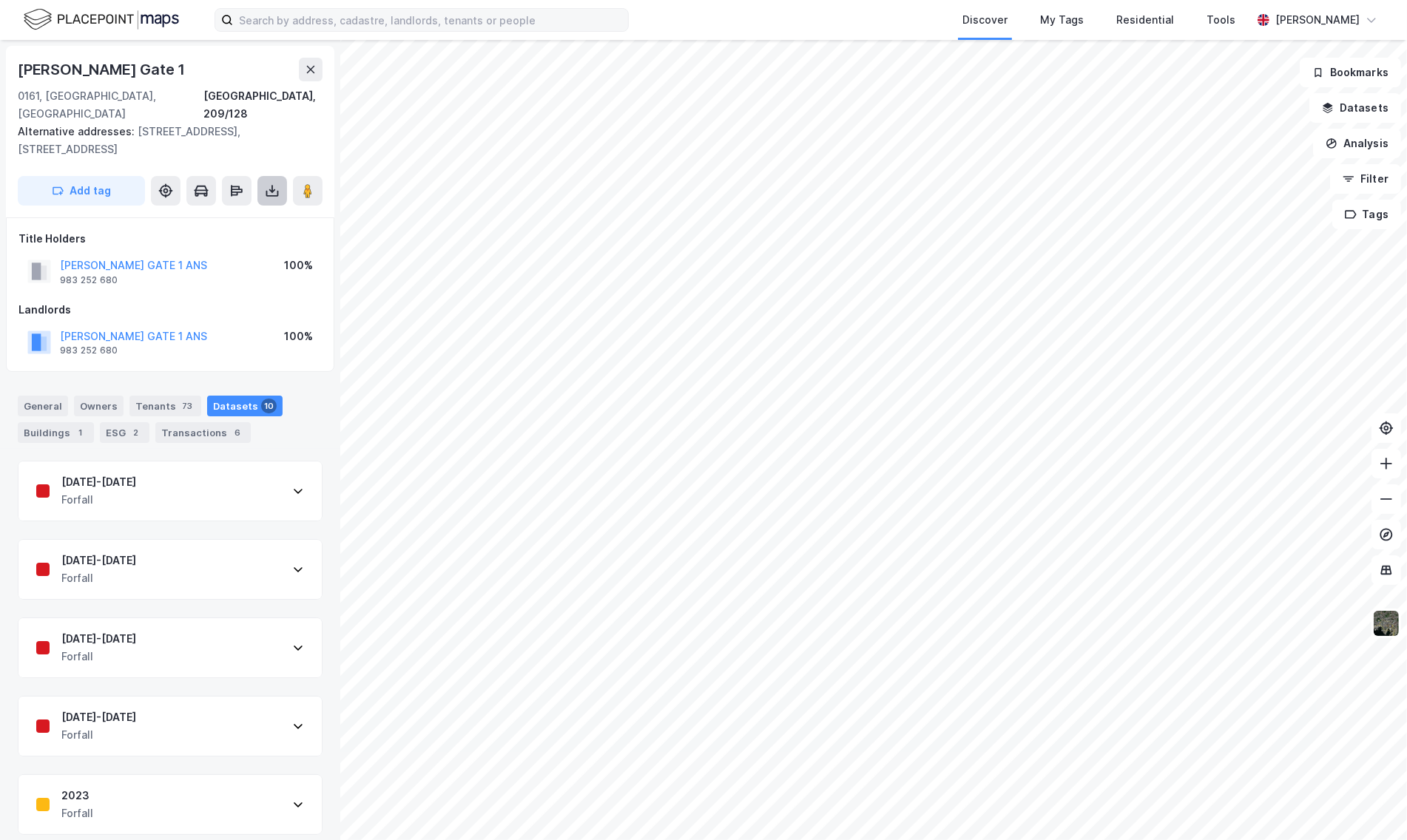
click at [266, 190] on icon at bounding box center [272, 193] width 13 height 6
click at [223, 238] on div "Download Property Report" at bounding box center [199, 244] width 125 height 12
click at [241, 215] on div "Download Assessment Report" at bounding box center [207, 220] width 141 height 12
click at [1235, 26] on div "Tools" at bounding box center [1221, 19] width 28 height 17
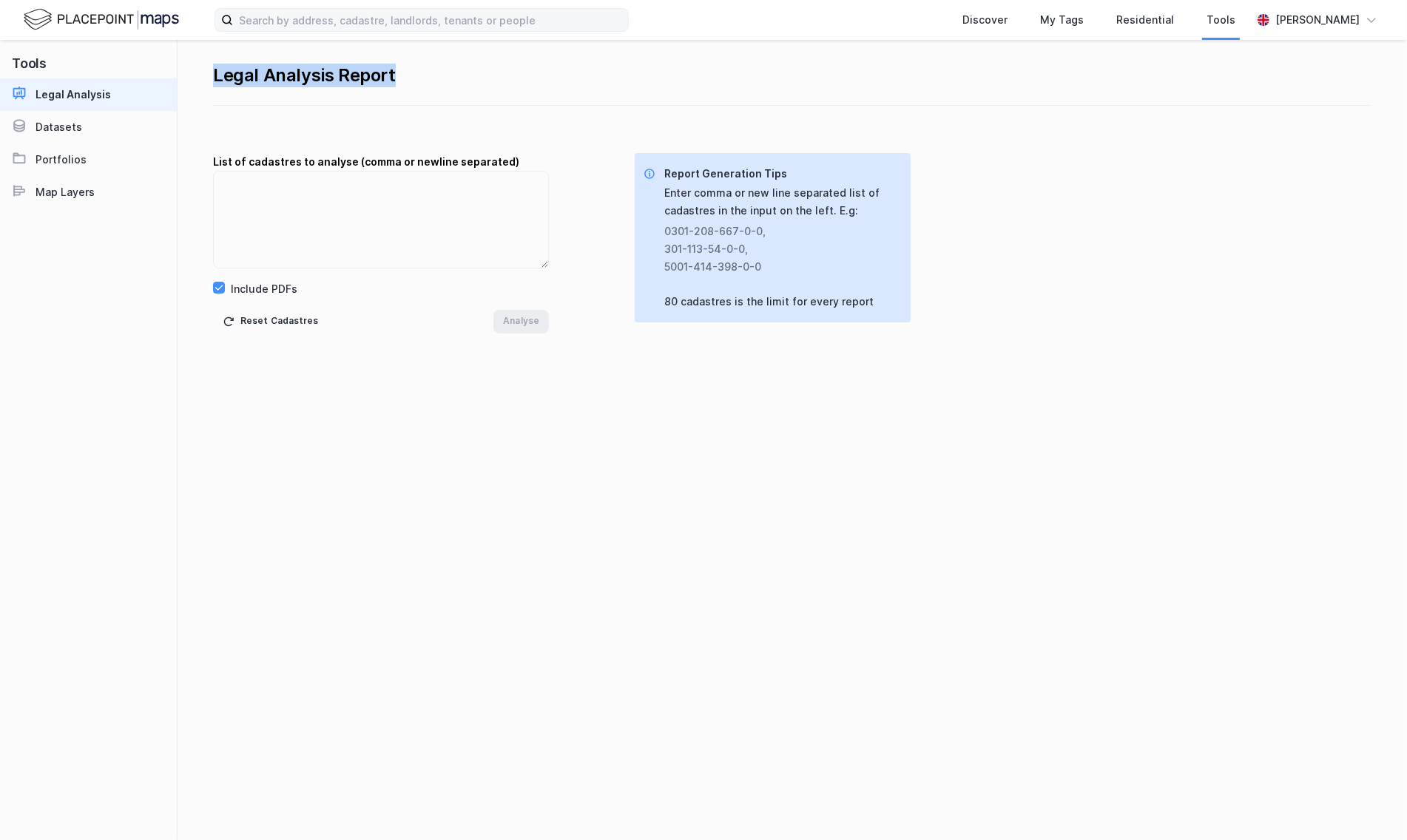
drag, startPoint x: 197, startPoint y: 67, endPoint x: 385, endPoint y: 88, distance: 189.2
click at [386, 88] on div "Legal Analysis Report List of cadastres to analyse (comma or newline separated)…" at bounding box center [792, 440] width 1230 height 801
click at [420, 90] on div "Legal Analysis Report" at bounding box center [792, 73] width 1158 height 66
drag, startPoint x: 420, startPoint y: 90, endPoint x: 220, endPoint y: 90, distance: 200.0
click at [220, 90] on div "Legal Analysis Report" at bounding box center [792, 73] width 1158 height 66
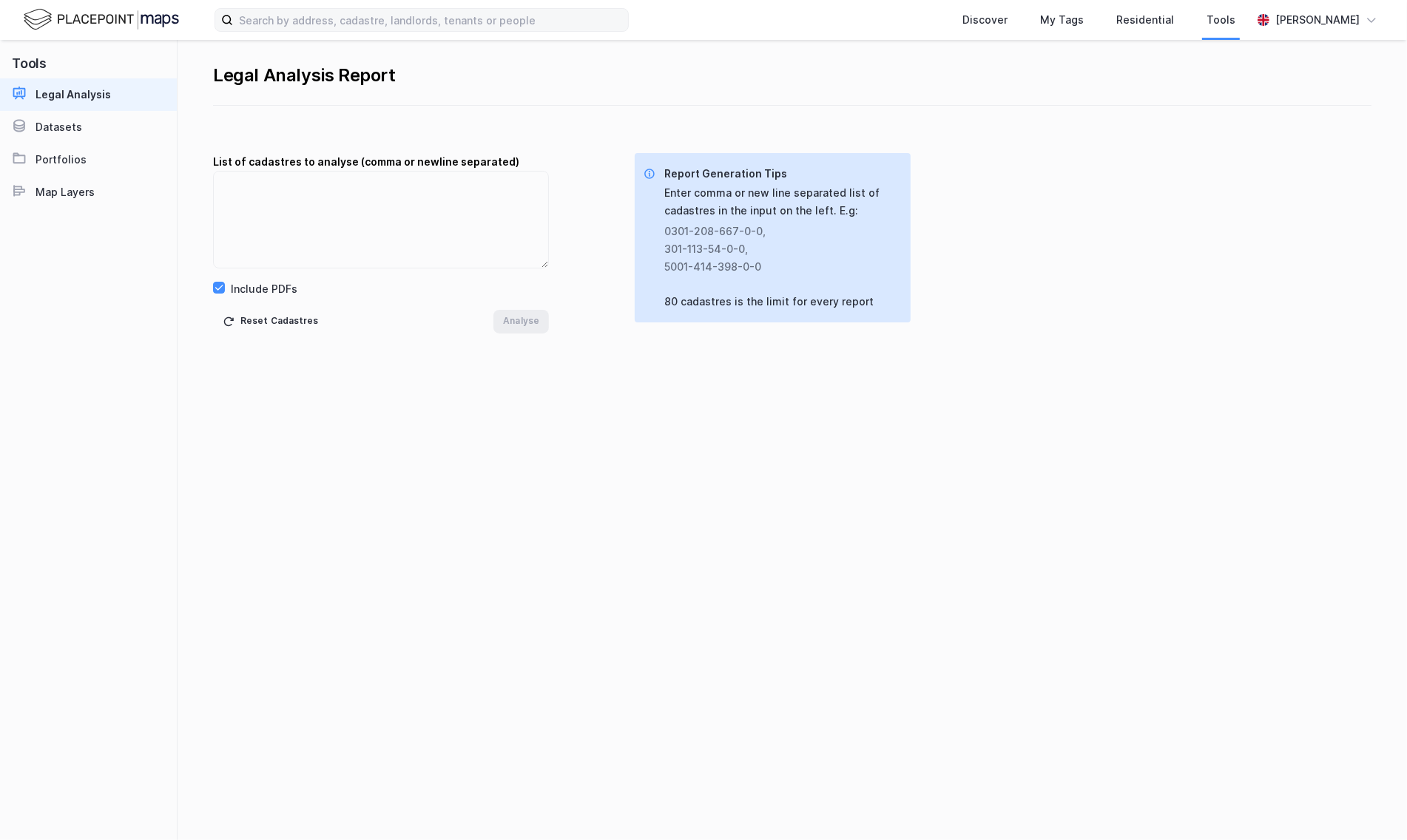
click at [216, 67] on div "Legal Analysis Report" at bounding box center [792, 75] width 1158 height 24
drag, startPoint x: 216, startPoint y: 67, endPoint x: 469, endPoint y: 79, distance: 253.3
click at [465, 79] on div "Legal Analysis Report" at bounding box center [792, 75] width 1158 height 24
click at [469, 79] on div "Legal Analysis Report" at bounding box center [792, 75] width 1158 height 24
click at [329, 208] on textarea at bounding box center [381, 219] width 335 height 96
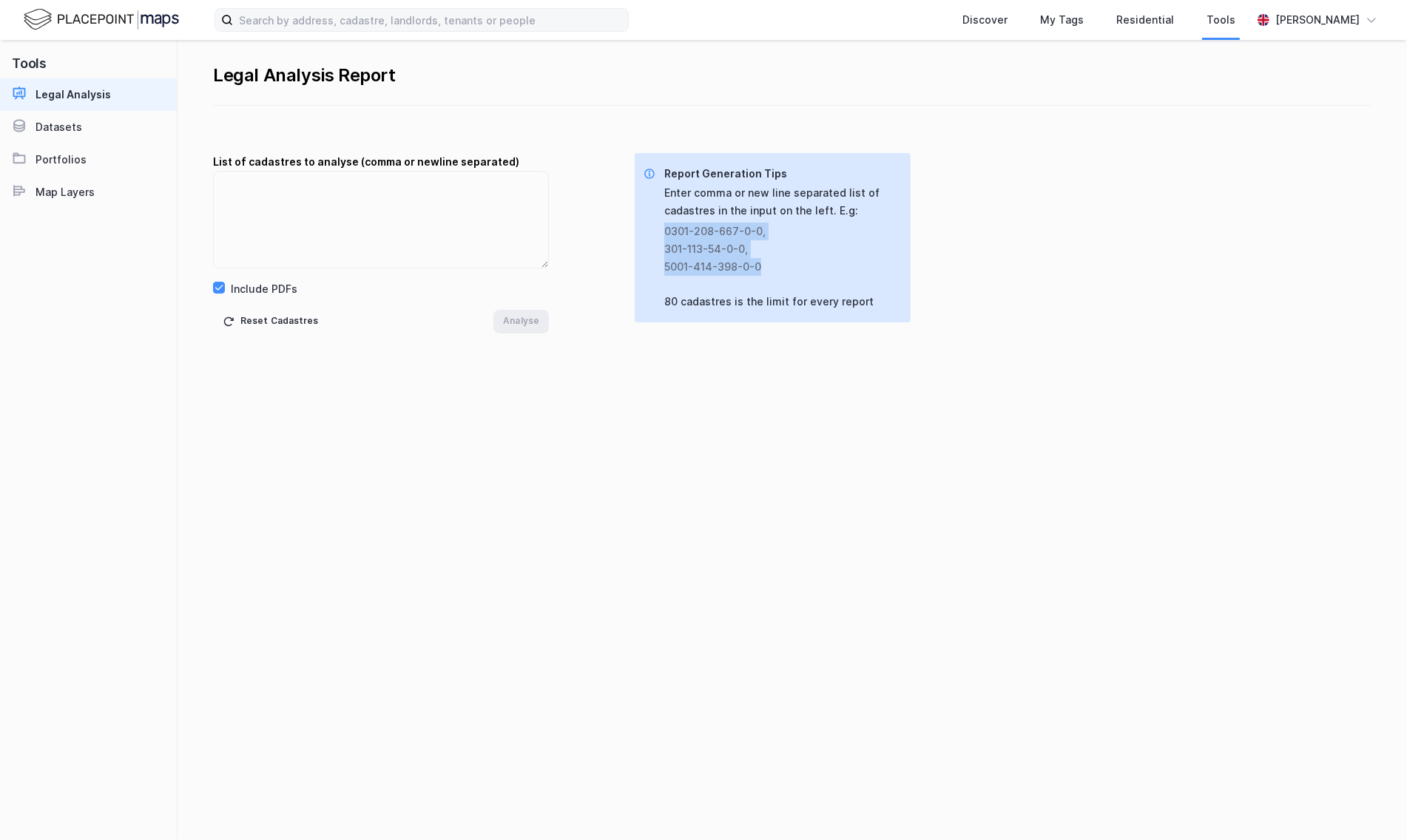
drag, startPoint x: 773, startPoint y: 267, endPoint x: 663, endPoint y: 229, distance: 116.4
click at [663, 229] on div "Report Generation Tips Enter comma or new line separated list of cadastres in t…" at bounding box center [771, 238] width 255 height 147
copy div "0301-208-667-0-0 , 301-113-54-0-0 , 5001-414-398-0-0"
click at [324, 185] on textarea at bounding box center [381, 219] width 335 height 96
paste textarea "0301-208-667-0-0, 301-113-54-0-0, 5001-414-398-0-0"
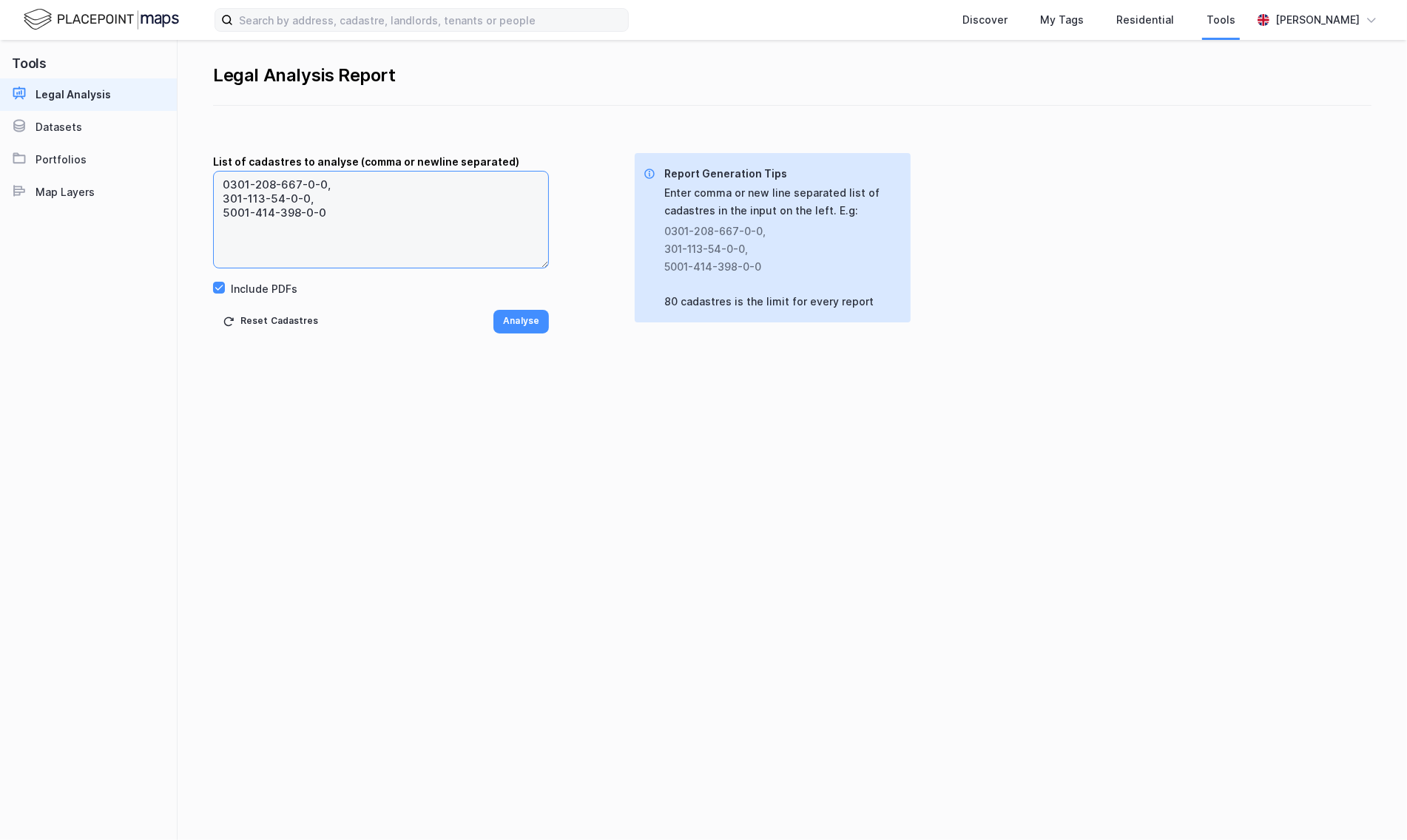
drag, startPoint x: 338, startPoint y: 220, endPoint x: 200, endPoint y: 145, distance: 157.1
click at [200, 148] on div "Legal Analysis Report List of cadastres to analyse (comma or newline separated)…" at bounding box center [792, 440] width 1230 height 801
click at [316, 193] on textarea "0301-208-667-0-0, 301-113-54-0-0, 5001-414-398-0-0" at bounding box center [381, 219] width 335 height 96
click at [515, 315] on button "Analyse" at bounding box center [521, 322] width 56 height 24
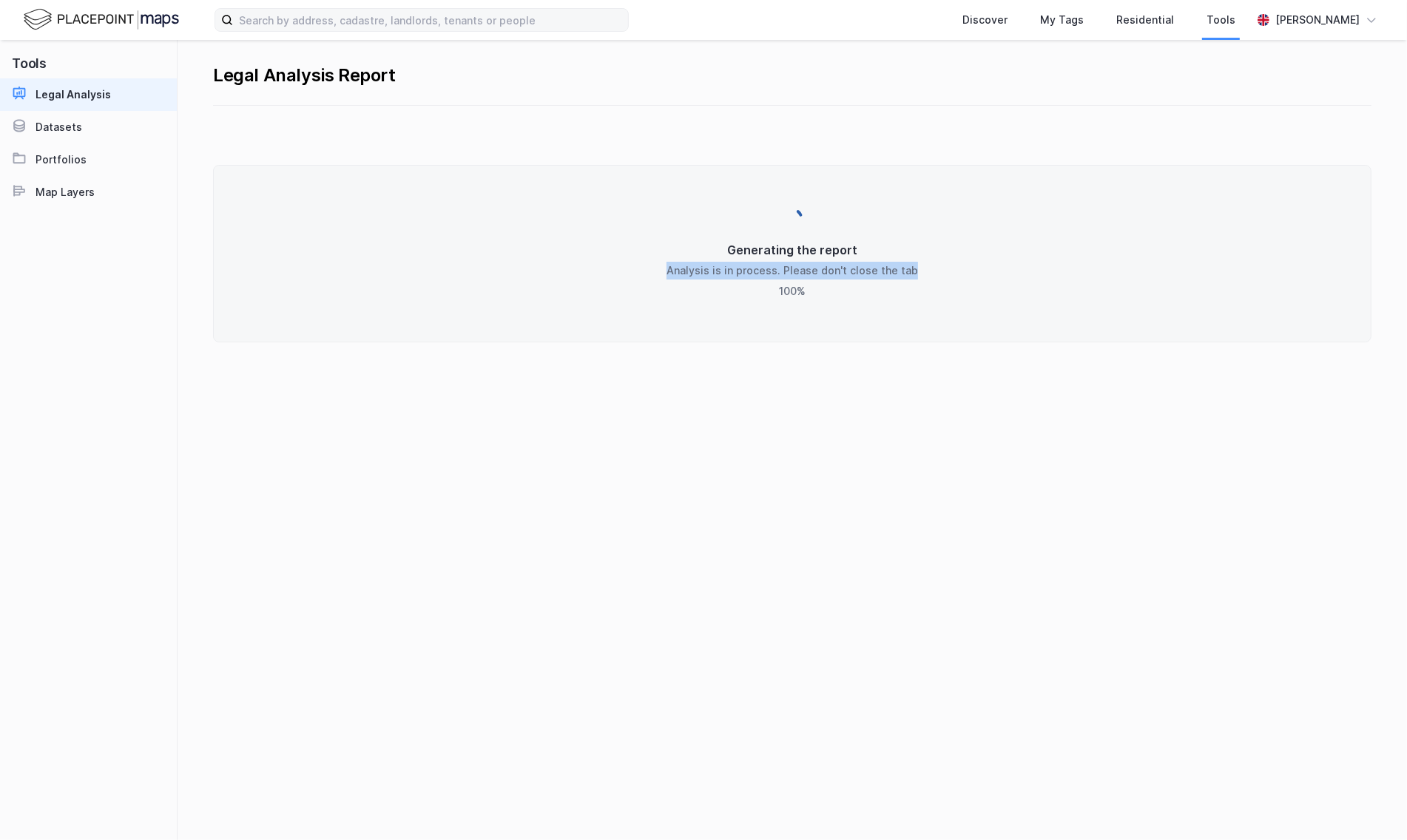
drag, startPoint x: 658, startPoint y: 255, endPoint x: 940, endPoint y: 351, distance: 297.9
click at [939, 351] on div "Legal Analysis Report Generating the report Analysis is in process. Please don'…" at bounding box center [792, 440] width 1230 height 801
click at [940, 351] on div "Legal Analysis Report Generating the report Analysis is in process. Please don'…" at bounding box center [792, 440] width 1230 height 801
click at [787, 269] on button "Download Report" at bounding box center [792, 279] width 116 height 24
click at [373, 442] on div "Legal Analysis Report Report Is Ready! Download report here: Download Report Tr…" at bounding box center [792, 440] width 1230 height 801
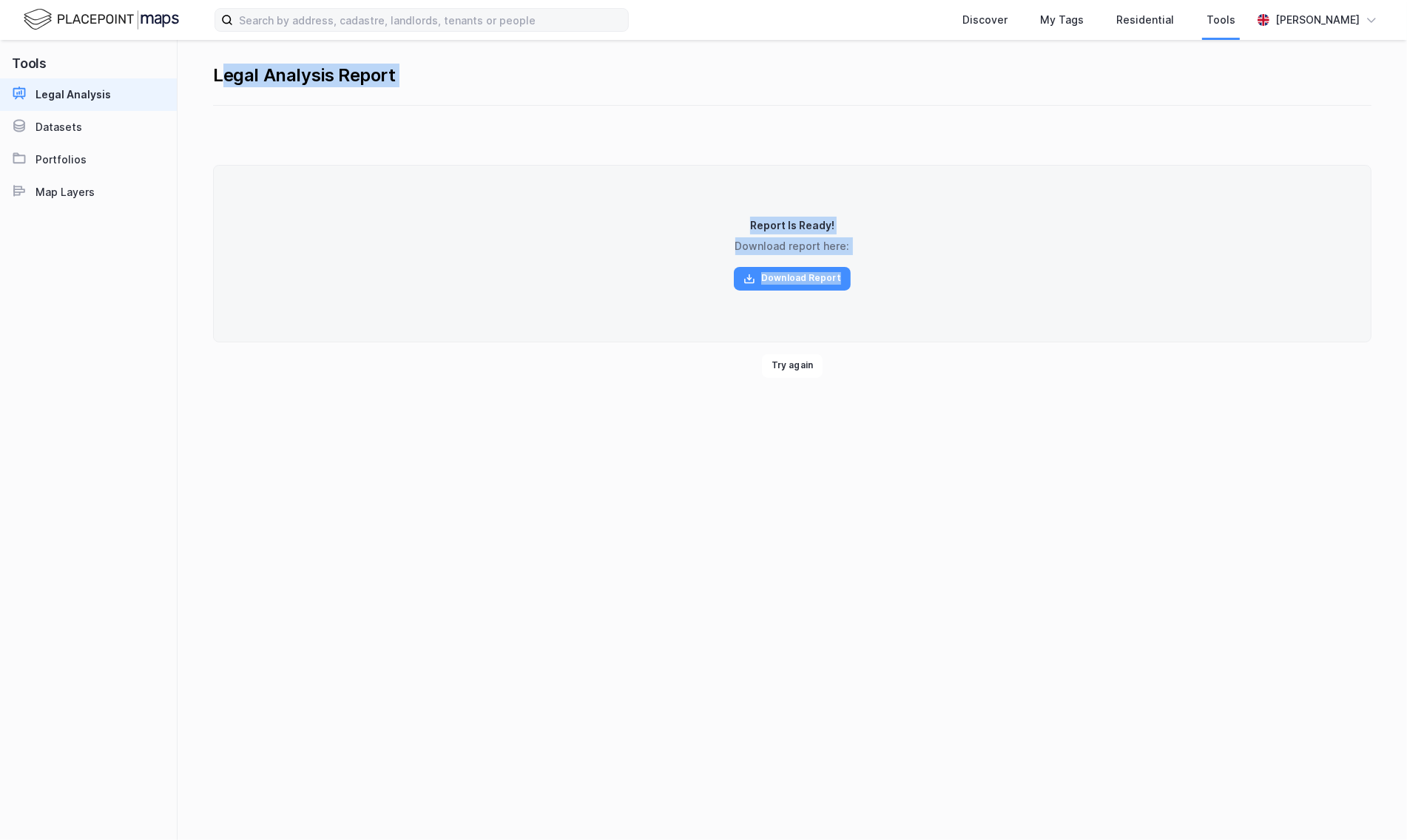
drag, startPoint x: 227, startPoint y: 75, endPoint x: 990, endPoint y: 298, distance: 794.9
click at [990, 298] on div "Legal Analysis Report Report Is Ready! Download report here: Download Report Tr…" at bounding box center [792, 440] width 1230 height 801
click at [995, 454] on div "Legal Analysis Report Report Is Ready! Download report here: Download Report Tr…" at bounding box center [792, 440] width 1230 height 801
drag, startPoint x: 685, startPoint y: 217, endPoint x: 868, endPoint y: 297, distance: 199.7
click at [868, 297] on div "Report Is Ready! Download report here: Download Report" at bounding box center [792, 254] width 1158 height 178
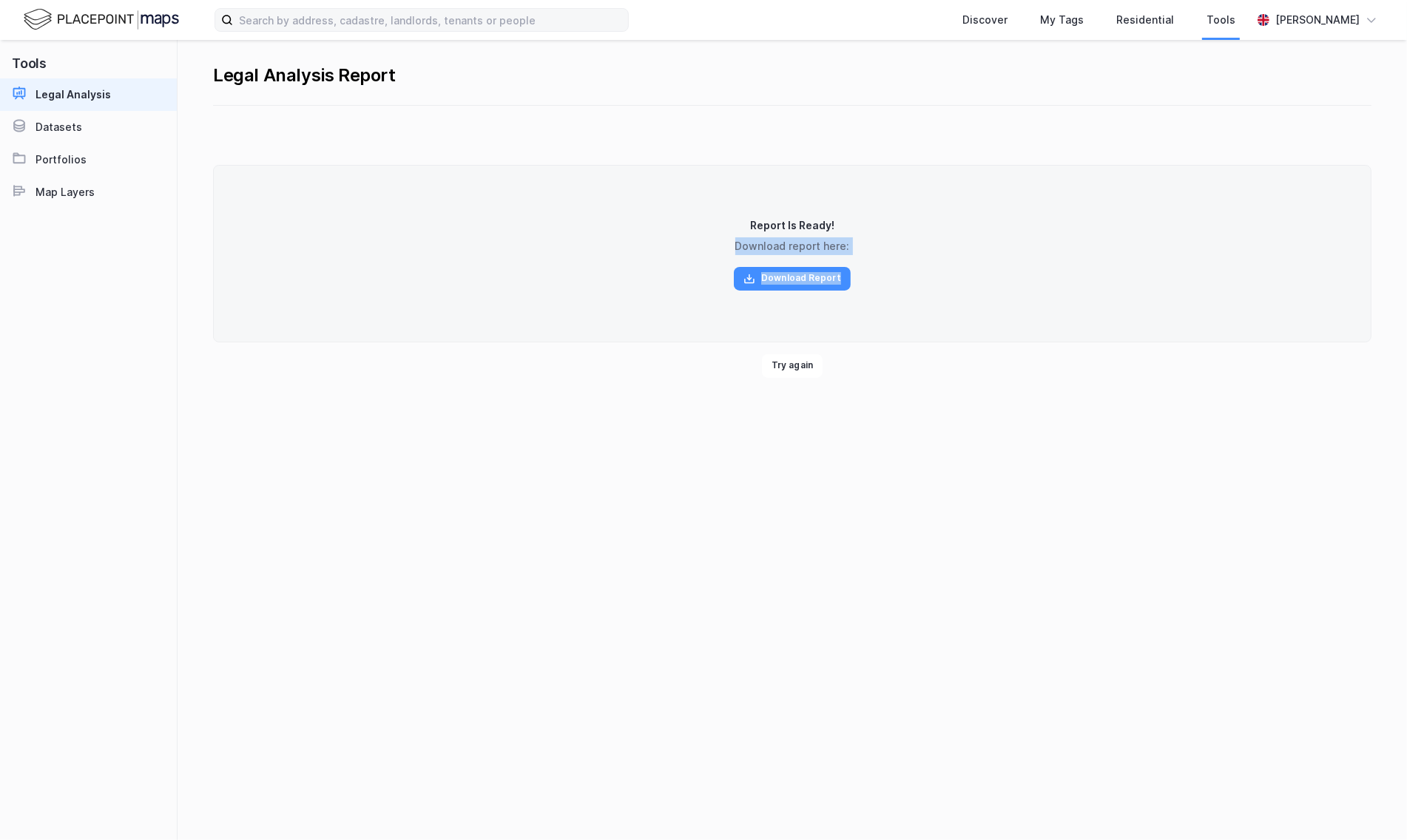
click at [868, 297] on div "Report Is Ready! Download report here: Download Report" at bounding box center [792, 254] width 1158 height 178
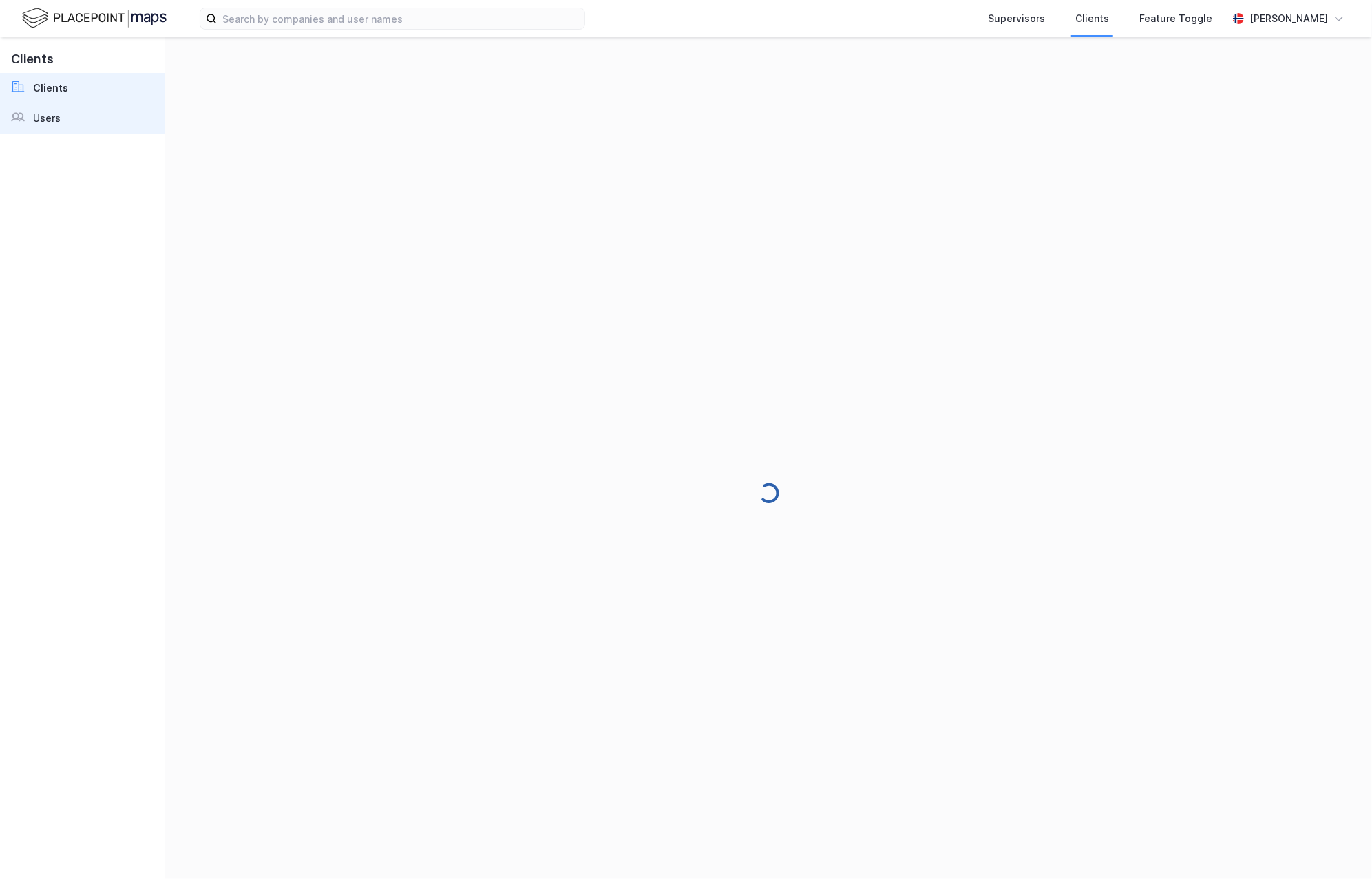
click at [48, 116] on div "Users" at bounding box center [47, 118] width 27 height 16
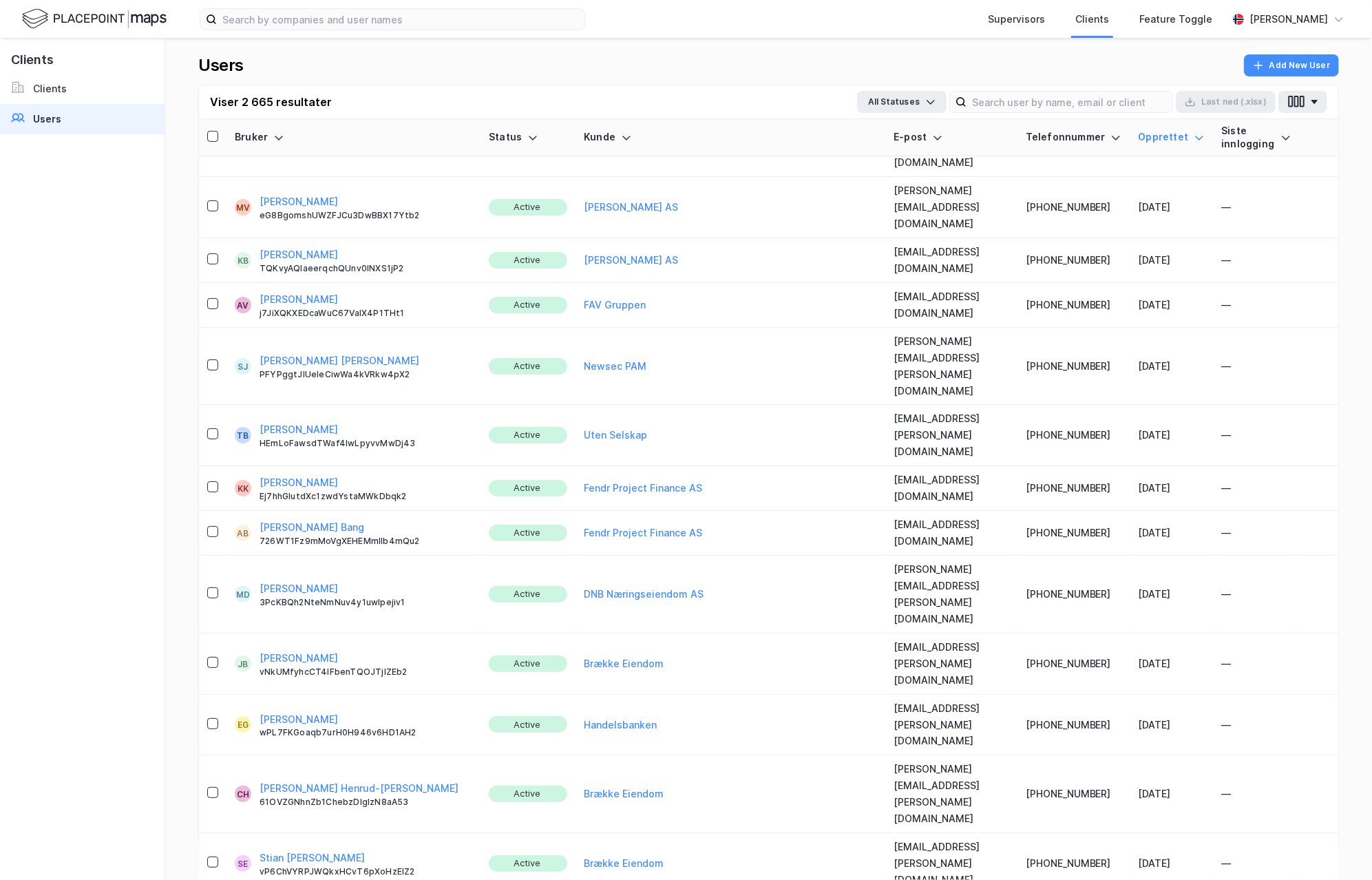
scroll to position [224, 0]
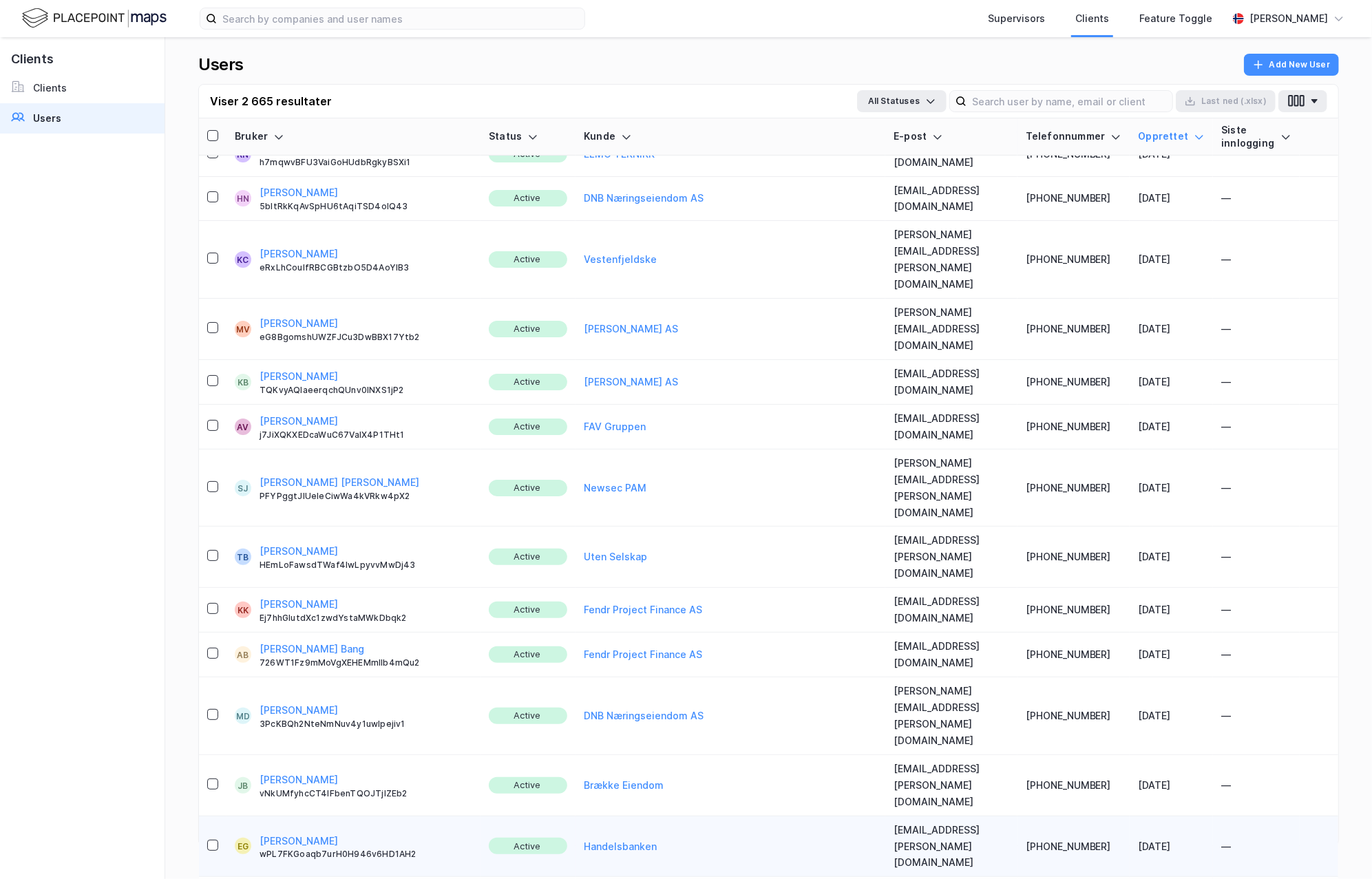
drag, startPoint x: 802, startPoint y: 536, endPoint x: 942, endPoint y: 540, distance: 140.1
click at [942, 817] on td "[EMAIL_ADDRESS][PERSON_NAME][DOMAIN_NAME]" at bounding box center [951, 847] width 132 height 61
click at [909, 817] on td "[EMAIL_ADDRESS][PERSON_NAME][DOMAIN_NAME]" at bounding box center [951, 847] width 132 height 61
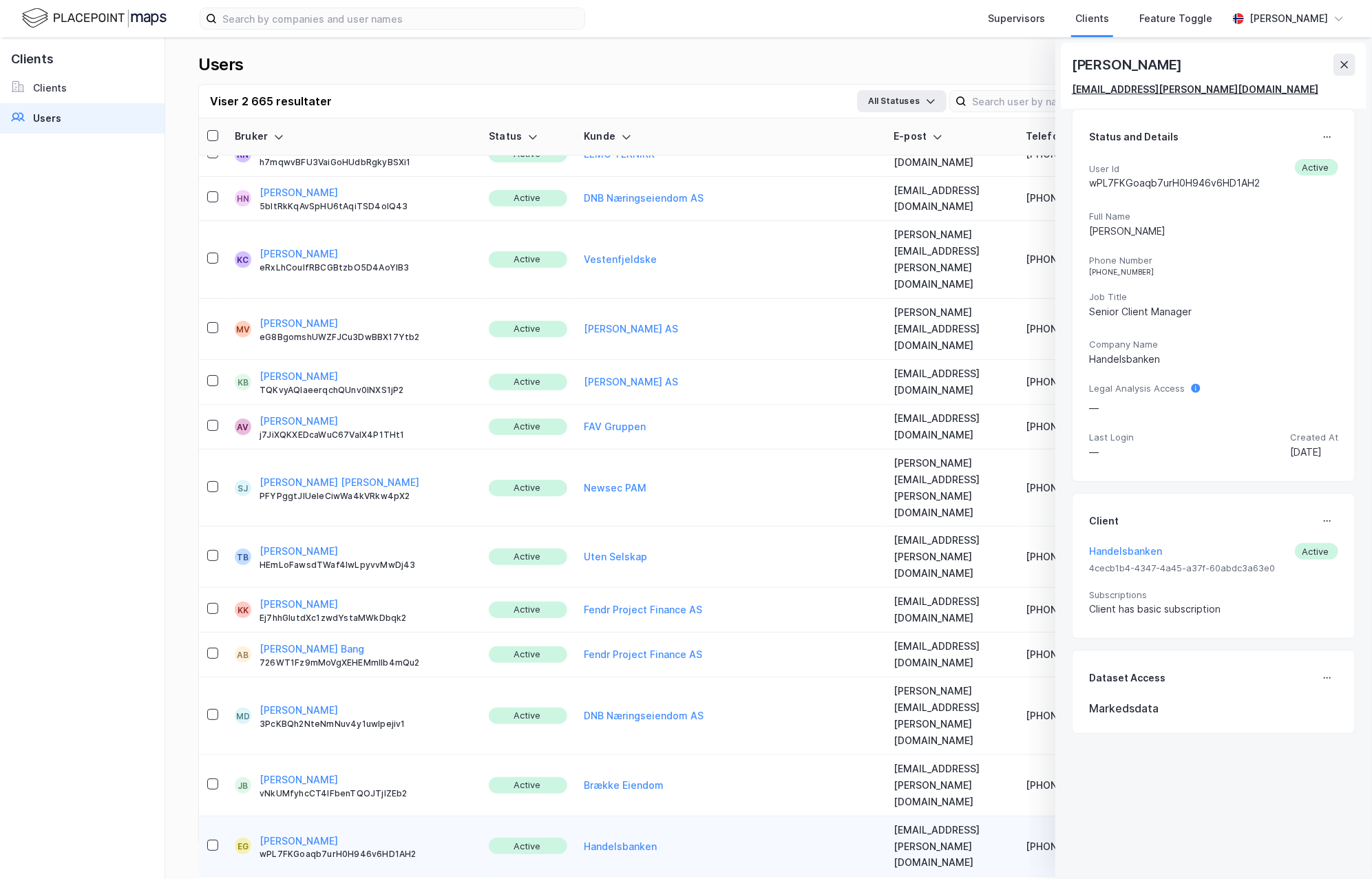
click at [1103, 87] on div "[EMAIL_ADDRESS][PERSON_NAME][DOMAIN_NAME]" at bounding box center [1195, 89] width 247 height 16
click at [1103, 89] on div "[EMAIL_ADDRESS][PERSON_NAME][DOMAIN_NAME]" at bounding box center [1195, 89] width 247 height 16
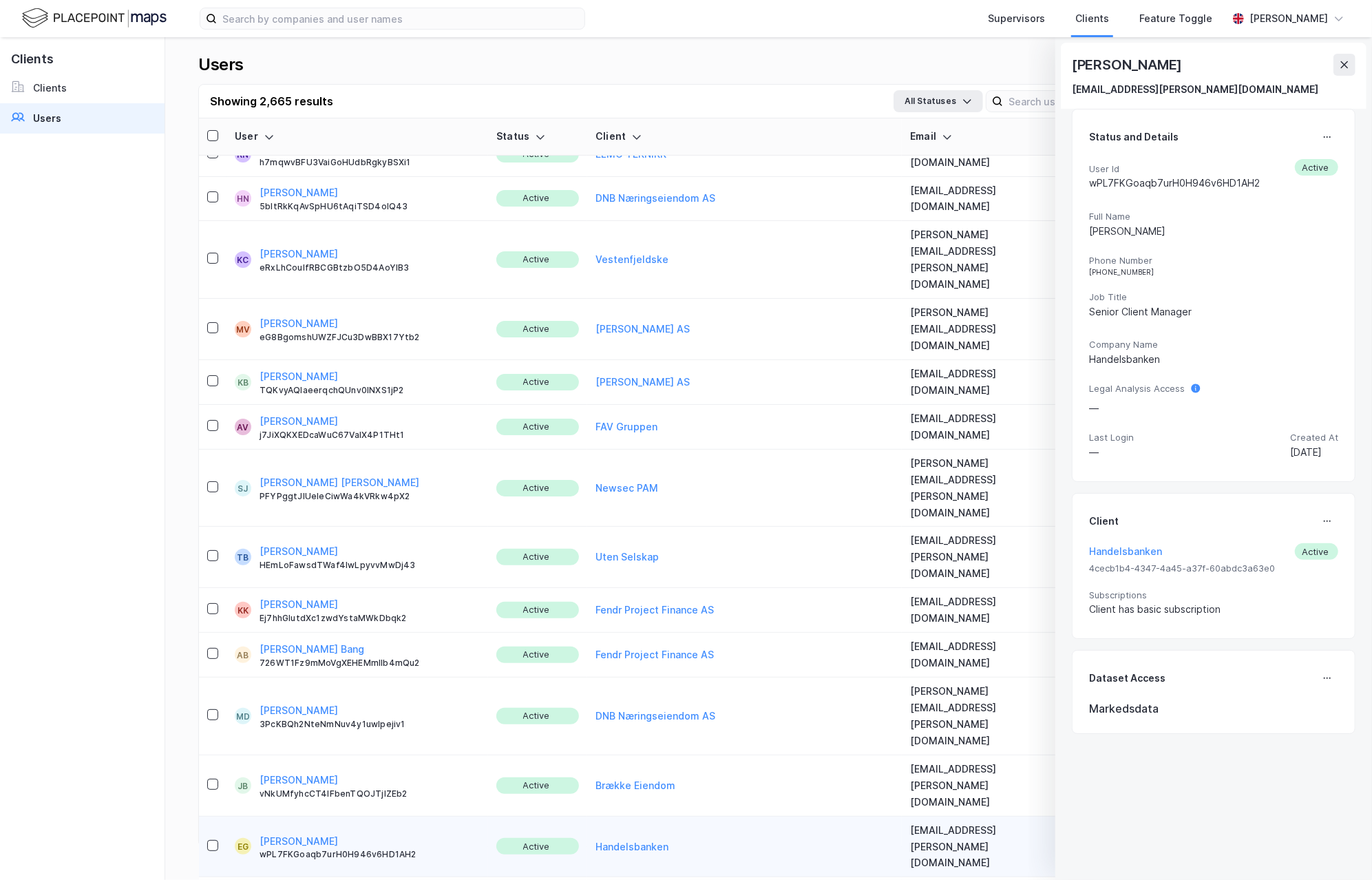
scroll to position [246, 0]
